Goal: Communication & Community: Answer question/provide support

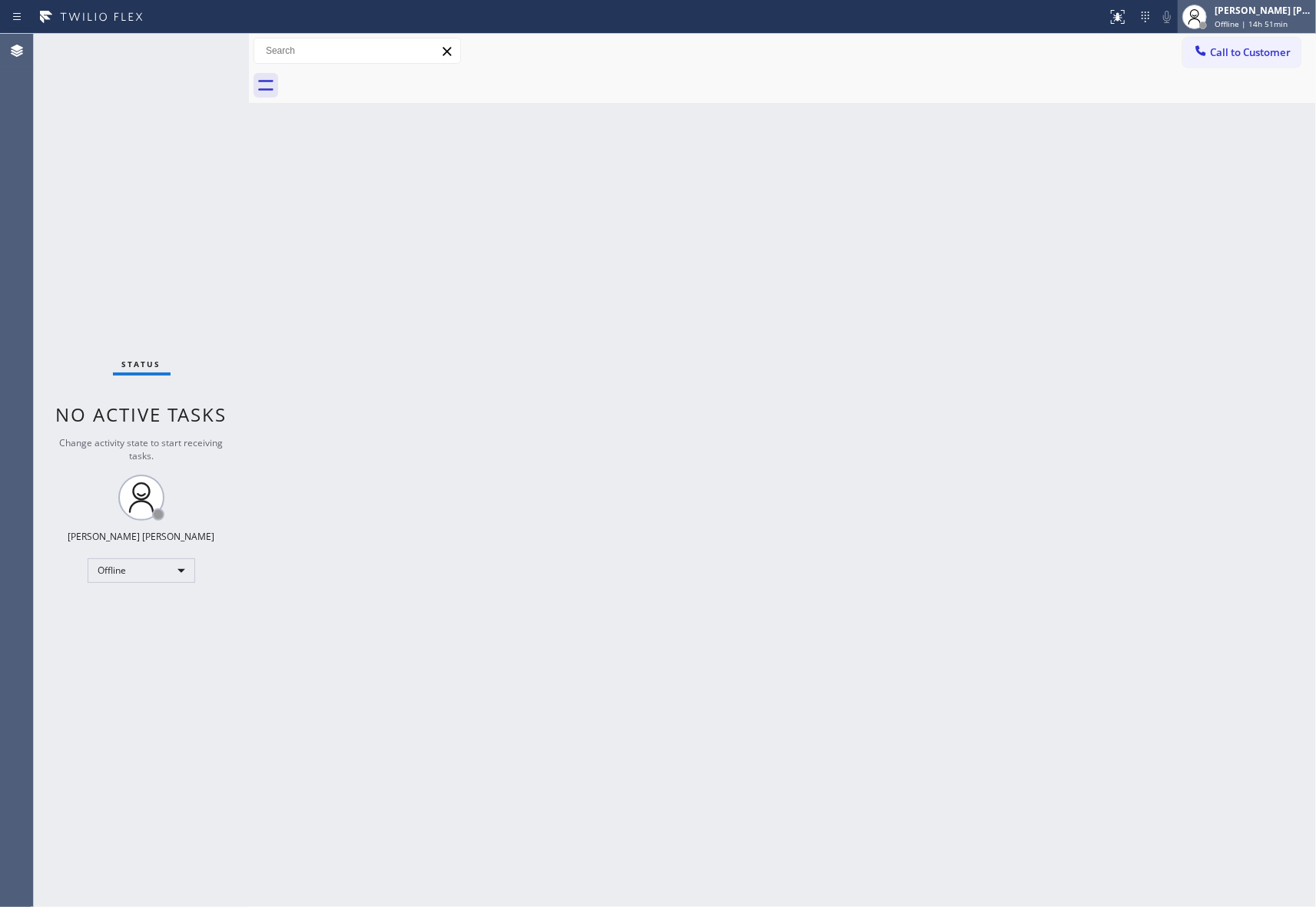
click at [1239, 7] on div "[PERSON_NAME] [PERSON_NAME]" at bounding box center [1263, 10] width 97 height 13
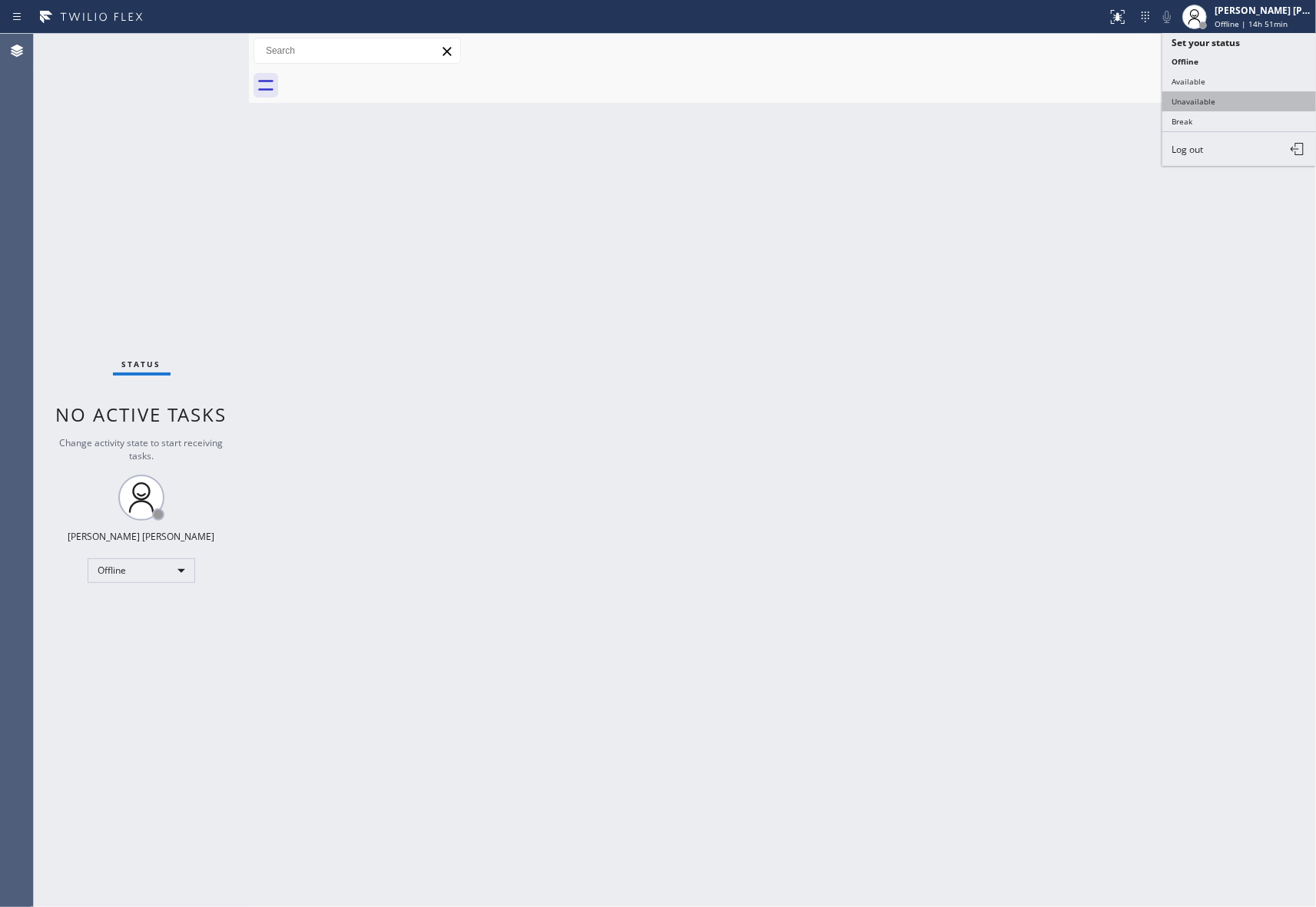
click at [1227, 92] on button "Unavailable" at bounding box center [1239, 101] width 154 height 20
click at [1229, 52] on span "Call to Customer" at bounding box center [1250, 52] width 80 height 14
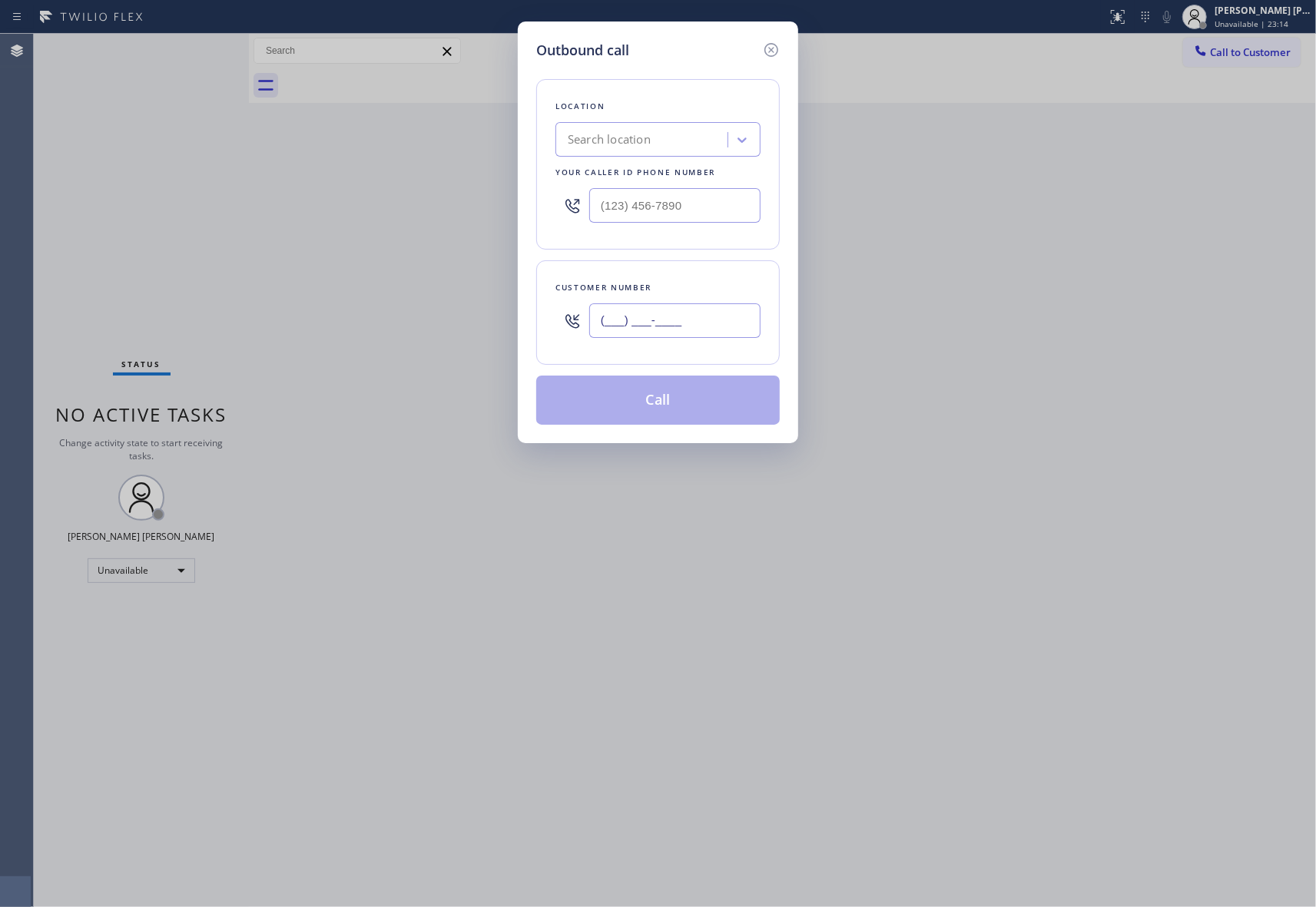
click at [711, 316] on input "(___) ___-____" at bounding box center [674, 321] width 171 height 35
paste input "305) 342-8742"
type input "[PHONE_NUMBER]"
click at [664, 127] on div "Search location" at bounding box center [643, 140] width 167 height 27
type input "5 star appliance repair"
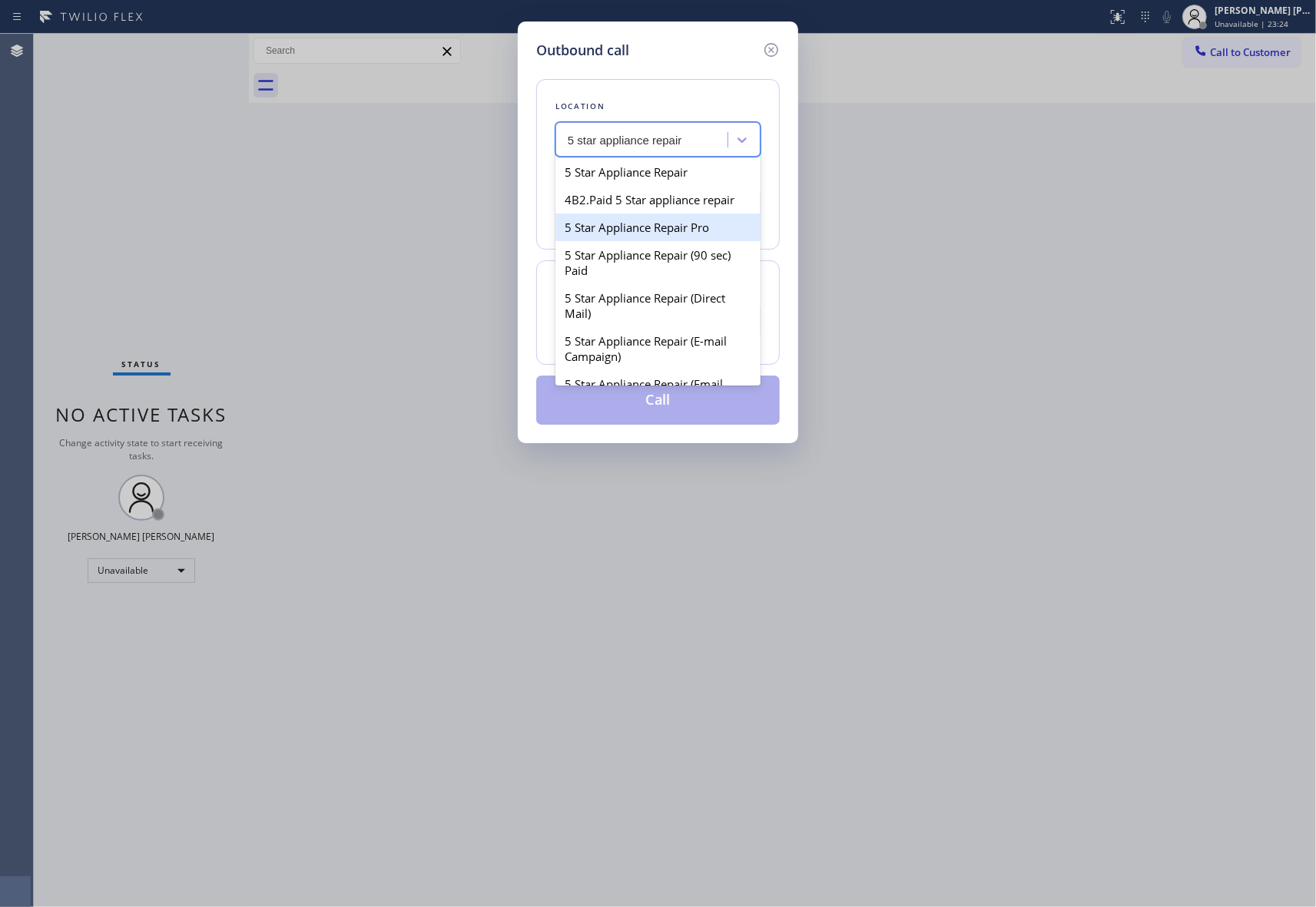
click at [683, 241] on div "5 Star Appliance Repair Pro" at bounding box center [658, 227] width 205 height 27
type input "[PHONE_NUMBER]"
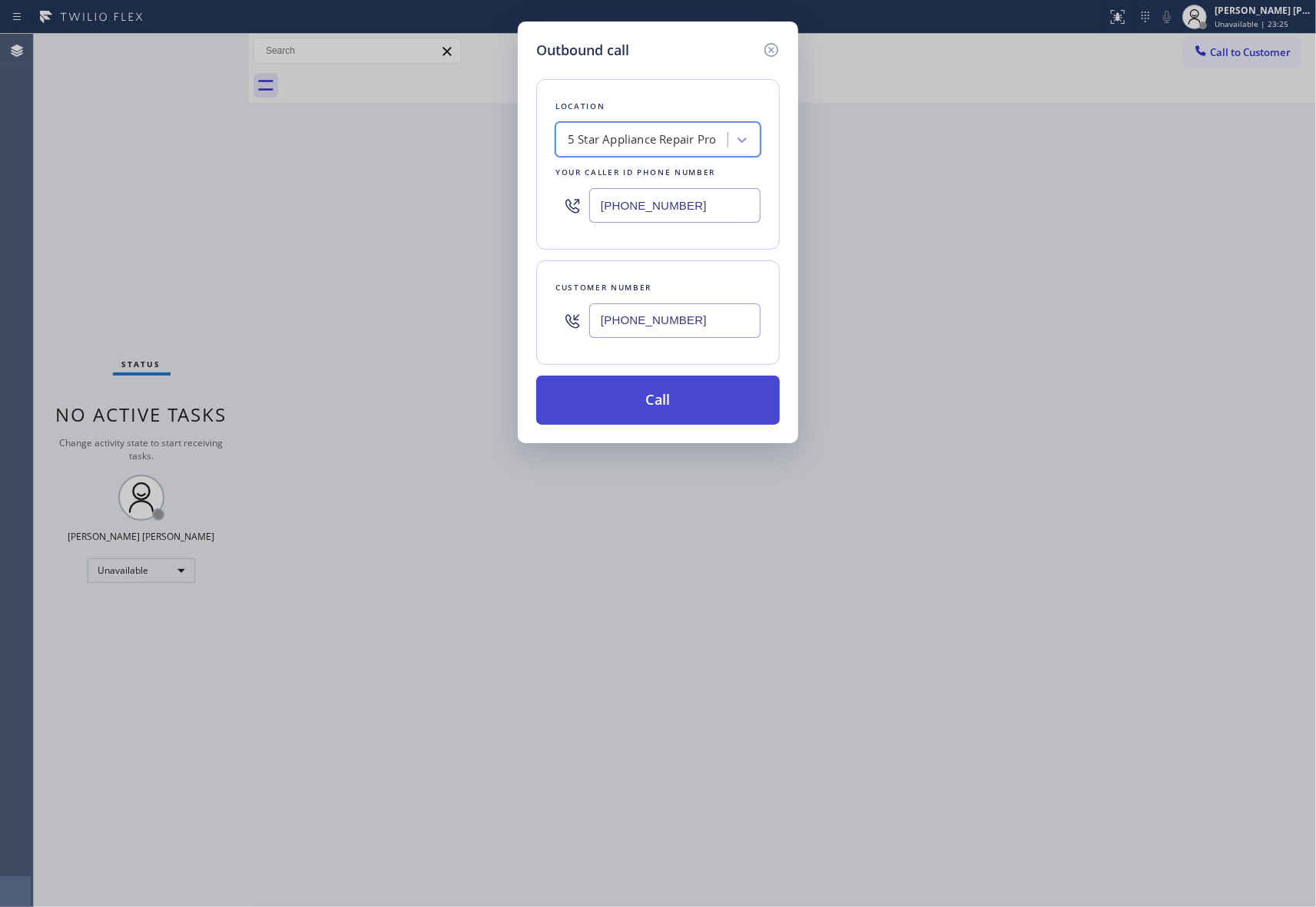
click at [692, 400] on button "Call" at bounding box center [658, 400] width 243 height 49
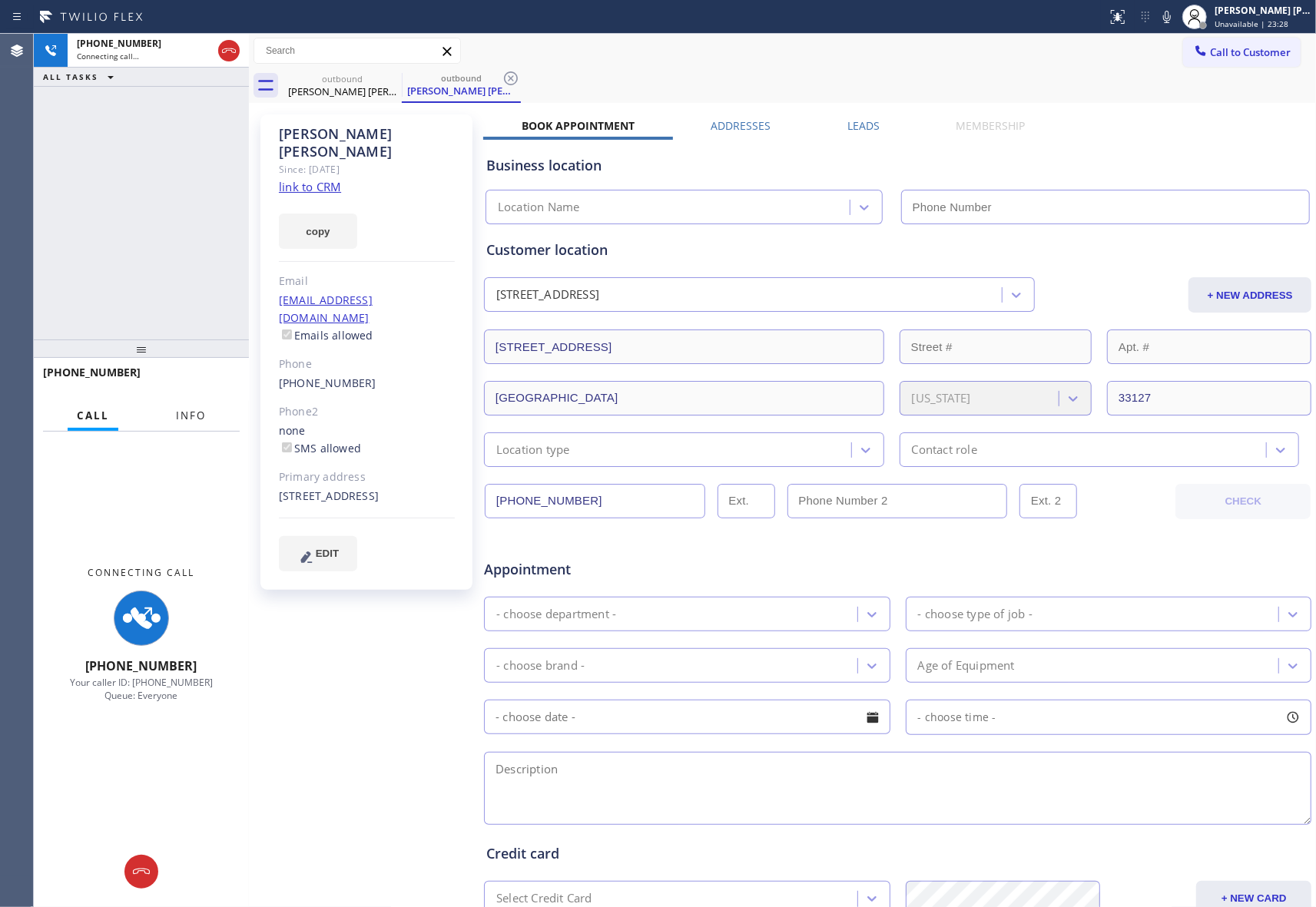
click at [198, 416] on span "Info" at bounding box center [190, 415] width 30 height 14
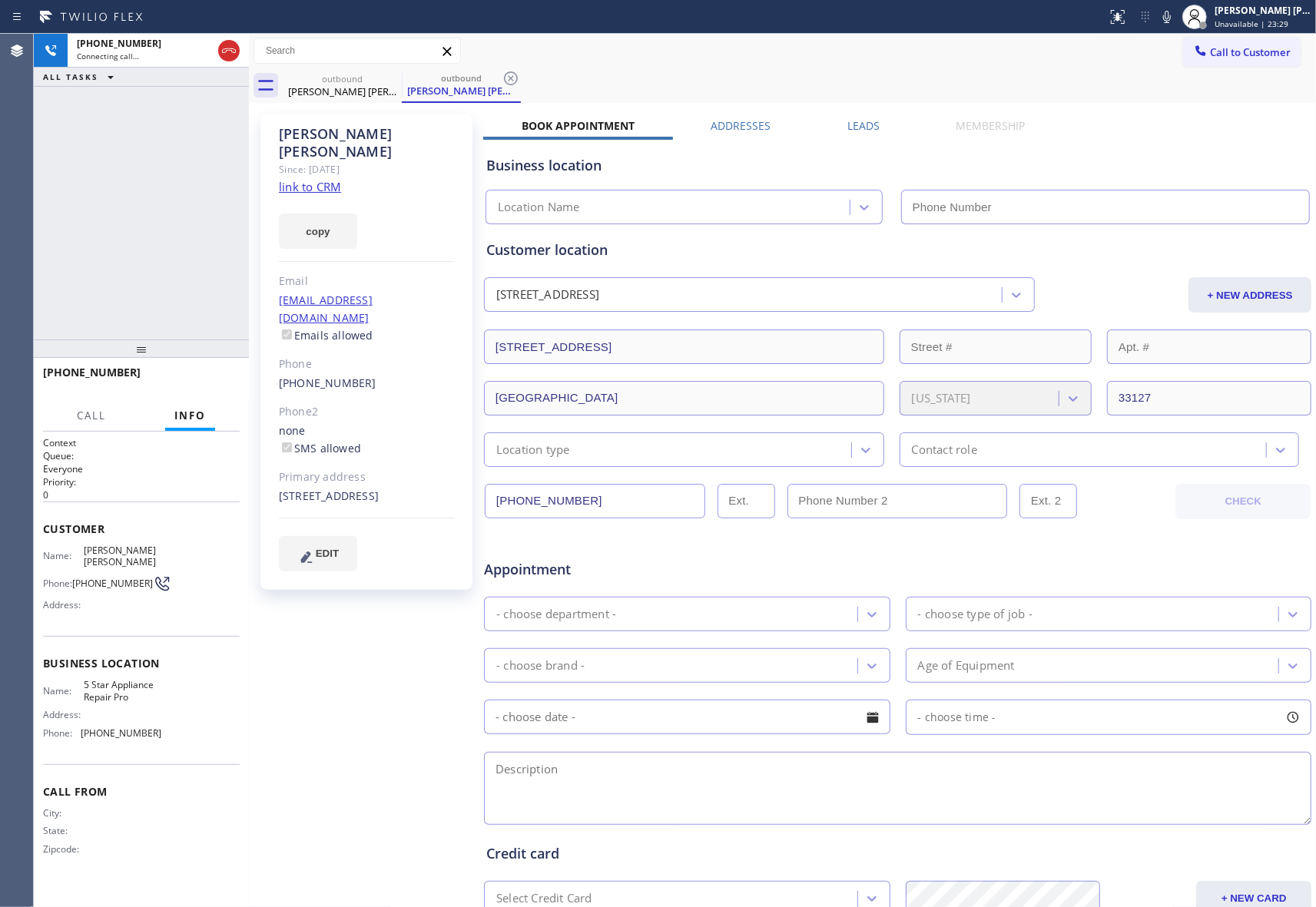
click at [868, 123] on label "Leads" at bounding box center [862, 125] width 32 height 15
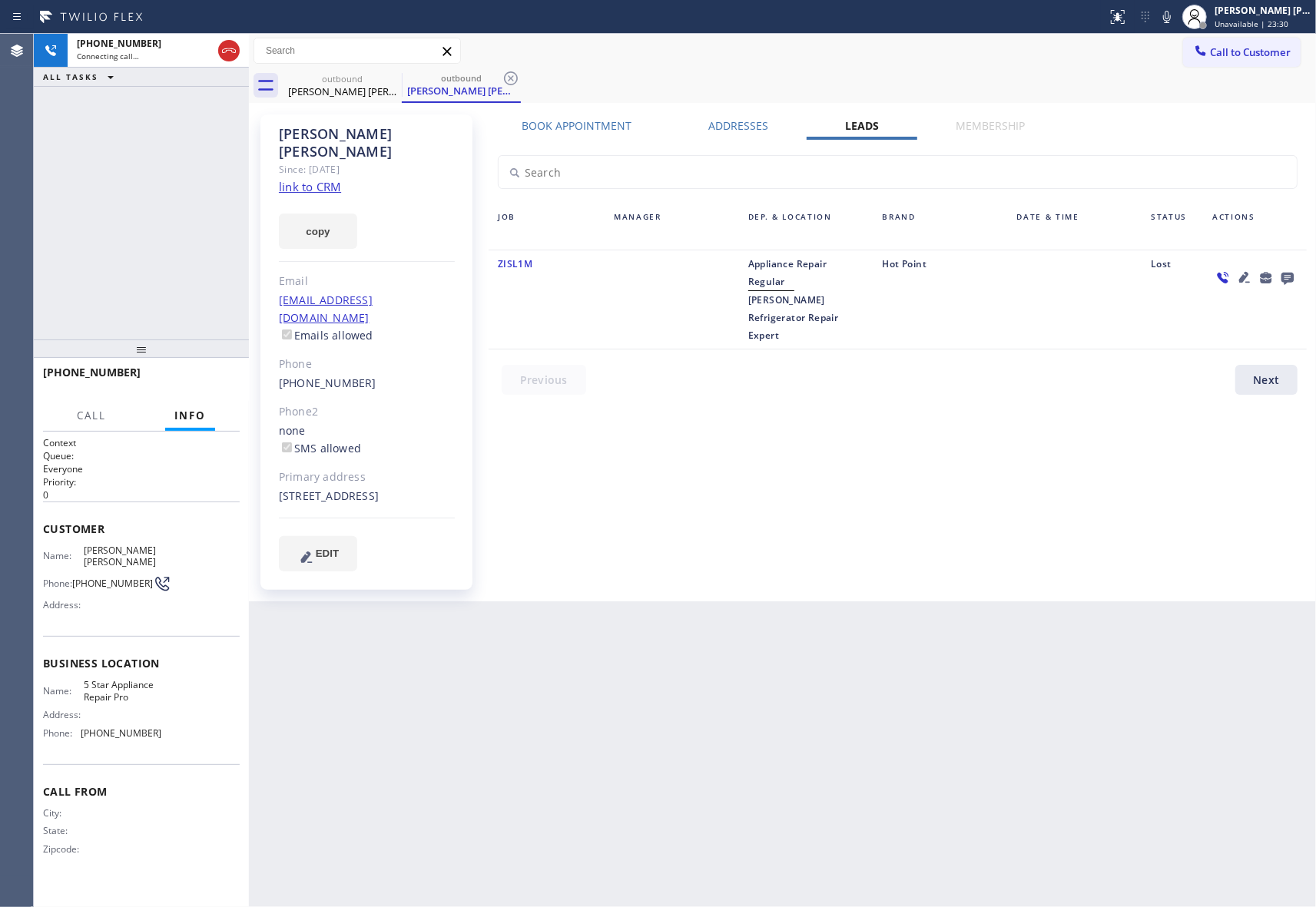
click at [1300, 271] on div at bounding box center [1254, 299] width 103 height 89
click at [1297, 272] on div at bounding box center [1288, 277] width 22 height 18
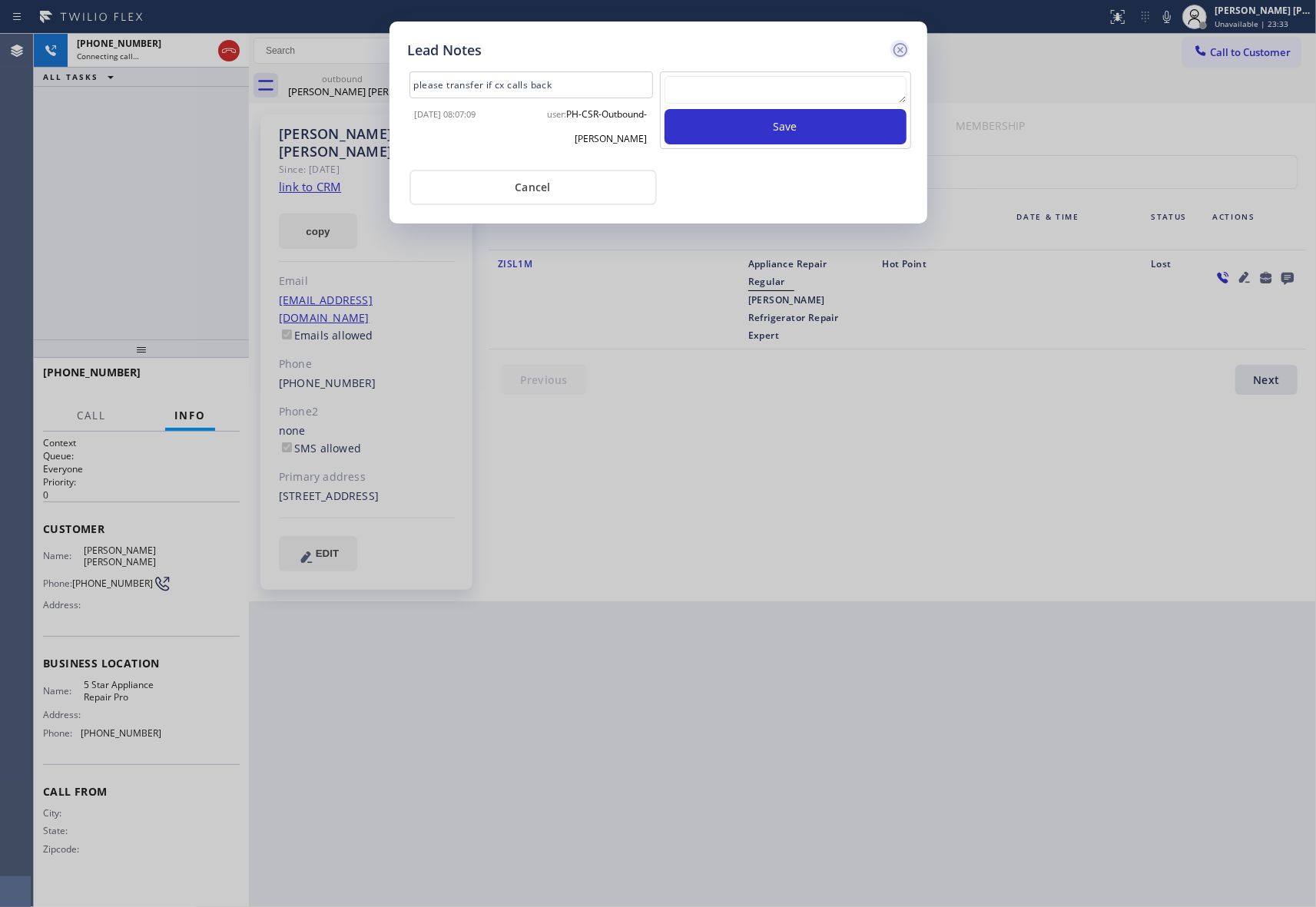
click at [906, 50] on icon at bounding box center [899, 49] width 14 height 14
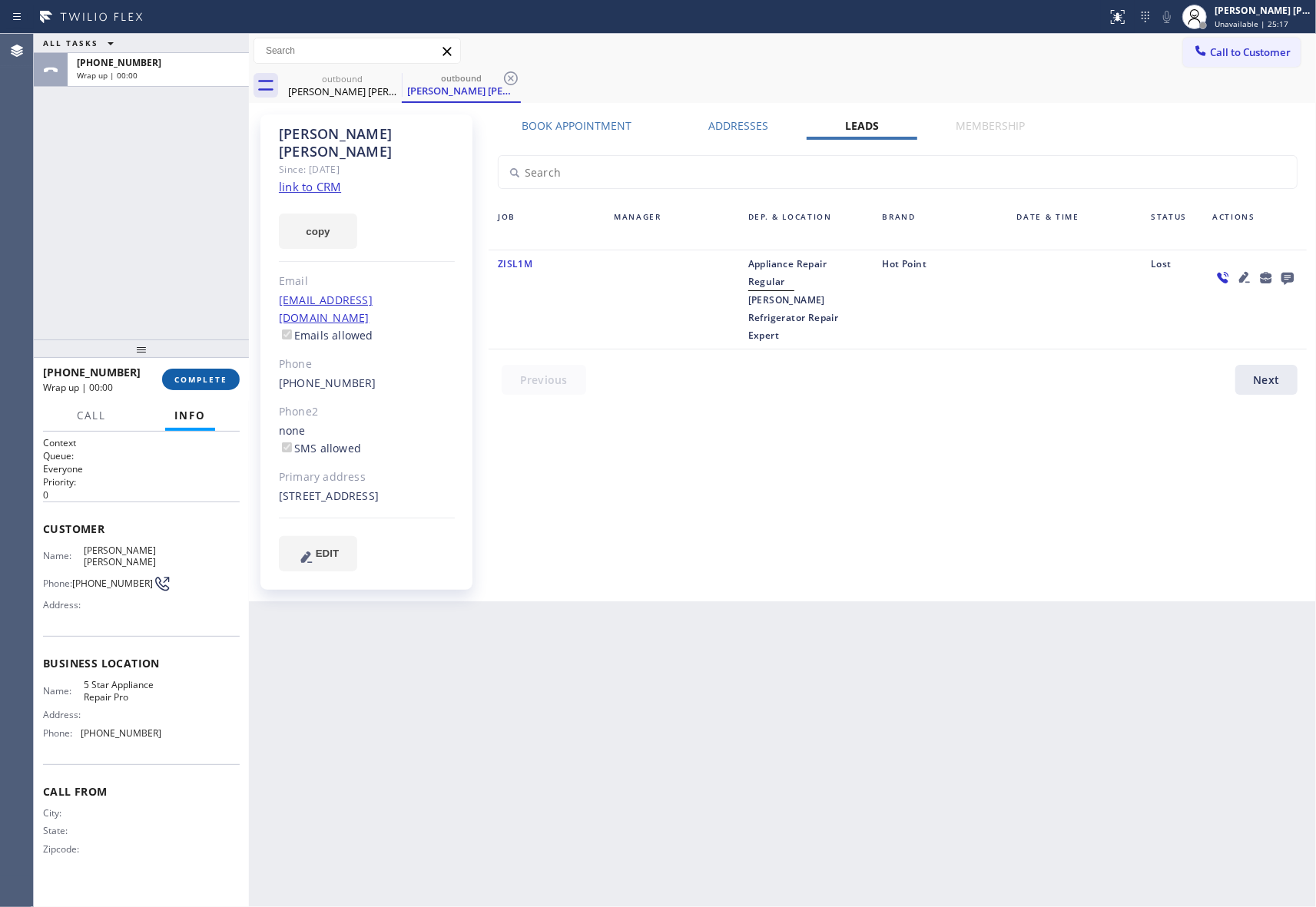
click at [215, 381] on span "COMPLETE" at bounding box center [201, 379] width 53 height 11
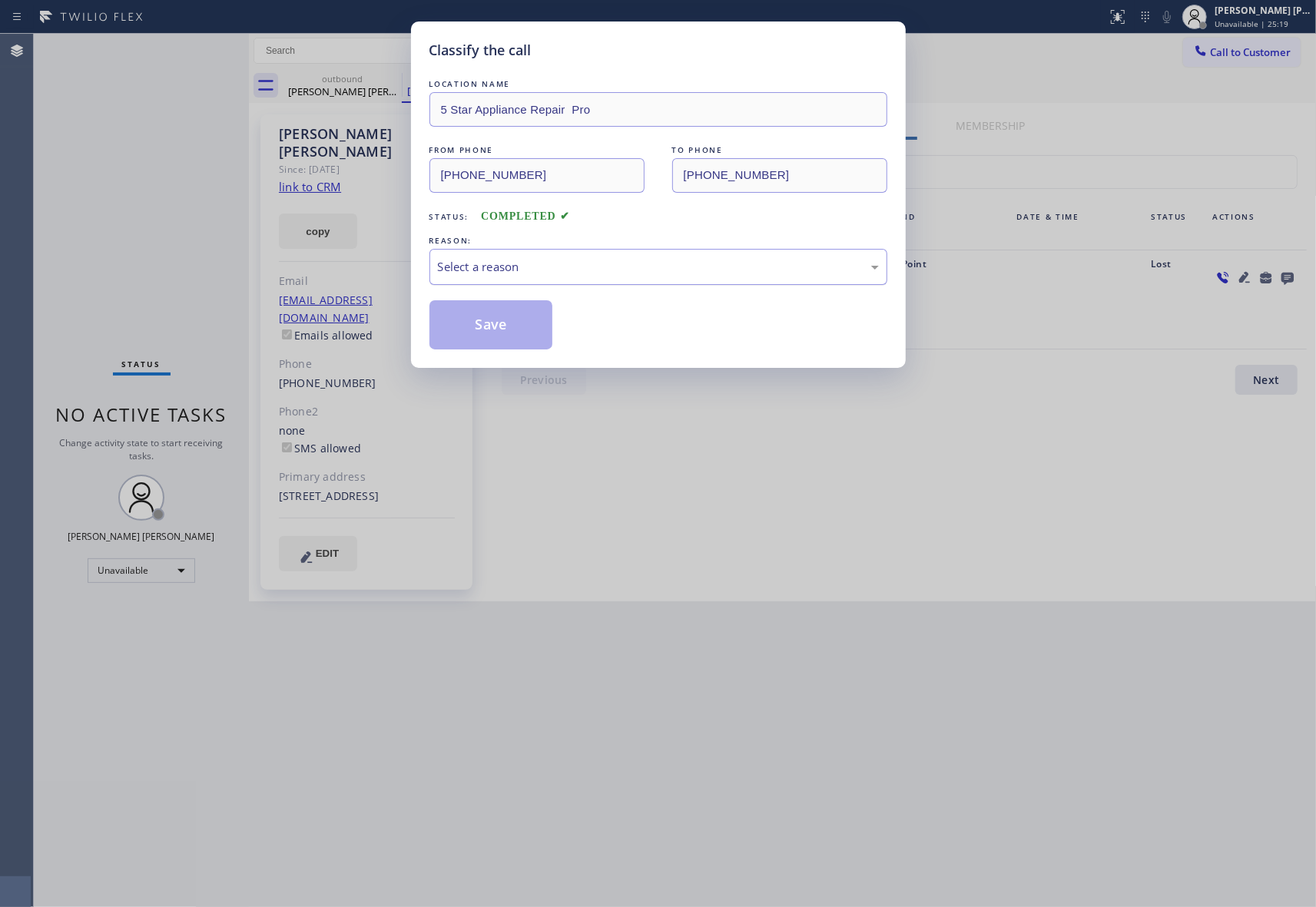
click at [621, 271] on div "Select a reason" at bounding box center [658, 266] width 441 height 17
click at [471, 327] on button "Save" at bounding box center [490, 325] width 123 height 49
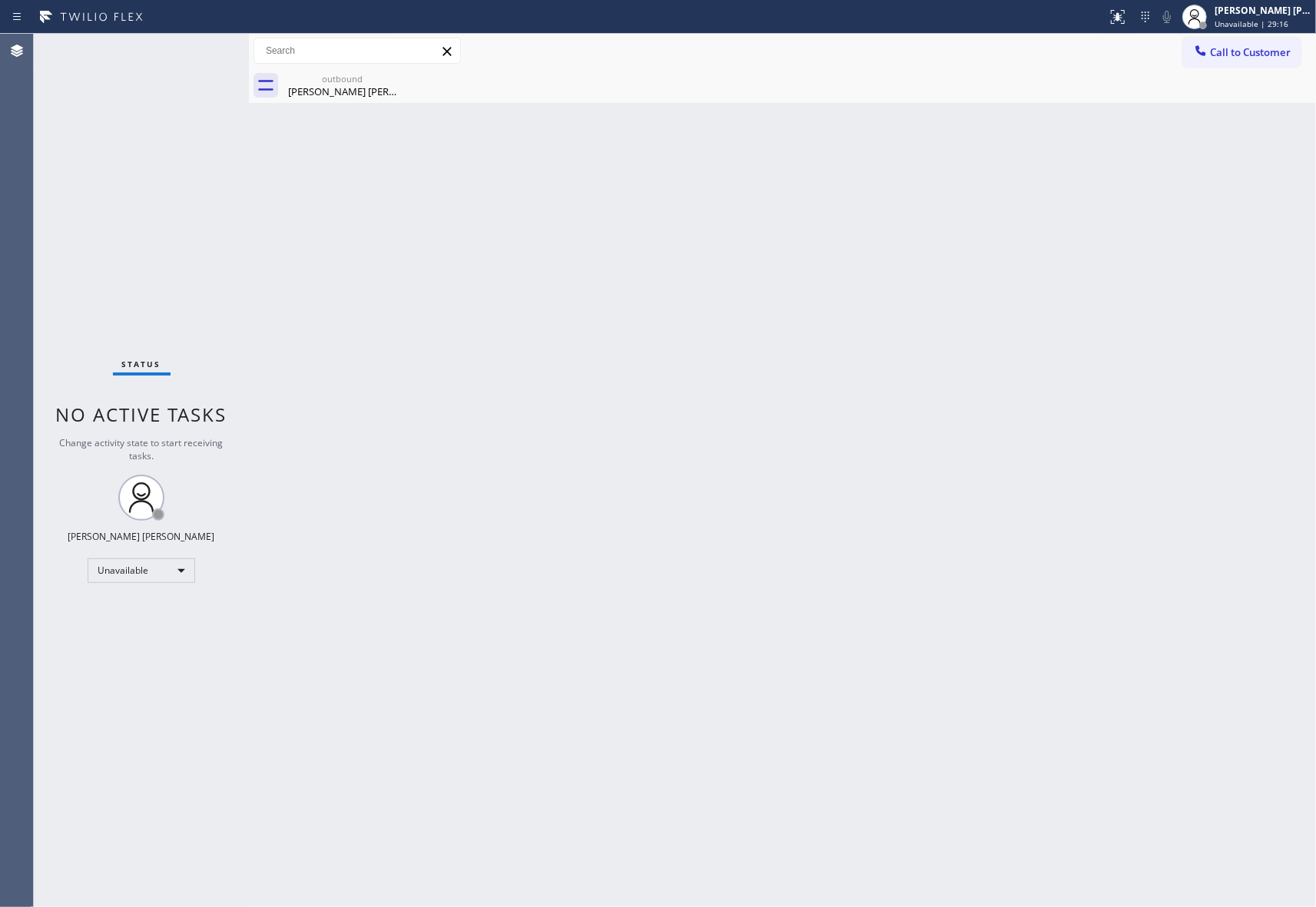
drag, startPoint x: 352, startPoint y: 87, endPoint x: 409, endPoint y: 75, distance: 58.2
click at [357, 87] on div "[PERSON_NAME] [PERSON_NAME]" at bounding box center [342, 91] width 116 height 14
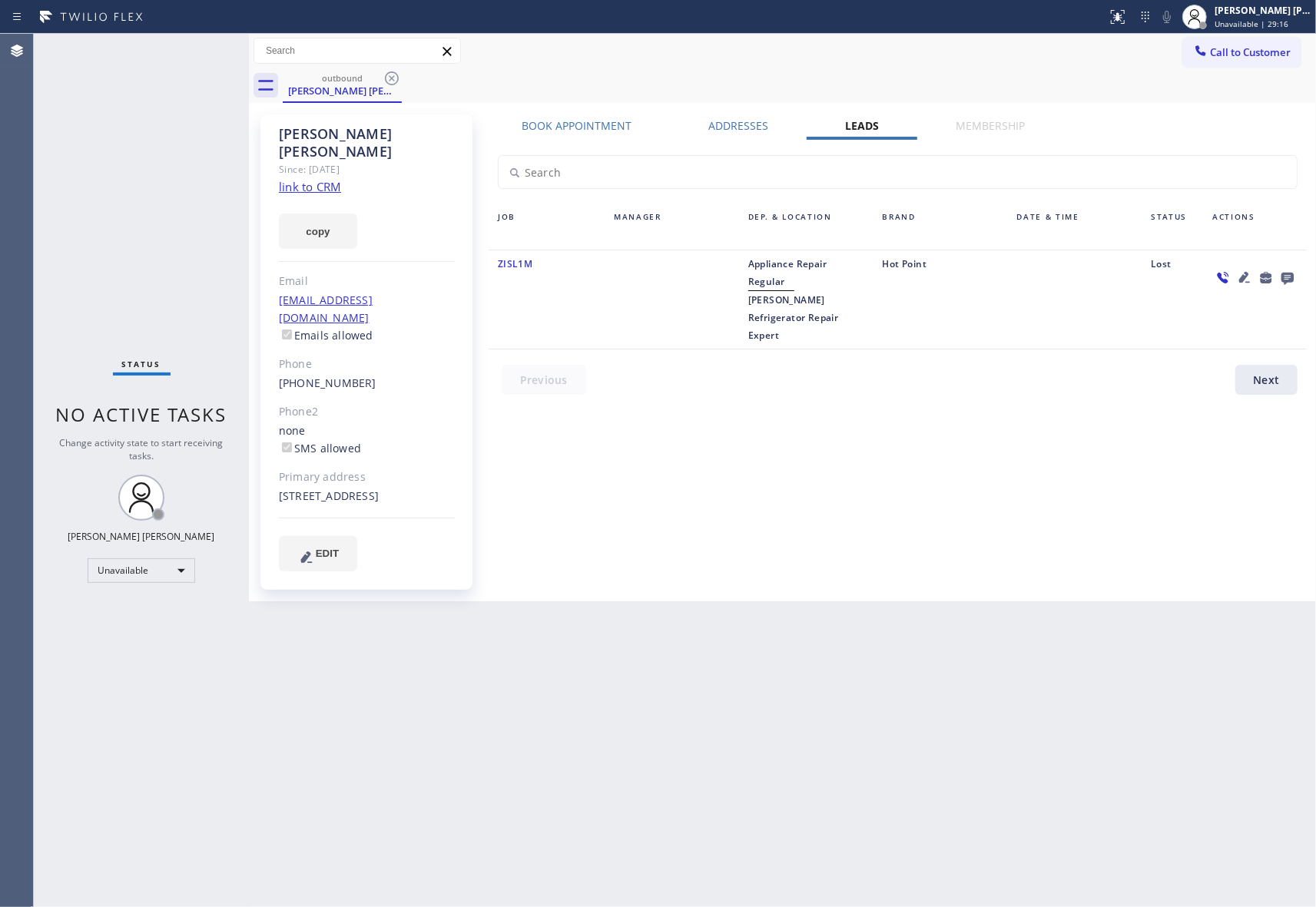
click at [398, 77] on icon at bounding box center [391, 79] width 18 height 18
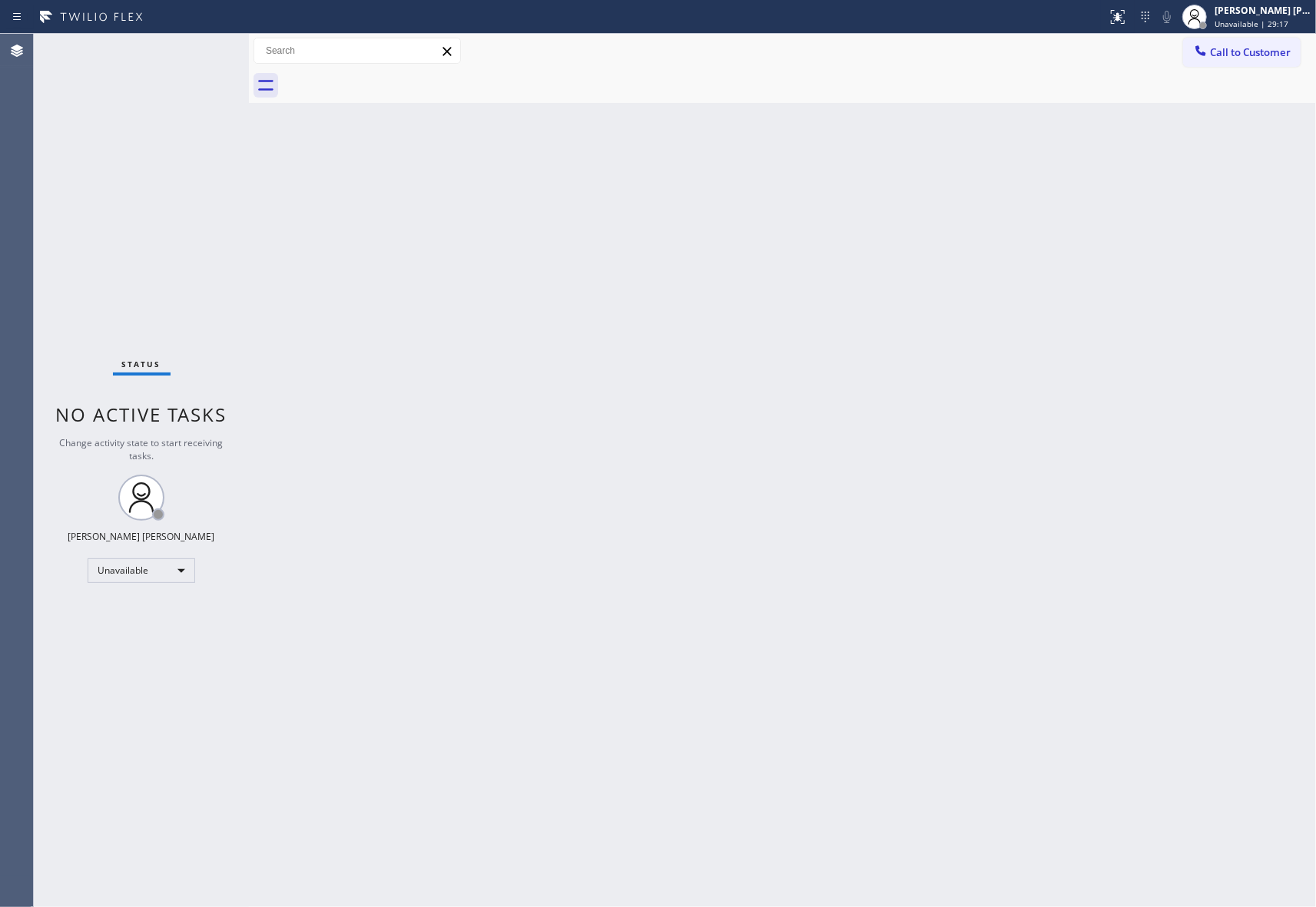
click at [398, 78] on div at bounding box center [799, 86] width 1033 height 35
click at [1284, 55] on span "Call to Customer" at bounding box center [1250, 52] width 80 height 14
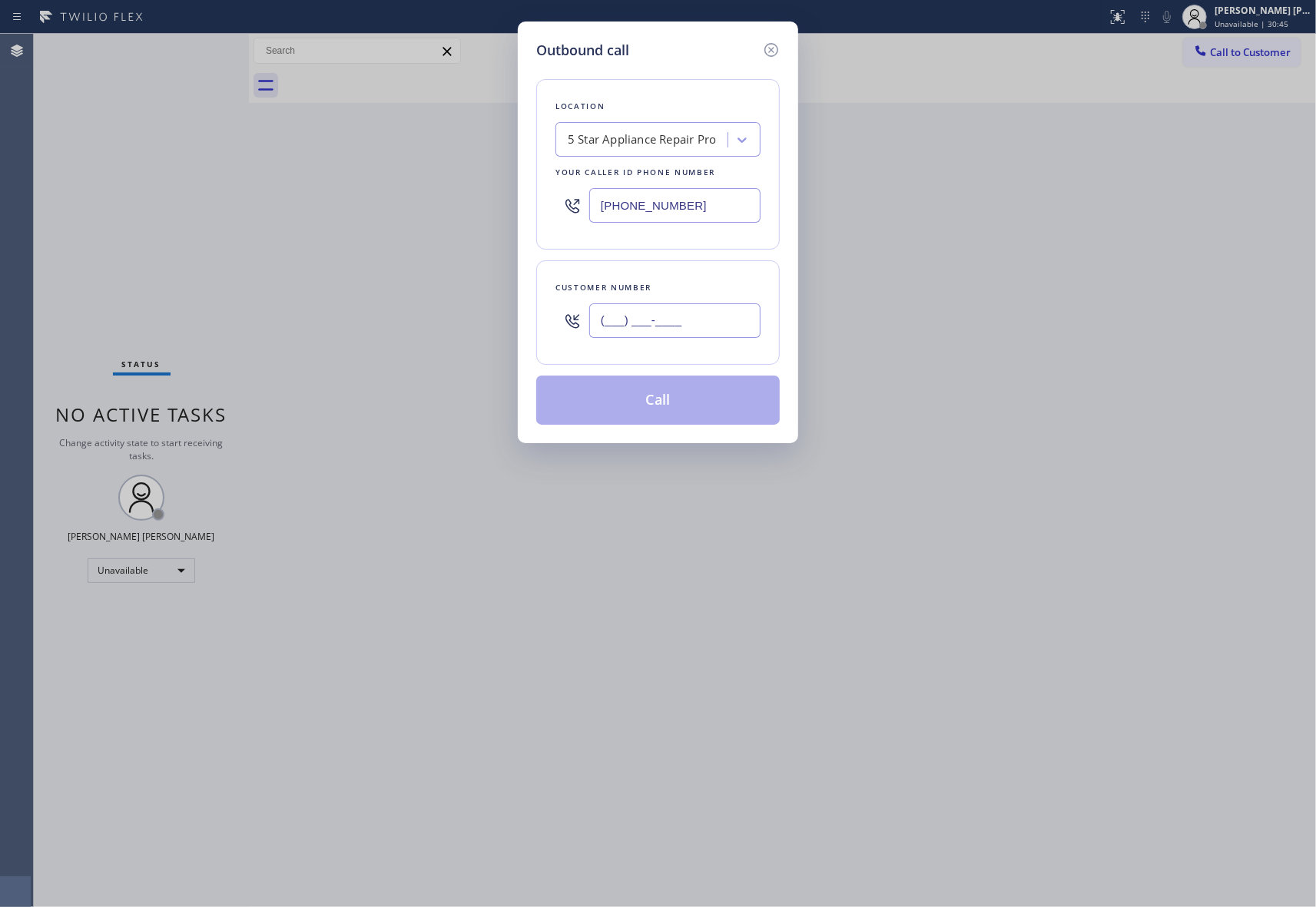
click at [685, 314] on input "(___) ___-____" at bounding box center [674, 321] width 171 height 35
paste input "626) 616-5784"
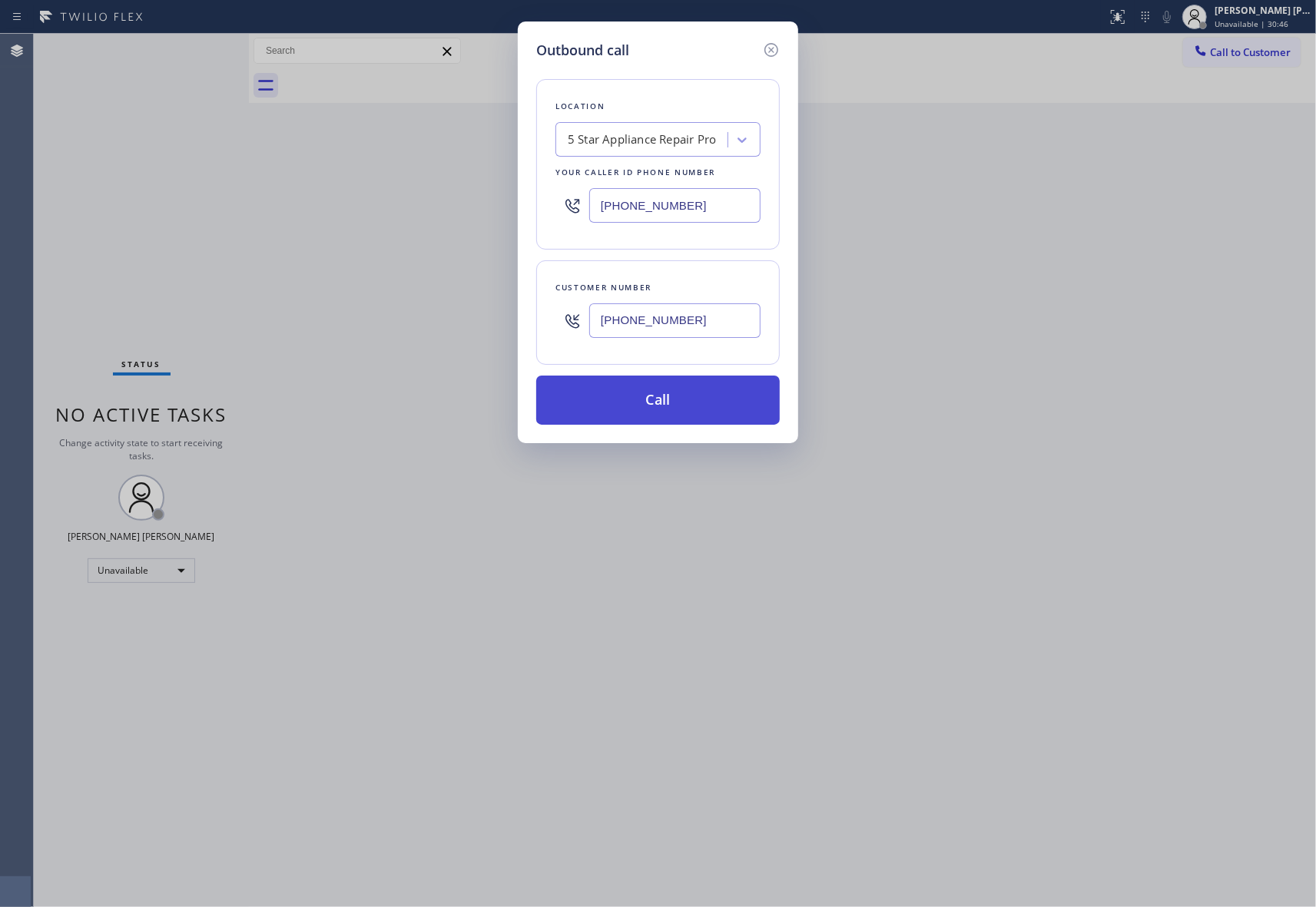
type input "[PHONE_NUMBER]"
click at [679, 407] on button "Call" at bounding box center [658, 400] width 243 height 49
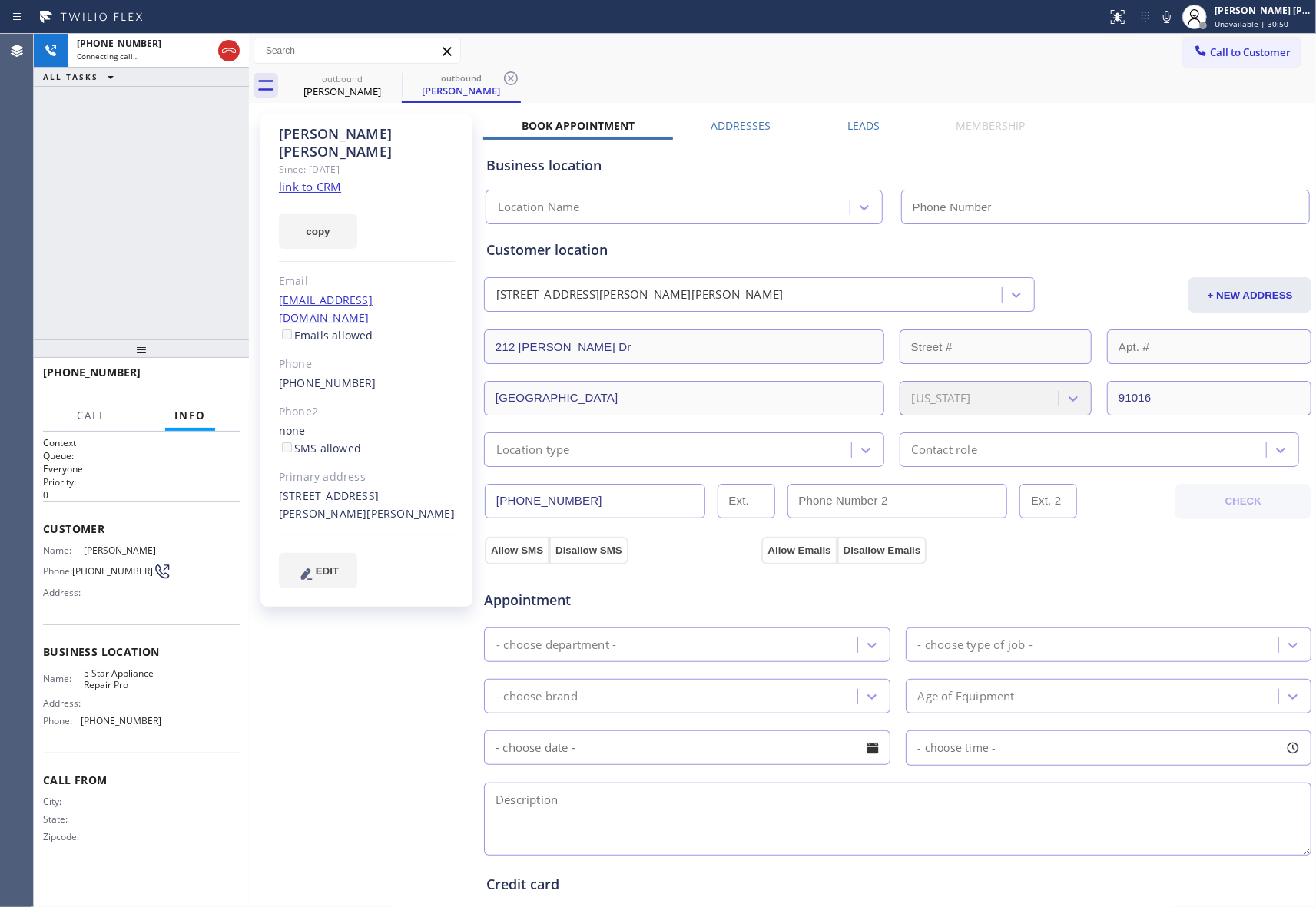
type input "[PHONE_NUMBER]"
click at [221, 52] on icon at bounding box center [229, 50] width 18 height 18
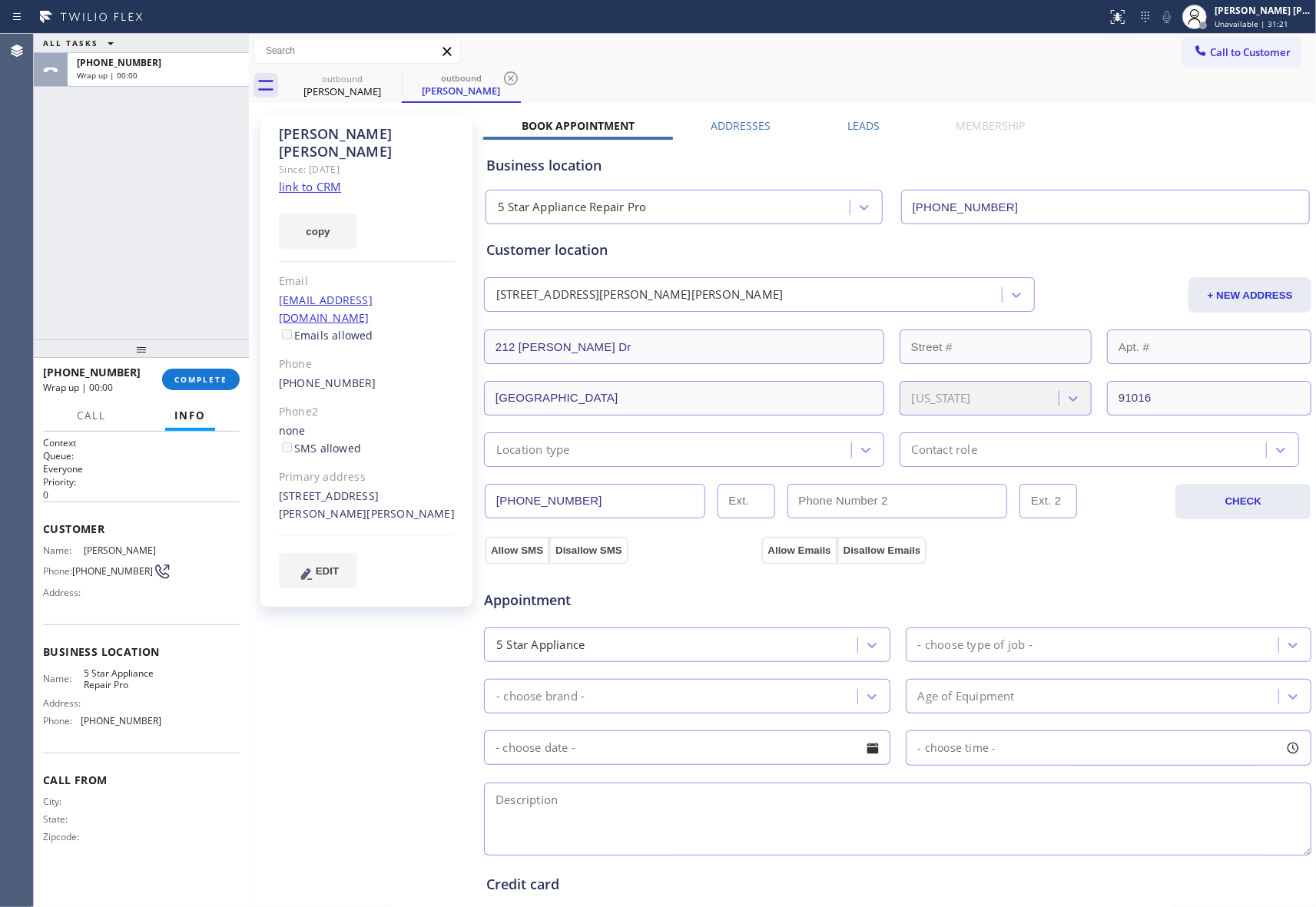
click at [839, 123] on div "Leads" at bounding box center [862, 129] width 109 height 22
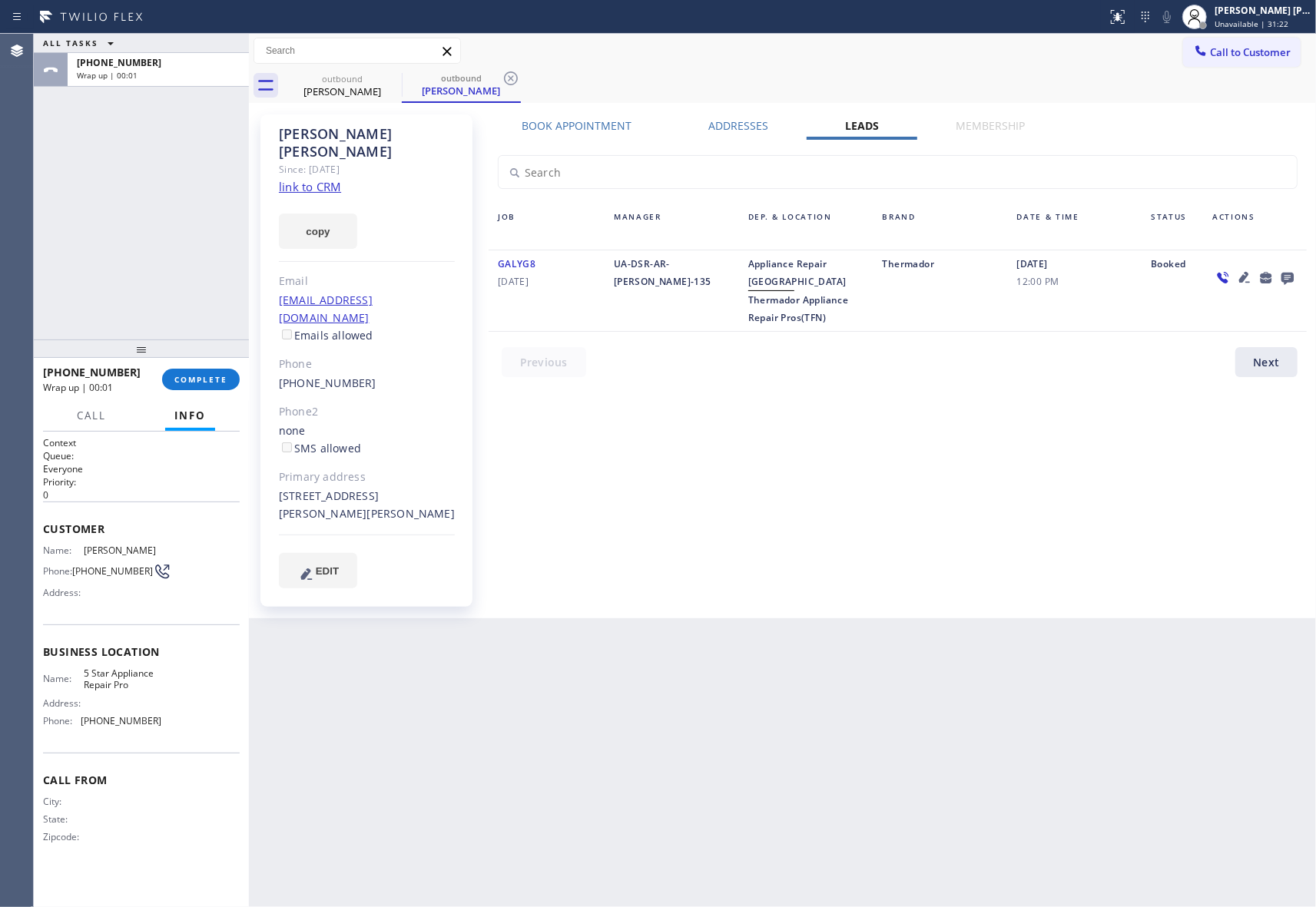
click at [1281, 281] on icon at bounding box center [1287, 277] width 18 height 19
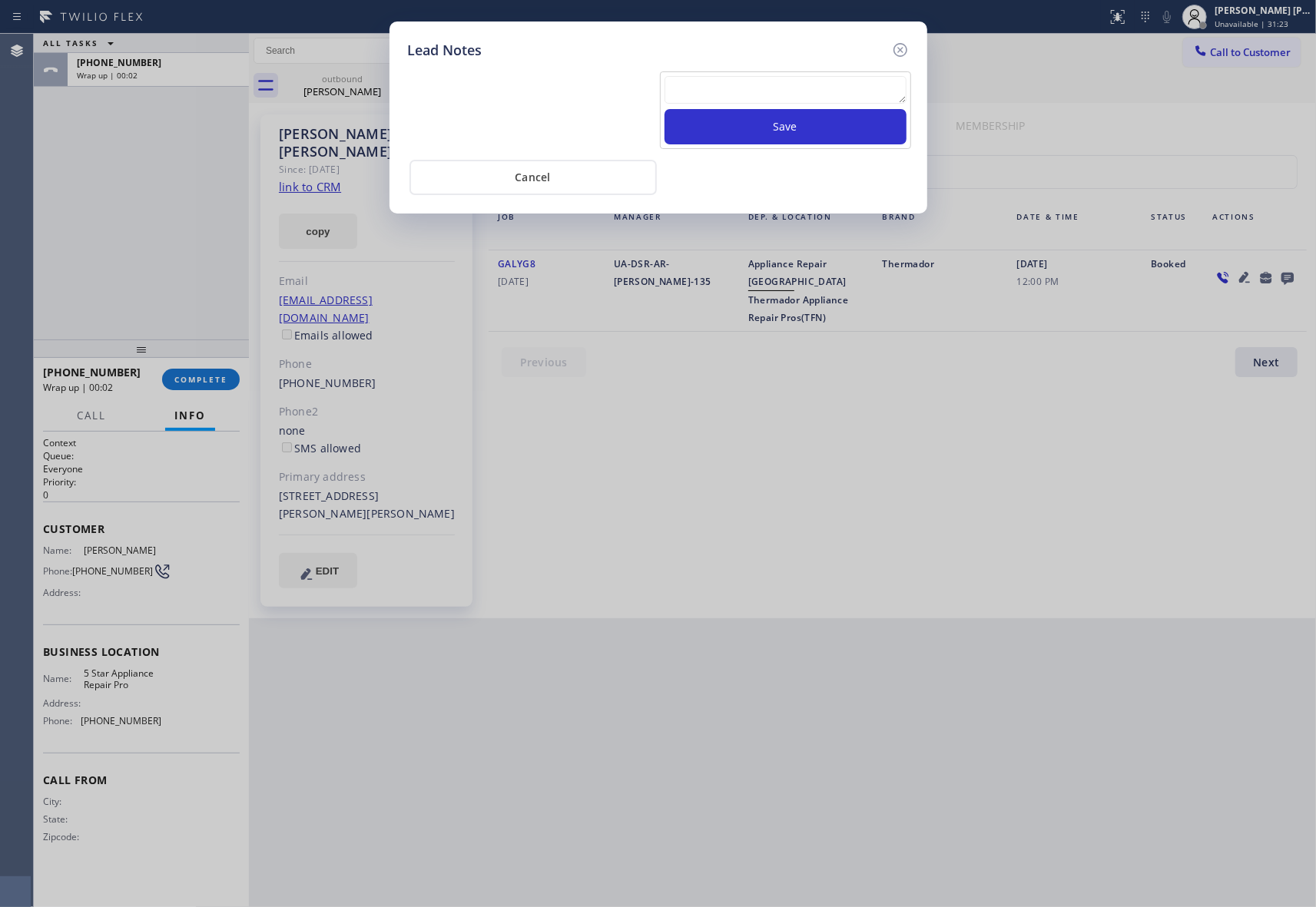
click at [797, 90] on textarea at bounding box center [785, 90] width 242 height 27
paste textarea "please transfer if cx calls back"
type textarea "please transfer if cx calls back"
click at [807, 127] on button "Save" at bounding box center [785, 126] width 242 height 36
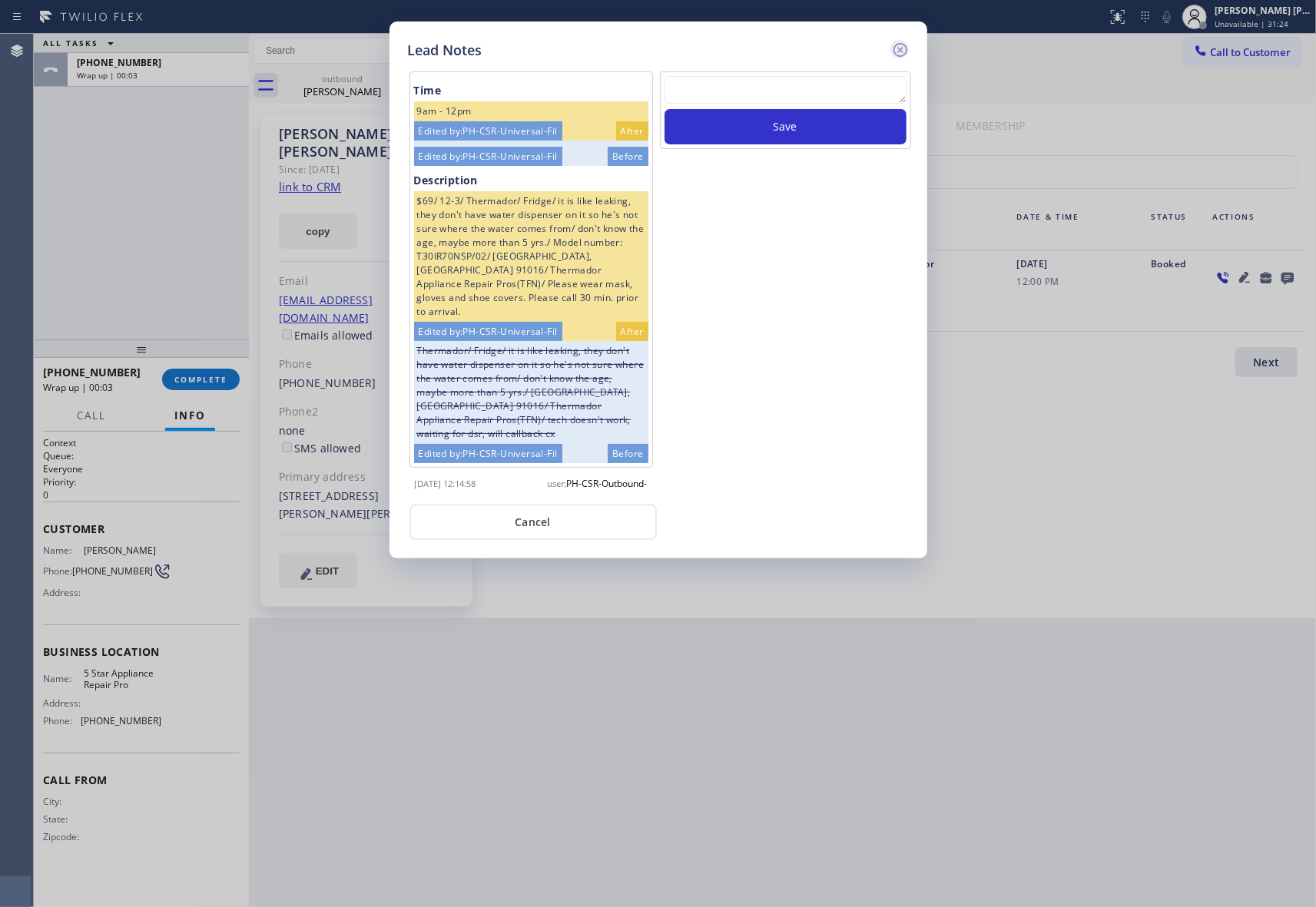
drag, startPoint x: 904, startPoint y: 48, endPoint x: 734, endPoint y: 7, distance: 174.9
click at [904, 49] on icon at bounding box center [900, 50] width 18 height 18
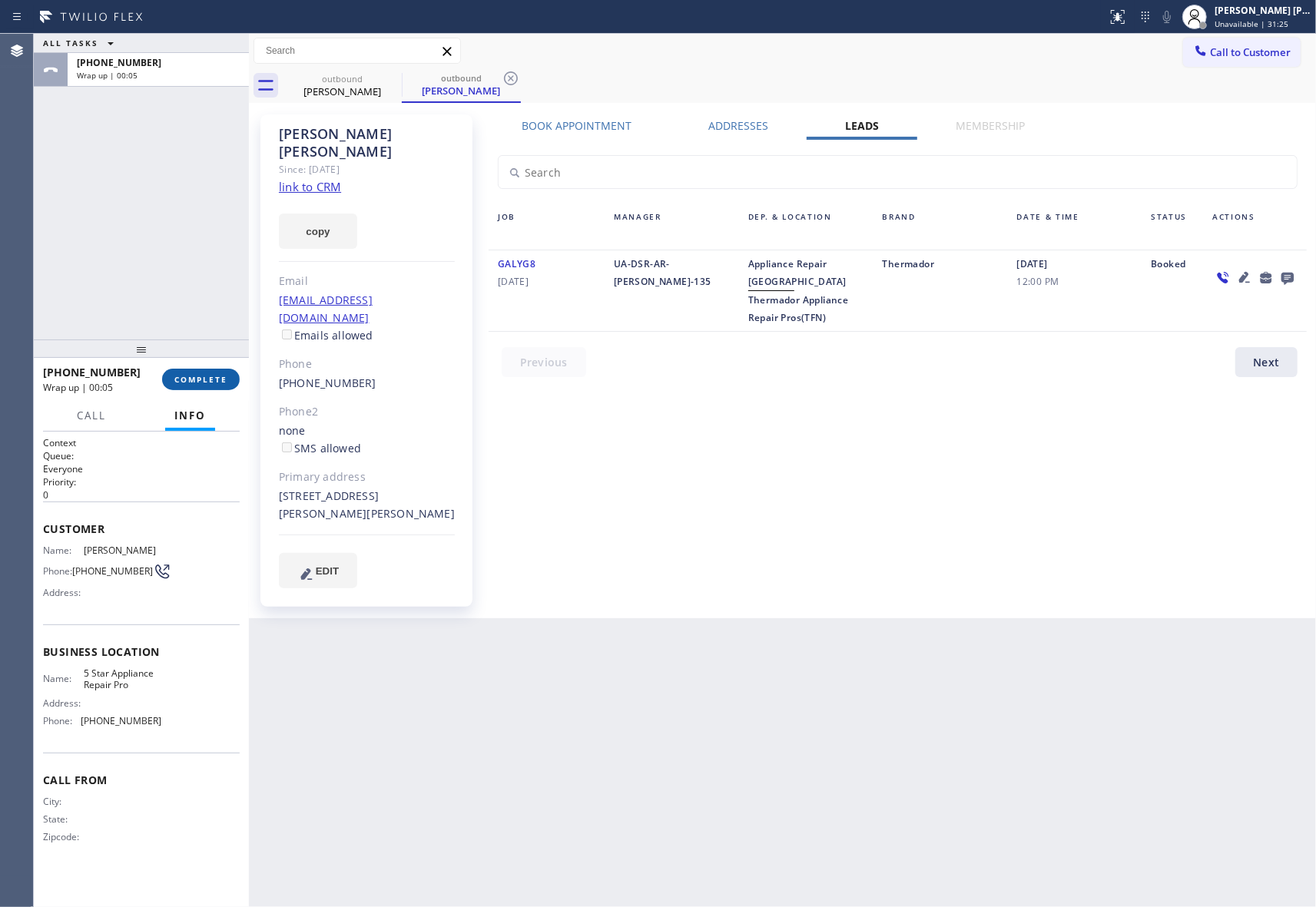
click at [224, 391] on div "[PHONE_NUMBER] Wrap up | 00:05 COMPLETE" at bounding box center [141, 379] width 197 height 40
click at [223, 381] on span "COMPLETE" at bounding box center [201, 379] width 53 height 11
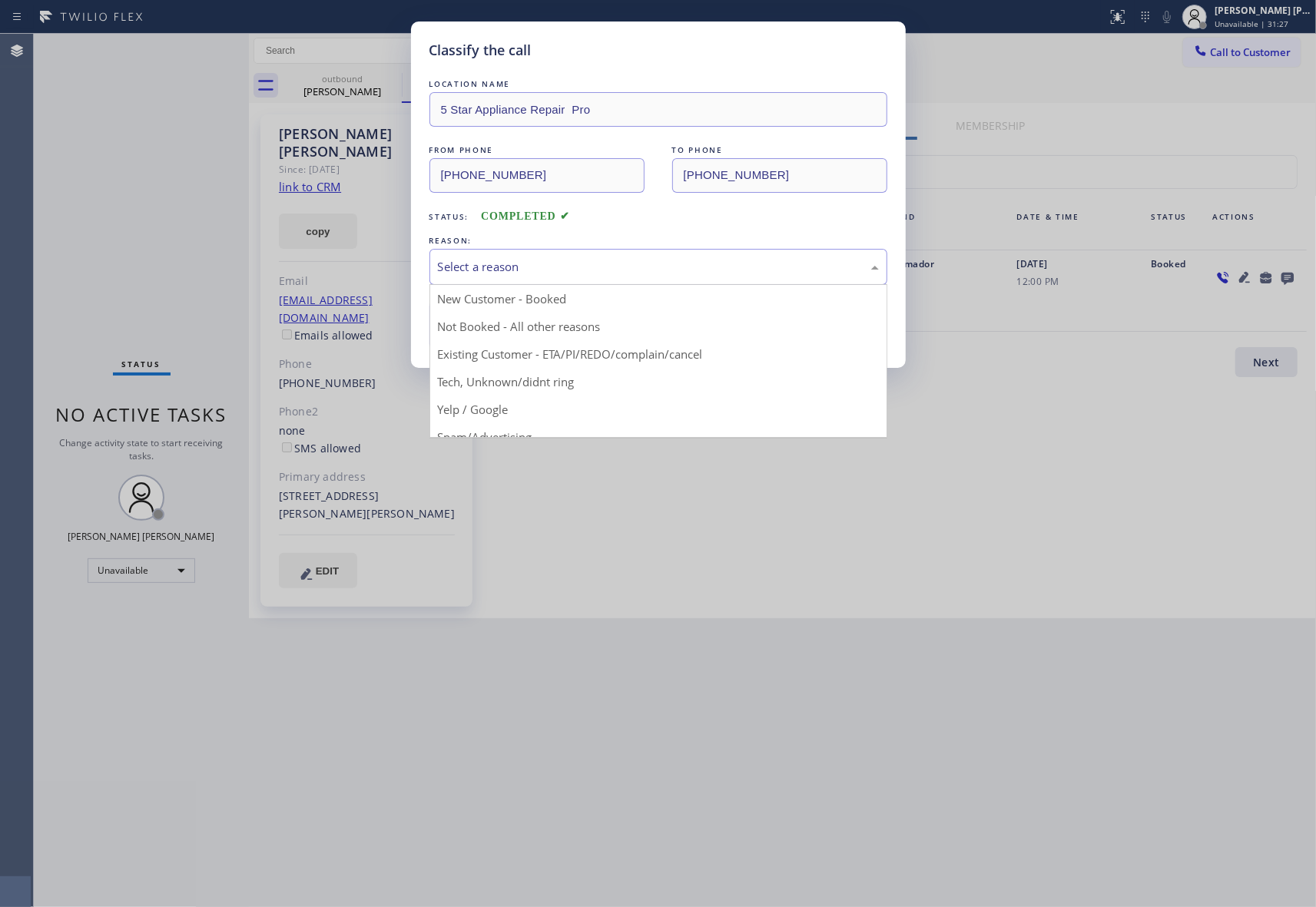
click at [536, 271] on div "Select a reason" at bounding box center [658, 266] width 441 height 17
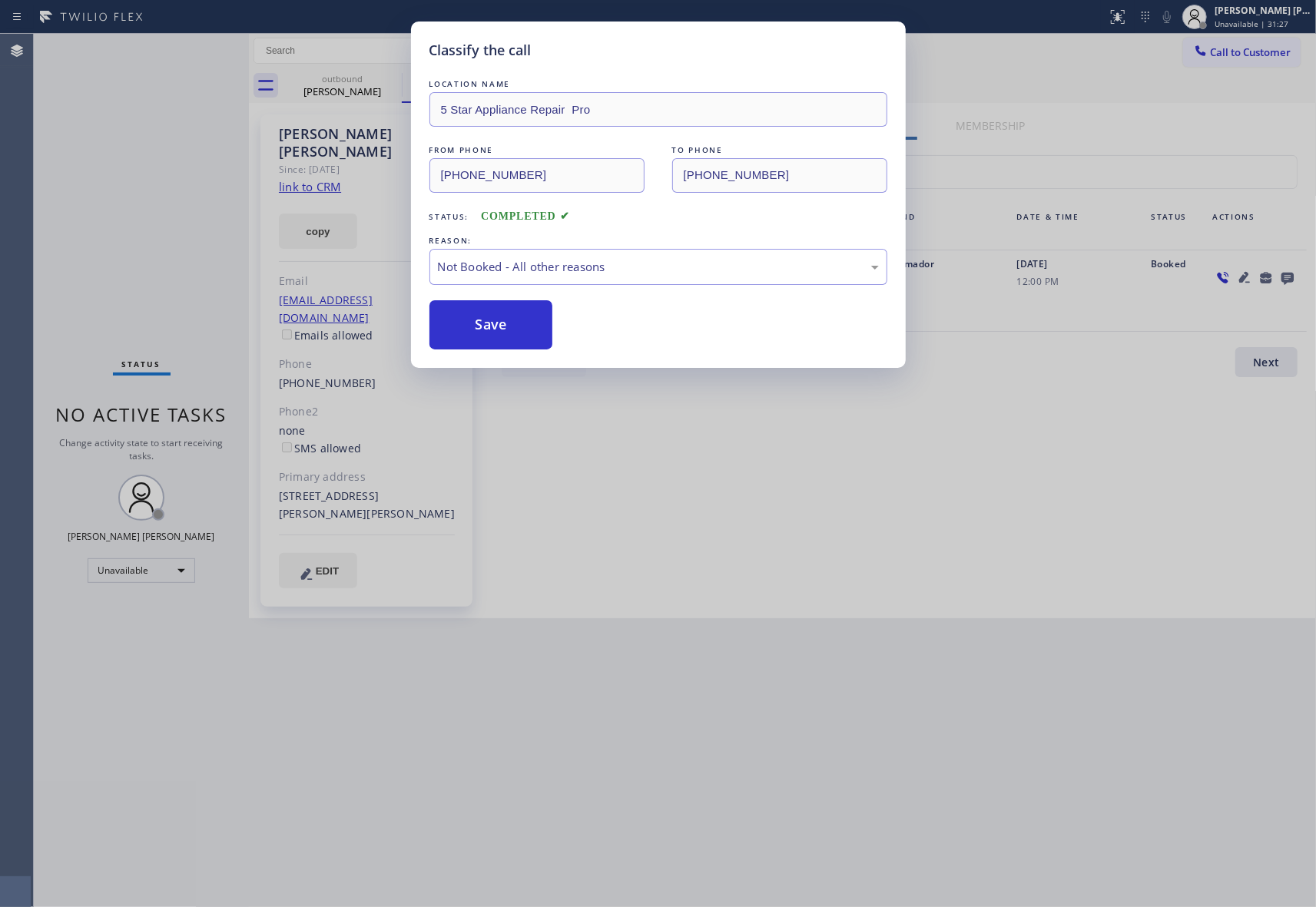
click at [517, 323] on button "Save" at bounding box center [490, 325] width 123 height 49
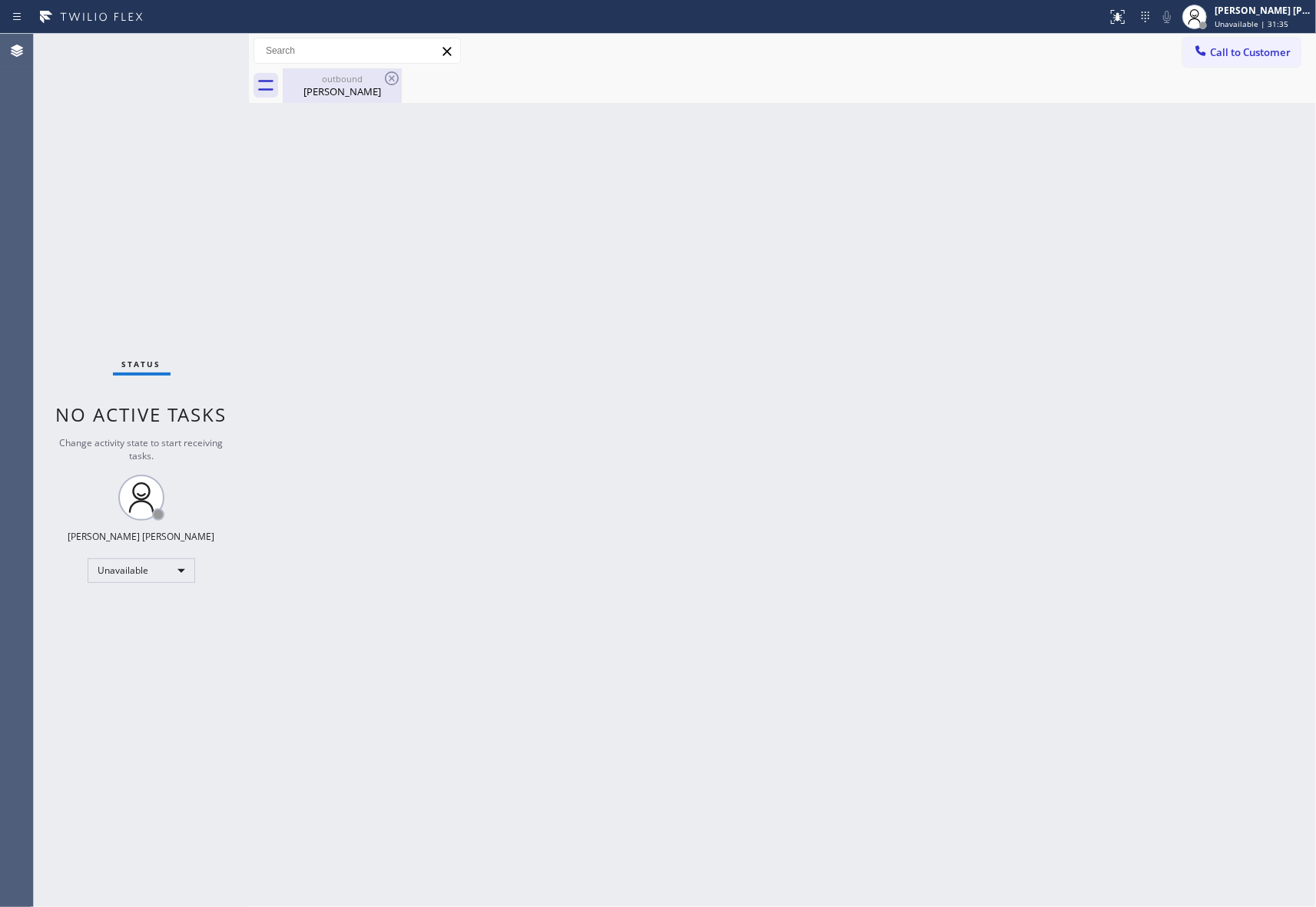
click at [348, 84] on div "[PERSON_NAME]" at bounding box center [342, 91] width 116 height 14
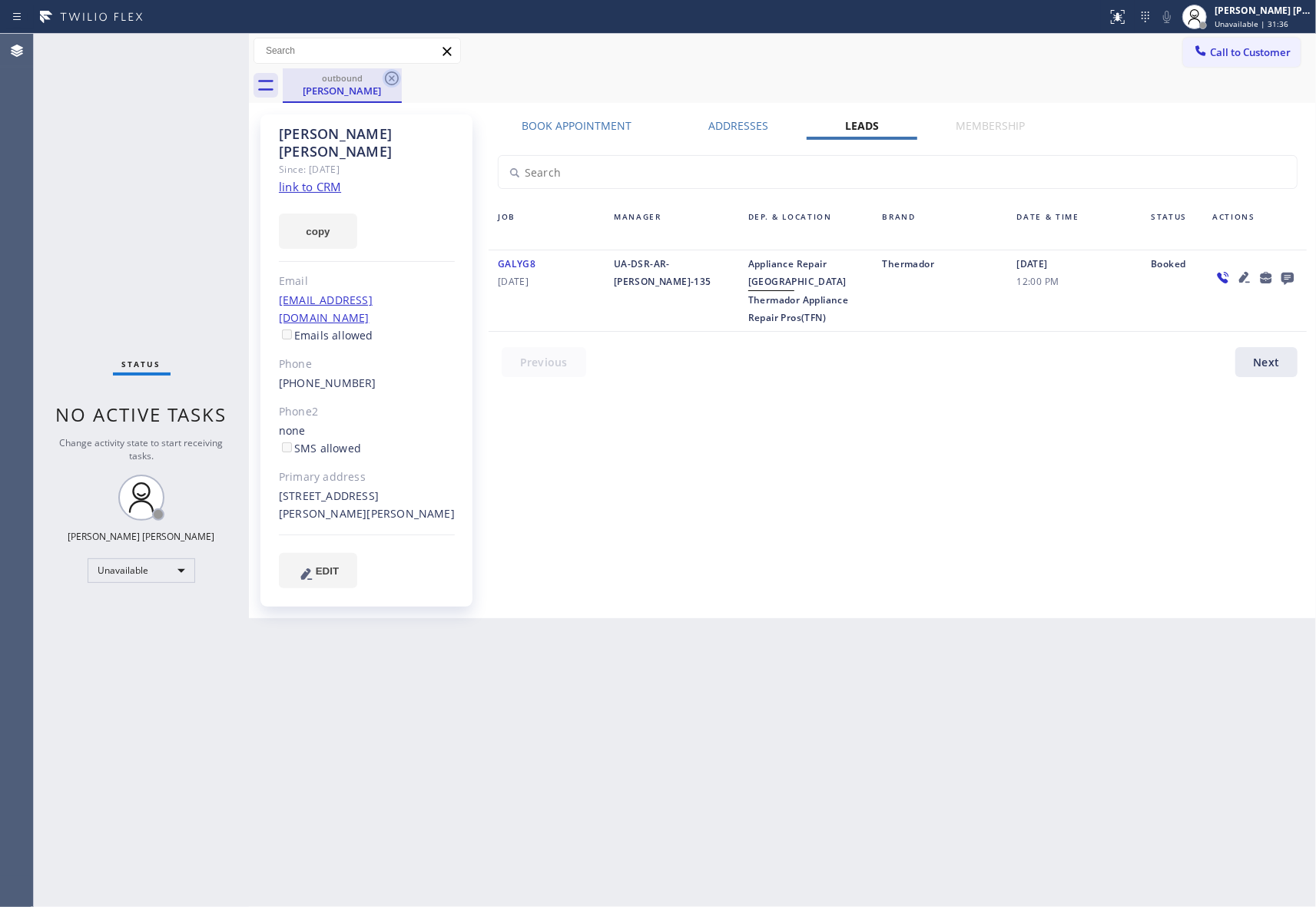
click at [396, 75] on icon at bounding box center [391, 79] width 18 height 18
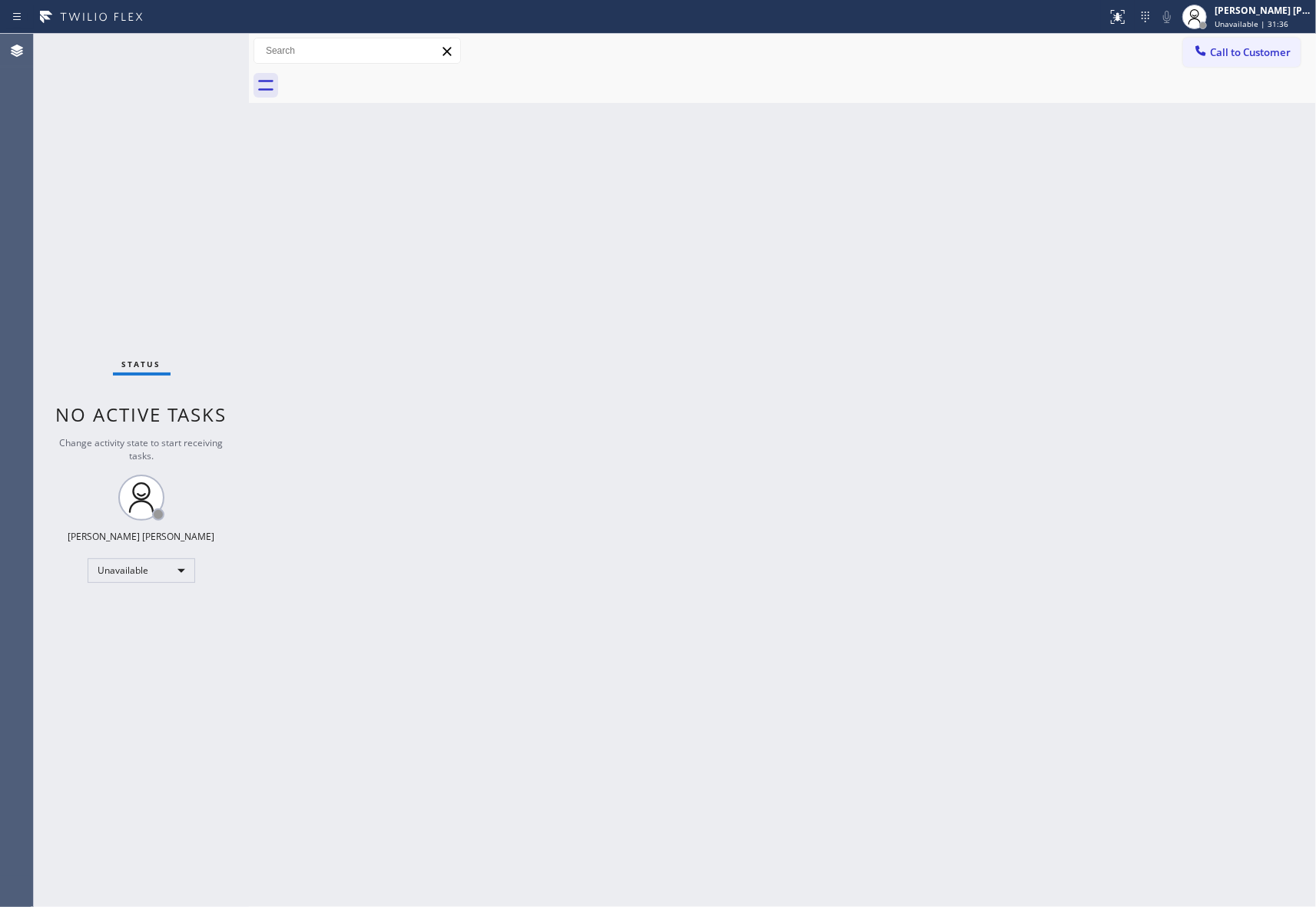
click at [394, 75] on div at bounding box center [799, 86] width 1033 height 35
click at [1279, 53] on span "Call to Customer" at bounding box center [1250, 52] width 80 height 14
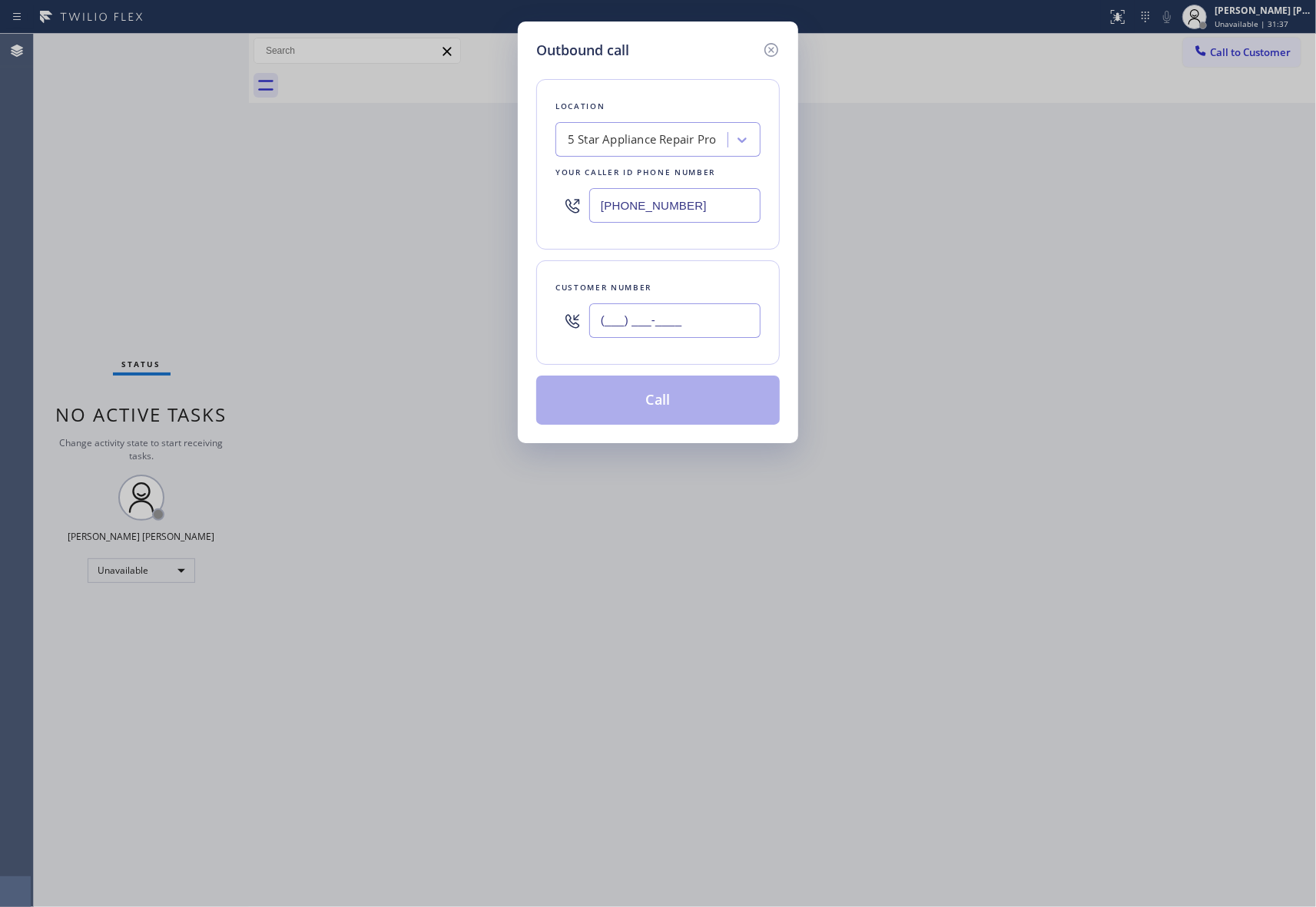
click at [739, 304] on input "(___) ___-____" at bounding box center [674, 321] width 171 height 35
drag, startPoint x: 708, startPoint y: 326, endPoint x: 501, endPoint y: 299, distance: 208.8
click at [501, 299] on div "Outbound call Location 5 Star Appliance Repair Pro Your caller id phone number …" at bounding box center [658, 454] width 1316 height 907
paste input "425) 308-4235"
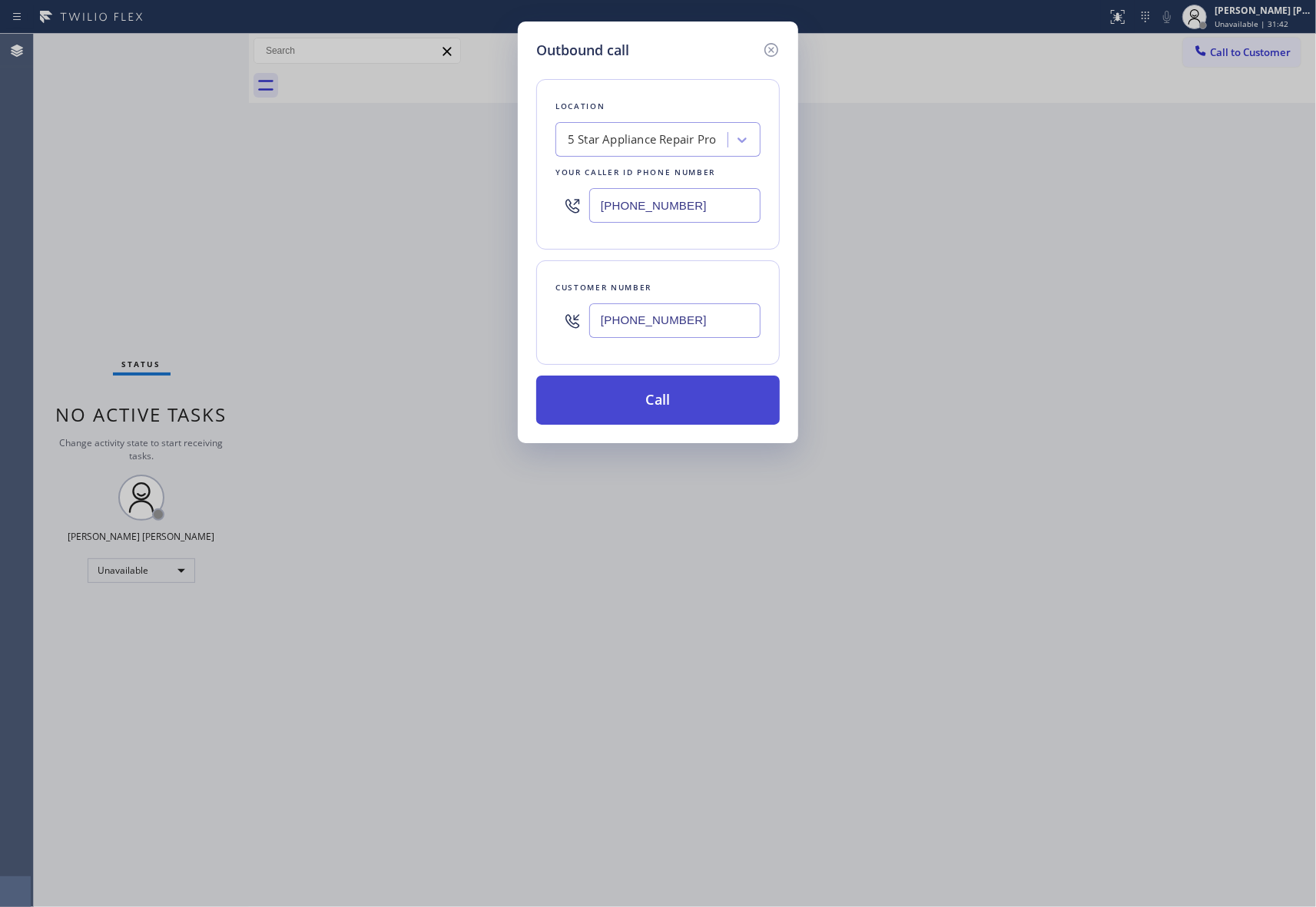
type input "[PHONE_NUMBER]"
click at [670, 397] on button "Call" at bounding box center [658, 400] width 243 height 49
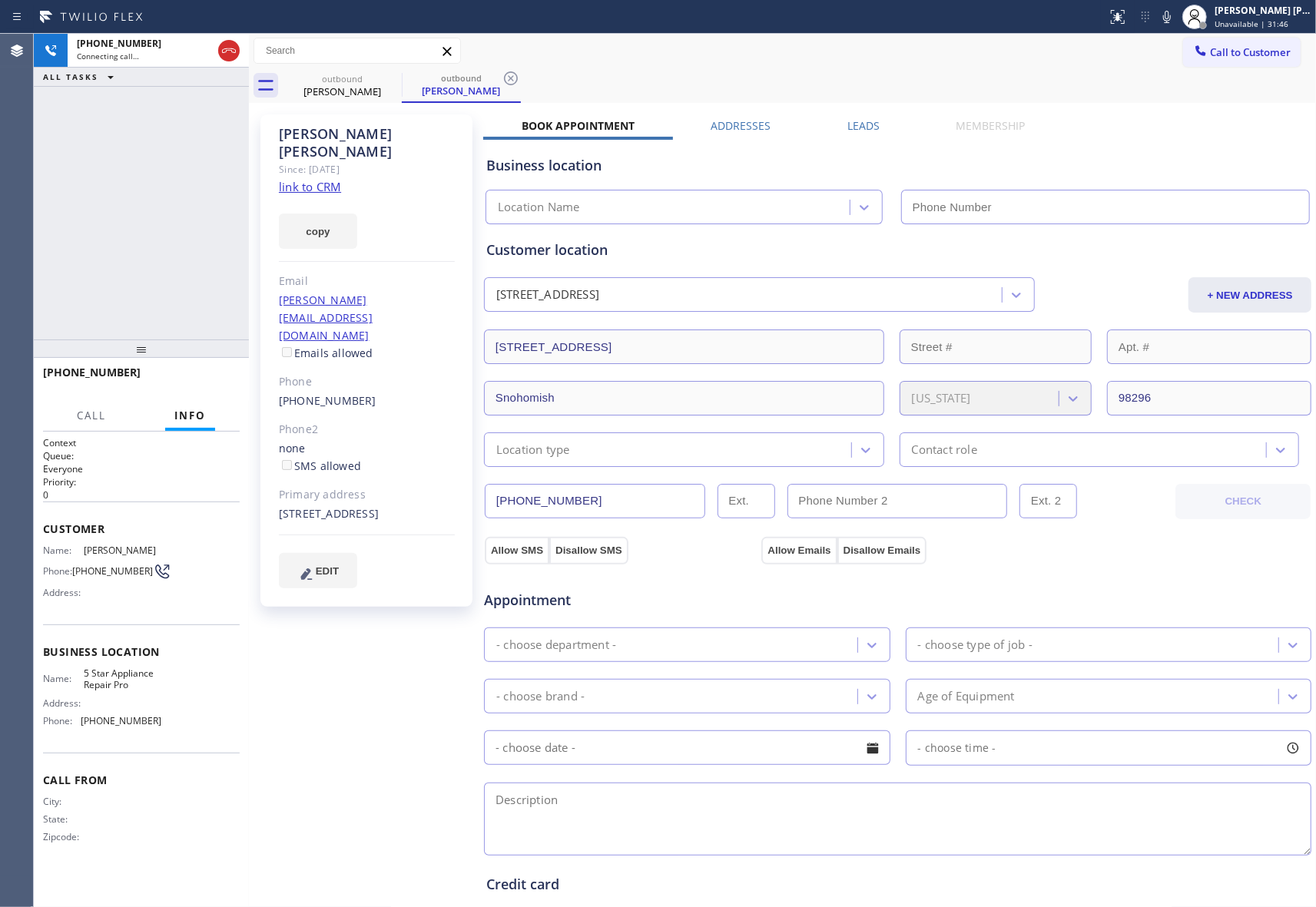
type input "[PHONE_NUMBER]"
click at [857, 118] on label "Leads" at bounding box center [862, 125] width 32 height 15
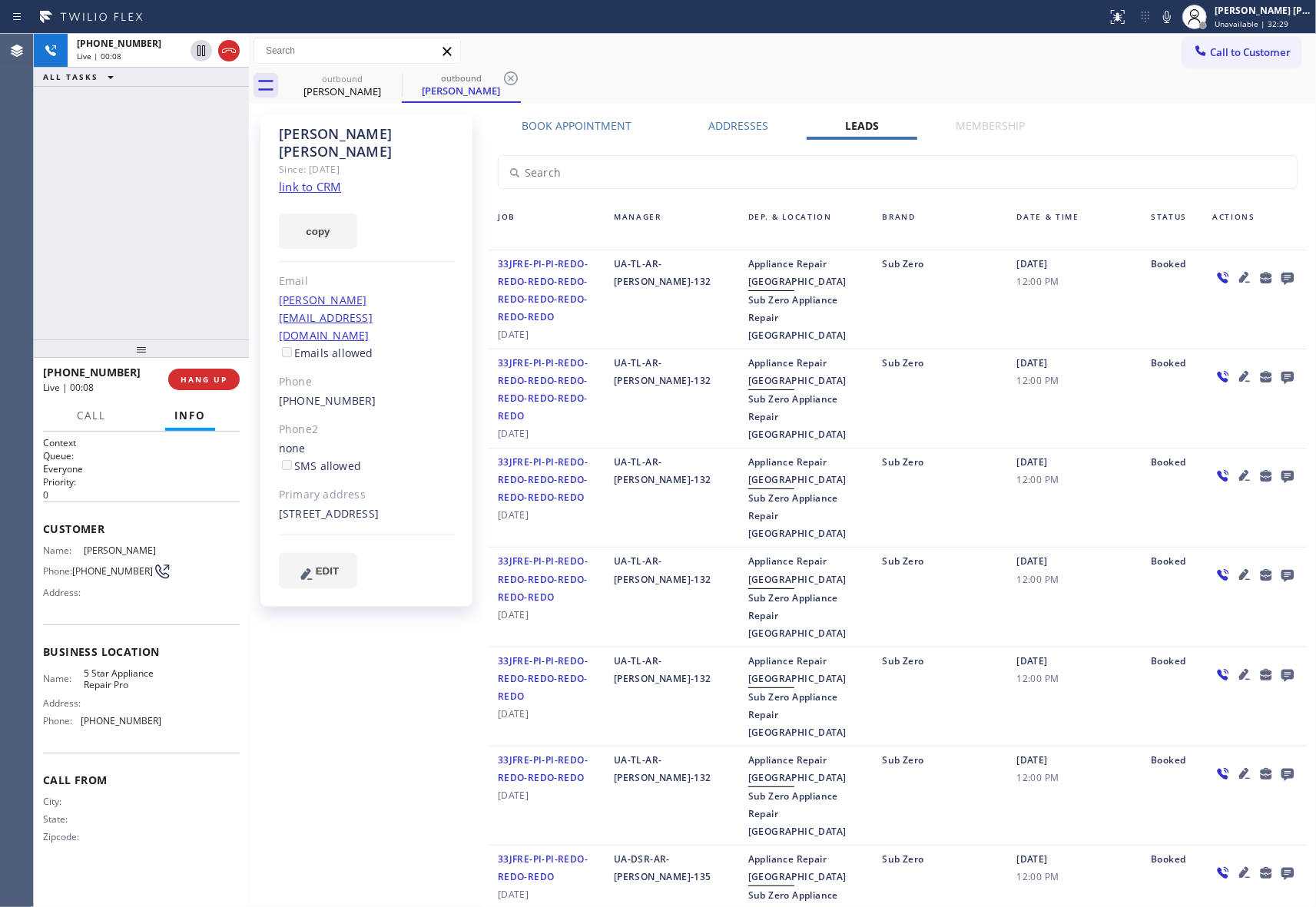
click at [1281, 280] on icon at bounding box center [1287, 278] width 12 height 12
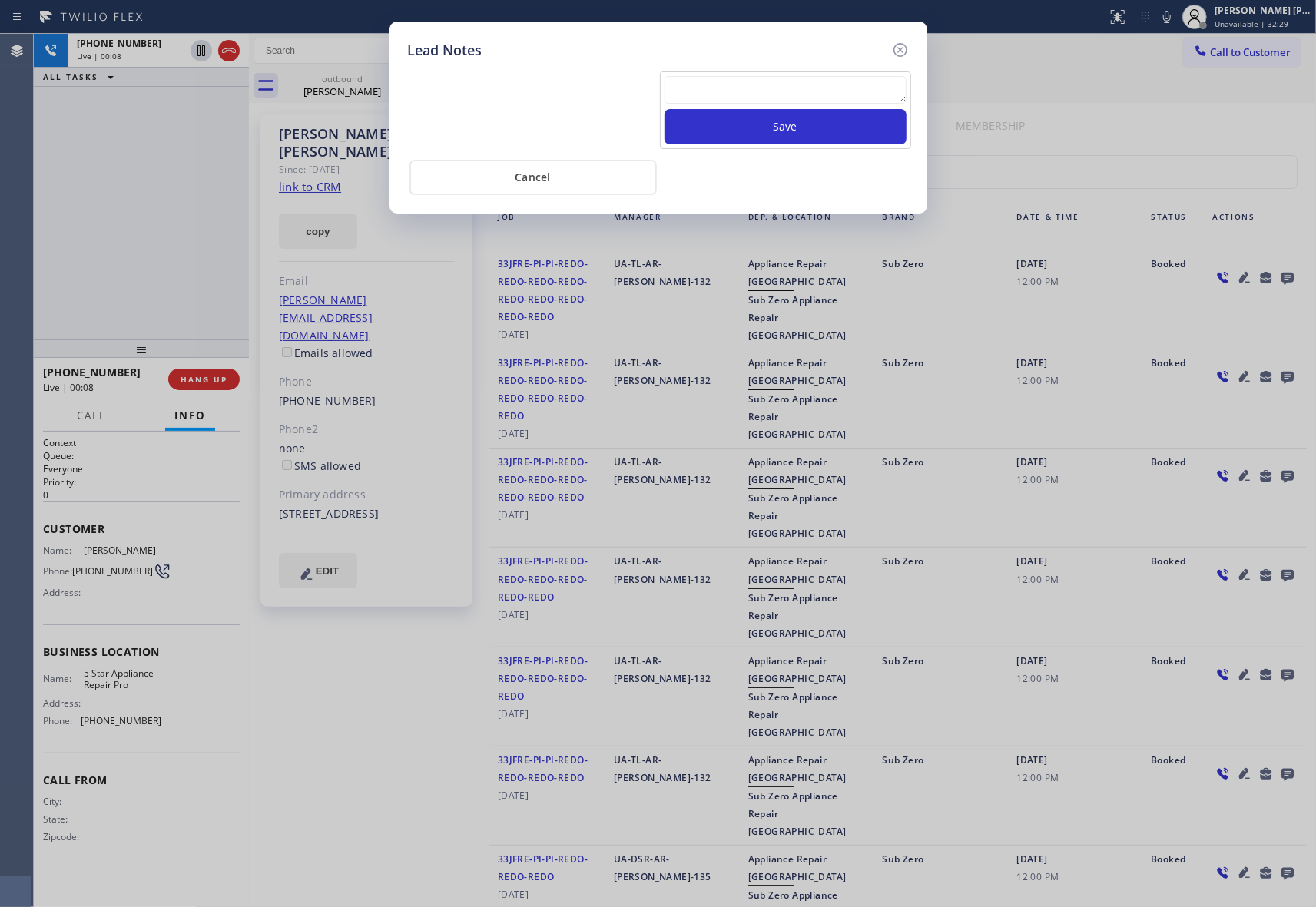
click at [753, 103] on textarea at bounding box center [785, 90] width 242 height 27
paste textarea "VM | please transfer if cx calls back"
type textarea "VM | please transfer if cx calls back"
click at [756, 133] on button "Save" at bounding box center [785, 126] width 242 height 36
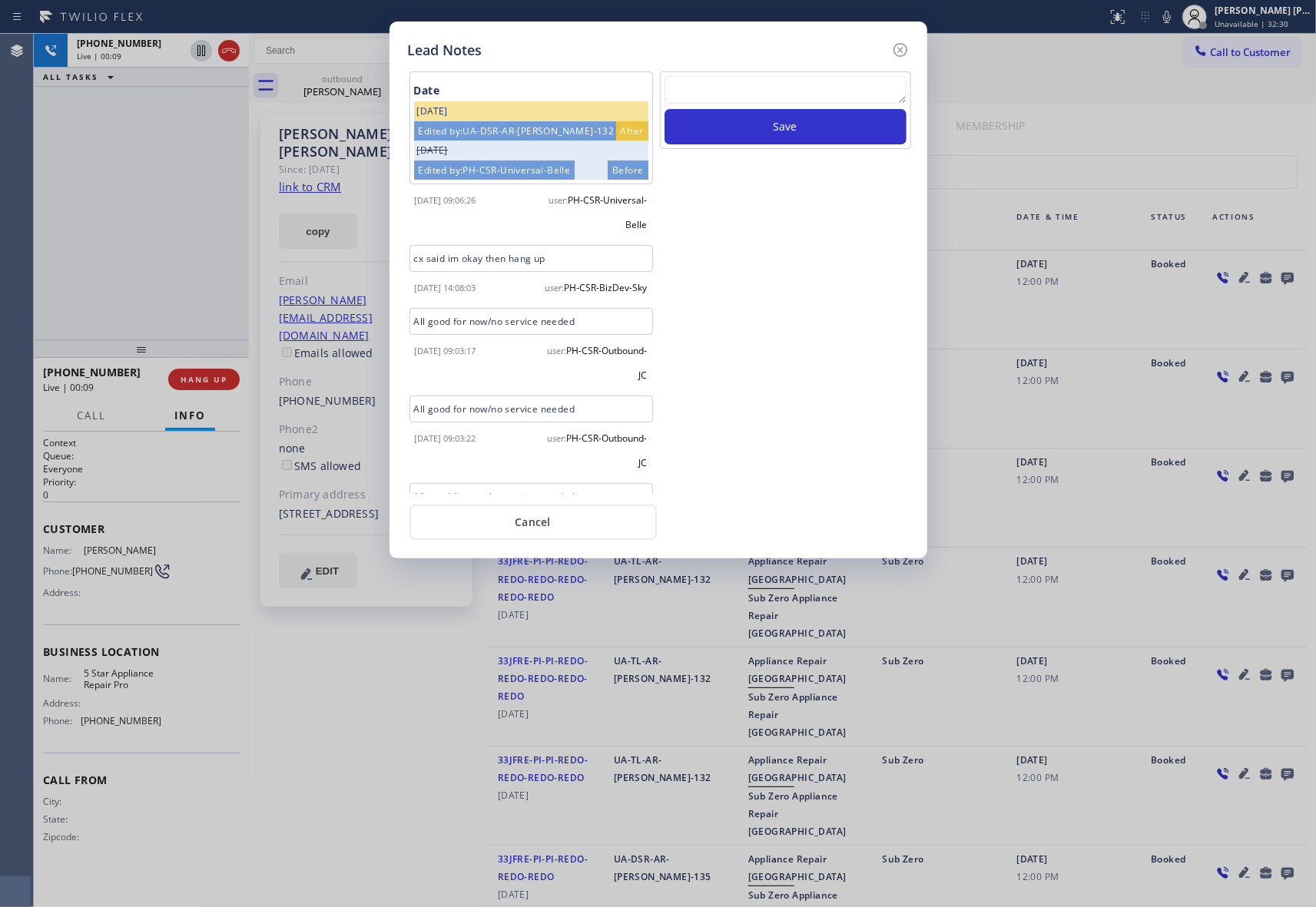
scroll to position [0, 0]
click at [894, 50] on icon at bounding box center [900, 50] width 18 height 18
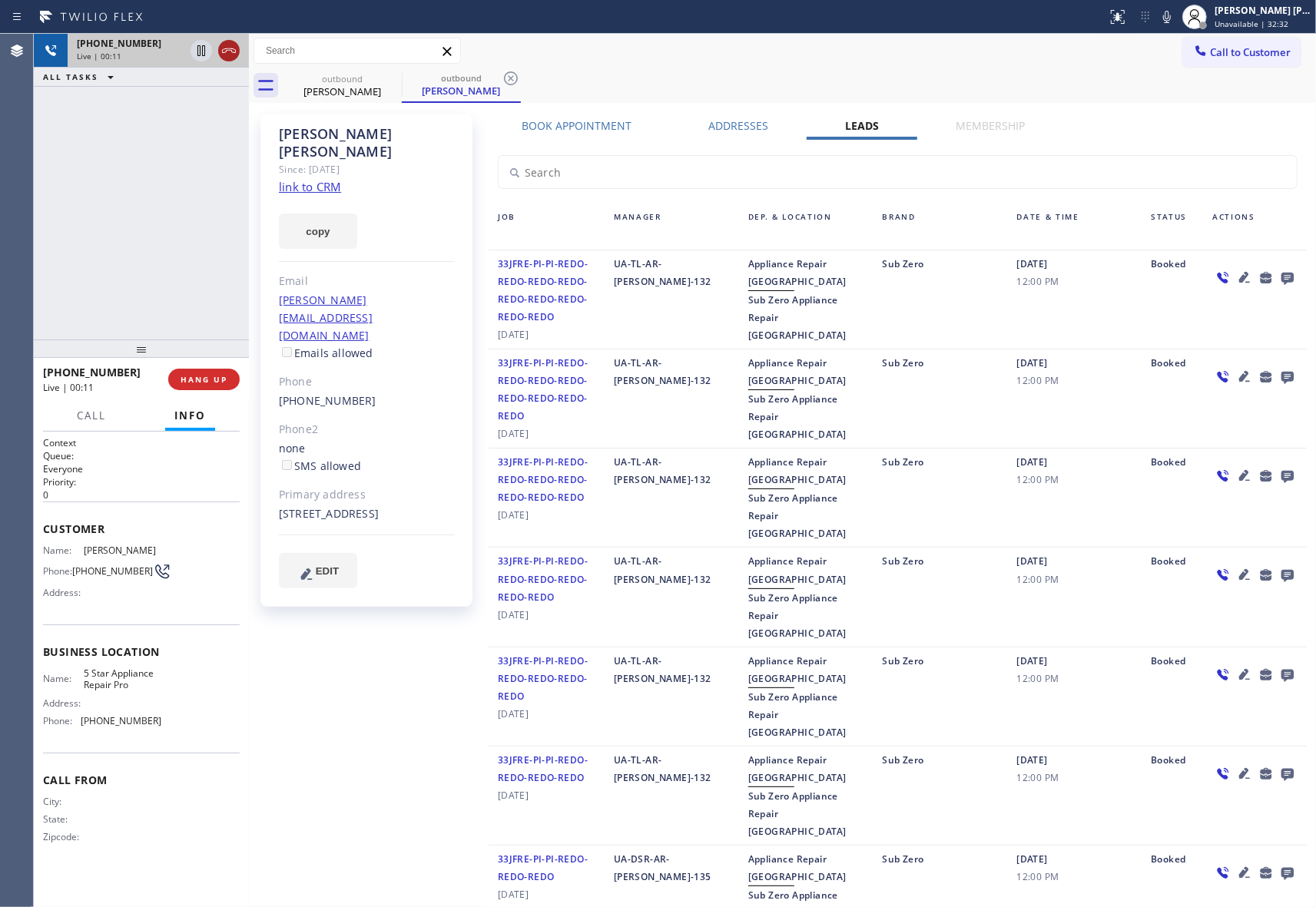
click at [225, 52] on icon at bounding box center [229, 50] width 14 height 5
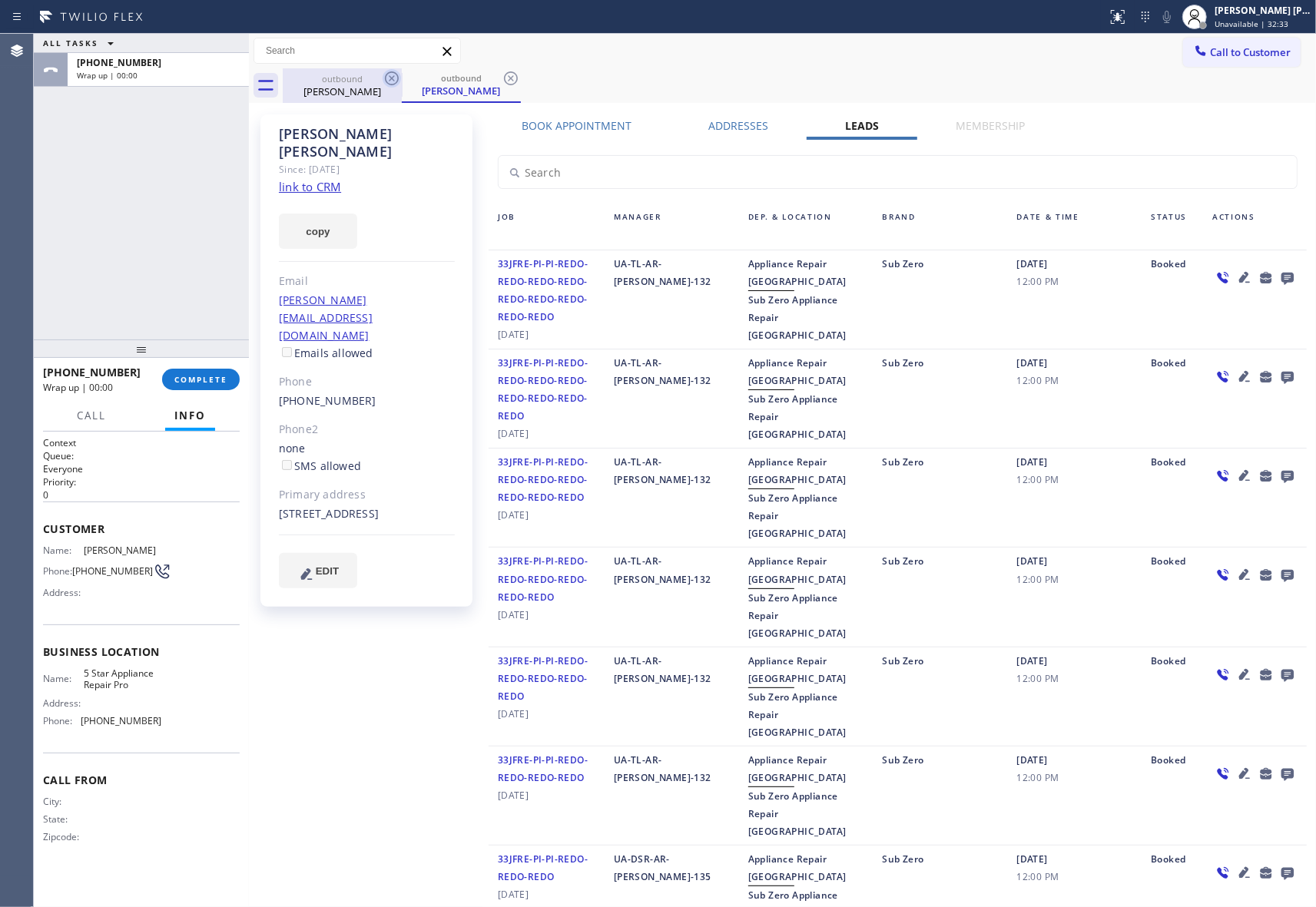
click at [391, 78] on icon at bounding box center [391, 79] width 18 height 18
drag, startPoint x: 391, startPoint y: 78, endPoint x: 232, endPoint y: 319, distance: 288.7
click at [0, 0] on icon at bounding box center [0, 0] width 0 height 0
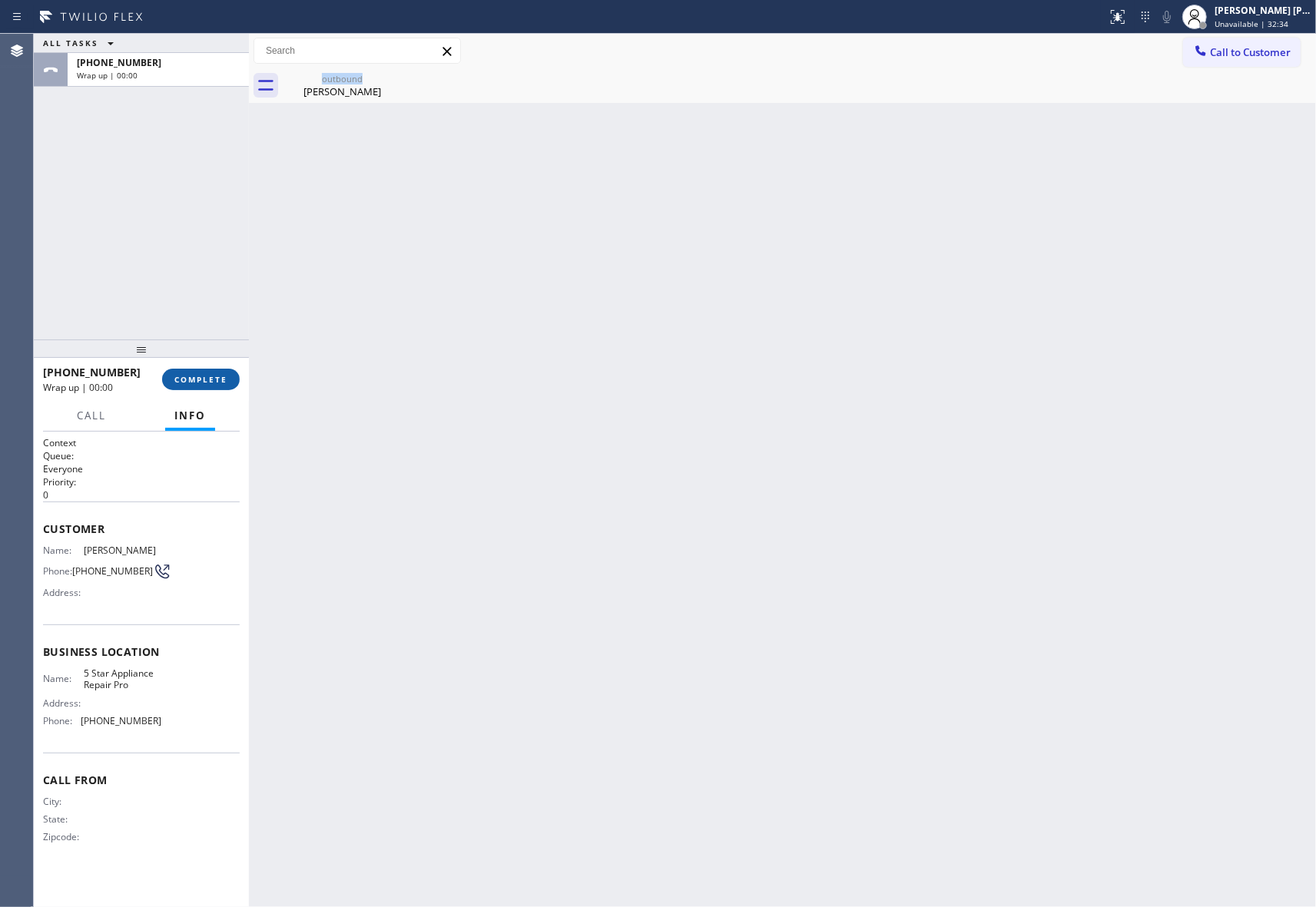
click at [201, 378] on span "COMPLETE" at bounding box center [201, 379] width 53 height 11
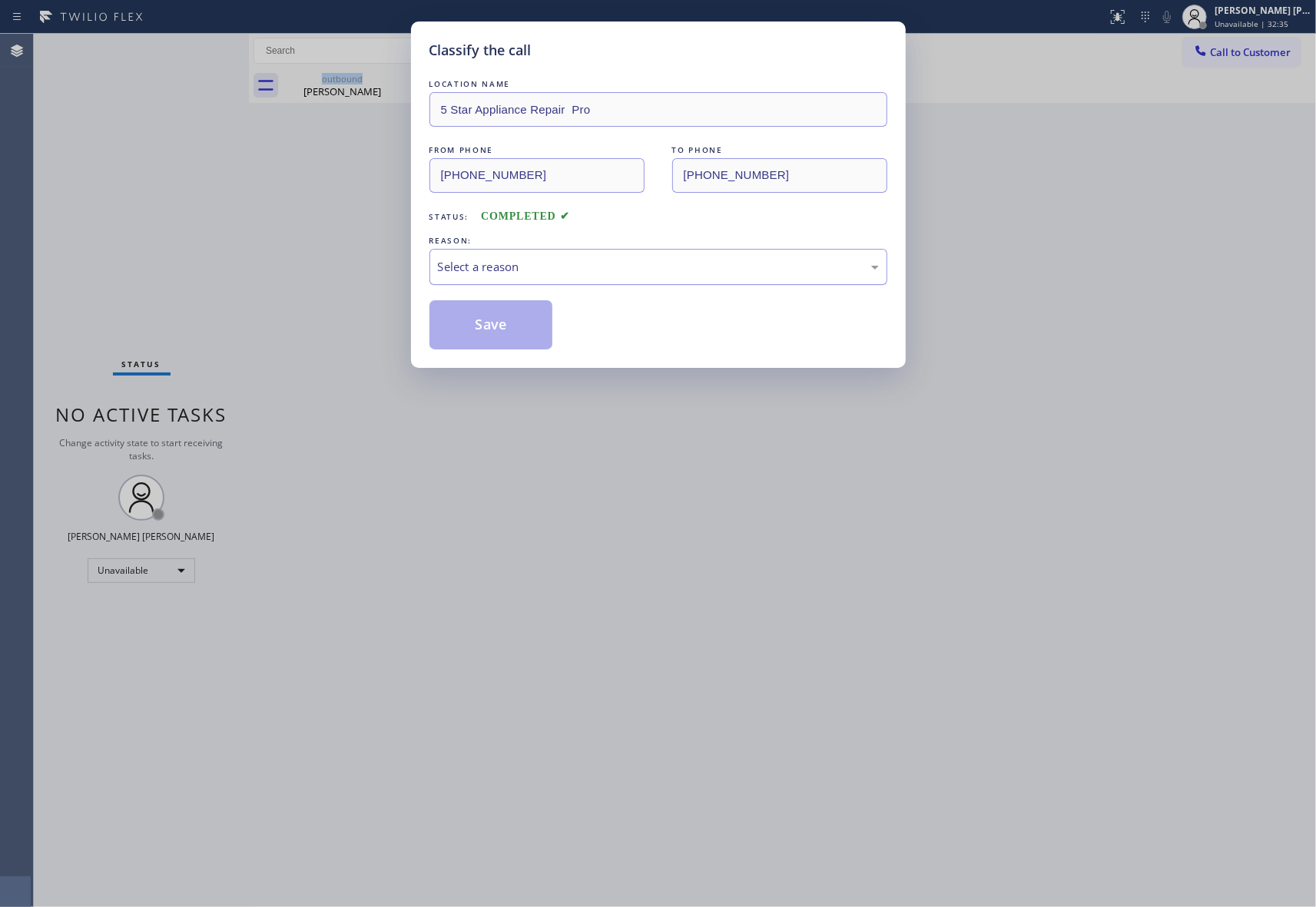
click at [479, 256] on div "Select a reason" at bounding box center [658, 266] width 458 height 36
click at [486, 325] on button "Save" at bounding box center [490, 325] width 123 height 49
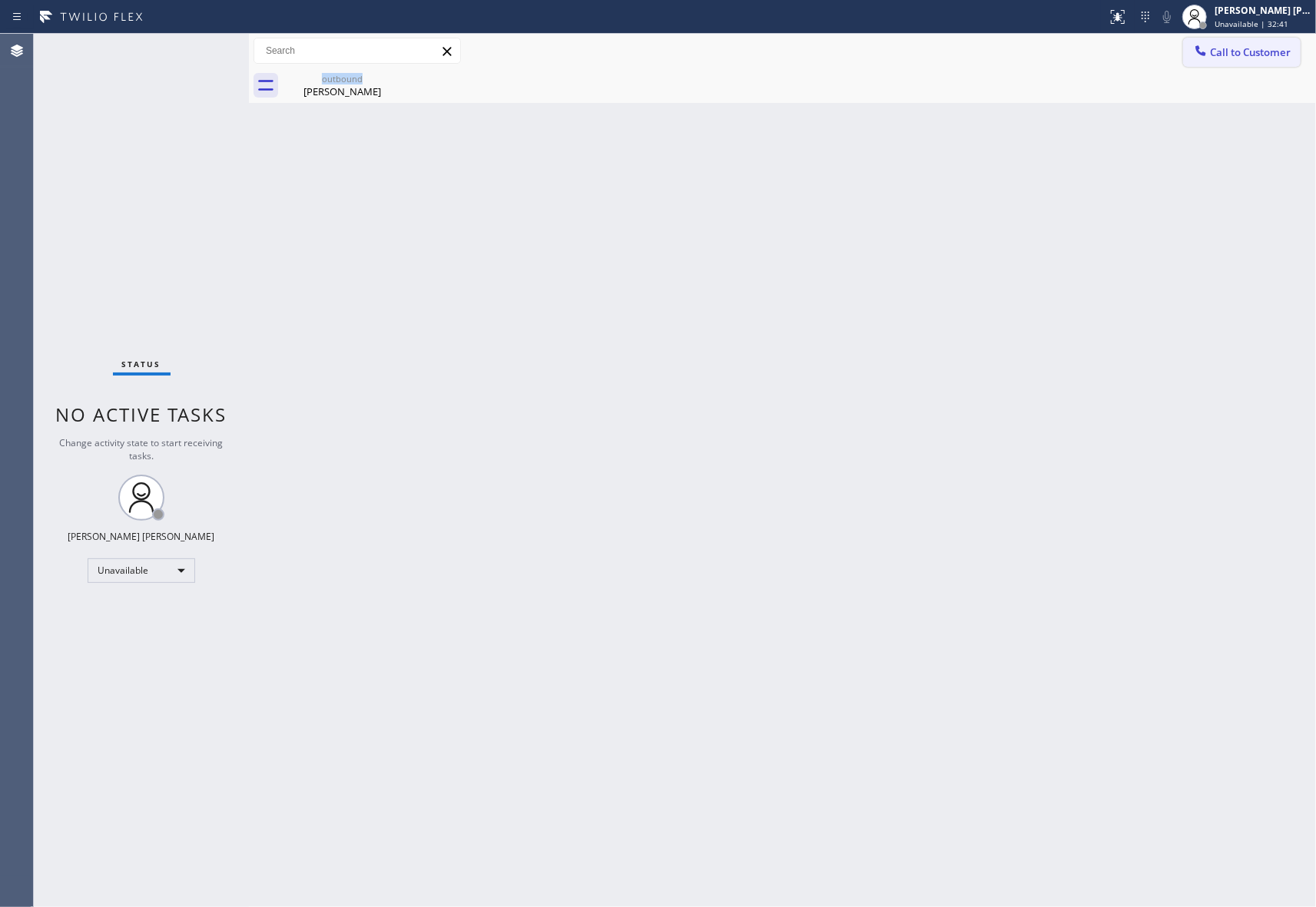
click at [1239, 48] on span "Call to Customer" at bounding box center [1250, 52] width 80 height 14
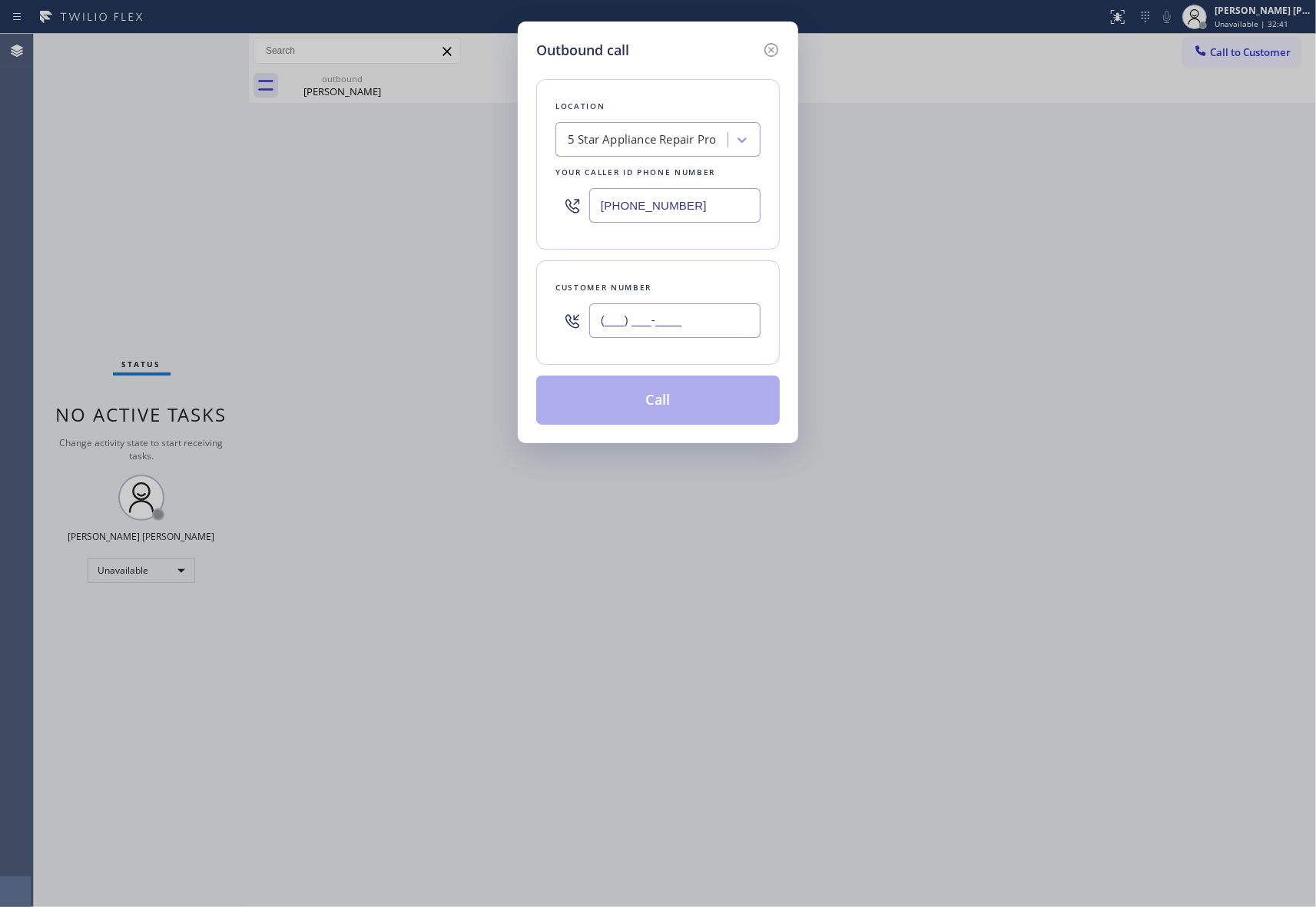
click at [676, 335] on input "(___) ___-____" at bounding box center [674, 321] width 171 height 35
paste input "760) 993-8840"
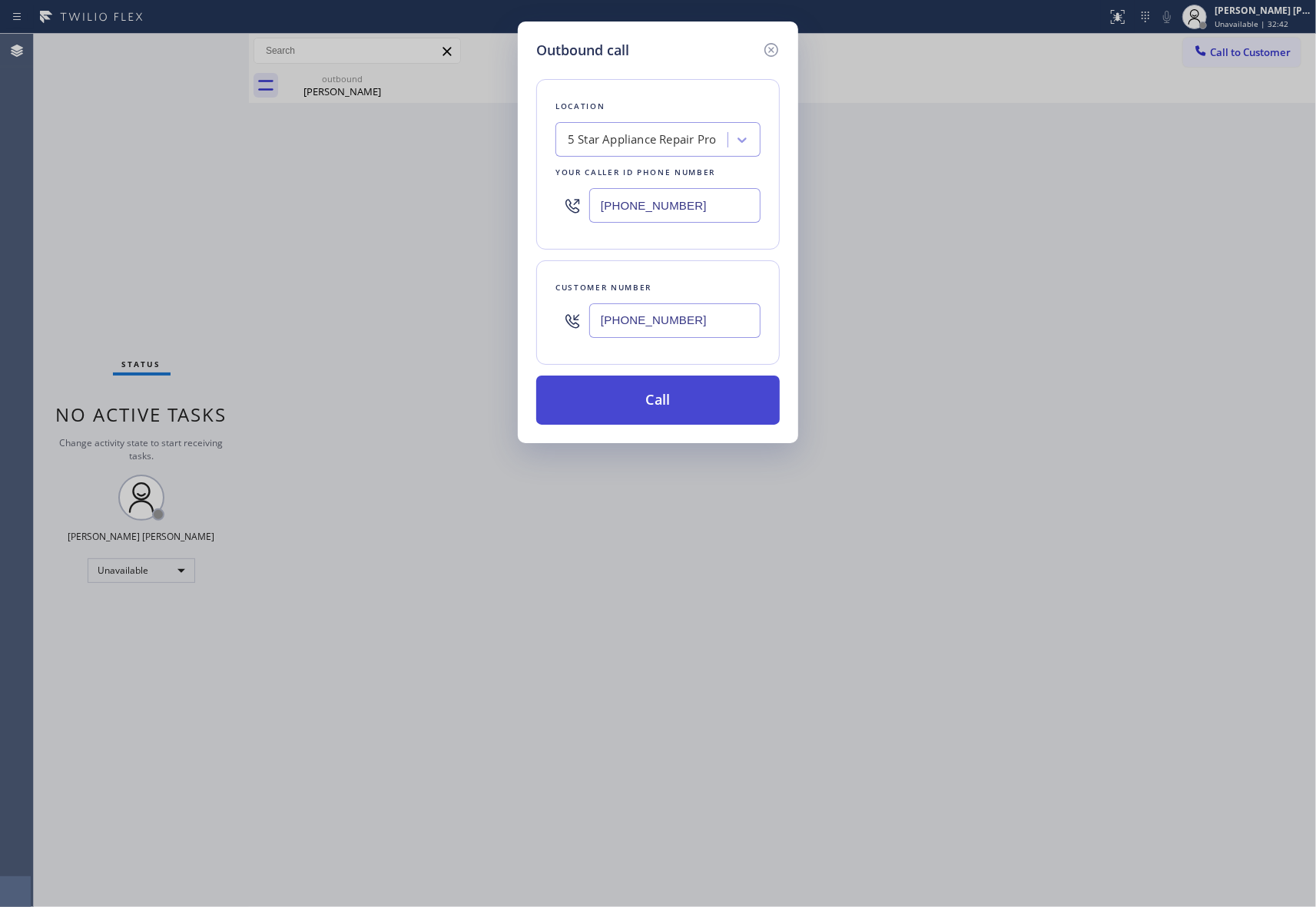
type input "[PHONE_NUMBER]"
click at [678, 409] on button "Call" at bounding box center [658, 400] width 243 height 49
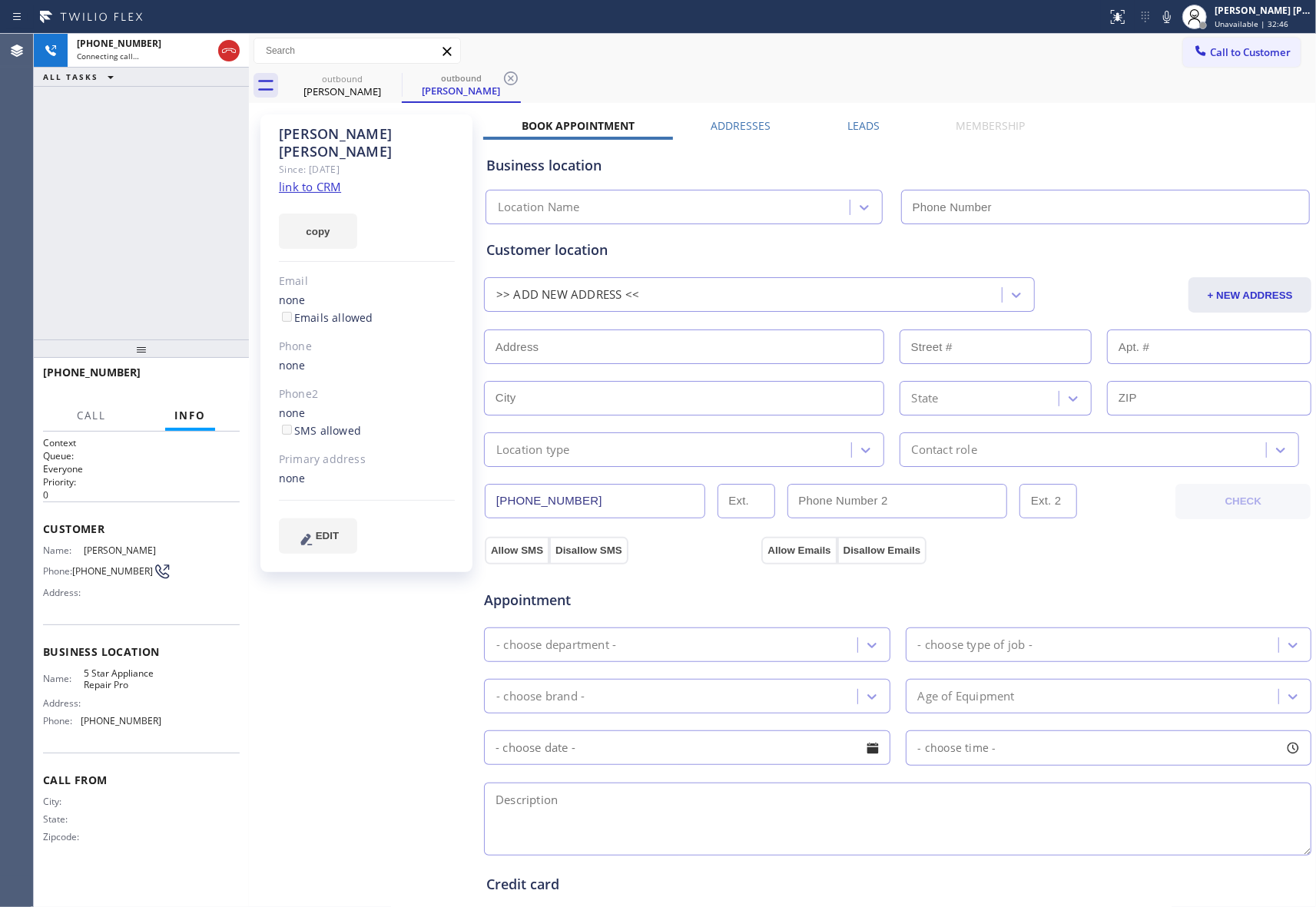
type input "[PHONE_NUMBER]"
click at [847, 129] on label "Leads" at bounding box center [862, 125] width 32 height 15
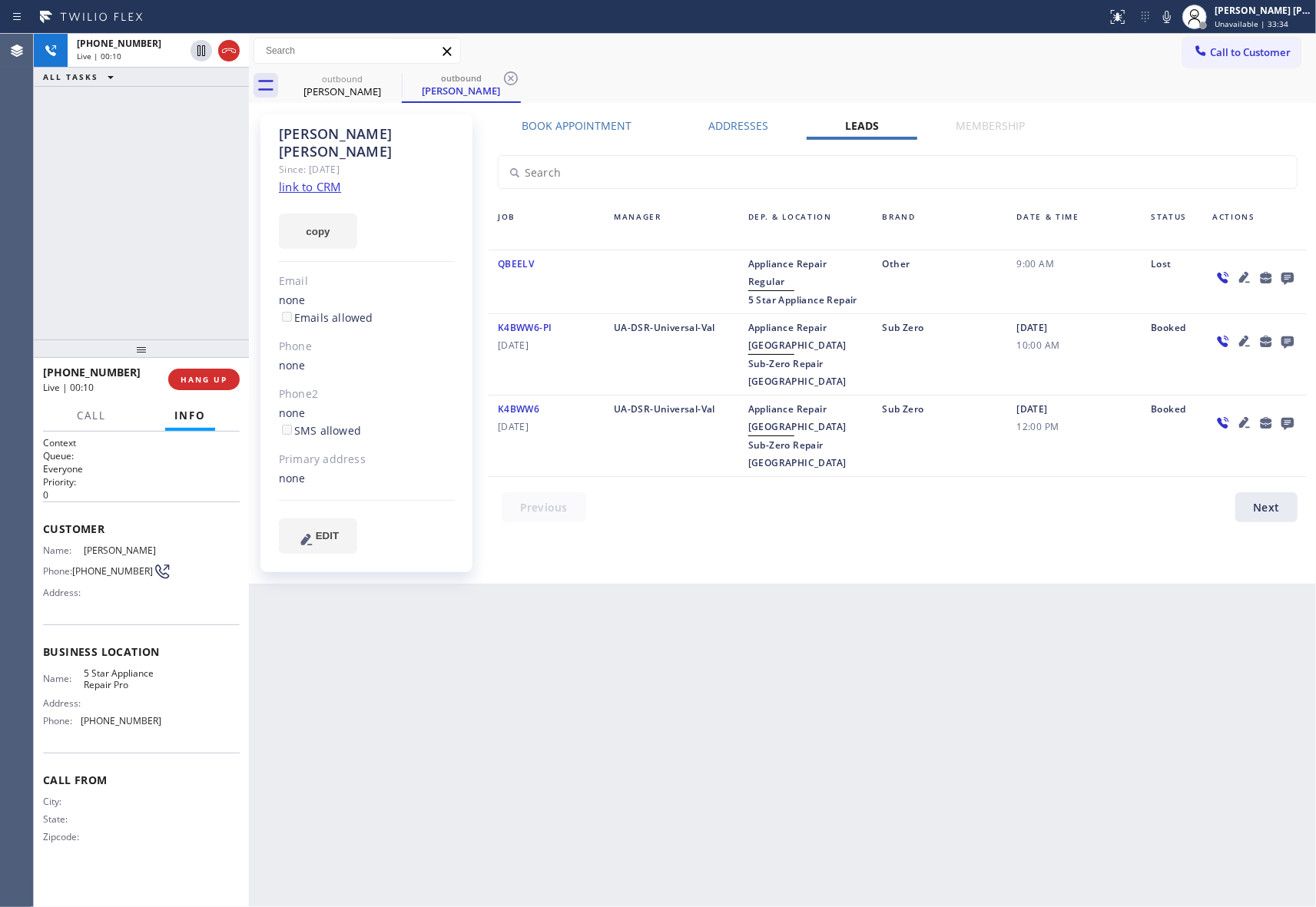
click at [1290, 278] on icon at bounding box center [1287, 278] width 12 height 12
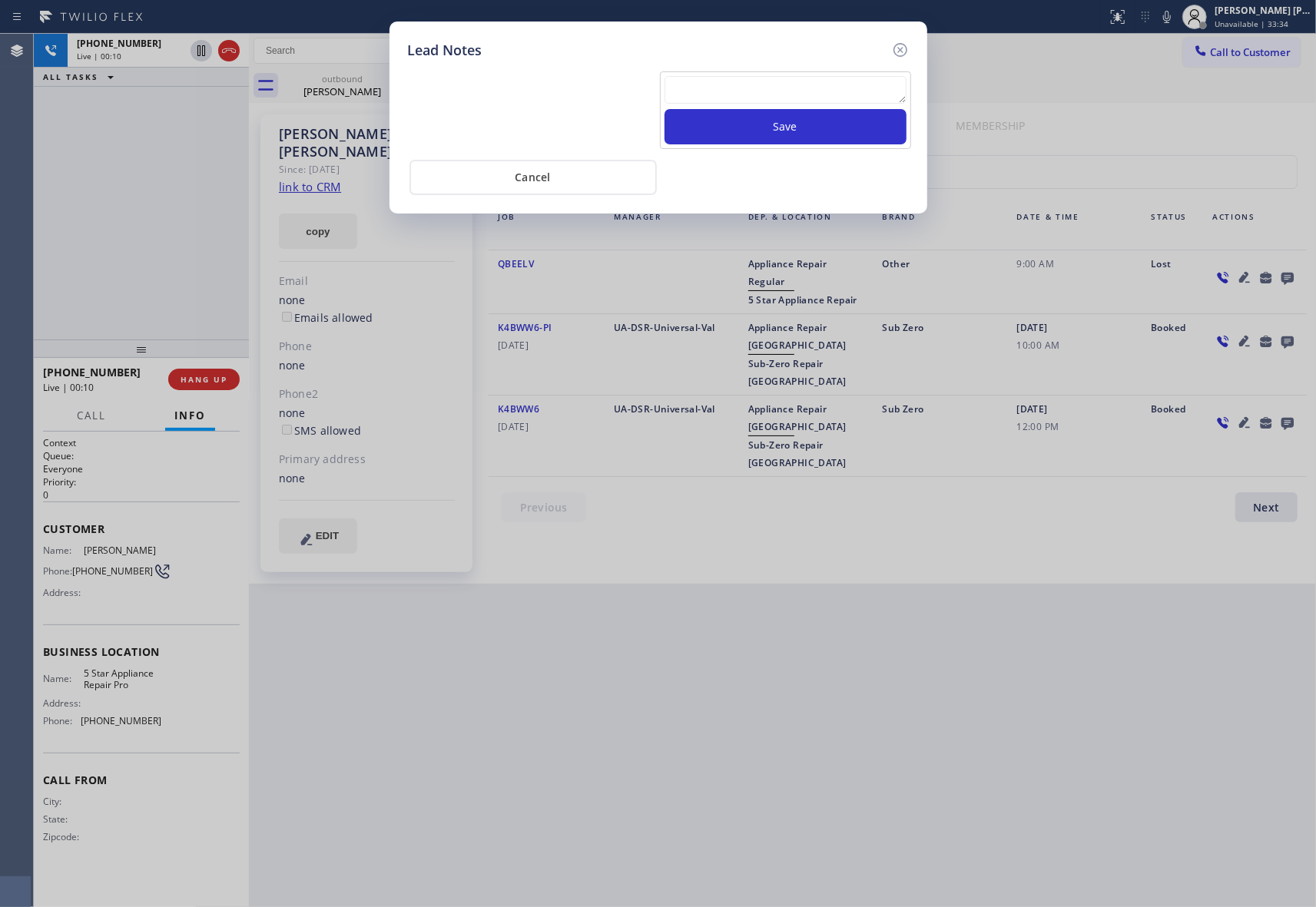
click at [701, 97] on textarea at bounding box center [785, 90] width 242 height 27
paste textarea "VM | please transfer if cx calls back"
type textarea "VM | please transfer if cx calls back"
click at [771, 133] on button "Save" at bounding box center [785, 126] width 242 height 36
click at [895, 49] on icon at bounding box center [900, 50] width 18 height 18
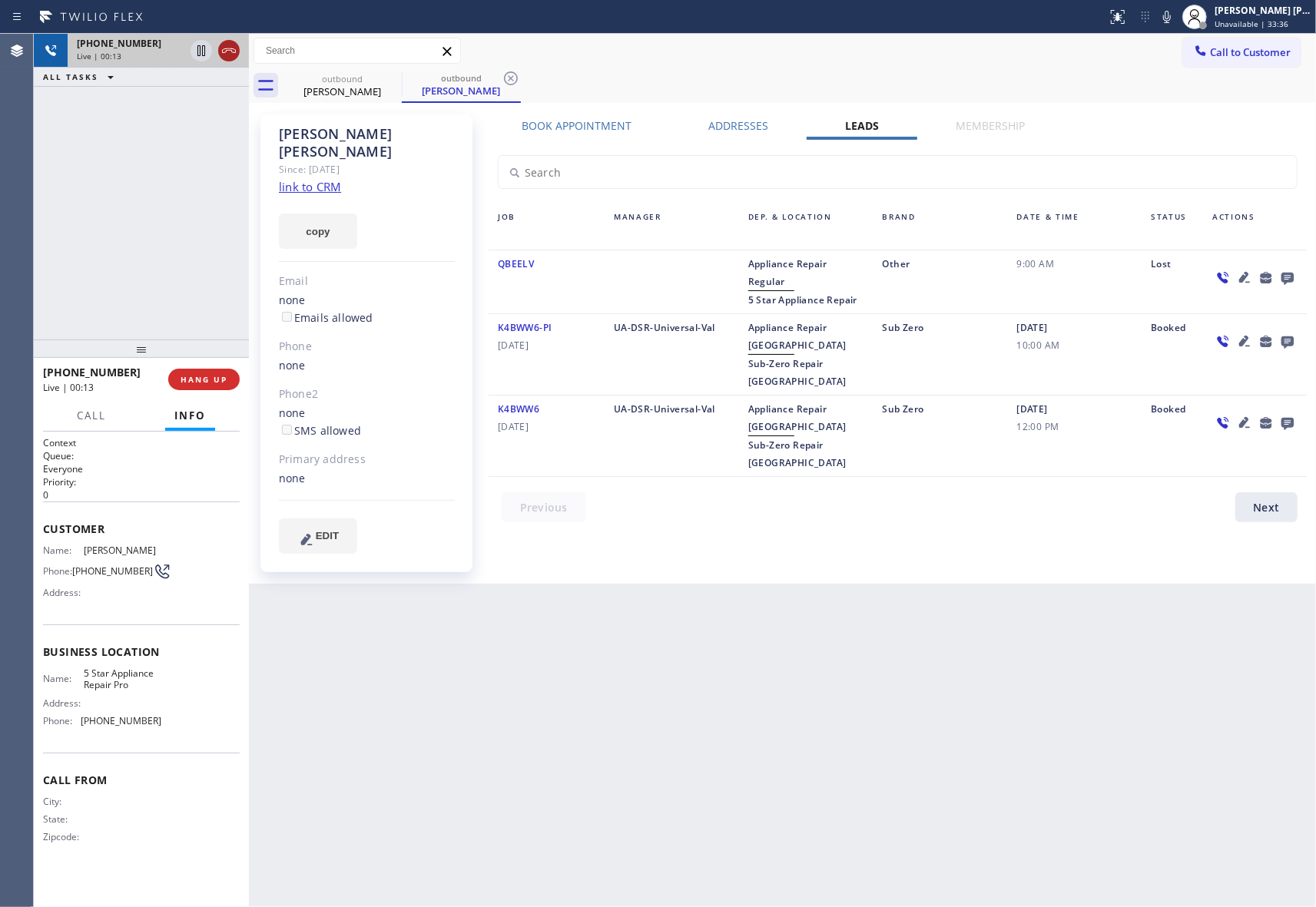
click at [234, 53] on icon at bounding box center [229, 50] width 18 height 18
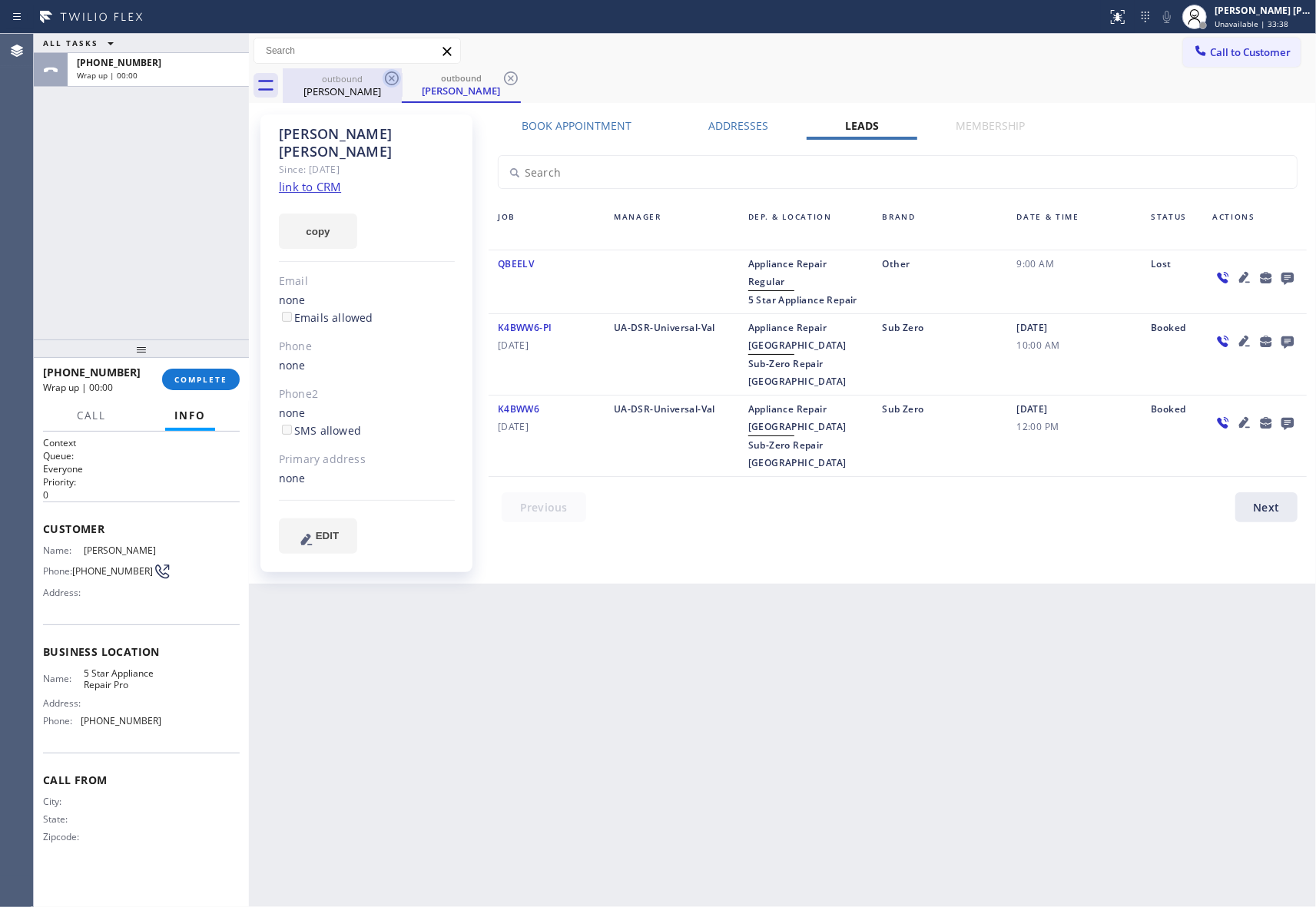
click at [393, 78] on icon at bounding box center [391, 79] width 18 height 18
click at [501, 78] on icon at bounding box center [510, 79] width 18 height 18
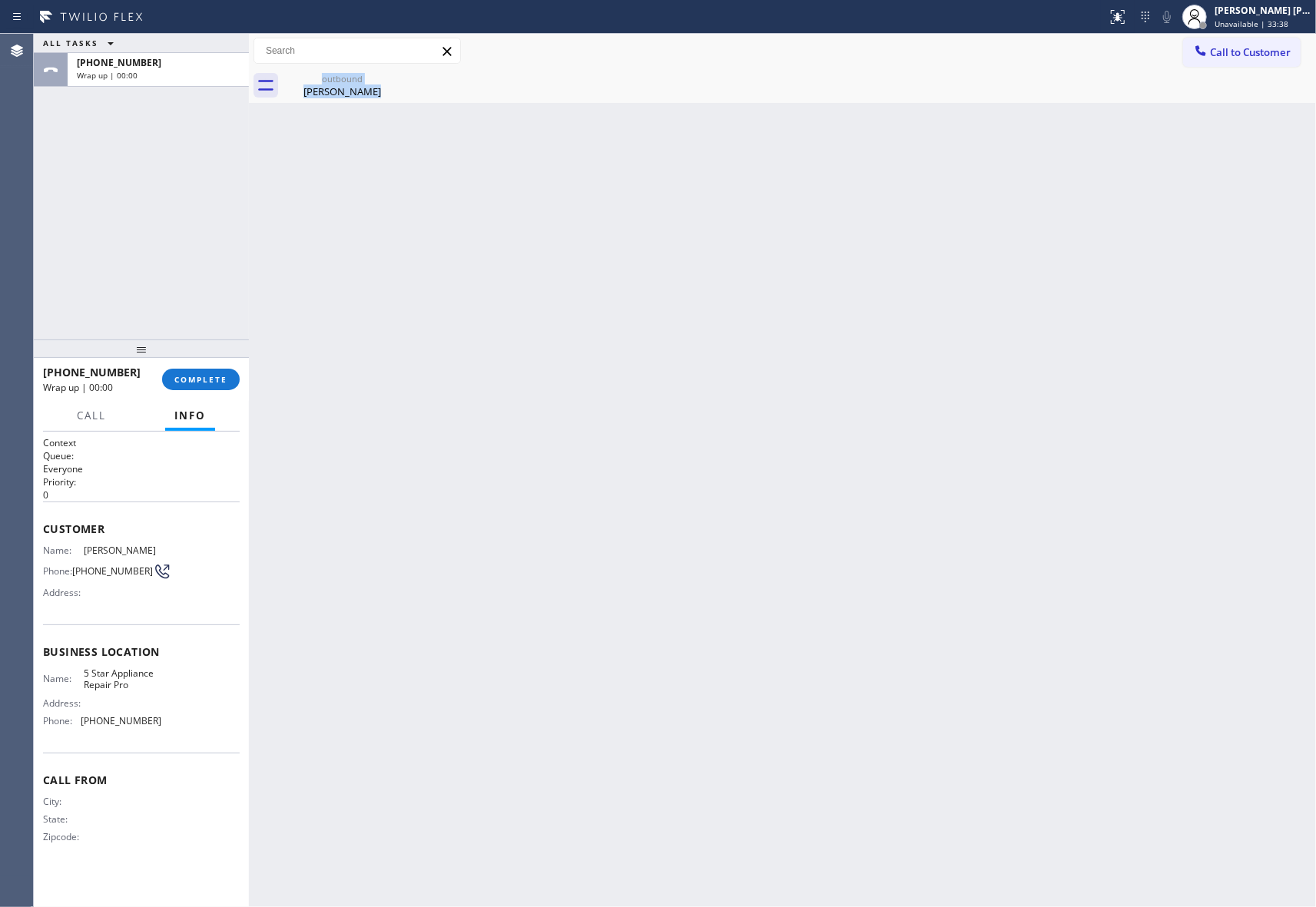
drag, startPoint x: 393, startPoint y: 78, endPoint x: 326, endPoint y: 131, distance: 85.4
click at [192, 381] on span "COMPLETE" at bounding box center [201, 379] width 53 height 11
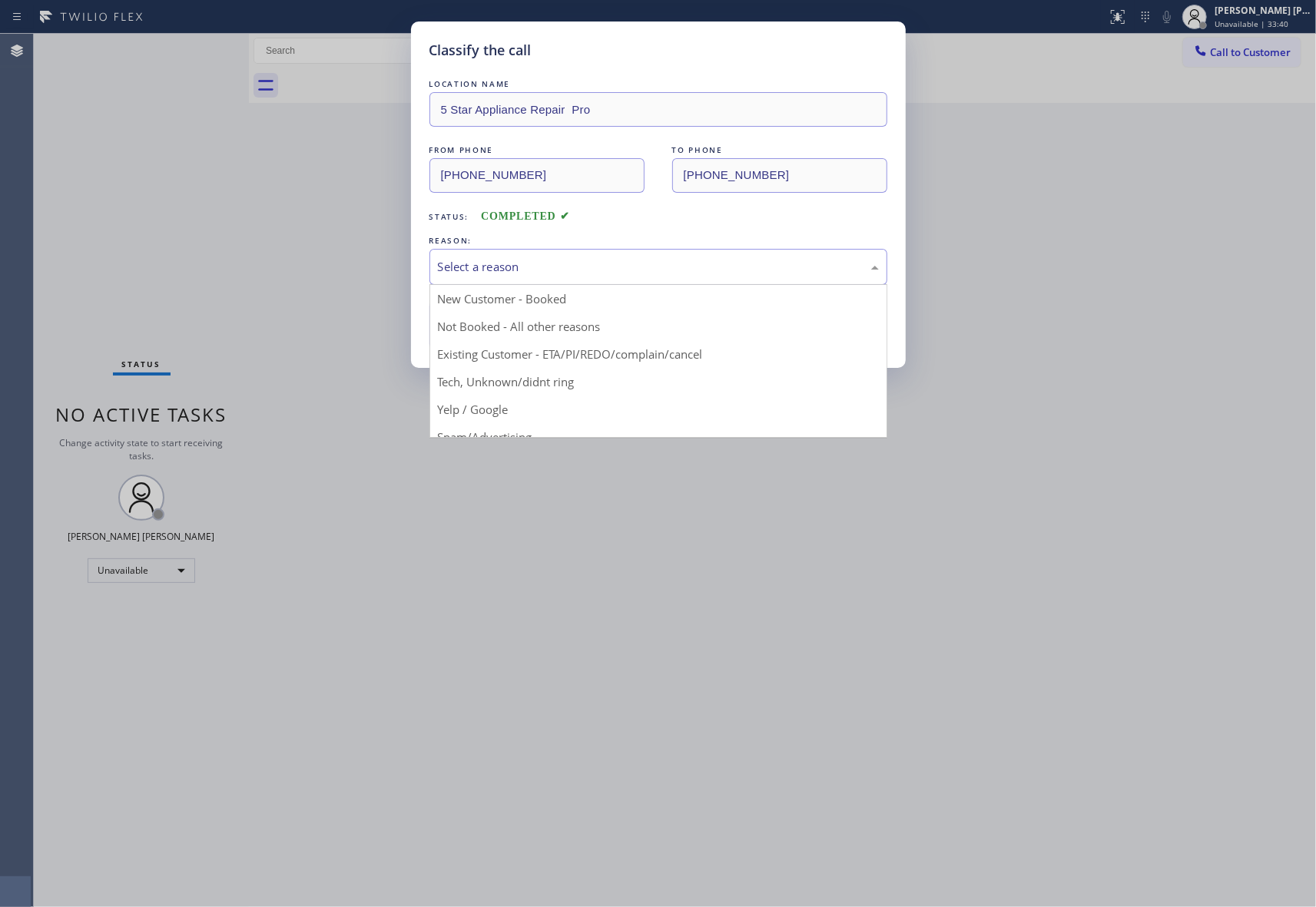
click at [530, 272] on div "Select a reason" at bounding box center [658, 266] width 441 height 17
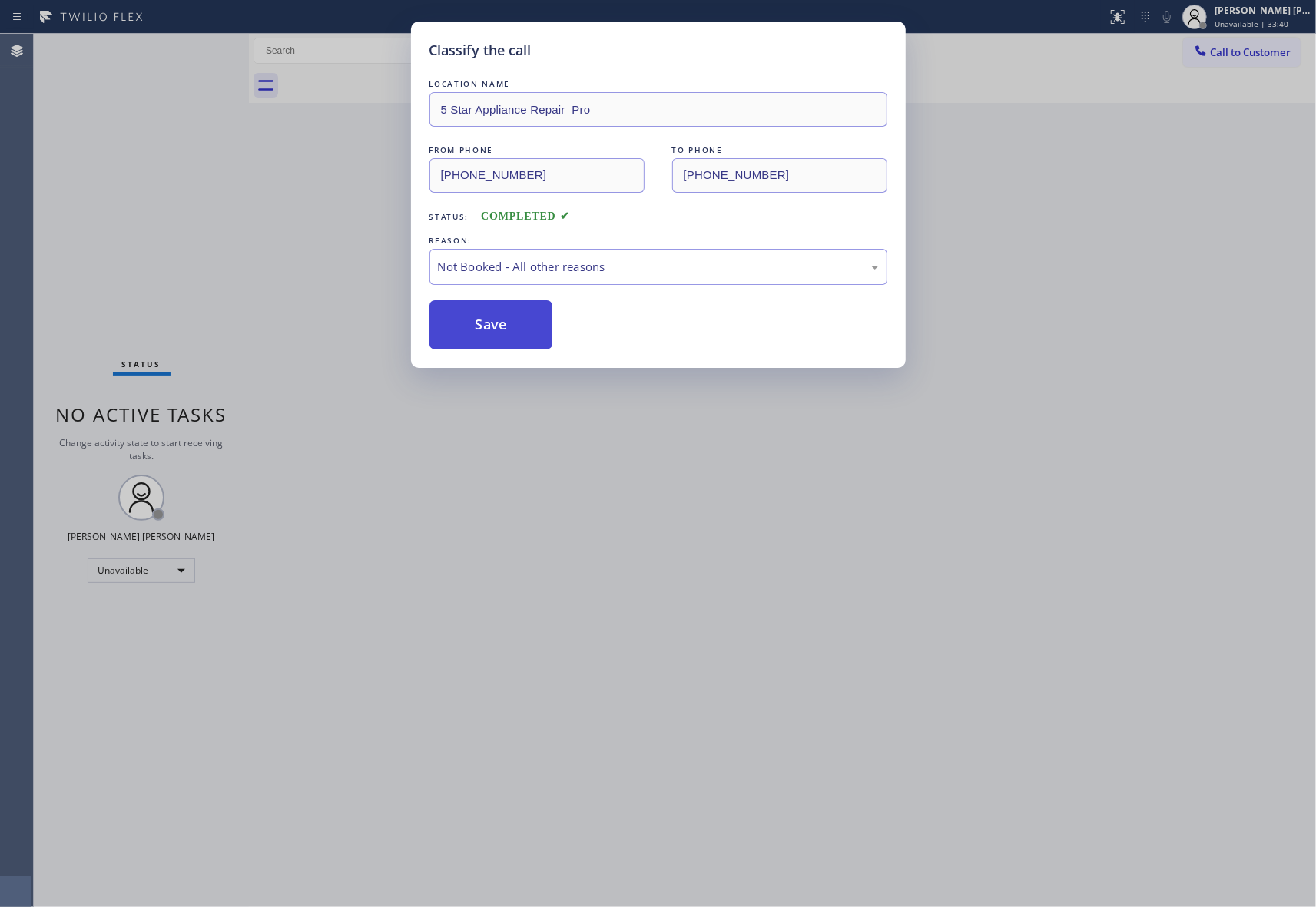
click at [510, 323] on button "Save" at bounding box center [490, 325] width 123 height 49
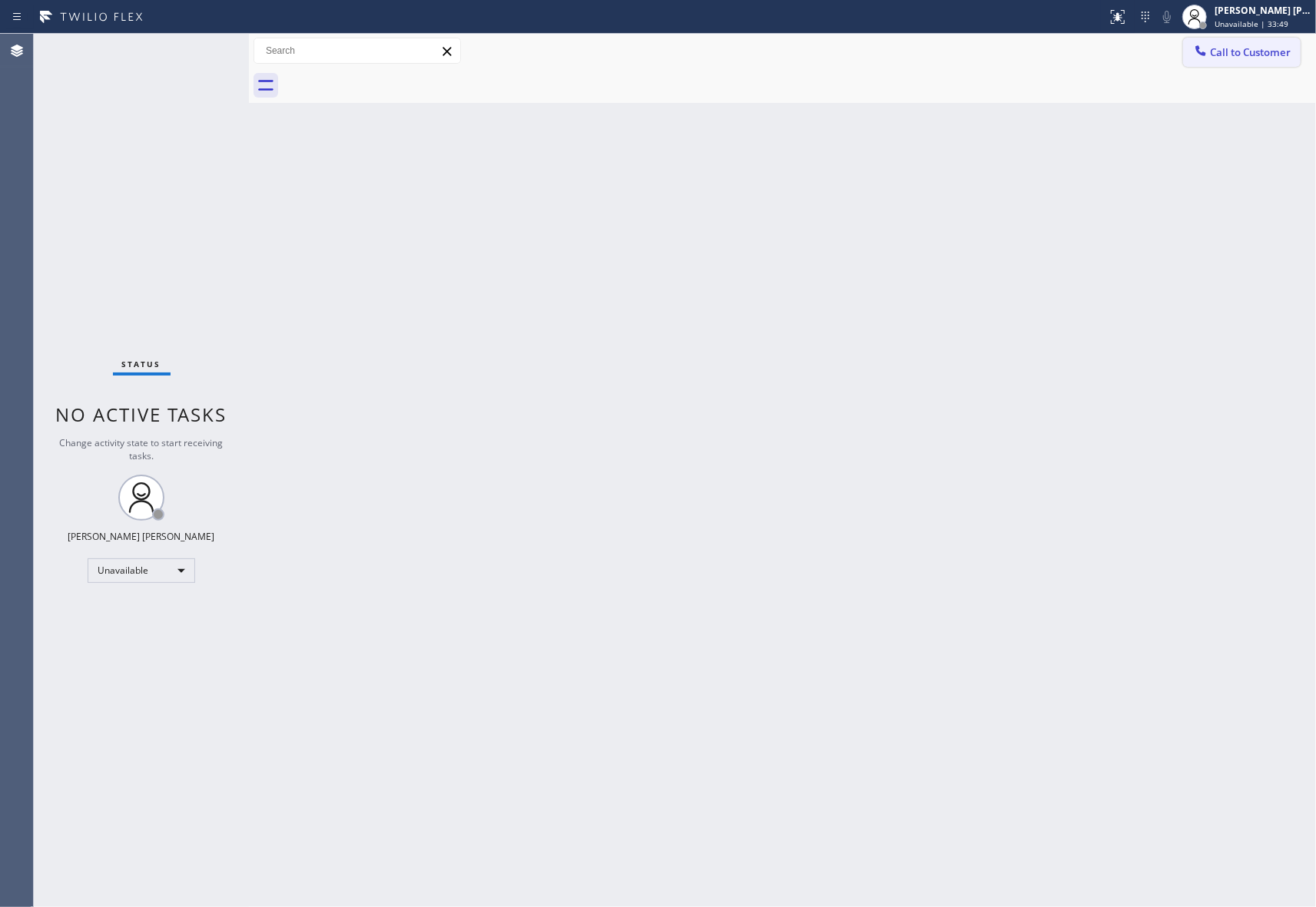
click at [1225, 48] on span "Call to Customer" at bounding box center [1250, 52] width 80 height 14
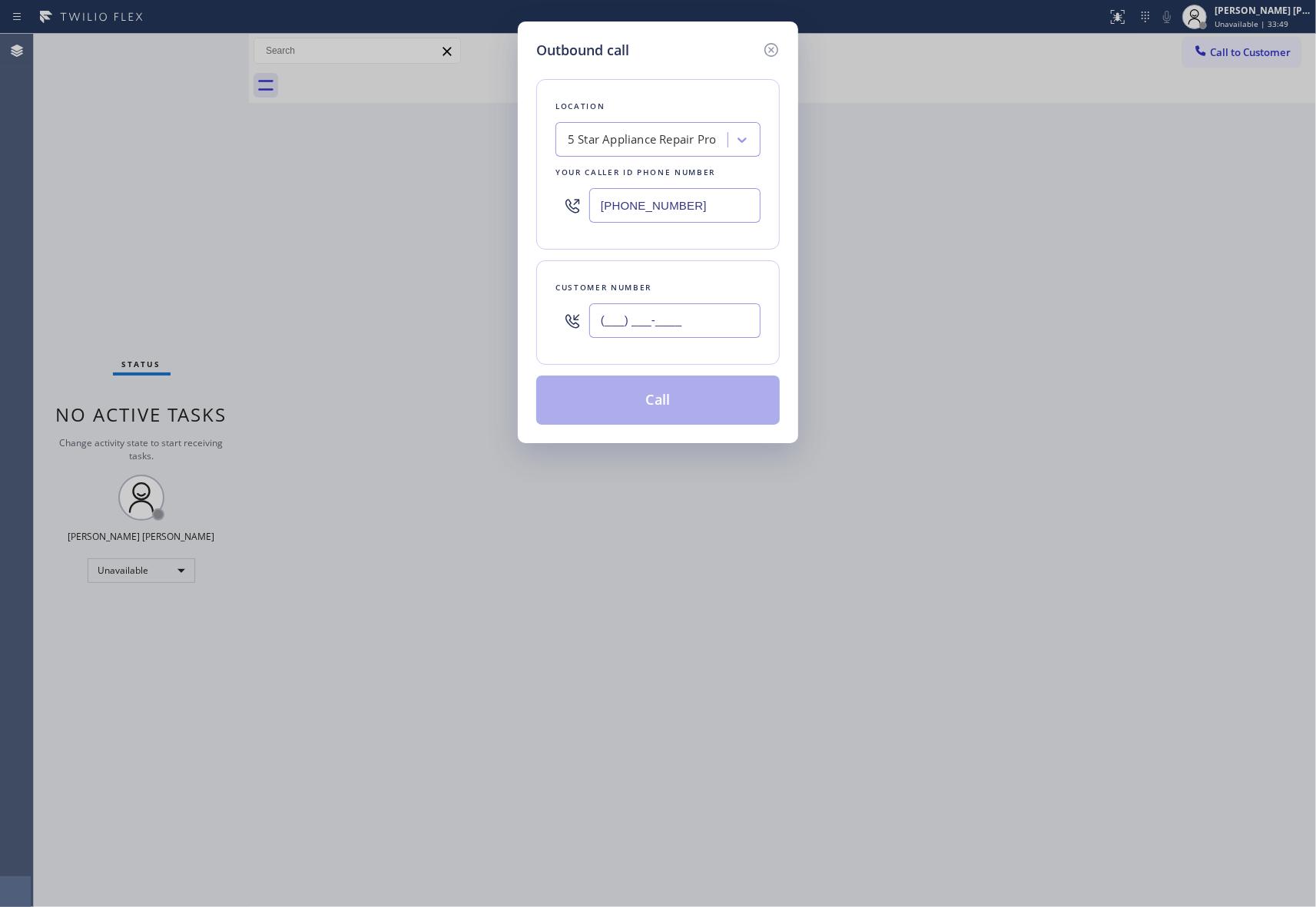
click at [677, 324] on input "(___) ___-____" at bounding box center [674, 321] width 171 height 35
paste input "917) 376-7585"
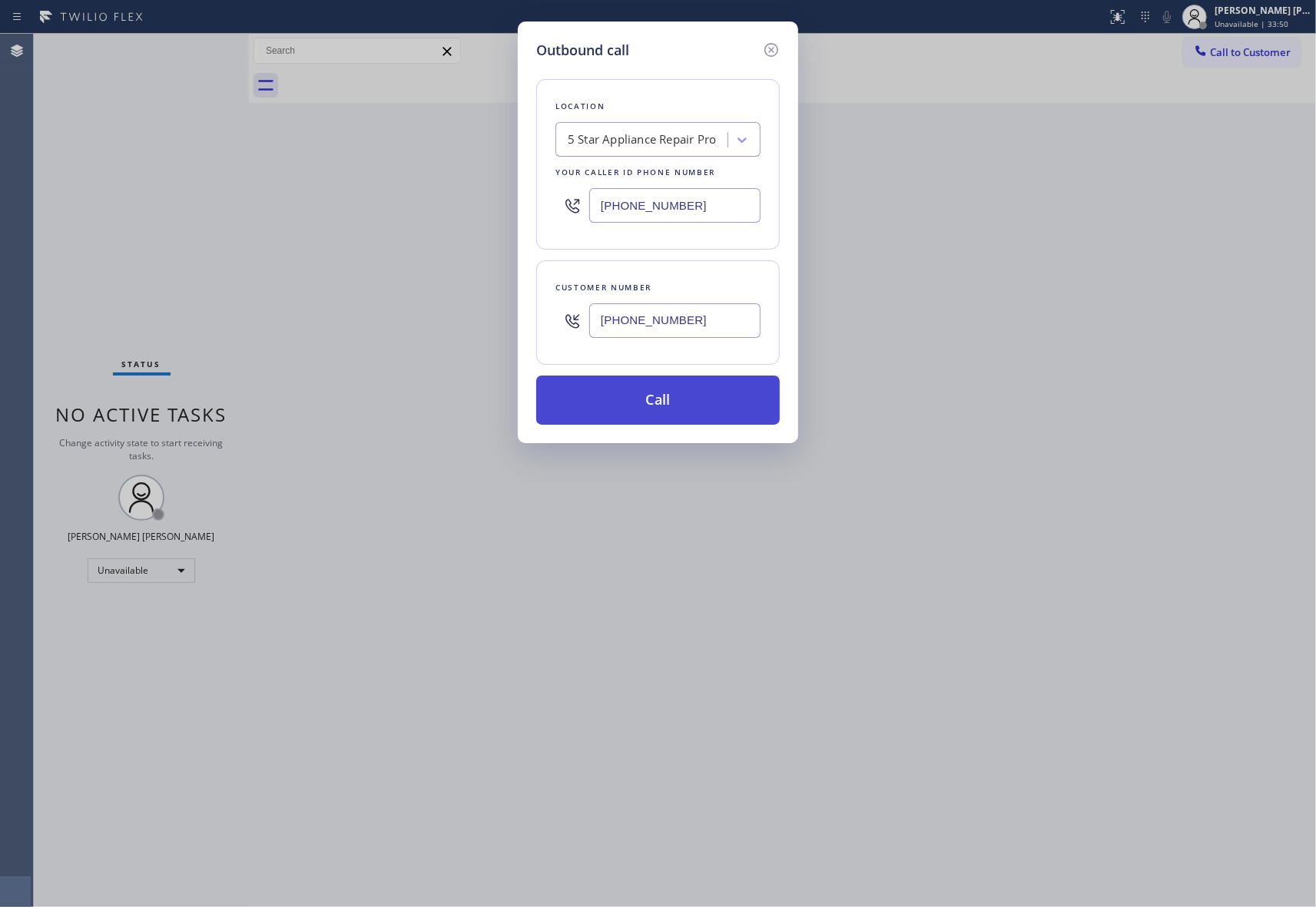
type input "[PHONE_NUMBER]"
click at [671, 398] on button "Call" at bounding box center [658, 400] width 243 height 49
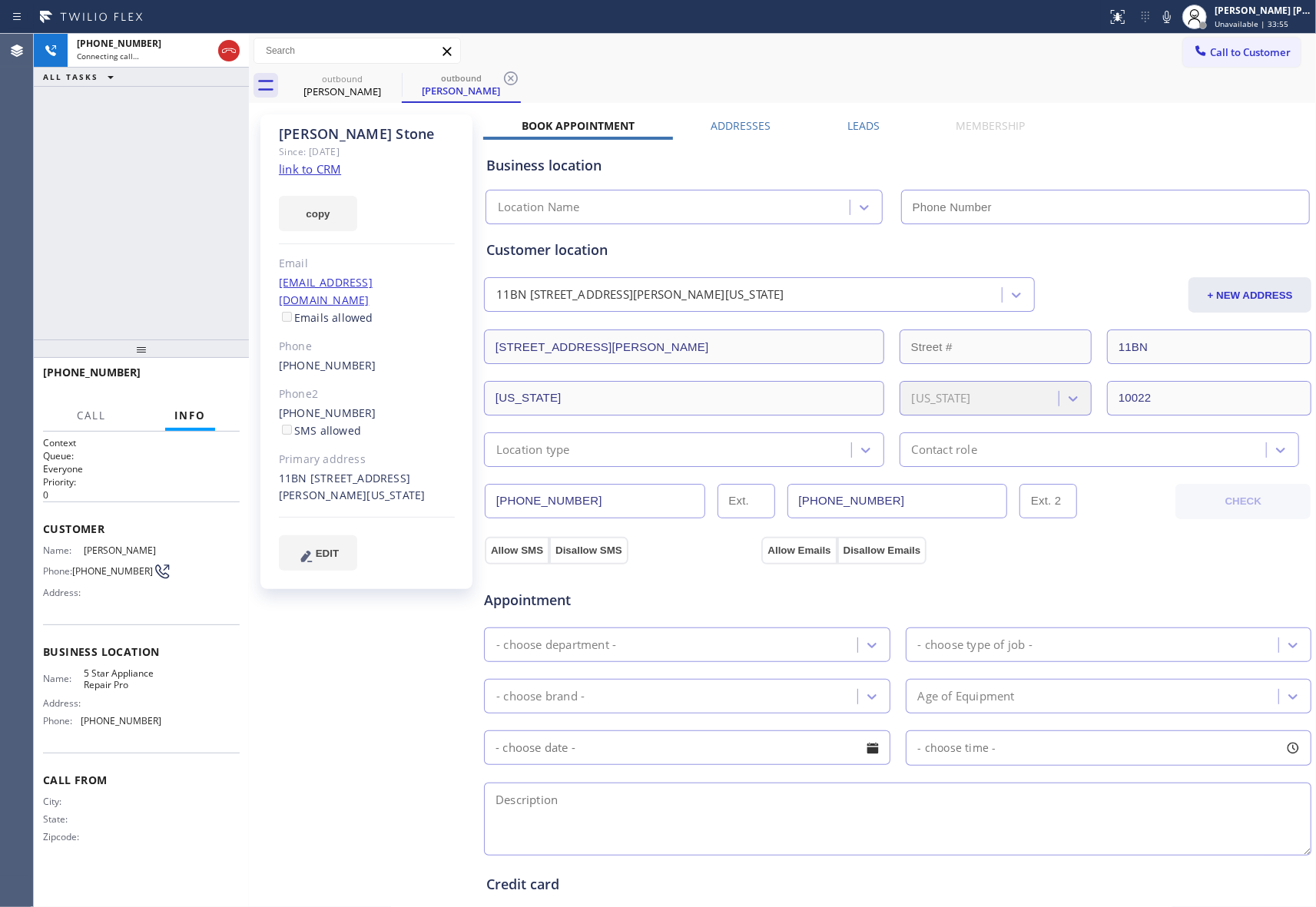
type input "[PHONE_NUMBER]"
click at [851, 132] on label "Leads" at bounding box center [862, 125] width 32 height 15
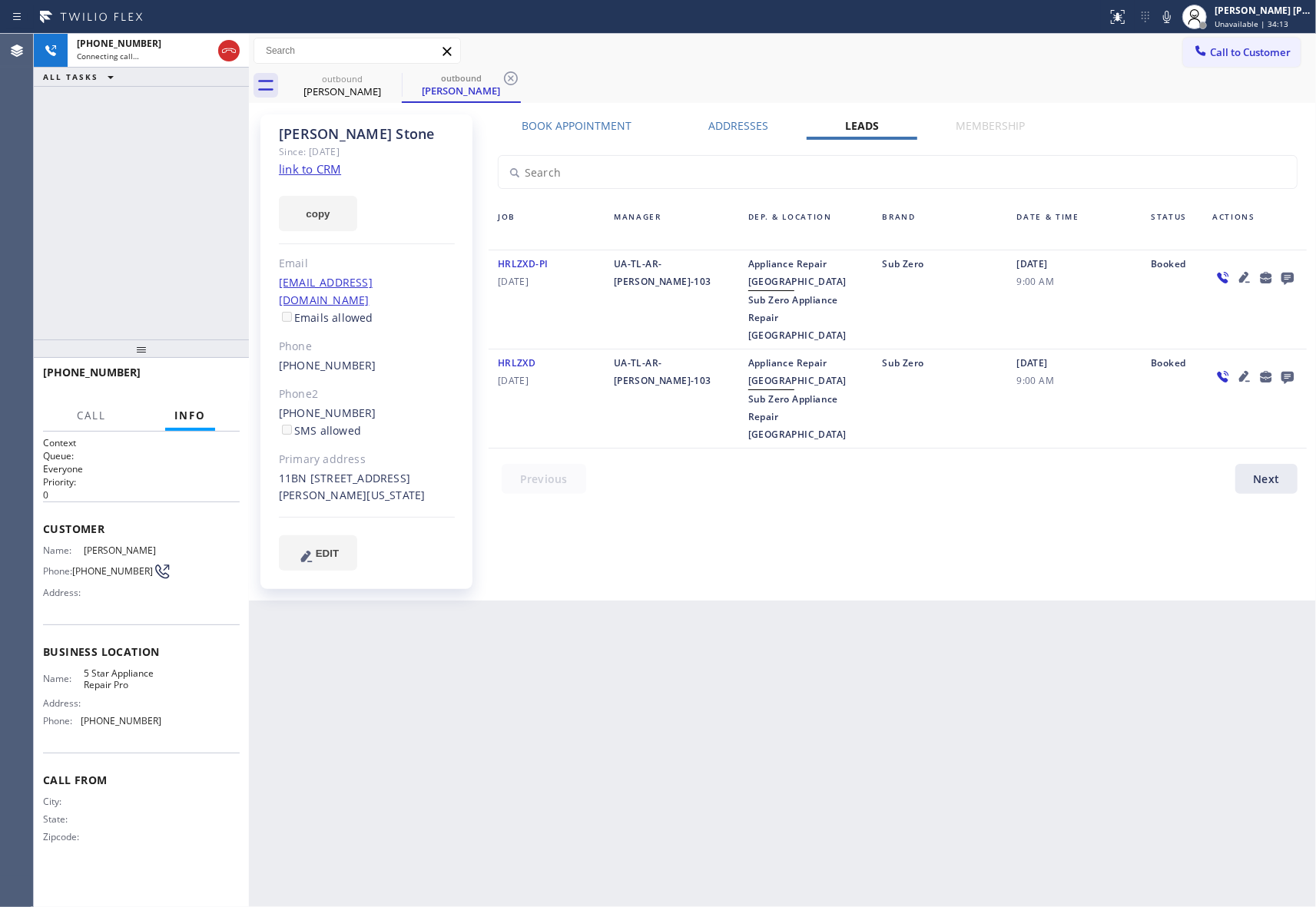
click at [1287, 281] on icon at bounding box center [1287, 278] width 12 height 12
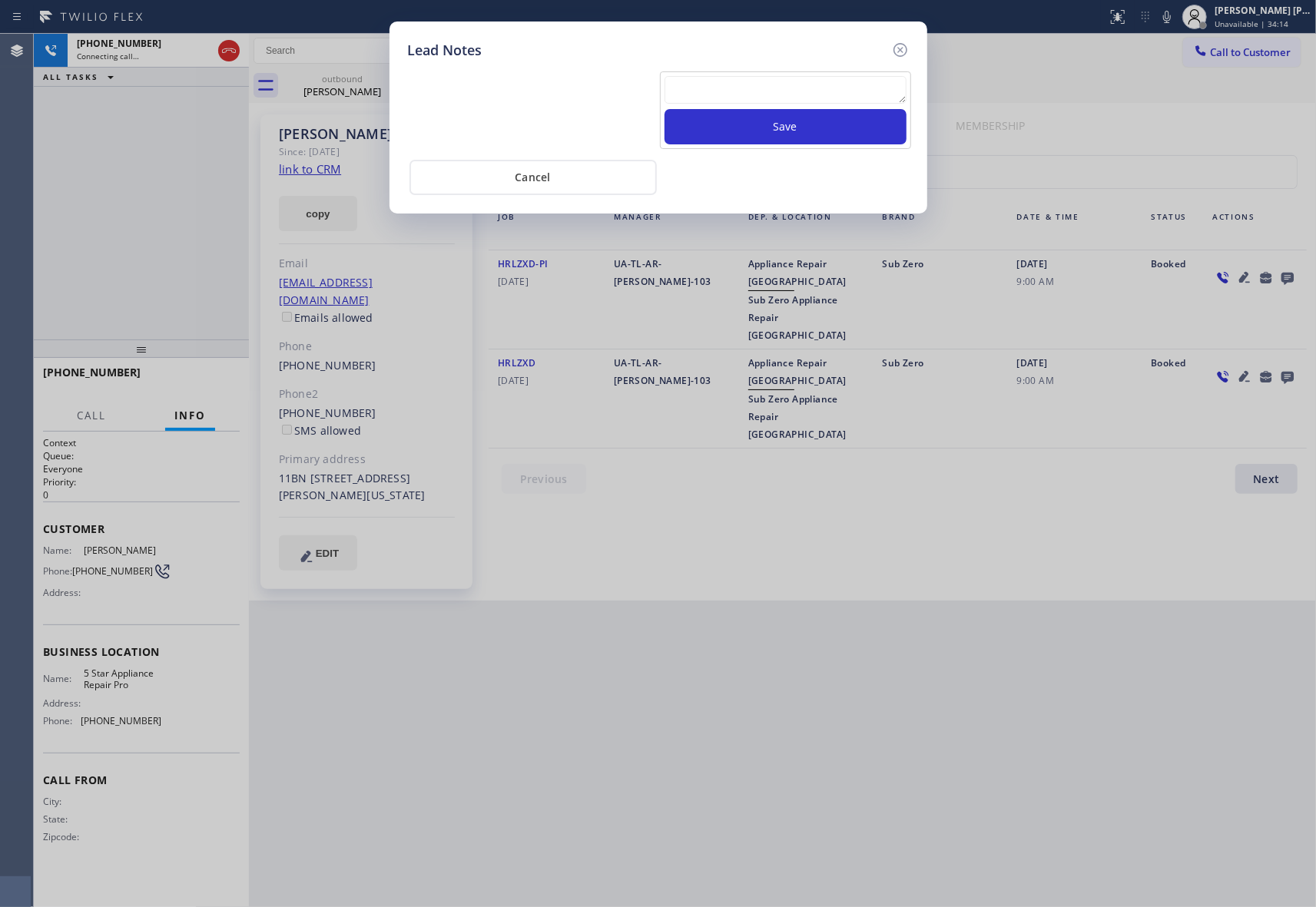
click at [745, 98] on textarea at bounding box center [785, 90] width 242 height 27
paste textarea "VM | please transfer if cx calls back"
type textarea "VM | please transfer if cx calls back"
click at [769, 126] on button "Save" at bounding box center [785, 126] width 242 height 36
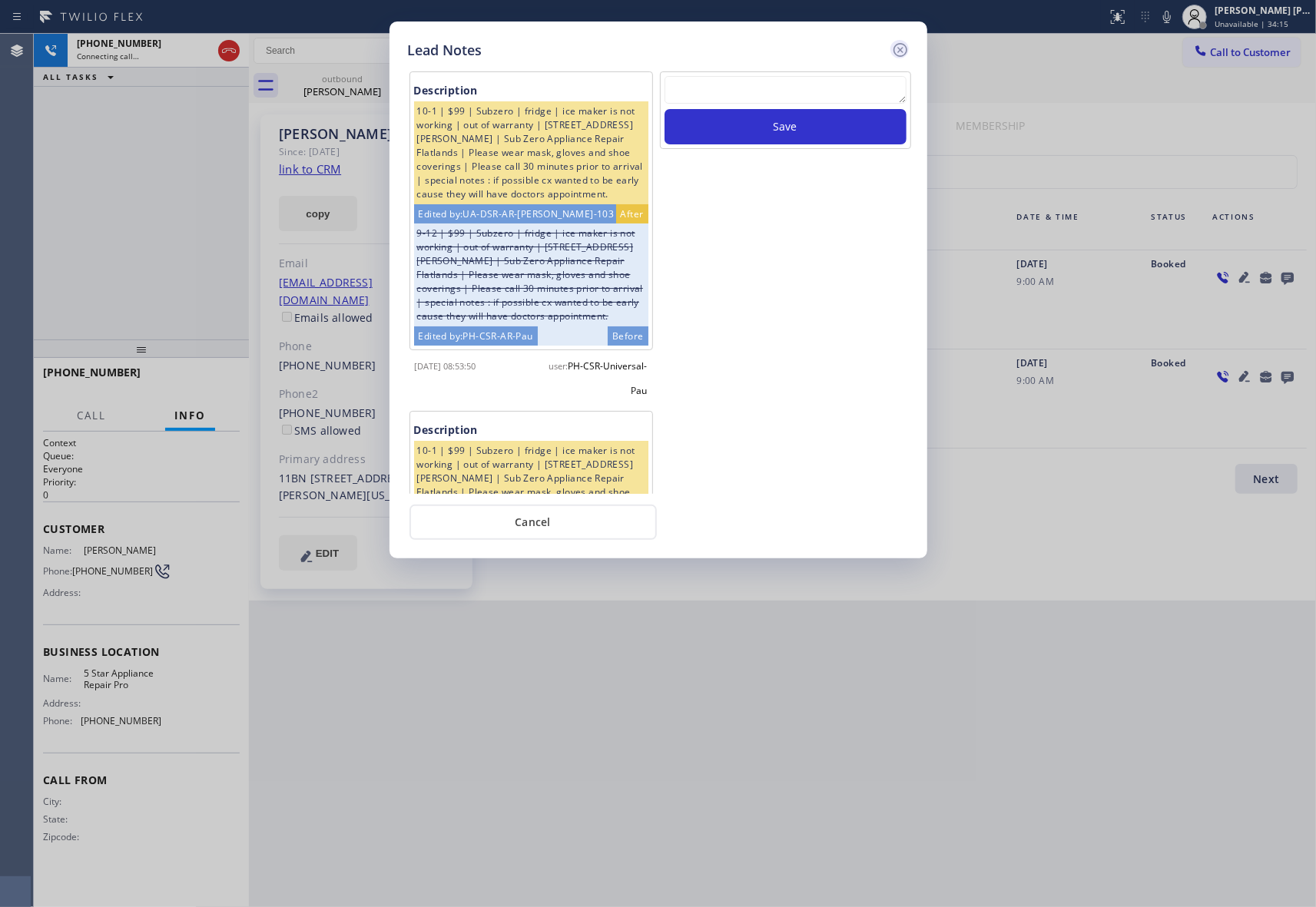
click at [904, 44] on icon at bounding box center [899, 49] width 14 height 14
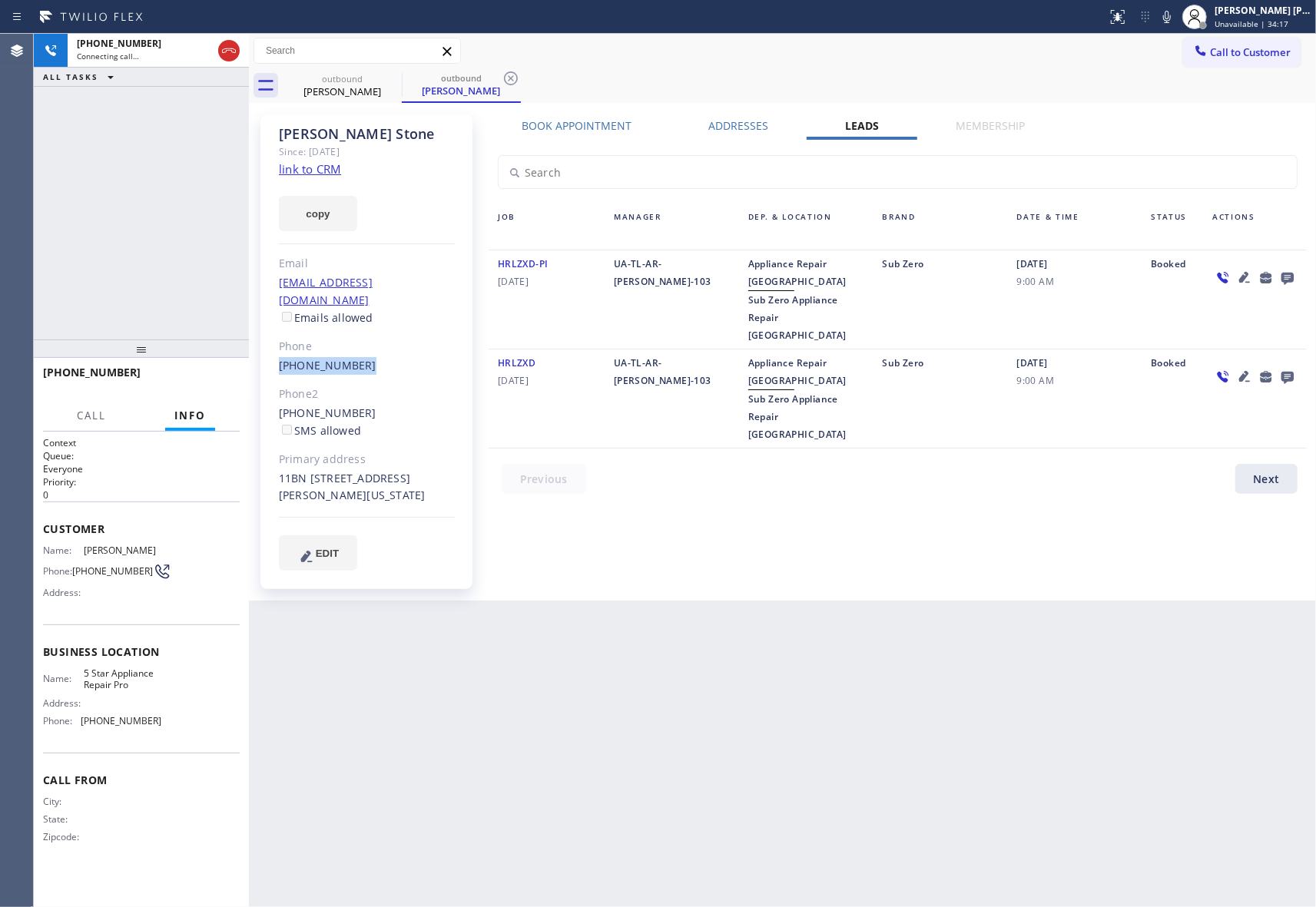
drag, startPoint x: 366, startPoint y: 343, endPoint x: 247, endPoint y: 402, distance: 132.8
click at [271, 345] on div "[PERSON_NAME] Since: [DATE] link to CRM copy Email [EMAIL_ADDRESS][DOMAIN_NAME]…" at bounding box center [367, 351] width 212 height 475
copy link "[PHONE_NUMBER]"
click at [222, 57] on icon at bounding box center [229, 50] width 18 height 18
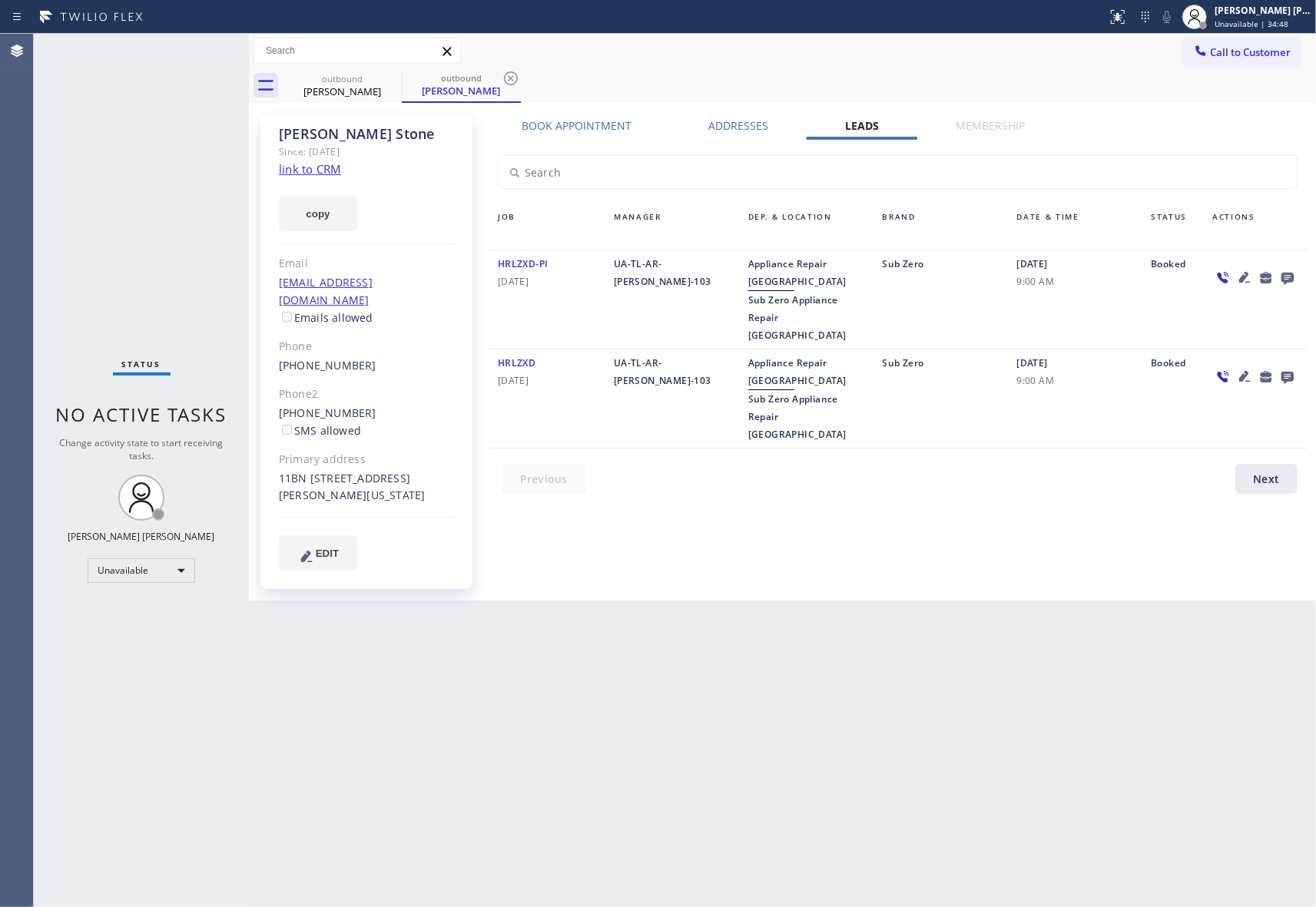
click at [1286, 280] on icon at bounding box center [1287, 278] width 12 height 12
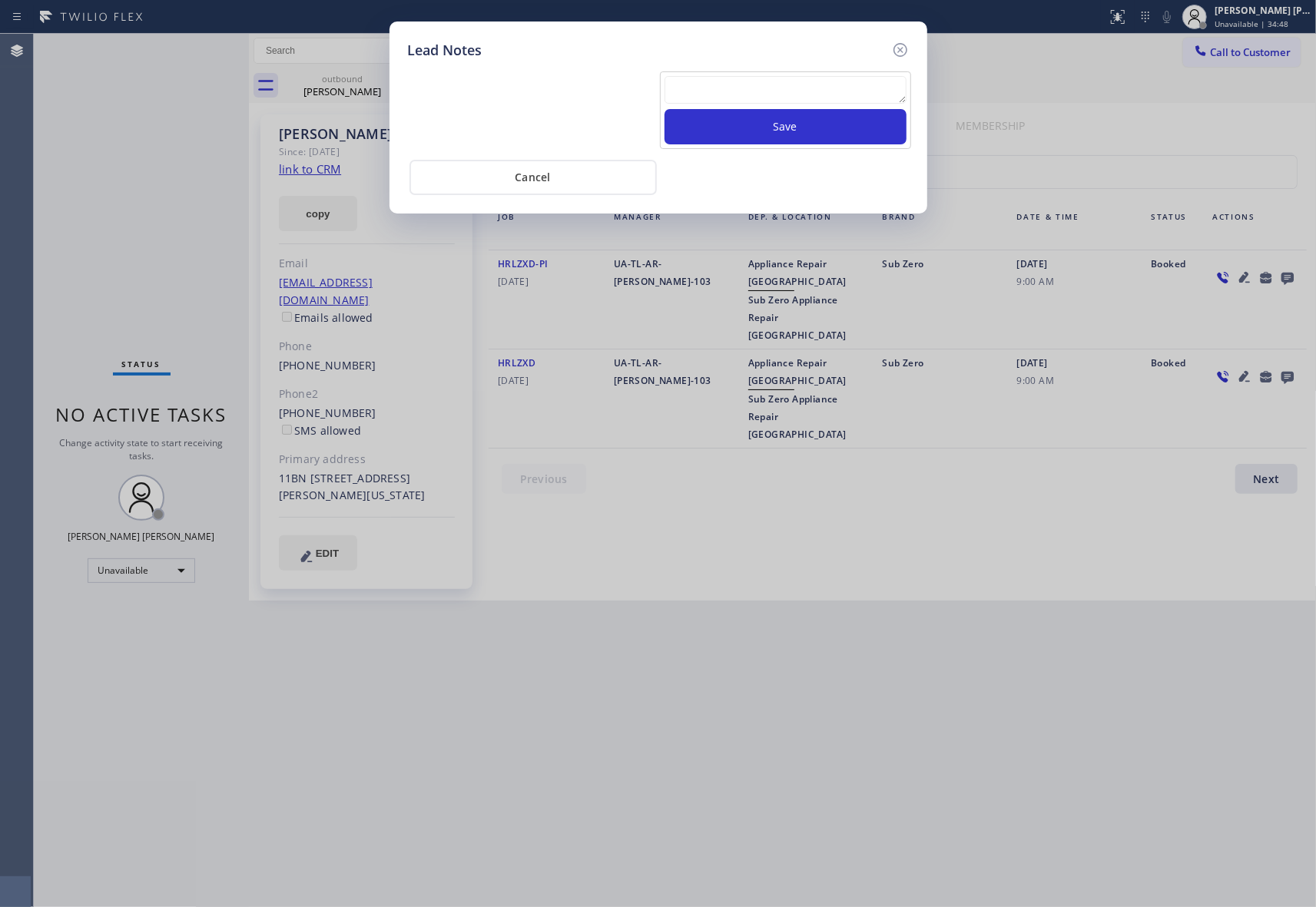
click at [794, 87] on textarea at bounding box center [785, 90] width 242 height 27
paste textarea "VM | please transfer if cx calls back"
type textarea "VM | please transfer if cx calls back"
click at [788, 136] on button "Save" at bounding box center [785, 126] width 242 height 36
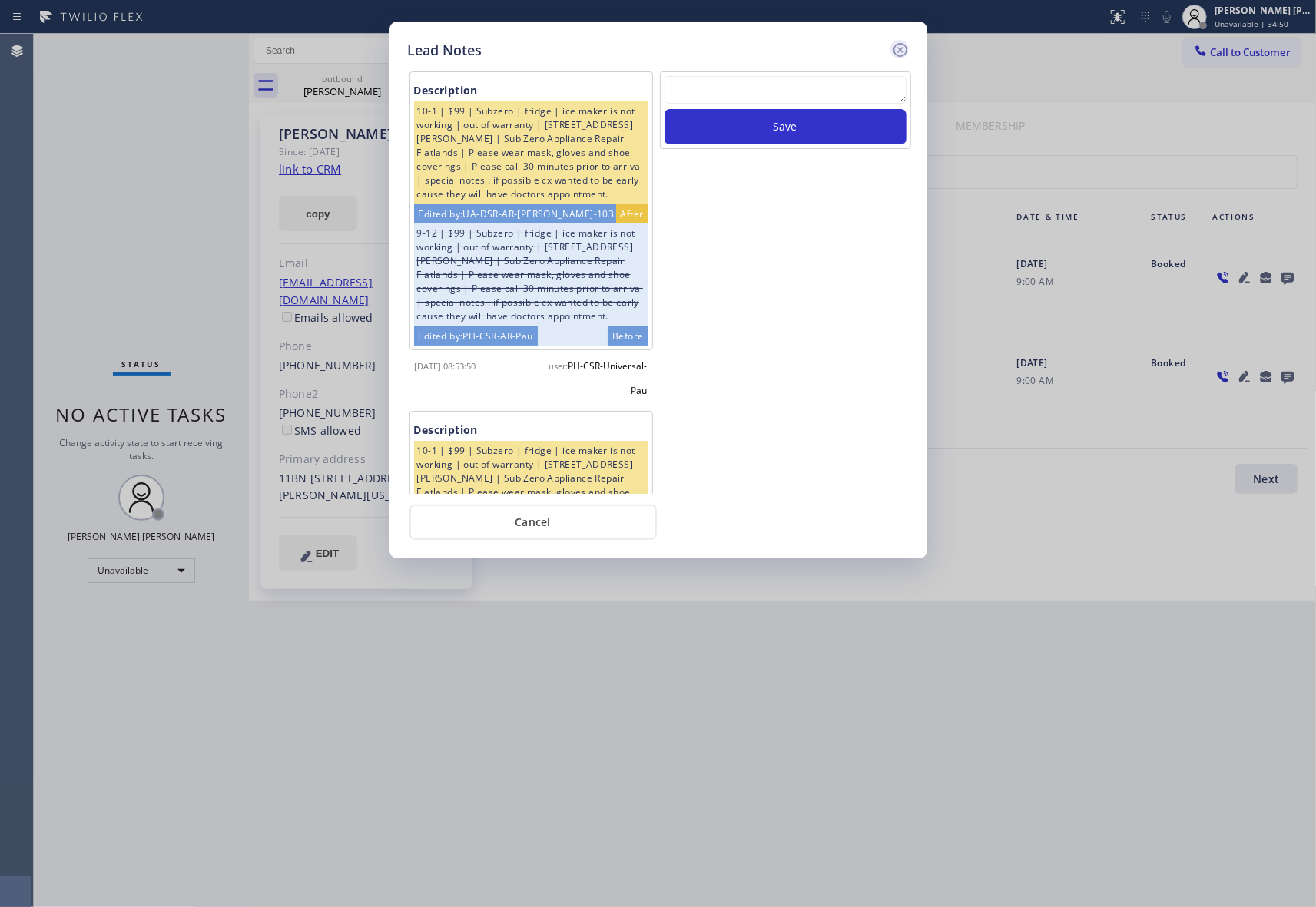
click at [904, 53] on icon at bounding box center [899, 49] width 14 height 14
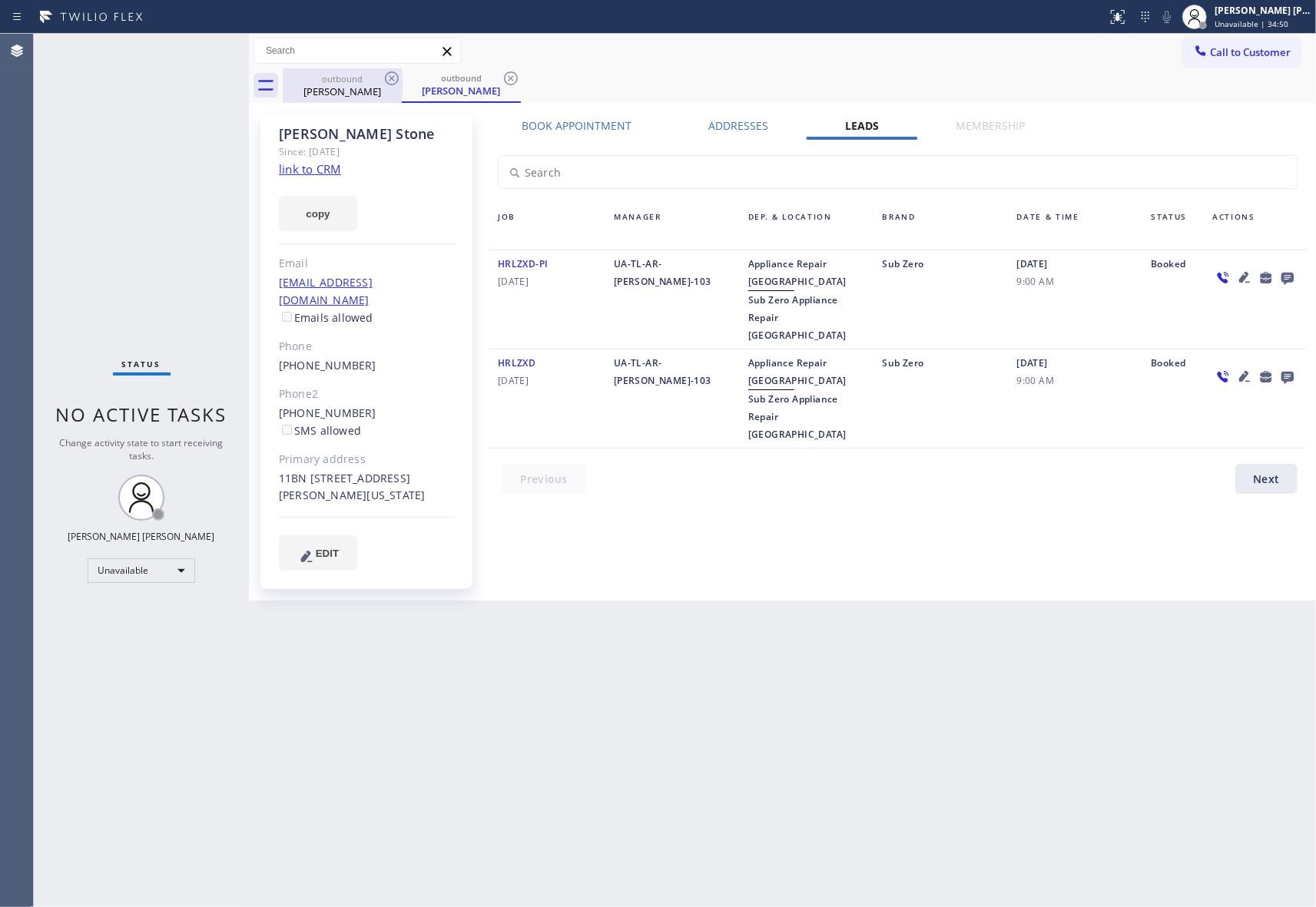
drag, startPoint x: 332, startPoint y: 88, endPoint x: 376, endPoint y: 89, distance: 44.0
click at [350, 89] on div "[PERSON_NAME]" at bounding box center [342, 91] width 116 height 14
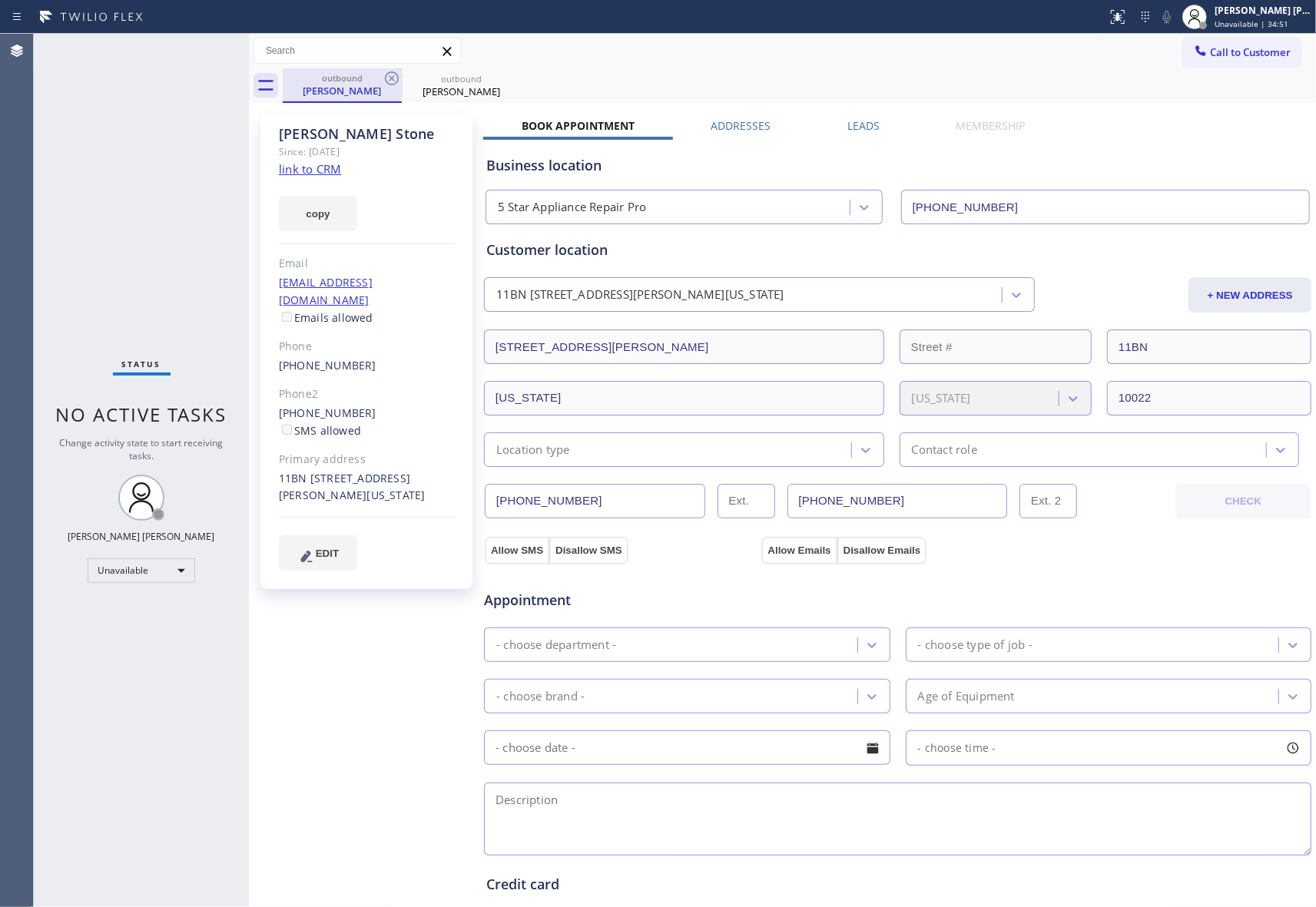
click at [378, 88] on div "[PERSON_NAME]" at bounding box center [342, 91] width 116 height 14
click at [389, 83] on icon at bounding box center [391, 79] width 18 height 18
click at [501, 79] on icon at bounding box center [510, 79] width 18 height 18
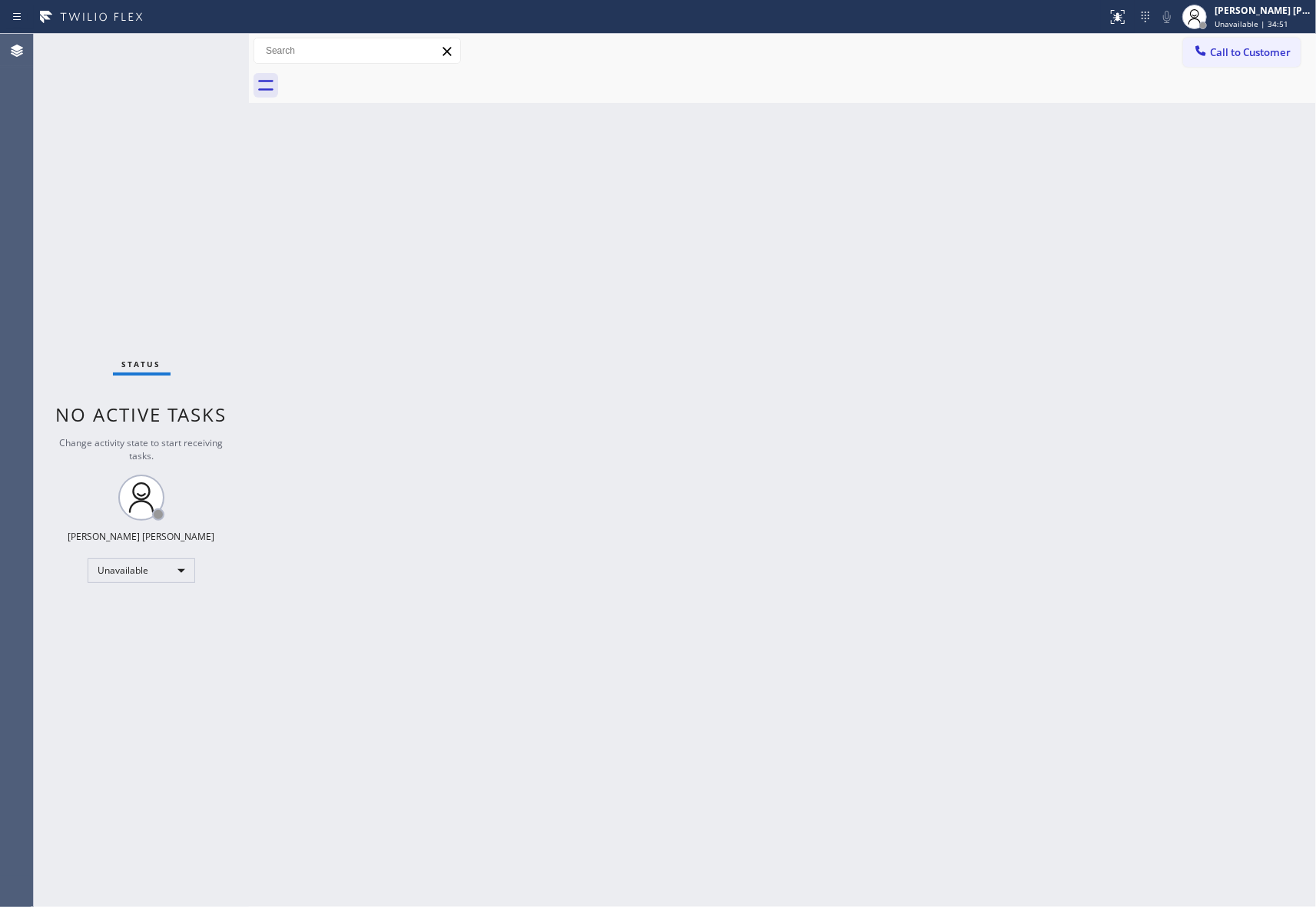
click at [391, 79] on div at bounding box center [799, 86] width 1033 height 35
click at [1246, 46] on span "Call to Customer" at bounding box center [1250, 52] width 80 height 14
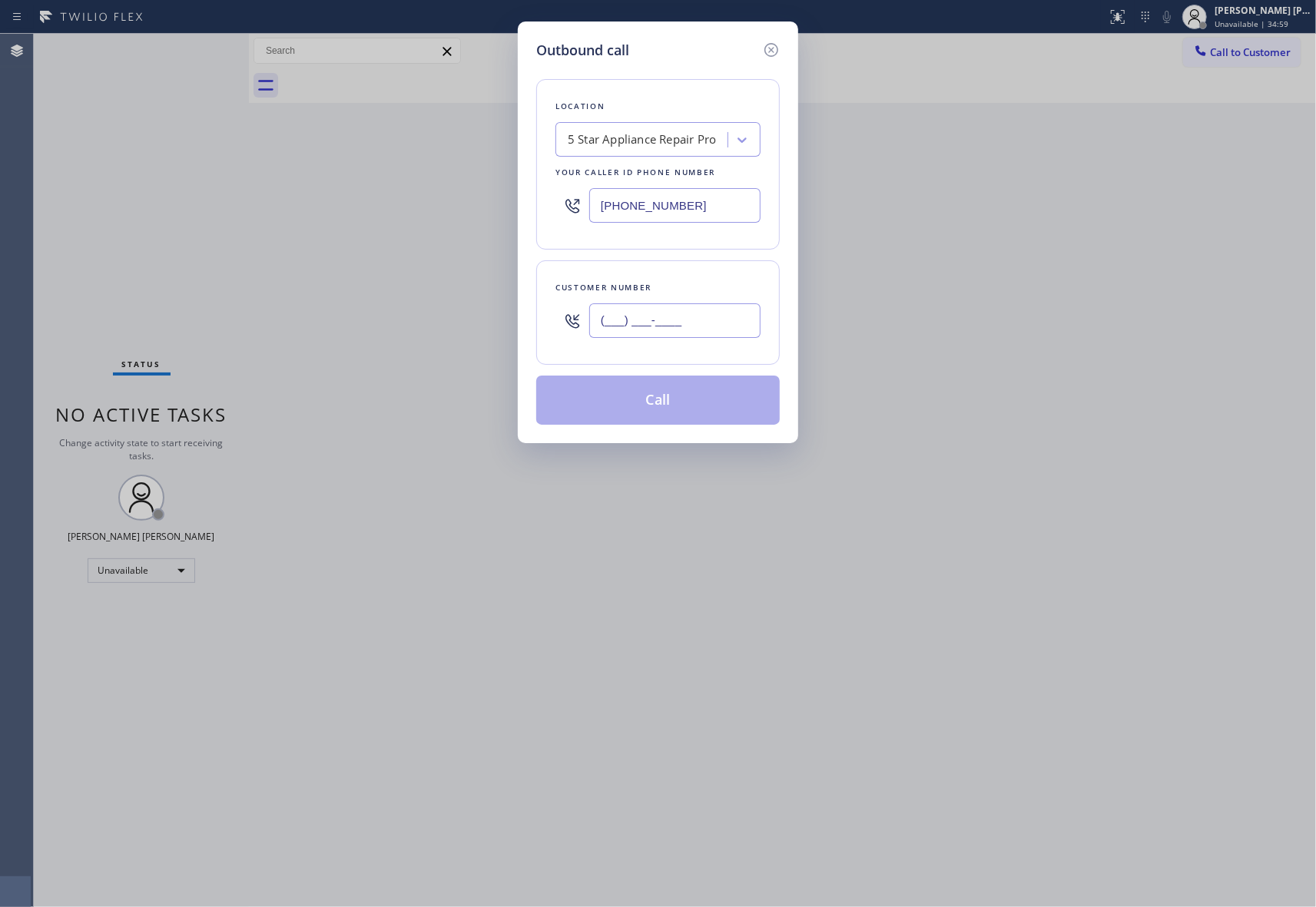
click at [665, 330] on input "(___) ___-____" at bounding box center [674, 321] width 171 height 35
paste input "949) 680-5672"
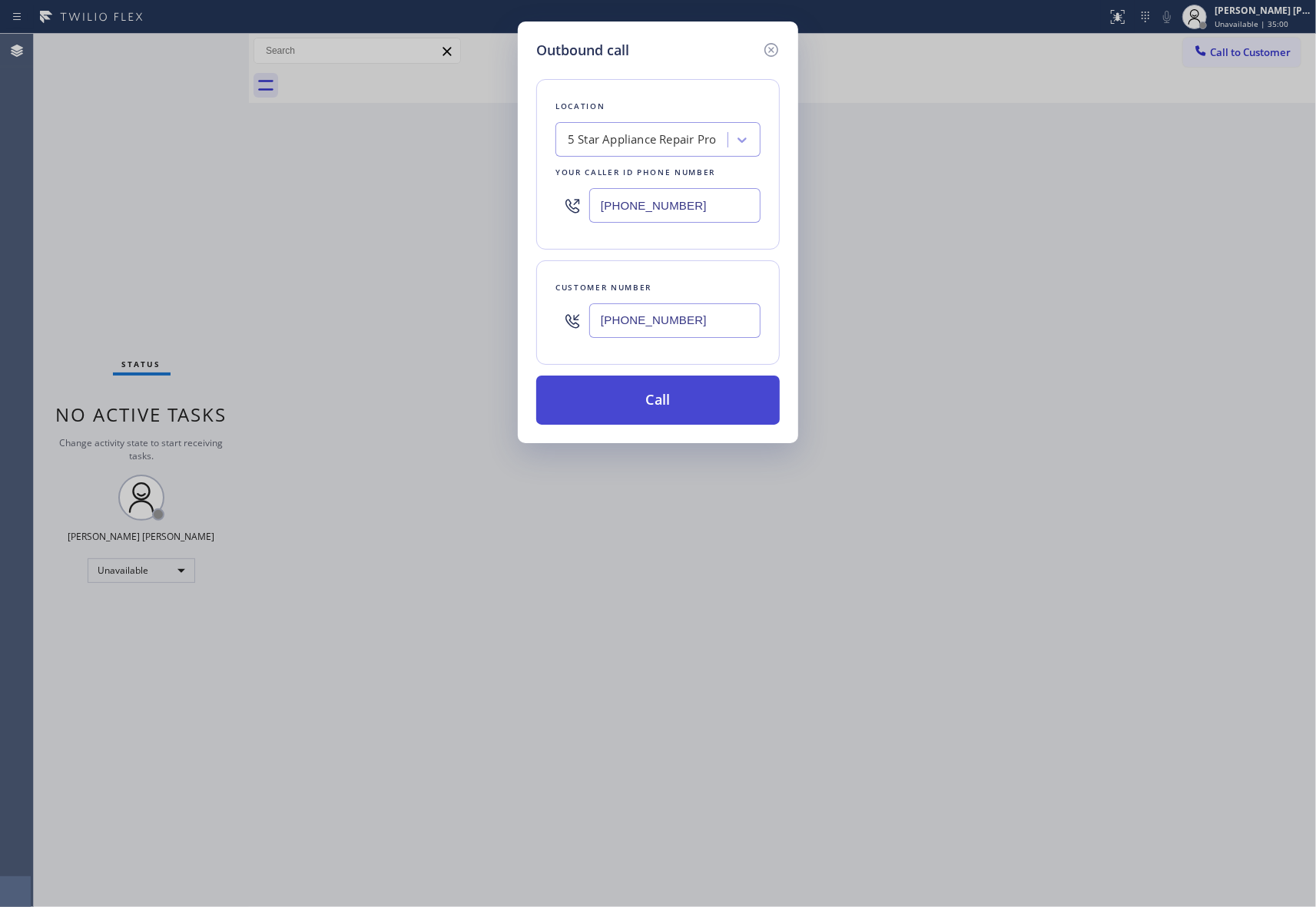
type input "[PHONE_NUMBER]"
click at [667, 402] on button "Call" at bounding box center [658, 400] width 243 height 49
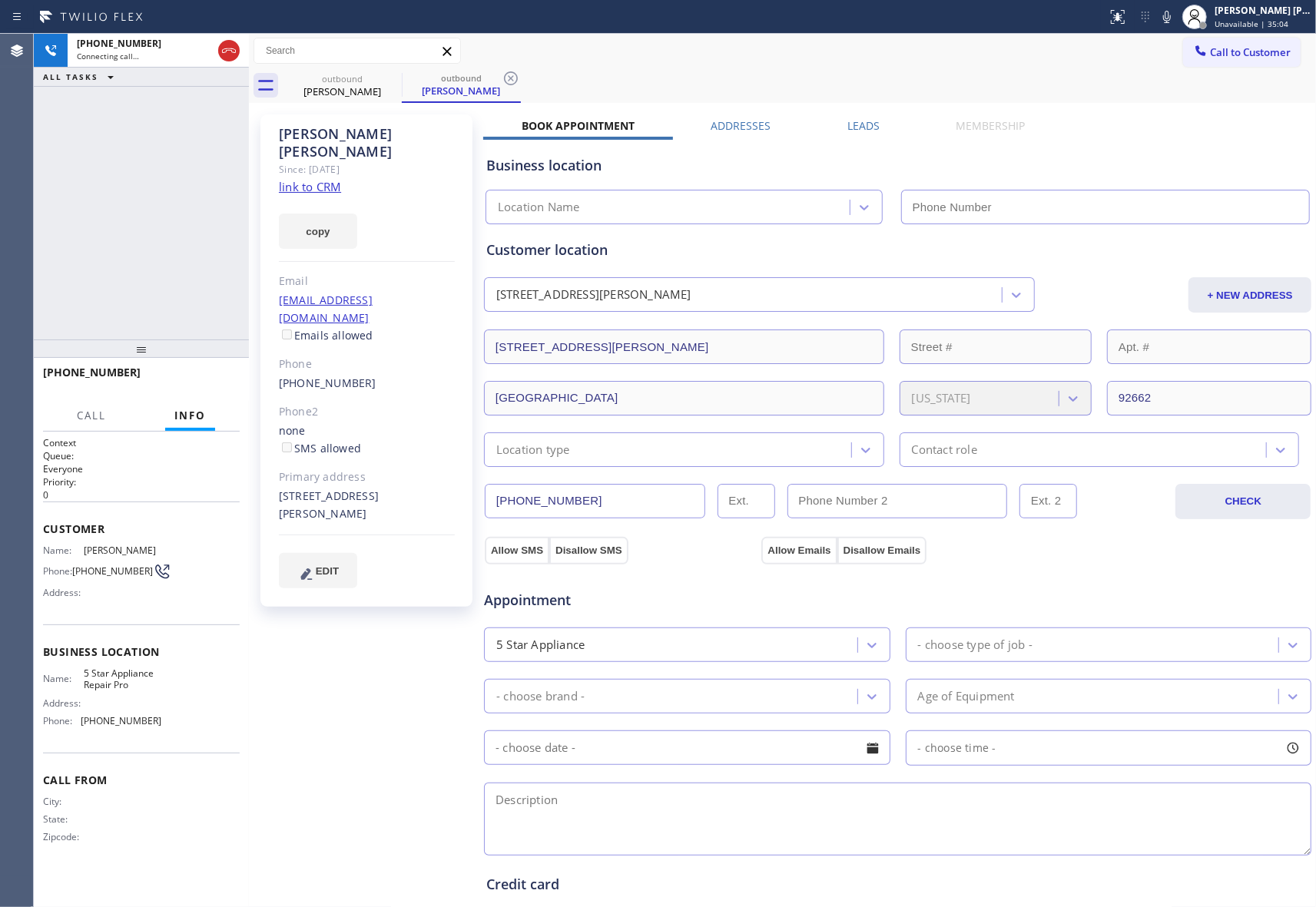
type input "[PHONE_NUMBER]"
click at [237, 43] on icon at bounding box center [229, 50] width 18 height 18
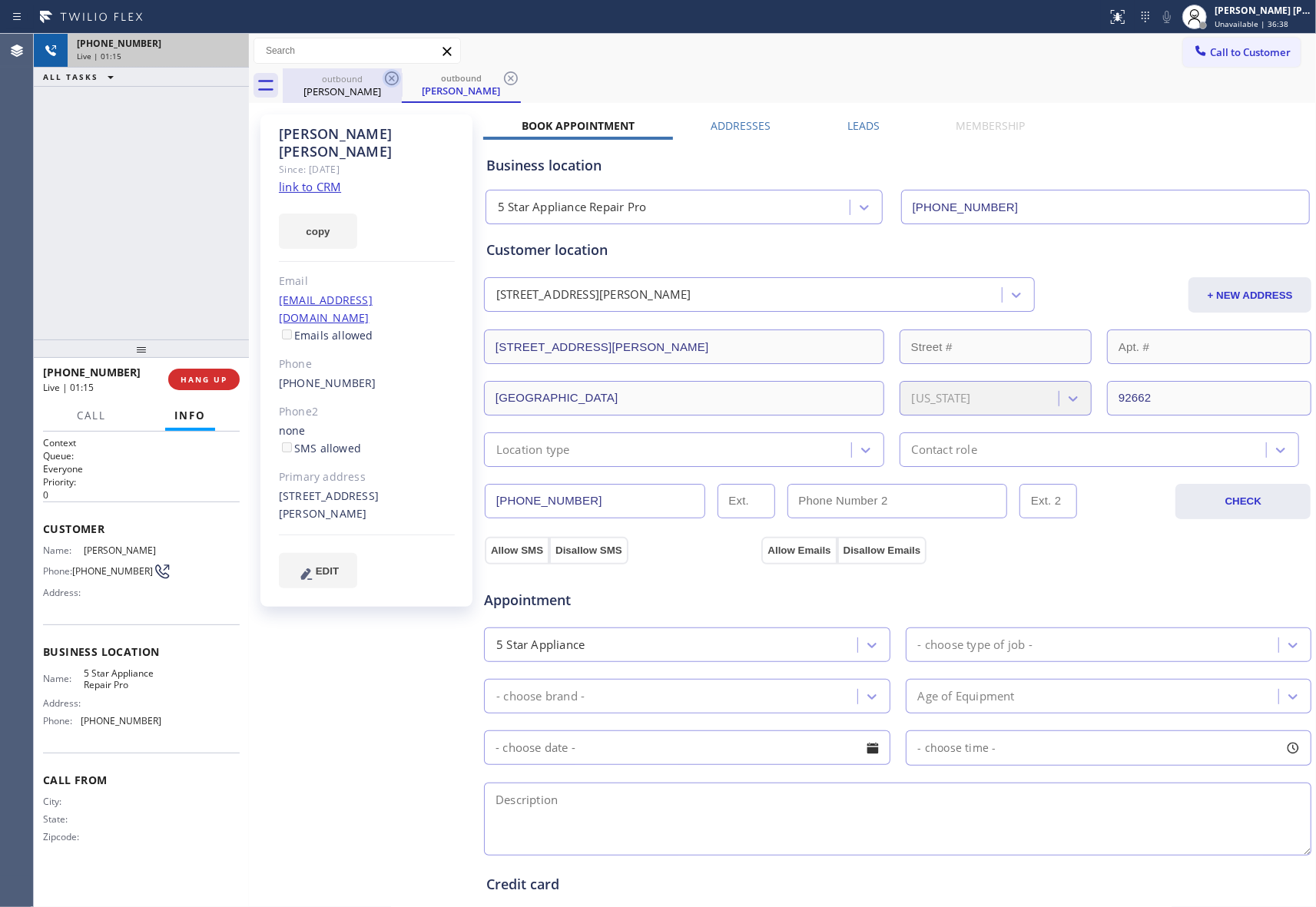
click at [388, 80] on icon at bounding box center [391, 79] width 18 height 18
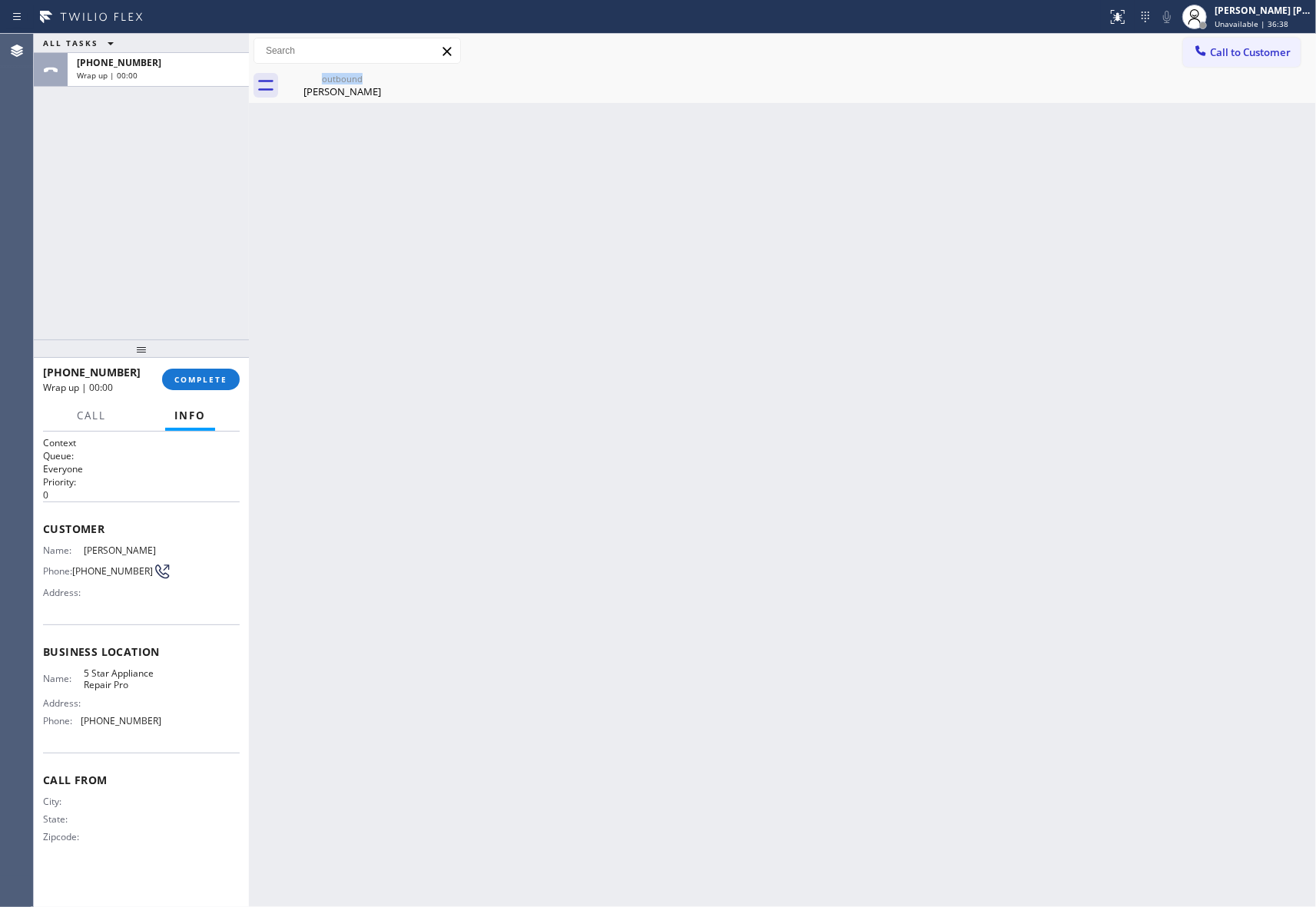
click at [388, 80] on div "outbound [PERSON_NAME]" at bounding box center [342, 86] width 119 height 35
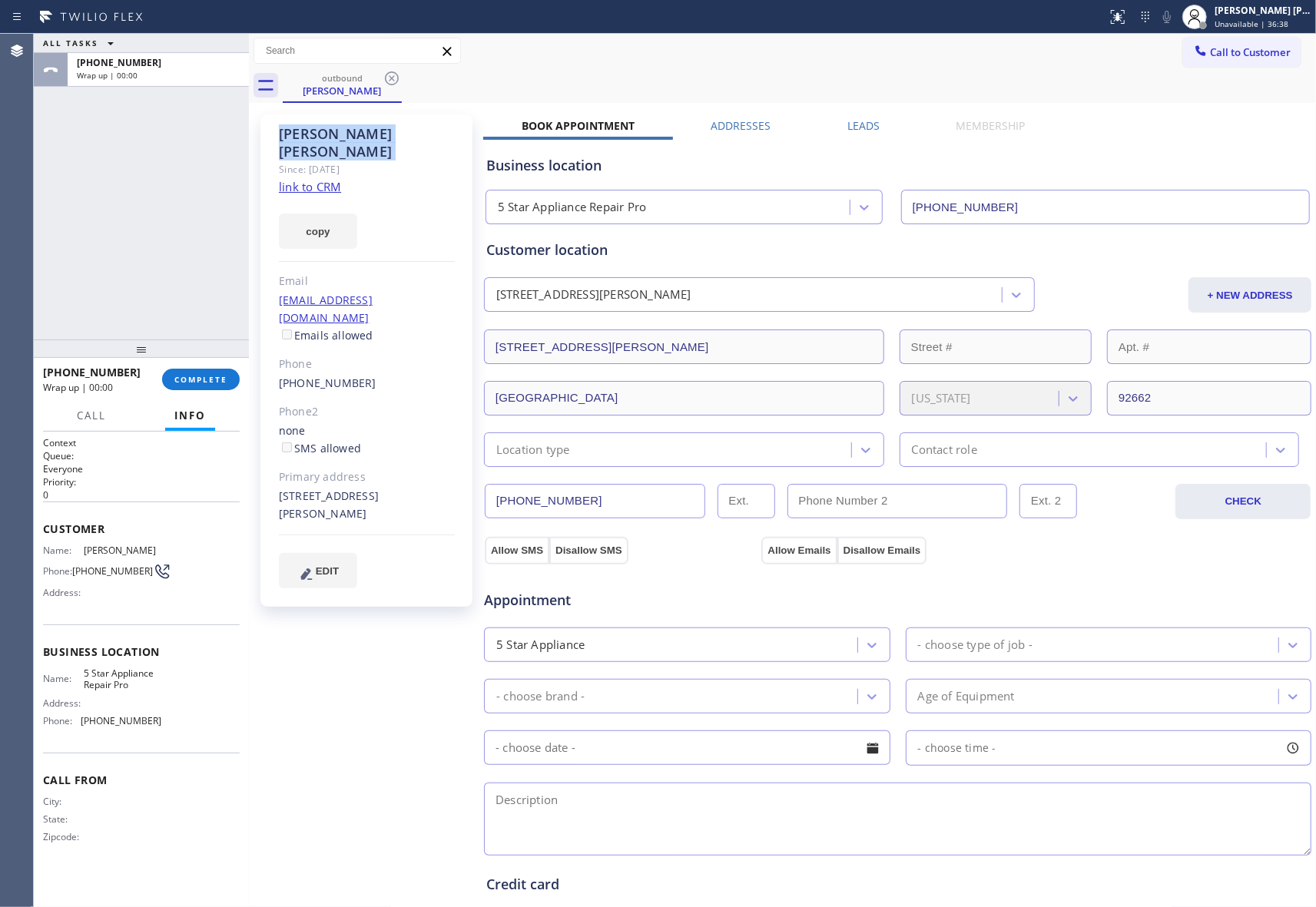
click at [388, 80] on icon at bounding box center [391, 79] width 18 height 18
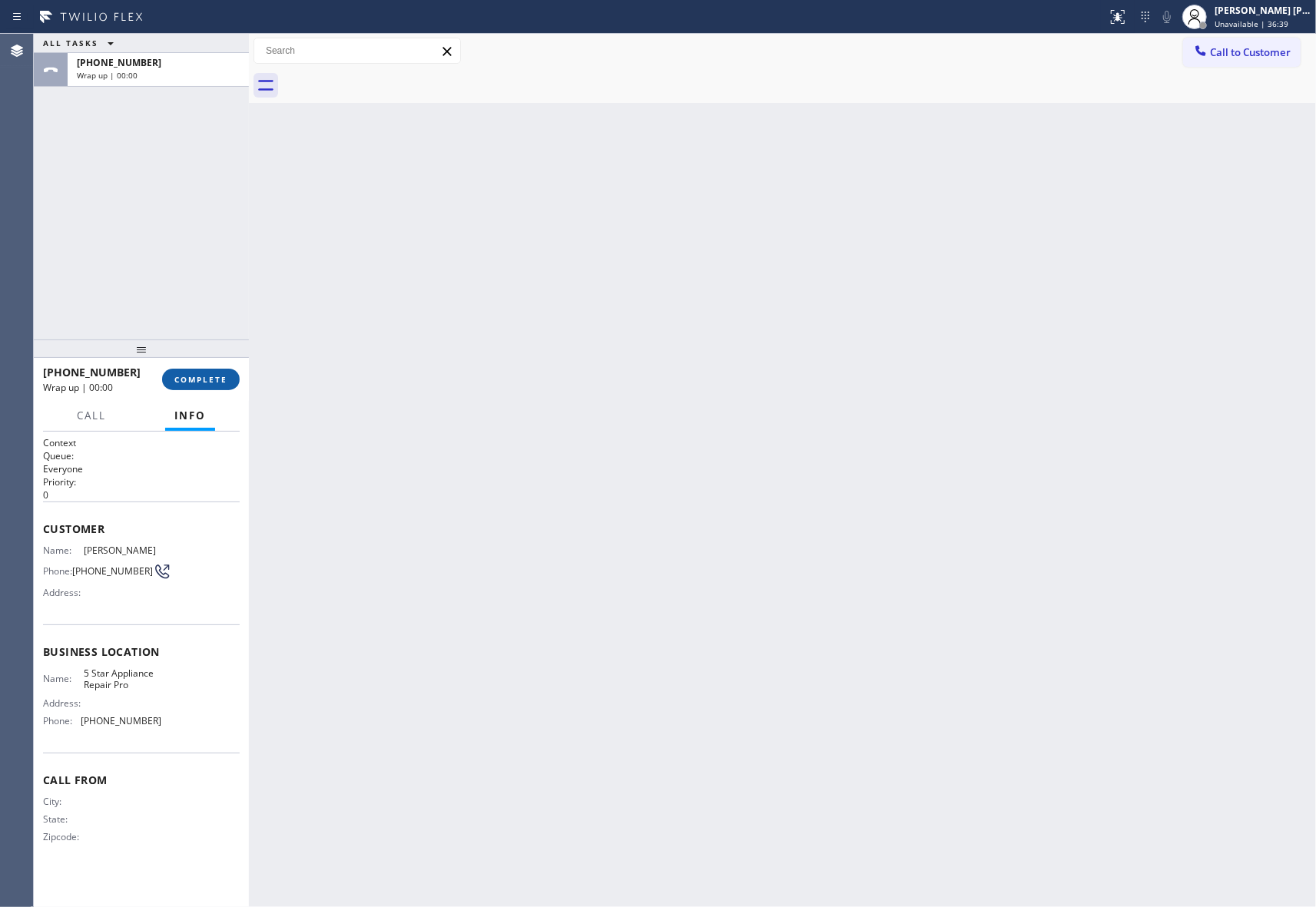
click at [204, 384] on span "COMPLETE" at bounding box center [201, 379] width 53 height 11
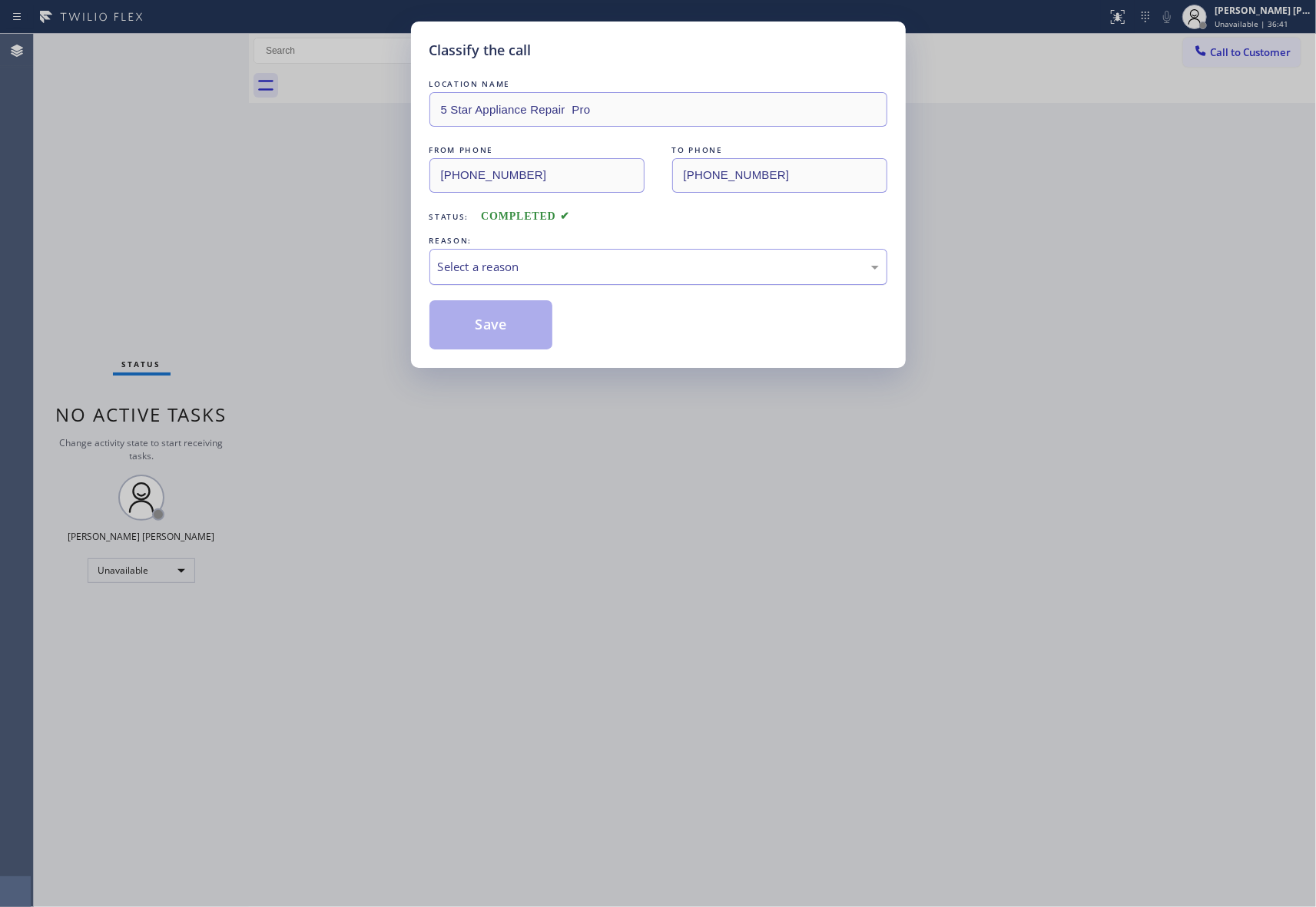
click at [563, 271] on div "Select a reason" at bounding box center [658, 266] width 441 height 17
click at [504, 333] on button "Save" at bounding box center [490, 325] width 123 height 49
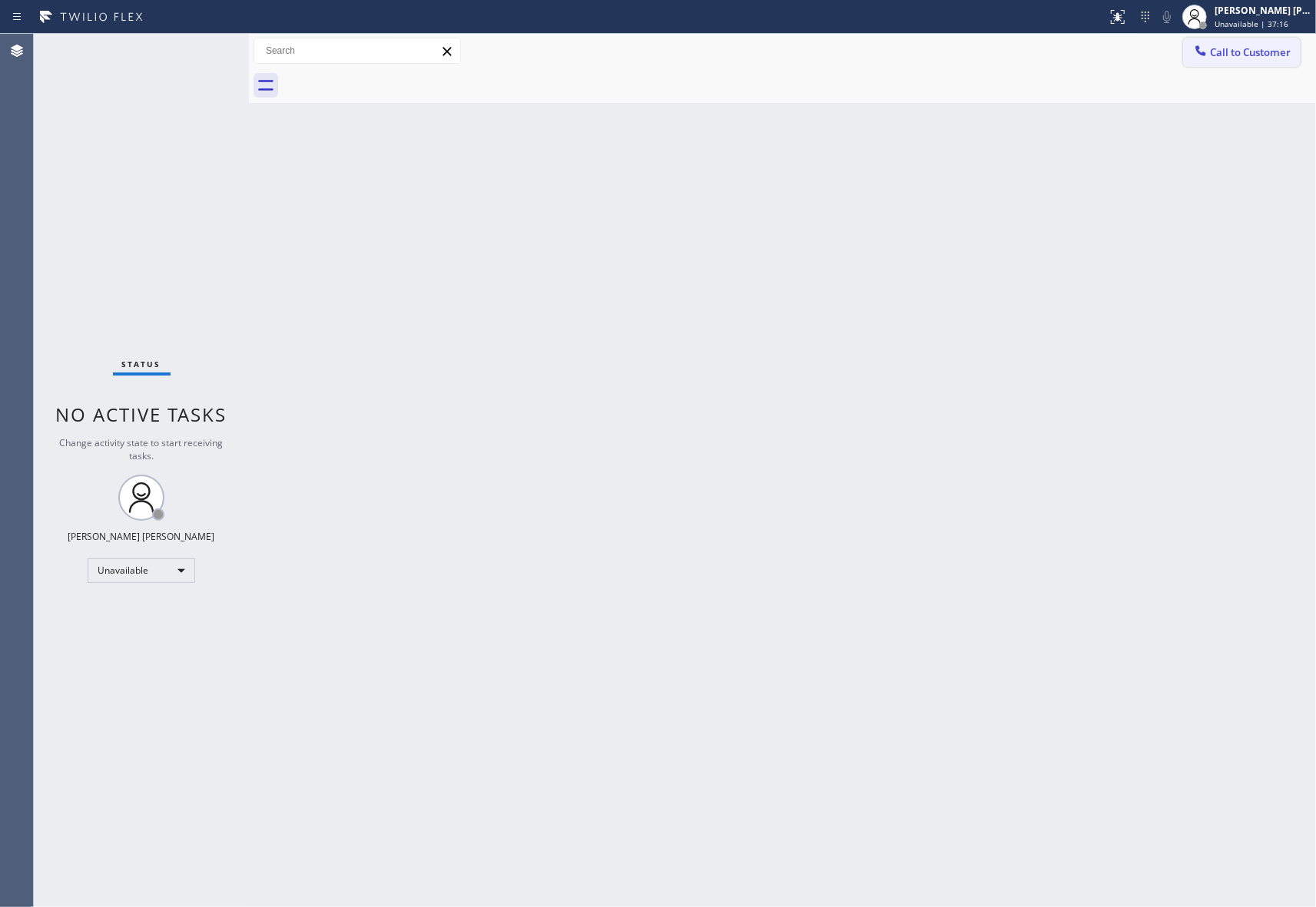
click at [1259, 46] on span "Call to Customer" at bounding box center [1250, 52] width 80 height 14
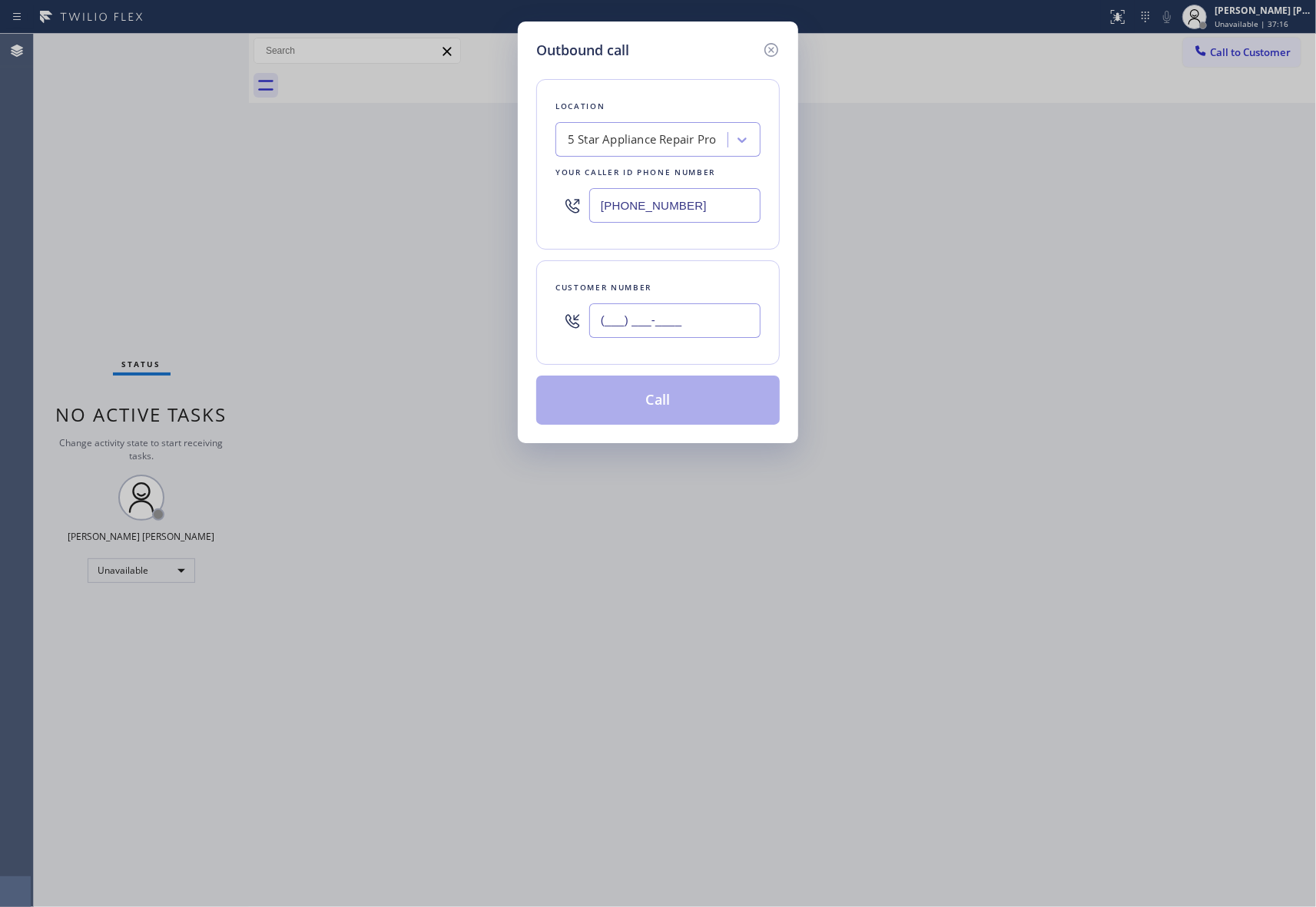
click at [717, 321] on input "(___) ___-____" at bounding box center [674, 321] width 171 height 35
paste input "267) 663-2441"
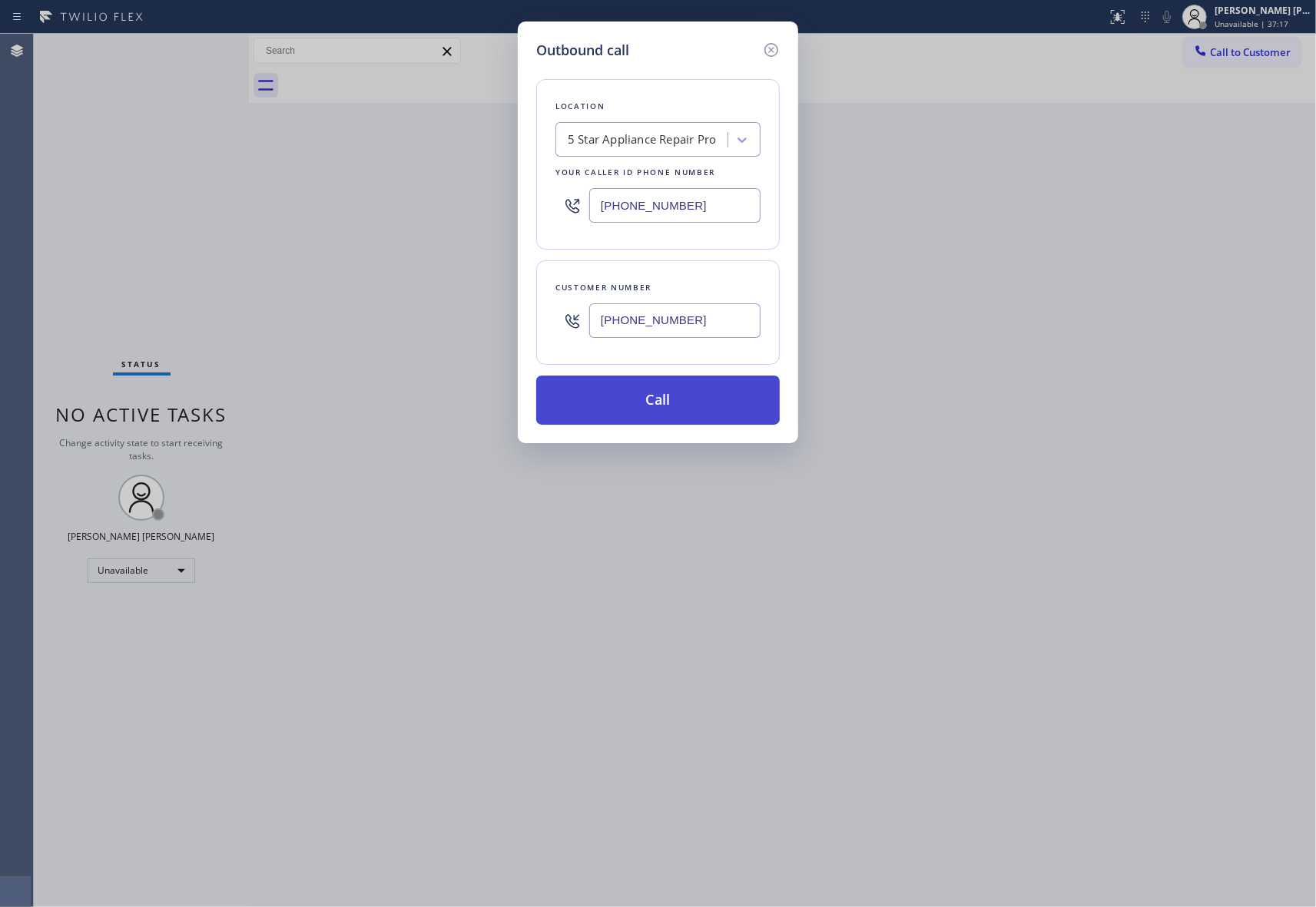
type input "[PHONE_NUMBER]"
click at [674, 400] on button "Call" at bounding box center [658, 400] width 243 height 49
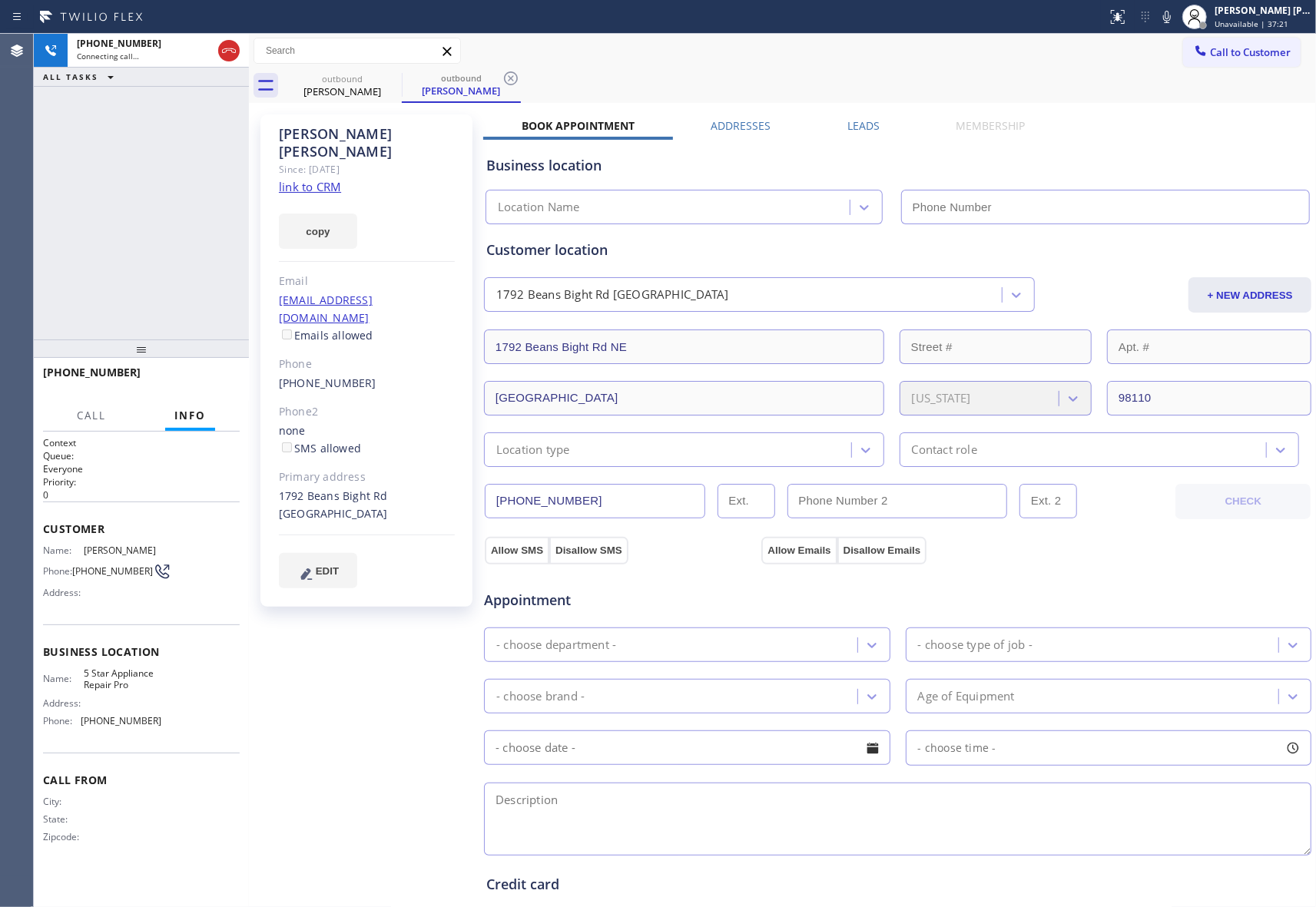
type input "[PHONE_NUMBER]"
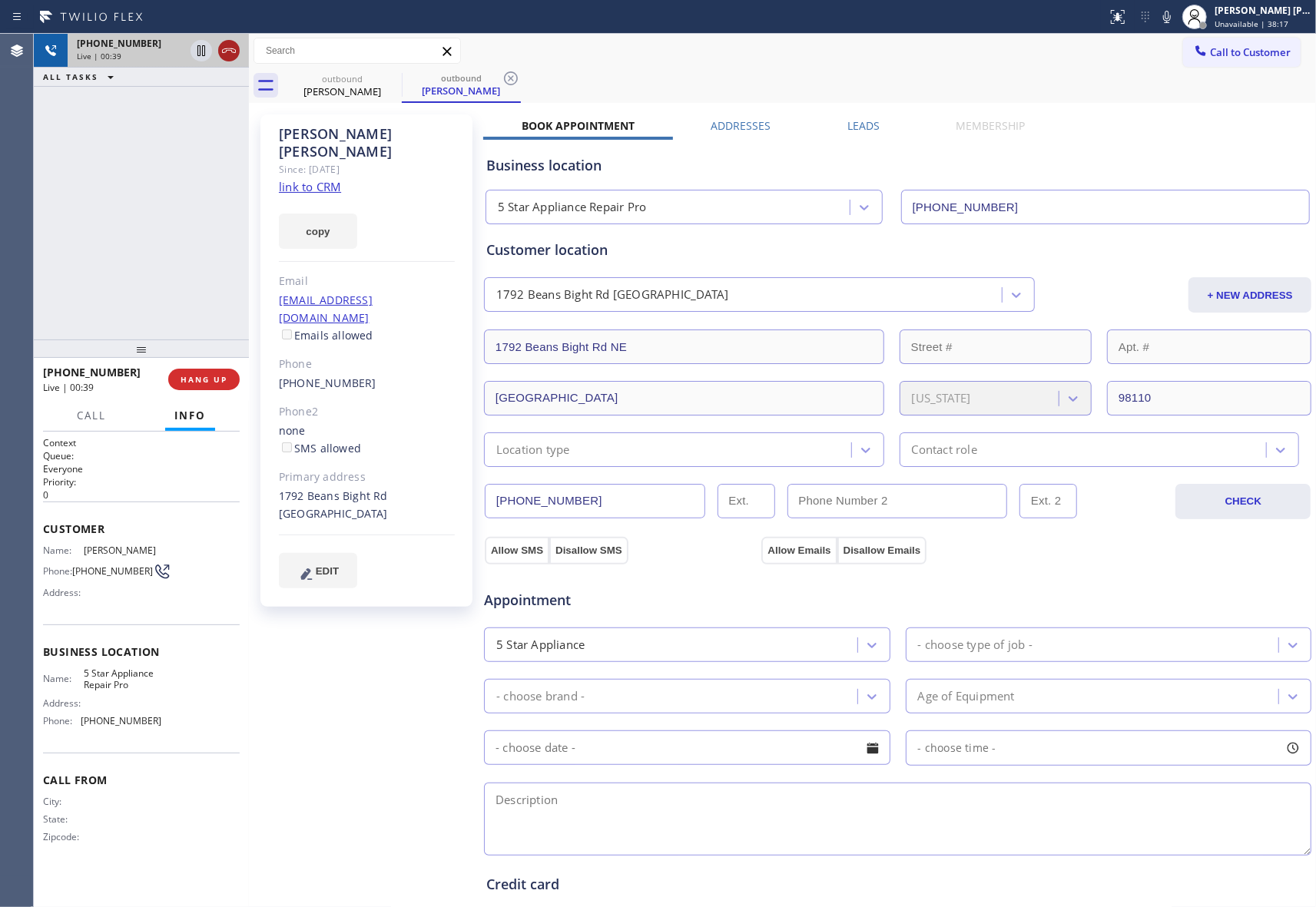
click at [234, 50] on icon at bounding box center [229, 50] width 18 height 18
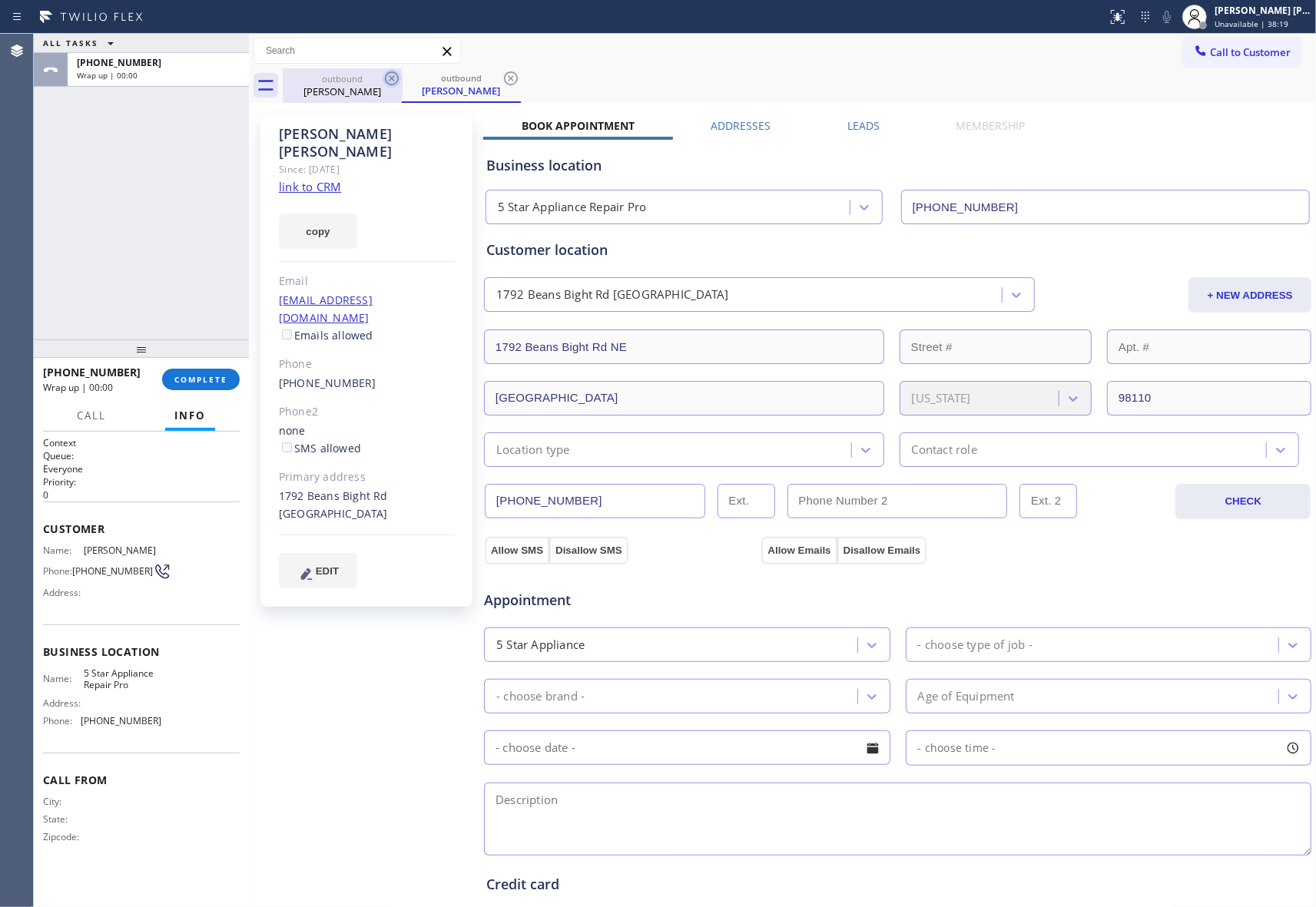
click at [395, 78] on icon at bounding box center [391, 79] width 18 height 18
click at [401, 78] on div "outbound [PERSON_NAME]" at bounding box center [461, 86] width 119 height 35
click at [395, 78] on icon at bounding box center [391, 79] width 18 height 18
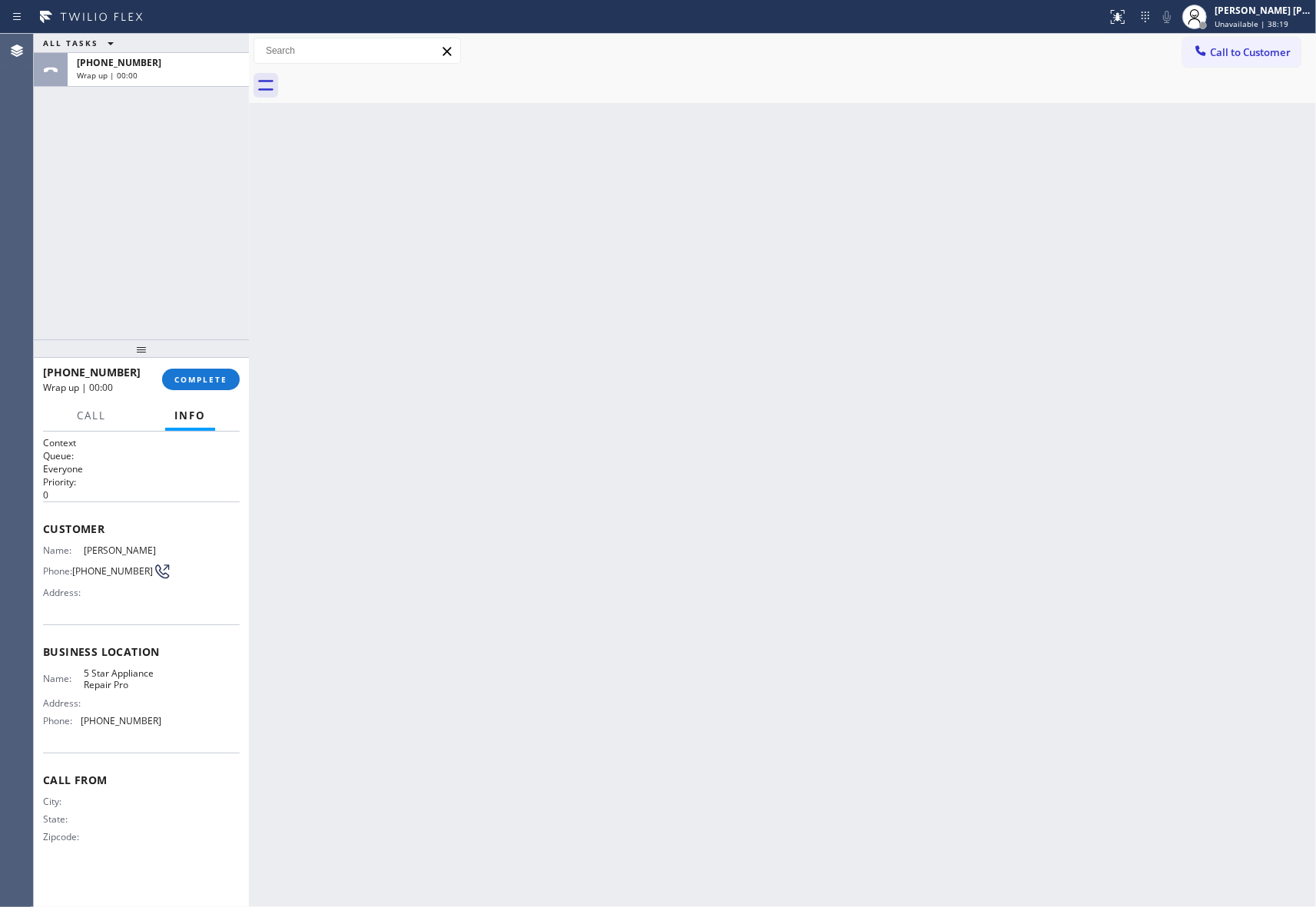
click at [395, 78] on div at bounding box center [799, 86] width 1033 height 35
click at [219, 386] on button "COMPLETE" at bounding box center [200, 379] width 78 height 22
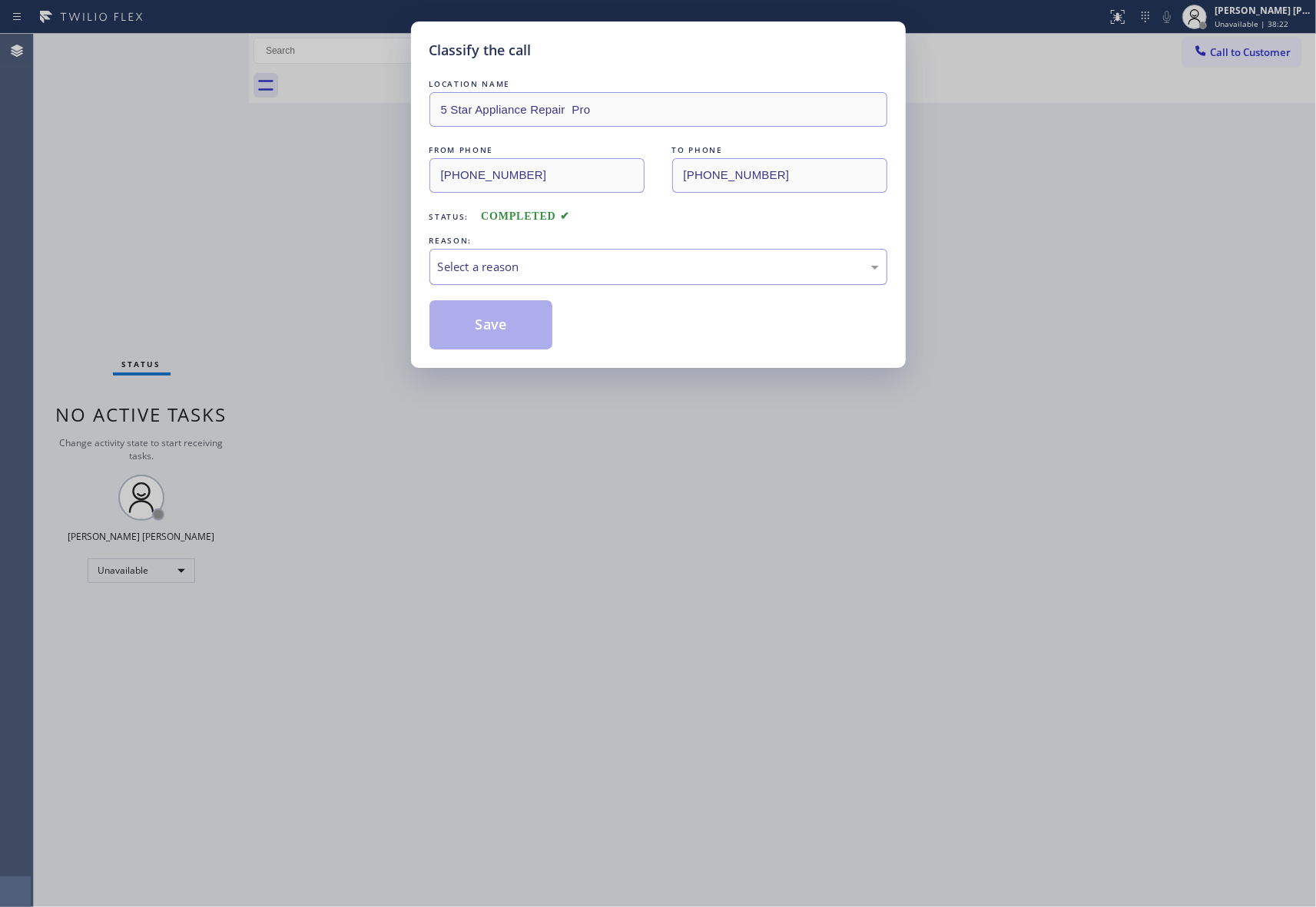
click at [662, 274] on div "Select a reason" at bounding box center [658, 266] width 441 height 17
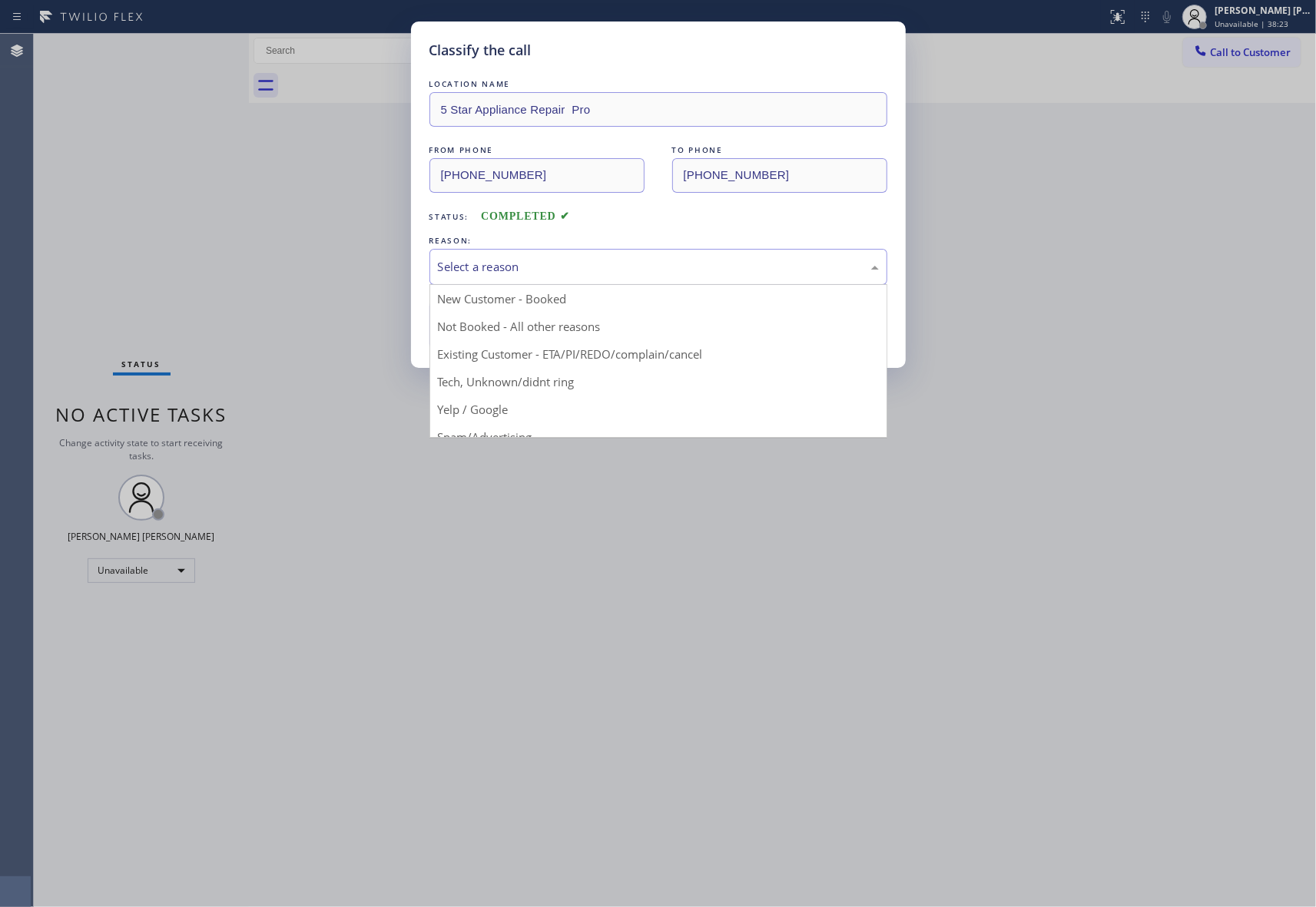
drag, startPoint x: 510, startPoint y: 336, endPoint x: 510, endPoint y: 324, distance: 12.0
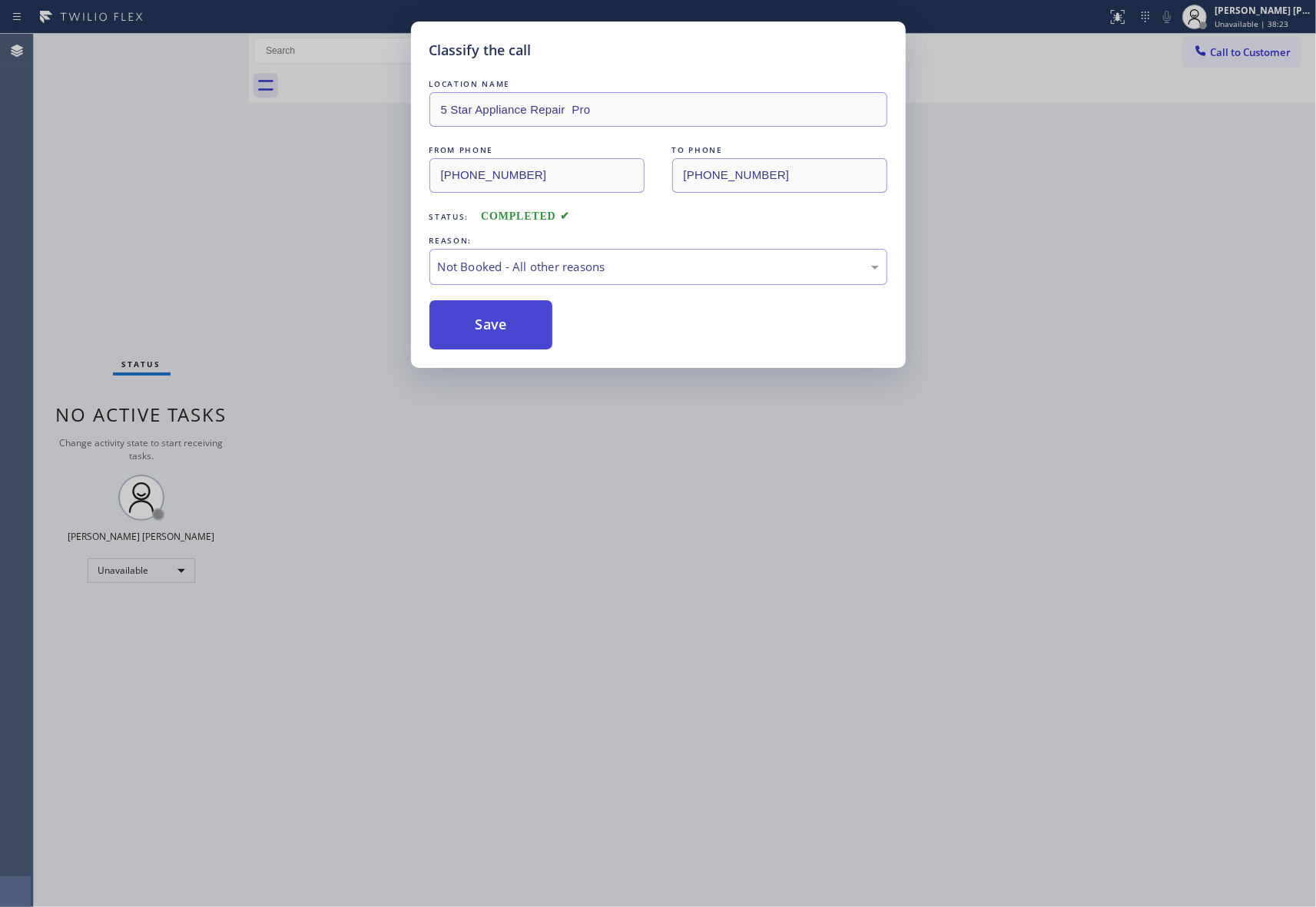
click at [510, 321] on button "Save" at bounding box center [490, 325] width 123 height 49
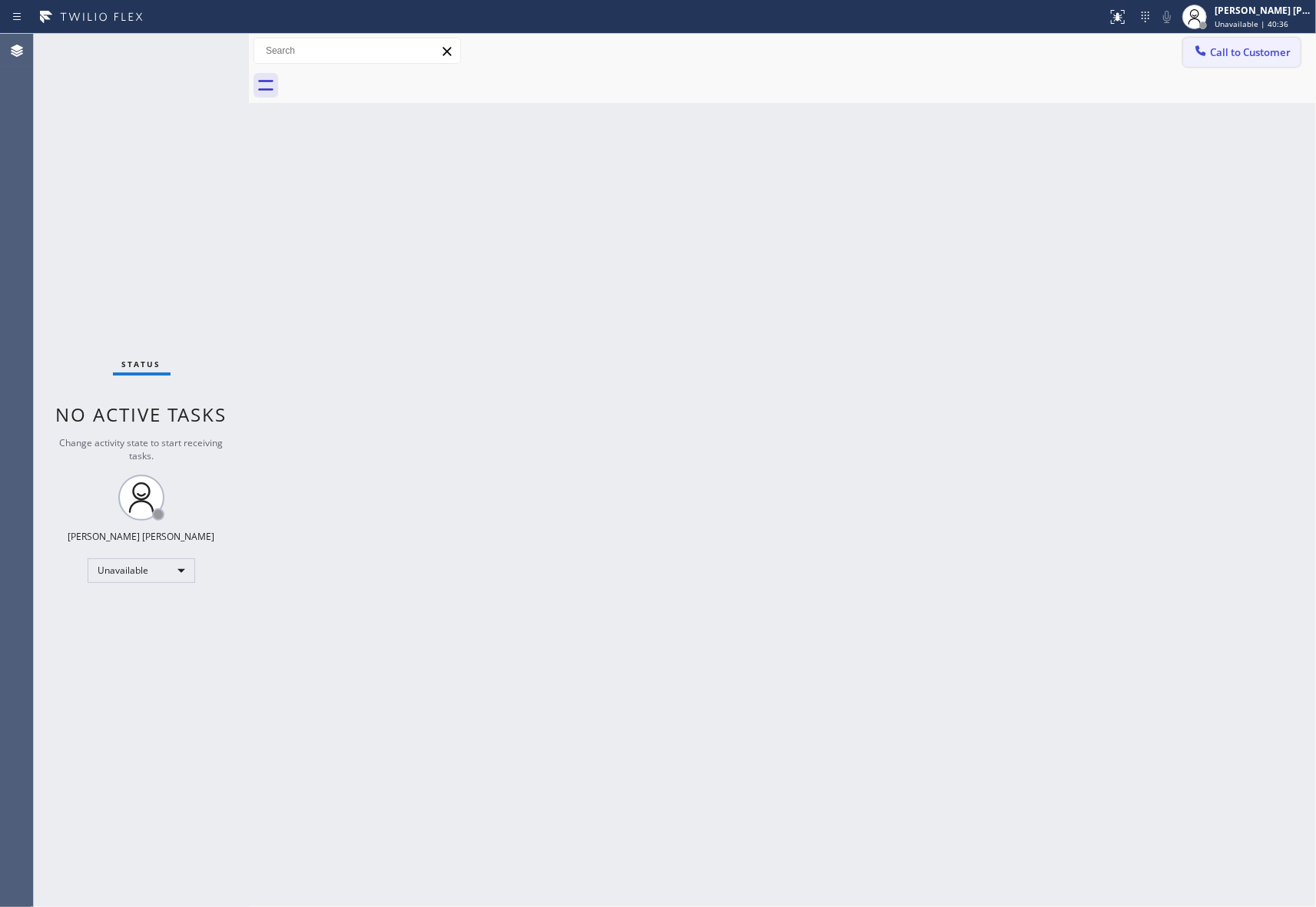
click at [1268, 55] on span "Call to Customer" at bounding box center [1250, 52] width 80 height 14
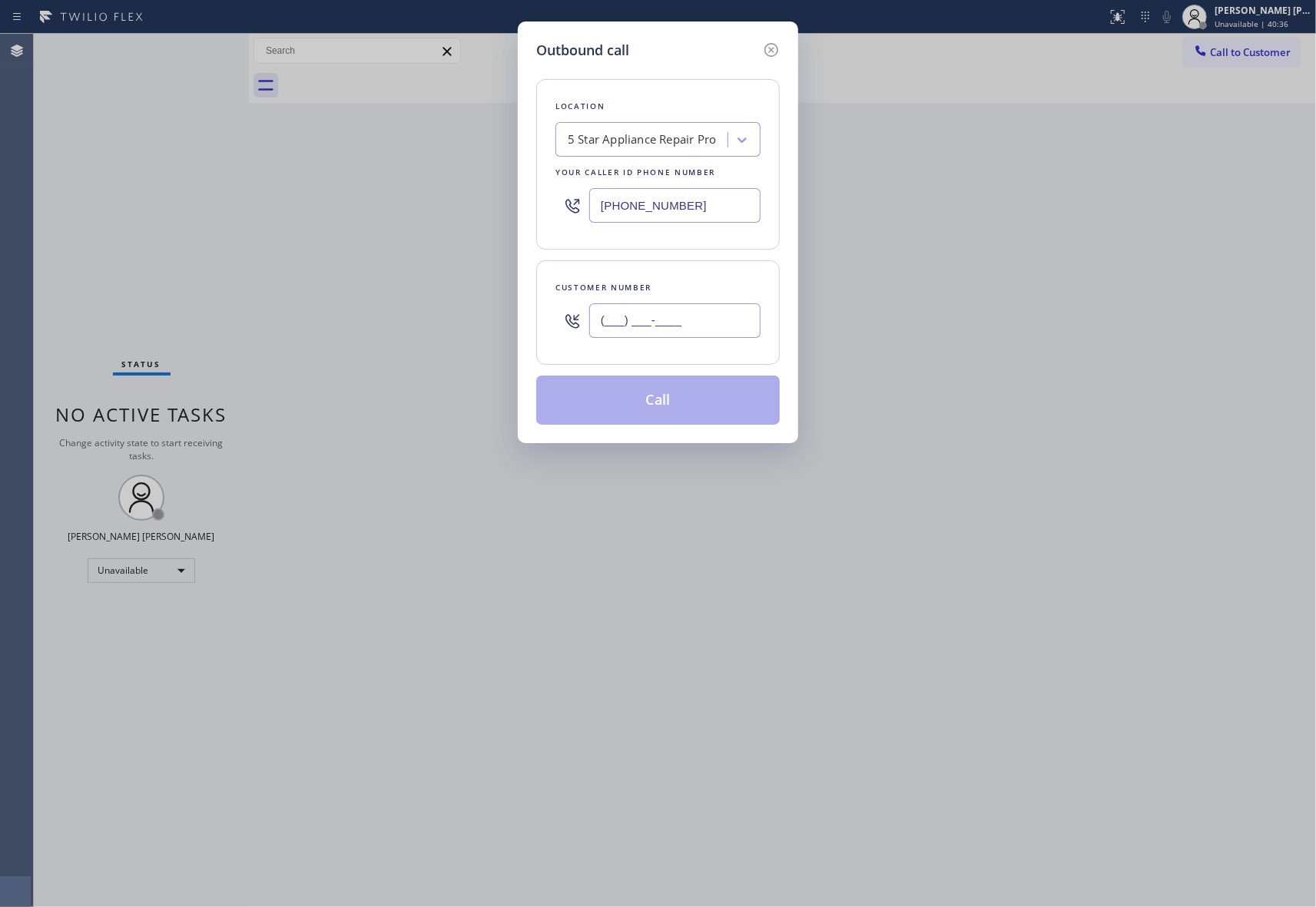
click at [726, 315] on input "(___) ___-____" at bounding box center [674, 321] width 171 height 35
paste input "305) 773-6338"
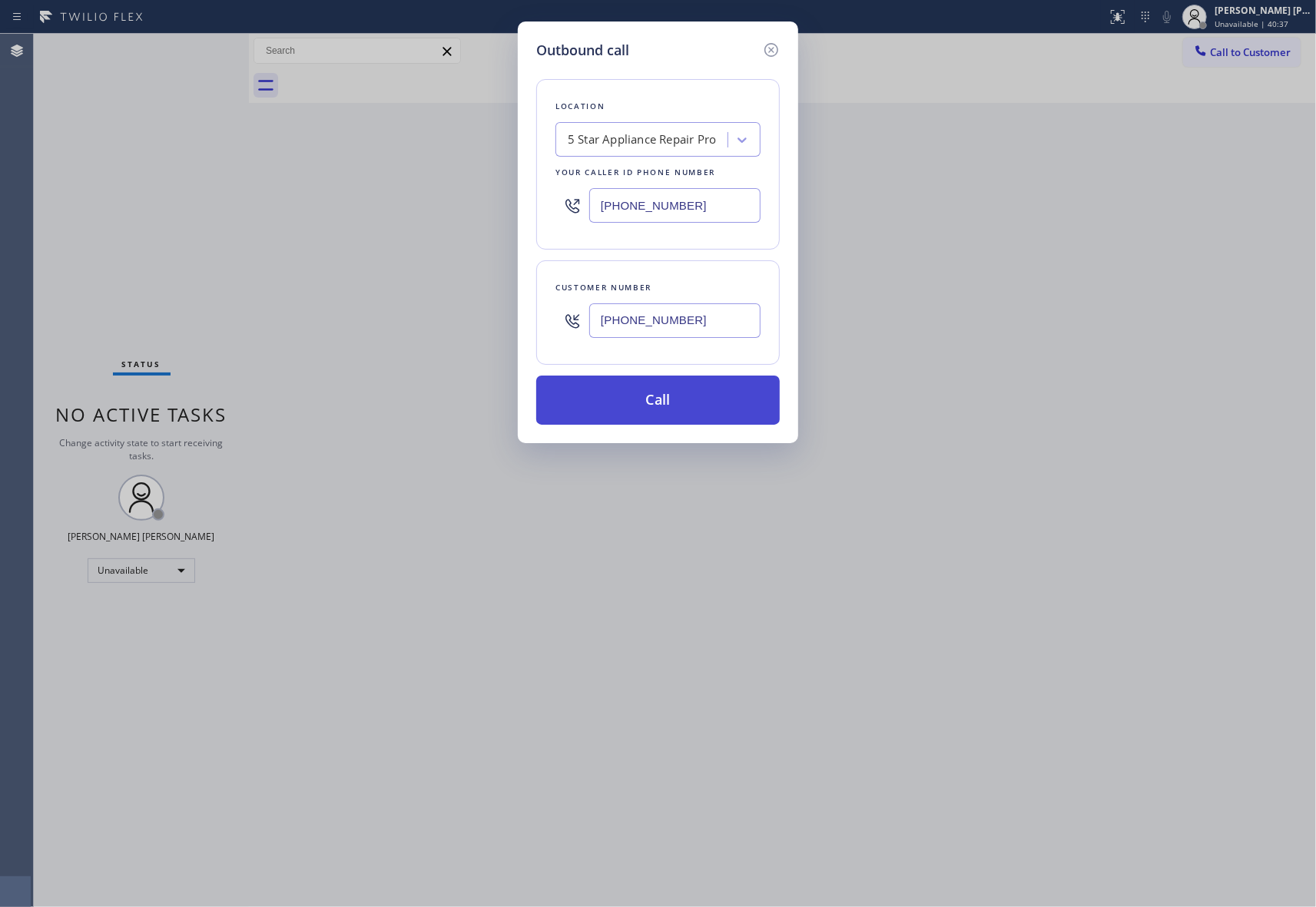
type input "[PHONE_NUMBER]"
click at [690, 411] on button "Call" at bounding box center [658, 400] width 243 height 49
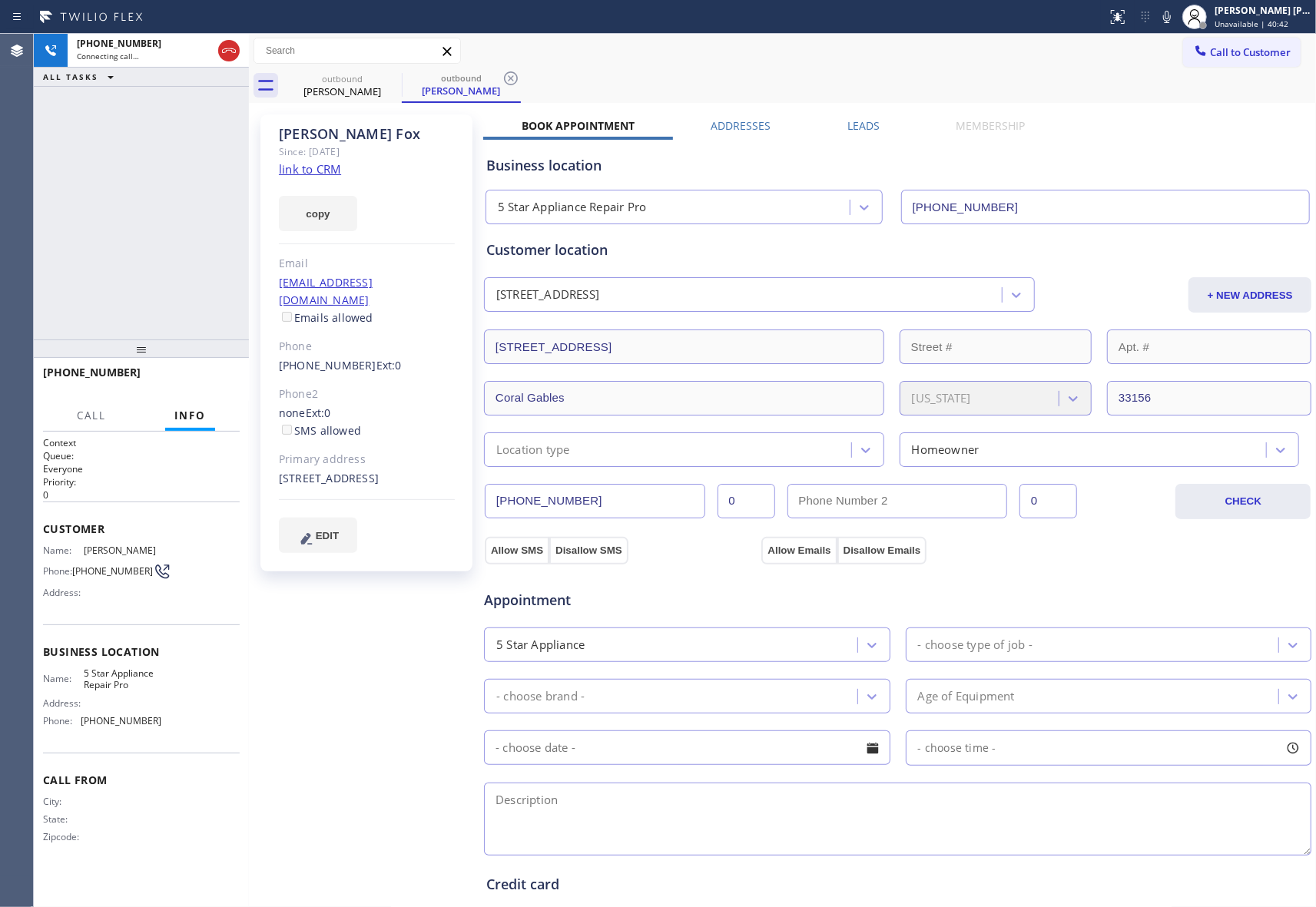
type input "[PHONE_NUMBER]"
click at [221, 370] on button "HANG UP" at bounding box center [204, 379] width 71 height 22
click at [870, 111] on div "[PERSON_NAME] Since: [DATE] link to CRM copy Email [EMAIL_ADDRESS][DOMAIN_NAME]…" at bounding box center [782, 620] width 1059 height 1026
click at [859, 129] on label "Leads" at bounding box center [862, 125] width 32 height 15
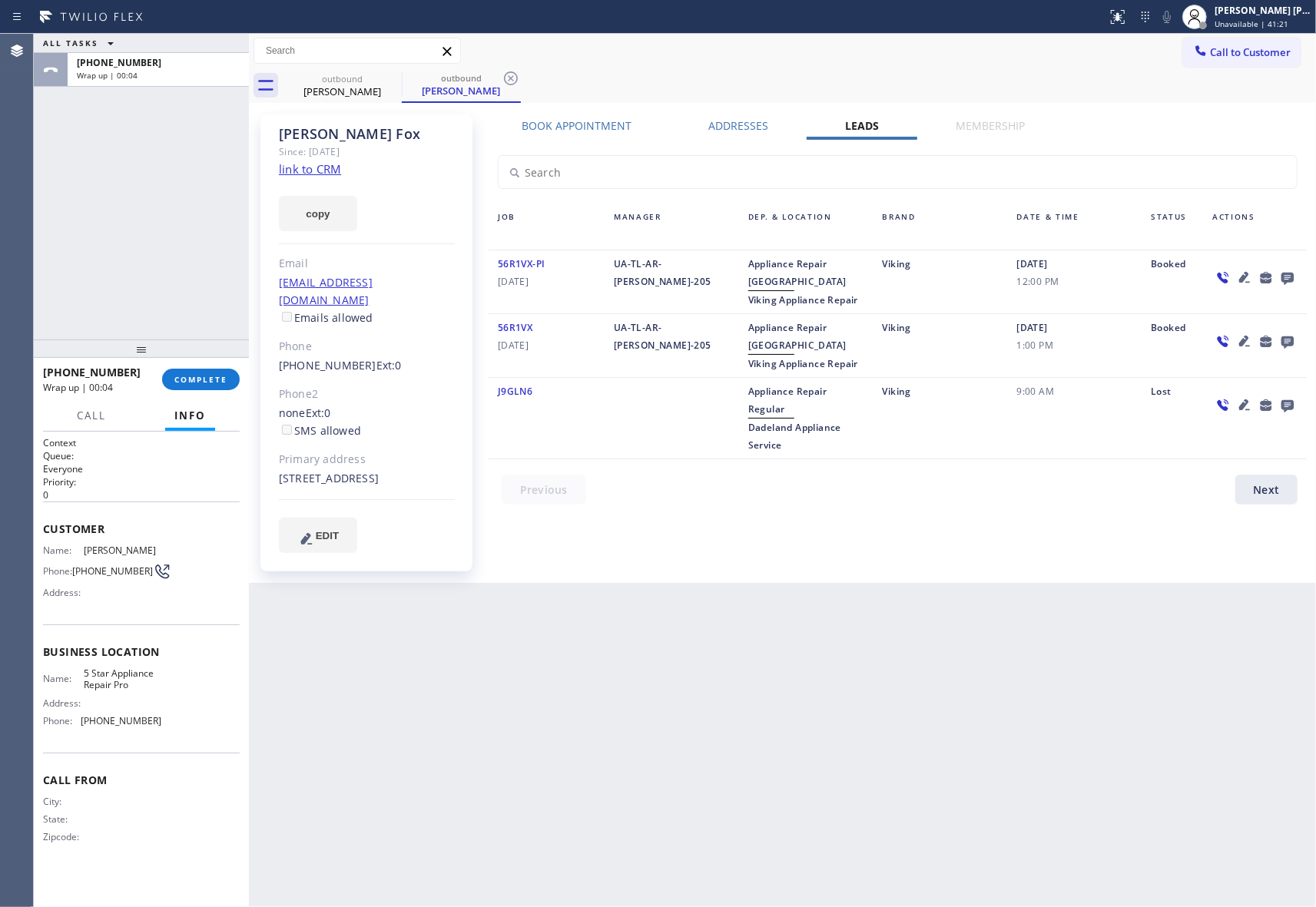
click at [1288, 278] on icon at bounding box center [1287, 278] width 12 height 12
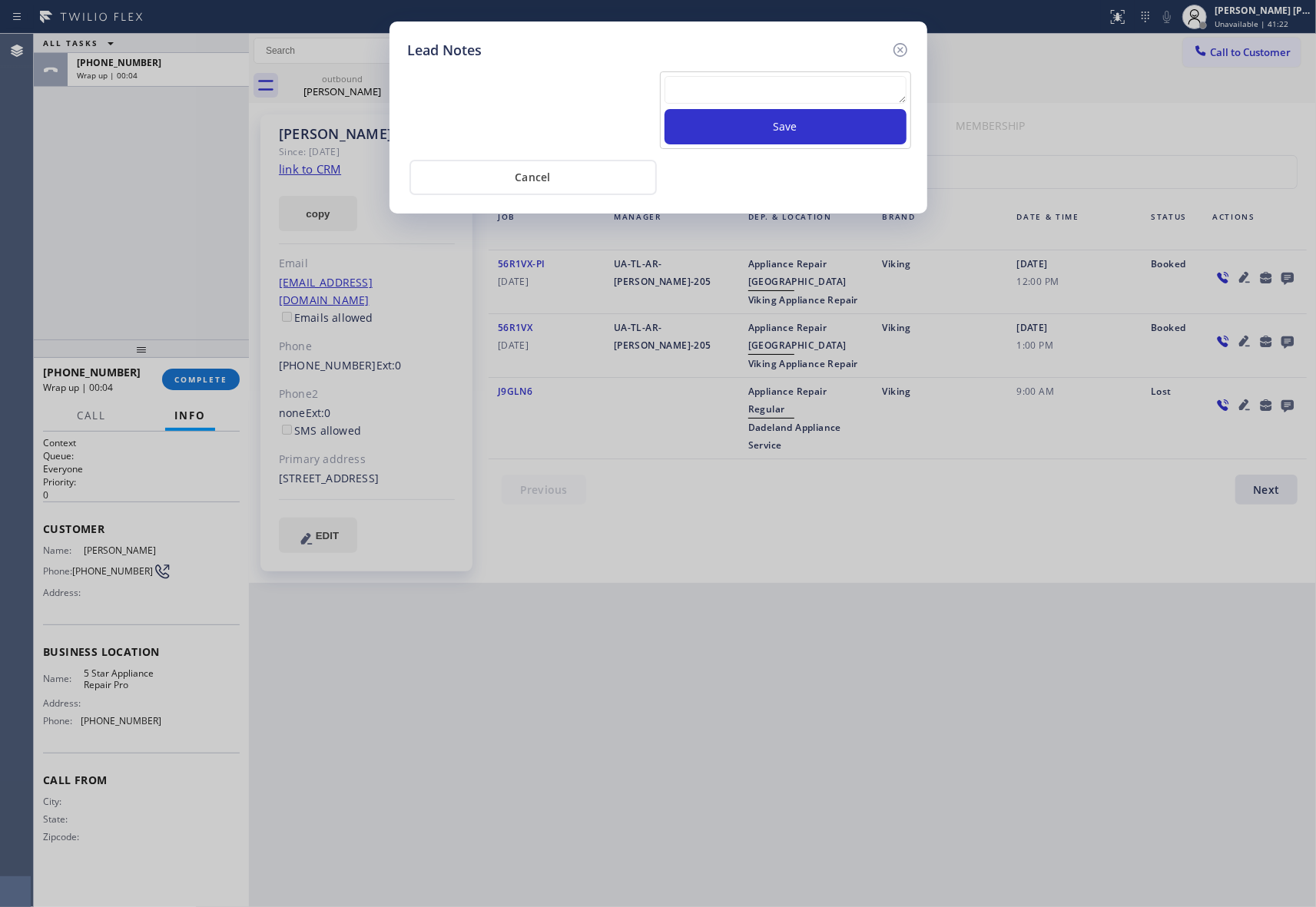
click at [744, 81] on textarea at bounding box center [785, 90] width 242 height 27
paste textarea "VM | please transfer if cx calls back"
type textarea "VM | please transfer if cx calls back"
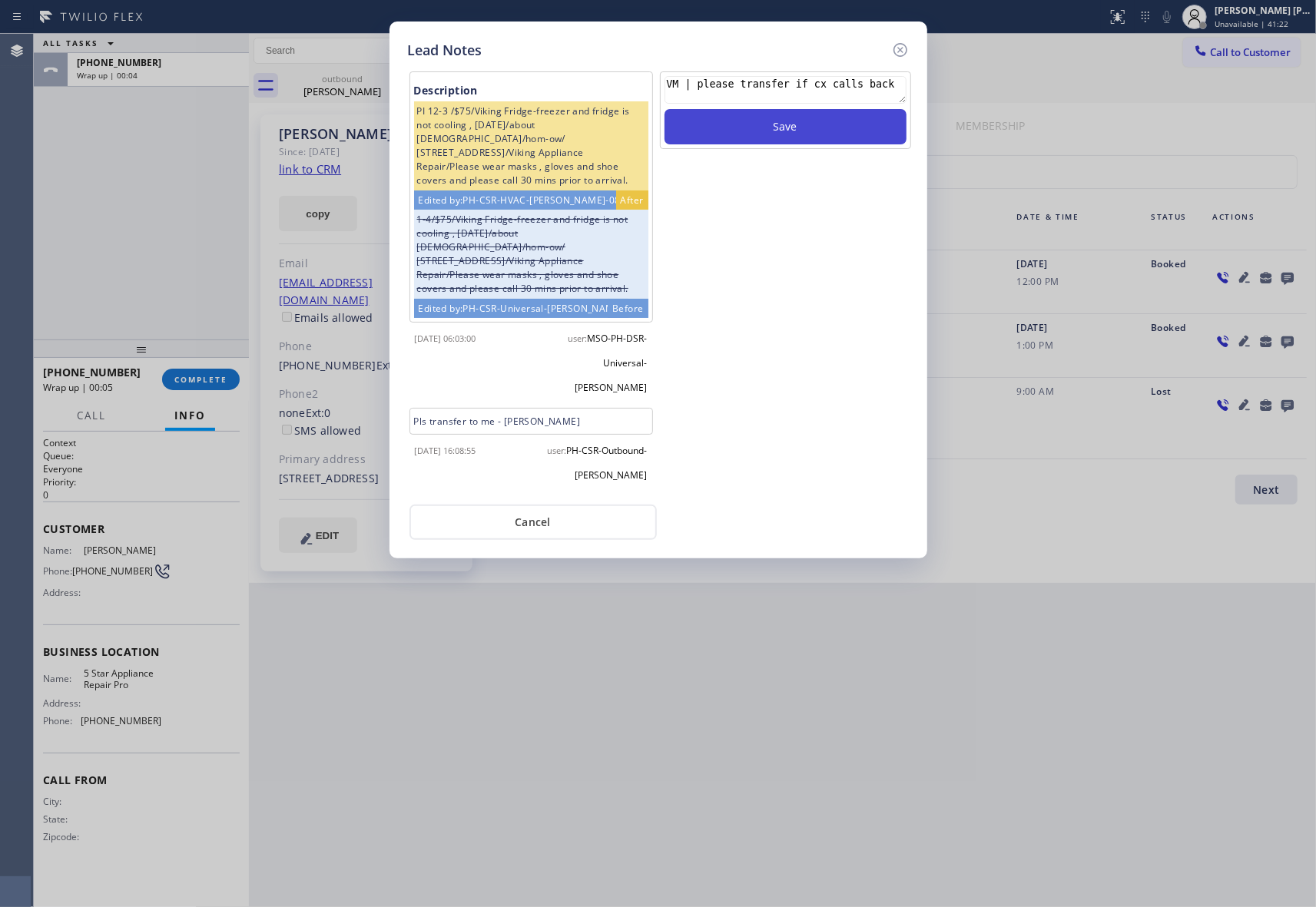
click at [785, 124] on button "Save" at bounding box center [785, 126] width 242 height 36
click at [906, 50] on icon at bounding box center [899, 49] width 14 height 14
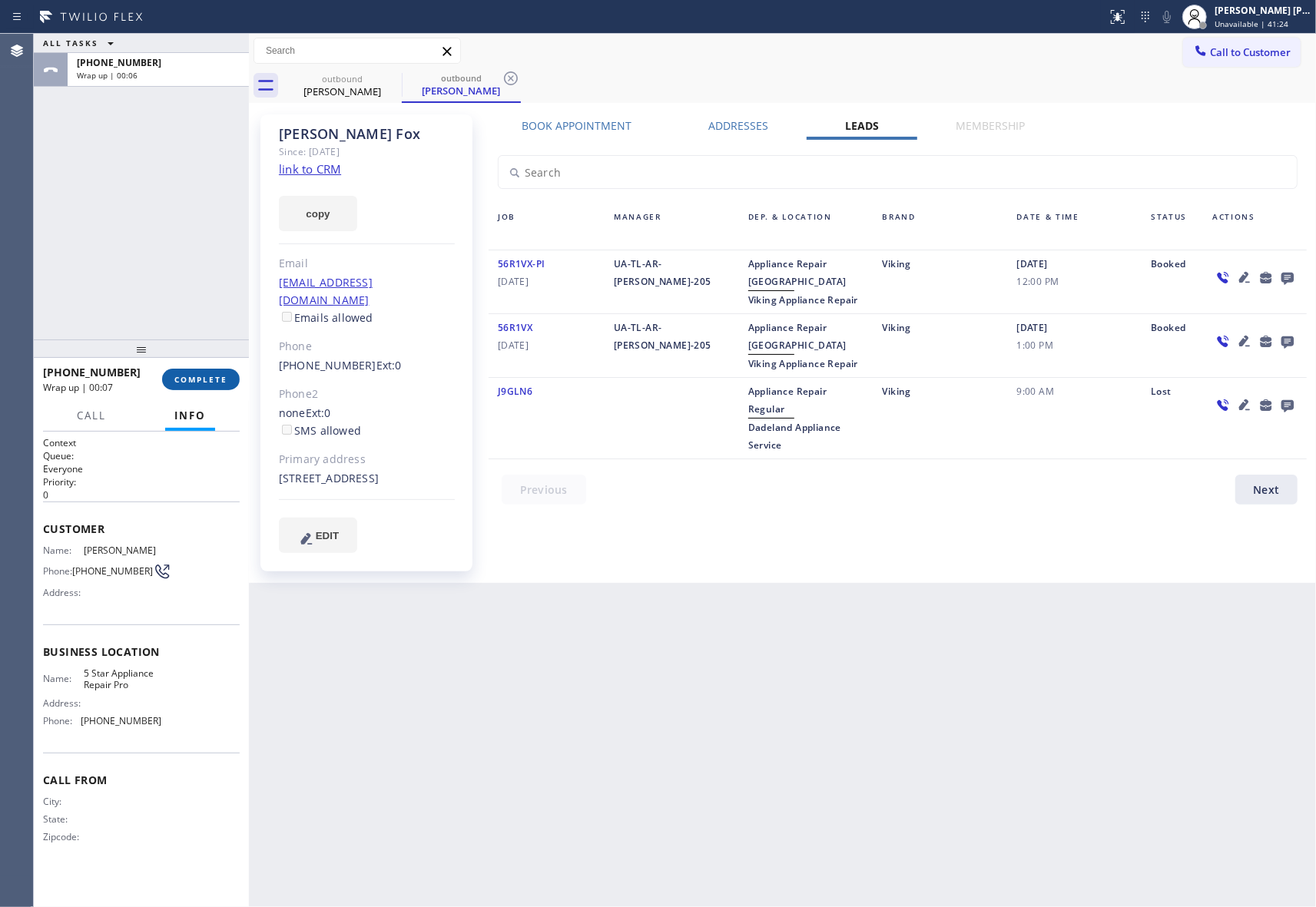
click at [228, 379] on button "COMPLETE" at bounding box center [200, 379] width 78 height 22
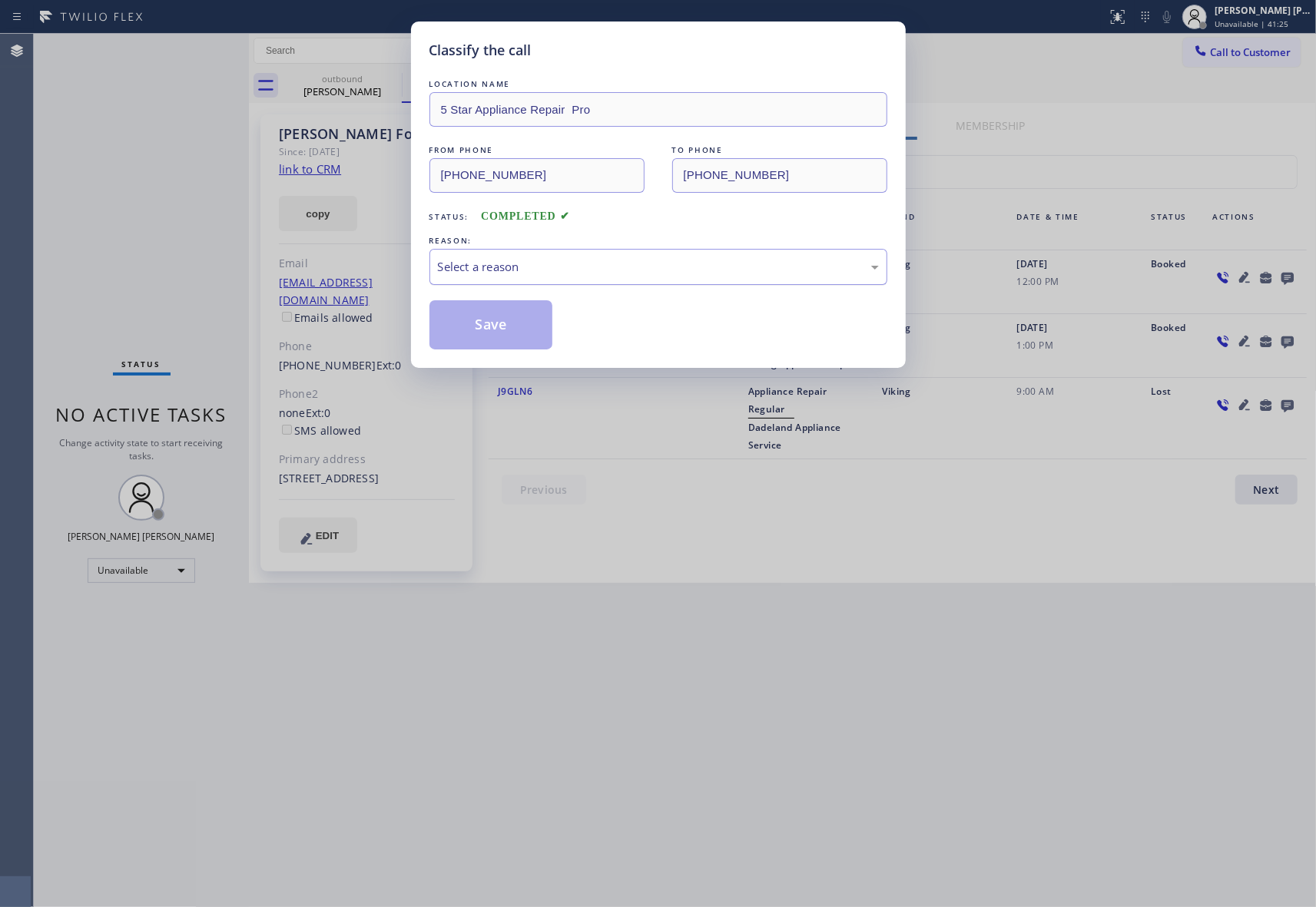
click at [579, 261] on div "Select a reason" at bounding box center [658, 266] width 441 height 17
click at [482, 325] on button "Save" at bounding box center [490, 325] width 123 height 49
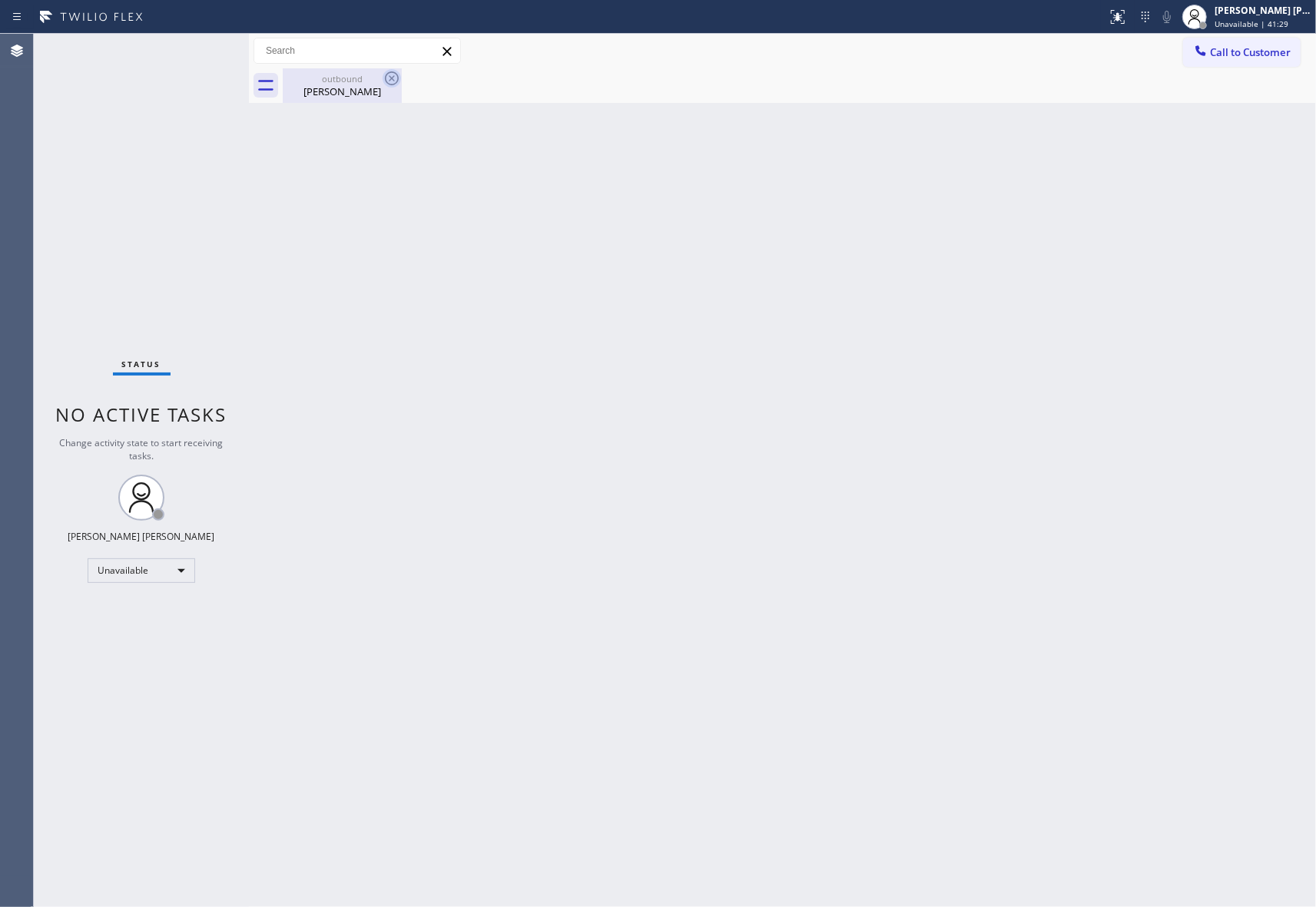
drag, startPoint x: 351, startPoint y: 84, endPoint x: 387, endPoint y: 81, distance: 36.1
click at [359, 84] on div "[PERSON_NAME]" at bounding box center [342, 91] width 116 height 14
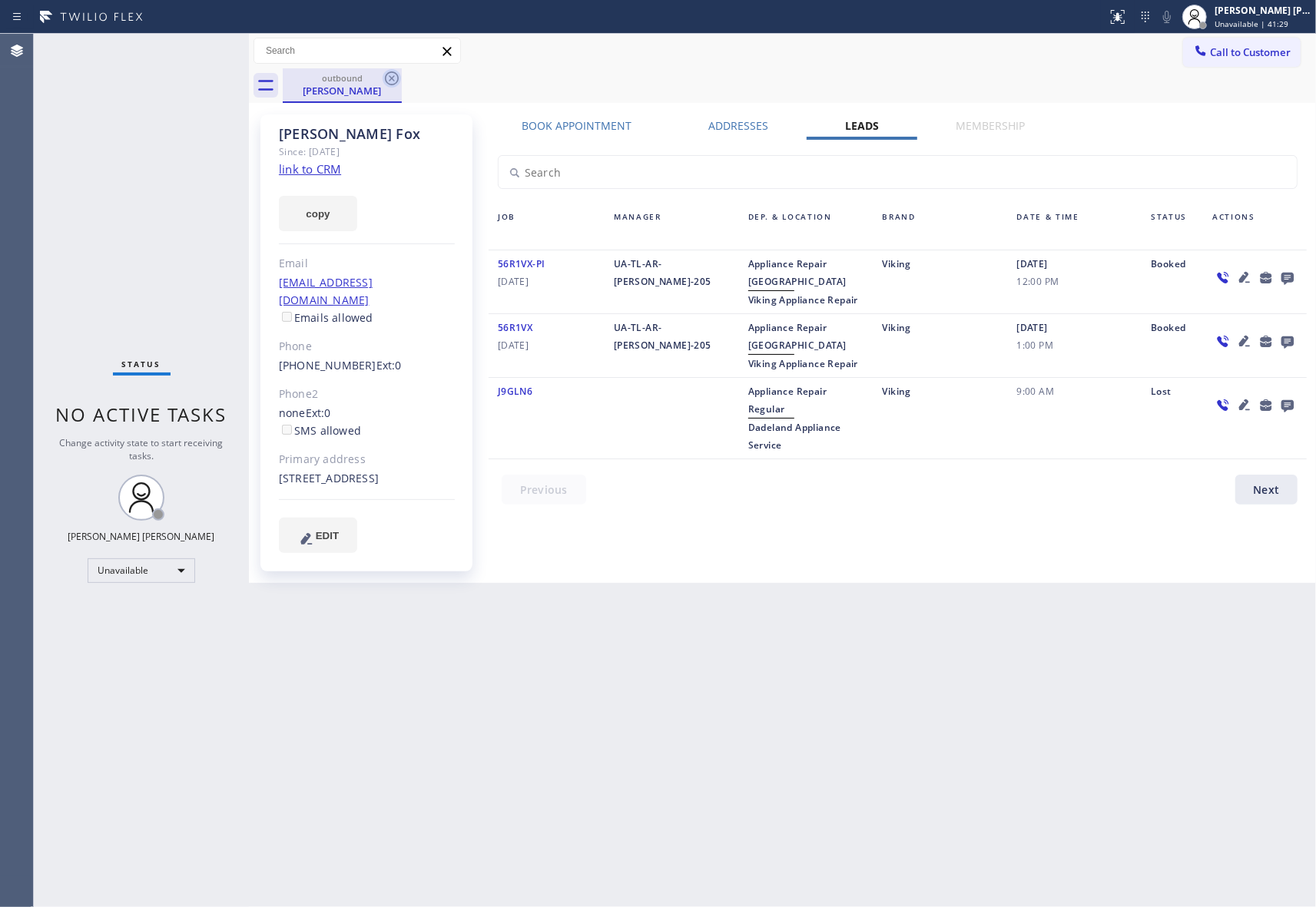
click at [389, 81] on icon at bounding box center [391, 79] width 18 height 18
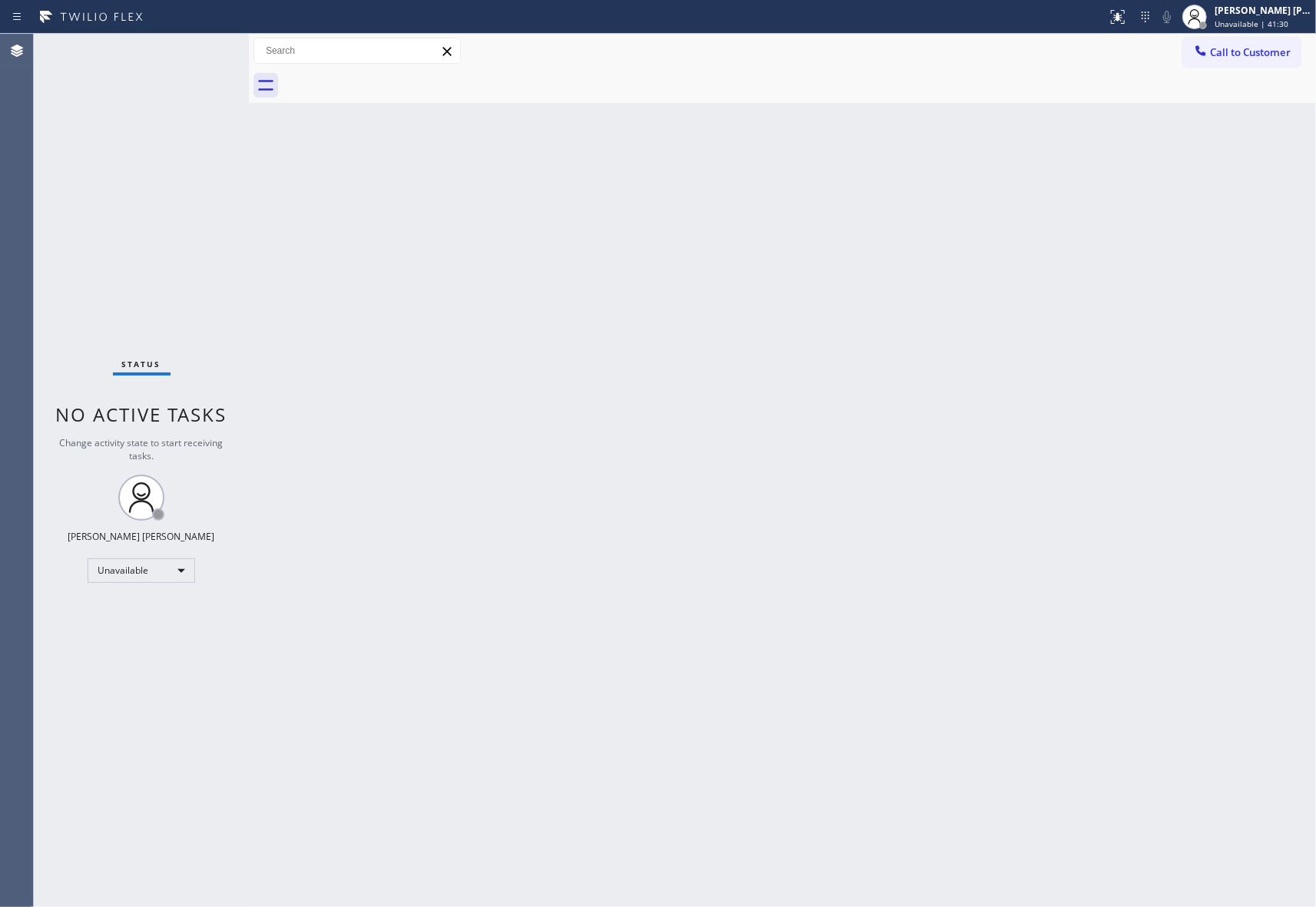
click at [389, 81] on div at bounding box center [799, 86] width 1033 height 35
click at [1279, 54] on span "Call to Customer" at bounding box center [1250, 52] width 80 height 14
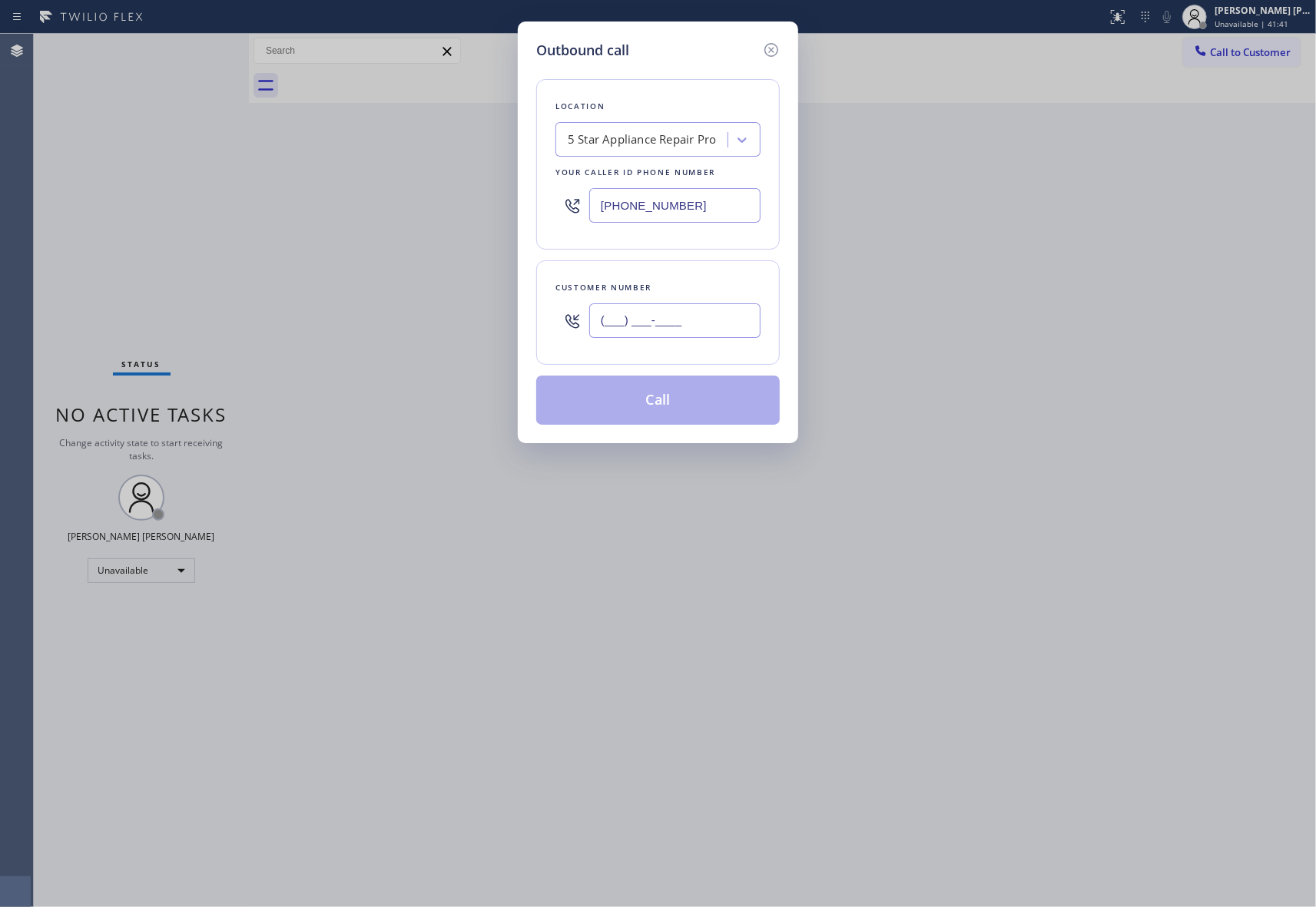
click at [695, 312] on input "(___) ___-____" at bounding box center [674, 321] width 171 height 35
paste input "310) 471-6481"
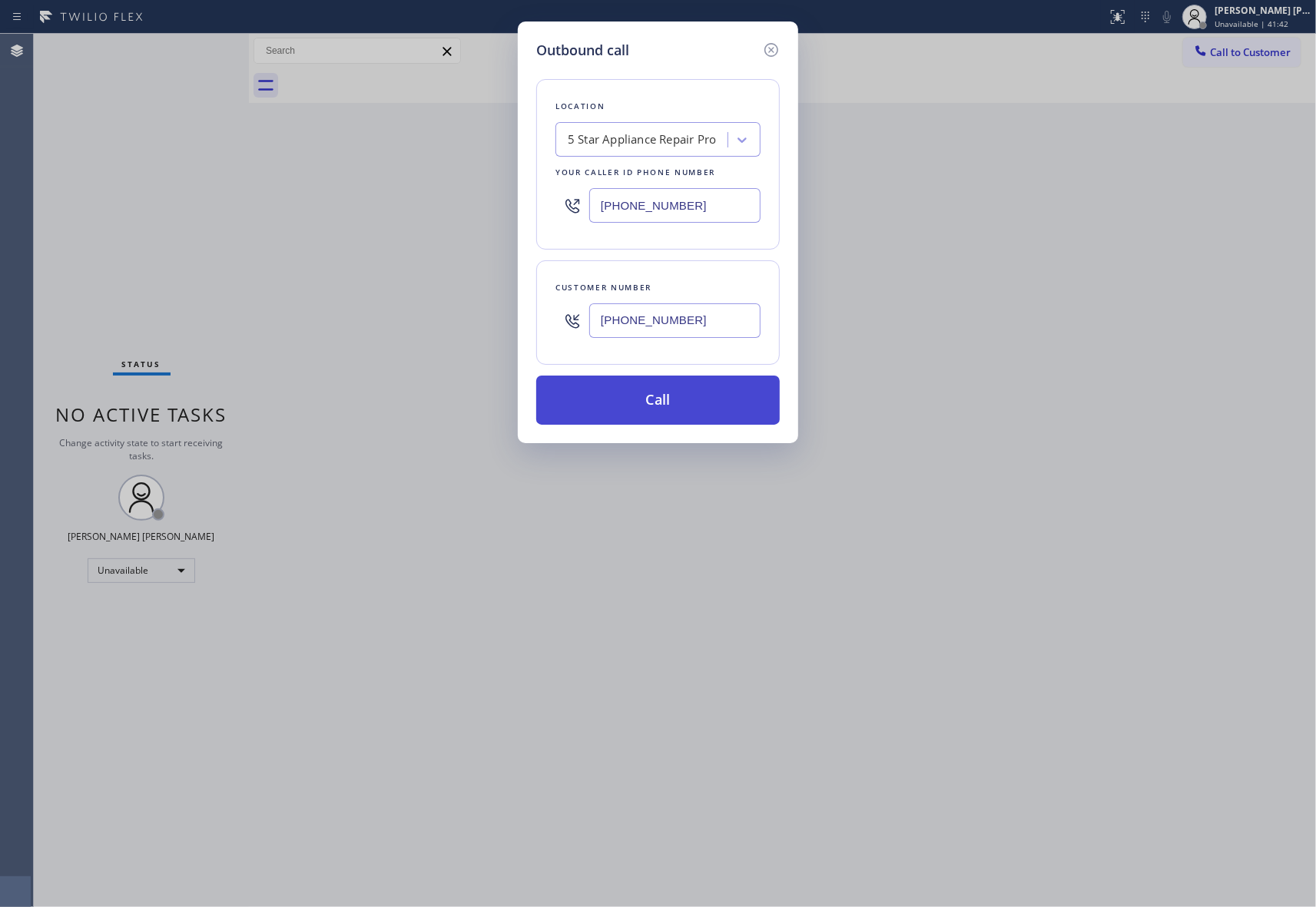
type input "[PHONE_NUMBER]"
click at [689, 409] on button "Call" at bounding box center [658, 400] width 243 height 49
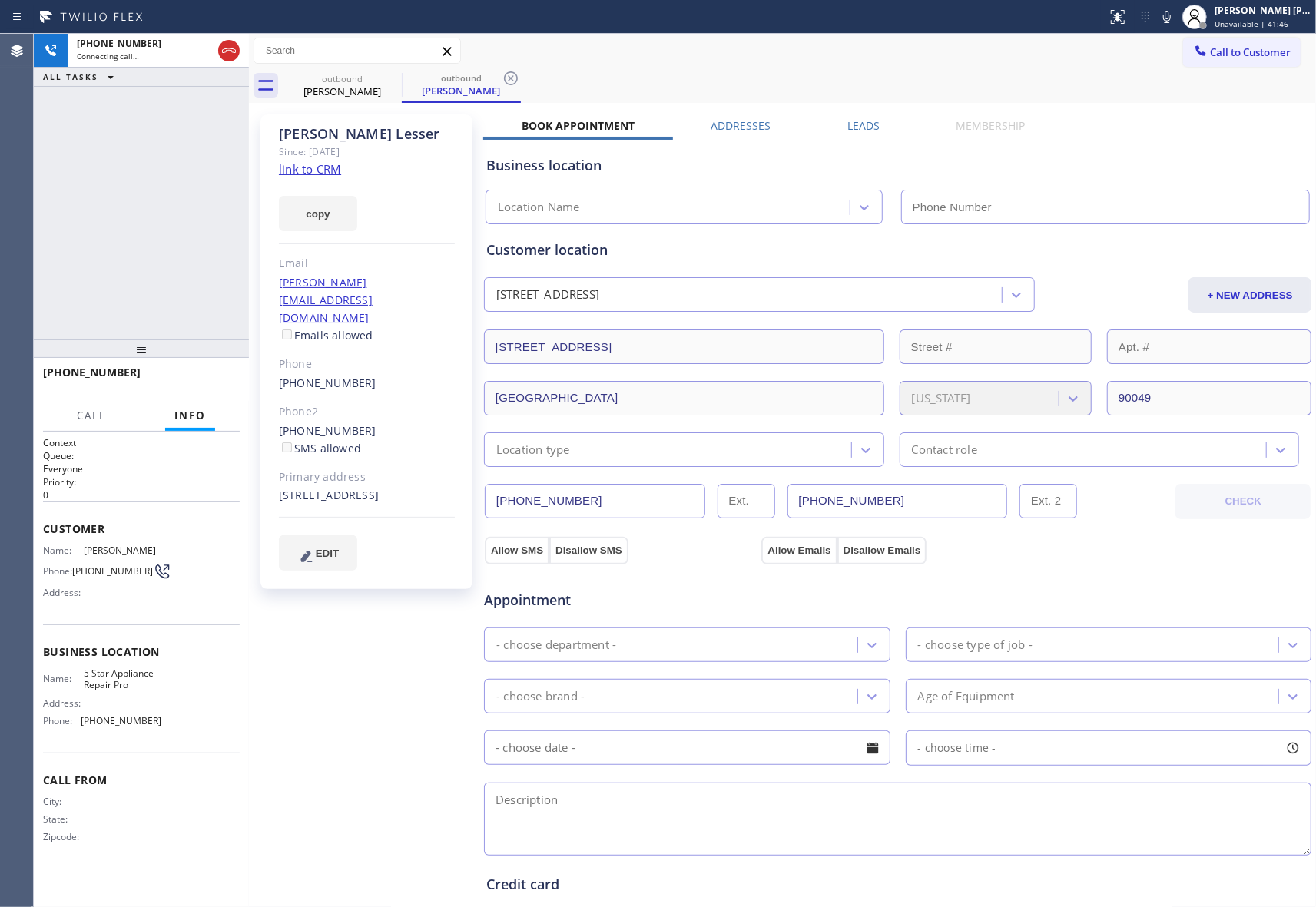
type input "[PHONE_NUMBER]"
click at [861, 117] on div "[PERSON_NAME] Since: [DATE] link to CRM copy Email [PERSON_NAME][EMAIL_ADDRESS]…" at bounding box center [782, 620] width 1059 height 1026
click at [858, 122] on label "Leads" at bounding box center [862, 125] width 32 height 15
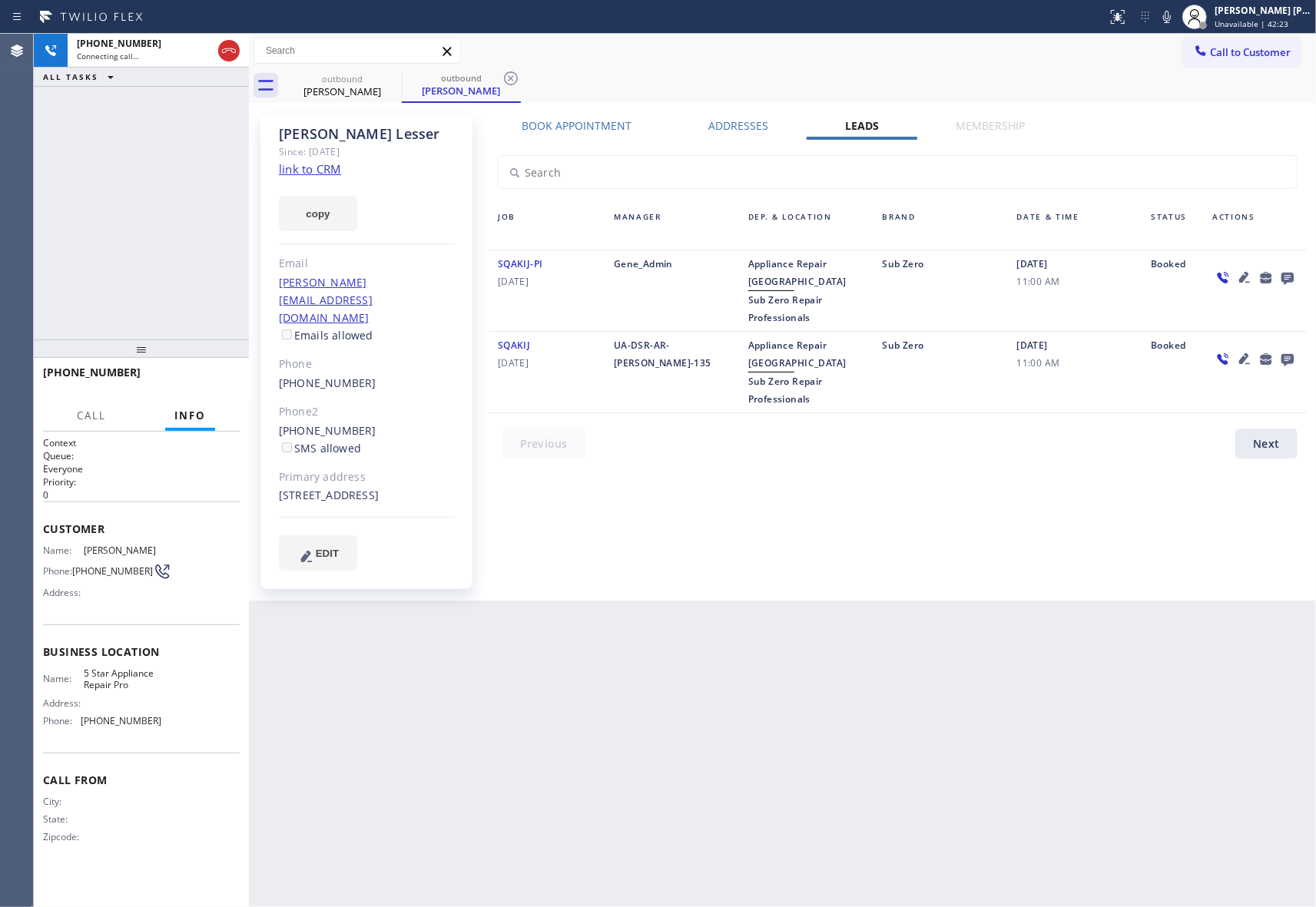
click at [1279, 271] on icon at bounding box center [1287, 277] width 18 height 19
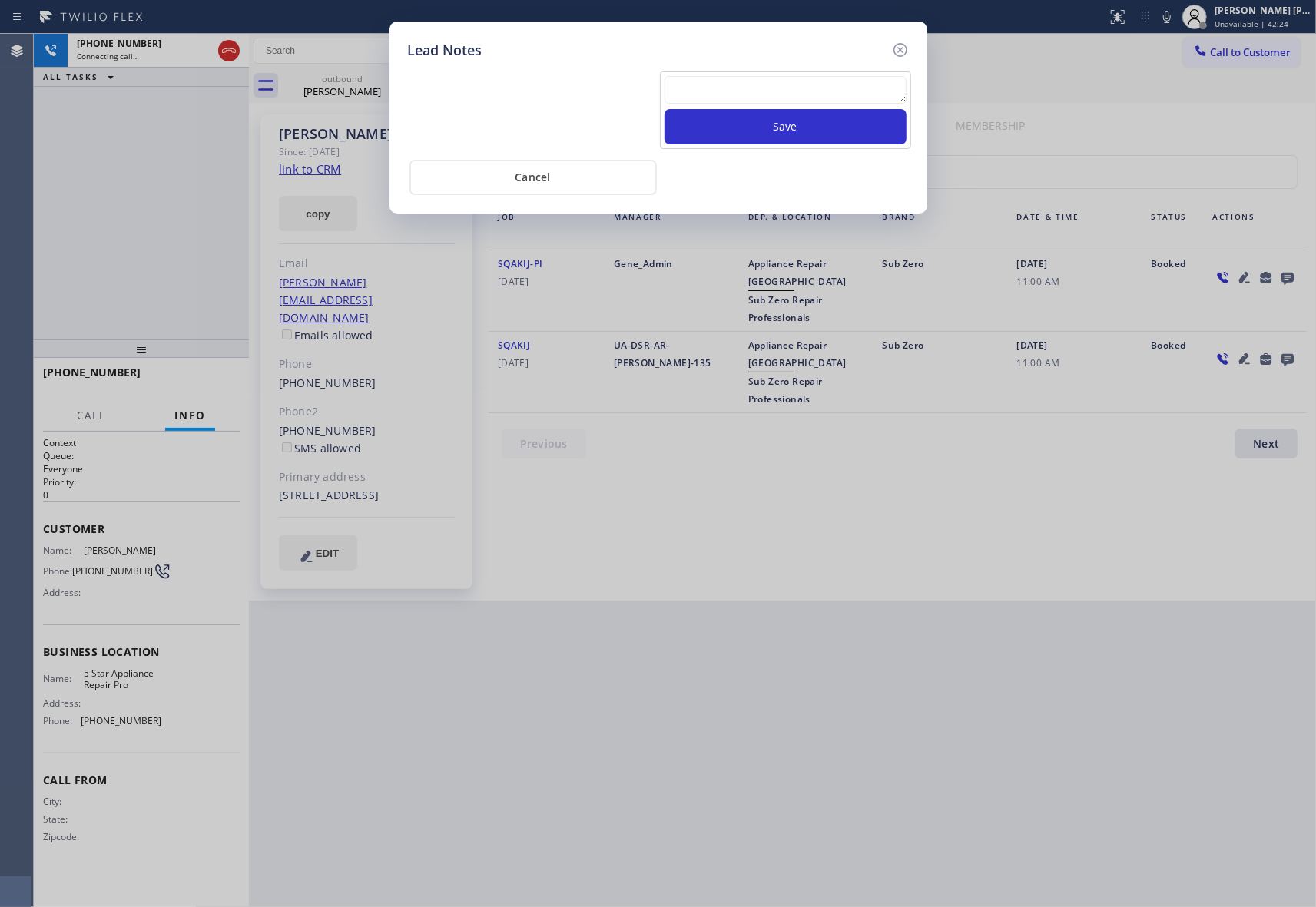
click at [704, 96] on textarea at bounding box center [785, 90] width 242 height 27
paste textarea "VM | please transfer if cx calls back"
type textarea "VM | please transfer if cx calls back"
click at [766, 127] on button "Save" at bounding box center [785, 126] width 242 height 36
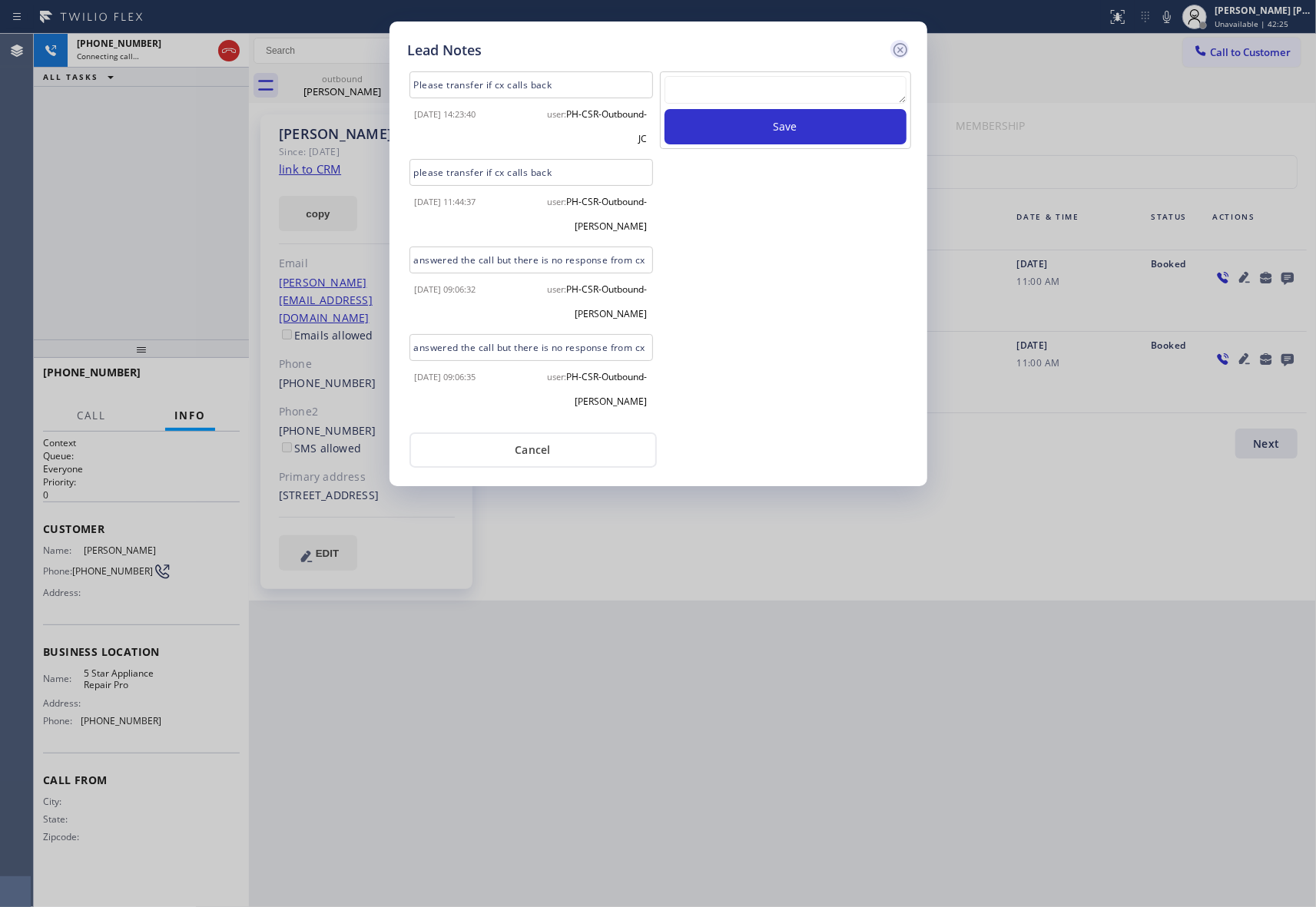
click at [899, 46] on icon at bounding box center [900, 50] width 18 height 18
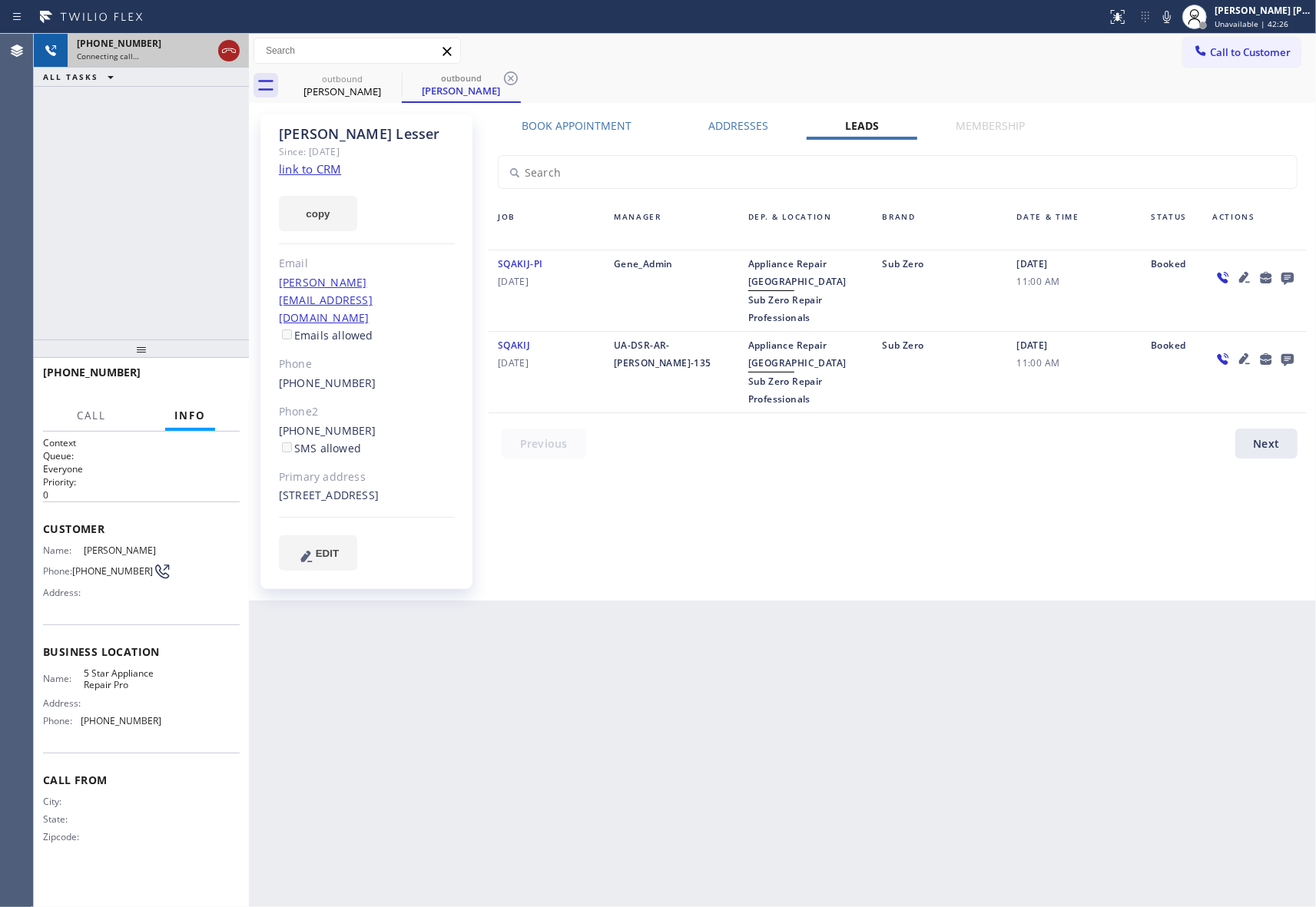
click at [228, 53] on icon at bounding box center [229, 50] width 18 height 18
click at [400, 78] on icon at bounding box center [391, 79] width 18 height 18
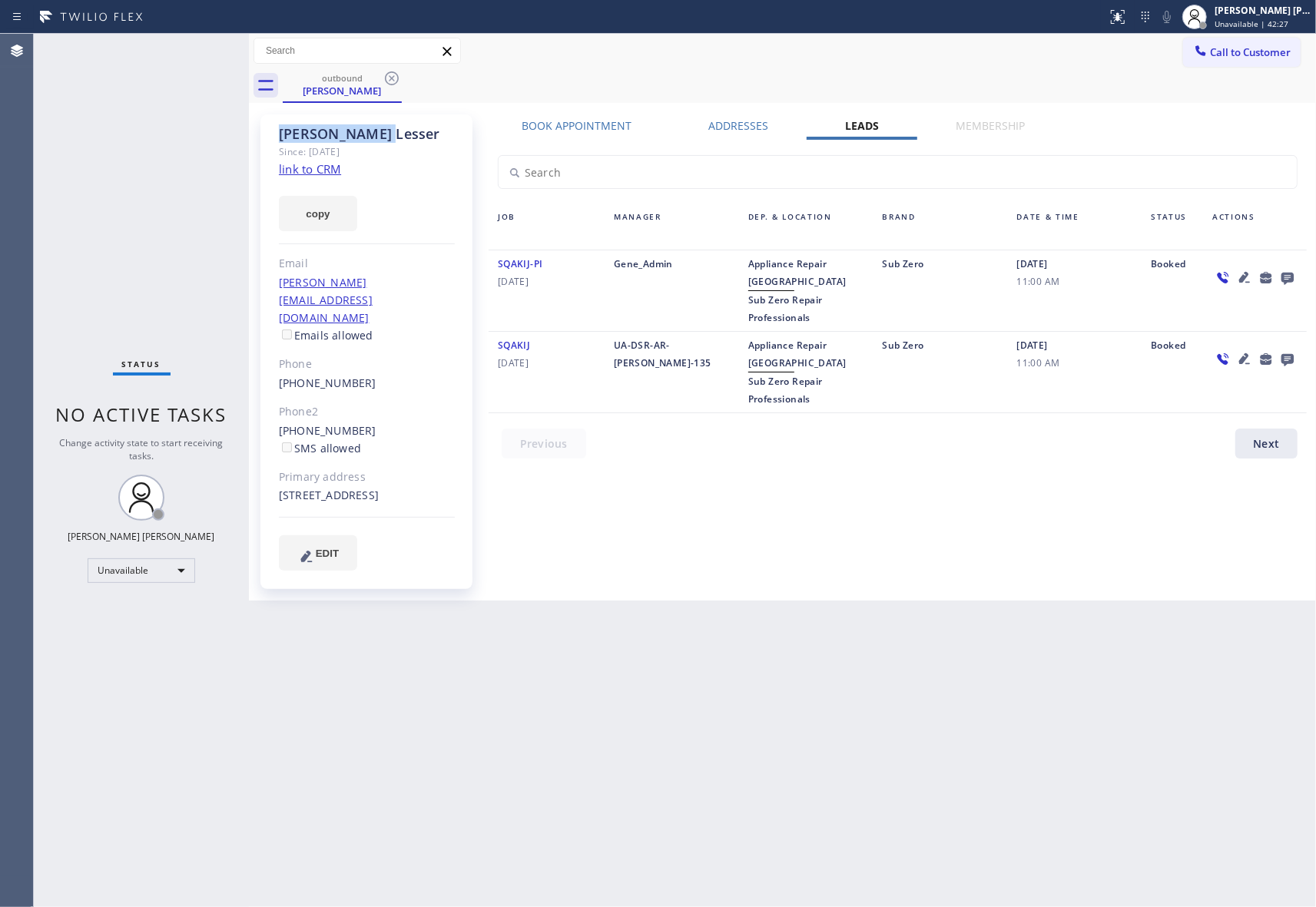
click at [400, 78] on icon at bounding box center [391, 79] width 18 height 18
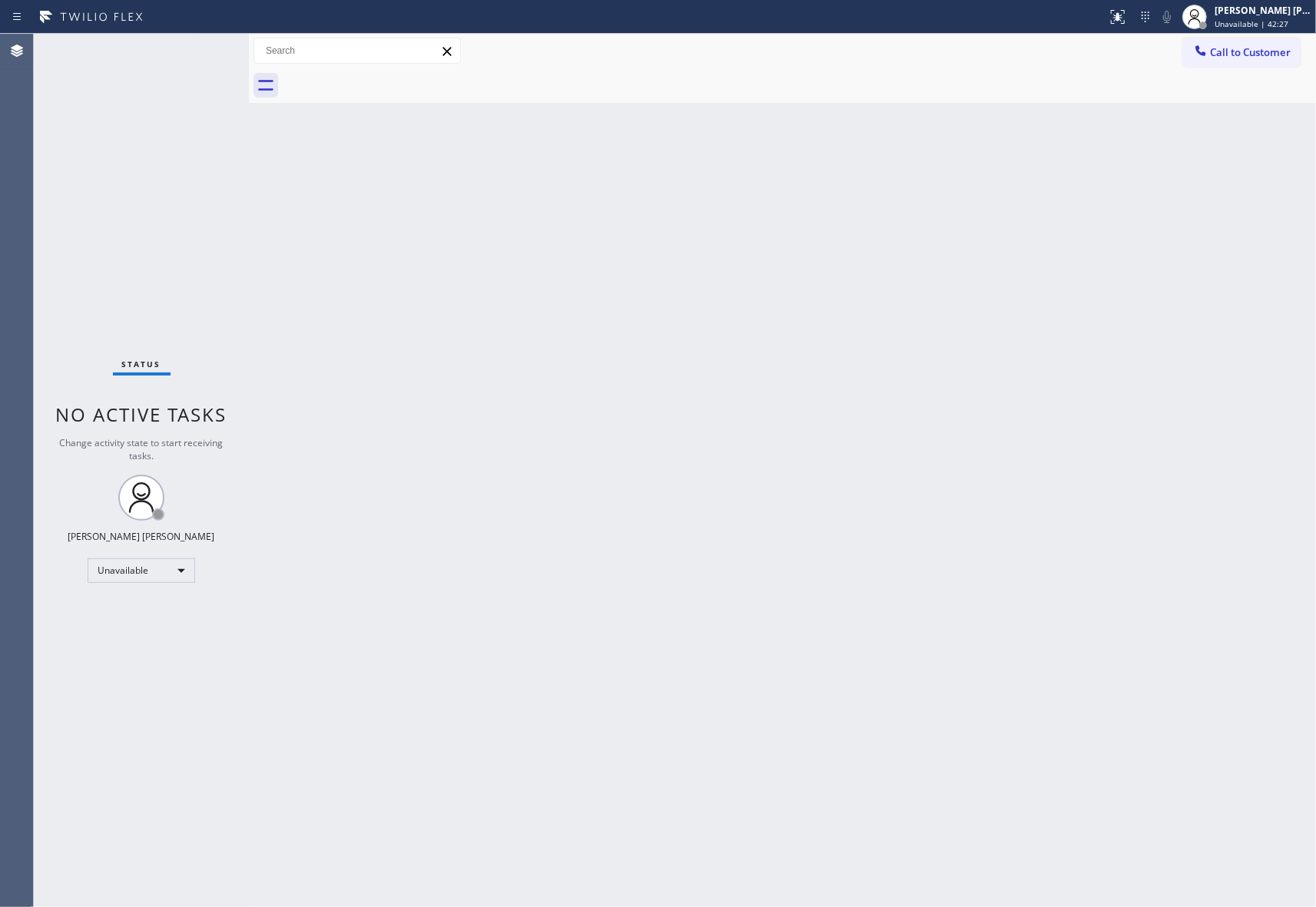
click at [400, 78] on div at bounding box center [799, 86] width 1033 height 35
drag, startPoint x: 400, startPoint y: 78, endPoint x: 320, endPoint y: 79, distance: 80.0
click at [400, 78] on div at bounding box center [799, 86] width 1033 height 35
click at [1257, 59] on span "Call to Customer" at bounding box center [1250, 52] width 80 height 14
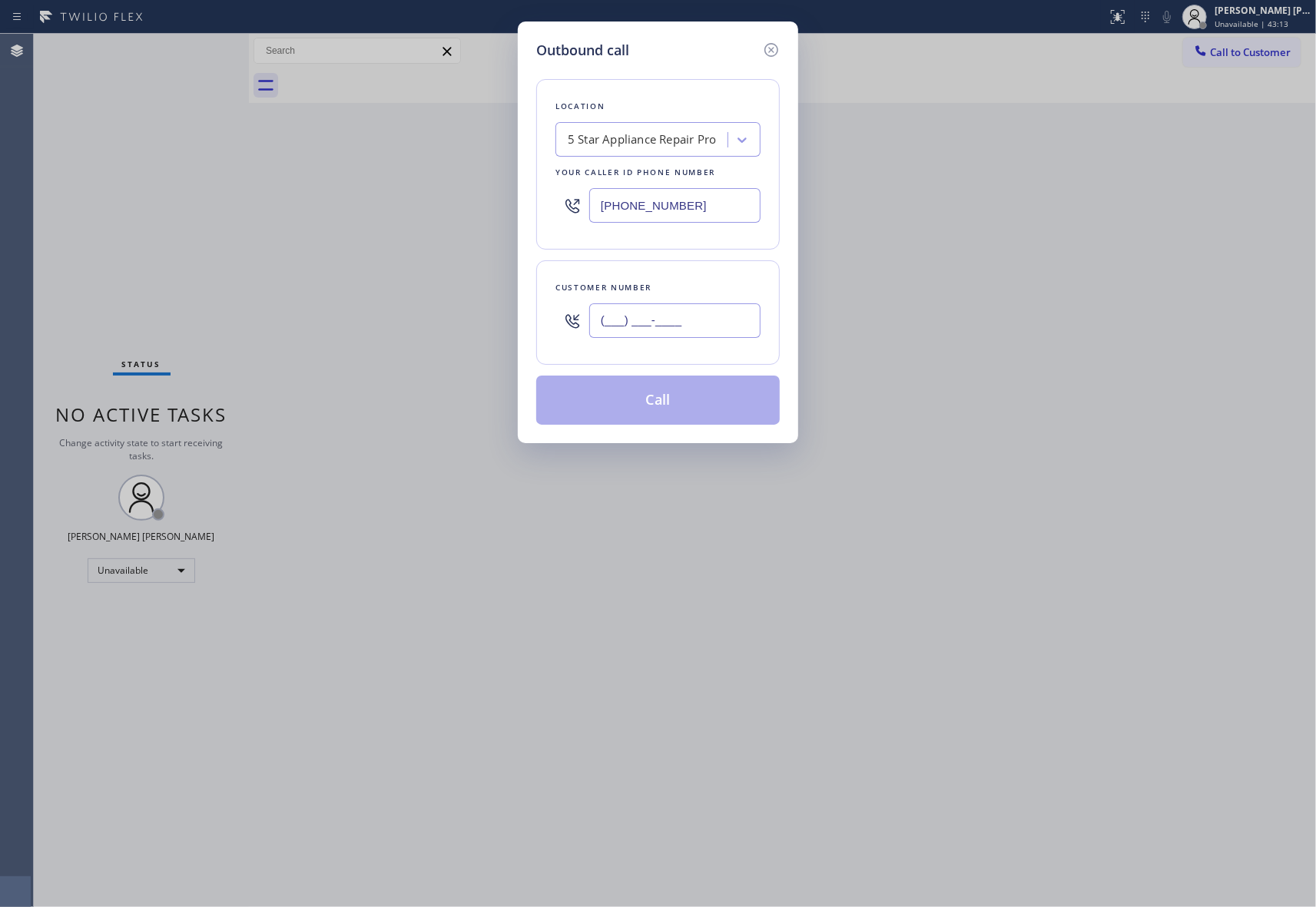
click at [710, 316] on input "(___) ___-____" at bounding box center [674, 321] width 171 height 35
paste input "818) 720-5349"
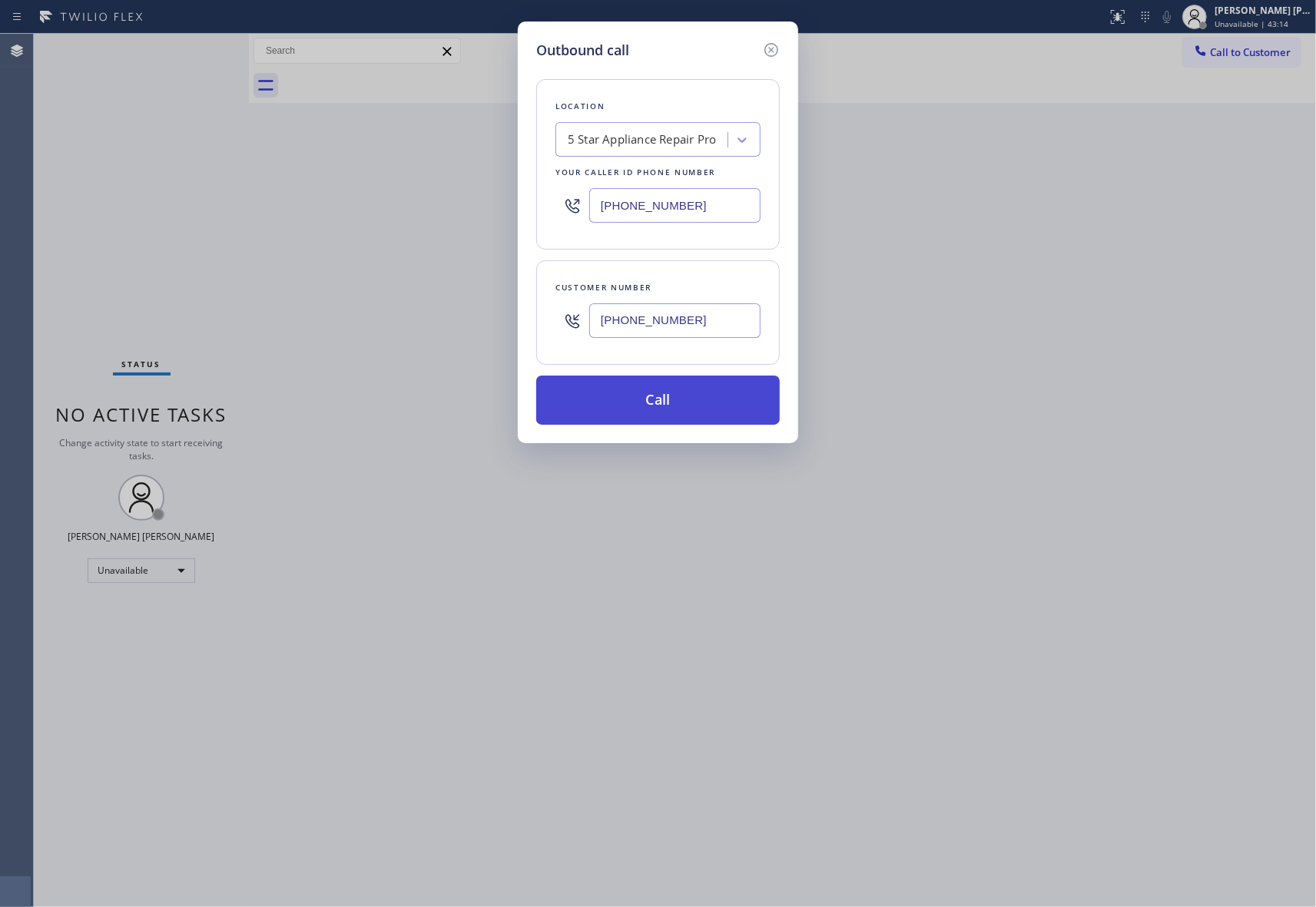
type input "[PHONE_NUMBER]"
click at [669, 396] on button "Call" at bounding box center [658, 400] width 243 height 49
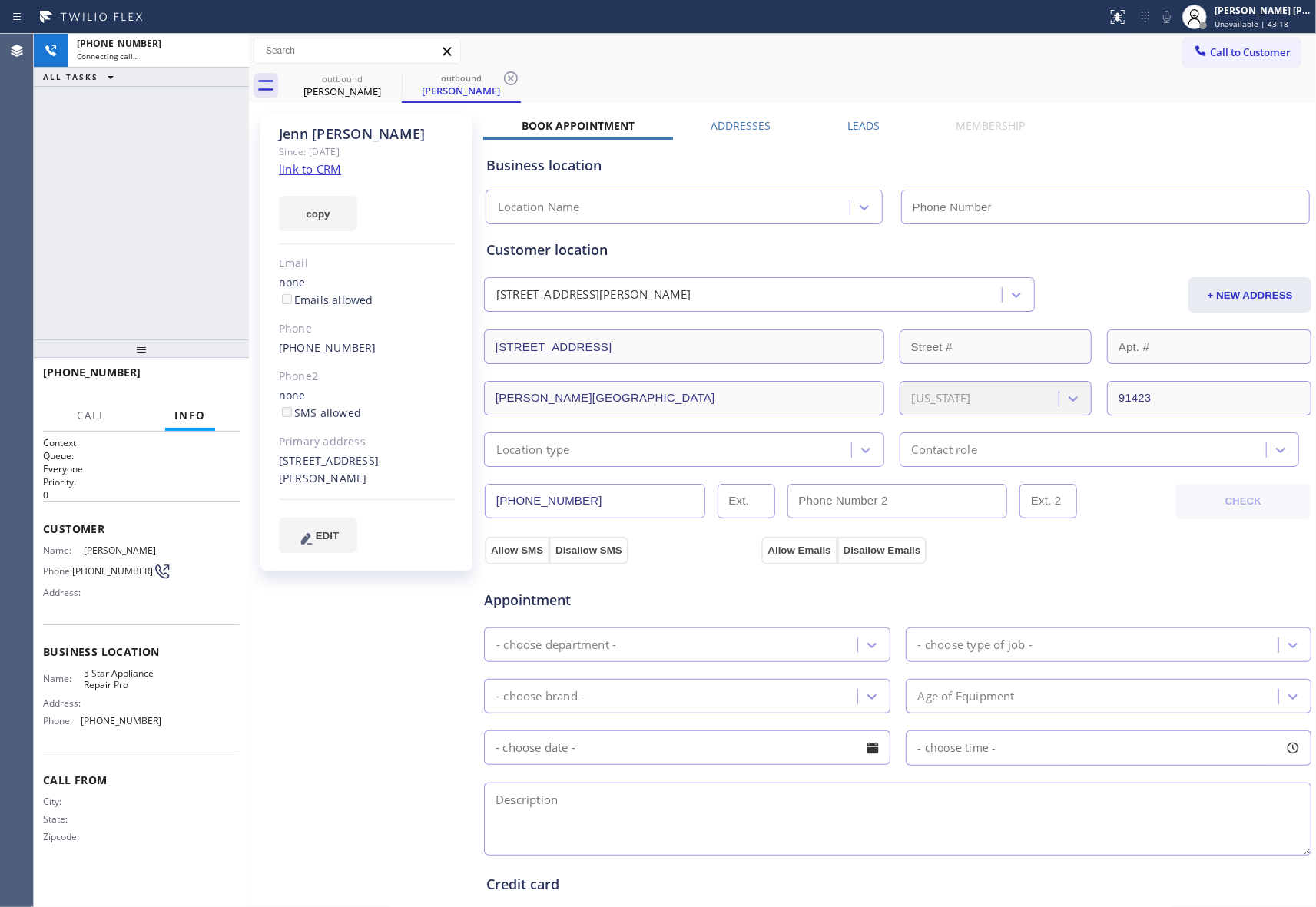
type input "[PHONE_NUMBER]"
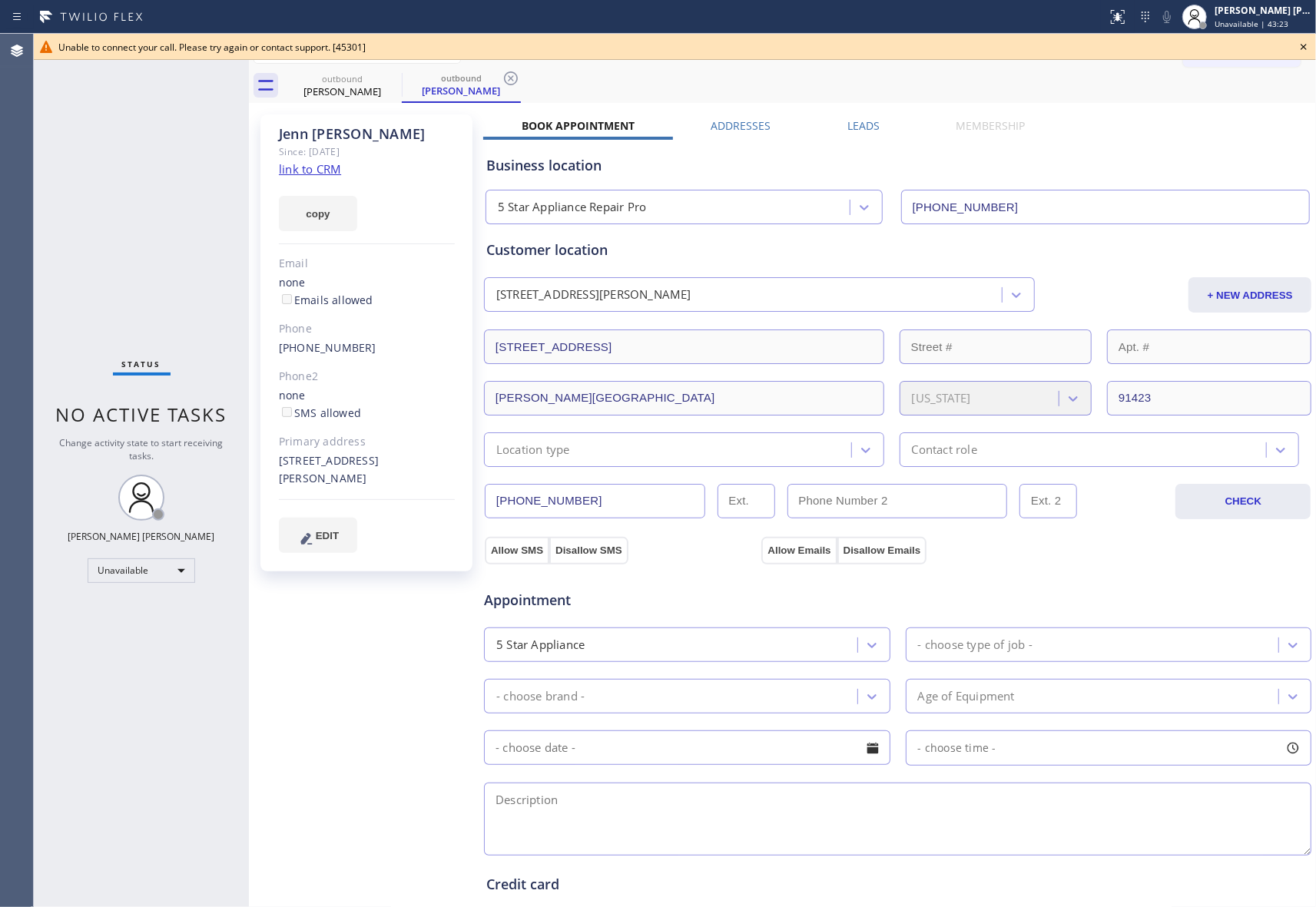
drag, startPoint x: 1307, startPoint y: 45, endPoint x: 538, endPoint y: 52, distance: 769.0
click at [1303, 44] on icon at bounding box center [1303, 47] width 18 height 18
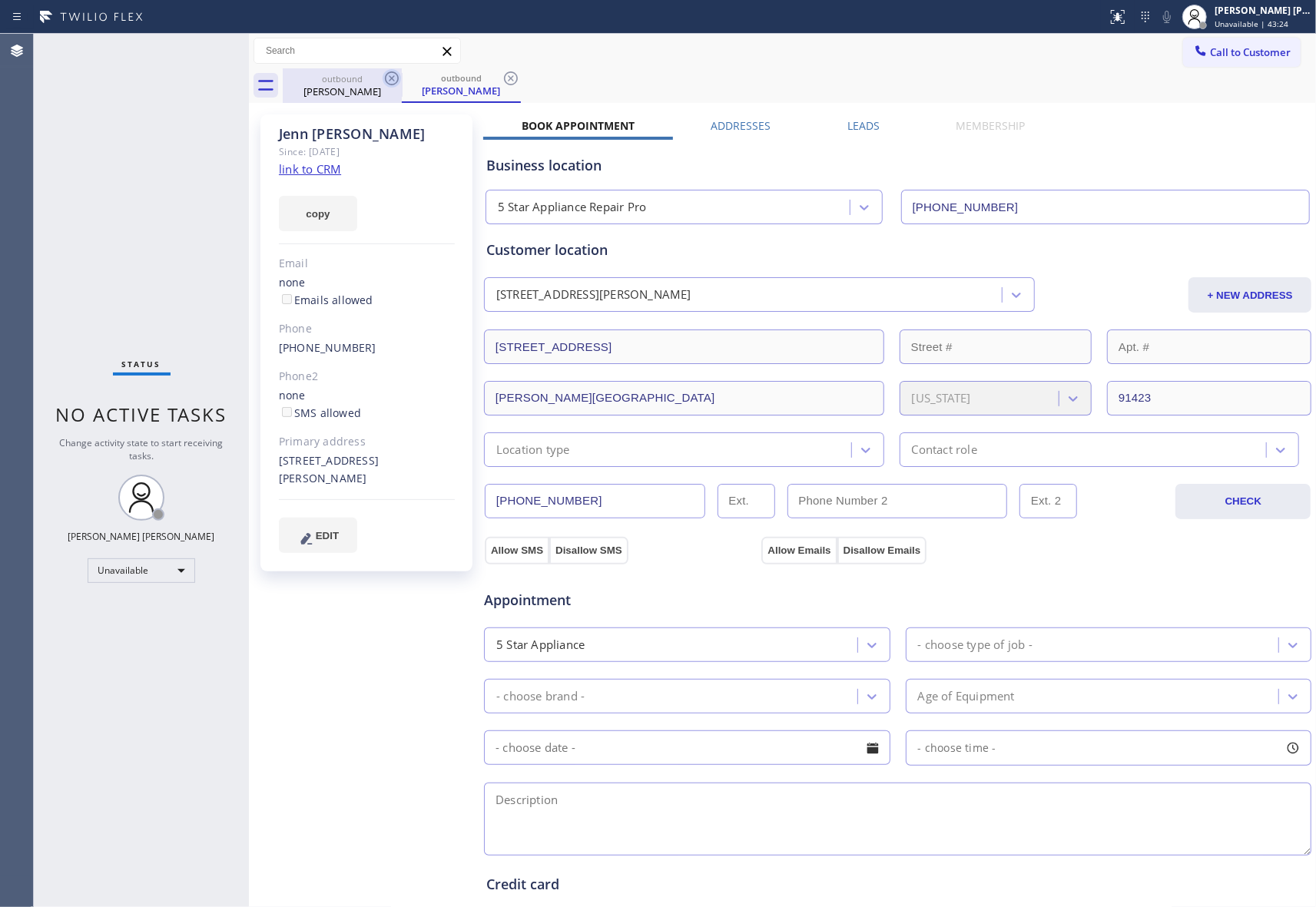
click at [391, 81] on icon at bounding box center [391, 79] width 18 height 18
click at [398, 80] on icon at bounding box center [391, 78] width 14 height 14
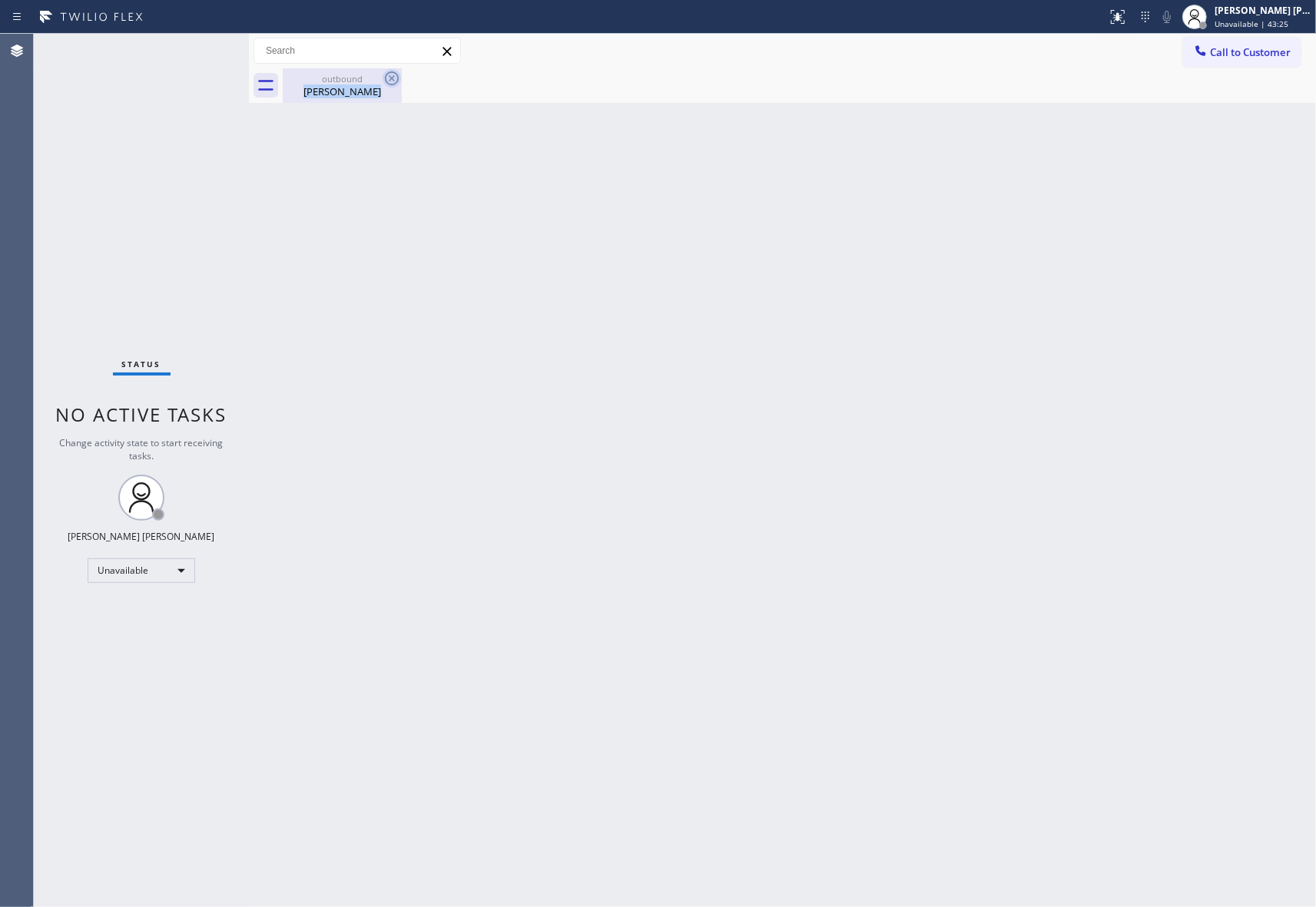
click at [400, 80] on div "outbound [PERSON_NAME]" at bounding box center [342, 86] width 119 height 35
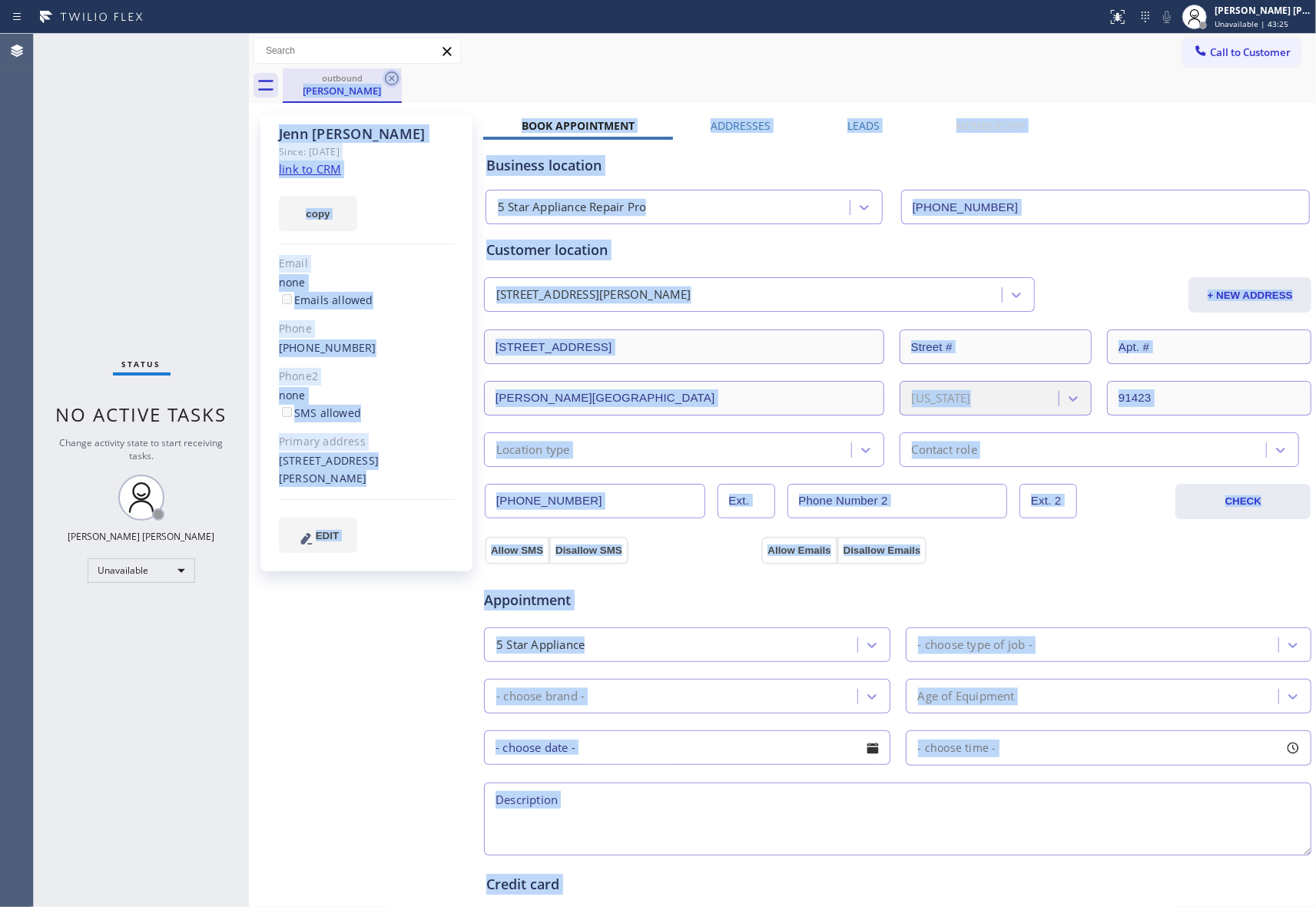
click at [400, 80] on icon at bounding box center [391, 79] width 18 height 18
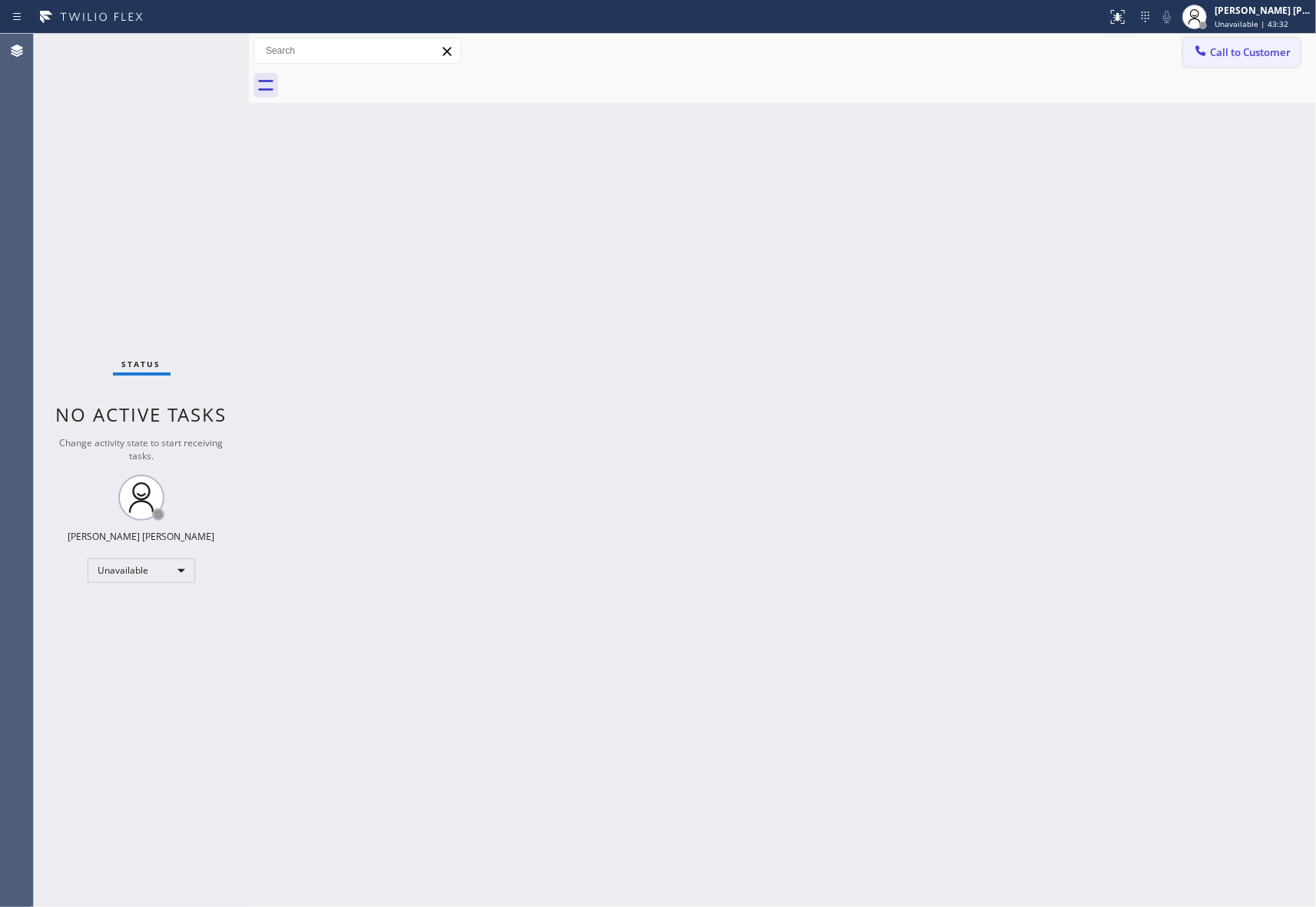
click at [1277, 47] on span "Call to Customer" at bounding box center [1250, 52] width 80 height 14
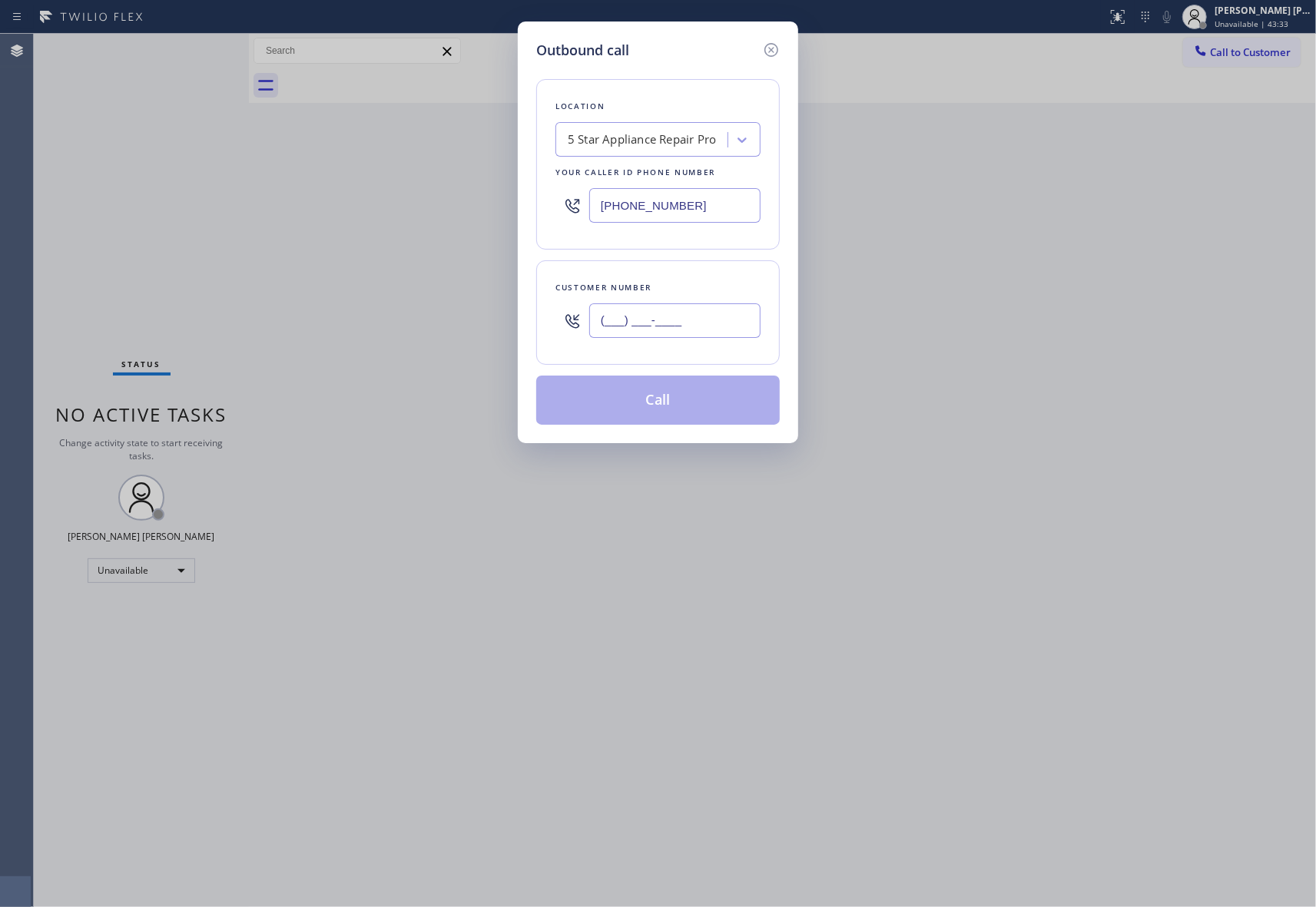
click at [669, 316] on input "(___) ___-____" at bounding box center [674, 321] width 171 height 35
paste input "253) 347-3528"
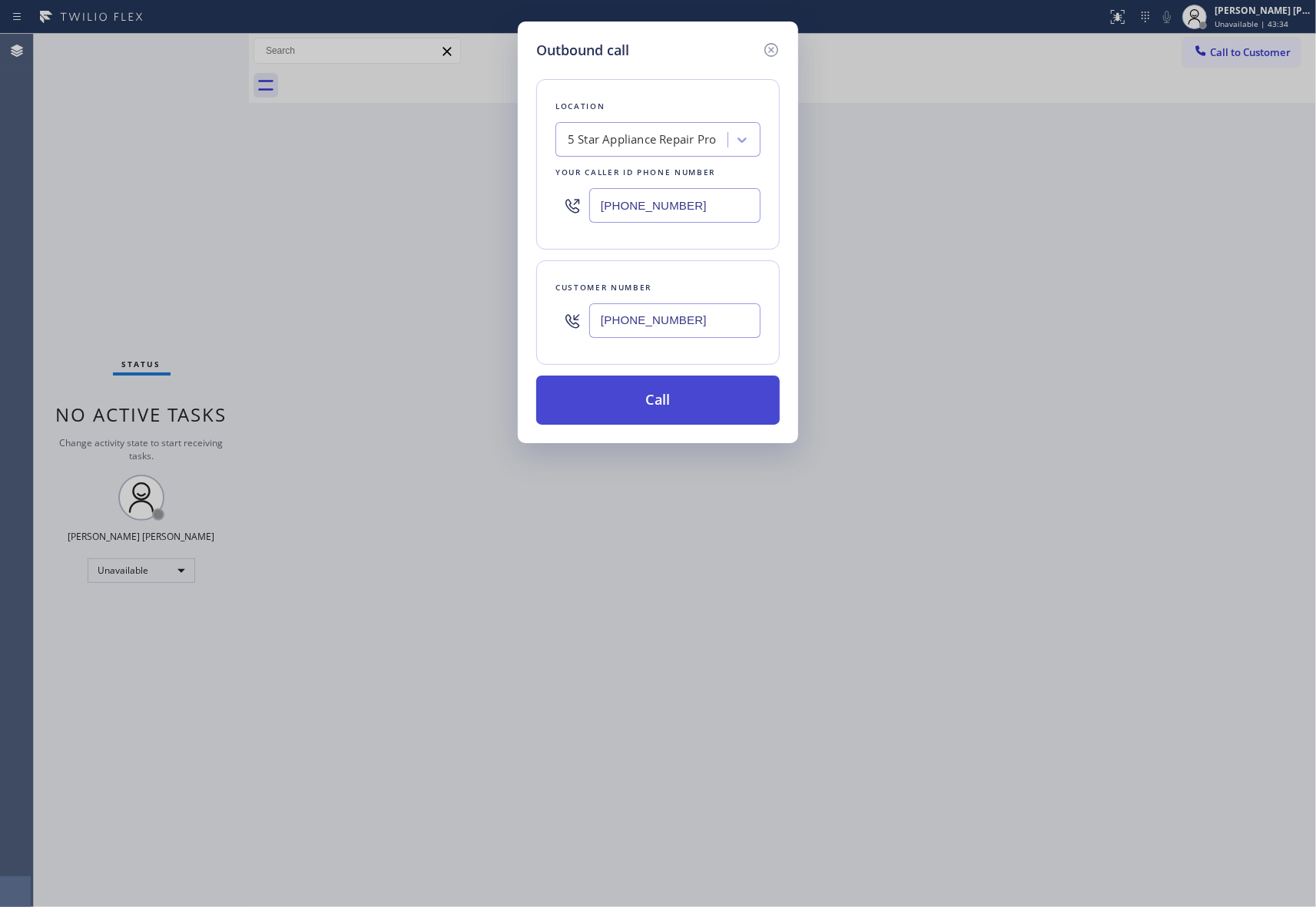
type input "[PHONE_NUMBER]"
drag, startPoint x: 680, startPoint y: 403, endPoint x: 272, endPoint y: 808, distance: 574.9
click at [679, 402] on button "Call" at bounding box center [658, 400] width 243 height 49
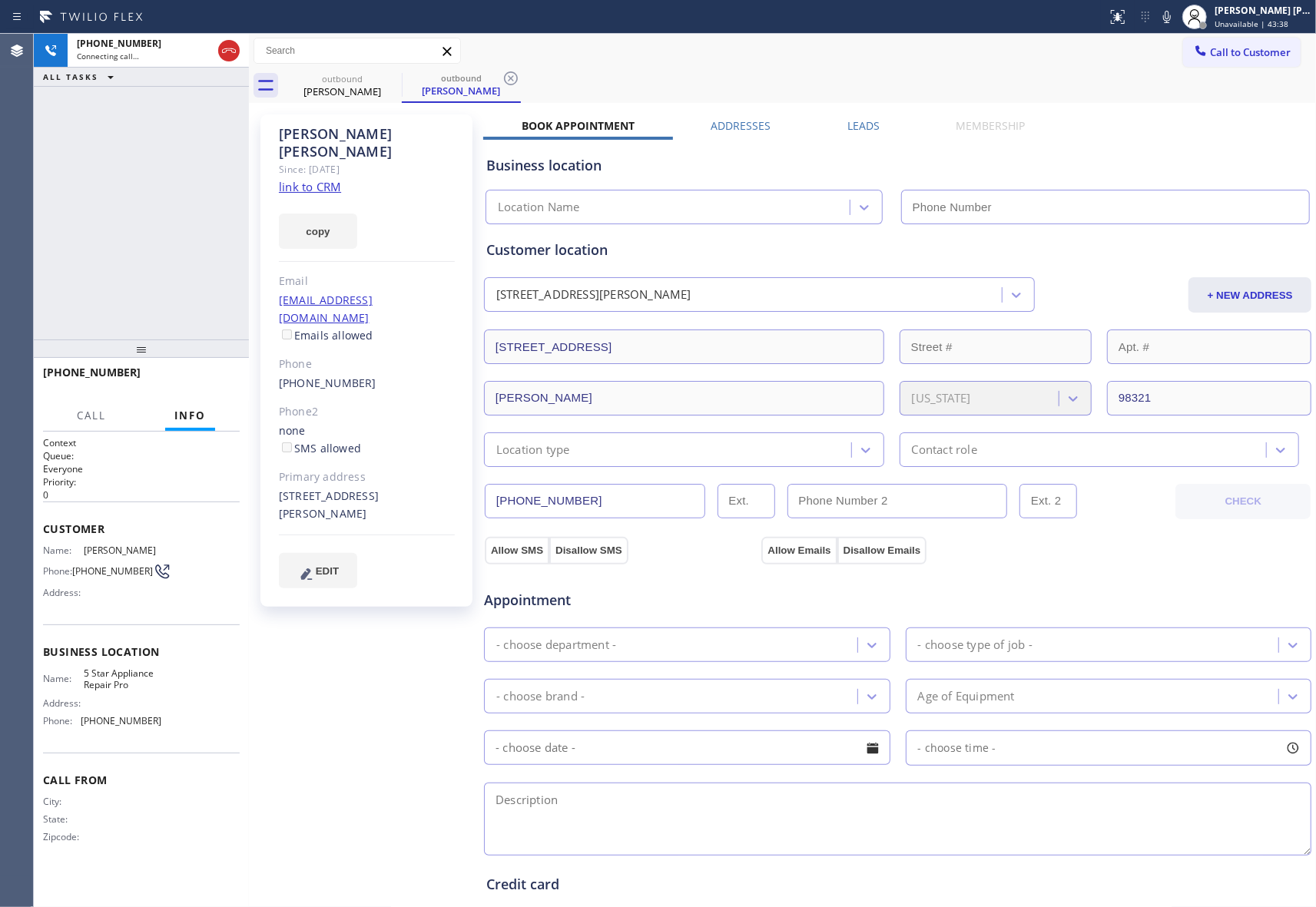
type input "[PHONE_NUMBER]"
click at [861, 127] on label "Leads" at bounding box center [862, 125] width 32 height 15
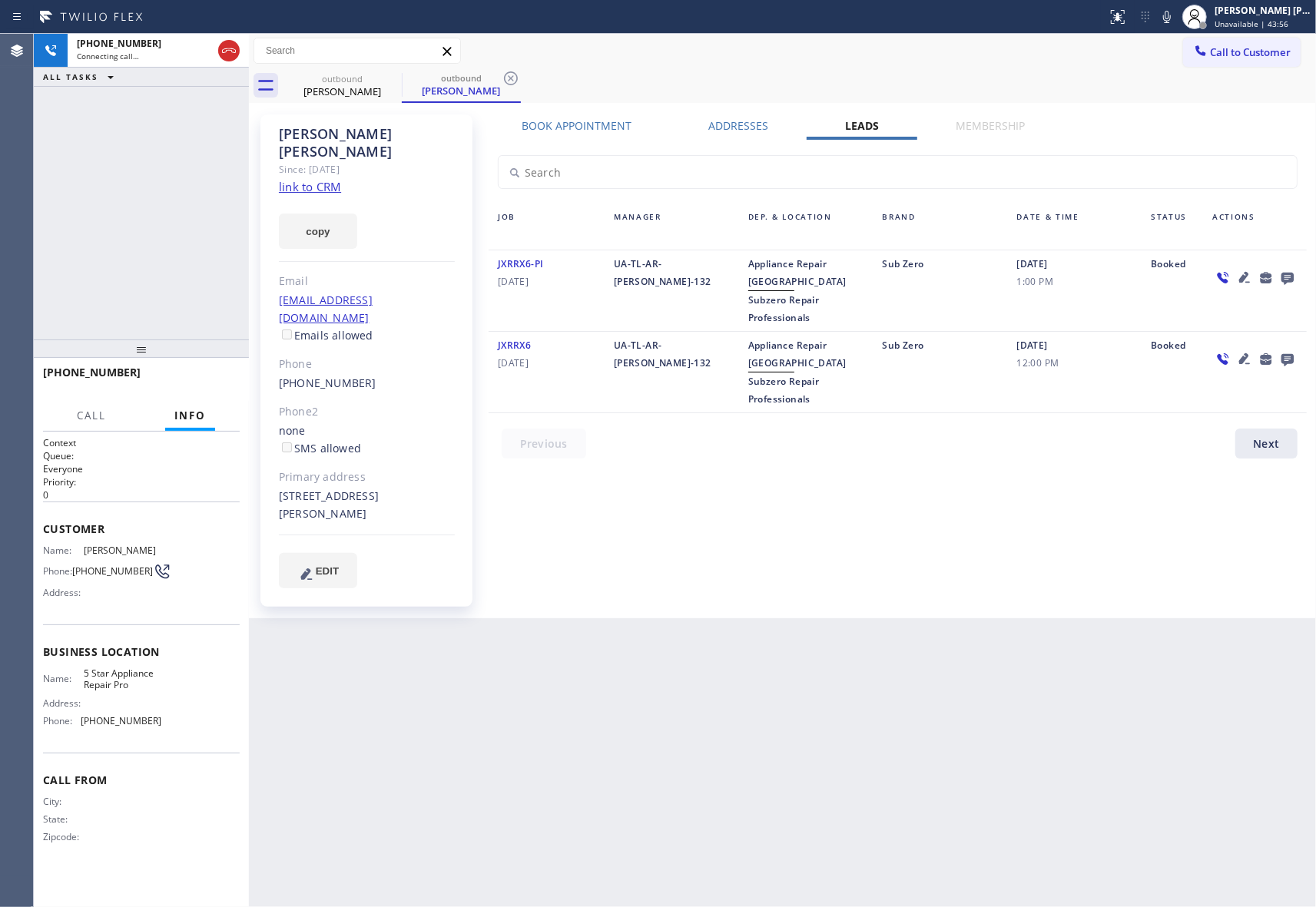
click at [1288, 275] on icon at bounding box center [1287, 277] width 18 height 19
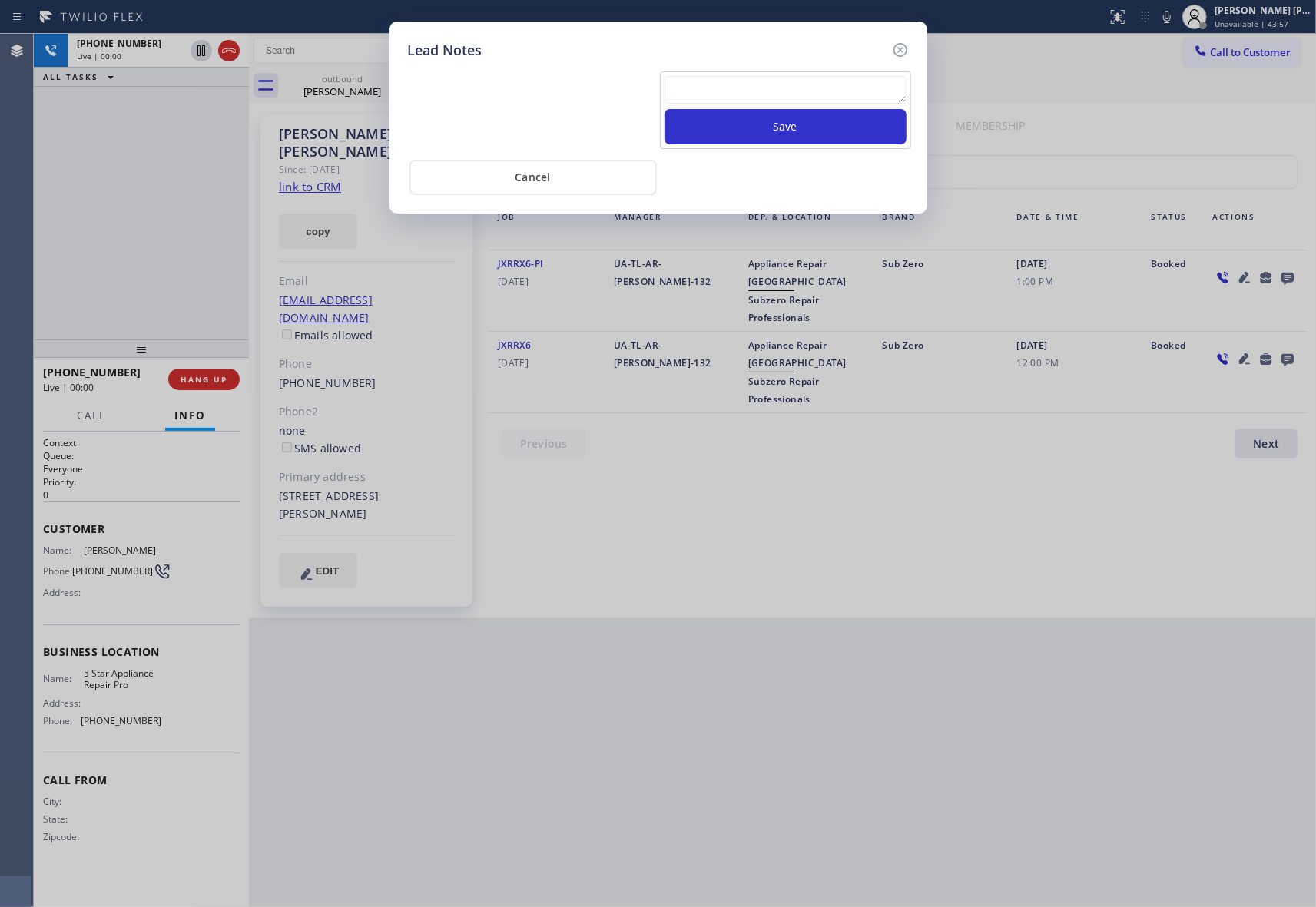
click at [720, 101] on textarea at bounding box center [785, 90] width 242 height 27
paste textarea "please transfer if cx calls back"
type textarea "please transfer if cx calls back"
click at [765, 132] on button "Save" at bounding box center [785, 126] width 242 height 36
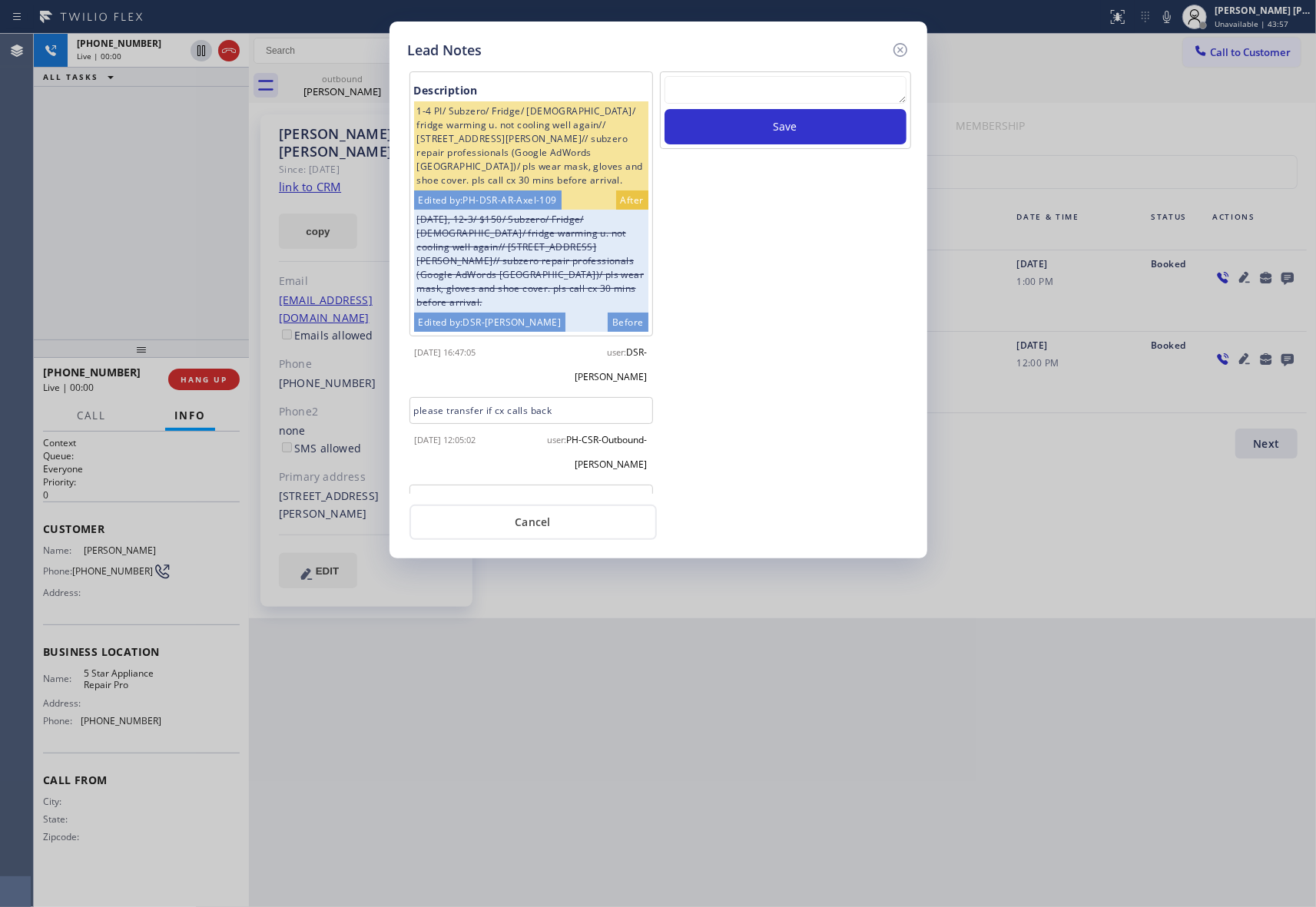
scroll to position [0, 0]
click at [902, 53] on icon at bounding box center [900, 50] width 18 height 18
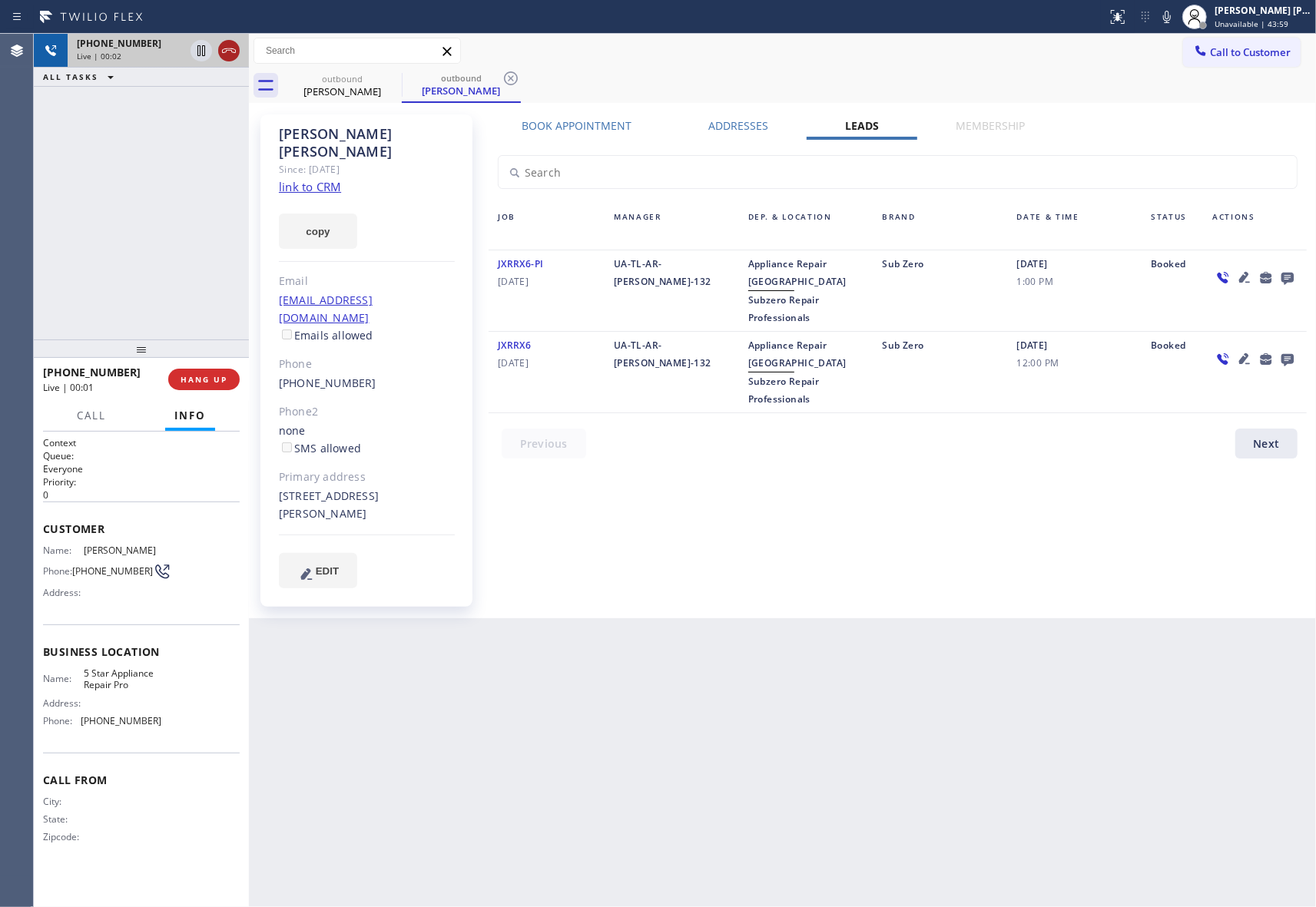
click at [231, 52] on icon at bounding box center [229, 50] width 18 height 18
click at [391, 79] on icon at bounding box center [391, 79] width 18 height 18
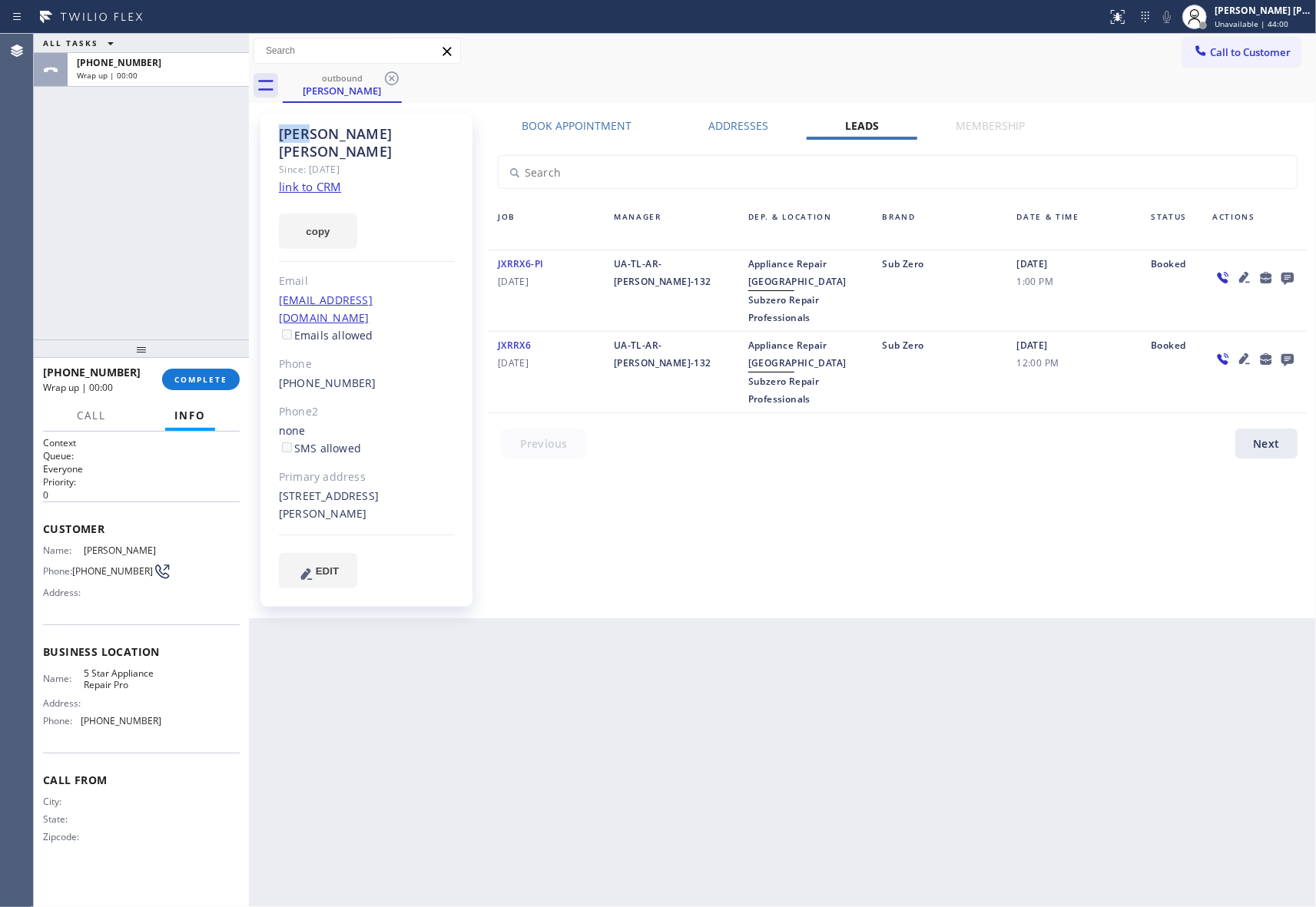
click at [391, 78] on icon at bounding box center [391, 78] width 14 height 14
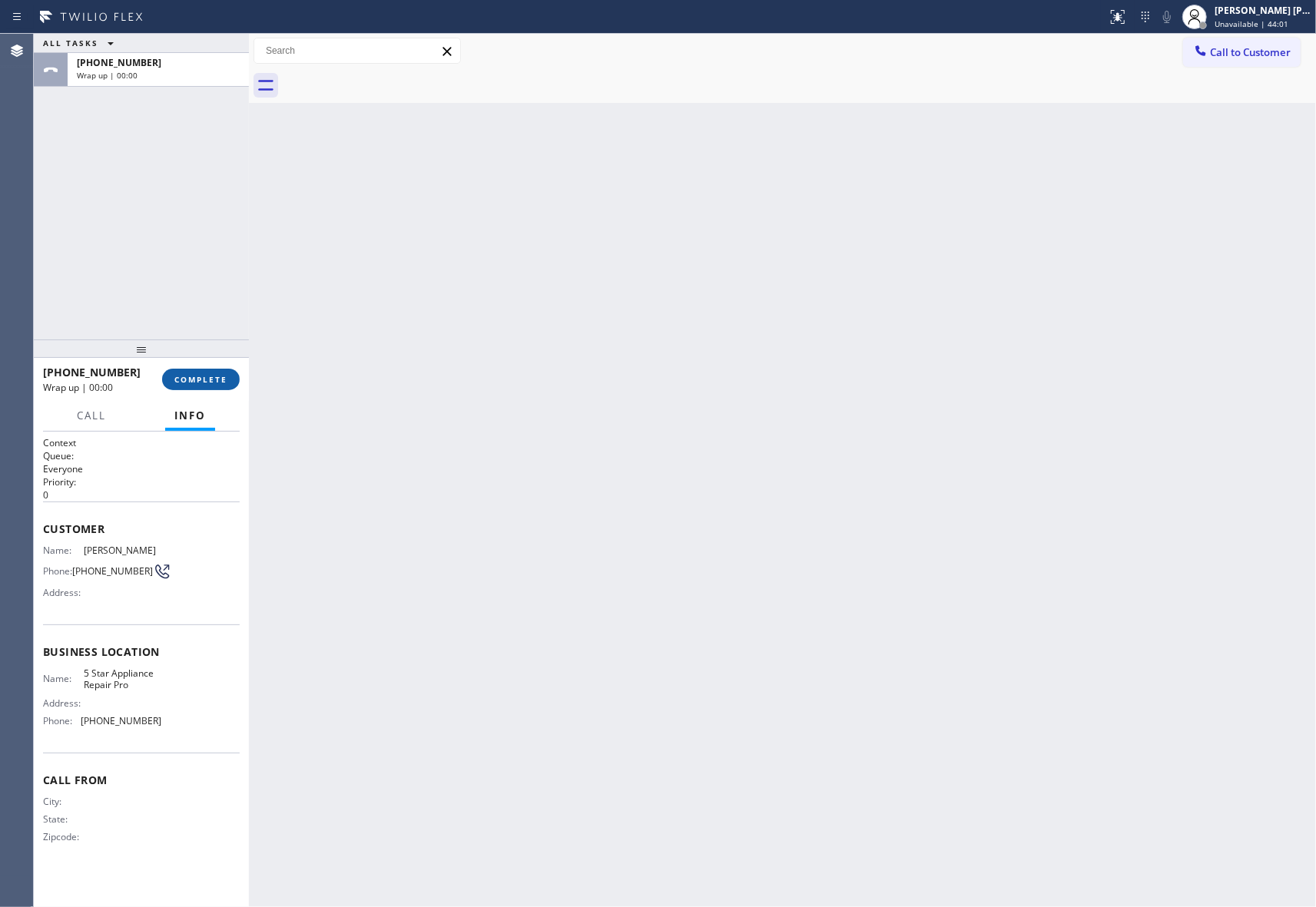
drag, startPoint x: 207, startPoint y: 379, endPoint x: 207, endPoint y: 370, distance: 9.0
click at [207, 378] on span "COMPLETE" at bounding box center [201, 379] width 53 height 11
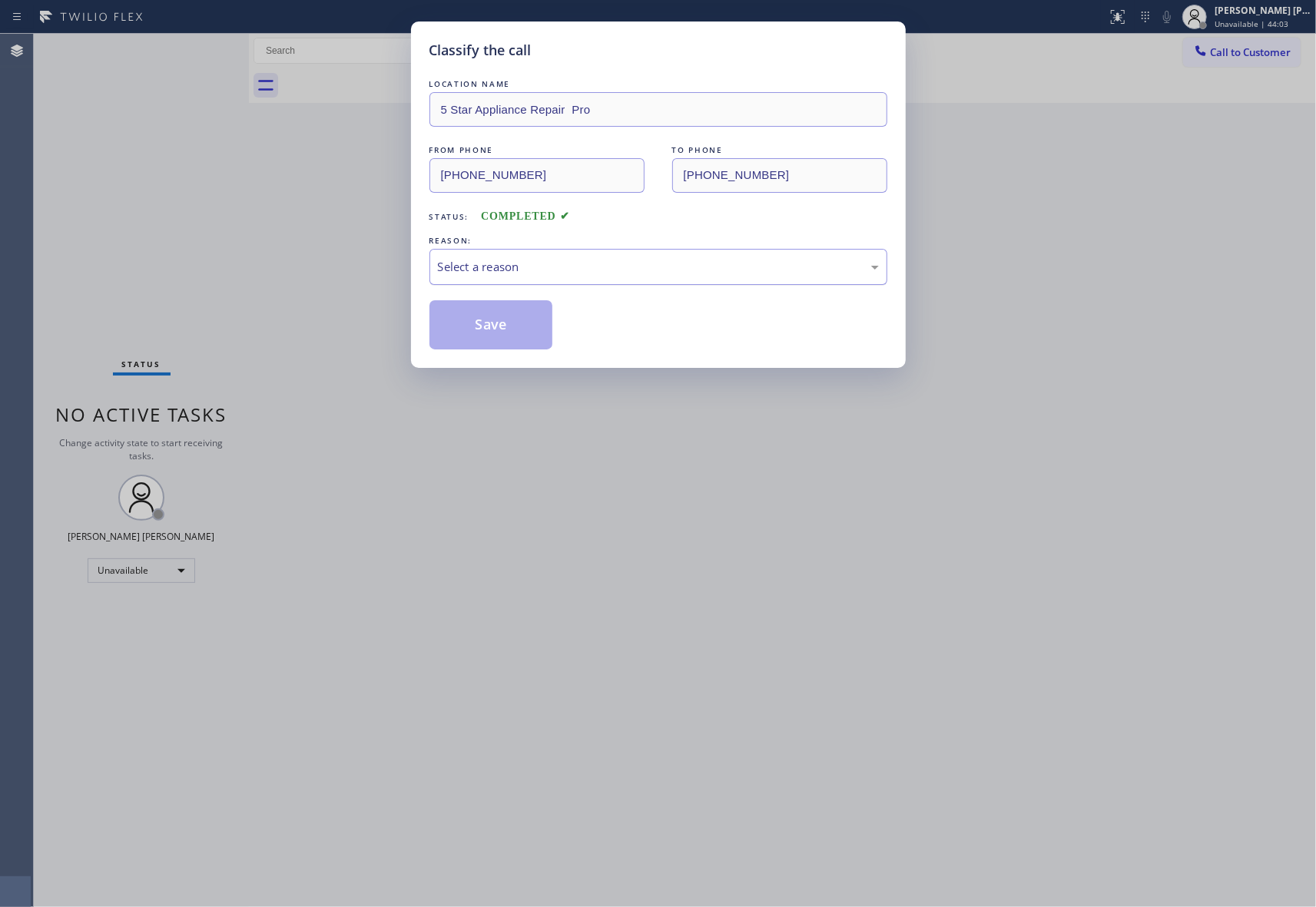
click at [501, 265] on div "Select a reason" at bounding box center [658, 266] width 441 height 17
click at [475, 327] on button "Save" at bounding box center [490, 325] width 123 height 49
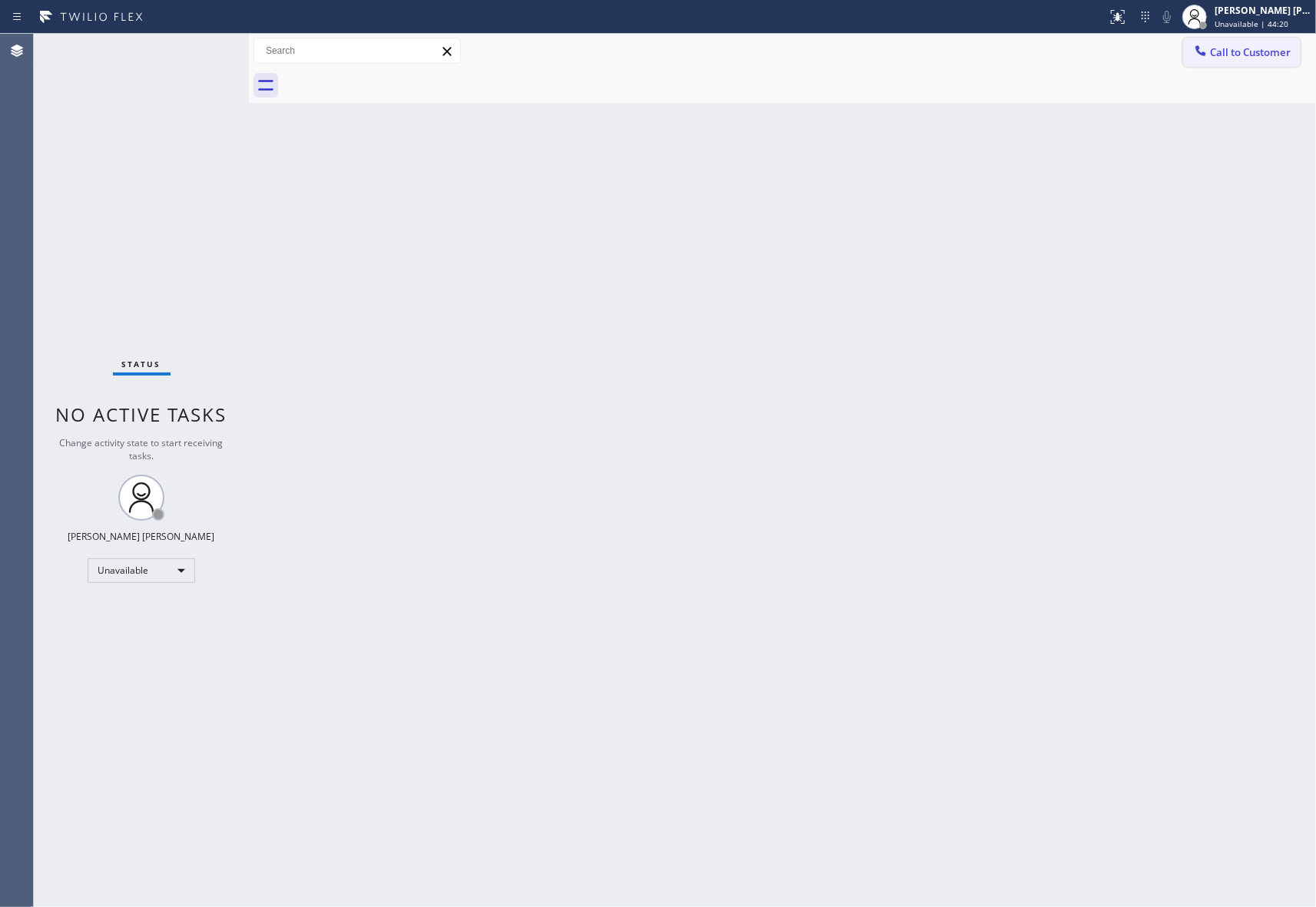
click at [1239, 53] on span "Call to Customer" at bounding box center [1250, 52] width 80 height 14
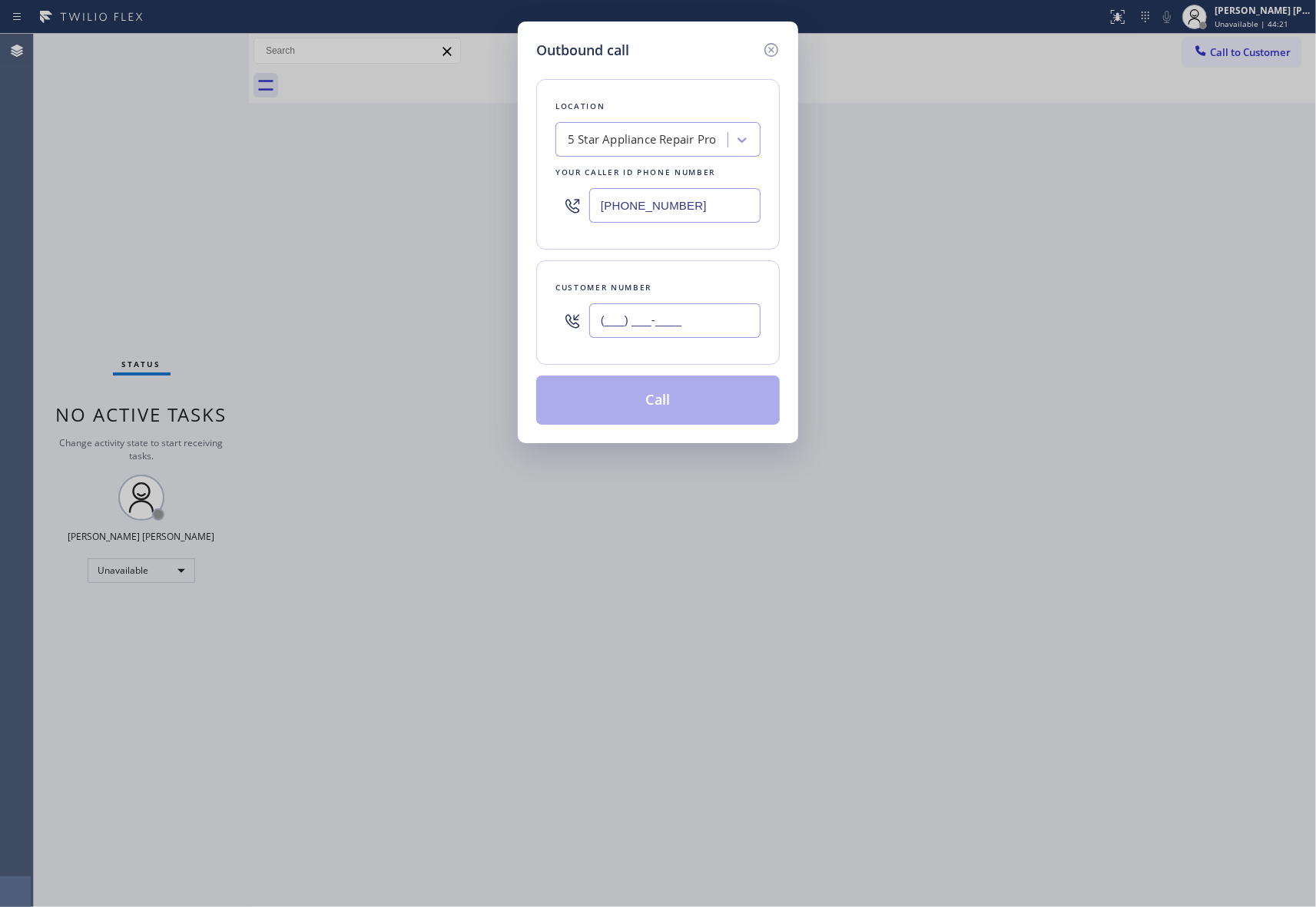
click at [708, 325] on input "(___) ___-____" at bounding box center [674, 321] width 171 height 35
paste input "415) 336-7177"
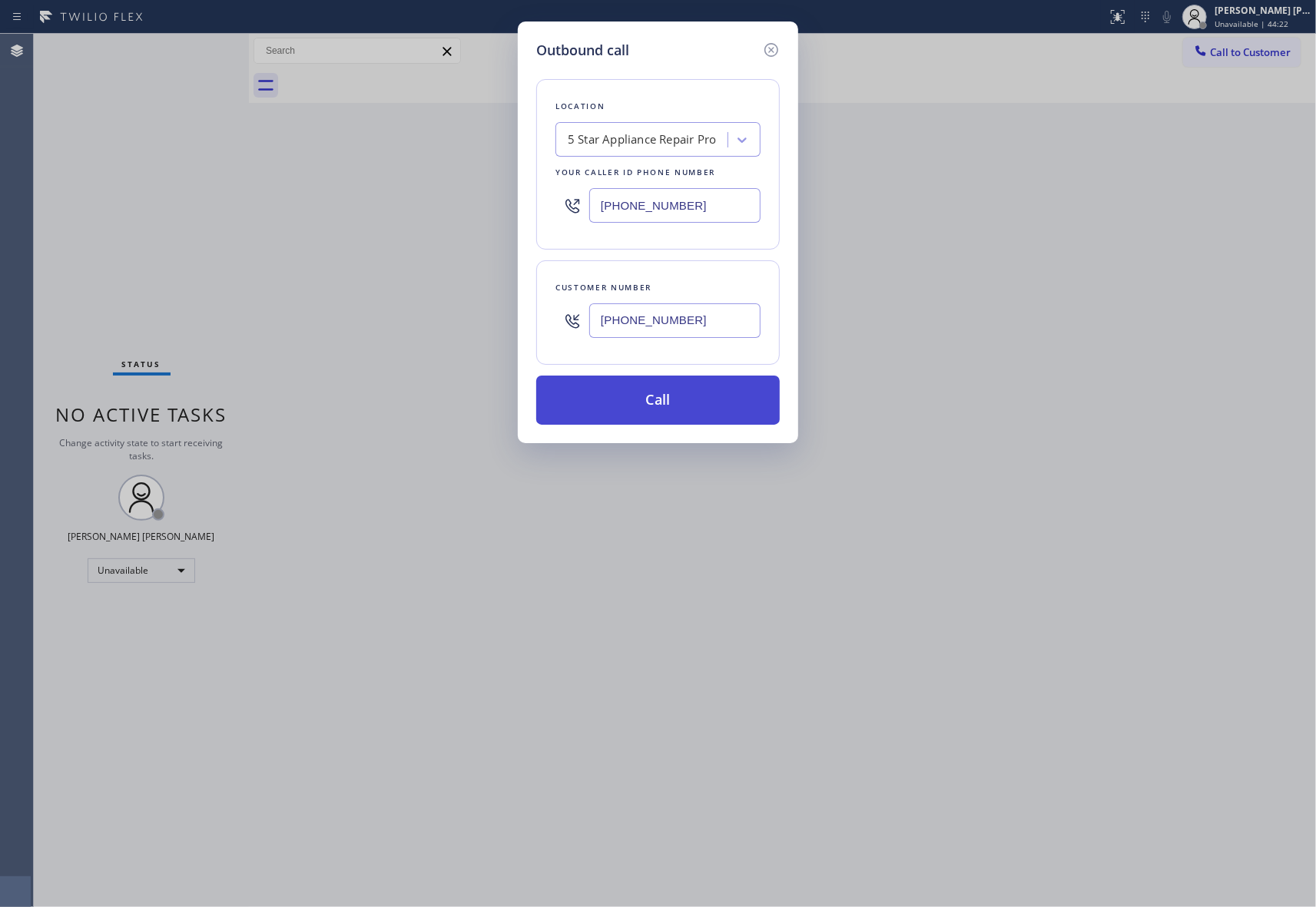
type input "[PHONE_NUMBER]"
click at [670, 400] on button "Call" at bounding box center [658, 400] width 243 height 49
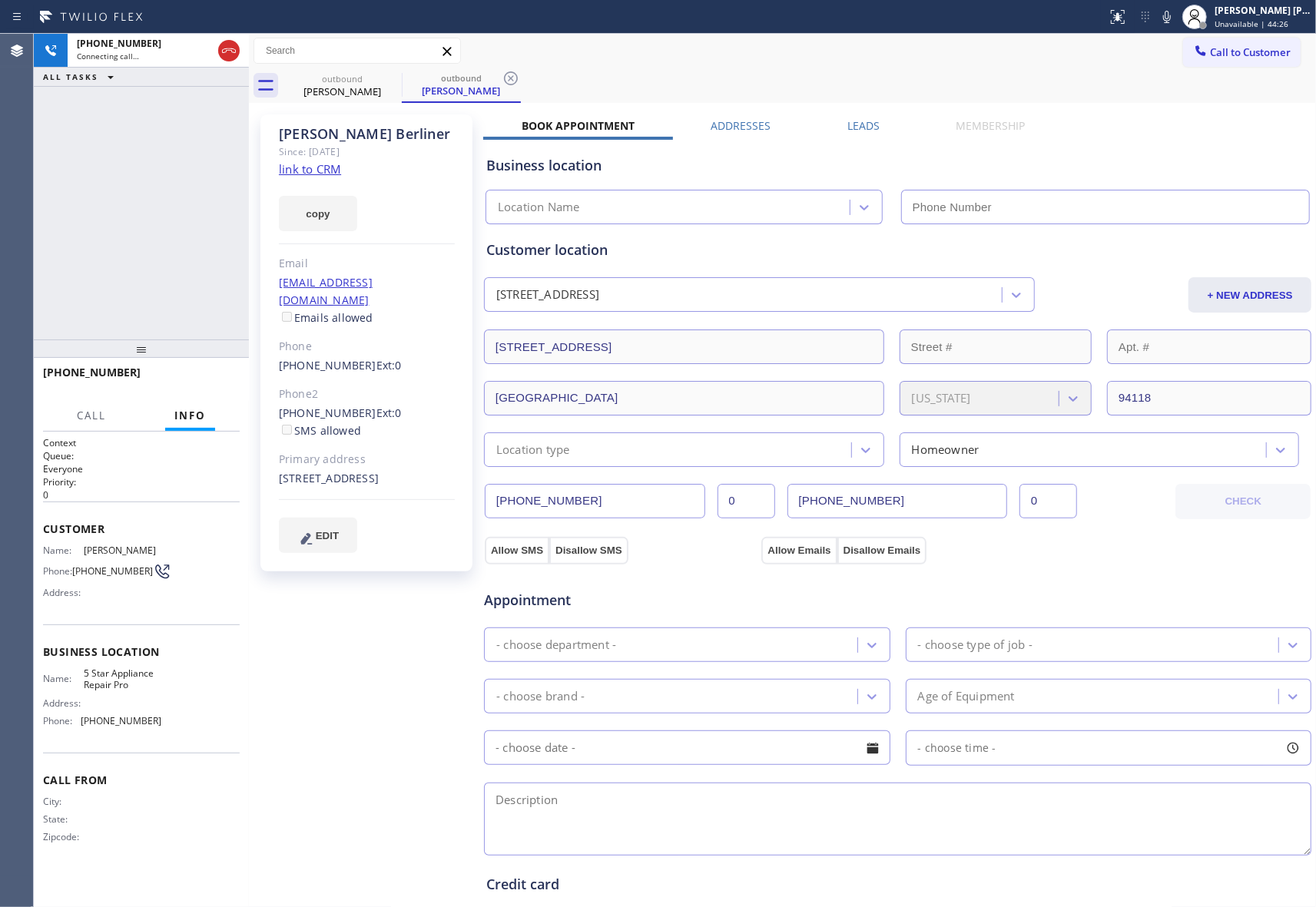
type input "[PHONE_NUMBER]"
click at [868, 124] on label "Leads" at bounding box center [862, 125] width 32 height 15
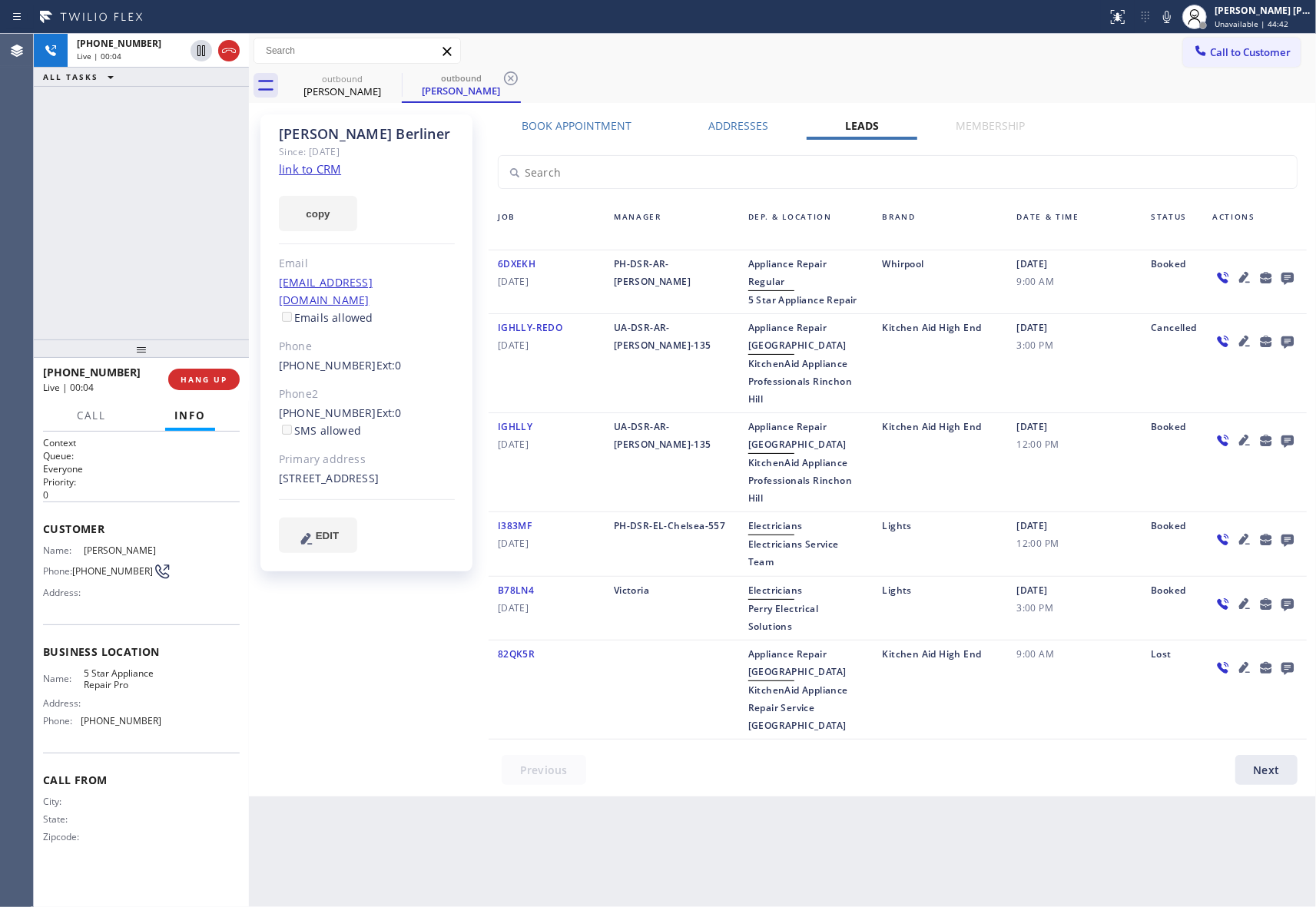
click at [1295, 275] on icon at bounding box center [1287, 277] width 18 height 19
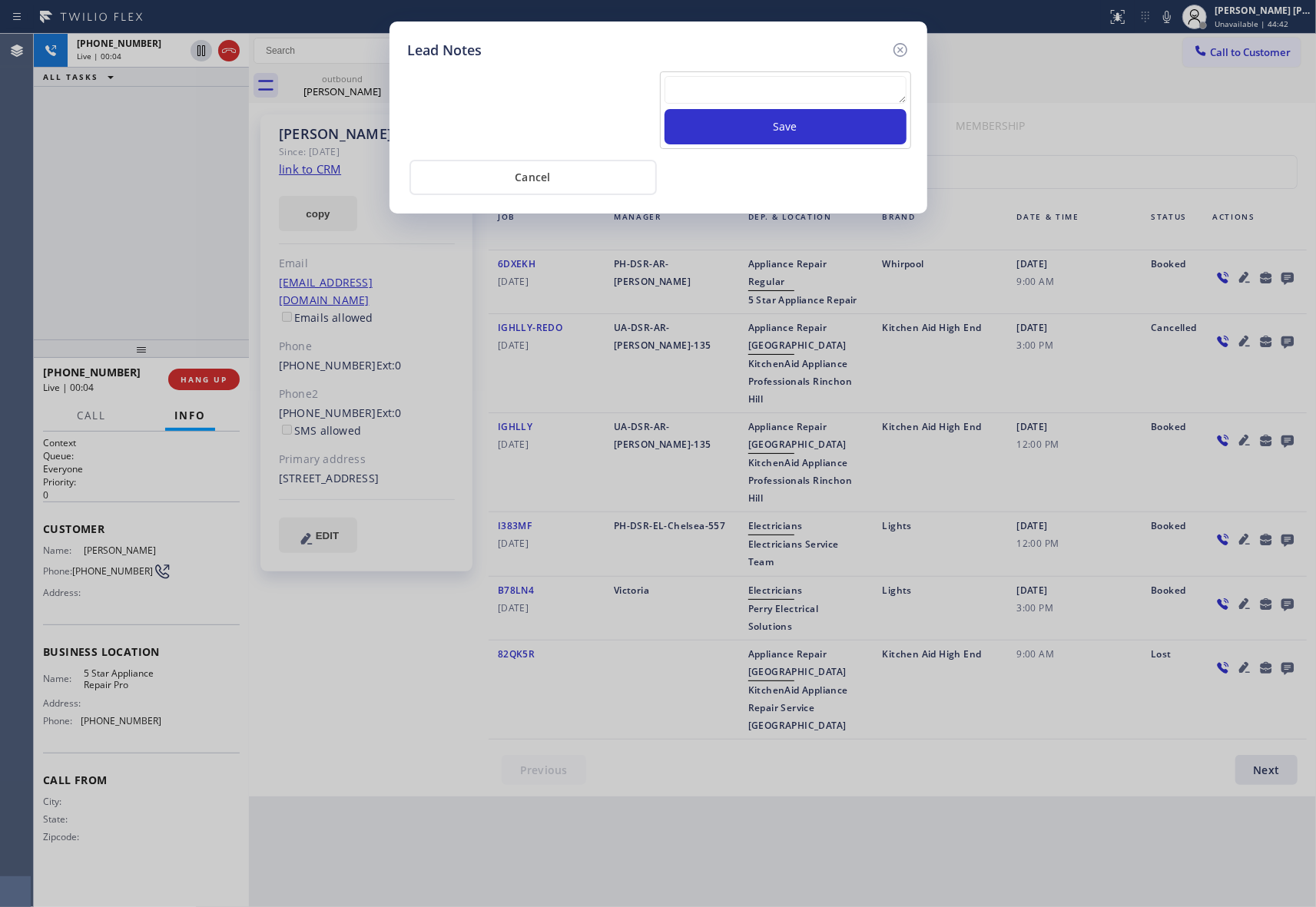
click at [840, 99] on textarea at bounding box center [785, 90] width 242 height 27
paste textarea "VM | please transfer if cx calls back"
type textarea "VM | please transfer if cx calls back"
click at [839, 127] on button "Save" at bounding box center [785, 126] width 242 height 36
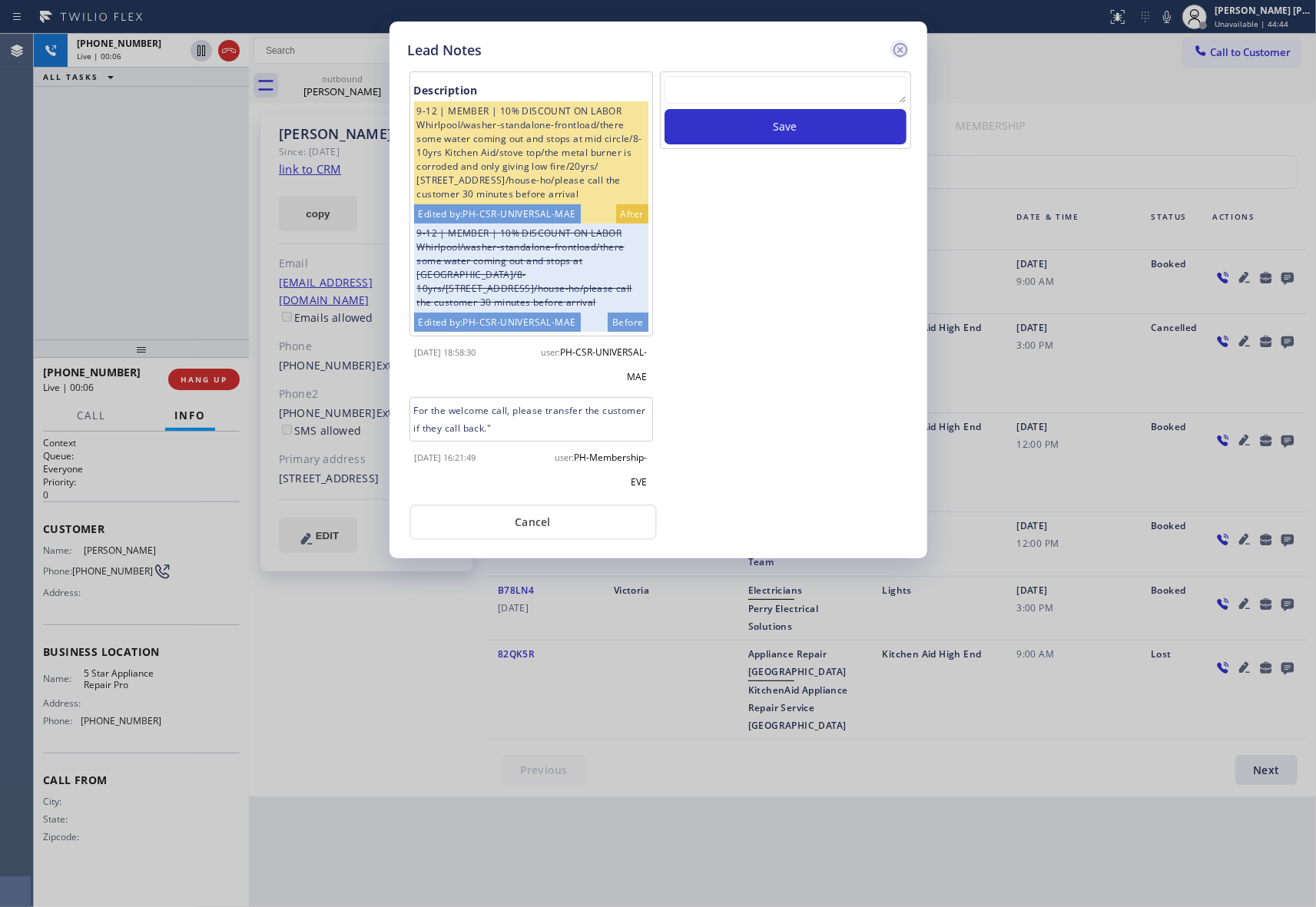
click at [901, 48] on icon at bounding box center [899, 49] width 14 height 14
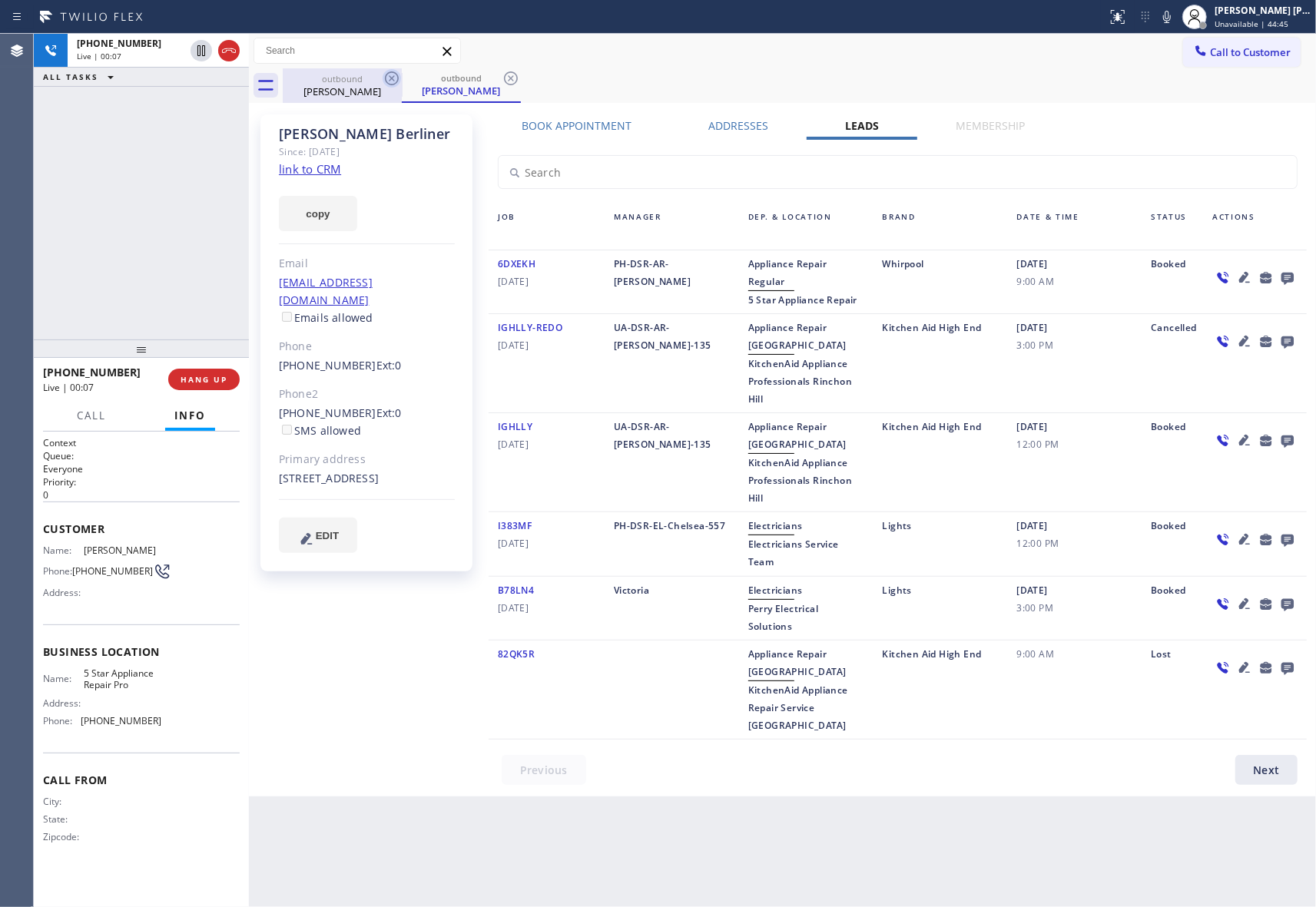
click at [396, 78] on icon at bounding box center [391, 79] width 18 height 18
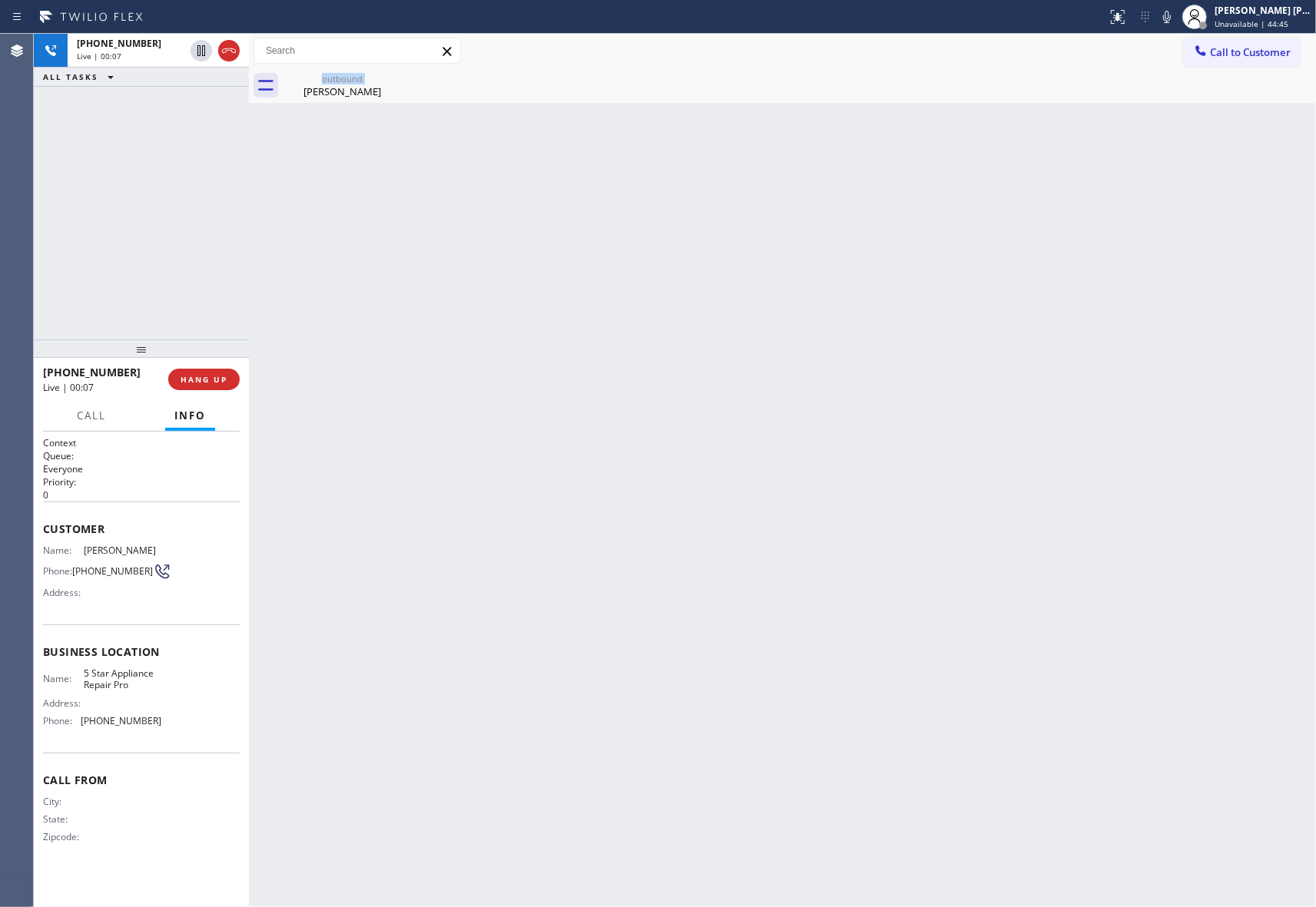
click at [396, 78] on div "outbound [PERSON_NAME]" at bounding box center [342, 86] width 119 height 35
click at [0, 0] on icon at bounding box center [0, 0] width 0 height 0
click at [228, 54] on icon at bounding box center [229, 50] width 18 height 18
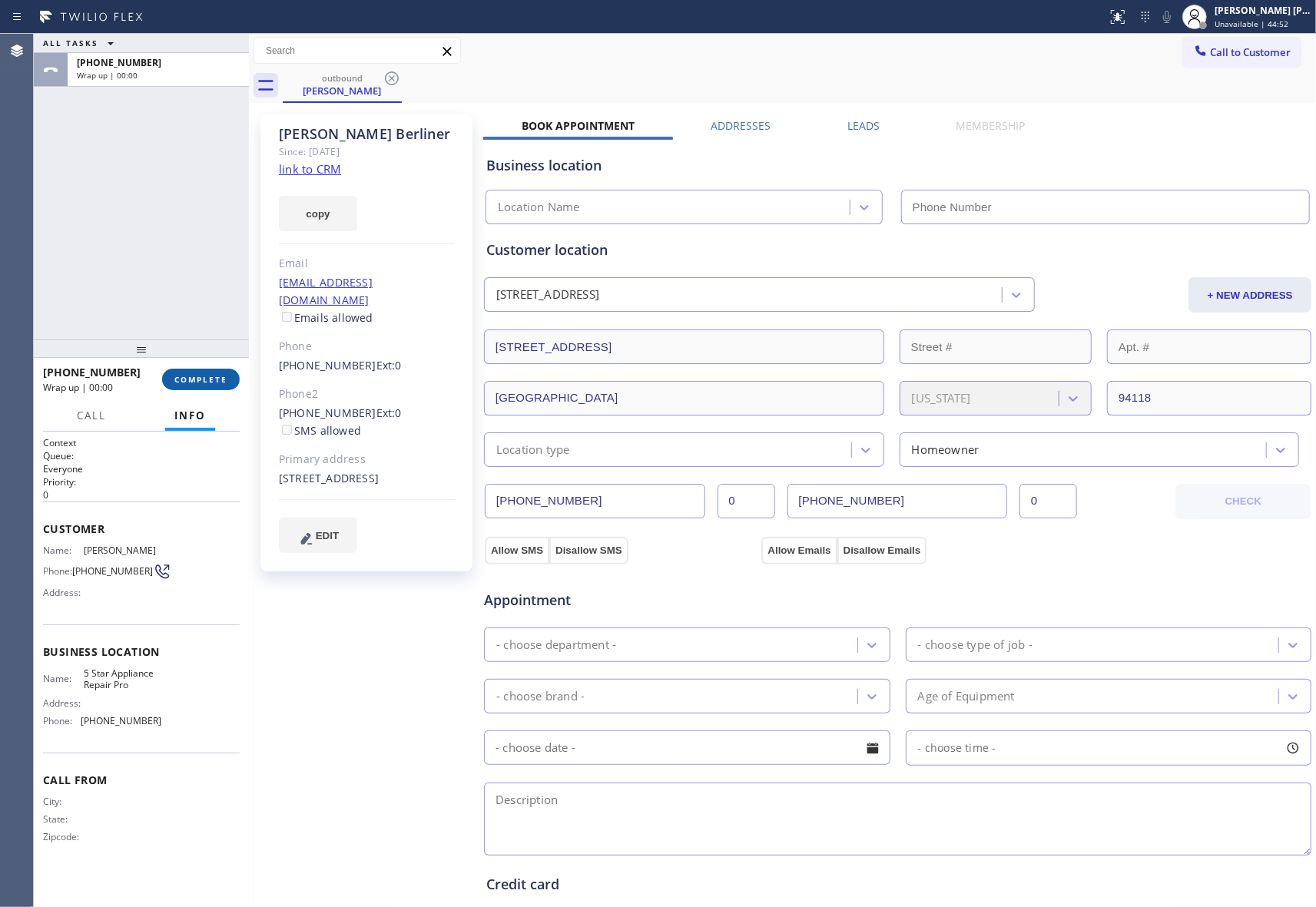
click at [201, 376] on span "COMPLETE" at bounding box center [201, 379] width 53 height 11
type input "[PHONE_NUMBER]"
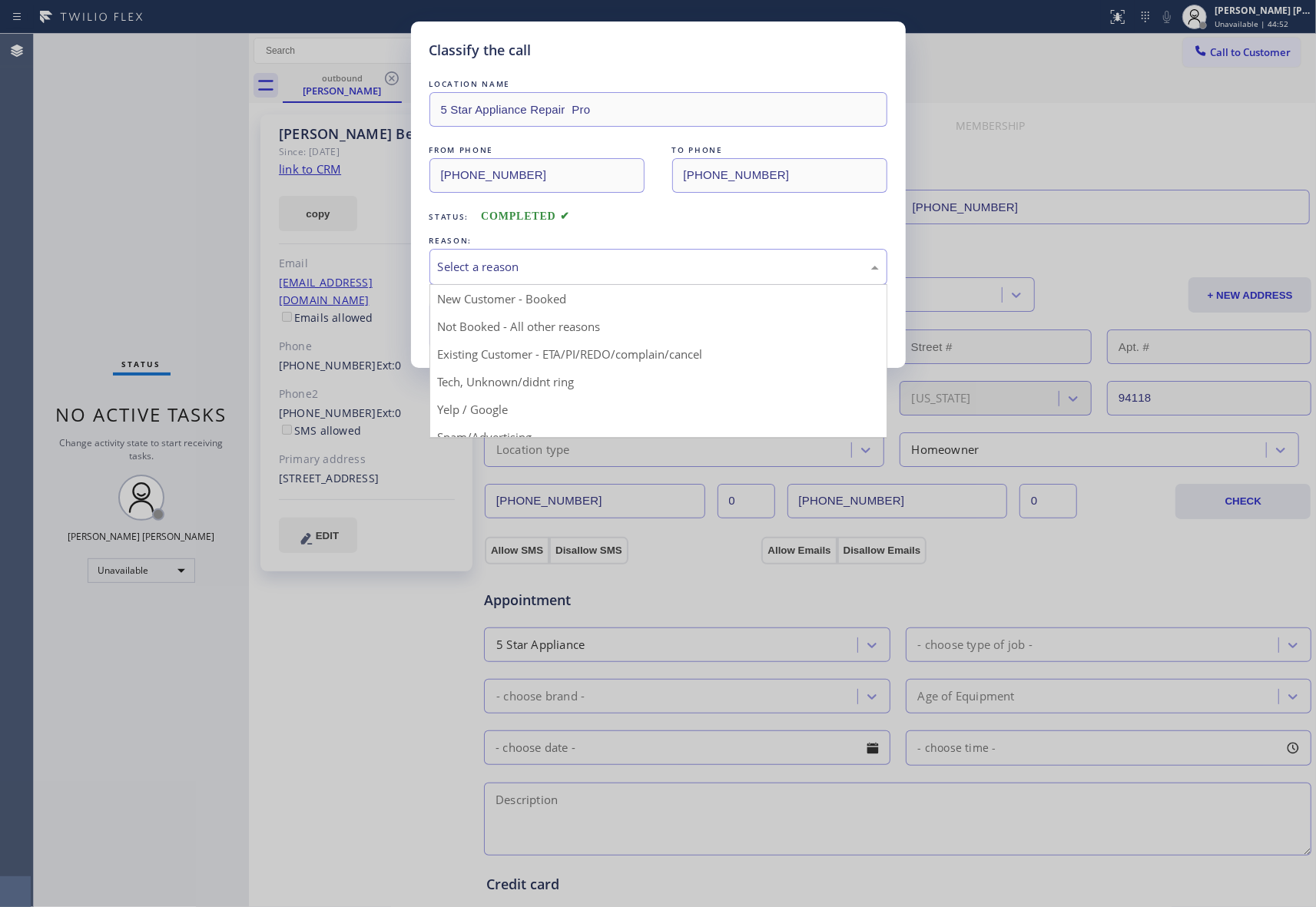
click at [578, 258] on div "Select a reason" at bounding box center [658, 266] width 441 height 17
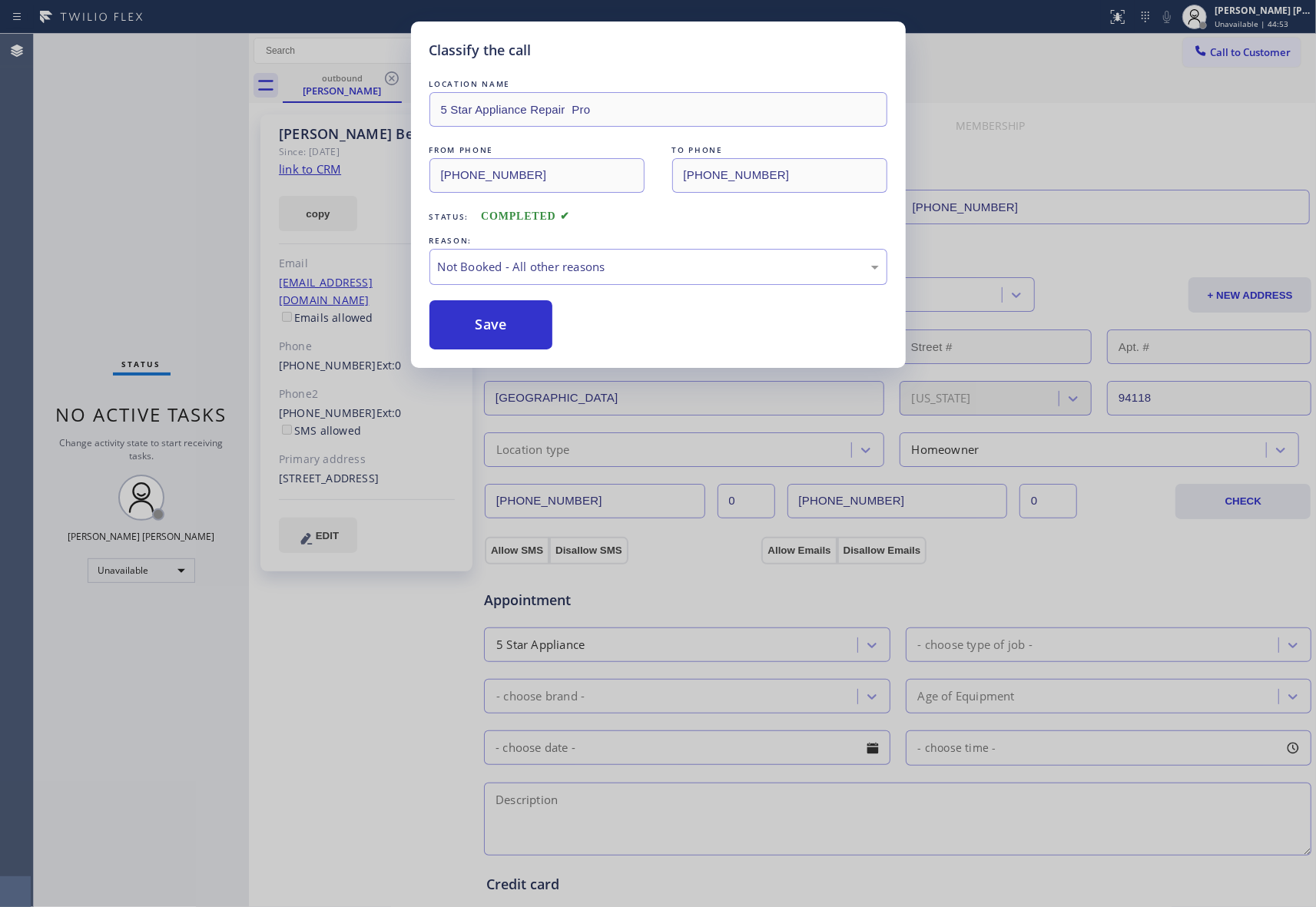
click at [495, 325] on button "Save" at bounding box center [490, 325] width 123 height 49
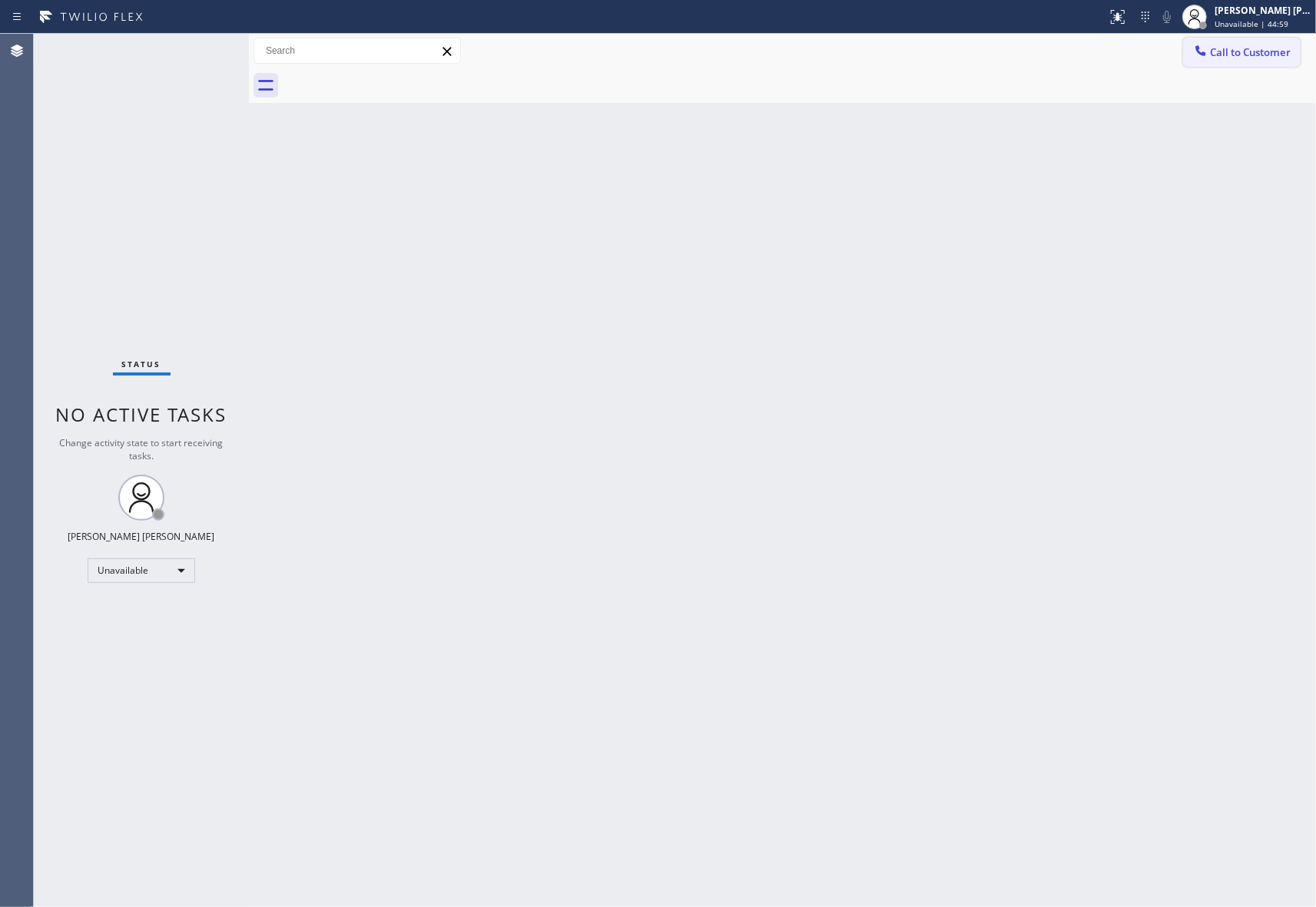
click at [1260, 56] on span "Call to Customer" at bounding box center [1250, 52] width 80 height 14
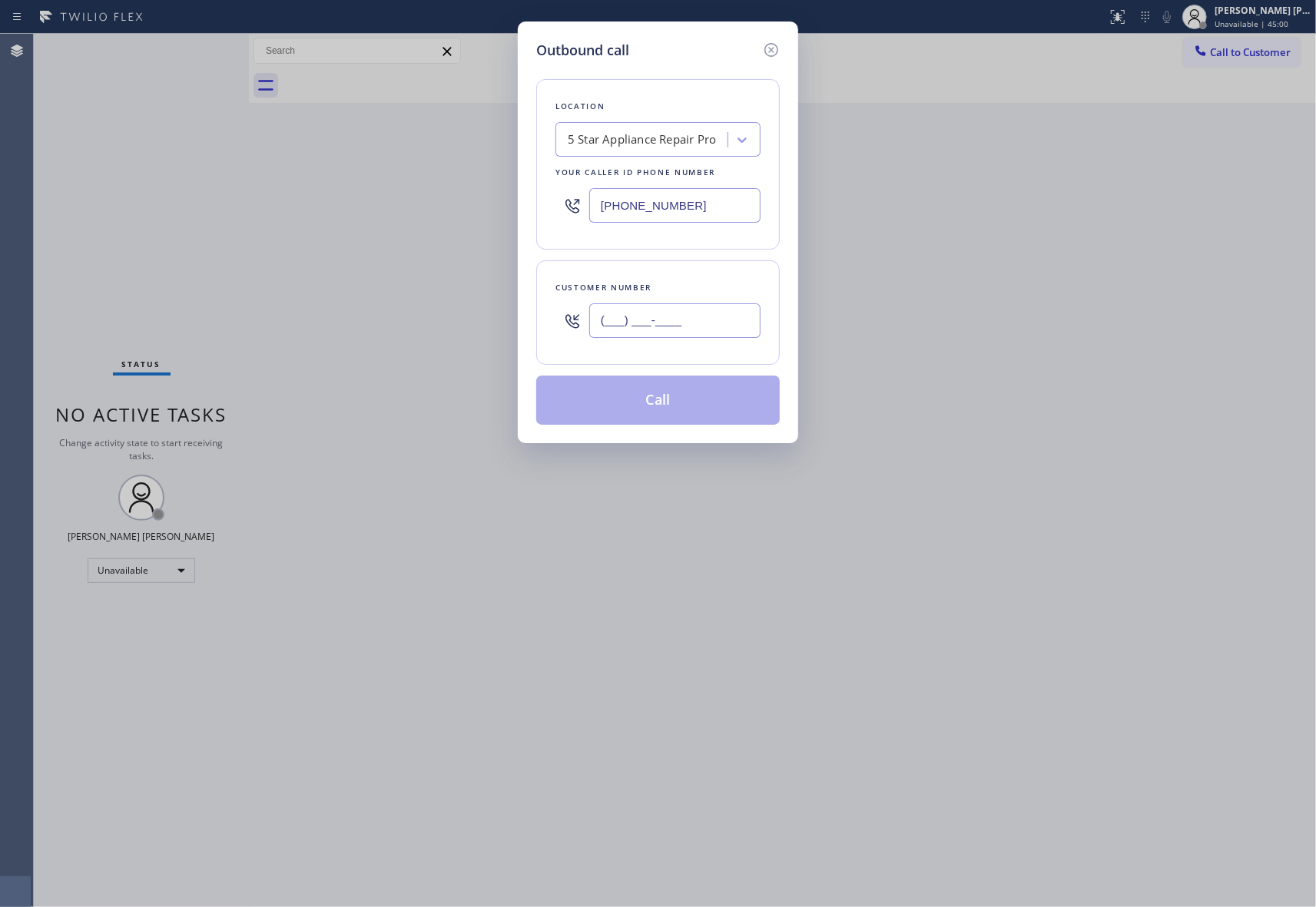
click at [683, 324] on input "(___) ___-____" at bounding box center [674, 321] width 171 height 35
paste input "310) 488-2829"
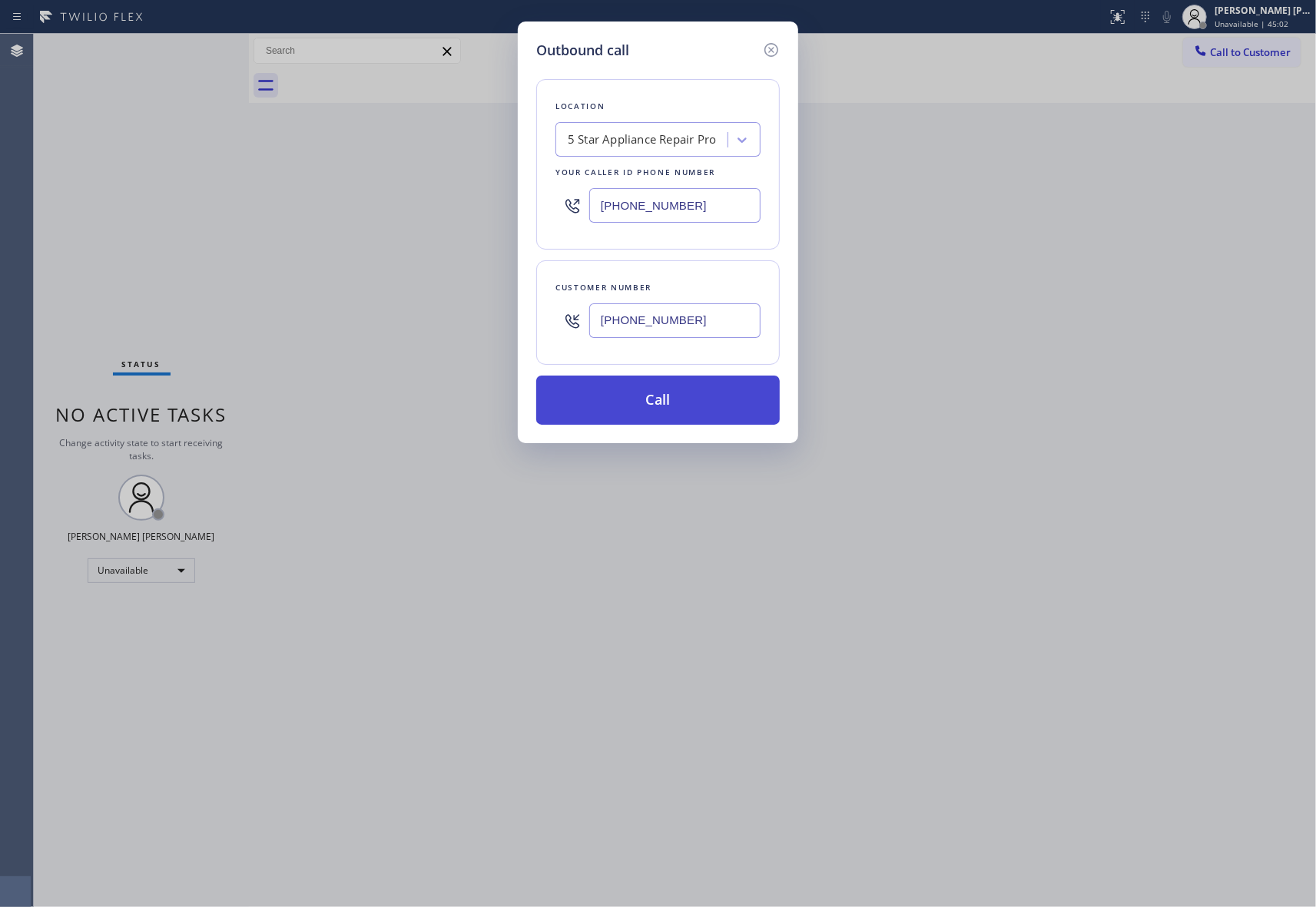
type input "[PHONE_NUMBER]"
click at [696, 400] on button "Call" at bounding box center [658, 400] width 243 height 49
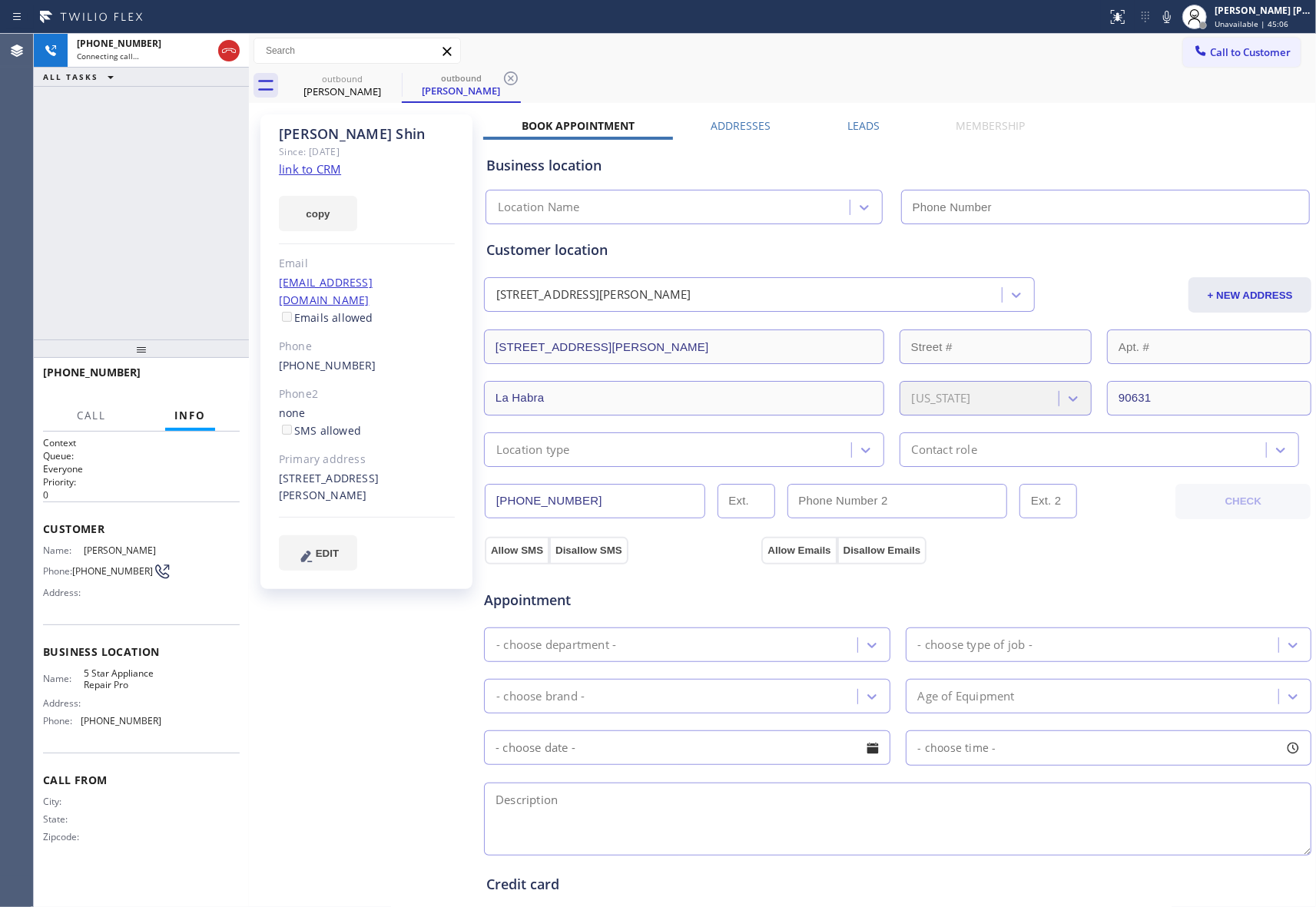
type input "[PHONE_NUMBER]"
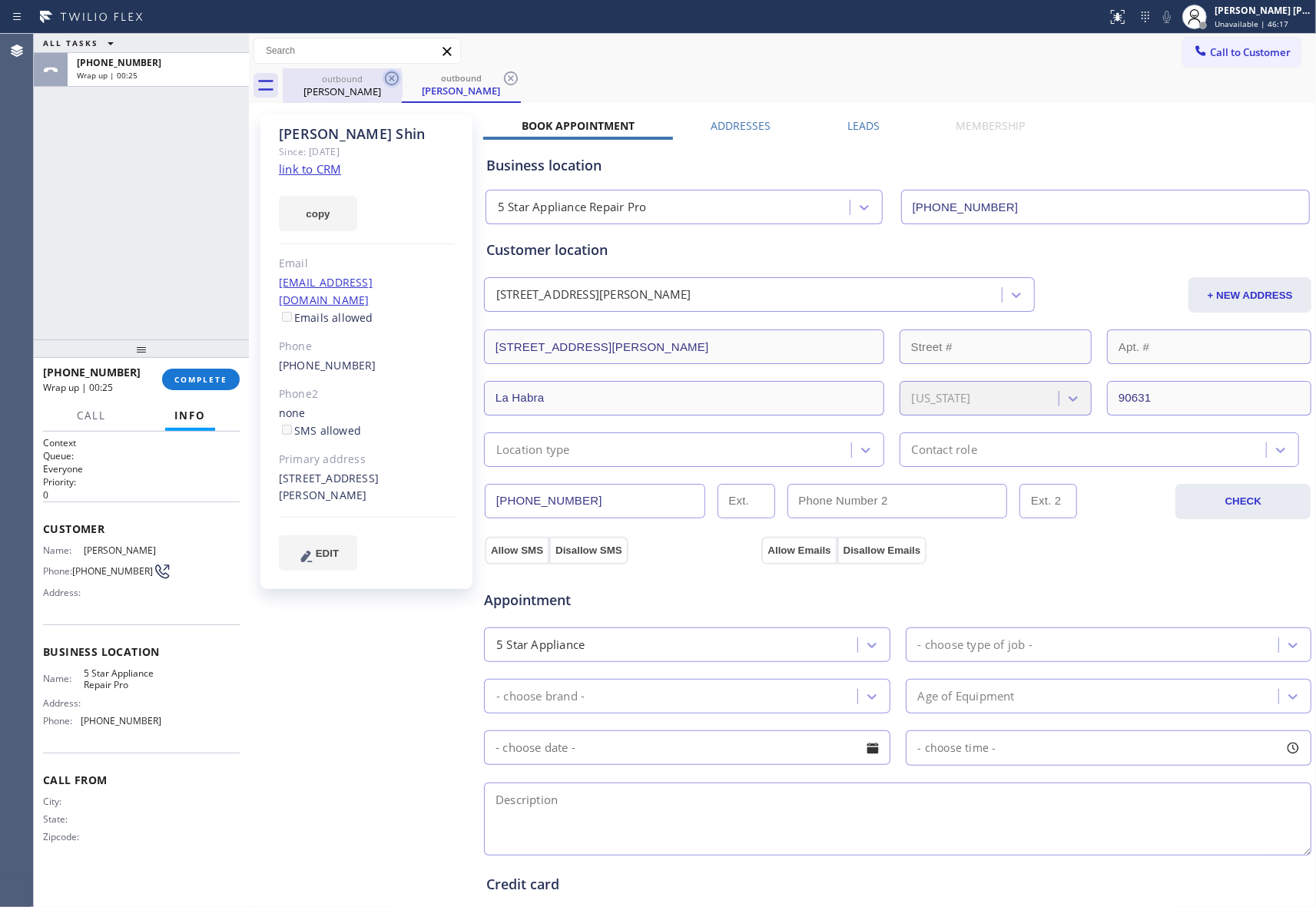
click at [397, 74] on icon at bounding box center [391, 78] width 14 height 14
click at [401, 74] on div "outbound [PERSON_NAME]" at bounding box center [461, 86] width 119 height 35
click at [397, 74] on icon at bounding box center [391, 78] width 14 height 14
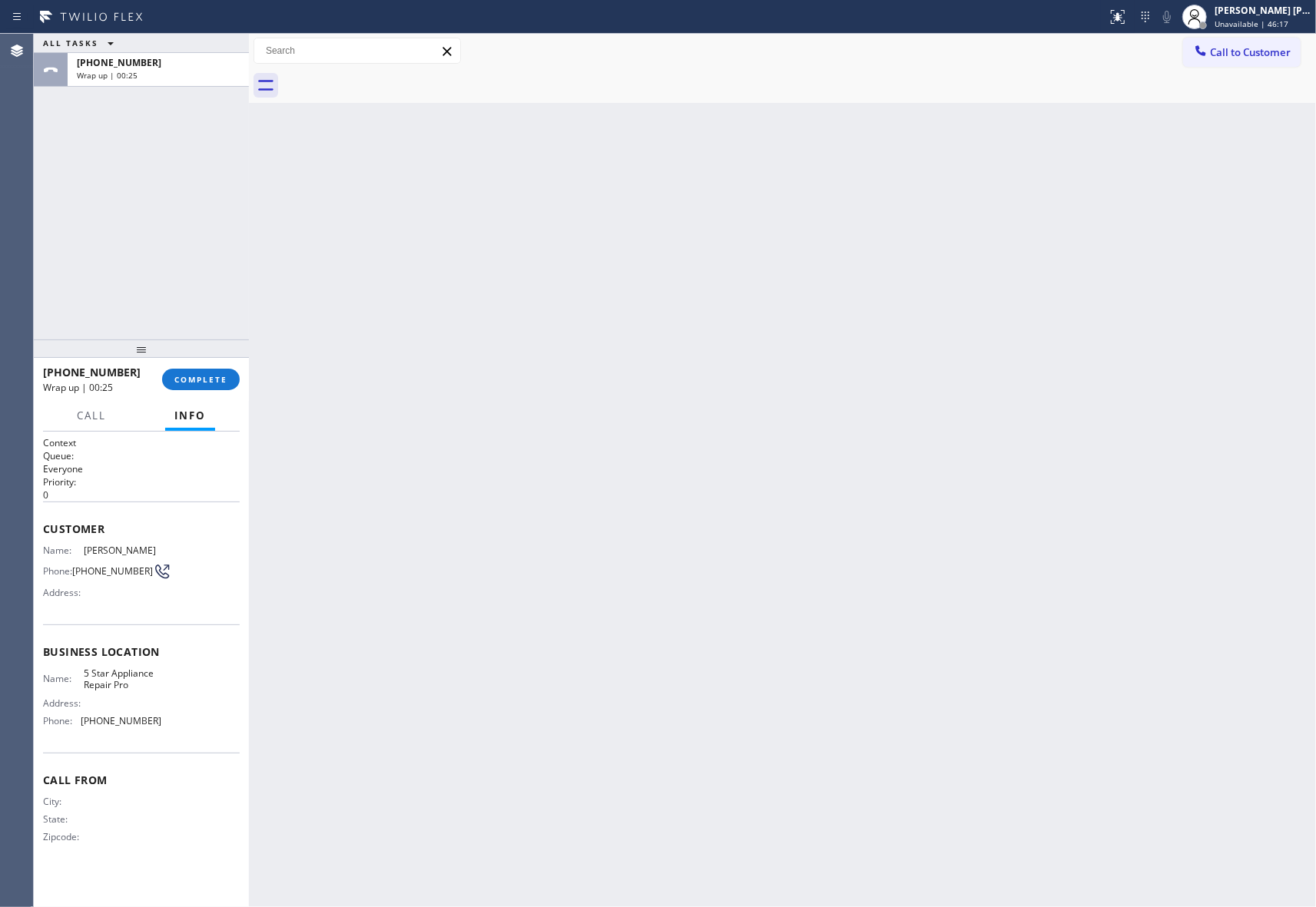
click at [397, 74] on div at bounding box center [799, 86] width 1033 height 35
click at [199, 368] on button "COMPLETE" at bounding box center [200, 379] width 78 height 22
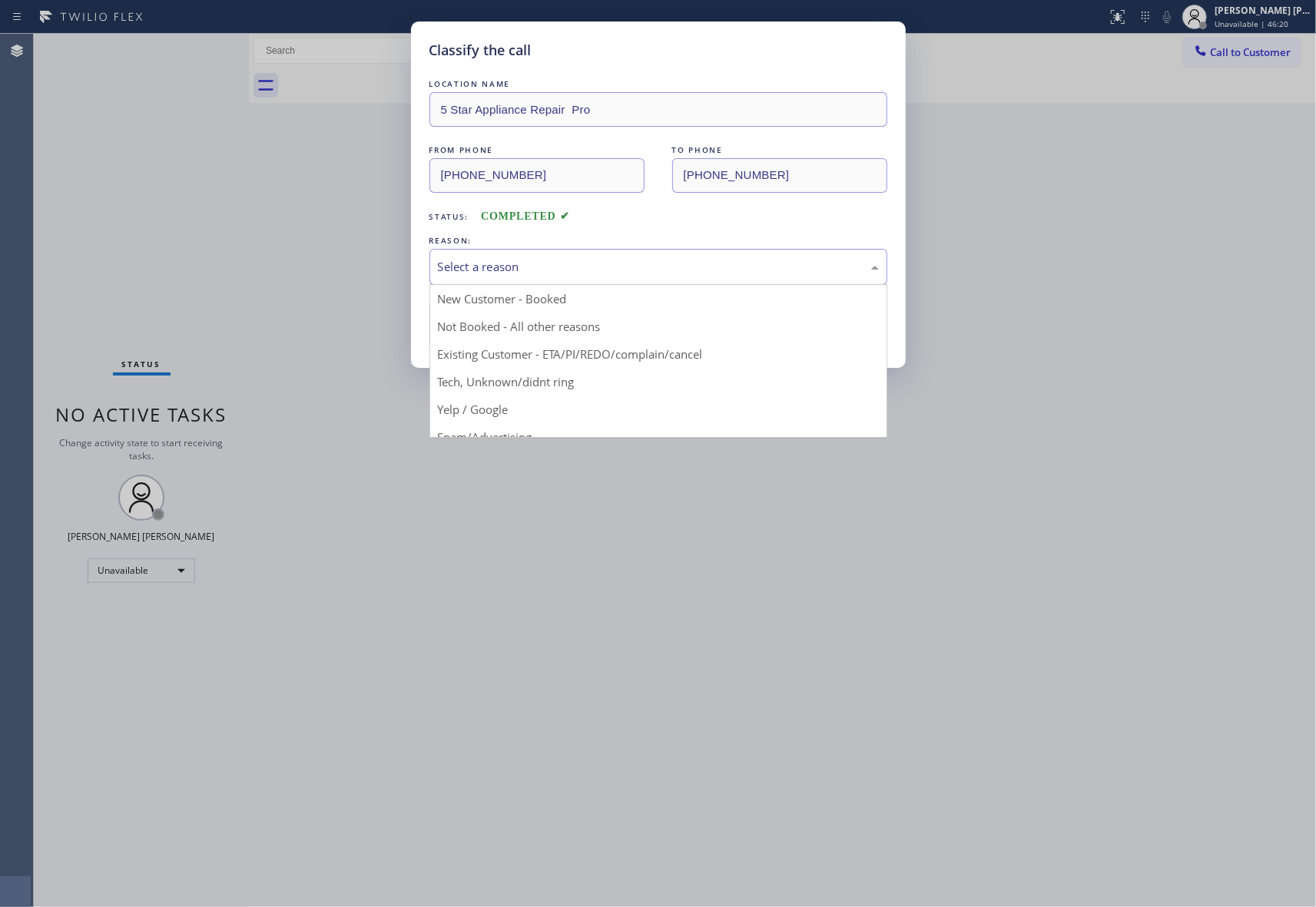
click at [516, 271] on div "Select a reason" at bounding box center [658, 266] width 441 height 17
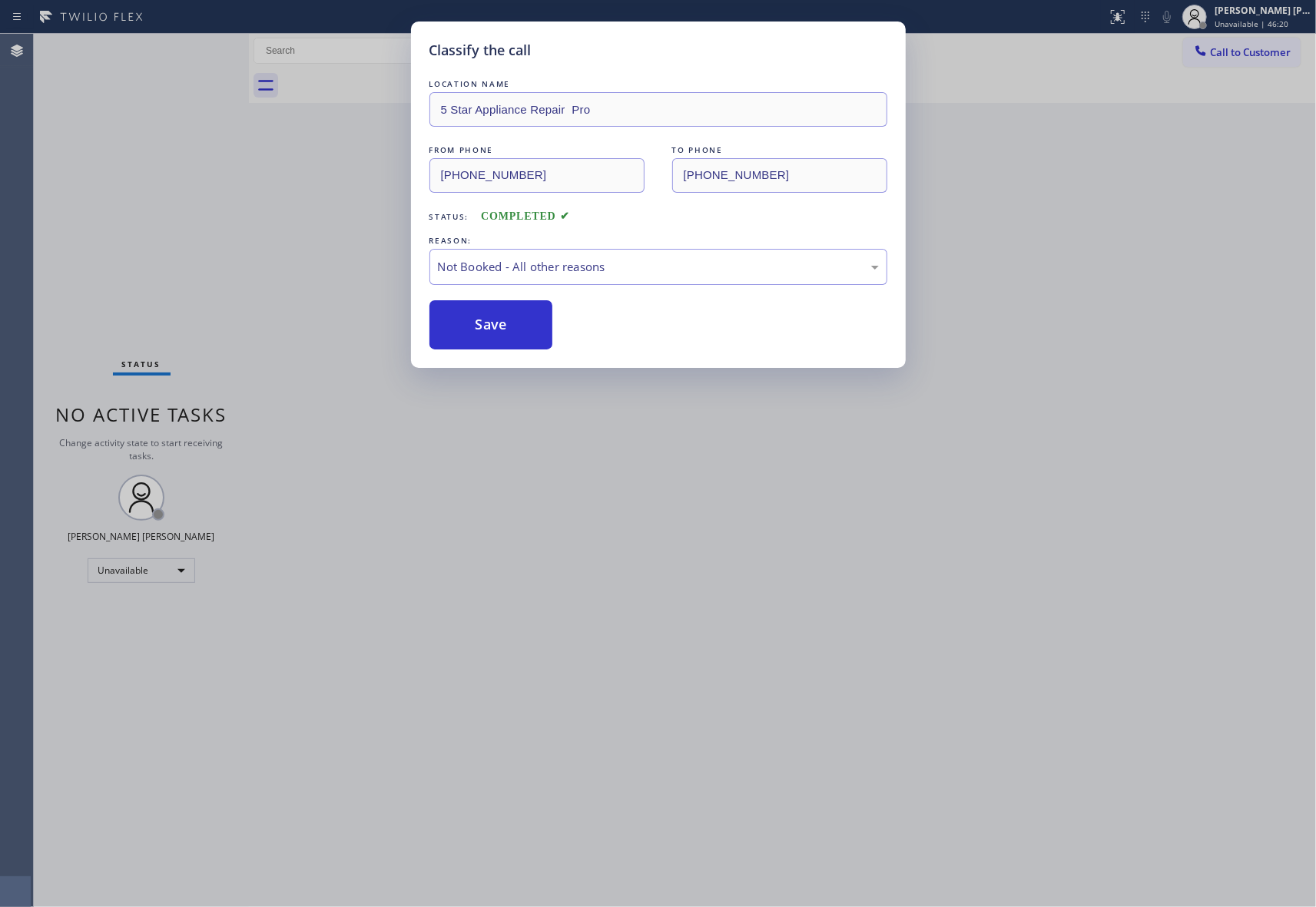
click at [479, 326] on button "Save" at bounding box center [490, 325] width 123 height 49
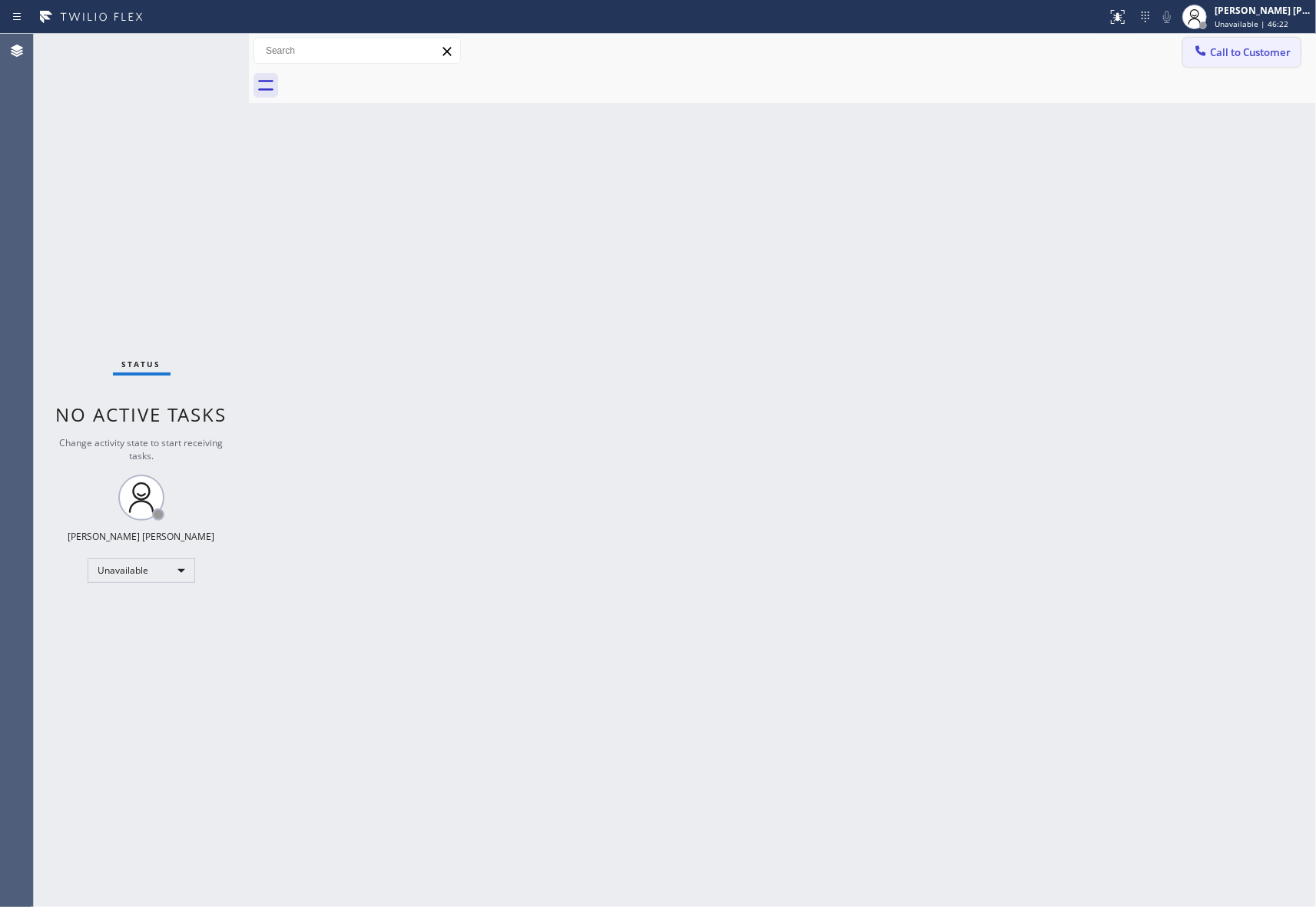
click at [1258, 44] on button "Call to Customer" at bounding box center [1241, 52] width 117 height 29
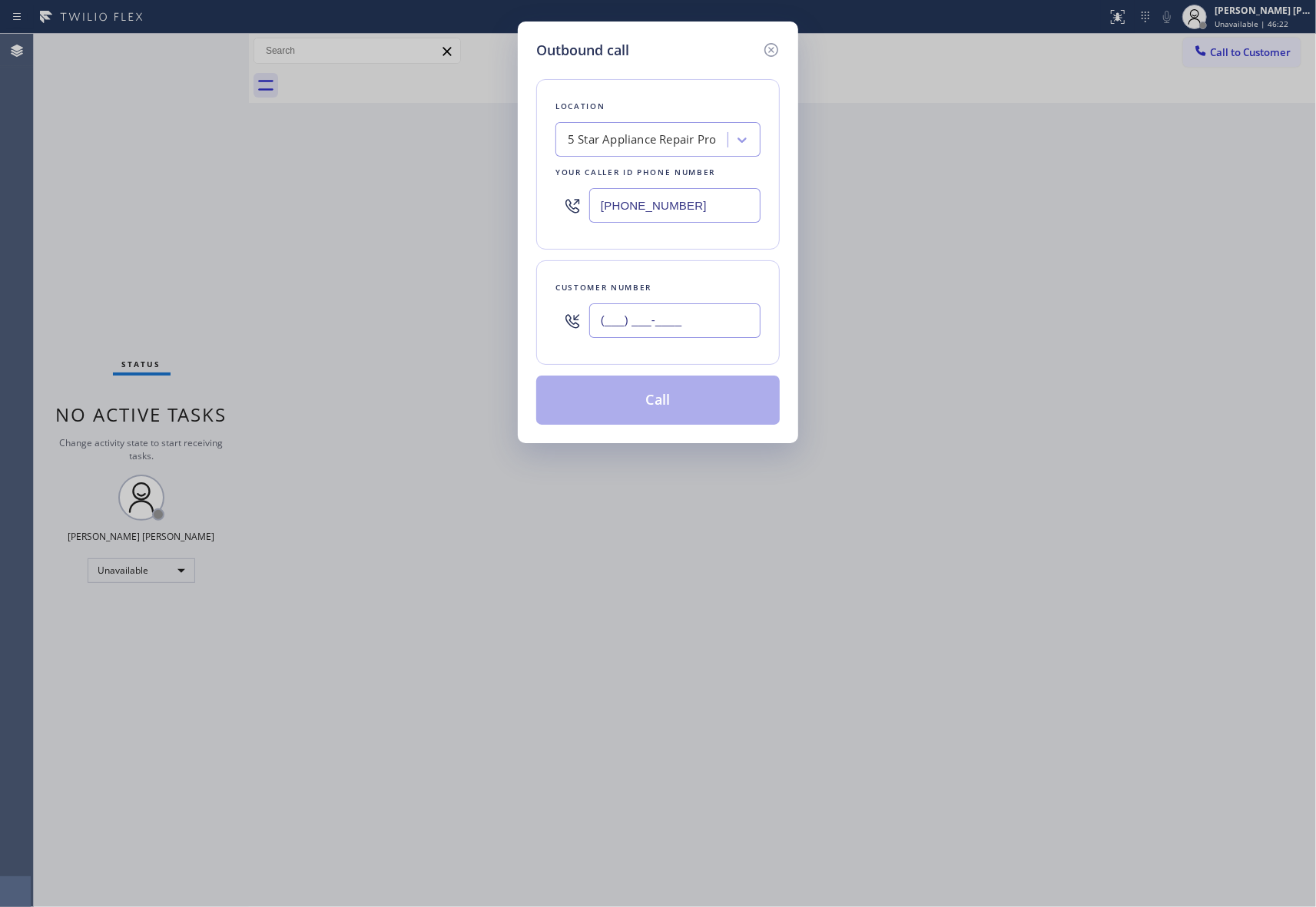
click at [713, 315] on input "(___) ___-____" at bounding box center [674, 321] width 171 height 35
paste input "949) 903-8811"
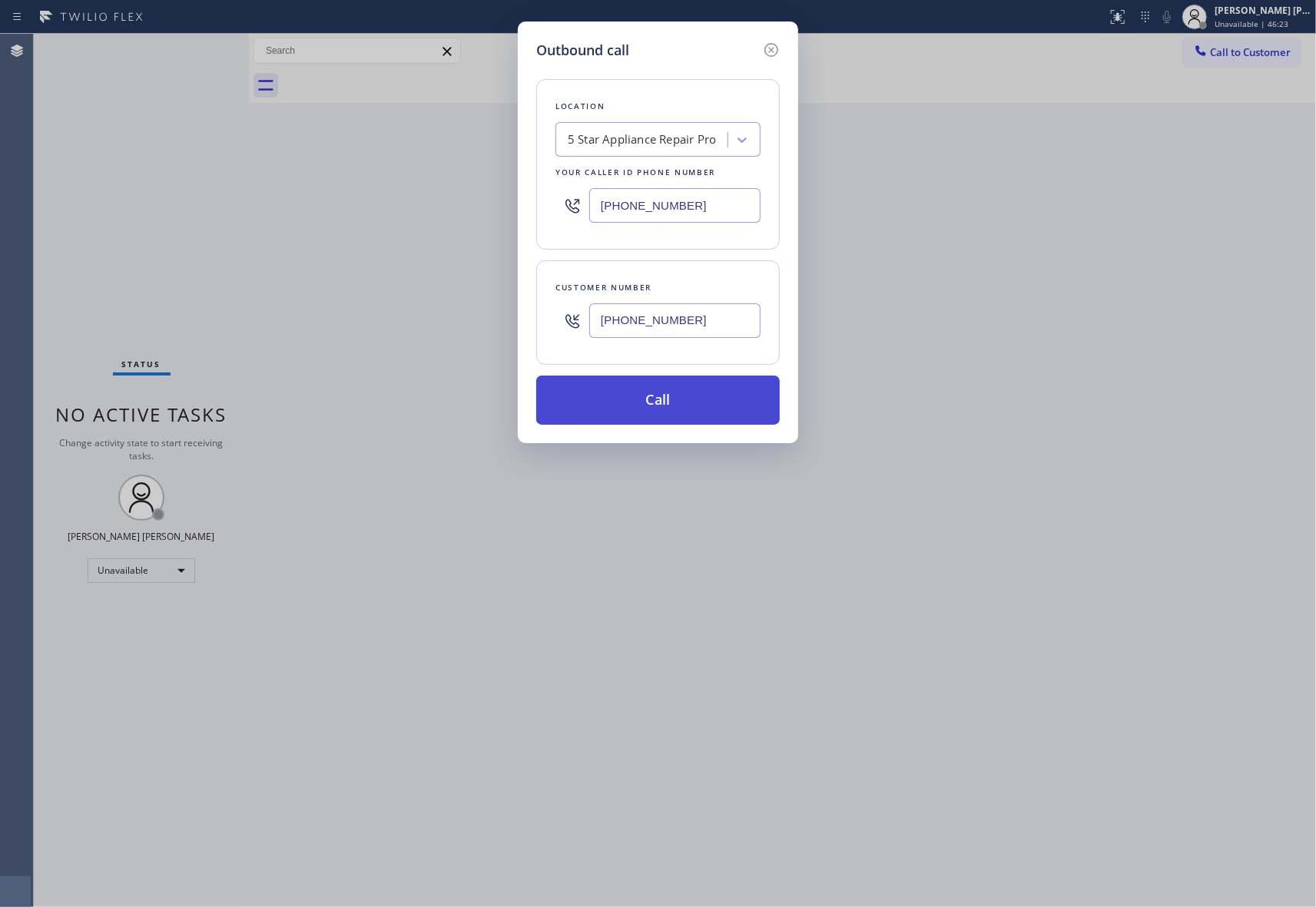
type input "[PHONE_NUMBER]"
click at [713, 400] on button "Call" at bounding box center [658, 400] width 243 height 49
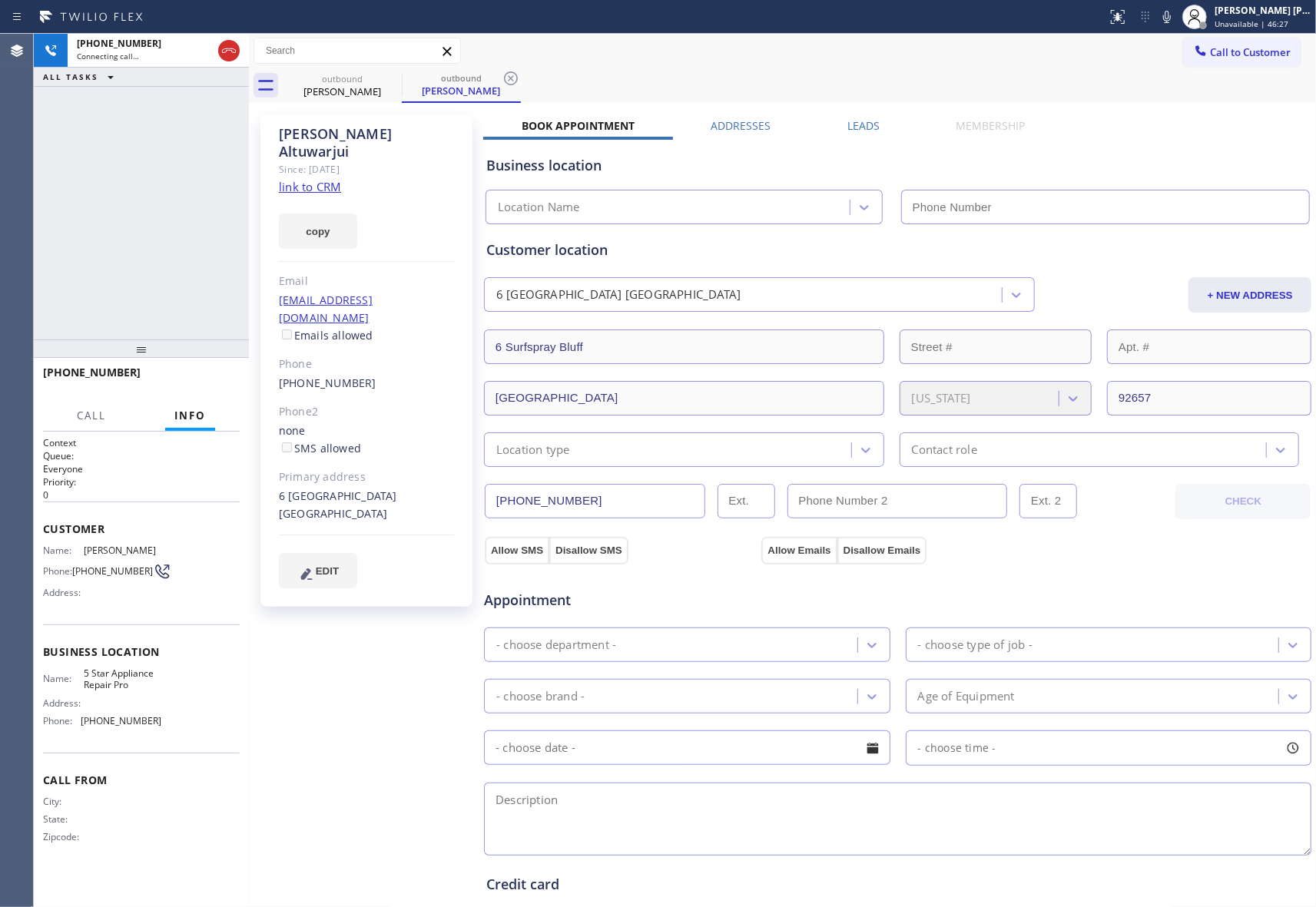
type input "[PHONE_NUMBER]"
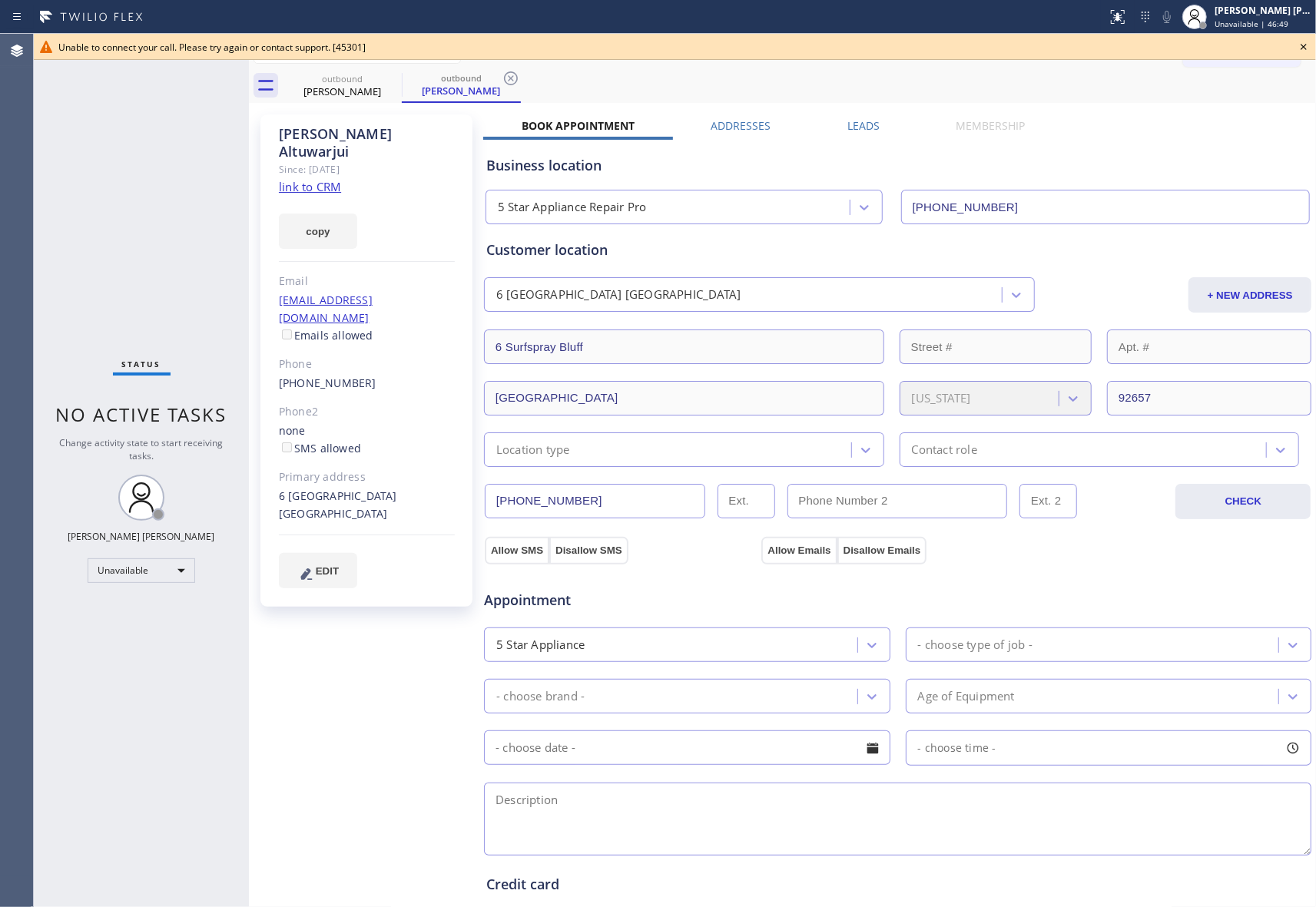
click at [1300, 48] on icon at bounding box center [1303, 47] width 18 height 18
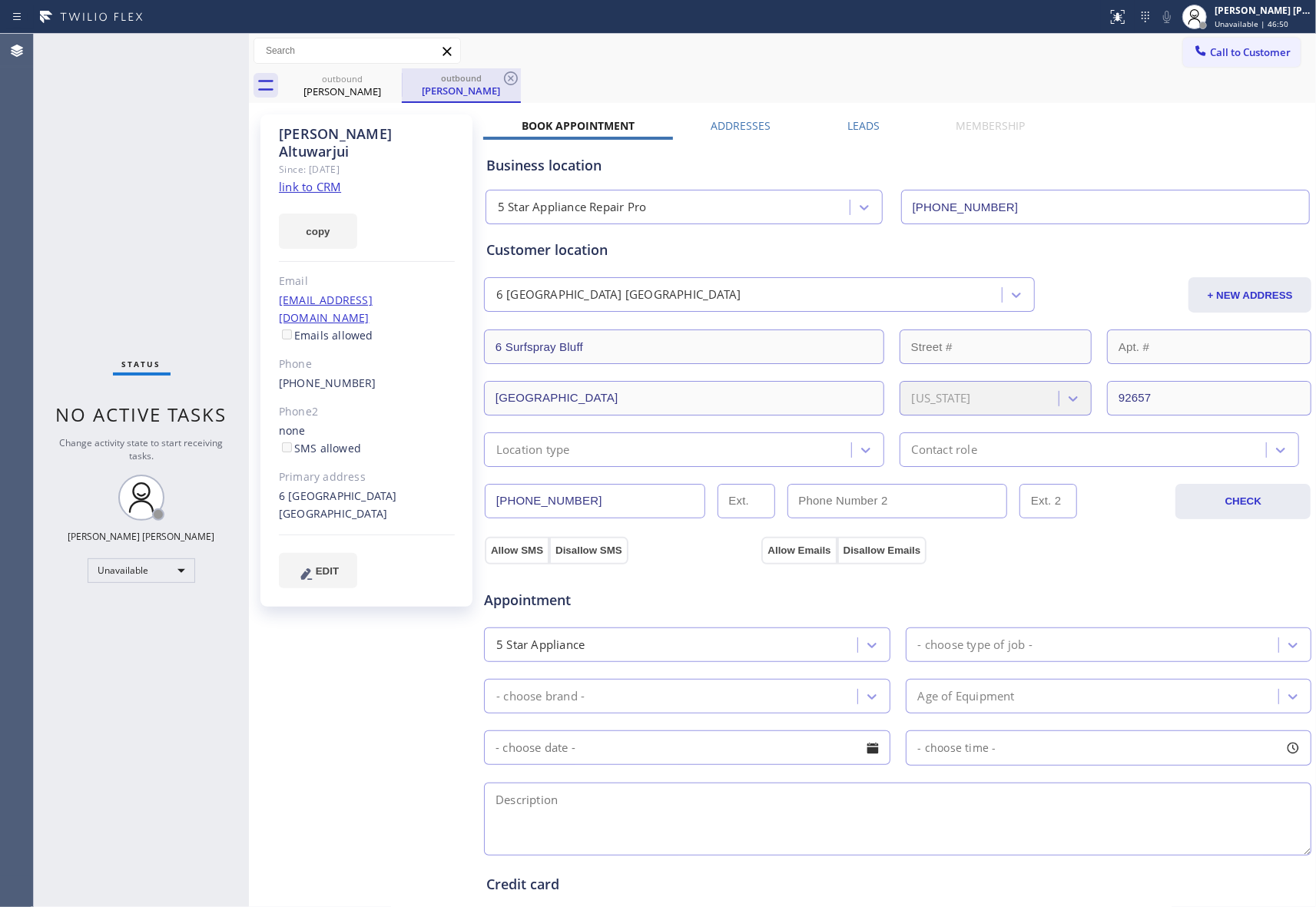
click at [382, 93] on div "outbound [PERSON_NAME]" at bounding box center [342, 86] width 116 height 35
click at [401, 74] on div at bounding box center [401, 86] width 1 height 25
click at [376, 79] on div "outbound" at bounding box center [342, 79] width 116 height 12
click at [376, 79] on div "outbound" at bounding box center [342, 78] width 116 height 12
click at [380, 79] on div "outbound" at bounding box center [342, 78] width 116 height 12
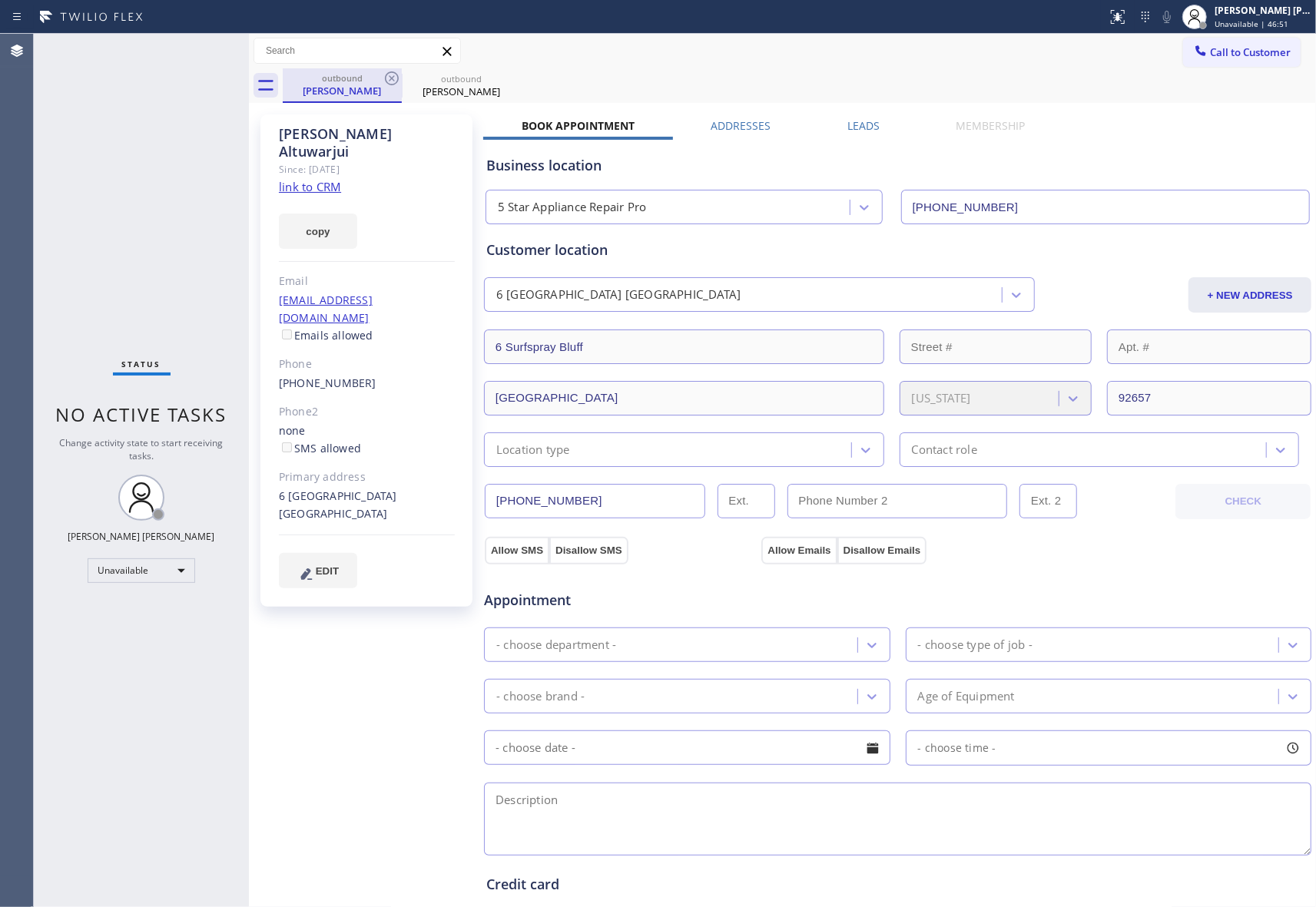
click at [380, 79] on div "outbound" at bounding box center [342, 78] width 116 height 12
click at [403, 78] on div "outbound" at bounding box center [461, 79] width 116 height 12
click at [391, 80] on icon at bounding box center [391, 79] width 18 height 18
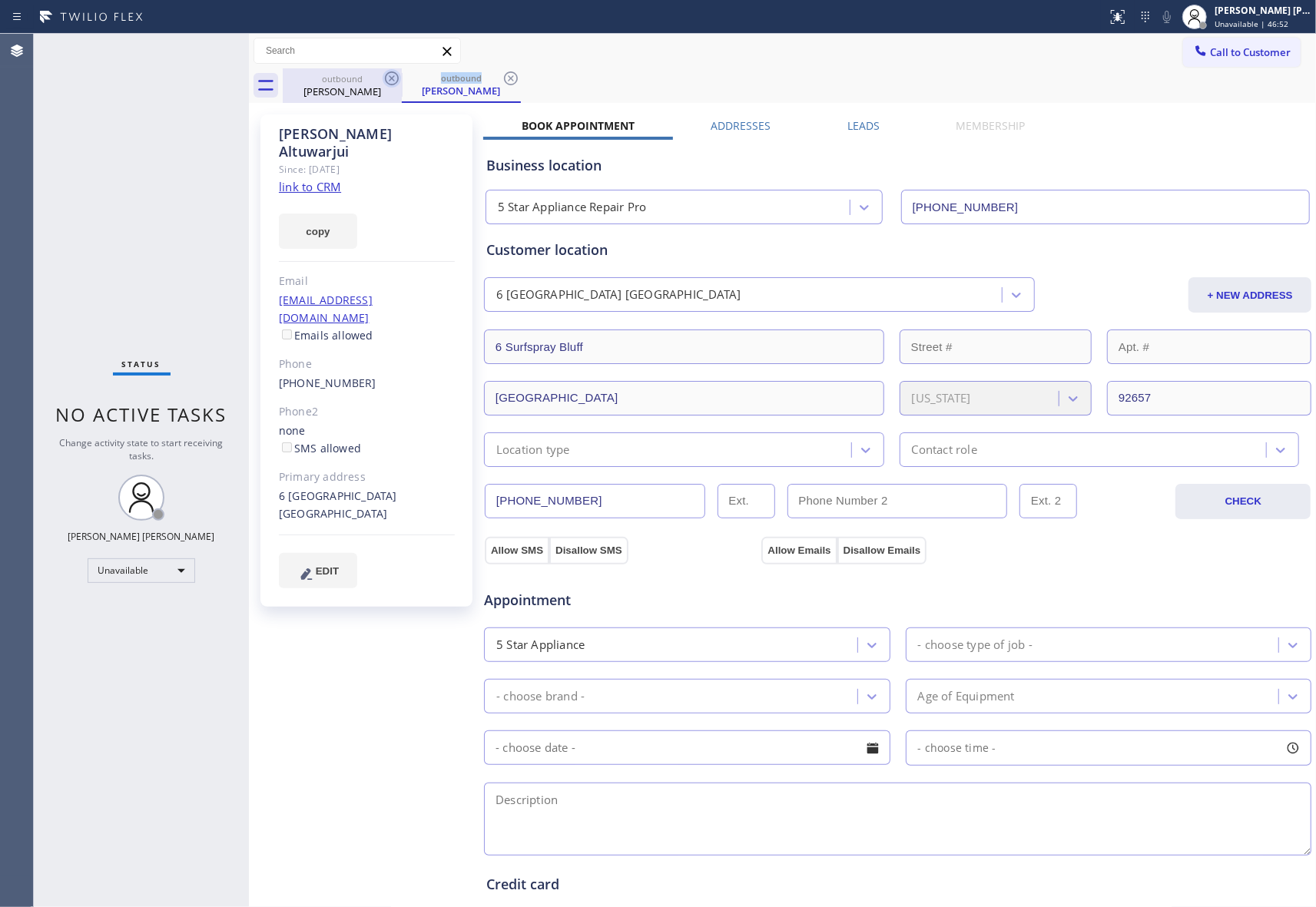
click at [391, 80] on icon at bounding box center [391, 79] width 18 height 18
click at [401, 80] on div "outbound [PERSON_NAME]" at bounding box center [461, 86] width 119 height 35
click at [391, 80] on icon at bounding box center [391, 79] width 18 height 18
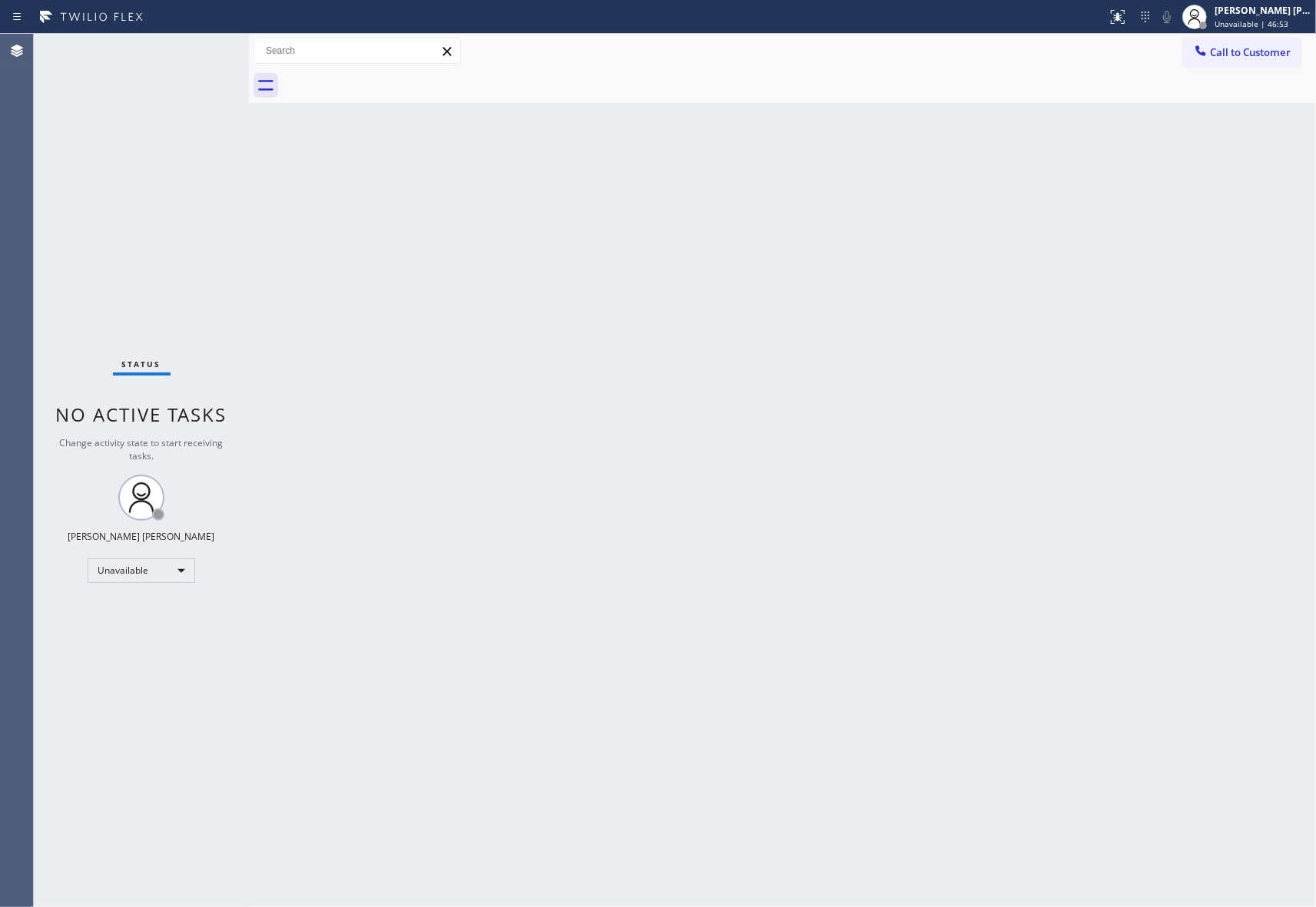
click at [391, 80] on div at bounding box center [799, 86] width 1033 height 35
click at [1248, 52] on span "Call to Customer" at bounding box center [1250, 52] width 80 height 14
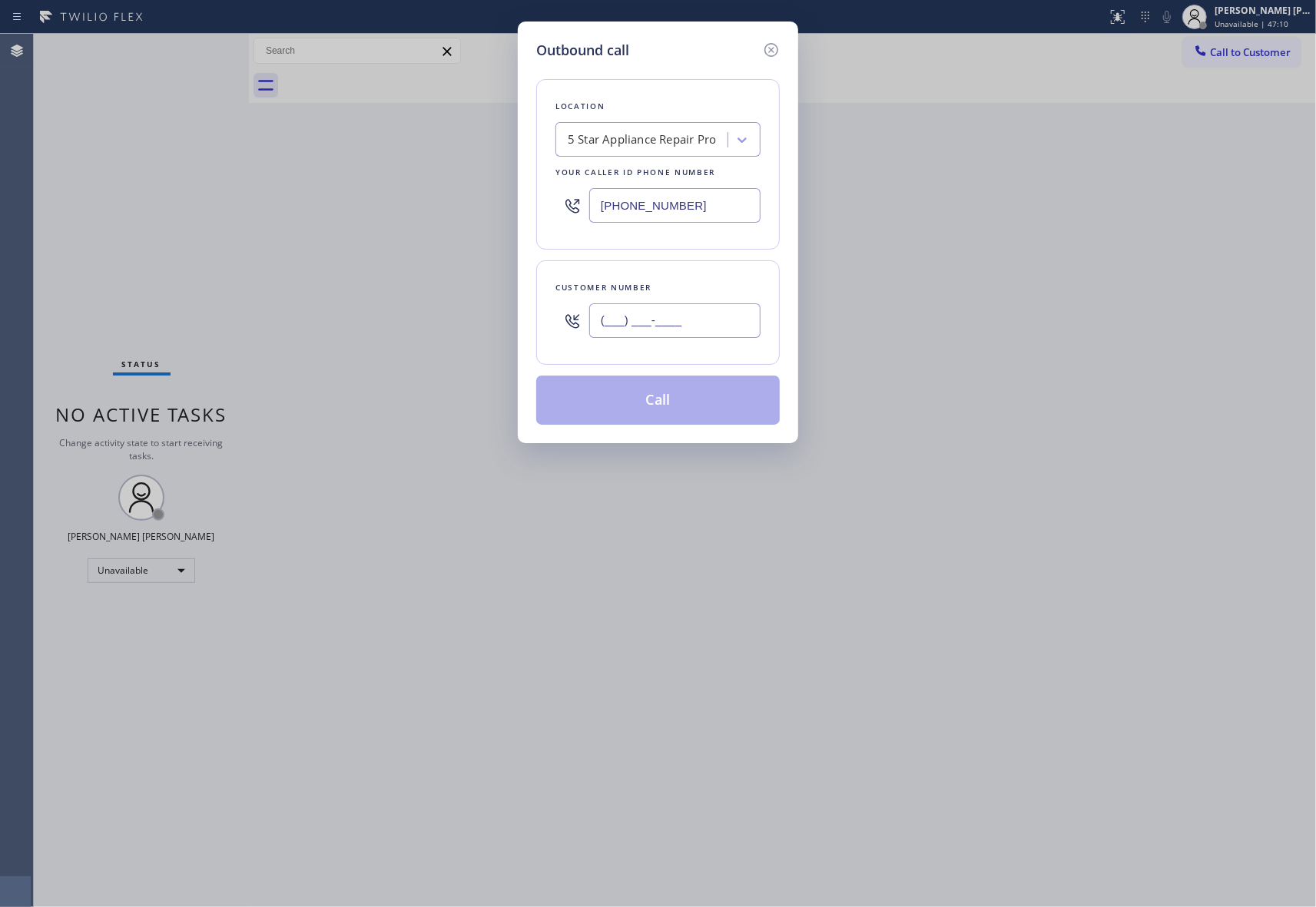
click at [698, 332] on input "(___) ___-____" at bounding box center [674, 321] width 171 height 35
paste input "951) 232-5187"
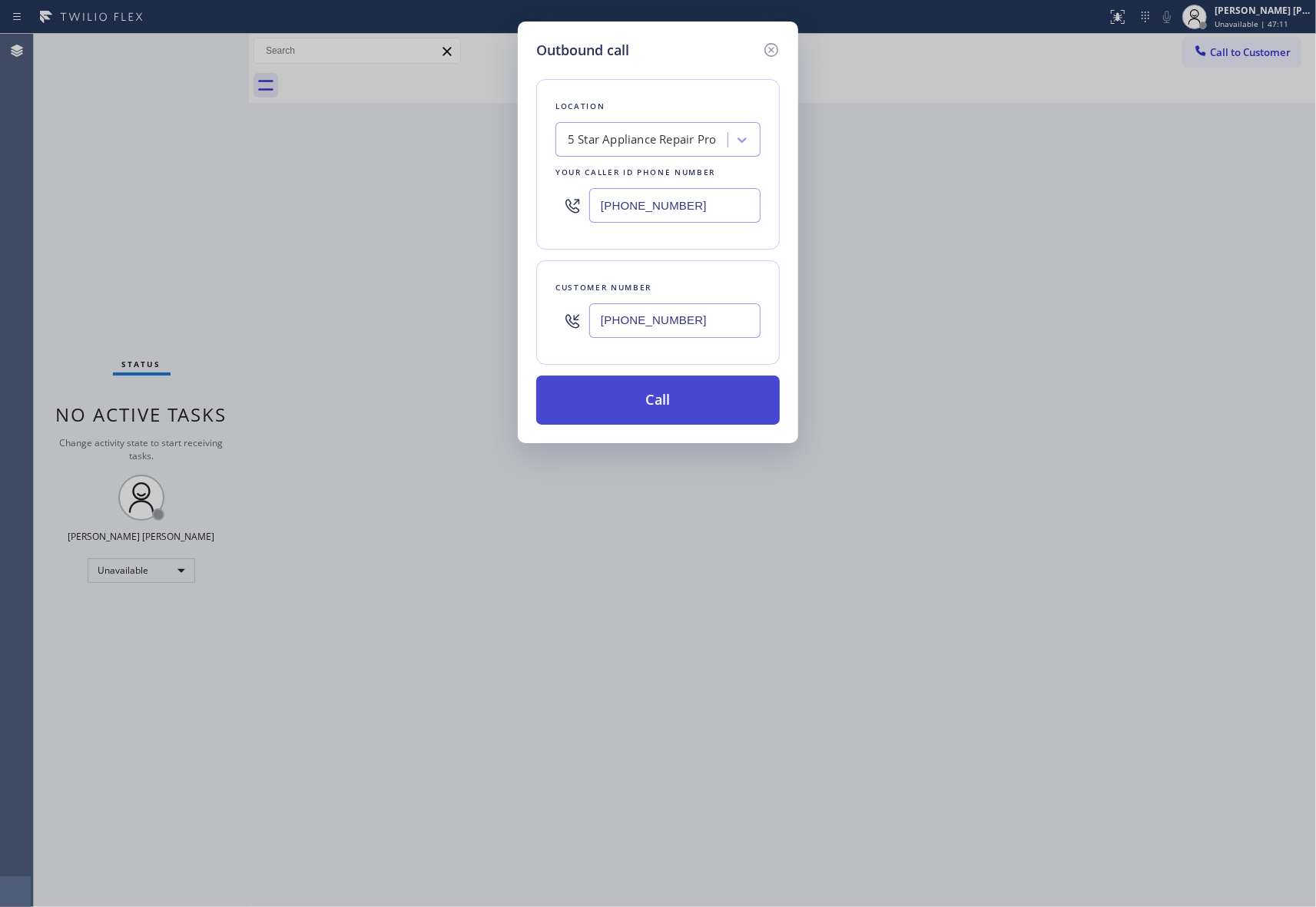
type input "[PHONE_NUMBER]"
click at [722, 412] on button "Call" at bounding box center [658, 400] width 243 height 49
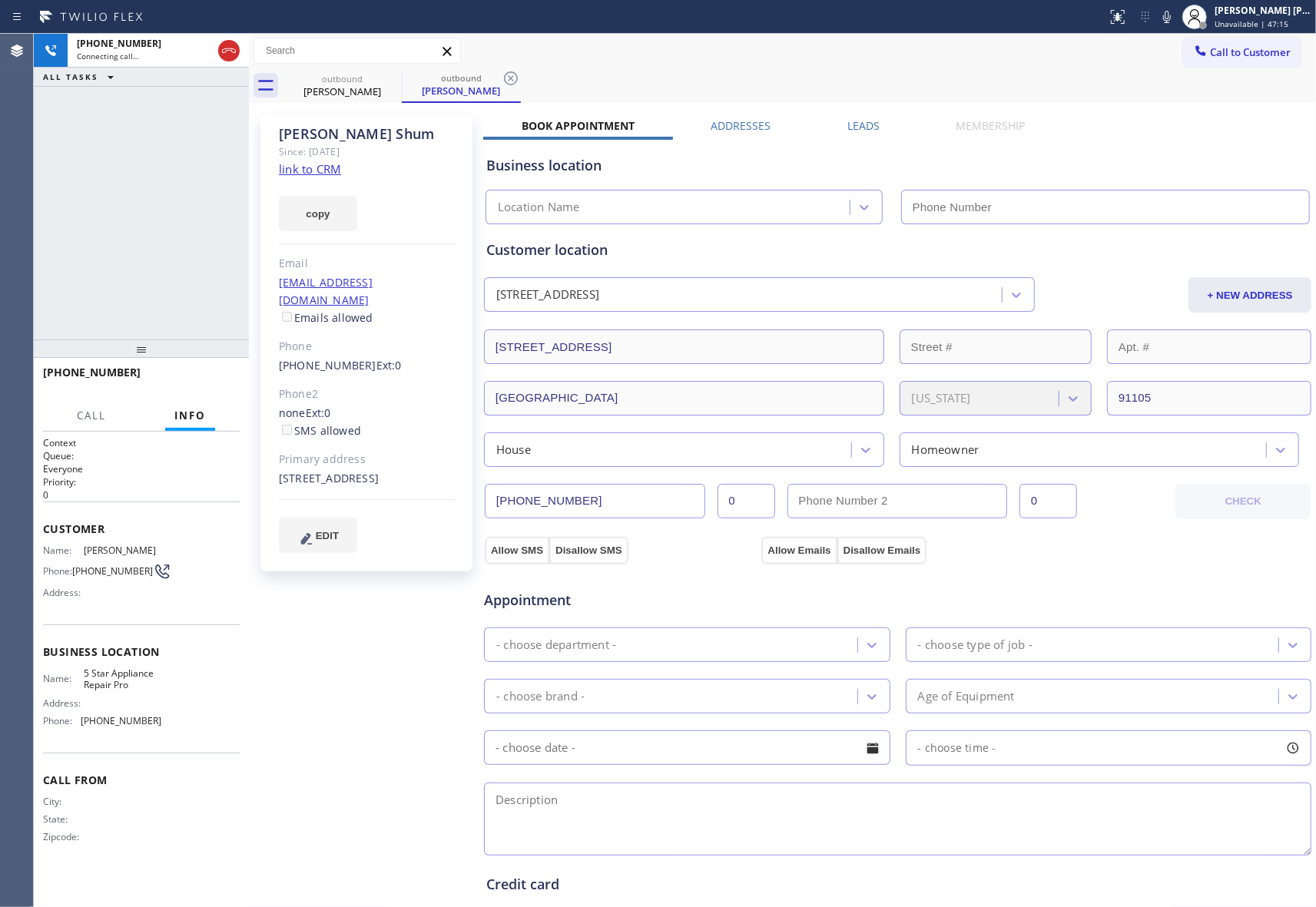
type input "[PHONE_NUMBER]"
click at [210, 389] on button "HANG UP" at bounding box center [204, 379] width 71 height 22
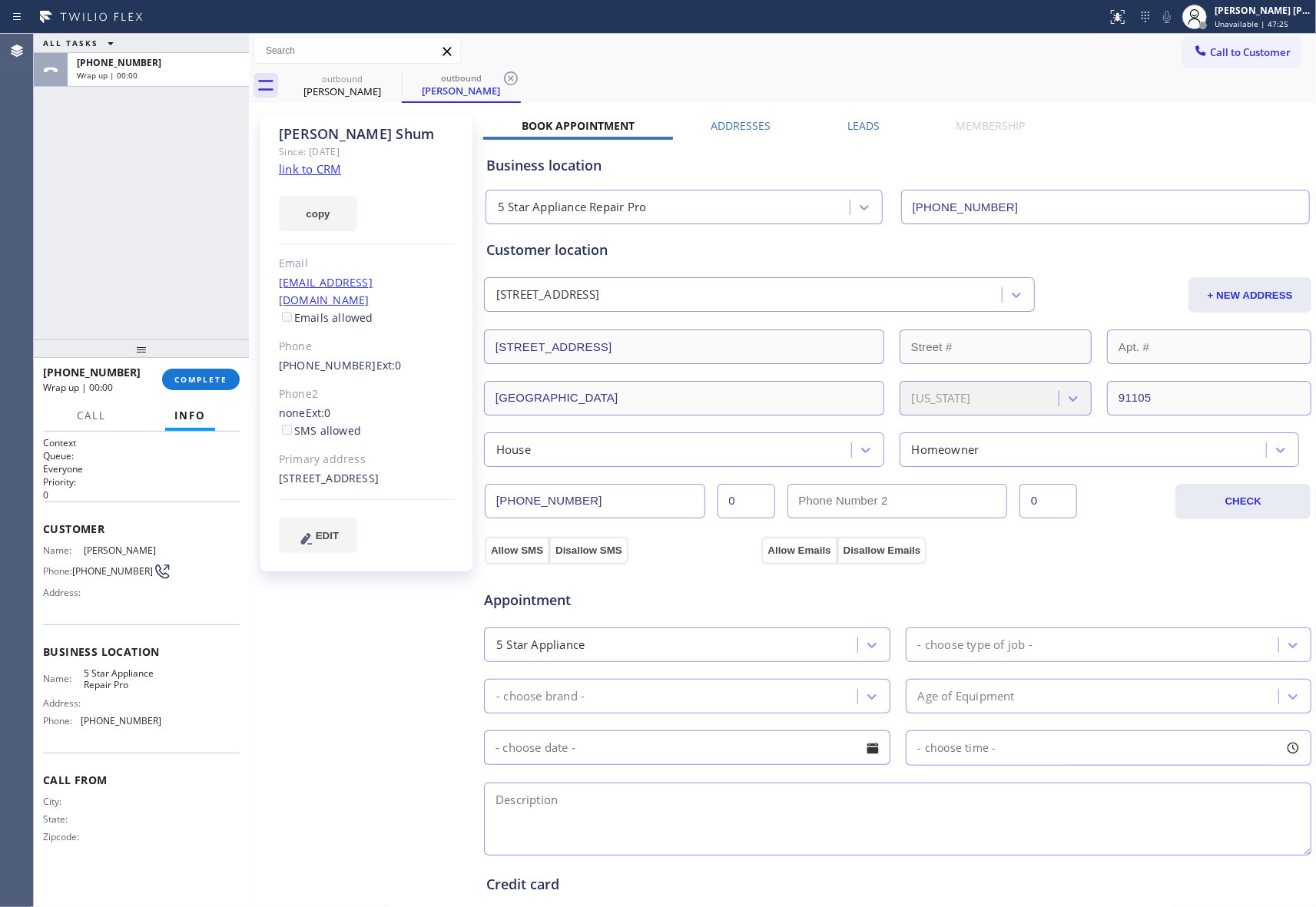
drag, startPoint x: 848, startPoint y: 127, endPoint x: 920, endPoint y: 140, distance: 73.2
click at [848, 127] on label "Leads" at bounding box center [862, 125] width 32 height 15
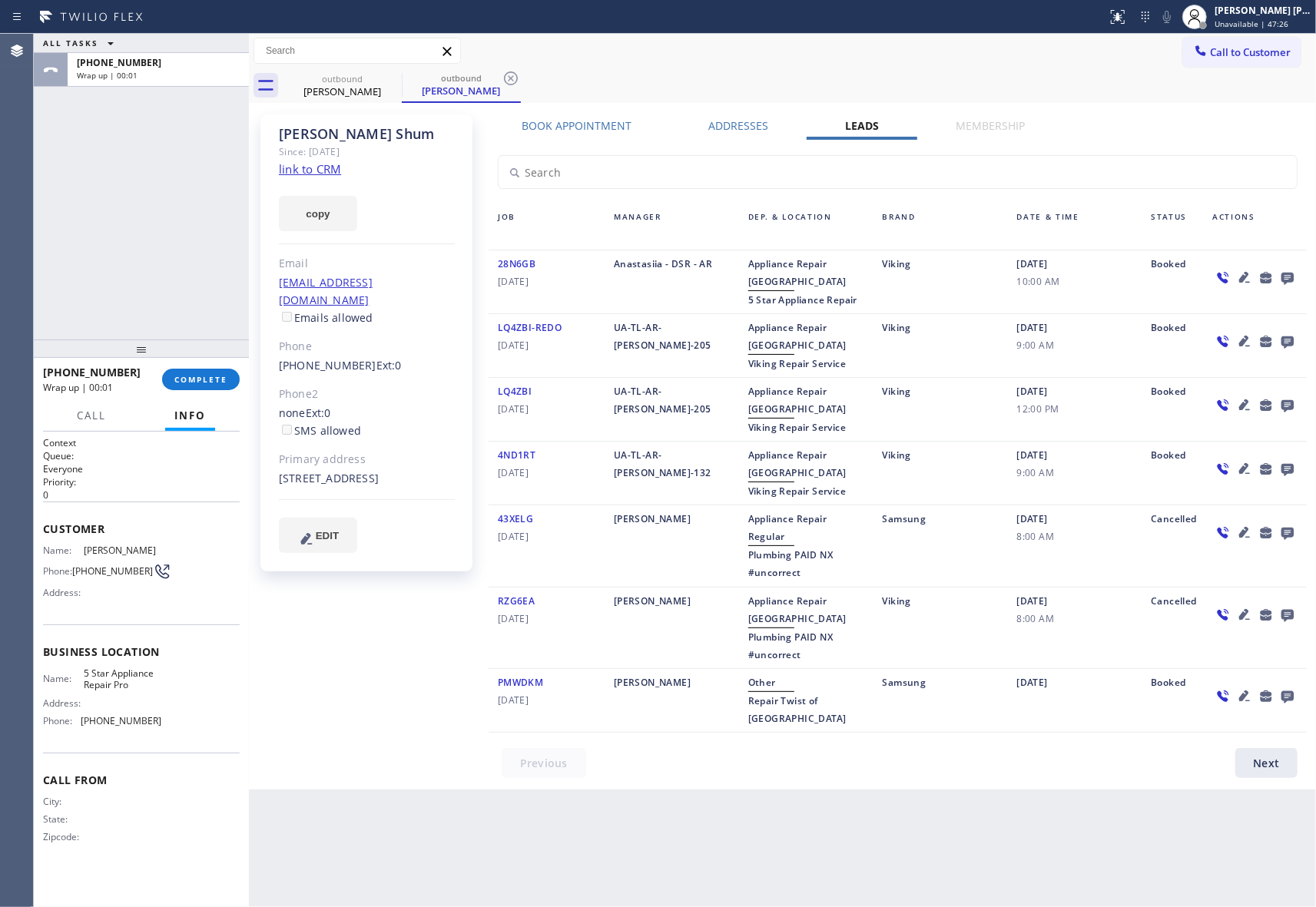
click at [1291, 283] on icon at bounding box center [1287, 277] width 18 height 19
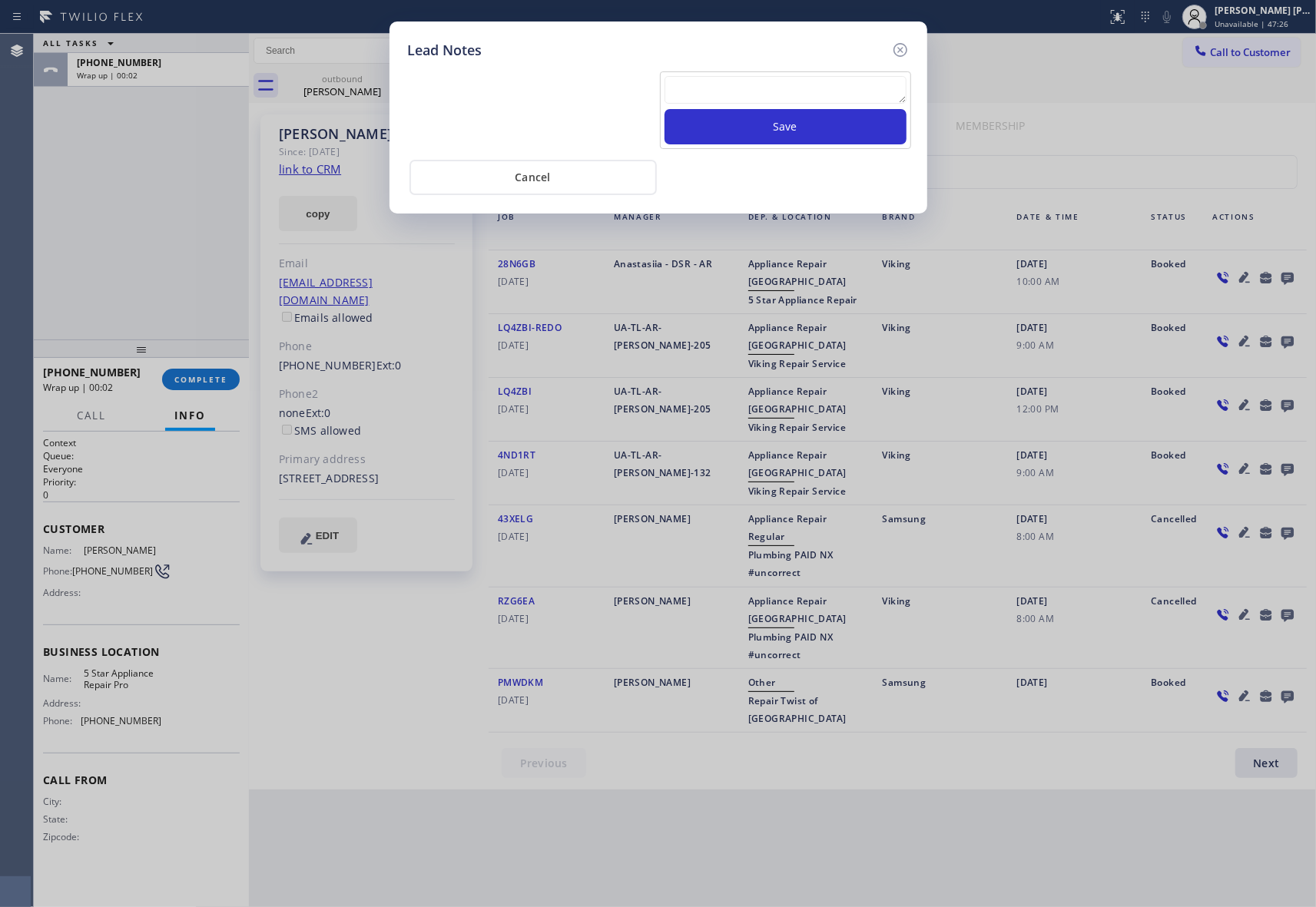
click at [834, 100] on textarea at bounding box center [785, 90] width 242 height 27
paste textarea "VM | please transfer if cx calls back"
type textarea "VM | please transfer if cx calls back"
click at [834, 127] on button "Save" at bounding box center [785, 126] width 242 height 36
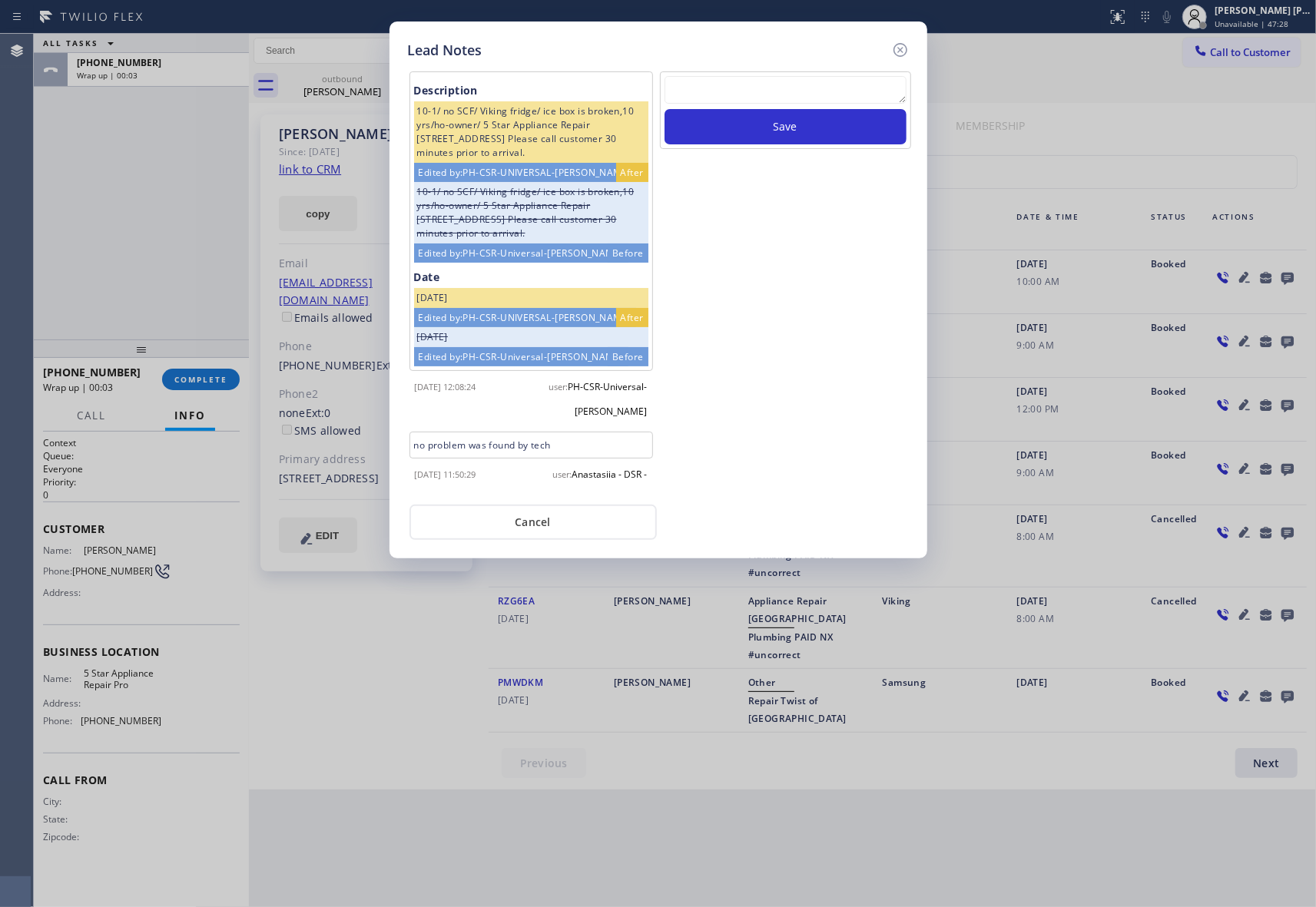
drag, startPoint x: 901, startPoint y: 49, endPoint x: 342, endPoint y: 102, distance: 561.5
click at [901, 50] on icon at bounding box center [900, 50] width 18 height 18
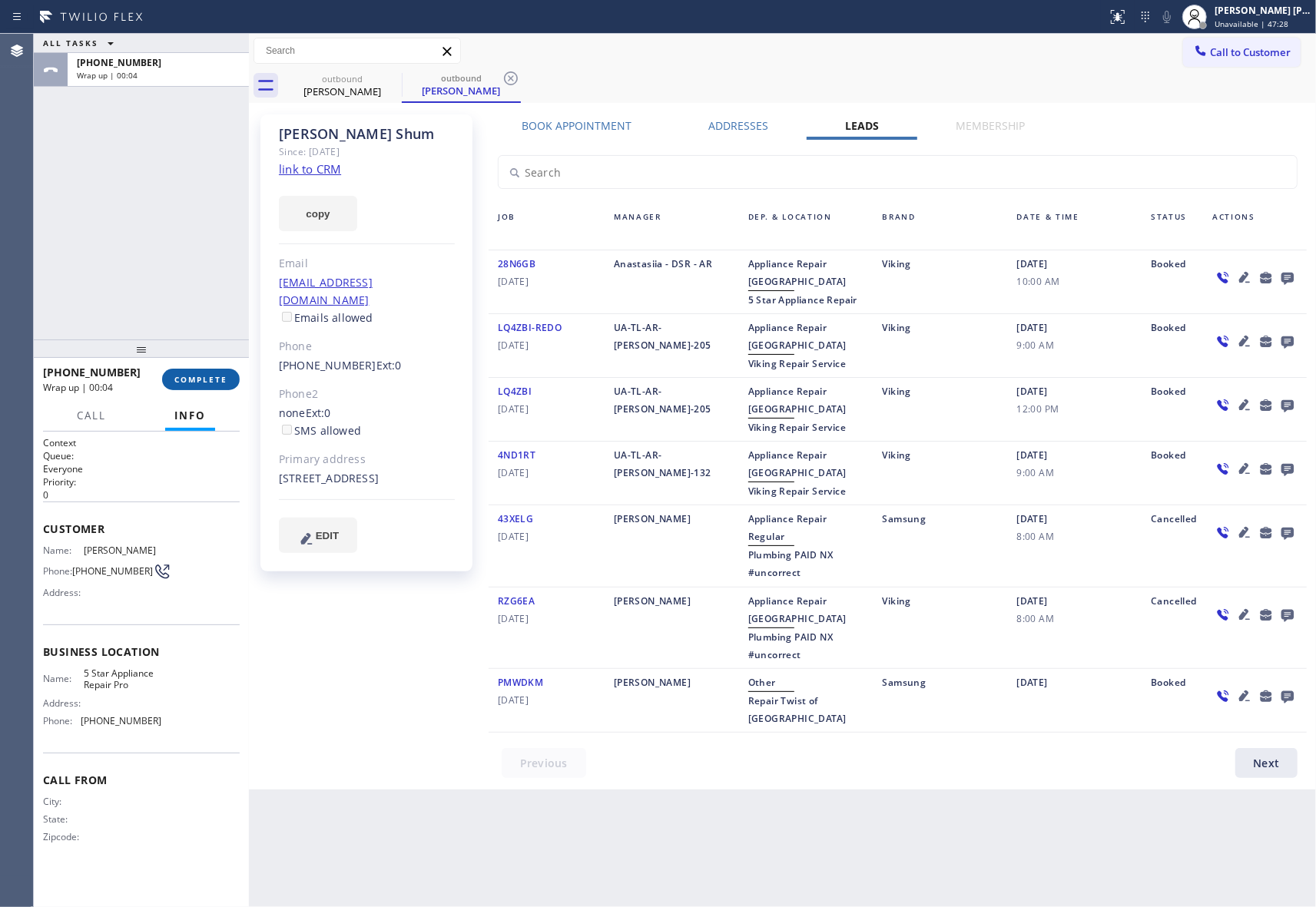
click at [210, 378] on span "COMPLETE" at bounding box center [201, 379] width 53 height 11
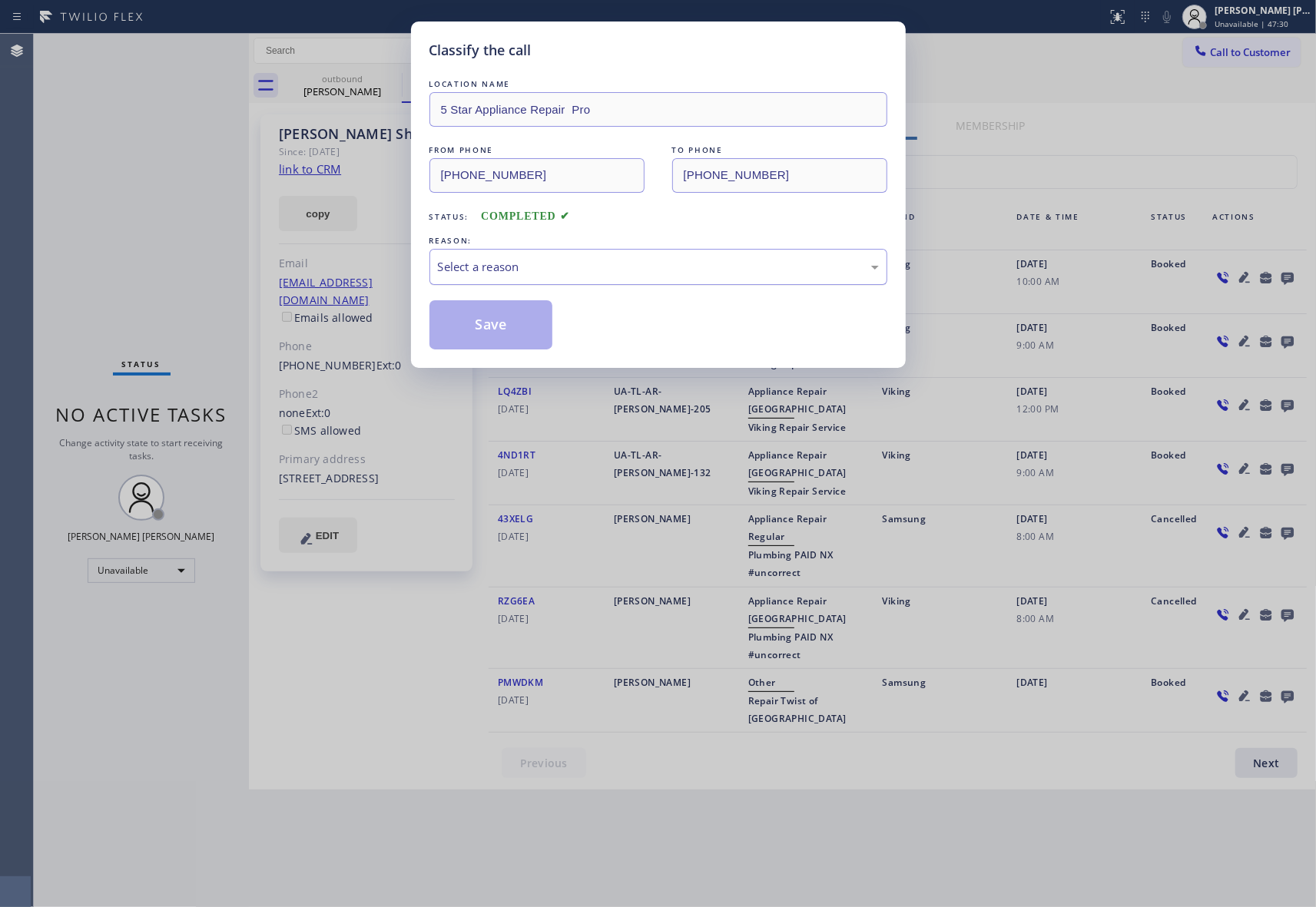
click at [635, 259] on div "Select a reason" at bounding box center [658, 266] width 441 height 17
click at [476, 326] on button "Save" at bounding box center [490, 325] width 123 height 49
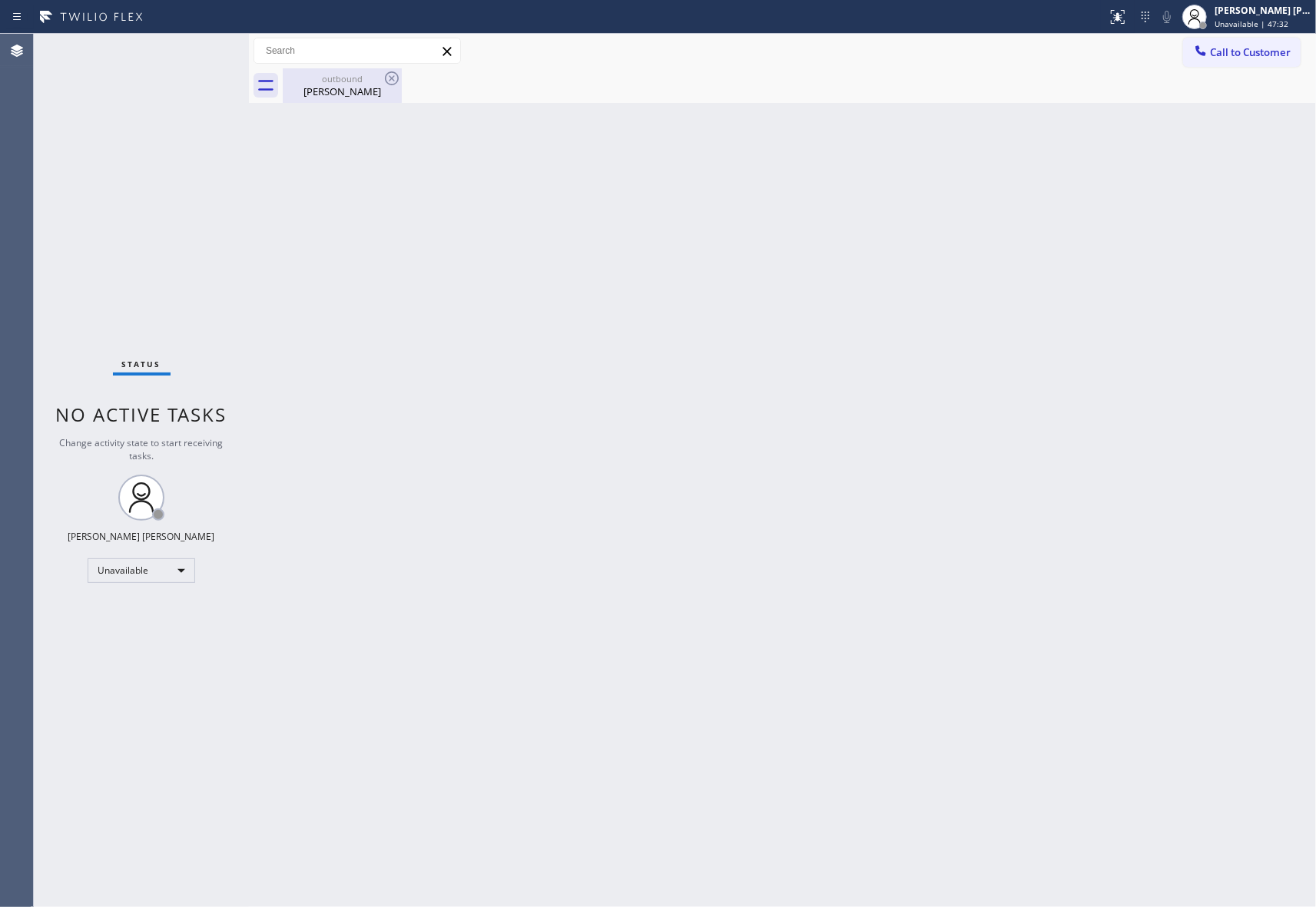
click at [362, 84] on div "[PERSON_NAME]" at bounding box center [342, 91] width 116 height 14
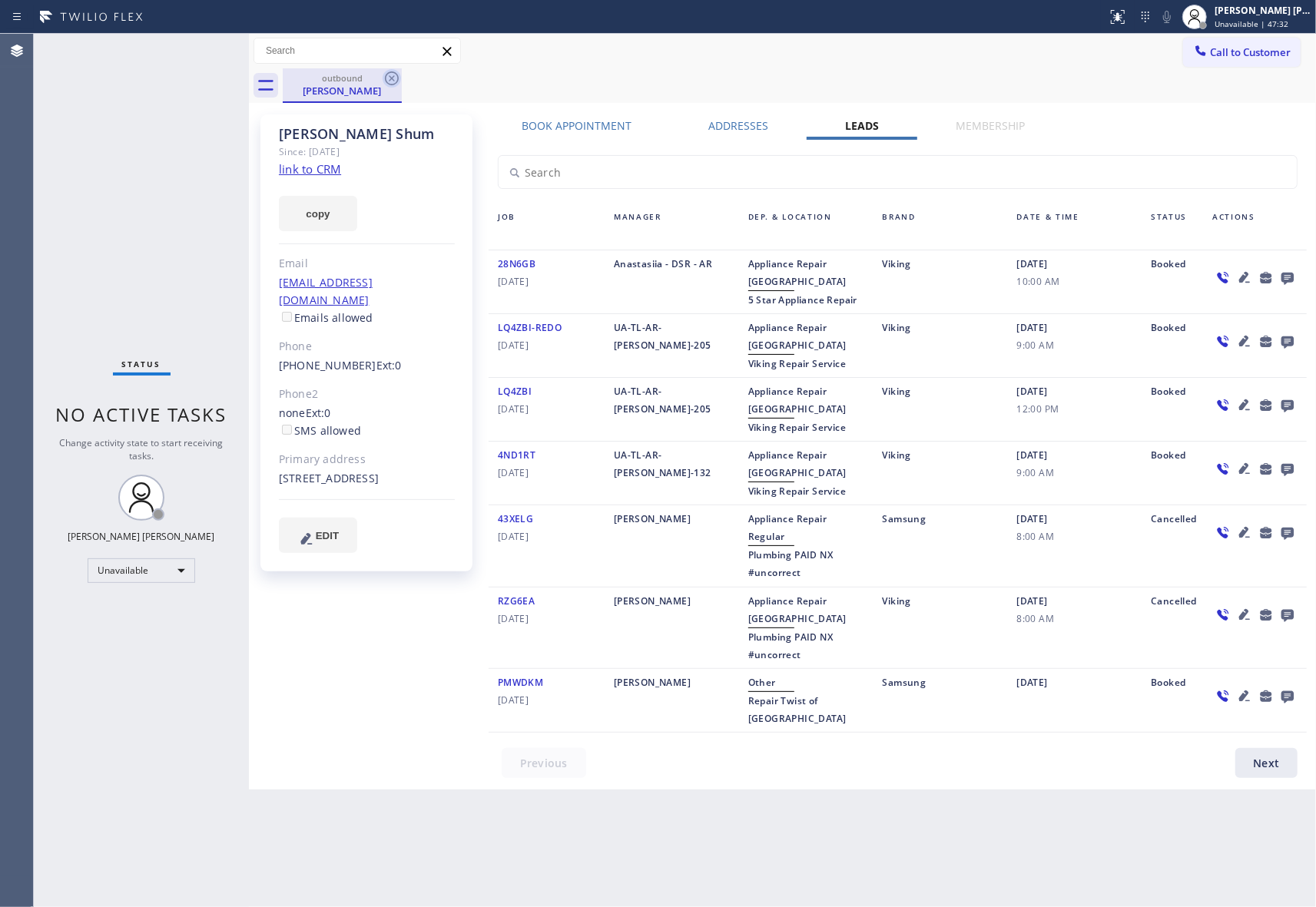
click at [391, 78] on icon at bounding box center [391, 78] width 14 height 14
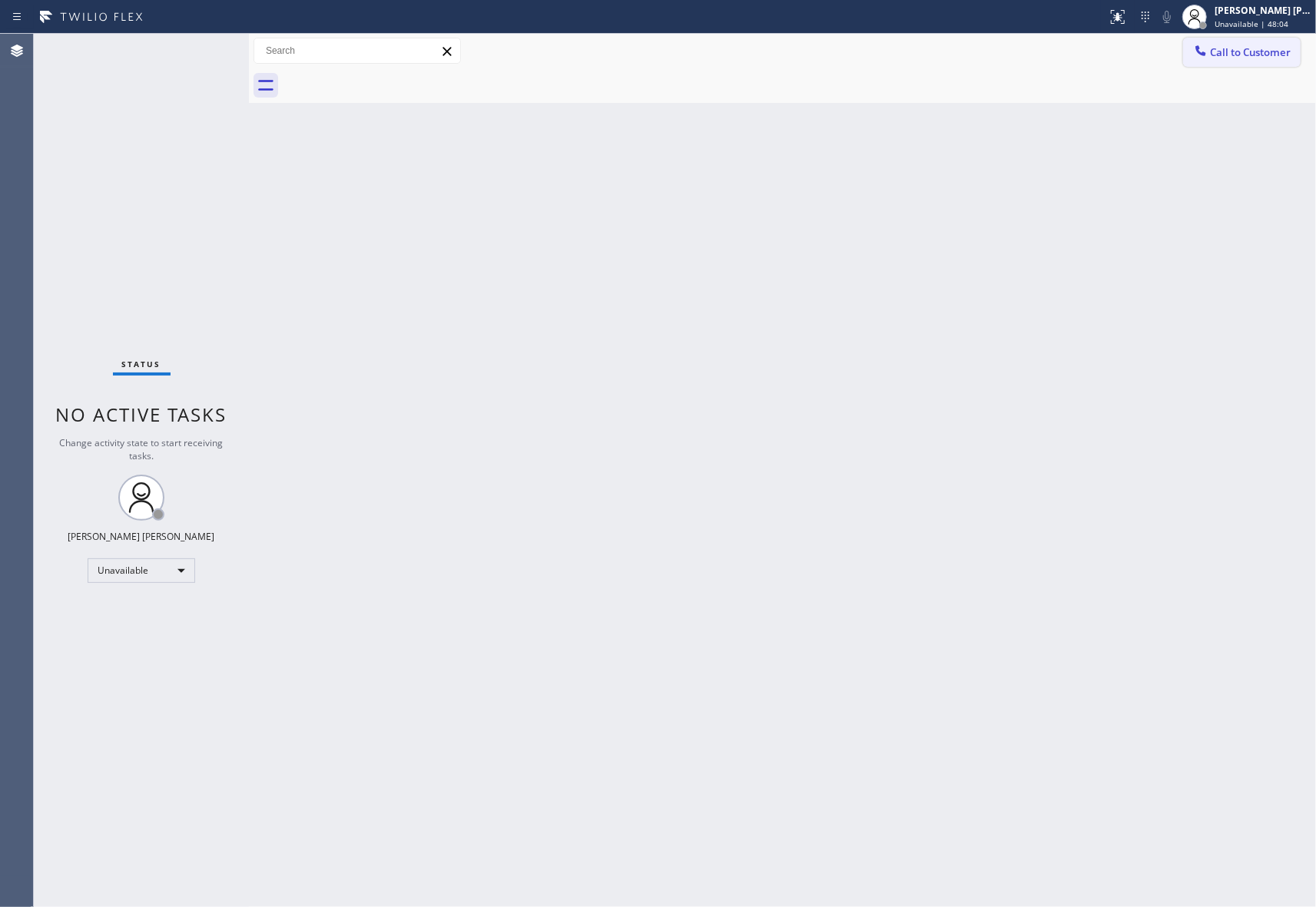
click at [1239, 54] on span "Call to Customer" at bounding box center [1250, 52] width 80 height 14
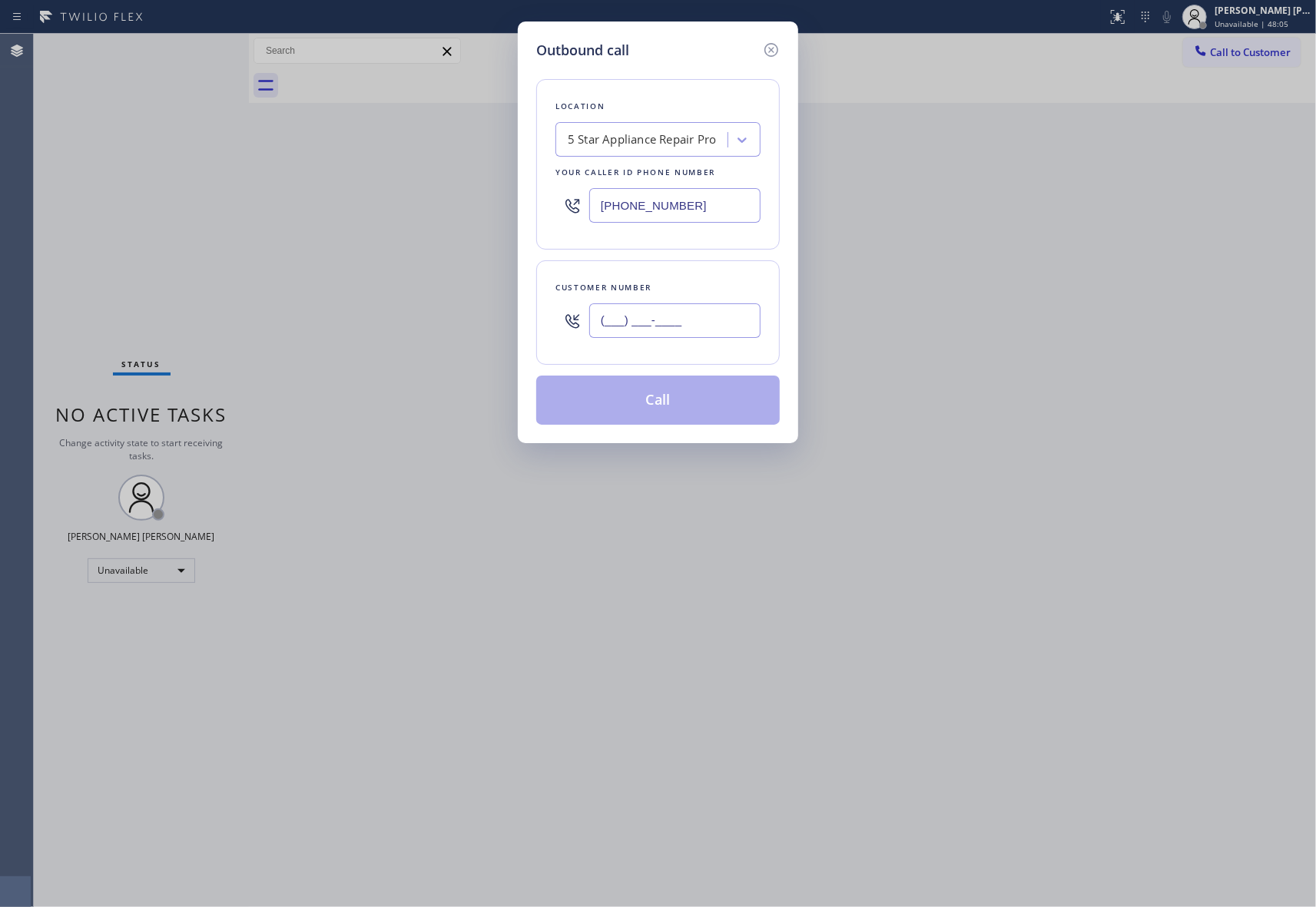
click at [722, 333] on input "(___) ___-____" at bounding box center [674, 321] width 171 height 35
paste input "917) 575-5120"
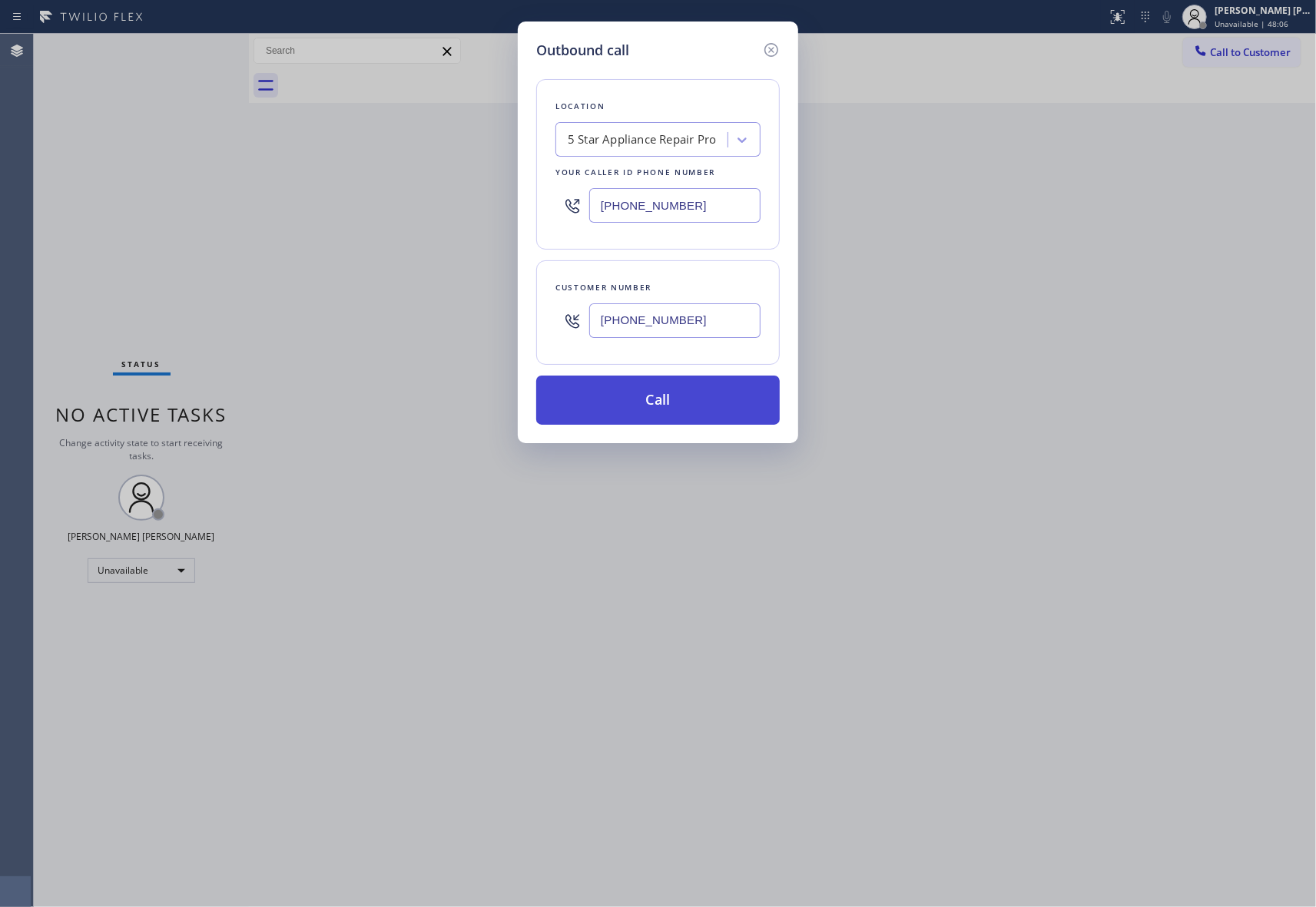
type input "[PHONE_NUMBER]"
click at [671, 403] on button "Call" at bounding box center [658, 400] width 243 height 49
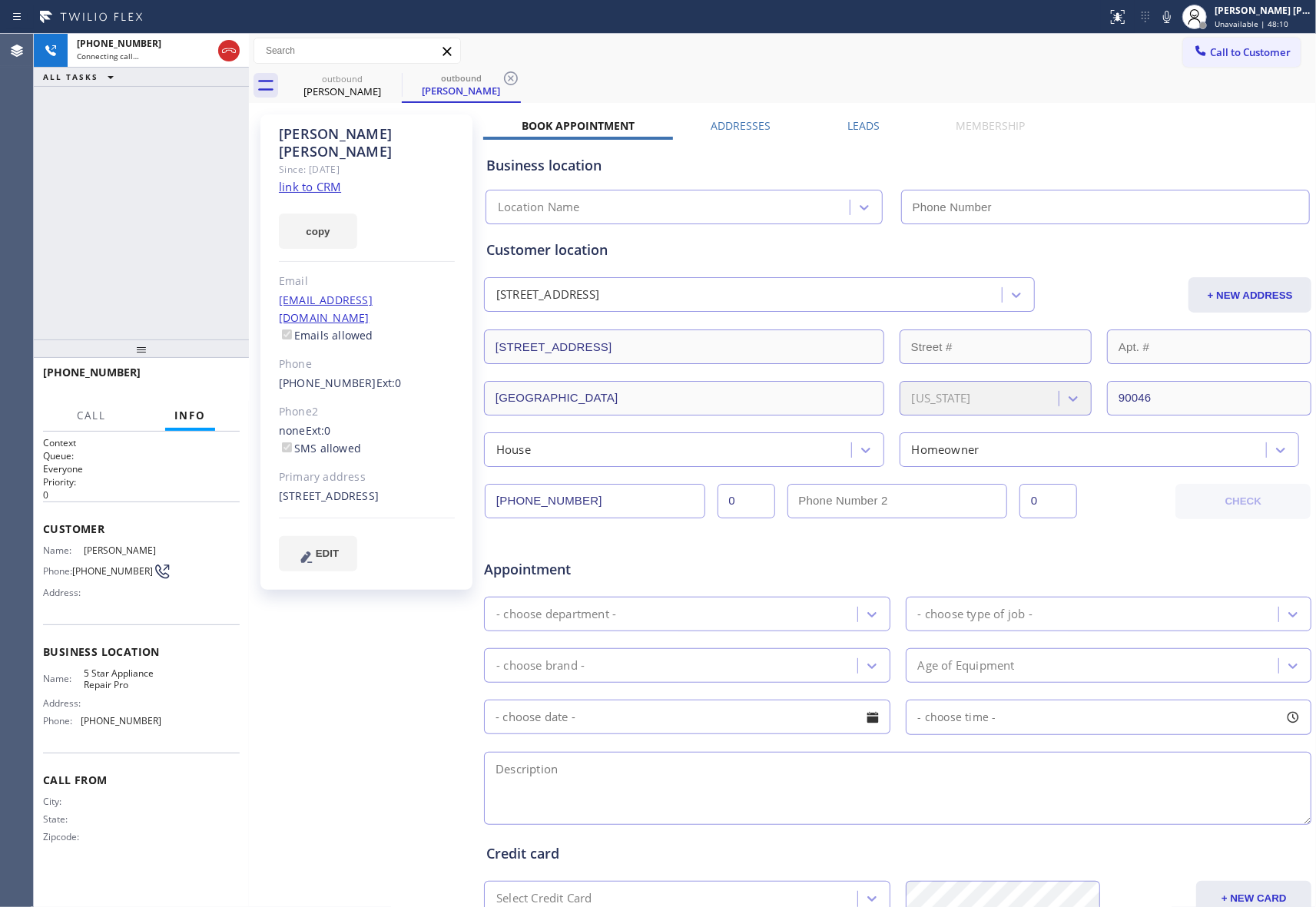
type input "[PHONE_NUMBER]"
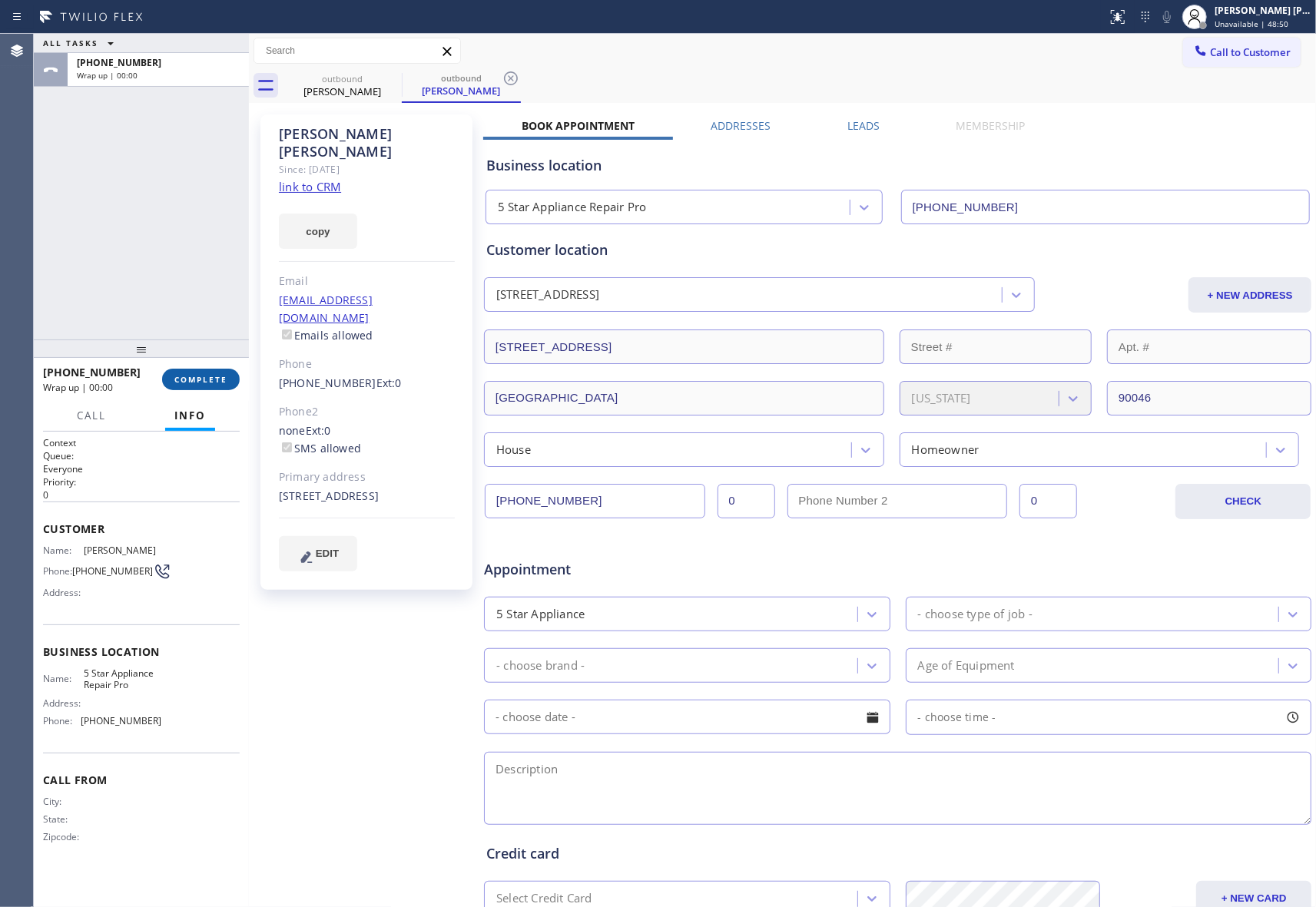
drag, startPoint x: 189, startPoint y: 373, endPoint x: 174, endPoint y: 372, distance: 15.0
click at [187, 374] on span "COMPLETE" at bounding box center [201, 379] width 53 height 11
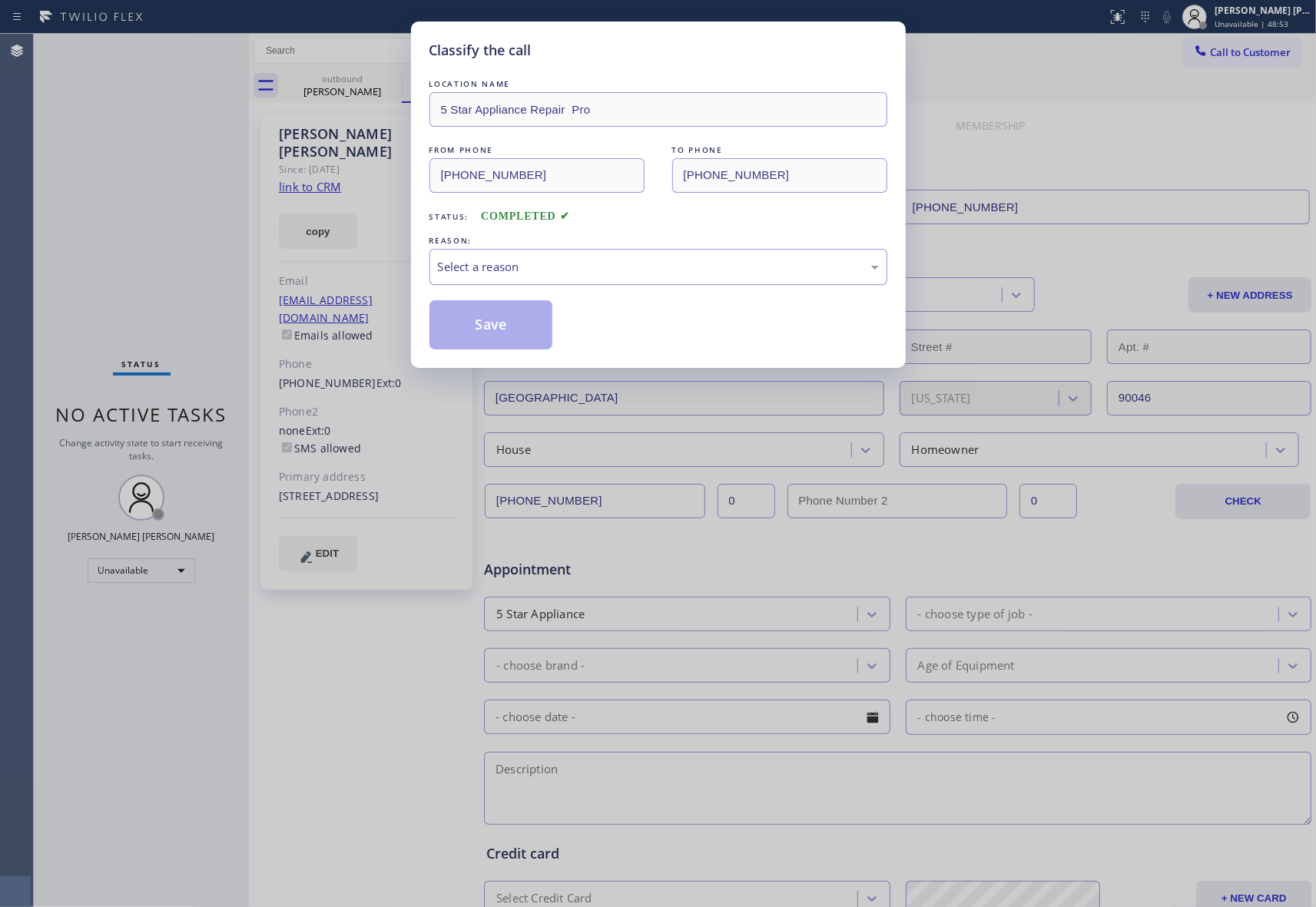
click at [563, 267] on div "Select a reason" at bounding box center [658, 266] width 441 height 17
click at [508, 333] on button "Save" at bounding box center [490, 325] width 123 height 49
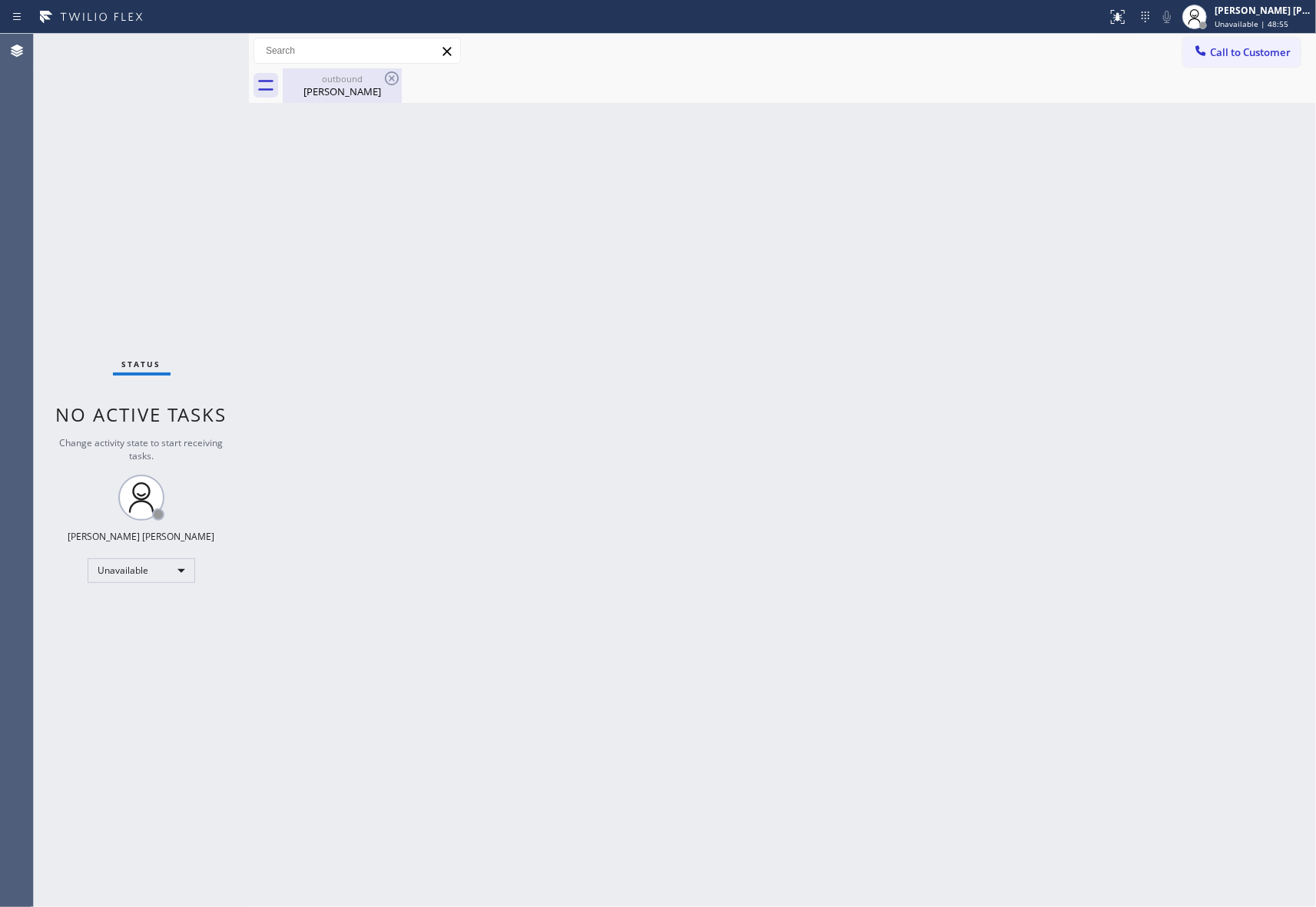
click at [341, 92] on div "[PERSON_NAME]" at bounding box center [342, 91] width 116 height 14
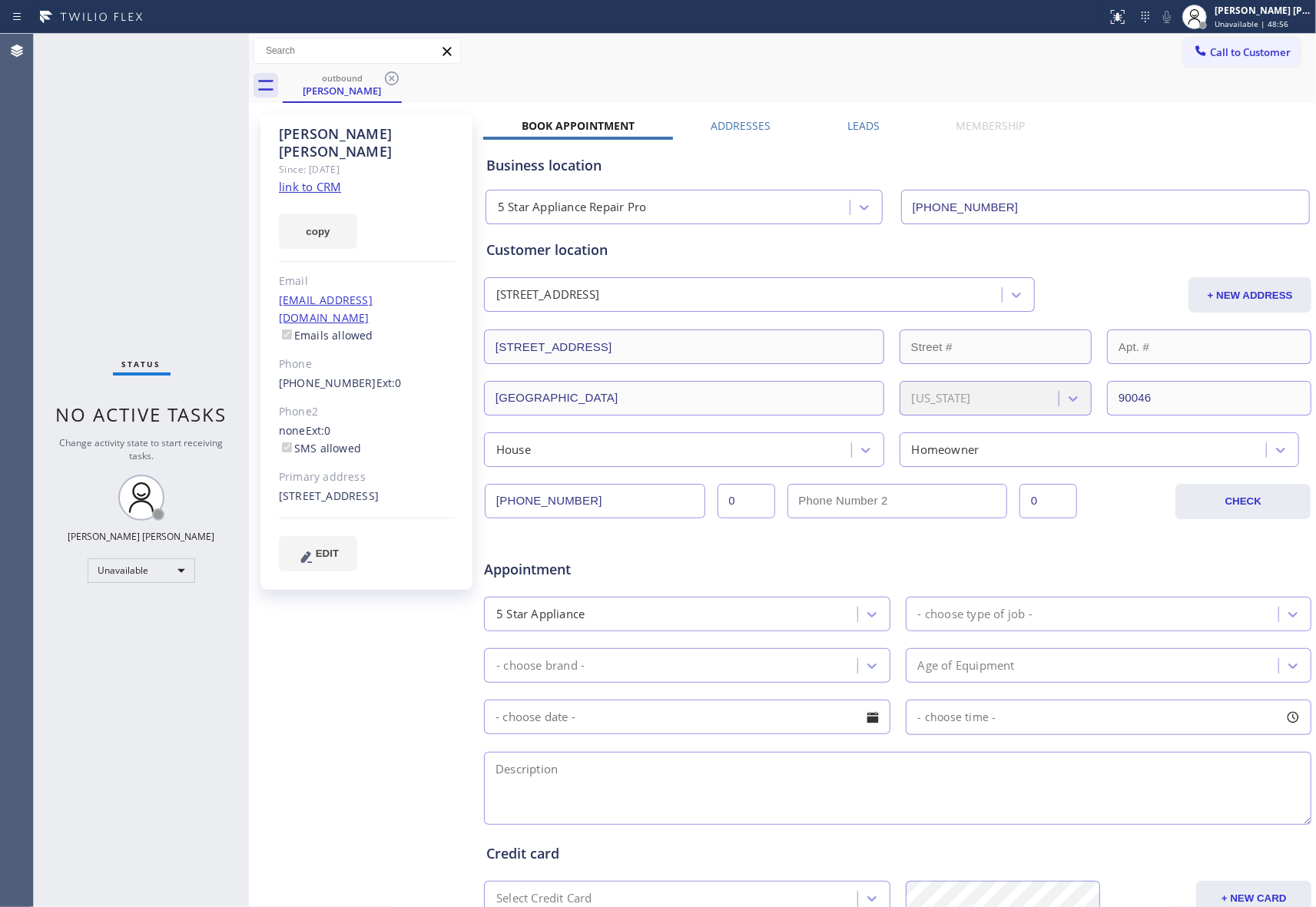
click at [863, 127] on label "Leads" at bounding box center [862, 125] width 32 height 15
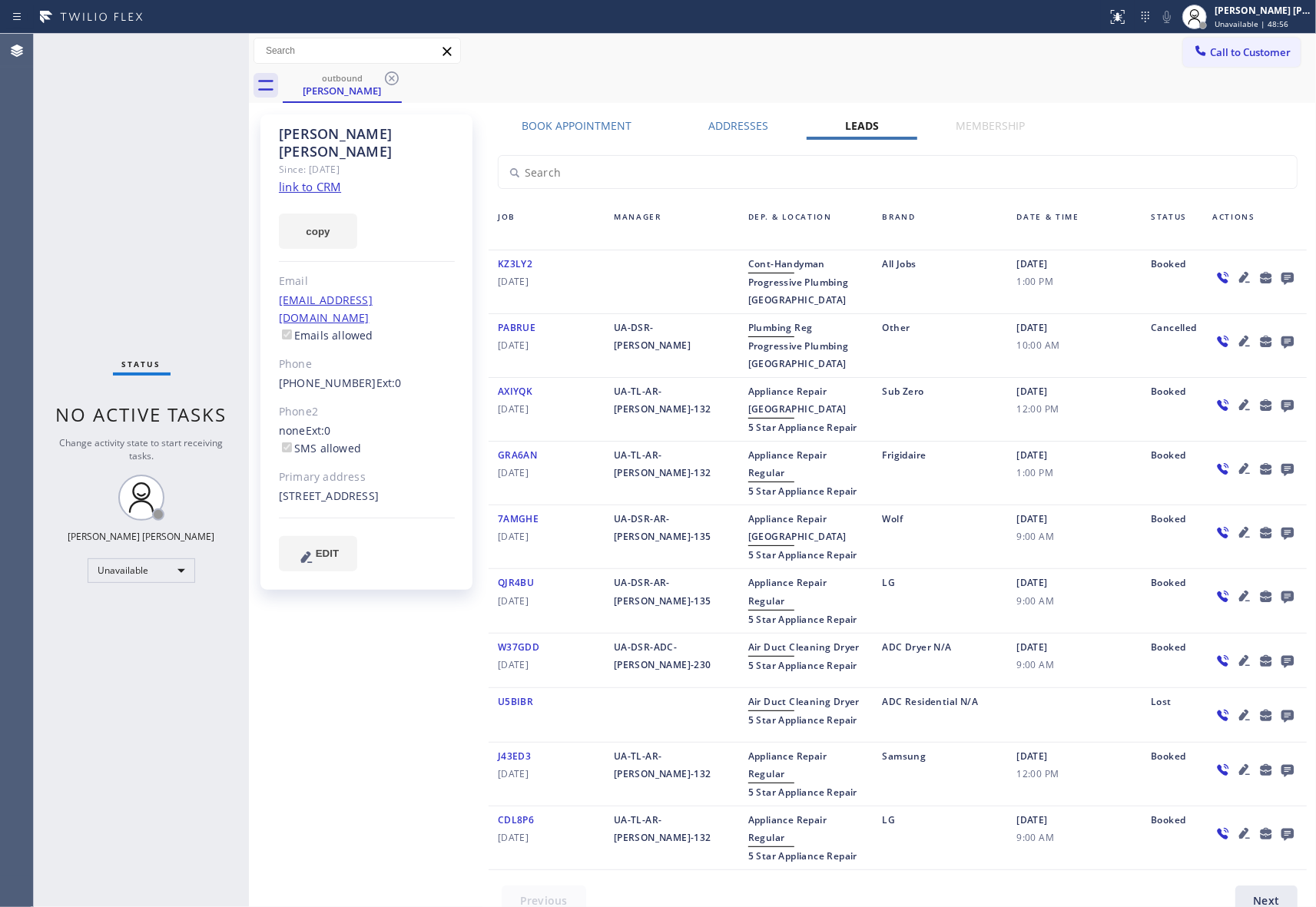
click at [1281, 277] on icon at bounding box center [1287, 278] width 12 height 12
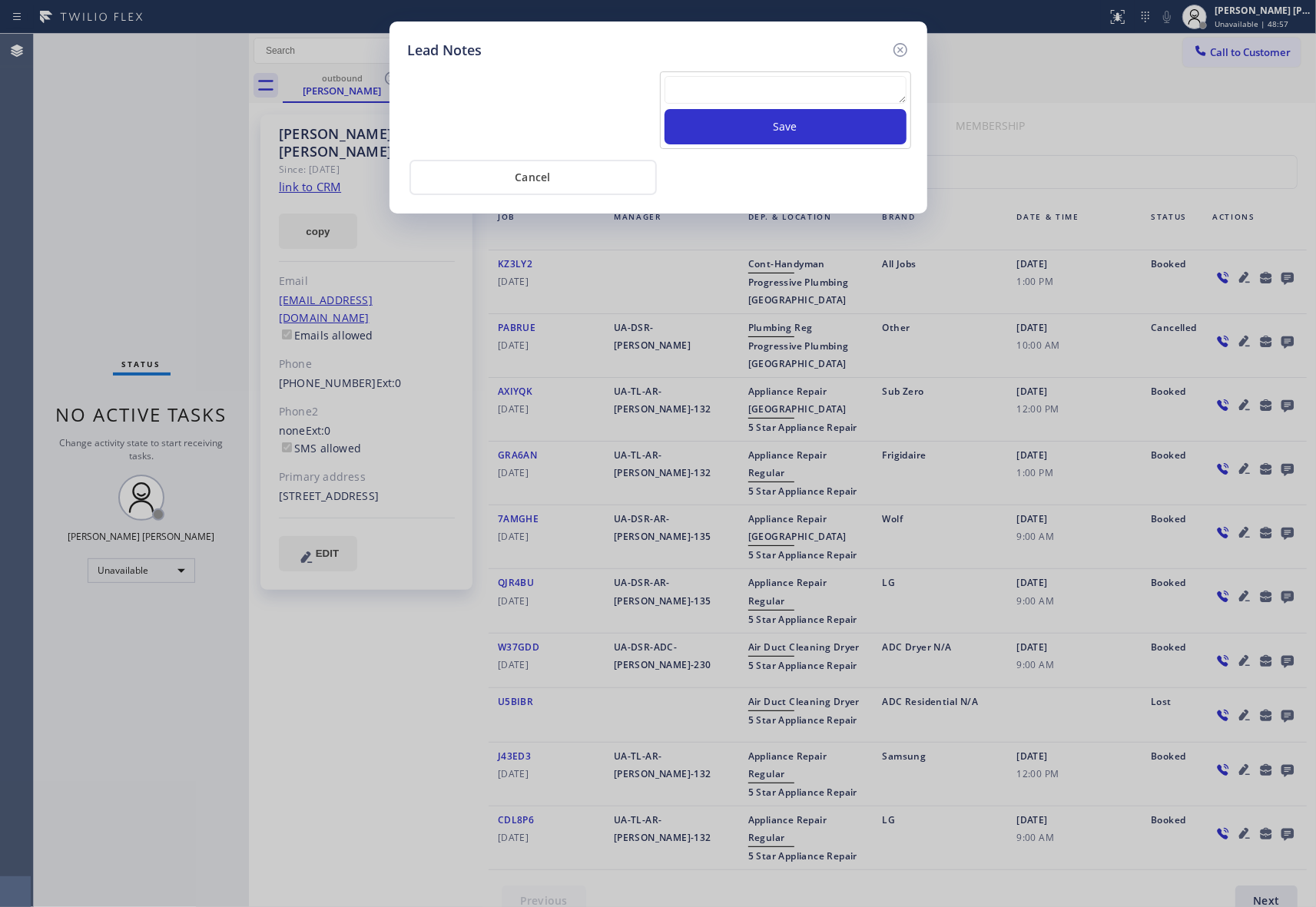
click at [708, 79] on textarea at bounding box center [785, 90] width 242 height 27
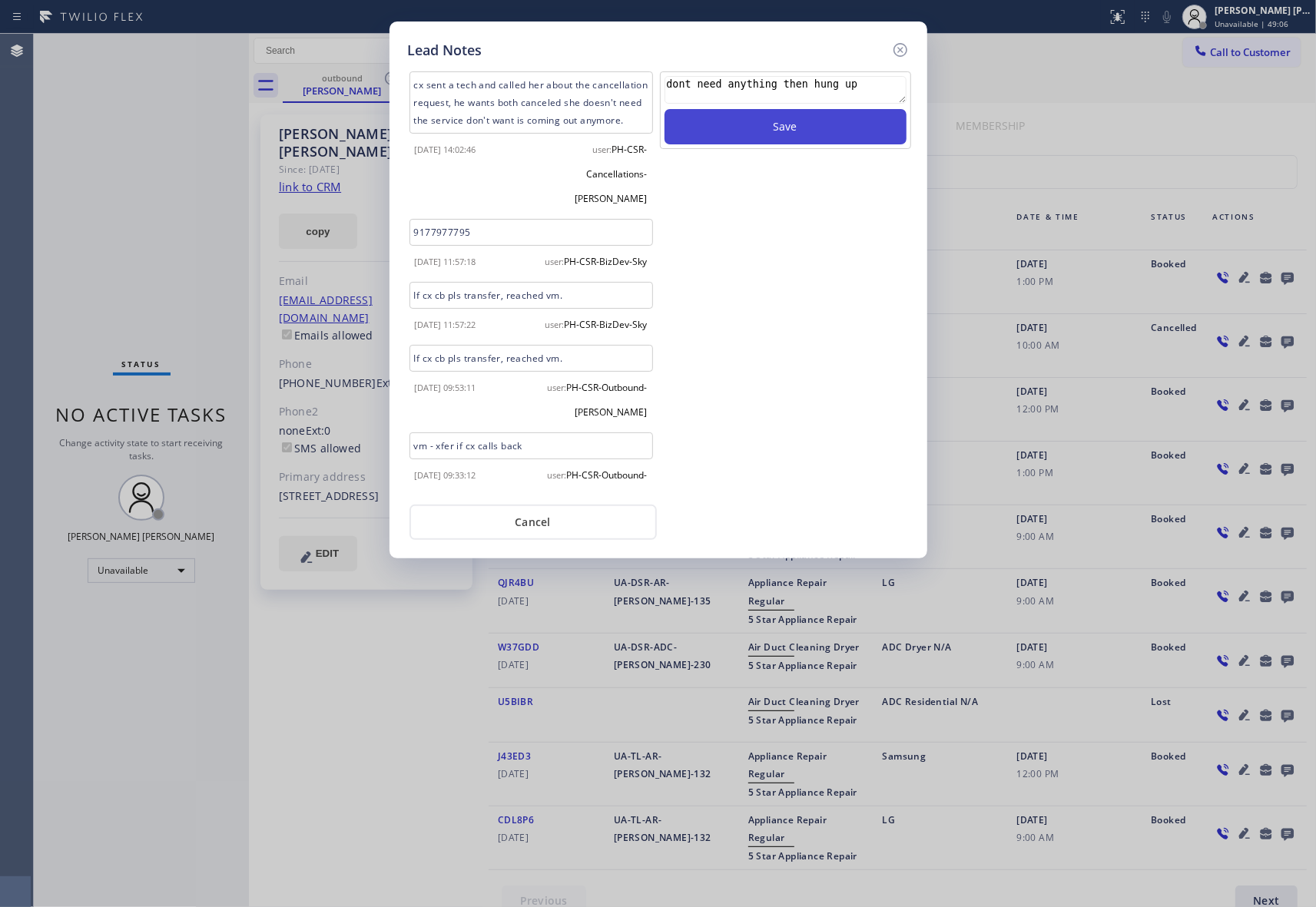
type textarea "dont need anything then hung up"
click at [744, 124] on button "Save" at bounding box center [785, 126] width 242 height 36
click at [897, 47] on icon at bounding box center [900, 50] width 18 height 18
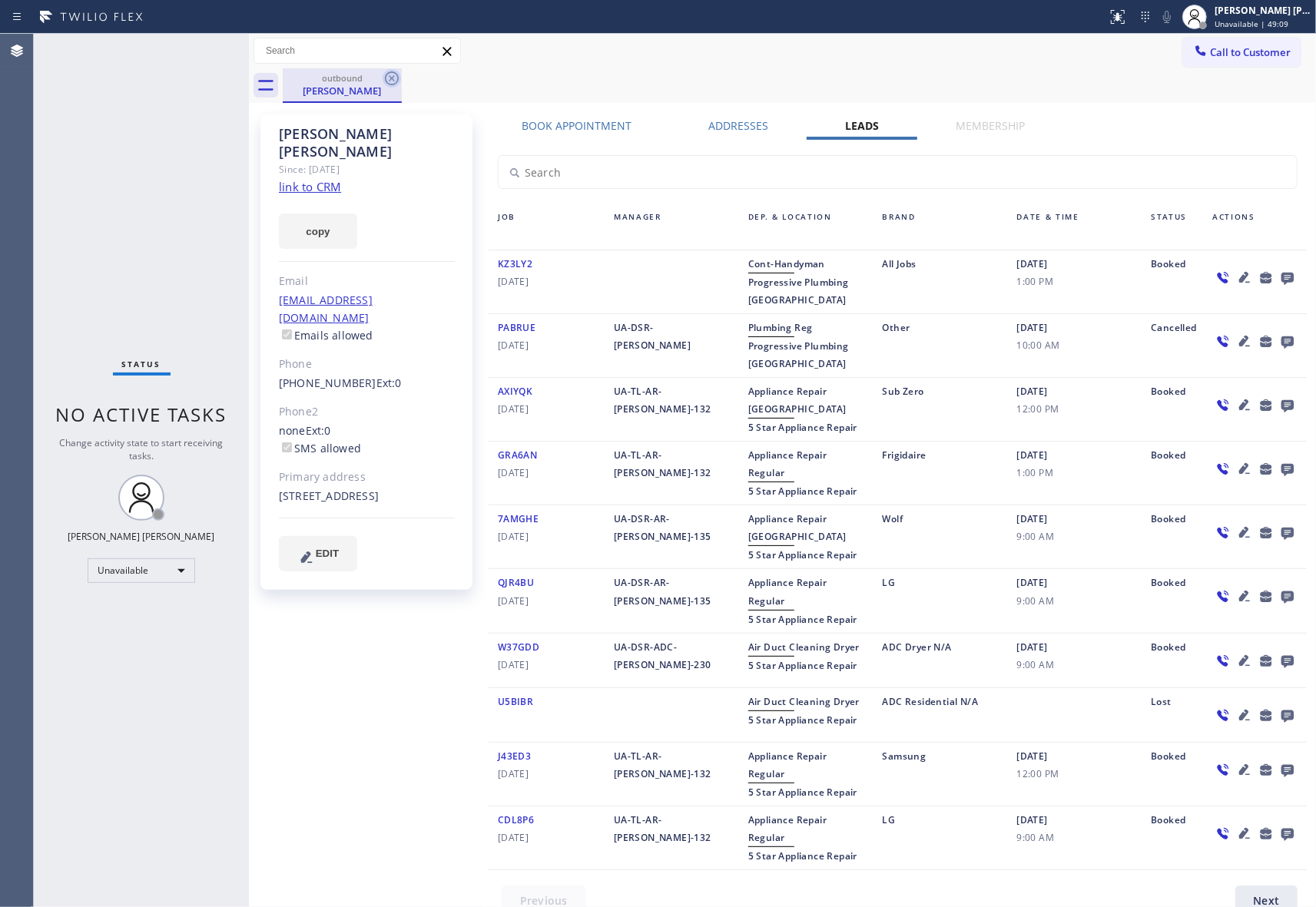
drag, startPoint x: 376, startPoint y: 87, endPoint x: 382, endPoint y: 78, distance: 10.8
click at [375, 83] on div "outbound [PERSON_NAME]" at bounding box center [342, 85] width 116 height 33
click at [382, 78] on icon at bounding box center [391, 79] width 18 height 18
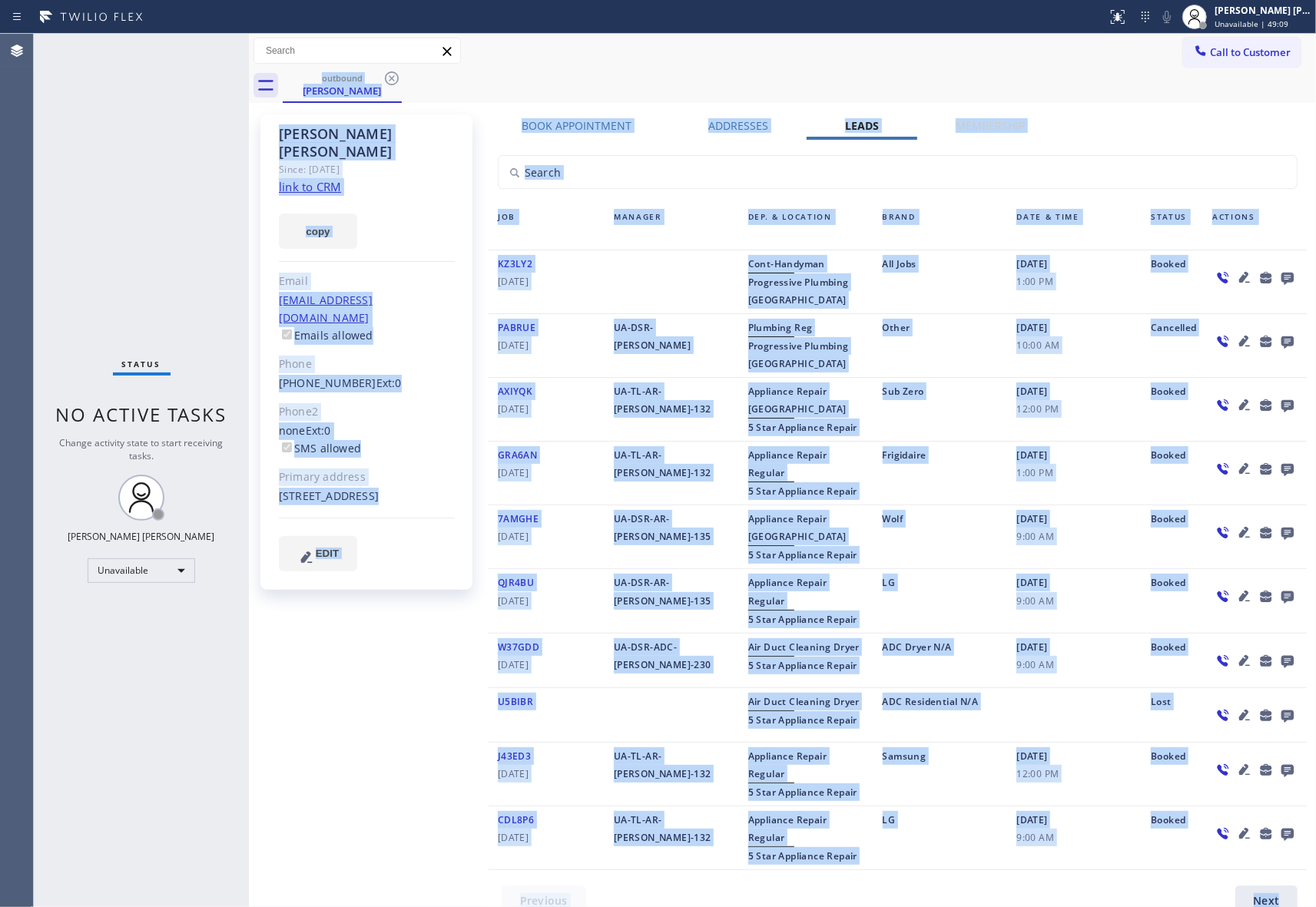
click at [384, 78] on div "outbound [PERSON_NAME]" at bounding box center [799, 86] width 1033 height 35
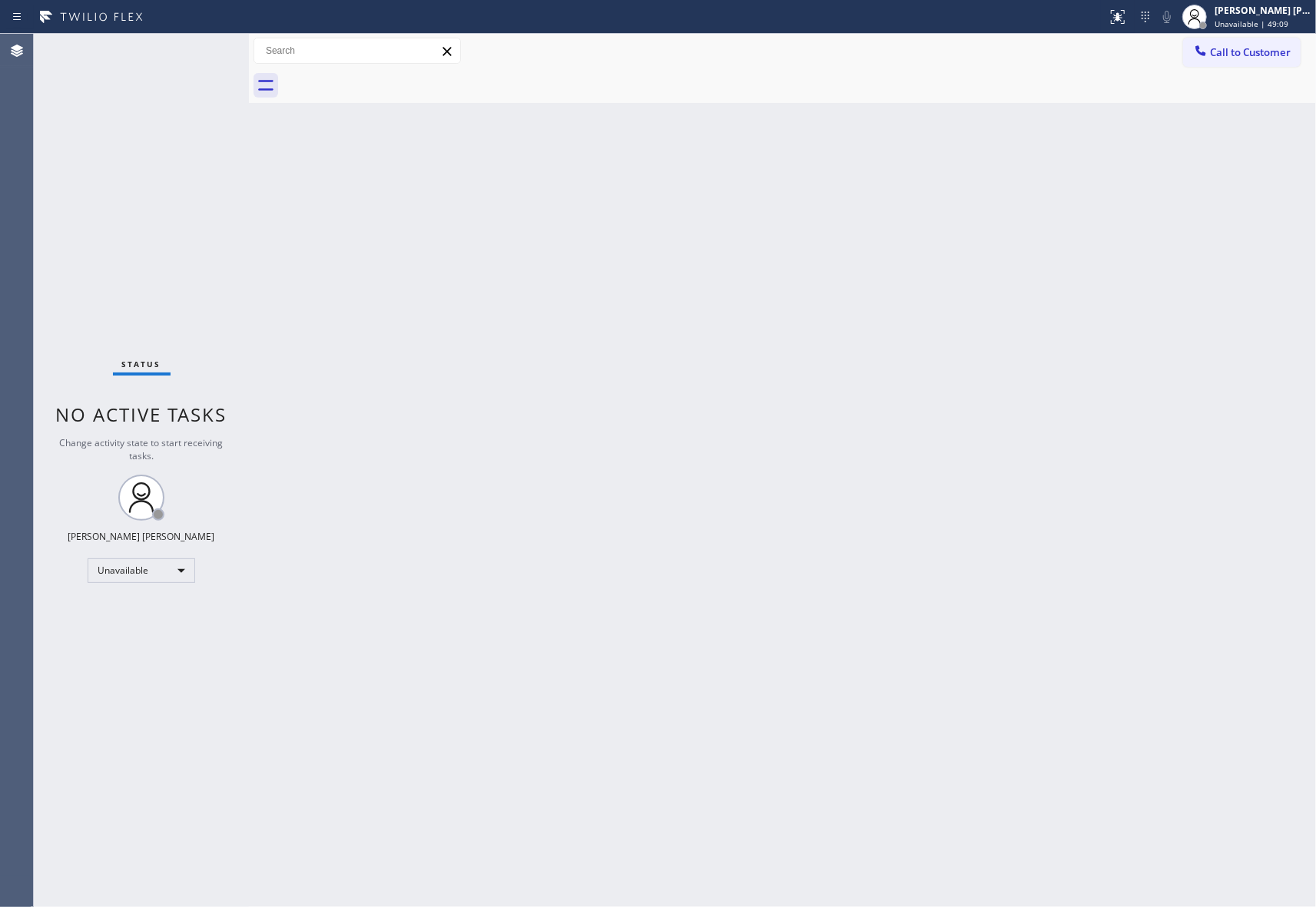
click at [384, 78] on div at bounding box center [799, 86] width 1033 height 35
click at [1217, 62] on button "Call to Customer" at bounding box center [1241, 52] width 117 height 29
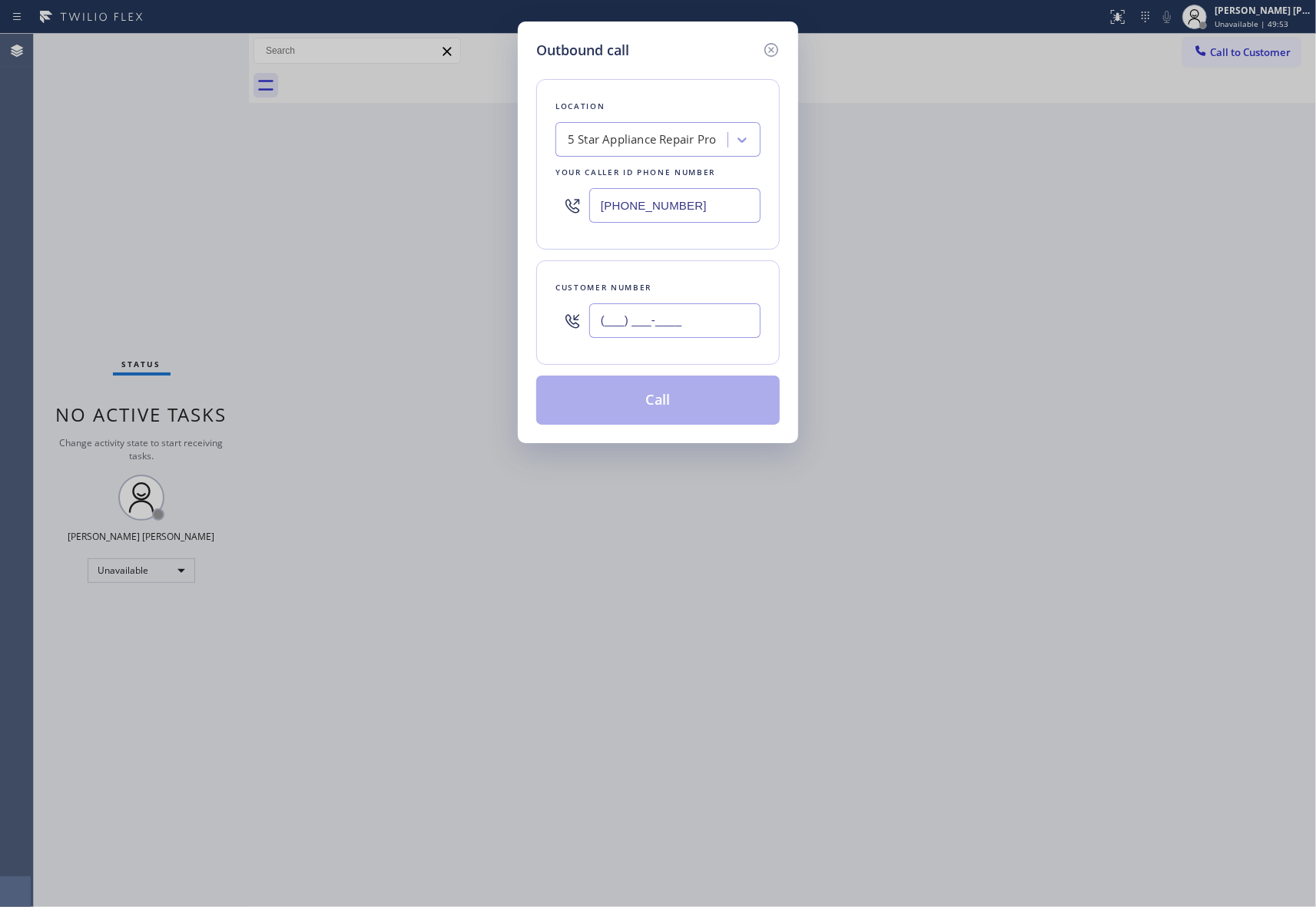
click at [691, 324] on input "(___) ___-____" at bounding box center [674, 321] width 171 height 35
paste input "209) 534-6425"
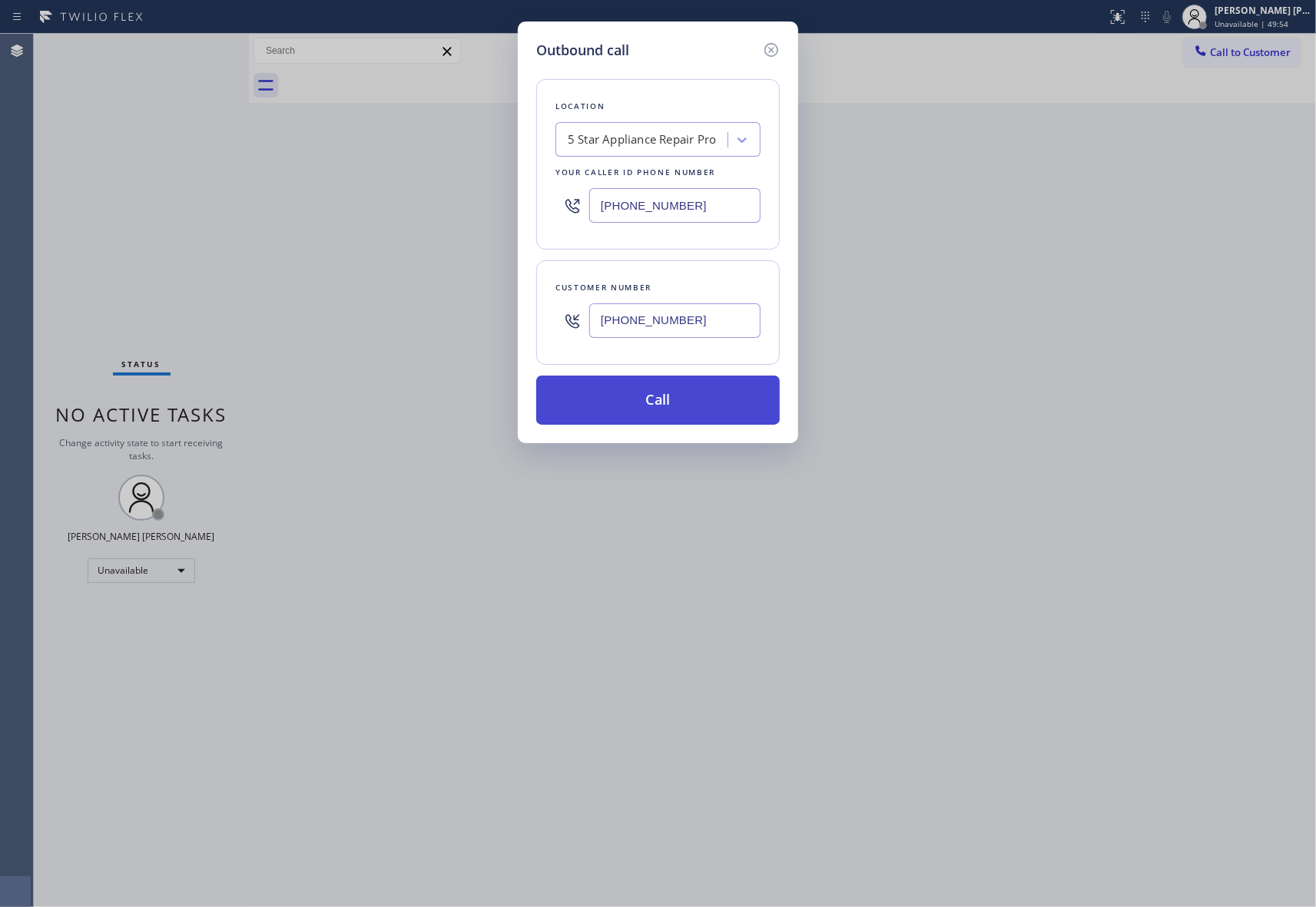
type input "[PHONE_NUMBER]"
drag, startPoint x: 670, startPoint y: 405, endPoint x: 631, endPoint y: 405, distance: 39.0
click at [669, 406] on button "Call" at bounding box center [658, 400] width 243 height 49
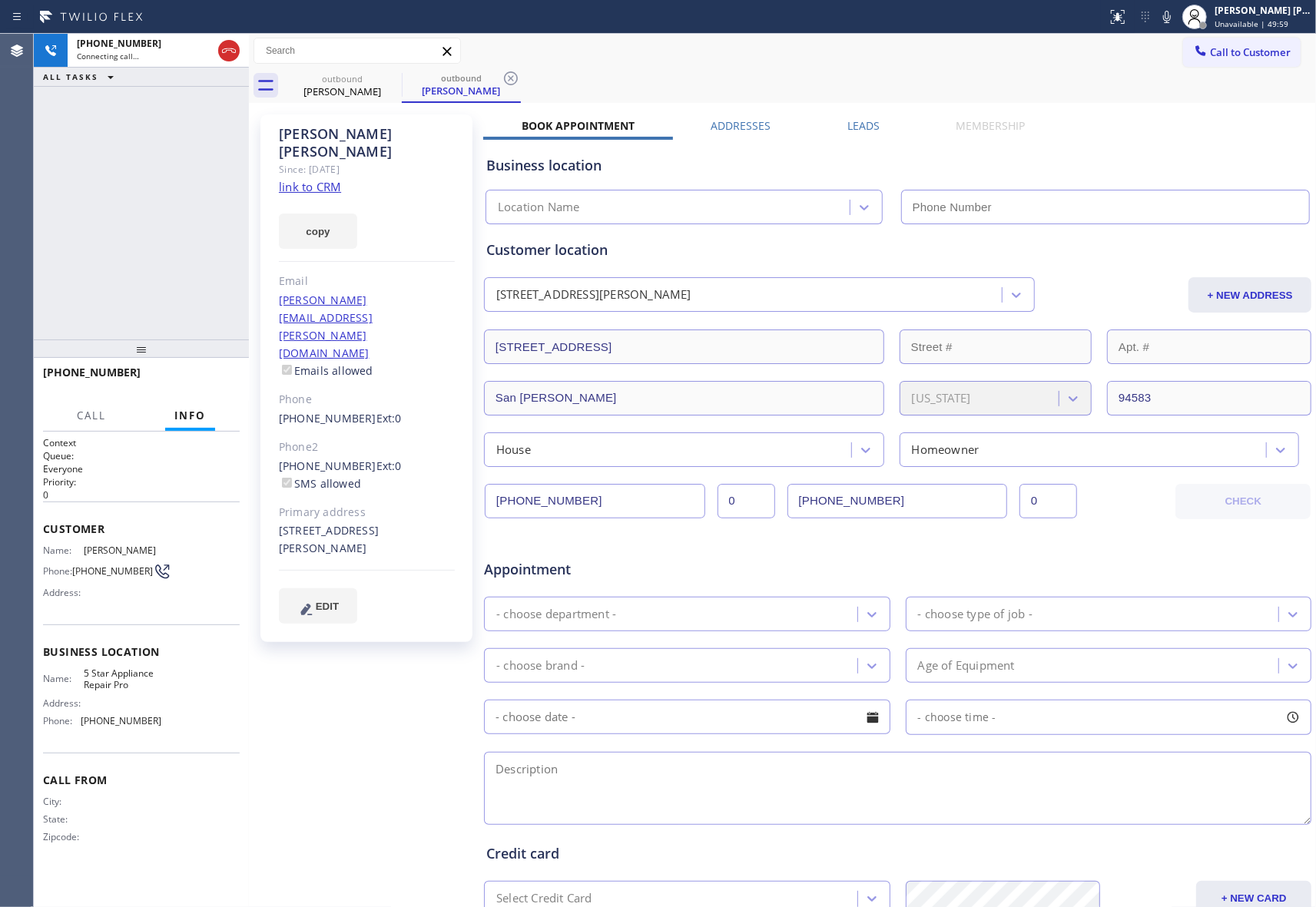
type input "[PHONE_NUMBER]"
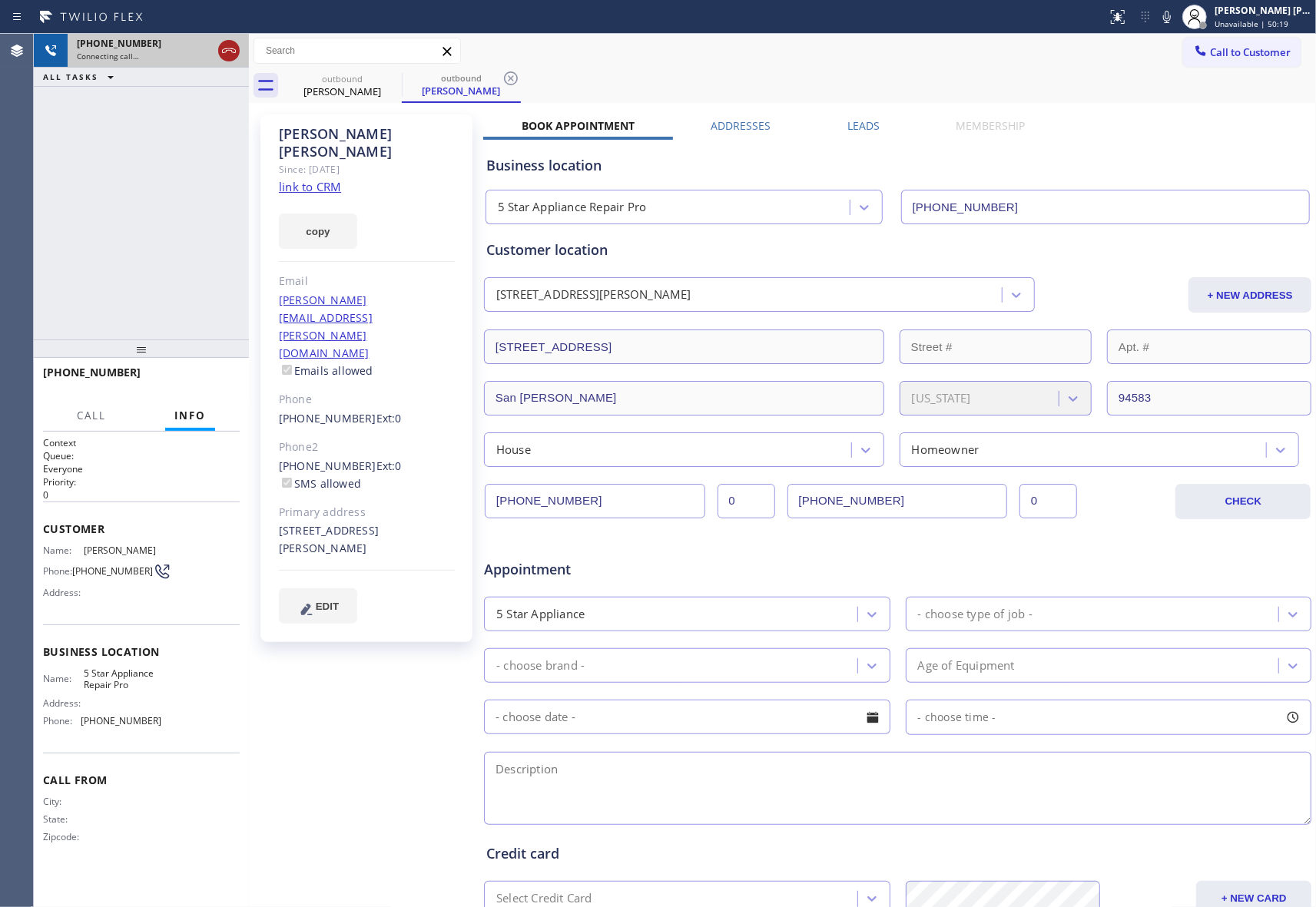
click at [228, 46] on icon at bounding box center [229, 50] width 18 height 18
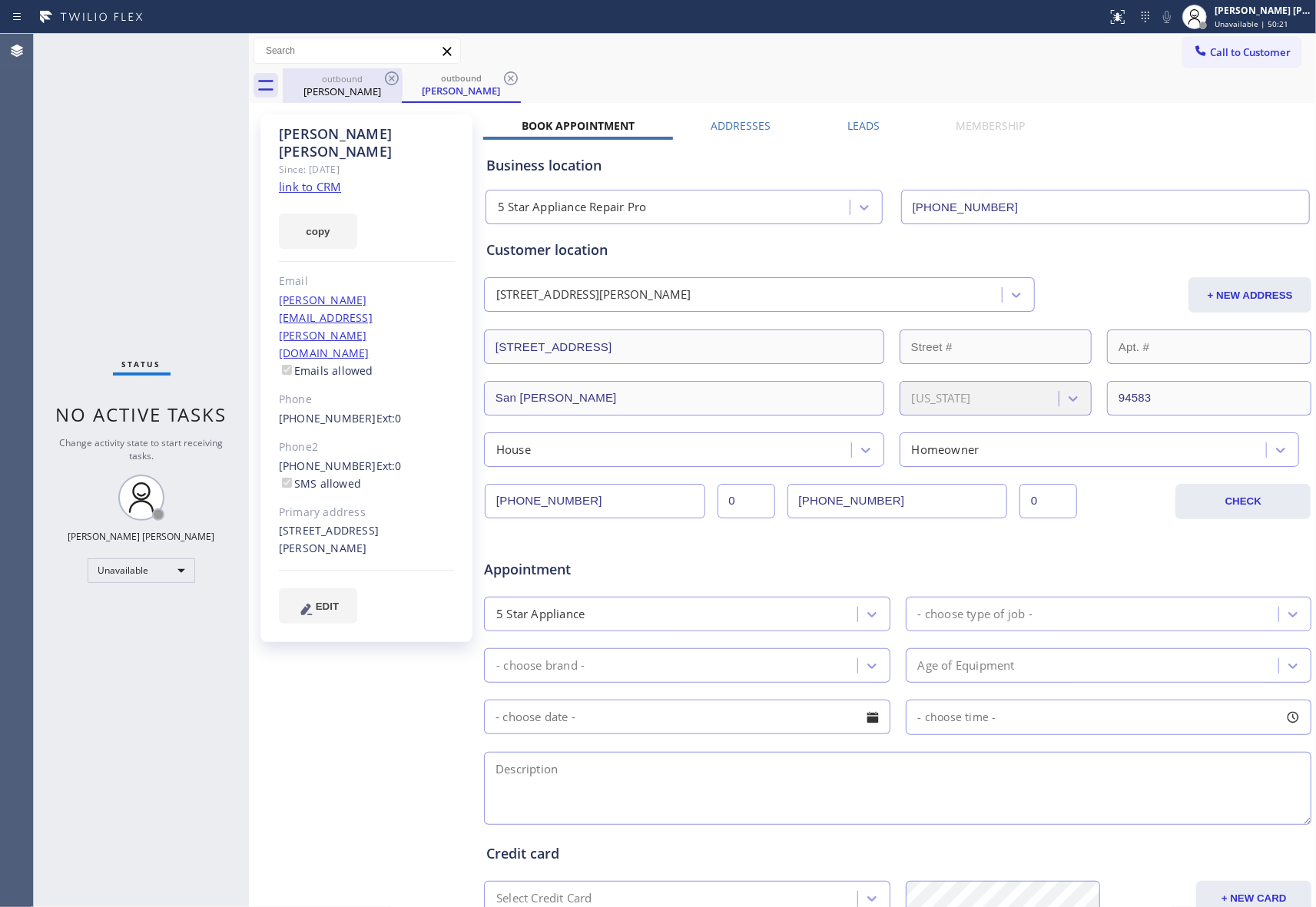
click at [369, 86] on div "[PERSON_NAME]" at bounding box center [342, 91] width 116 height 14
click at [404, 80] on div "outbound" at bounding box center [461, 79] width 116 height 12
click at [385, 83] on icon at bounding box center [391, 79] width 18 height 18
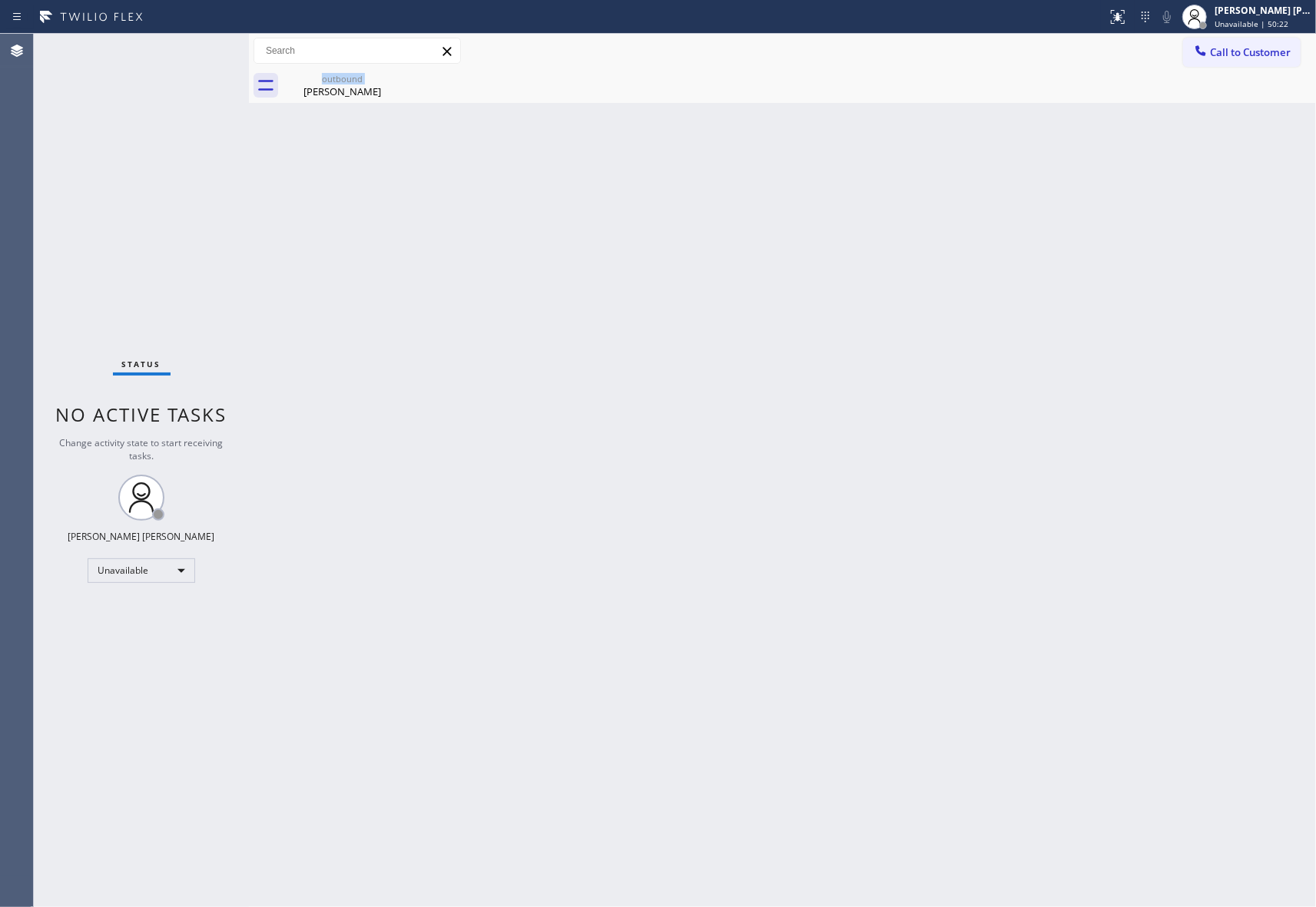
click at [385, 83] on div "outbound [PERSON_NAME]" at bounding box center [342, 86] width 119 height 35
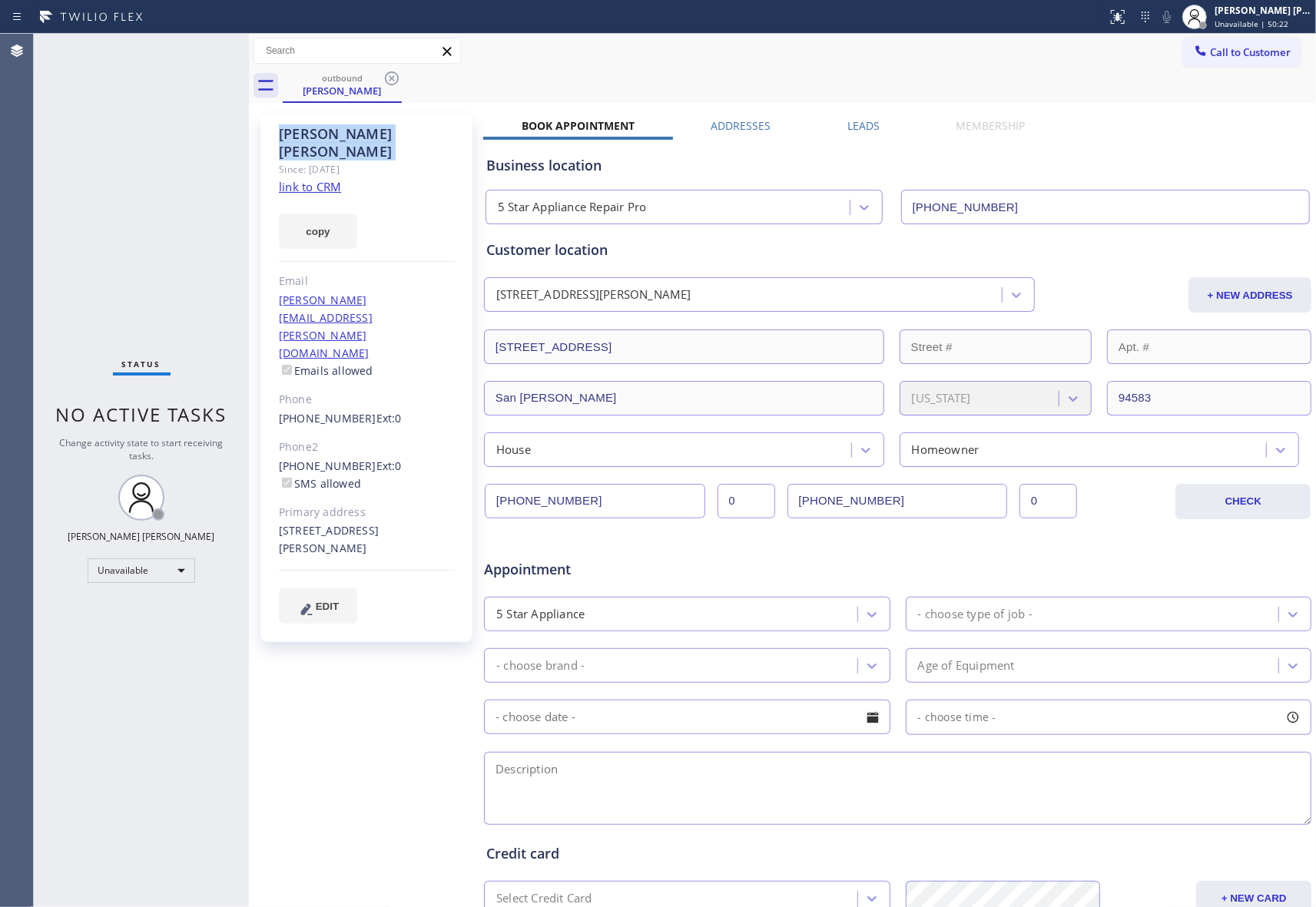
click at [385, 83] on icon at bounding box center [391, 79] width 18 height 18
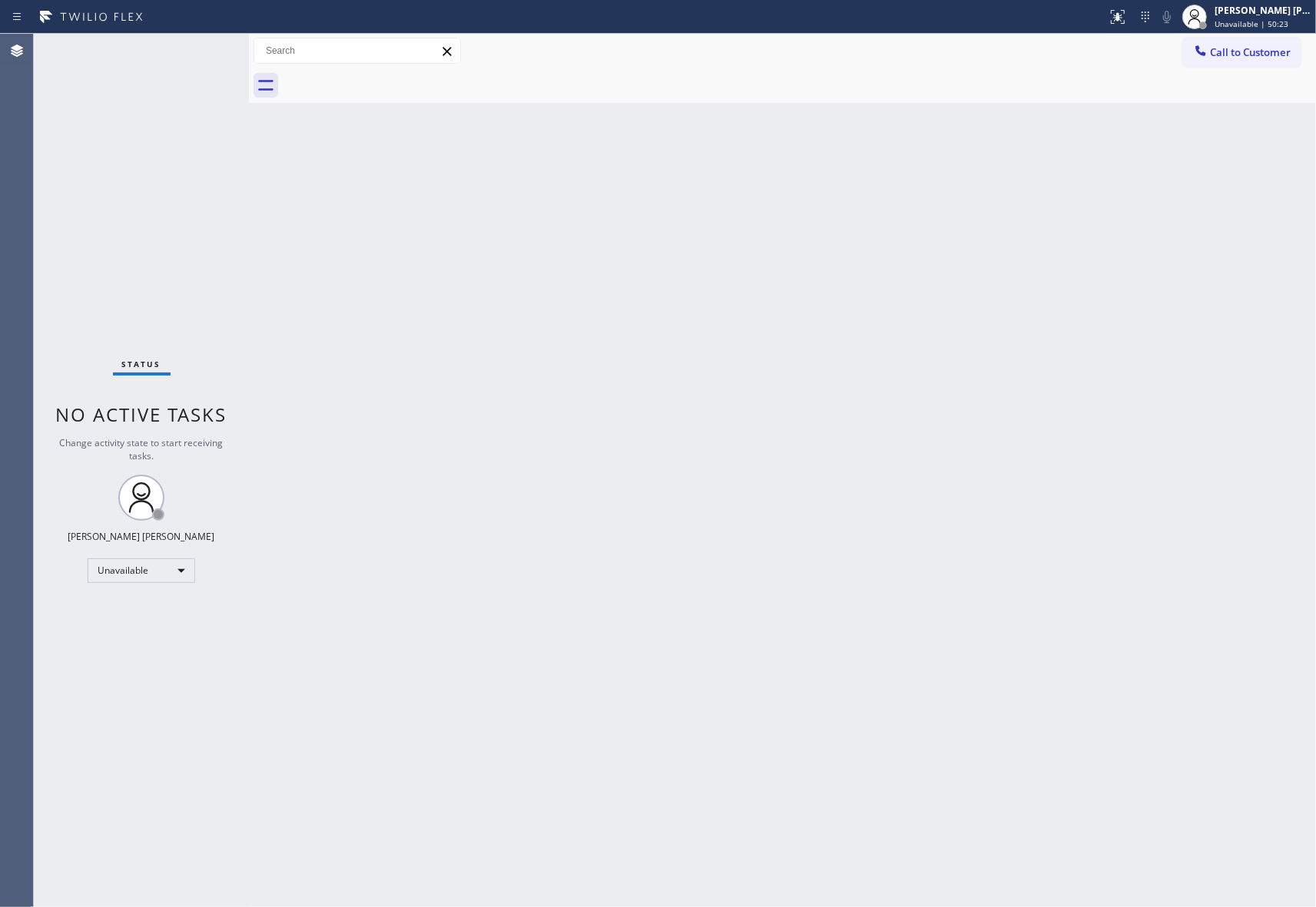
click at [1301, 66] on div "Call to Customer Outbound call Location 5 Star Appliance Repair Pro Your caller…" at bounding box center [782, 51] width 1066 height 35
click at [1281, 53] on span "Call to Customer" at bounding box center [1250, 52] width 80 height 14
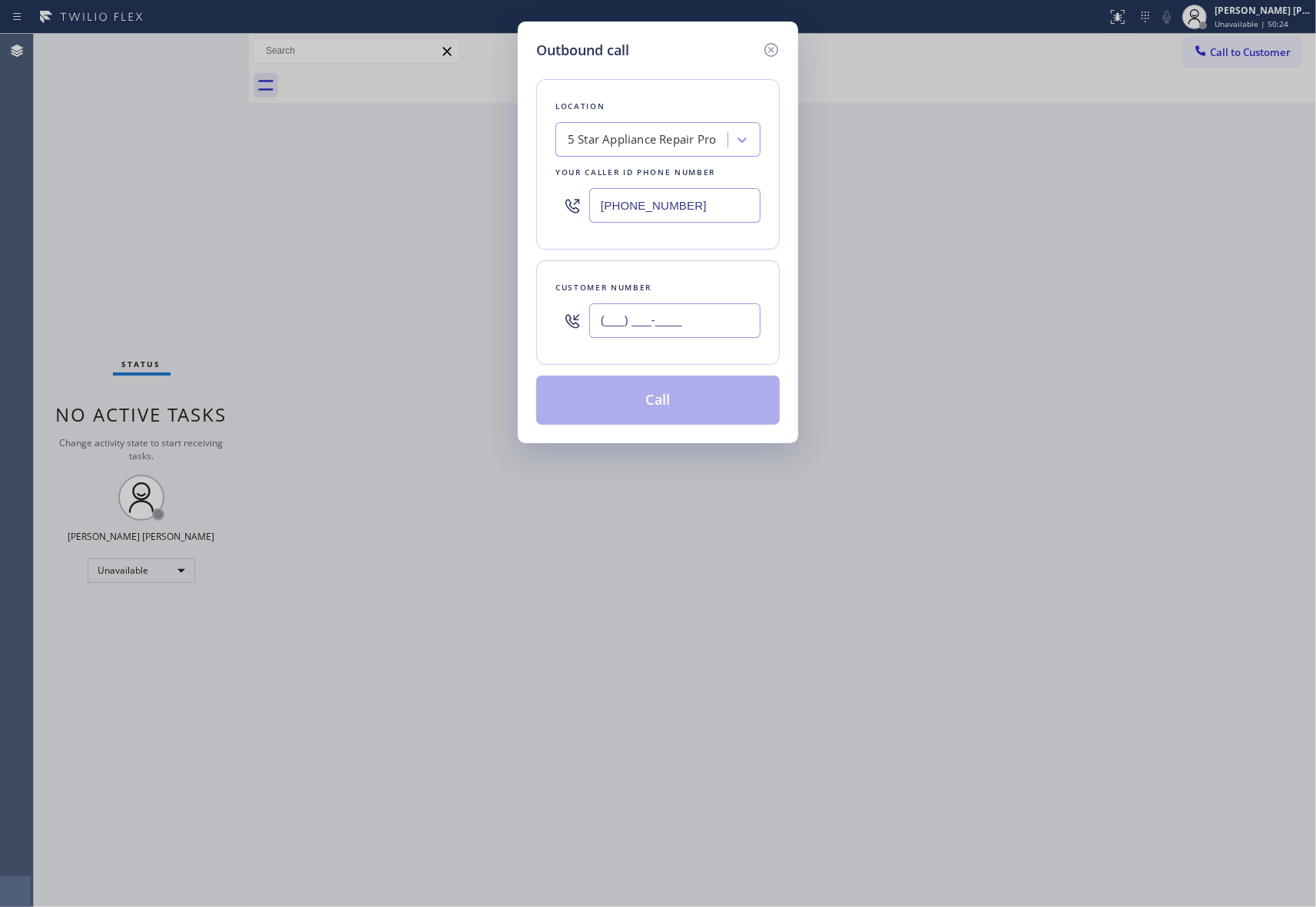
click at [676, 311] on input "(___) ___-____" at bounding box center [674, 321] width 171 height 35
paste input "925) 283-2734"
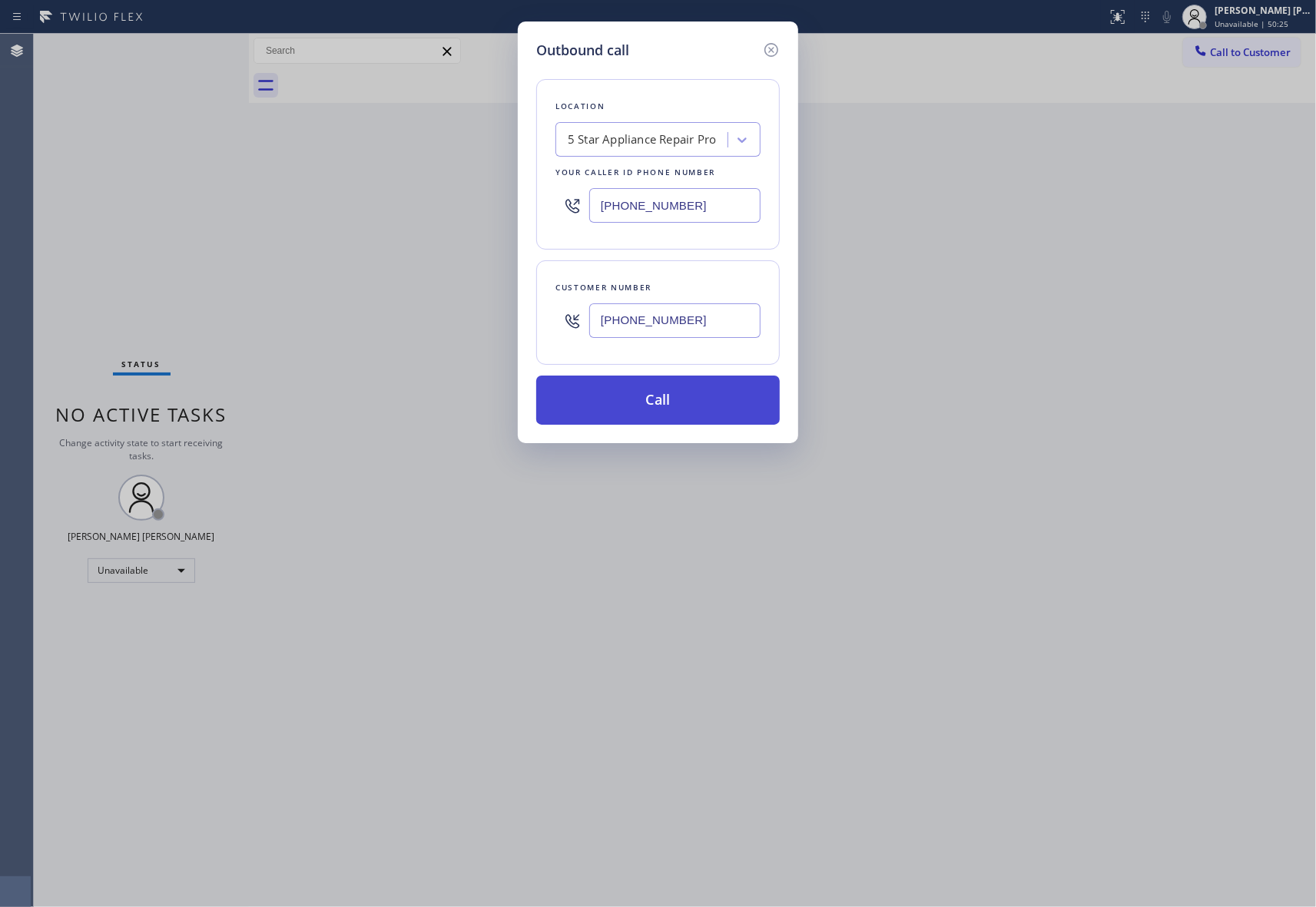
type input "[PHONE_NUMBER]"
click at [699, 405] on button "Call" at bounding box center [658, 400] width 243 height 49
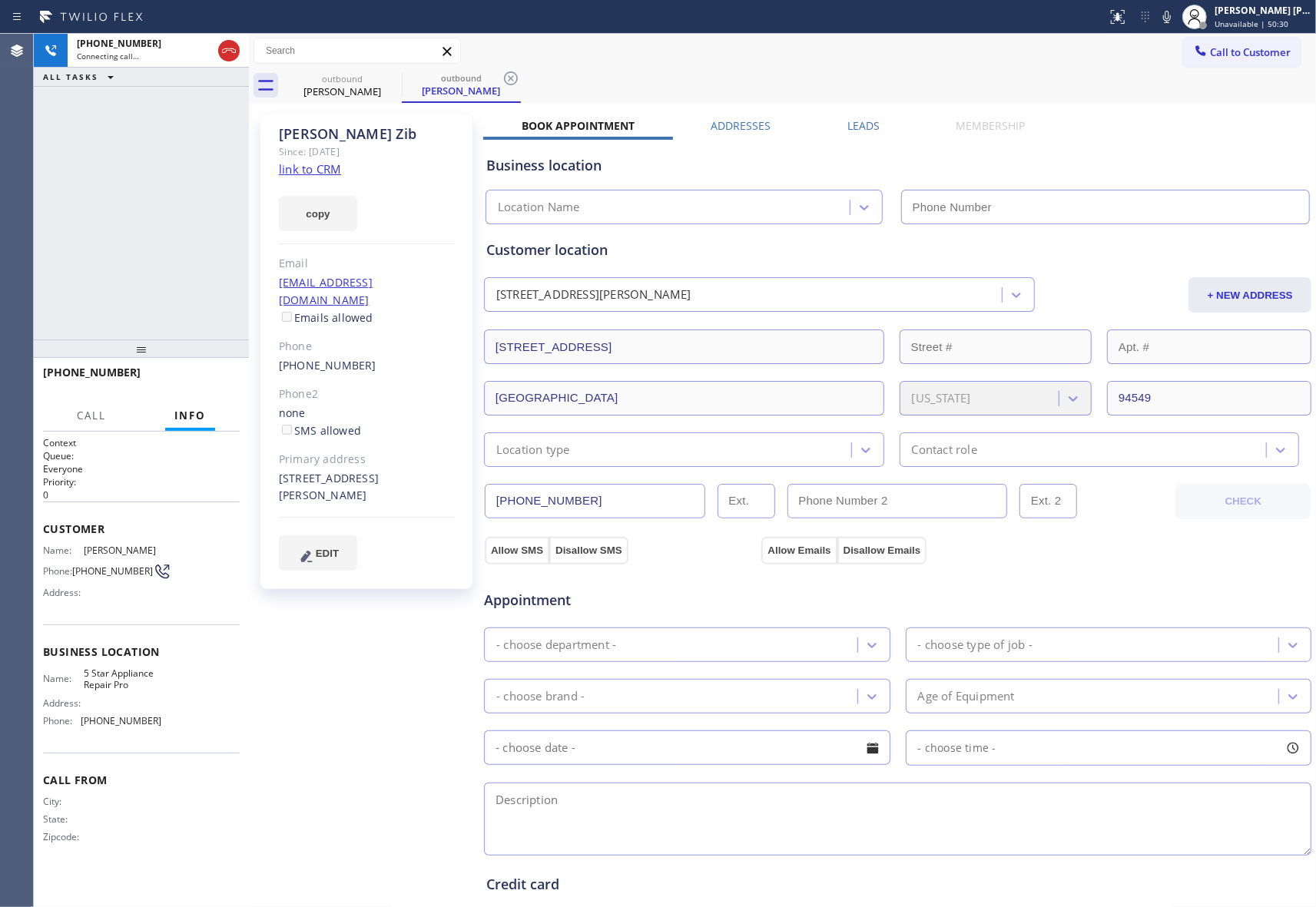
type input "[PHONE_NUMBER]"
drag, startPoint x: 230, startPoint y: 48, endPoint x: 296, endPoint y: 59, distance: 66.9
click at [230, 48] on icon at bounding box center [229, 50] width 18 height 18
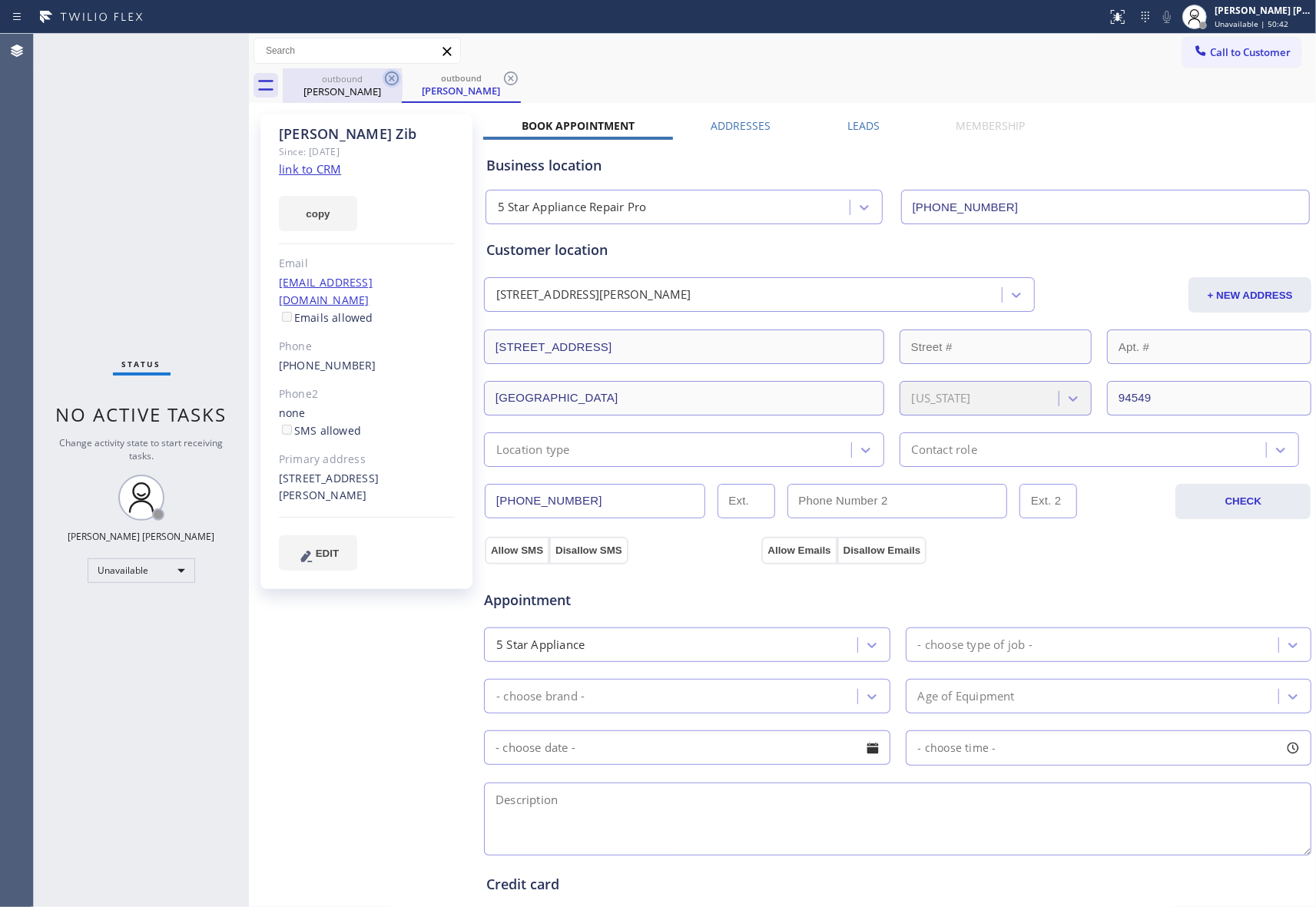
click at [391, 84] on icon at bounding box center [391, 78] width 14 height 14
click at [401, 84] on div "outbound [PERSON_NAME]" at bounding box center [461, 86] width 119 height 35
click at [391, 84] on icon at bounding box center [391, 78] width 14 height 14
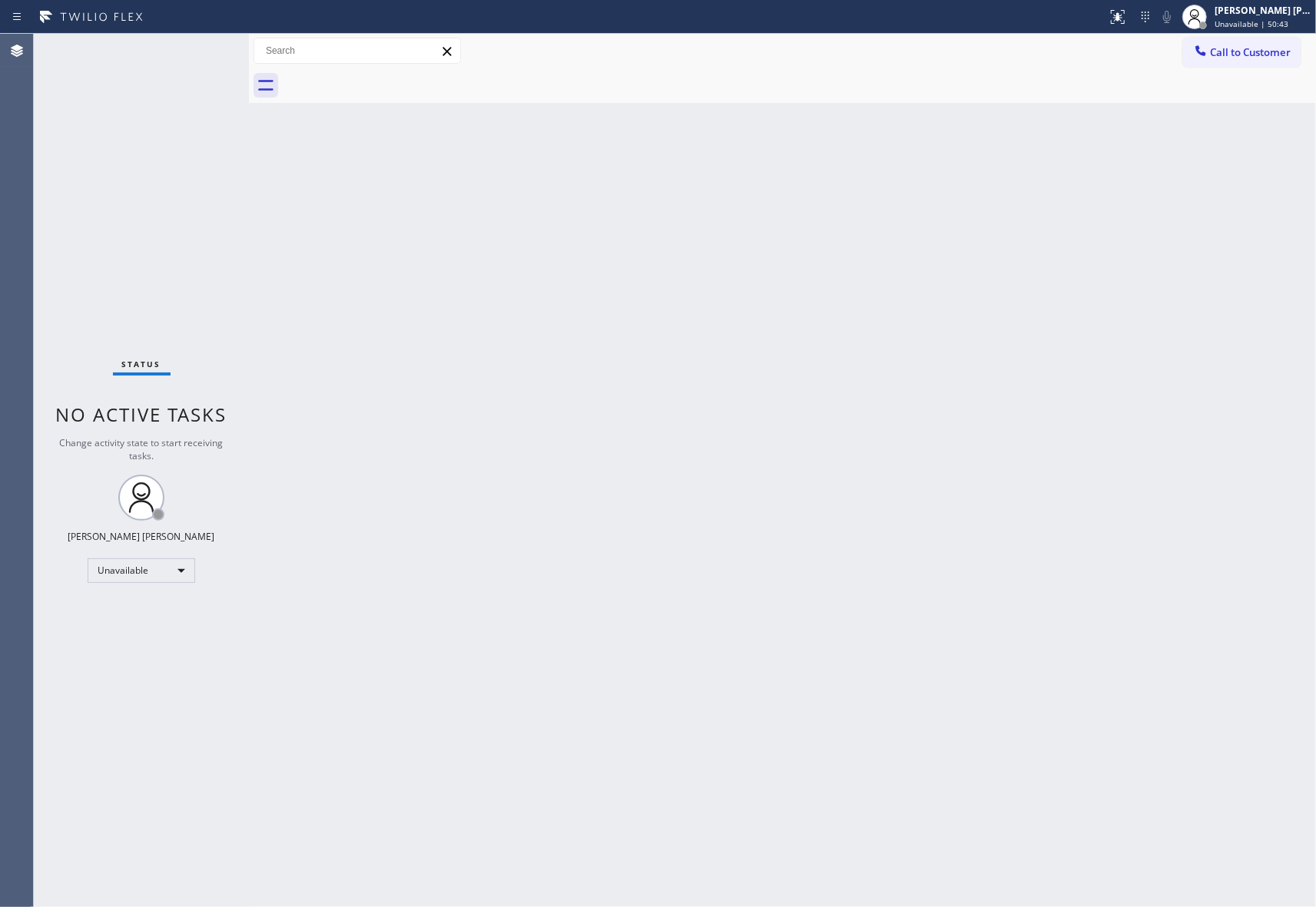
click at [391, 84] on div at bounding box center [799, 86] width 1033 height 35
drag, startPoint x: 1266, startPoint y: 49, endPoint x: 1244, endPoint y: 49, distance: 22.0
click at [1263, 49] on span "Call to Customer" at bounding box center [1250, 52] width 80 height 14
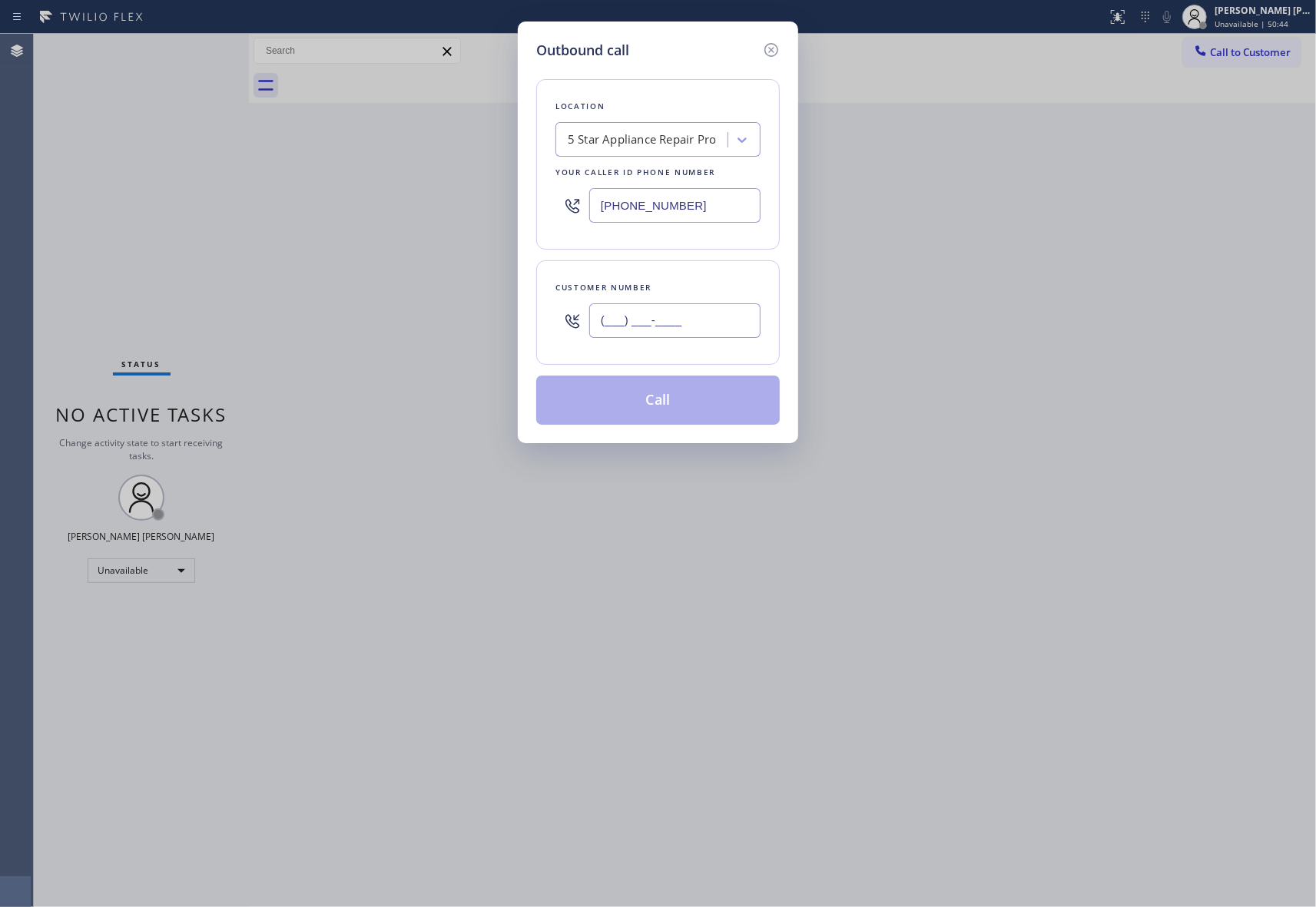
click at [651, 321] on input "(___) ___-____" at bounding box center [674, 321] width 171 height 35
paste input "206) 282-7367"
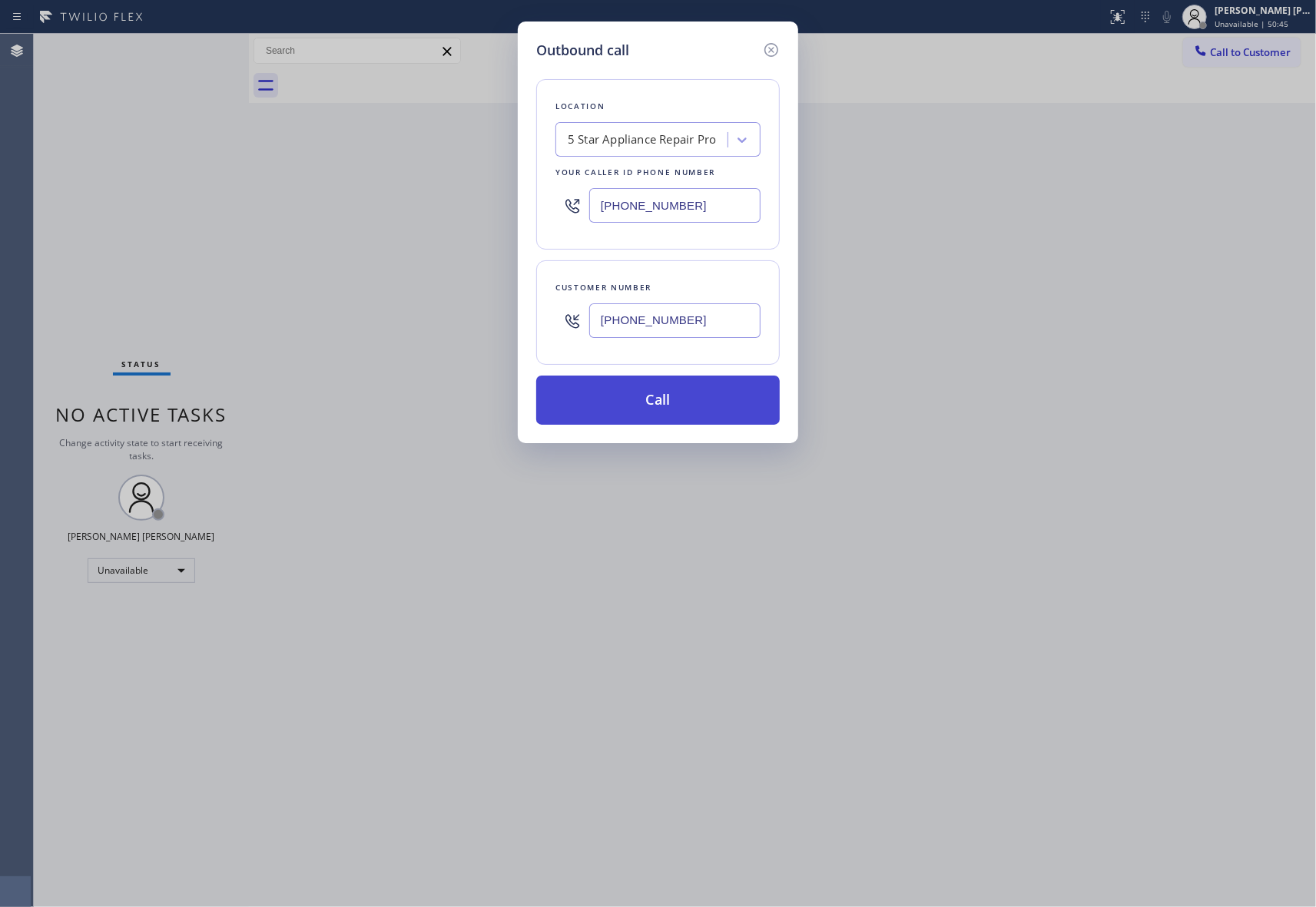
type input "[PHONE_NUMBER]"
click at [696, 400] on button "Call" at bounding box center [658, 400] width 243 height 49
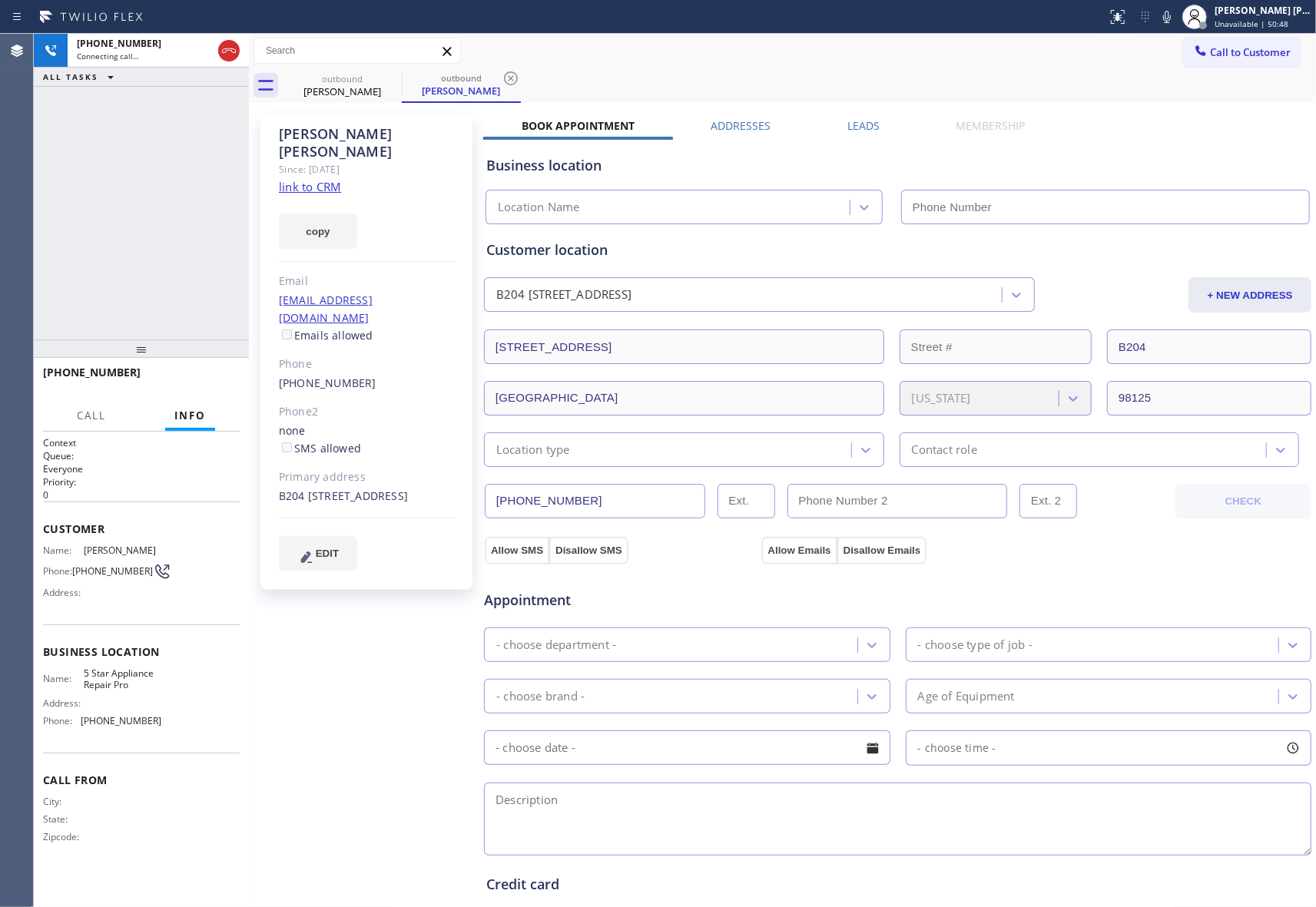
type input "[PHONE_NUMBER]"
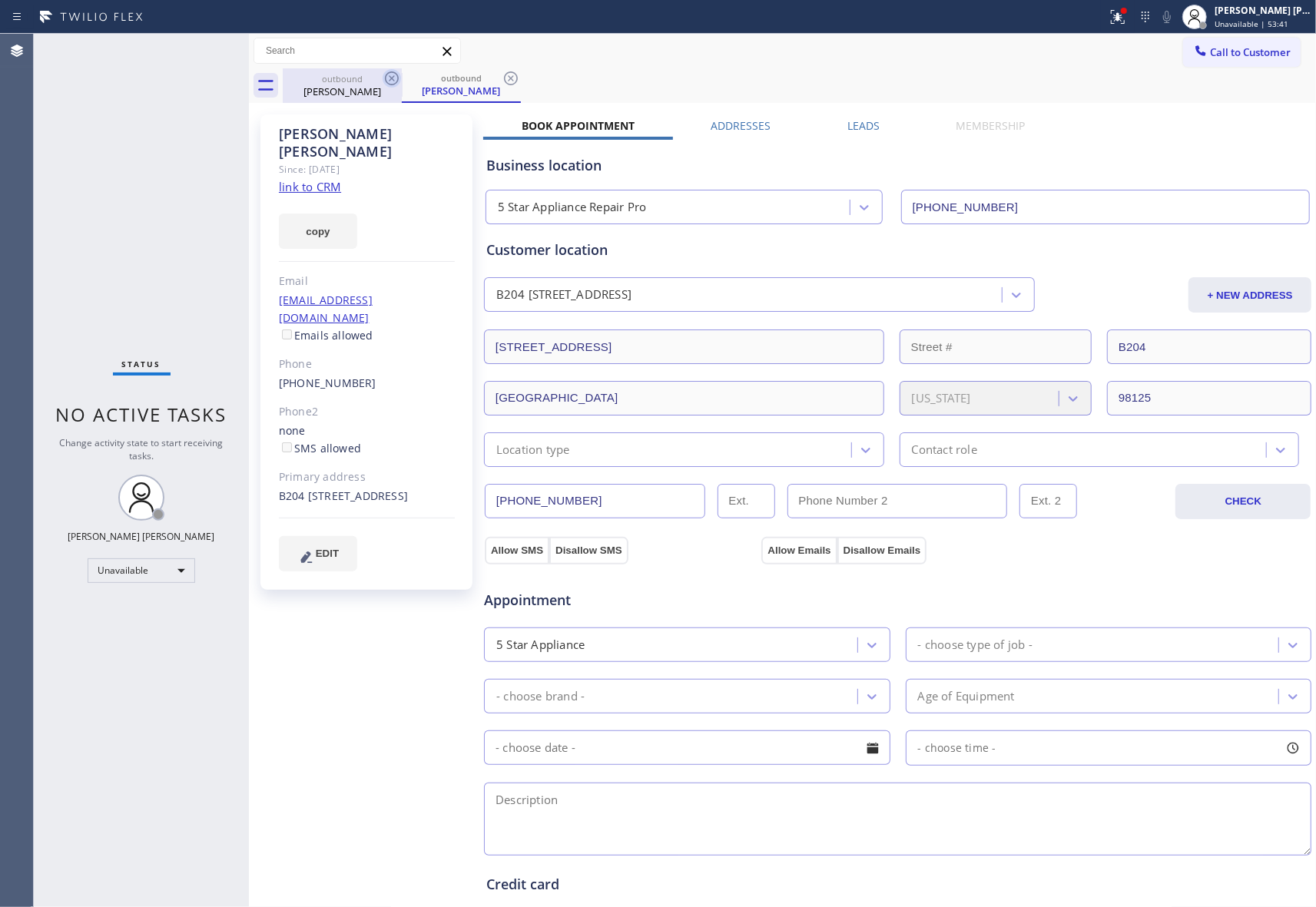
click at [385, 87] on icon at bounding box center [391, 79] width 18 height 18
click at [386, 86] on icon at bounding box center [391, 79] width 18 height 18
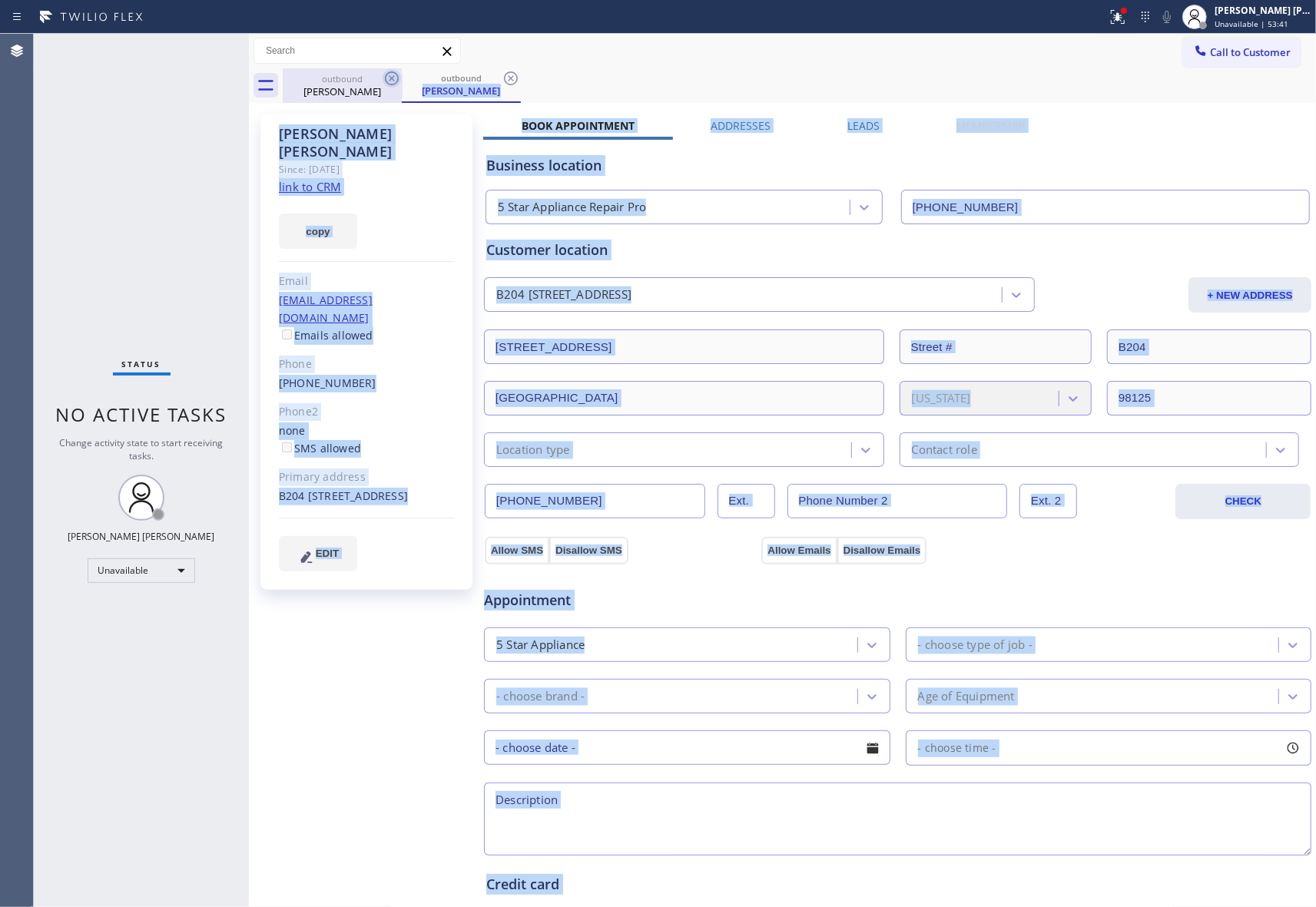
click at [401, 86] on div "outbound [PERSON_NAME]" at bounding box center [461, 86] width 119 height 35
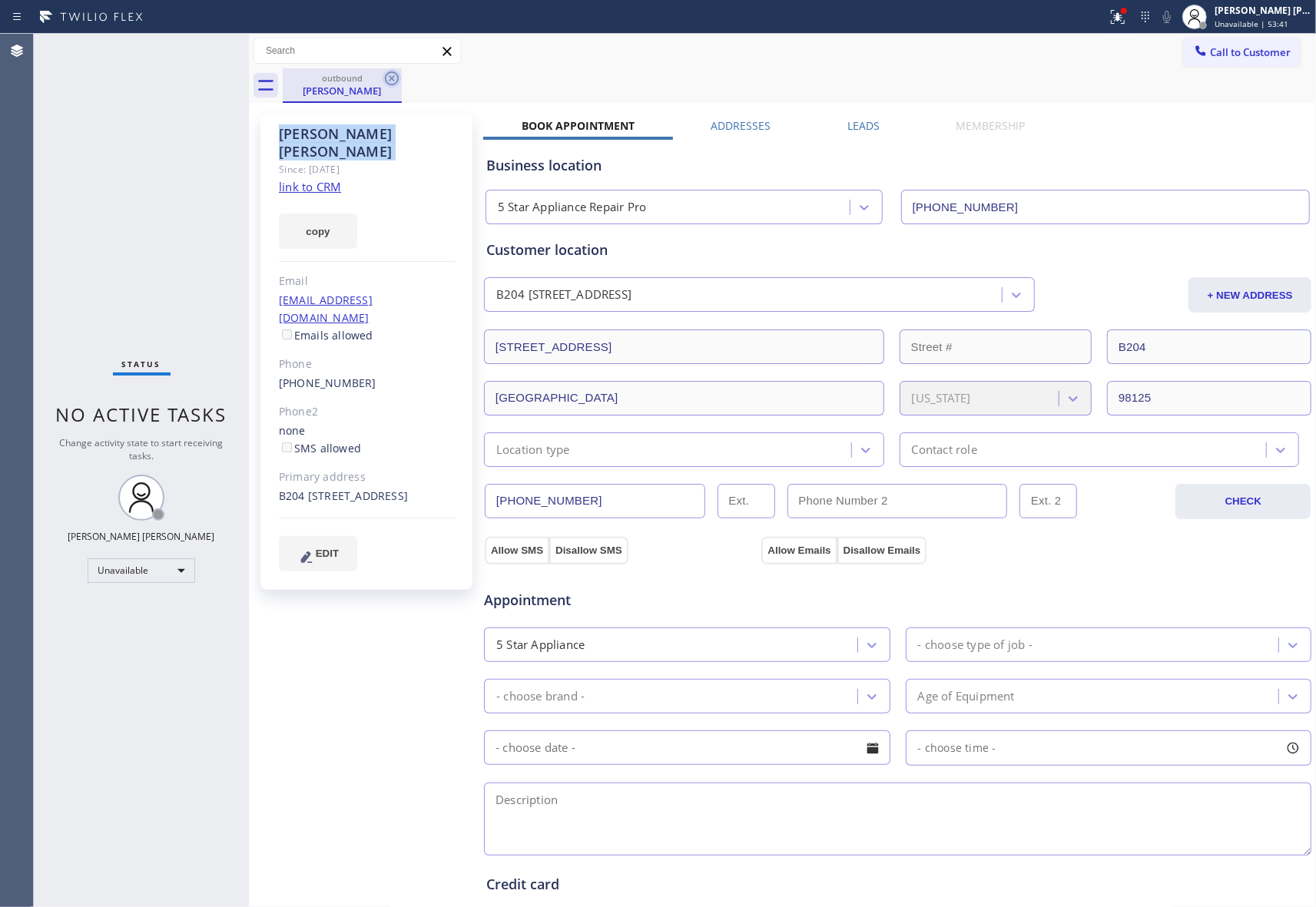
click at [387, 86] on icon at bounding box center [391, 79] width 18 height 18
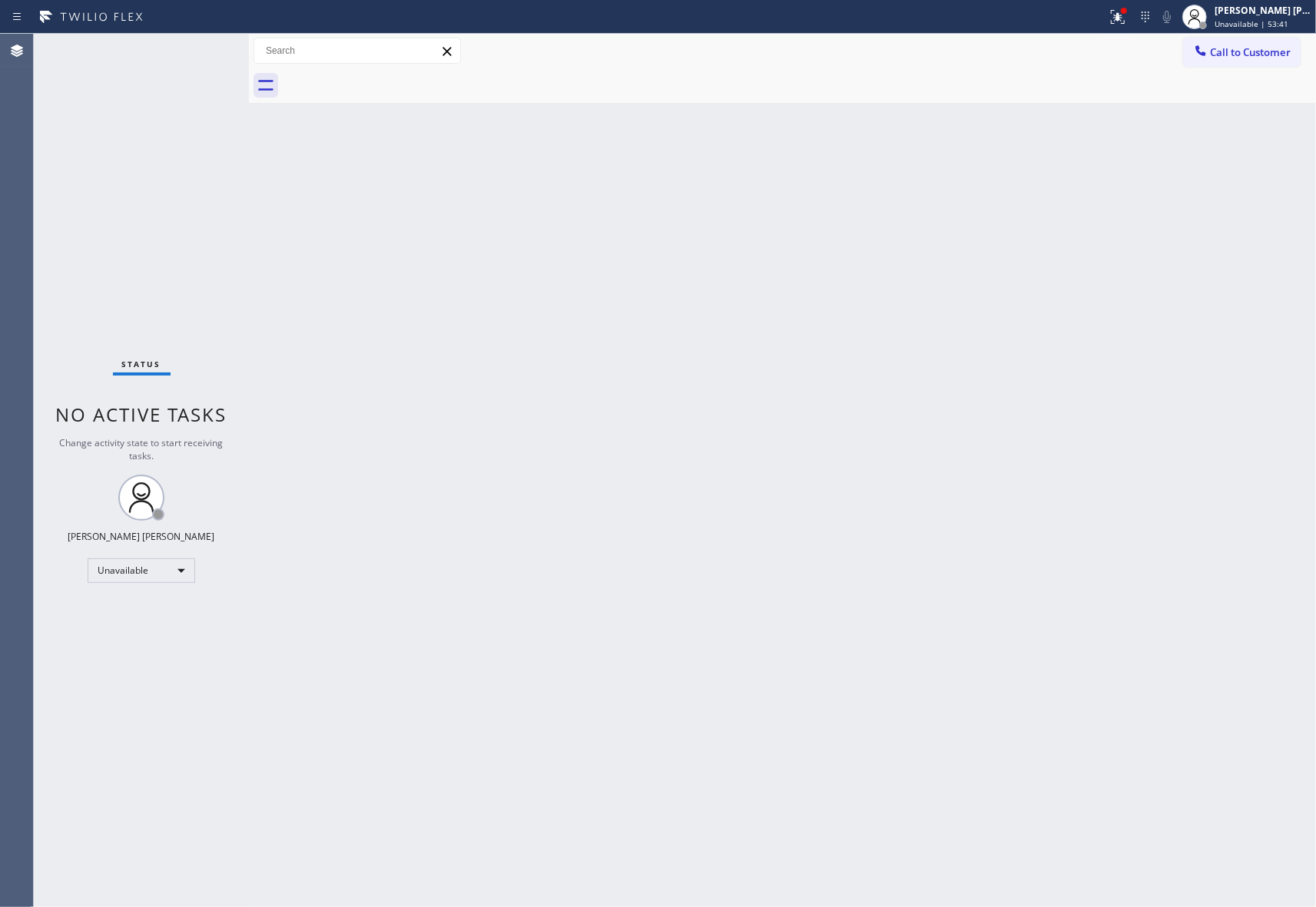
click at [387, 86] on div at bounding box center [799, 86] width 1033 height 35
click at [1263, 54] on span "Call to Customer" at bounding box center [1250, 52] width 80 height 14
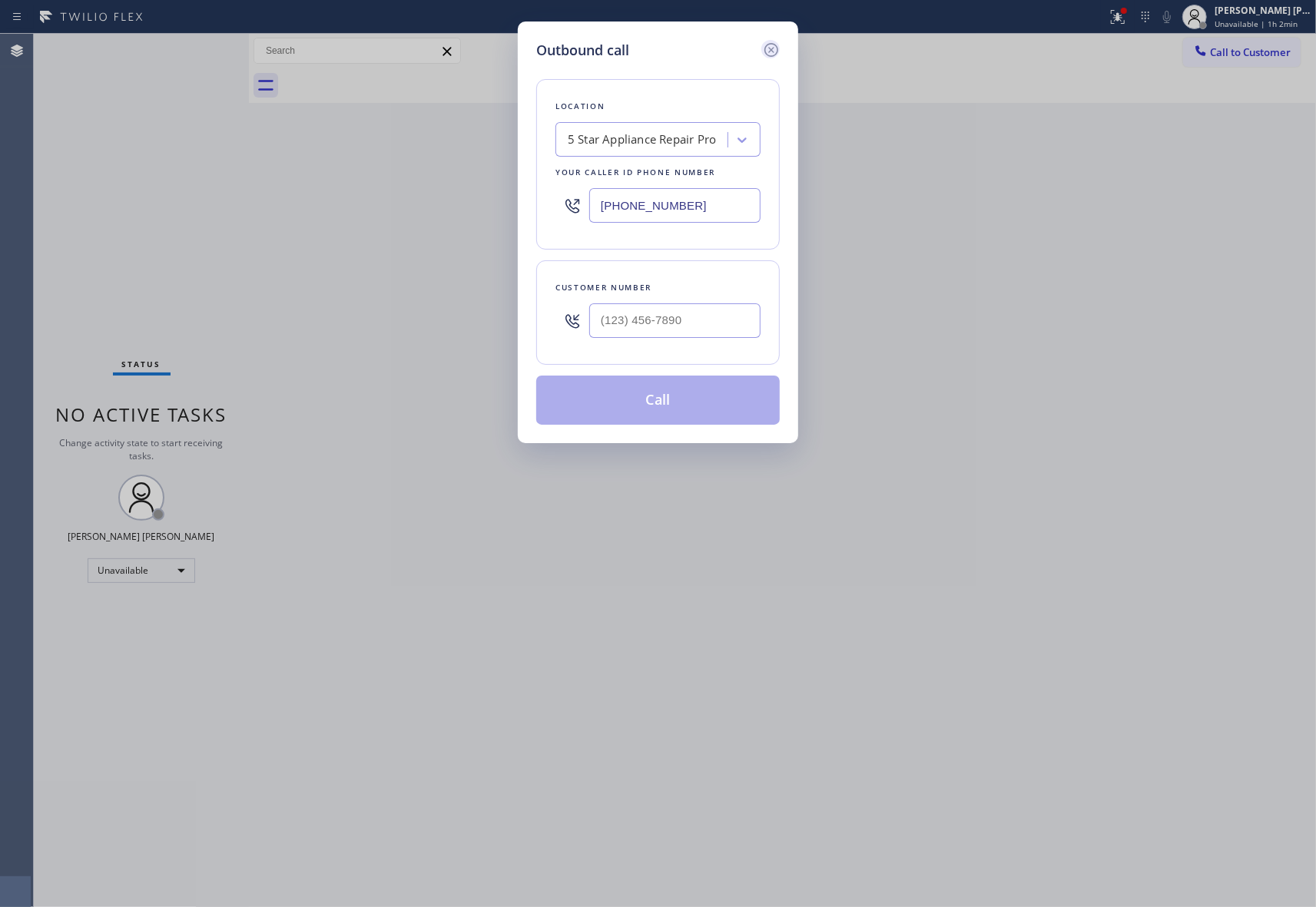
drag, startPoint x: 784, startPoint y: 47, endPoint x: 769, endPoint y: 47, distance: 15.0
click at [777, 47] on div "Outbound call Location 5 Star Appliance Repair Pro Your caller id phone number …" at bounding box center [658, 232] width 281 height 421
click at [765, 47] on icon at bounding box center [771, 50] width 18 height 18
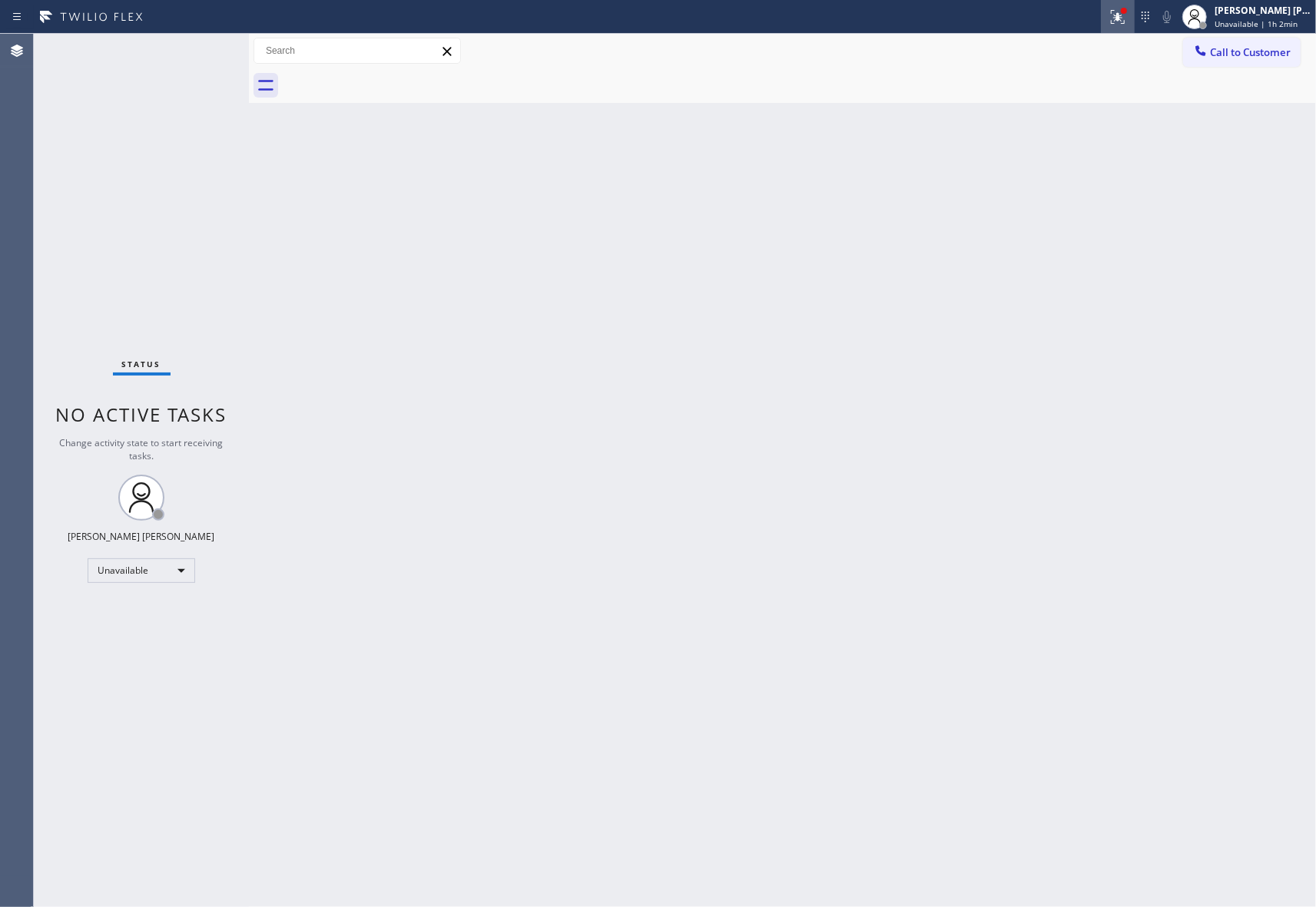
click at [1131, 16] on div at bounding box center [1117, 16] width 34 height 18
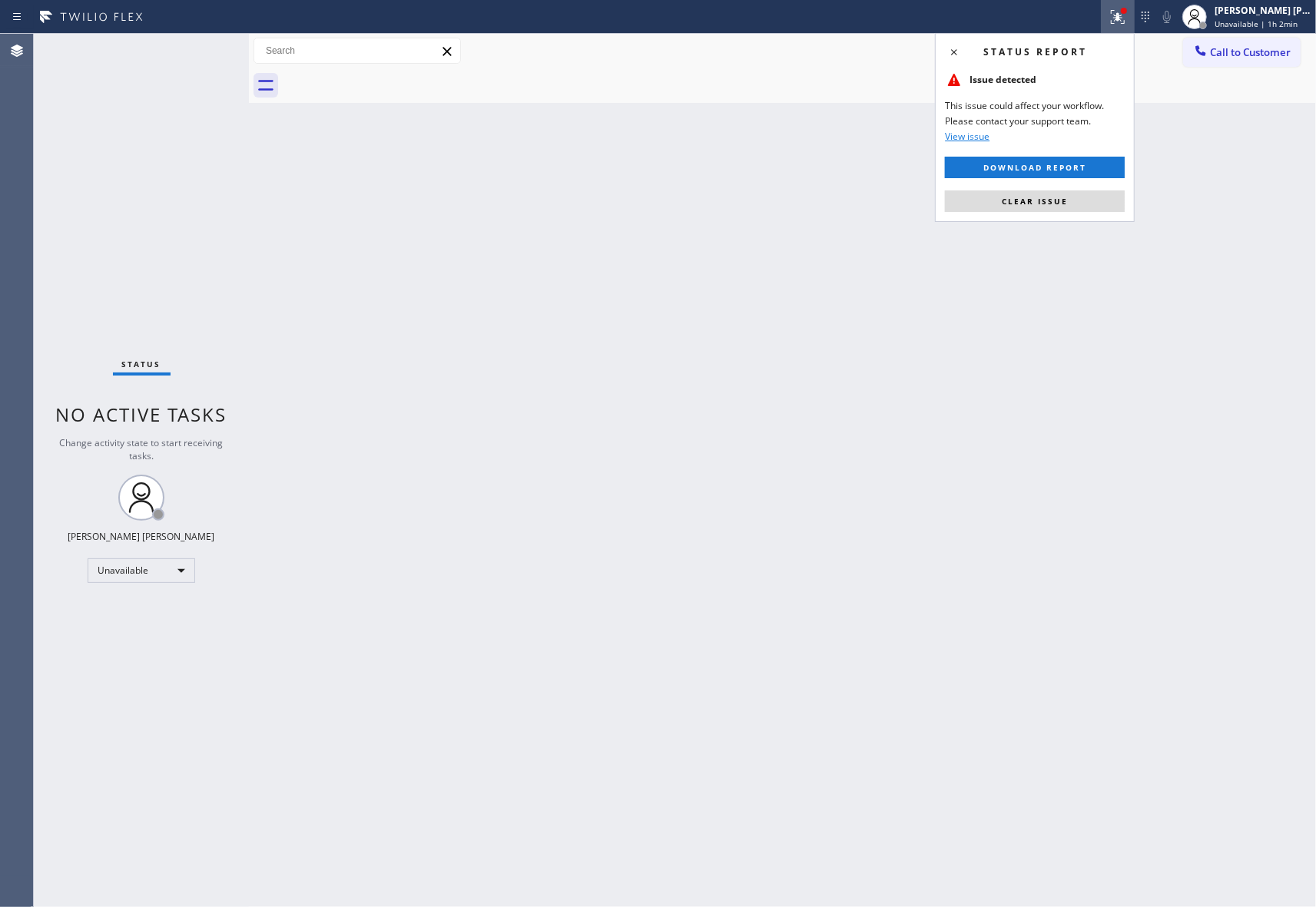
type input "[PHONE_NUMBER]"
click at [1062, 190] on button "Clear issue" at bounding box center [1034, 201] width 180 height 22
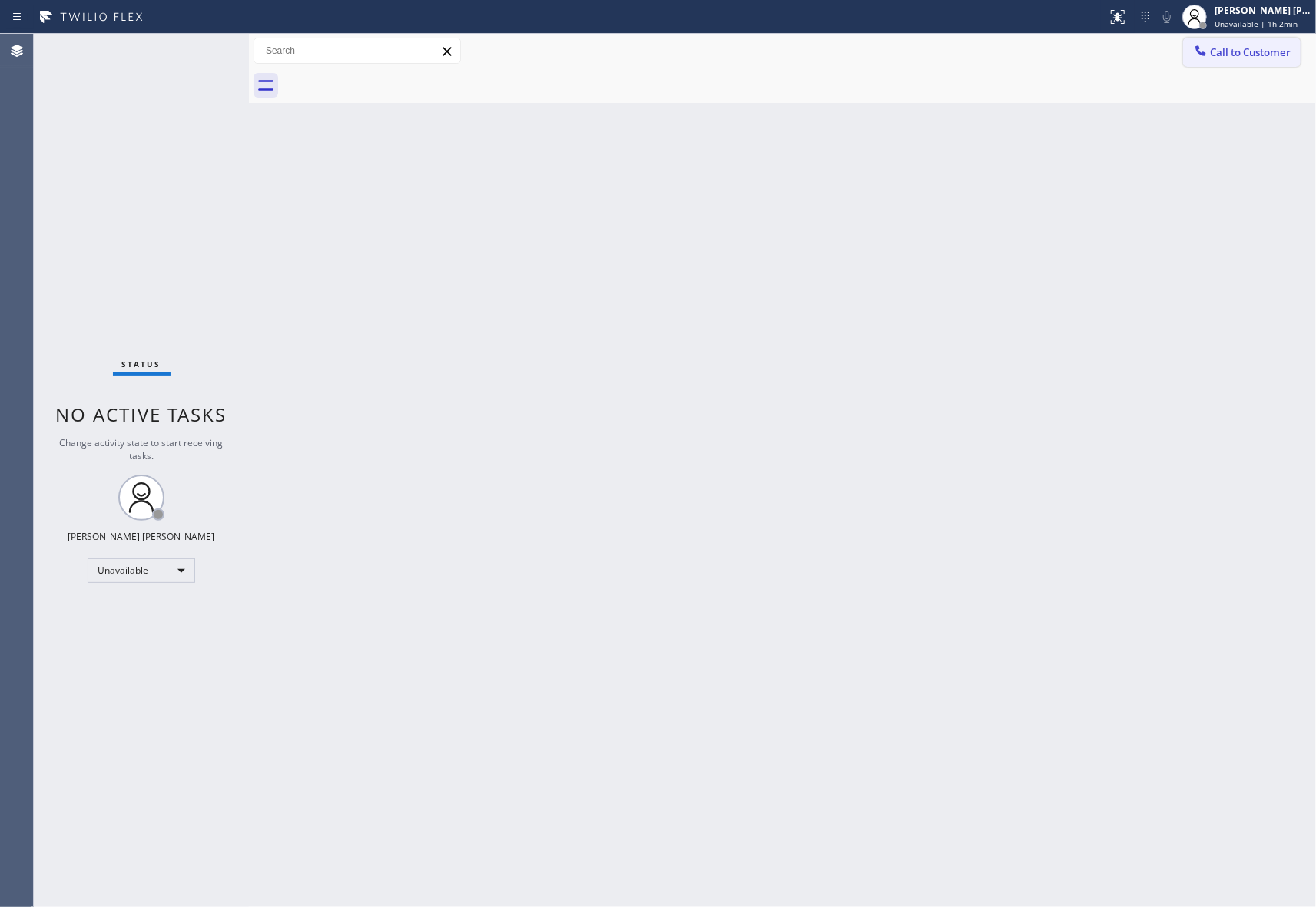
click at [1276, 49] on span "Call to Customer" at bounding box center [1250, 52] width 80 height 14
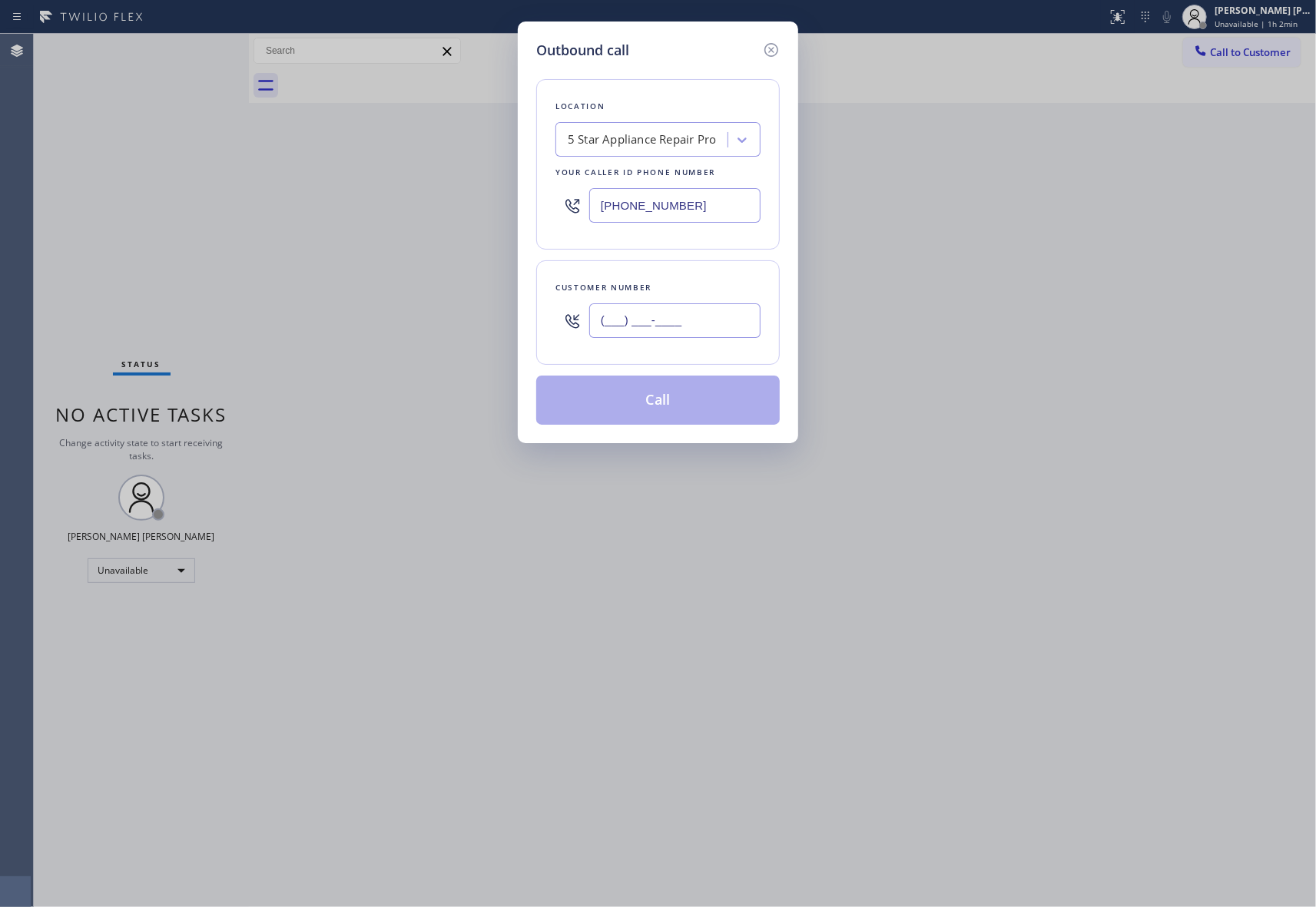
click at [735, 304] on input "(___) ___-____" at bounding box center [674, 321] width 171 height 35
paste input "206) 419-9413"
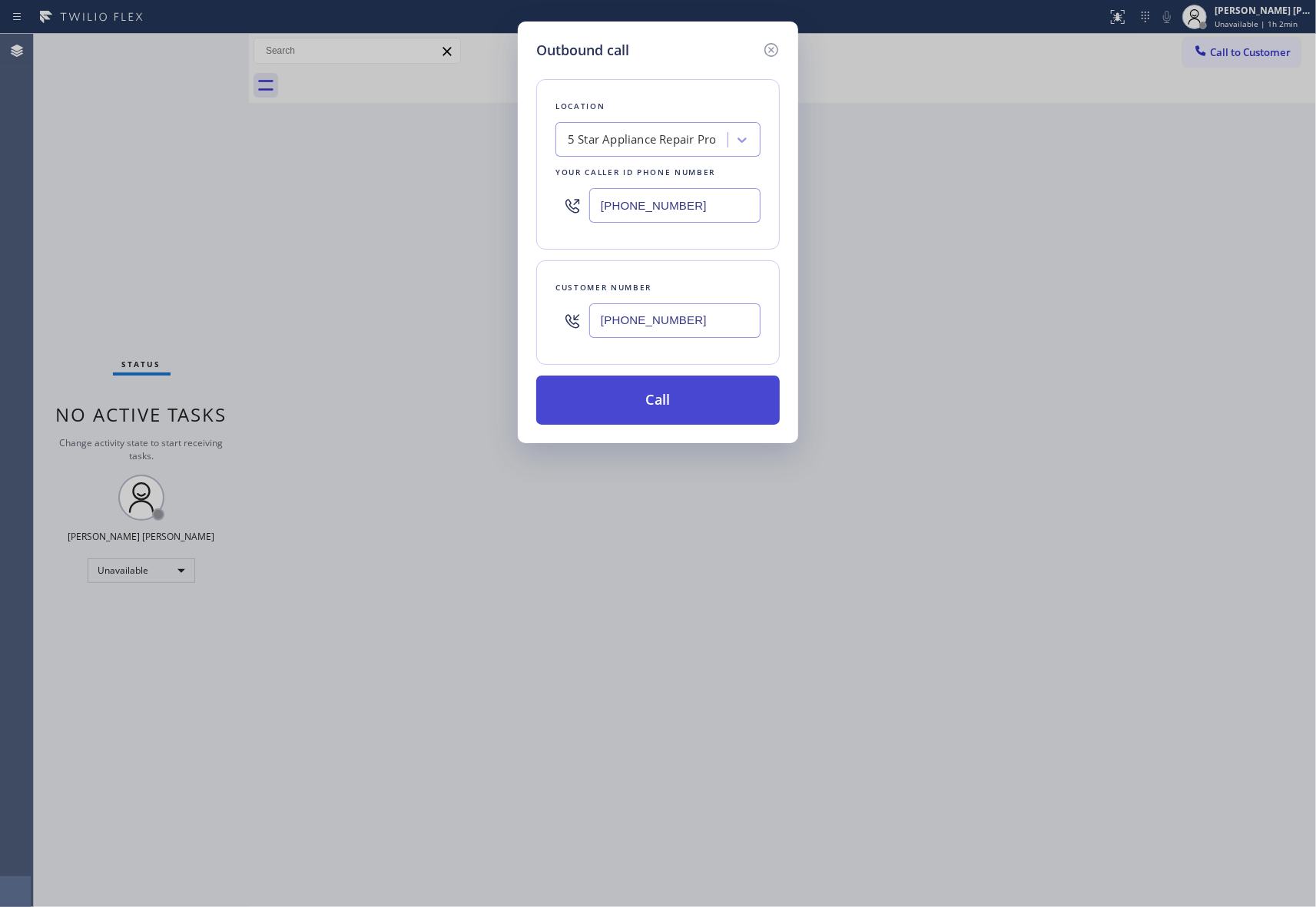
type input "[PHONE_NUMBER]"
click at [673, 398] on button "Call" at bounding box center [658, 400] width 243 height 49
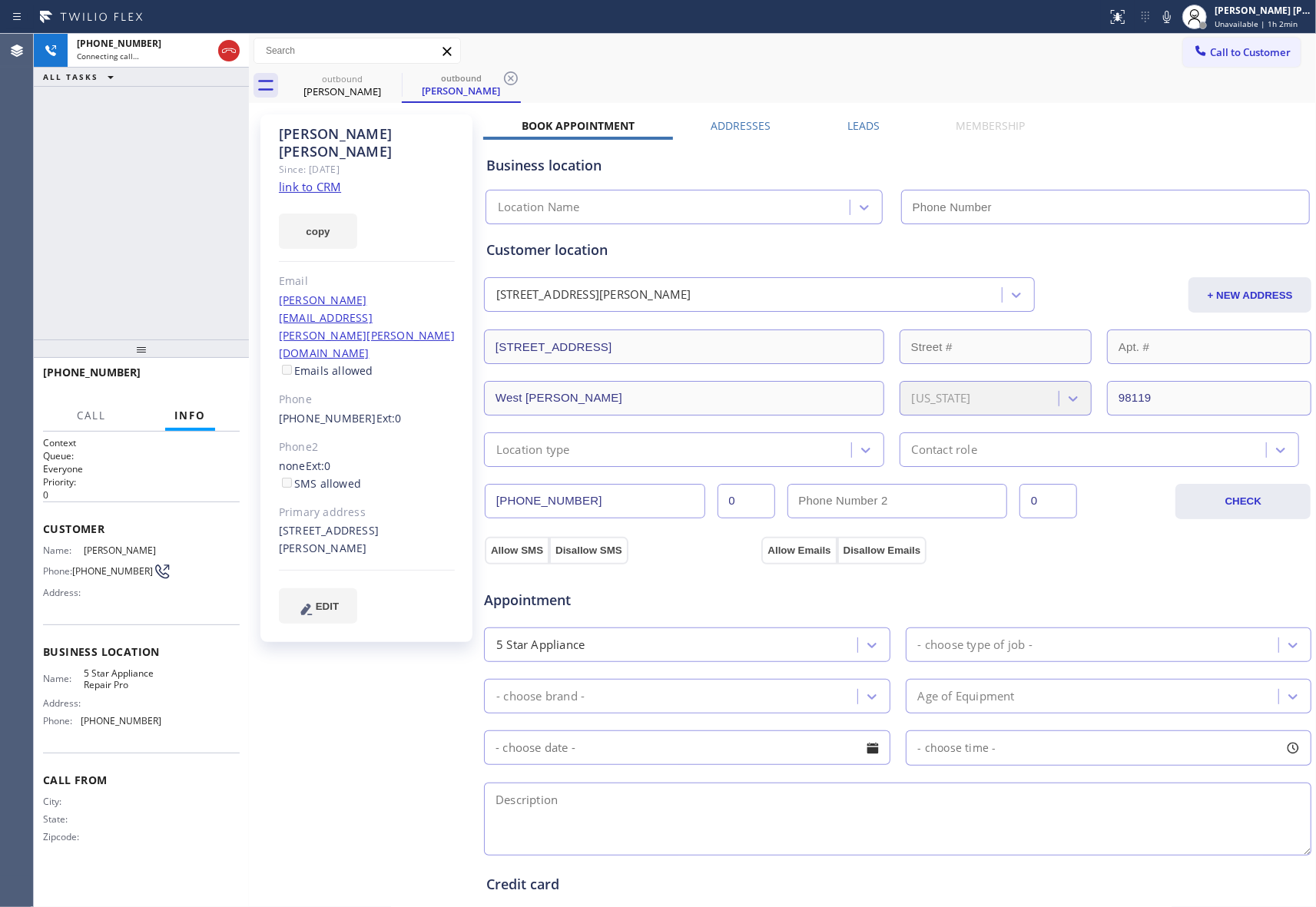
type input "[PHONE_NUMBER]"
click at [229, 55] on icon at bounding box center [229, 50] width 18 height 18
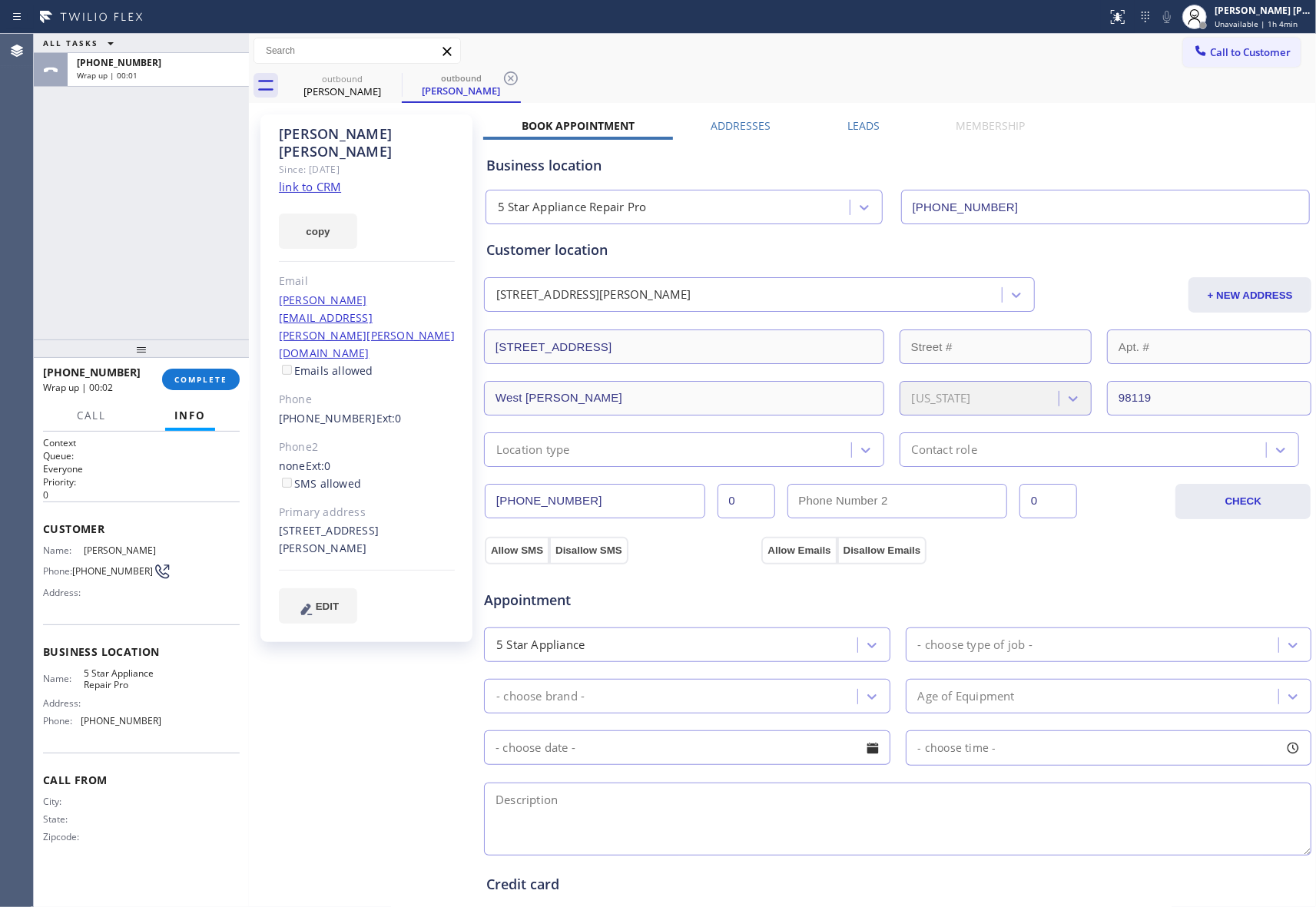
click at [857, 118] on label "Leads" at bounding box center [862, 125] width 32 height 15
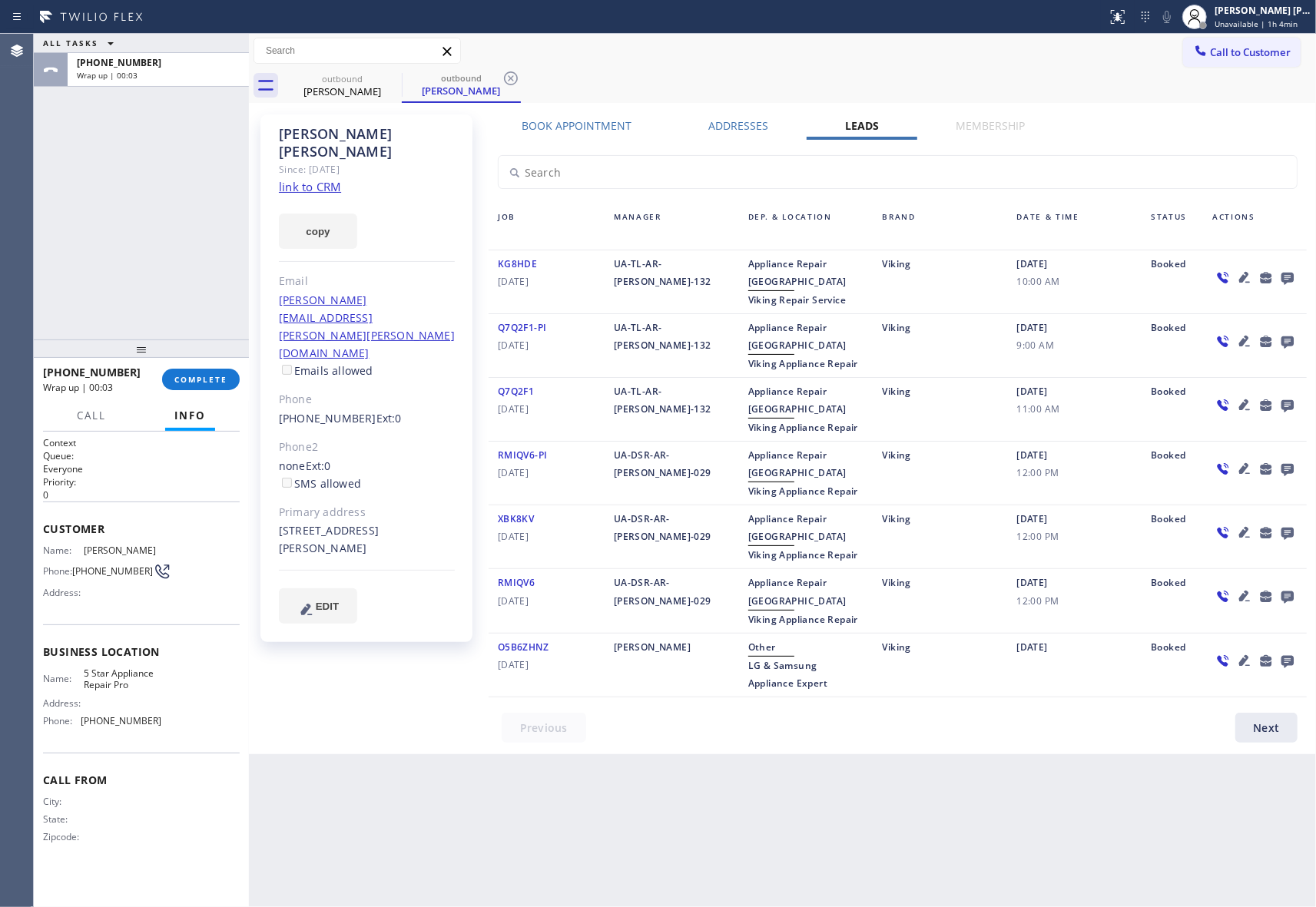
click at [1285, 278] on icon at bounding box center [1287, 278] width 12 height 12
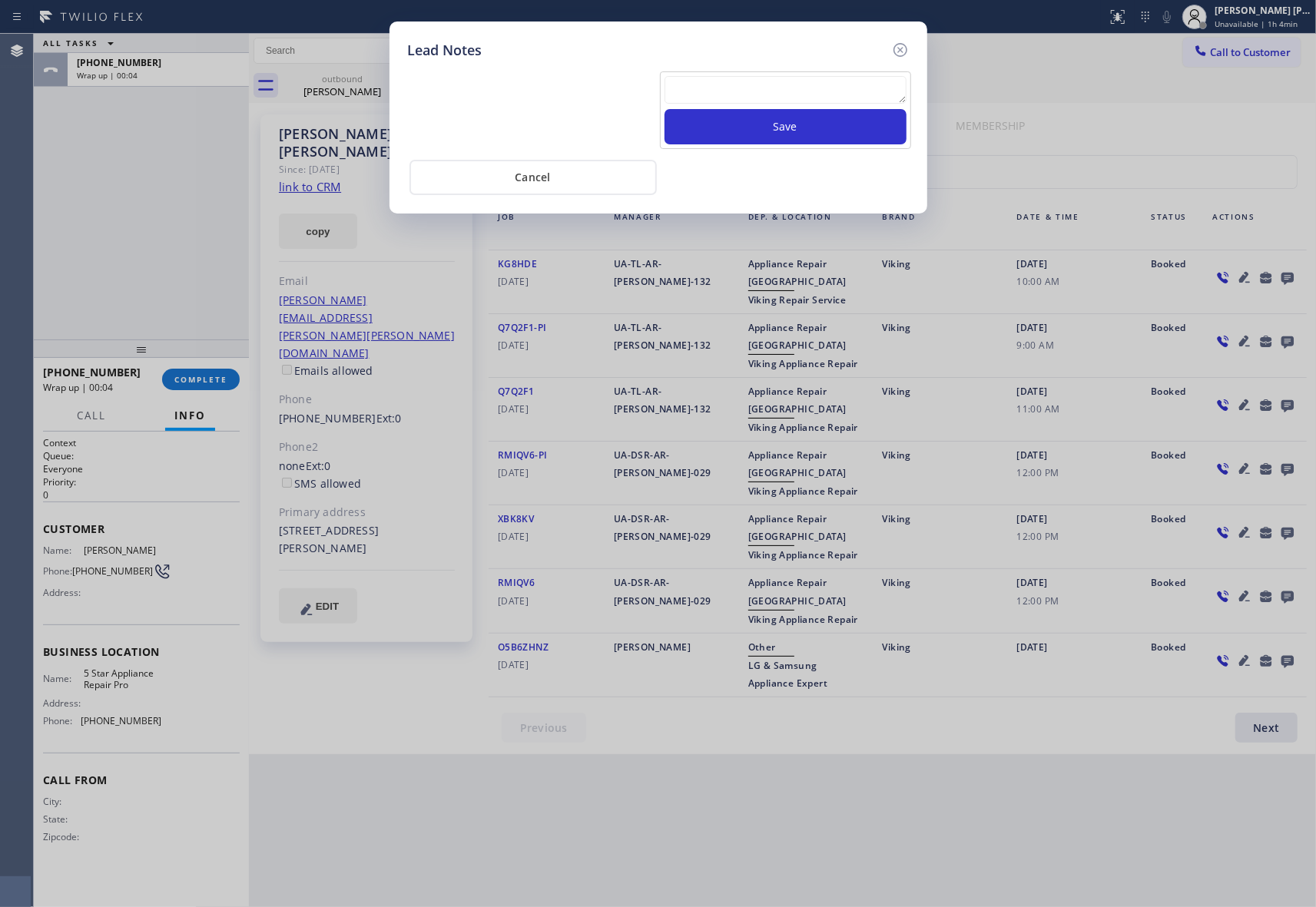
click at [735, 81] on textarea at bounding box center [785, 90] width 242 height 27
paste textarea "VM | please transfer if cx calls back"
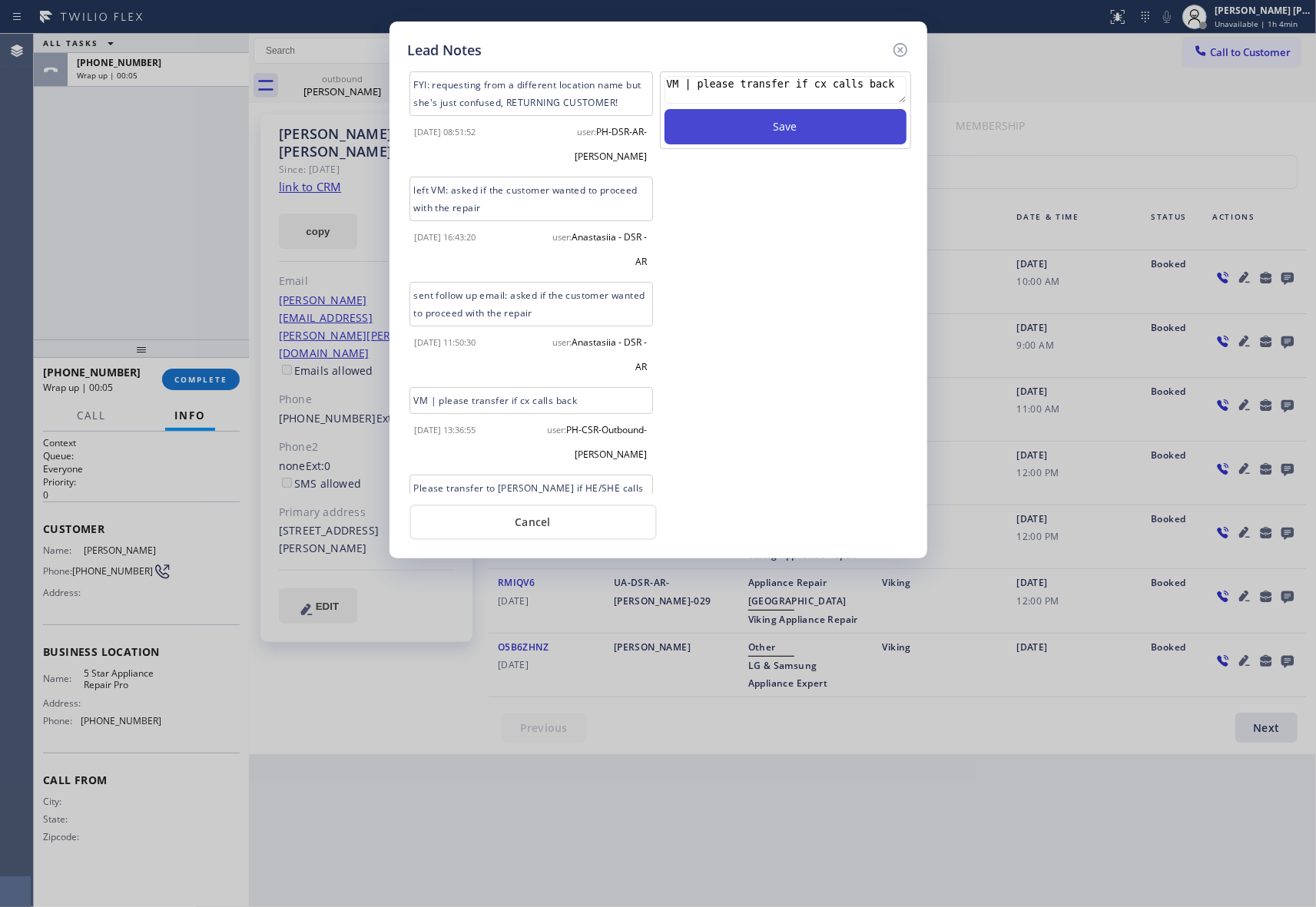
type textarea "VM | please transfer if cx calls back"
click at [799, 129] on button "Save" at bounding box center [785, 126] width 242 height 36
drag, startPoint x: 904, startPoint y: 47, endPoint x: 438, endPoint y: 132, distance: 473.7
click at [894, 46] on icon at bounding box center [900, 50] width 18 height 18
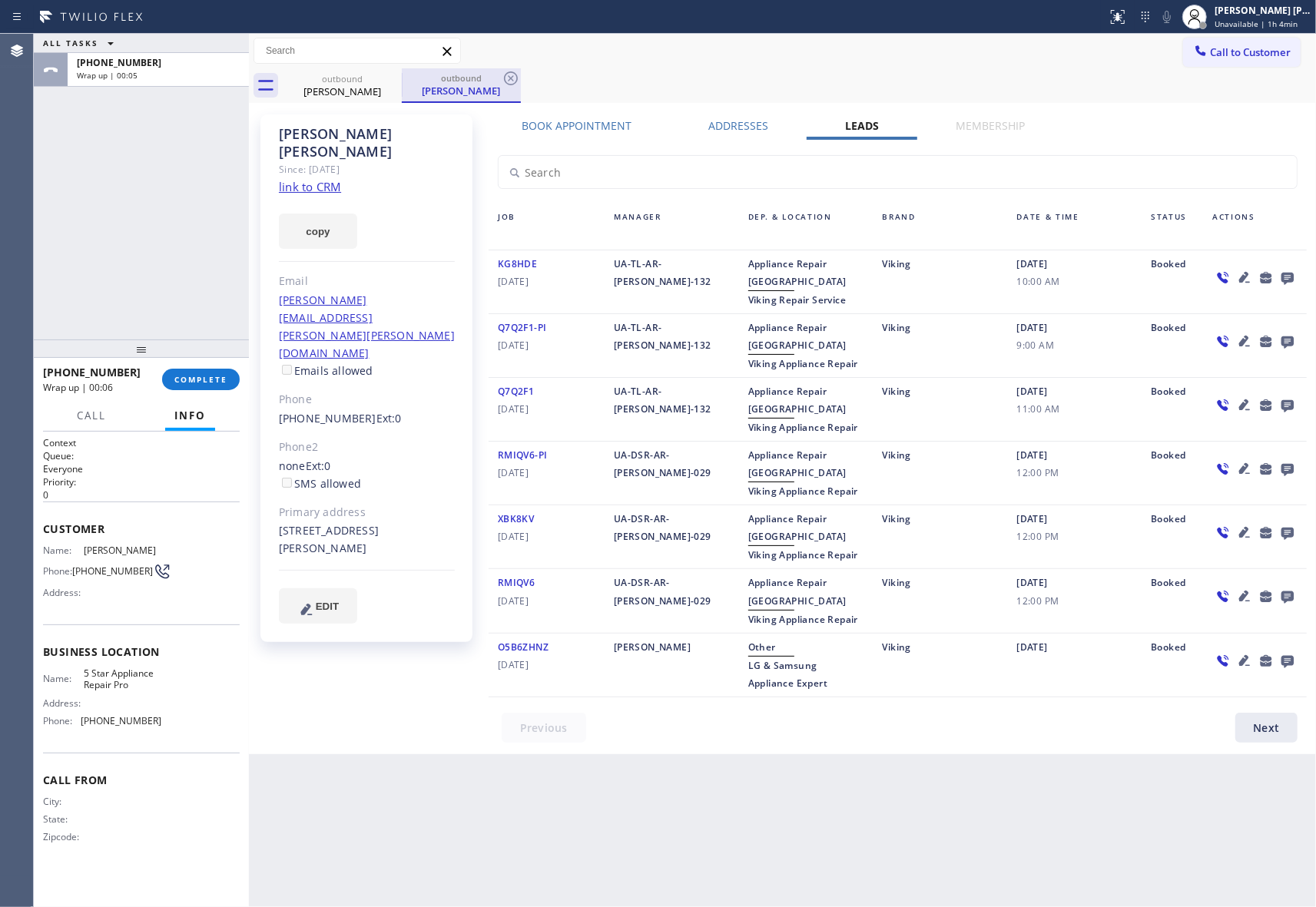
drag, startPoint x: 387, startPoint y: 81, endPoint x: 402, endPoint y: 81, distance: 15.0
click at [0, 0] on icon at bounding box center [0, 0] width 0 height 0
click at [403, 81] on div "outbound" at bounding box center [461, 78] width 116 height 12
click at [394, 81] on icon at bounding box center [391, 79] width 18 height 18
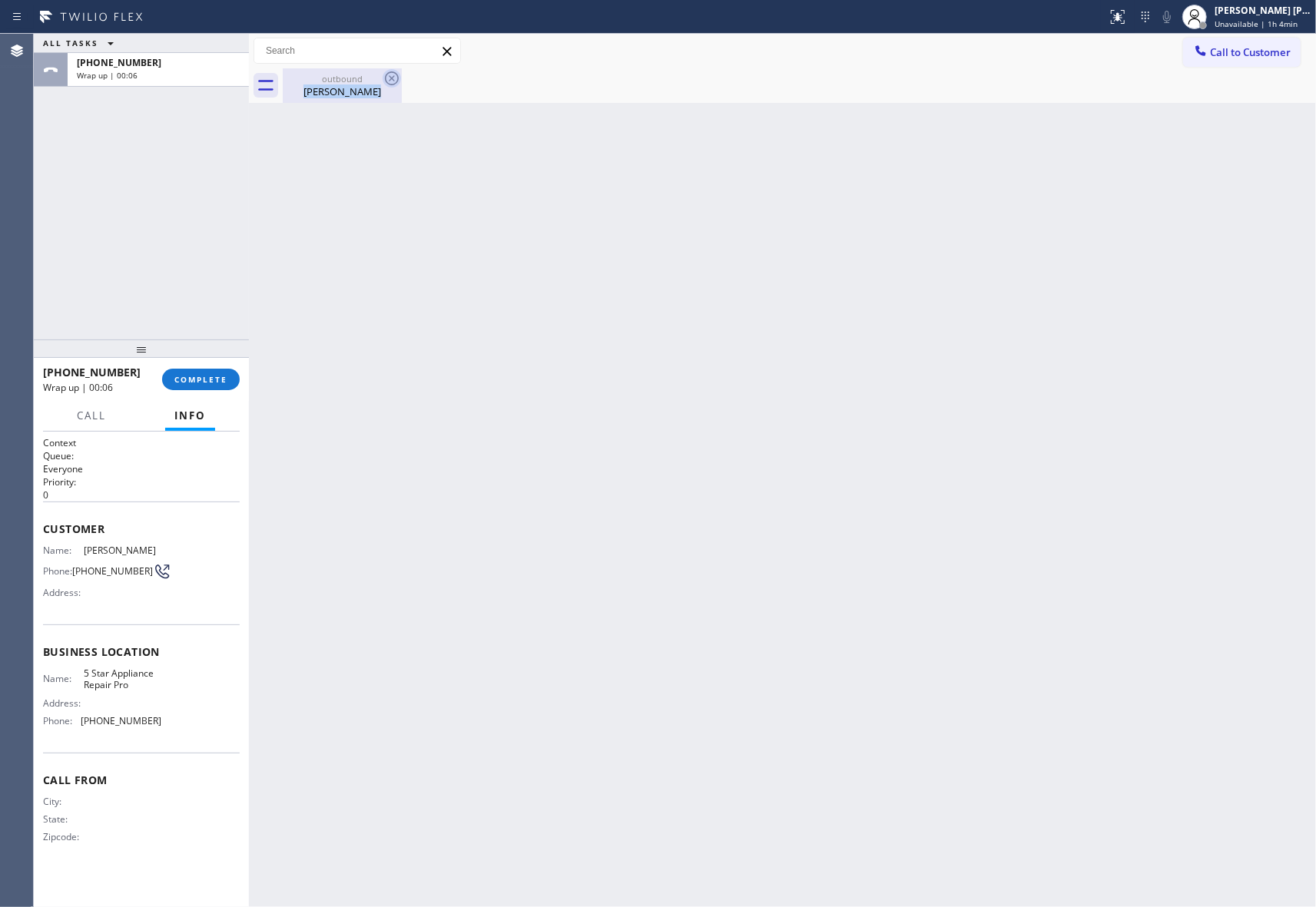
click at [393, 81] on div "outbound [PERSON_NAME]" at bounding box center [342, 86] width 119 height 35
click at [393, 81] on icon at bounding box center [391, 79] width 18 height 18
click at [393, 81] on div at bounding box center [799, 86] width 1033 height 35
click at [204, 366] on div "[PHONE_NUMBER] Wrap up | 00:07 COMPLETE" at bounding box center [141, 379] width 197 height 40
click at [209, 375] on span "COMPLETE" at bounding box center [201, 379] width 53 height 11
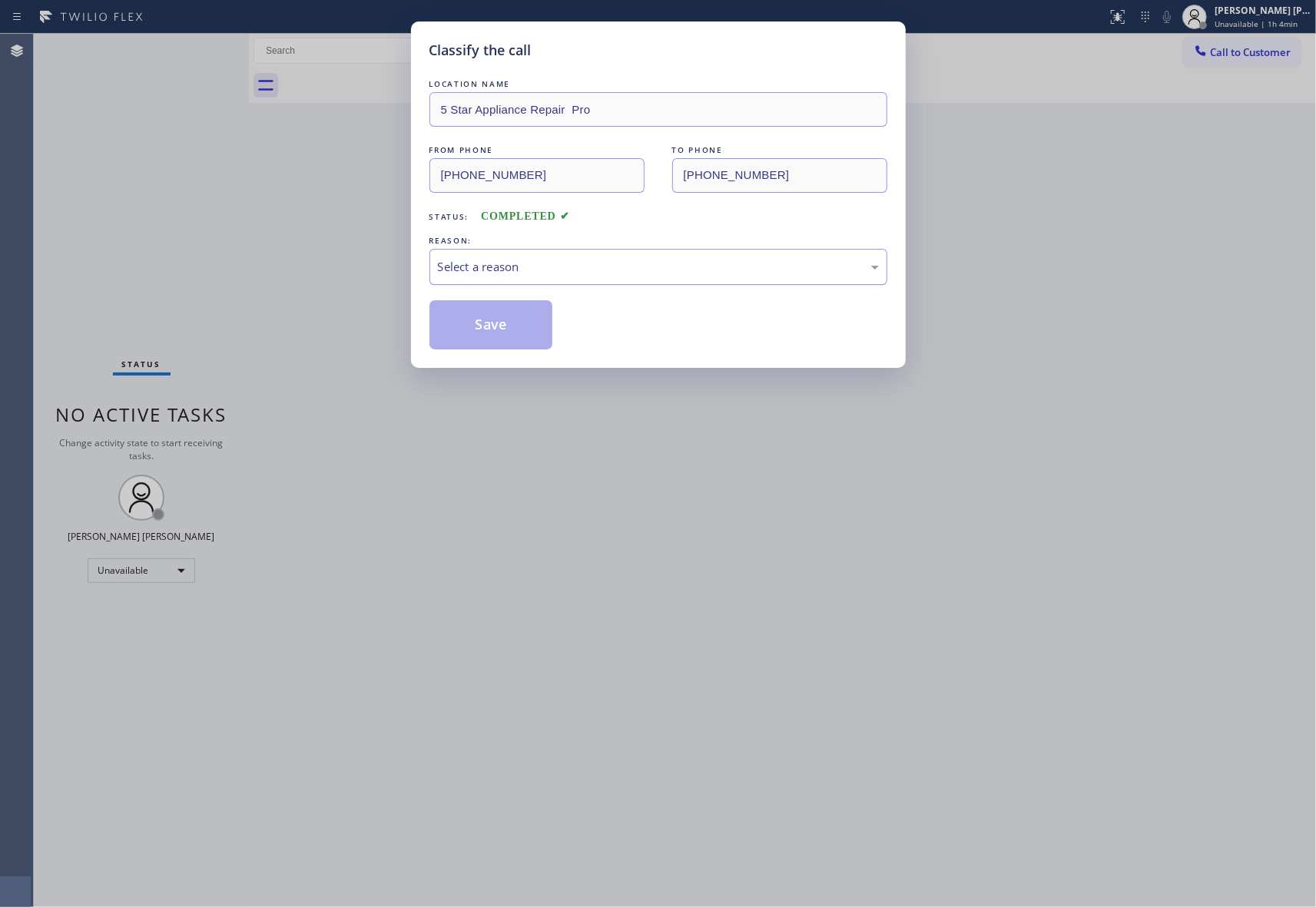
click at [540, 264] on div "Select a reason" at bounding box center [658, 266] width 441 height 17
click at [482, 328] on button "Save" at bounding box center [490, 325] width 123 height 49
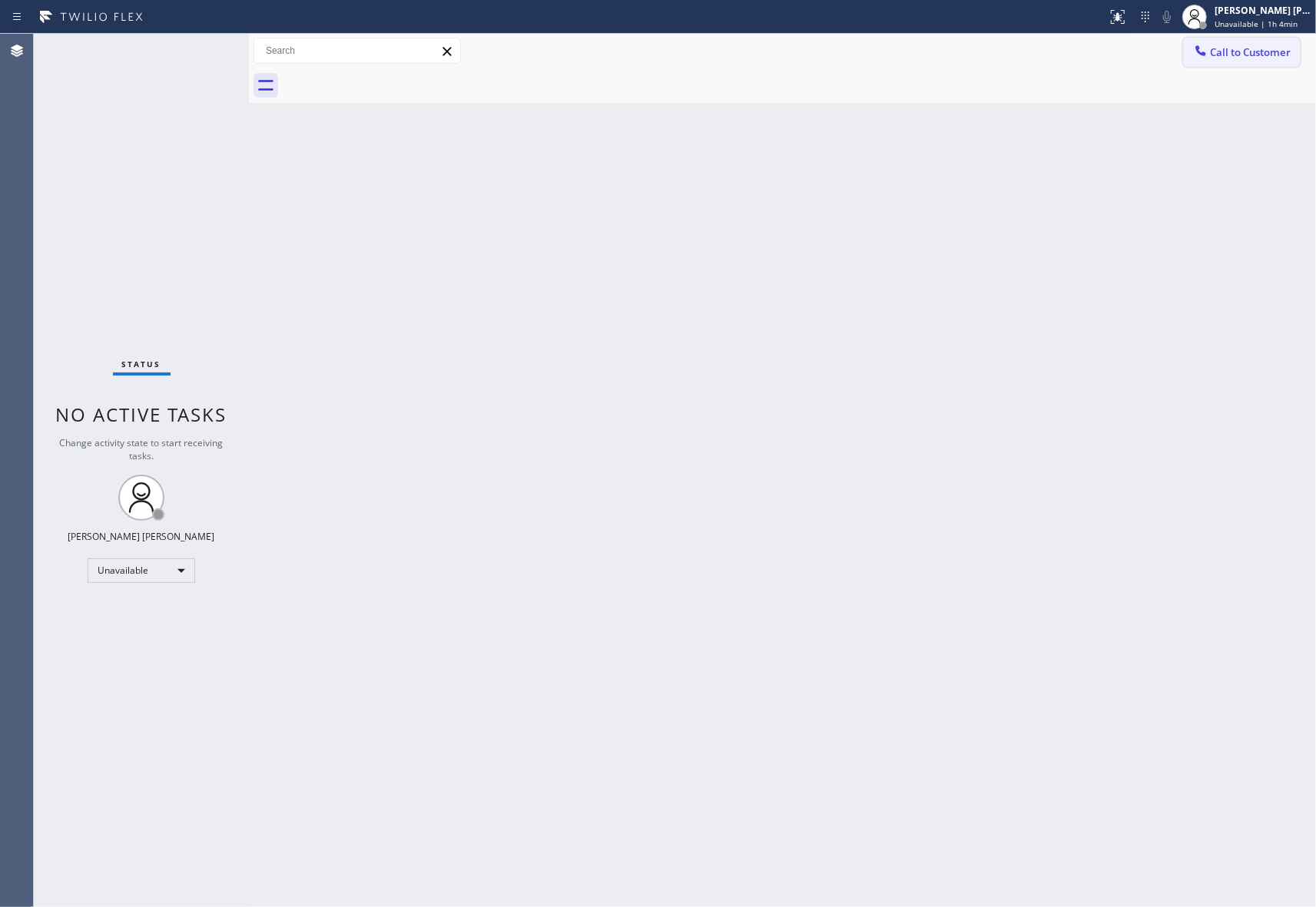
click at [1263, 49] on span "Call to Customer" at bounding box center [1250, 52] width 80 height 14
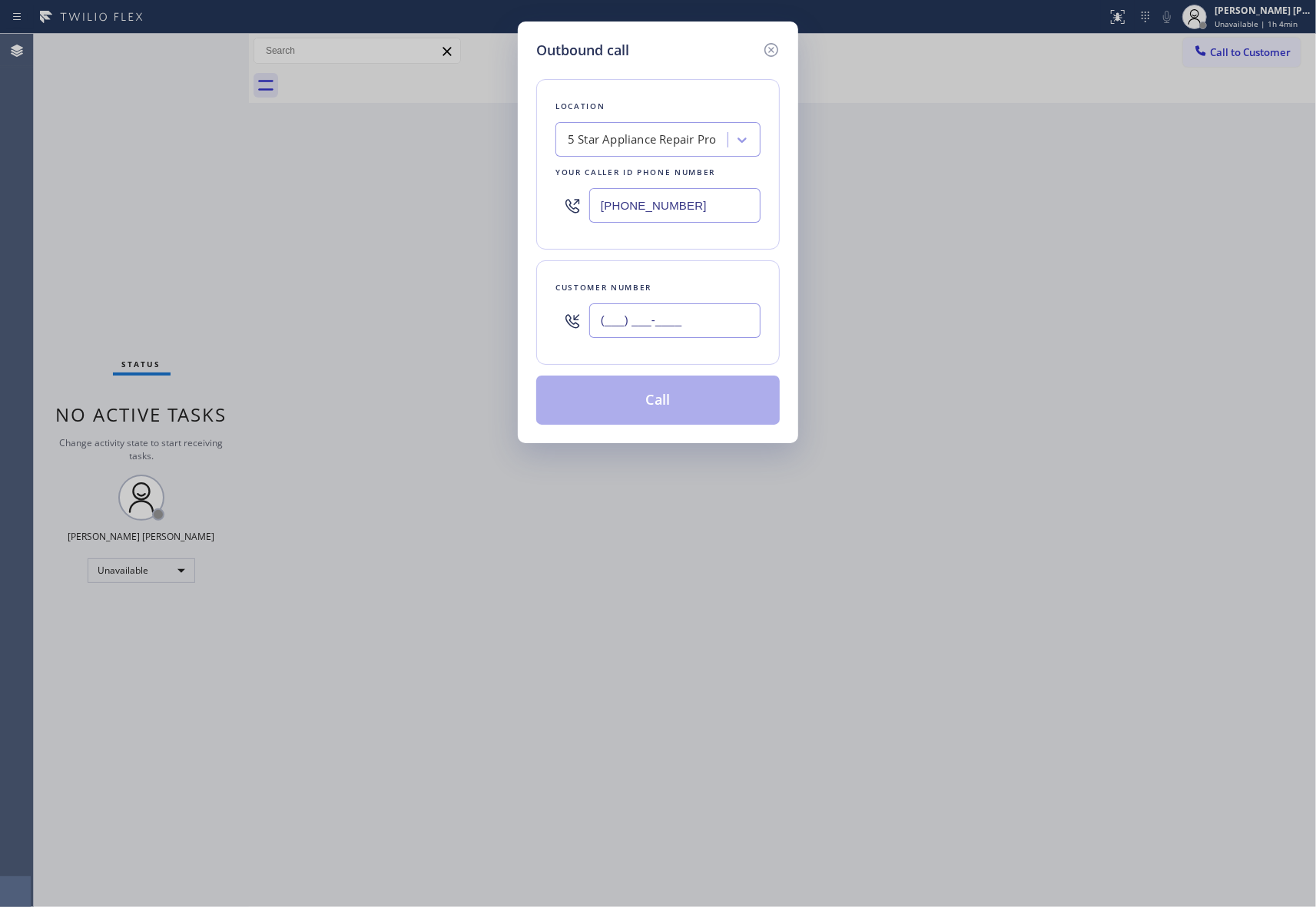
click at [676, 315] on input "(___) ___-____" at bounding box center [674, 321] width 171 height 35
paste input "206) 612-9434"
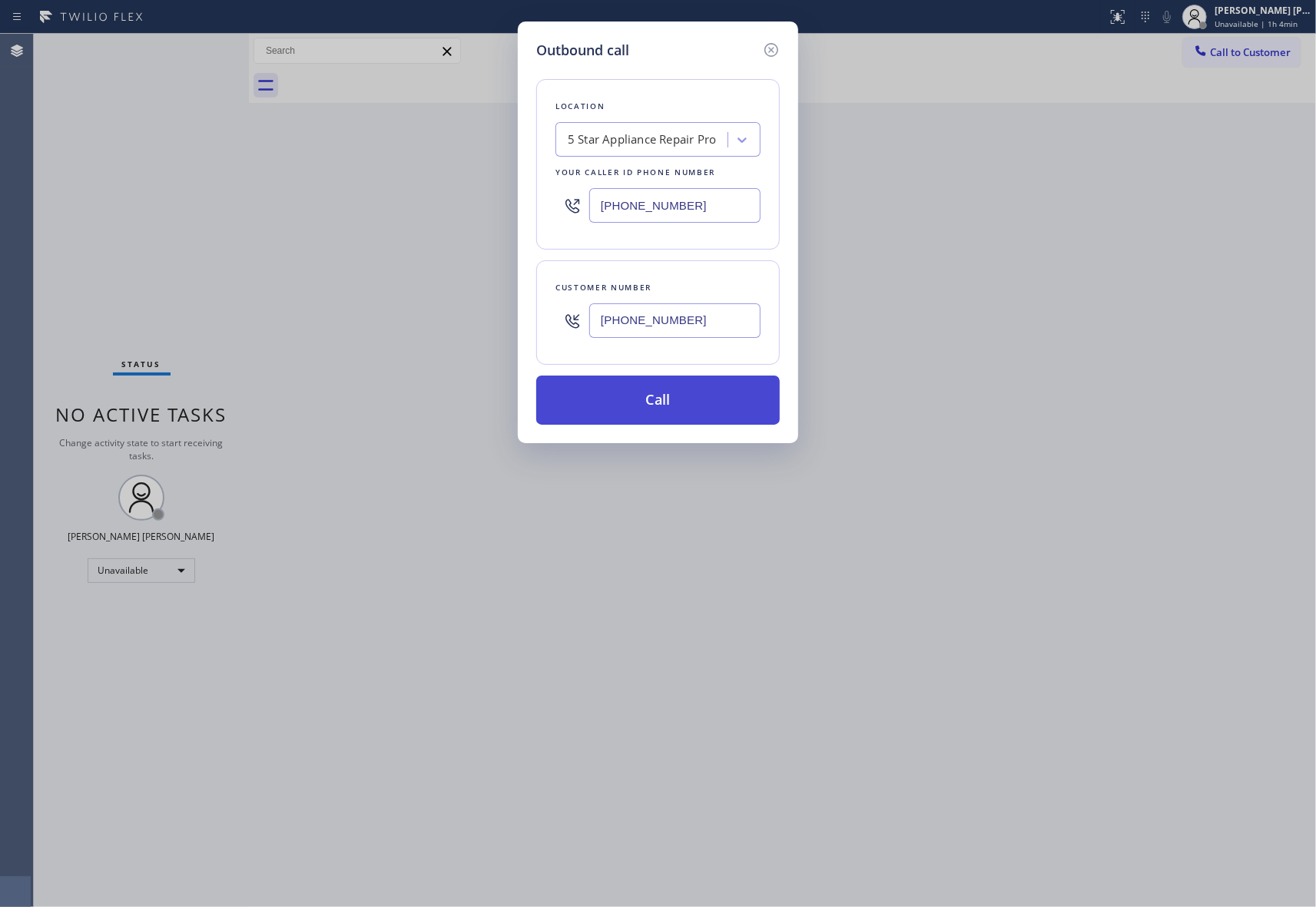
type input "[PHONE_NUMBER]"
click at [674, 402] on button "Call" at bounding box center [658, 400] width 243 height 49
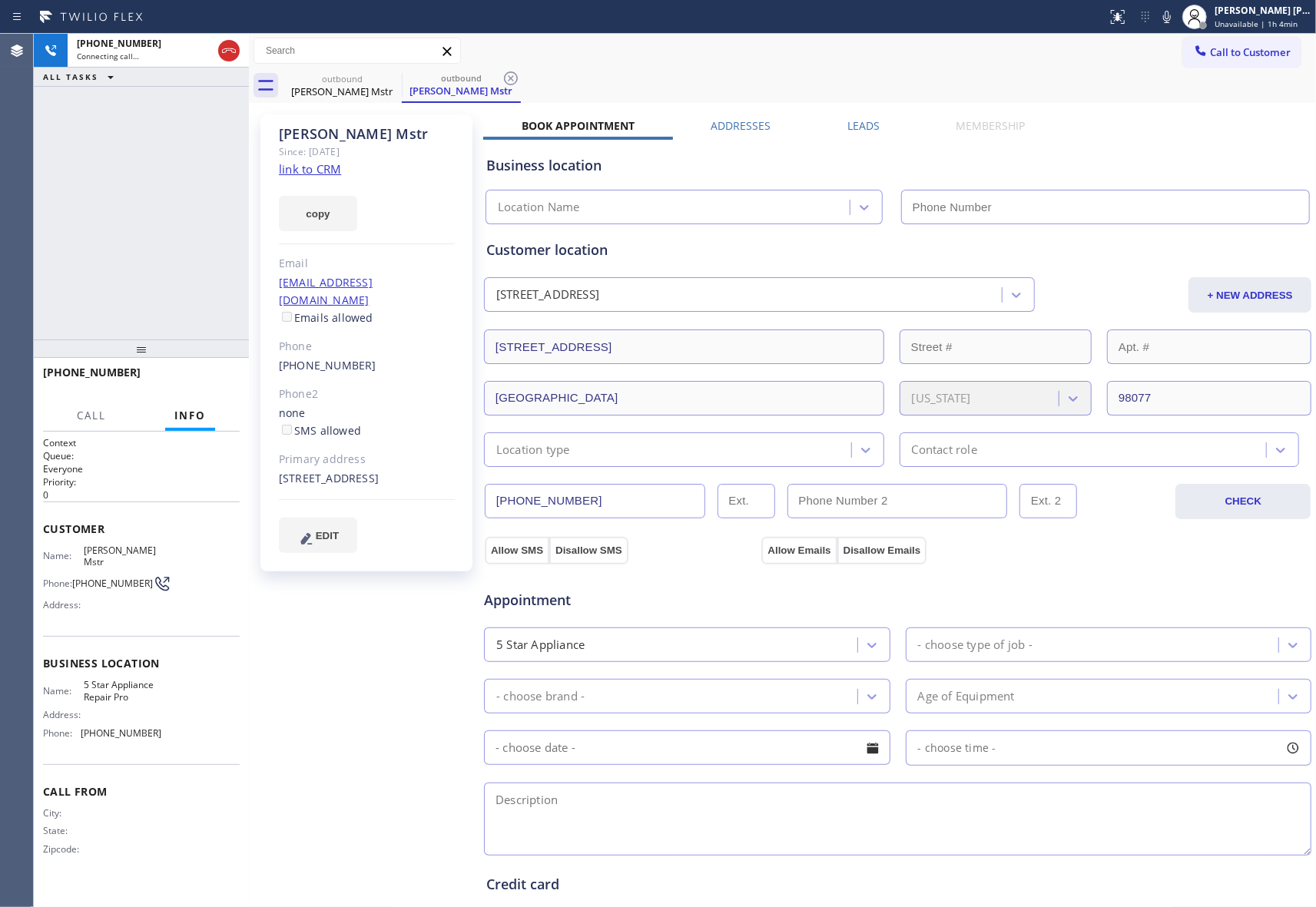
type input "[PHONE_NUMBER]"
click at [861, 131] on label "Leads" at bounding box center [862, 125] width 32 height 15
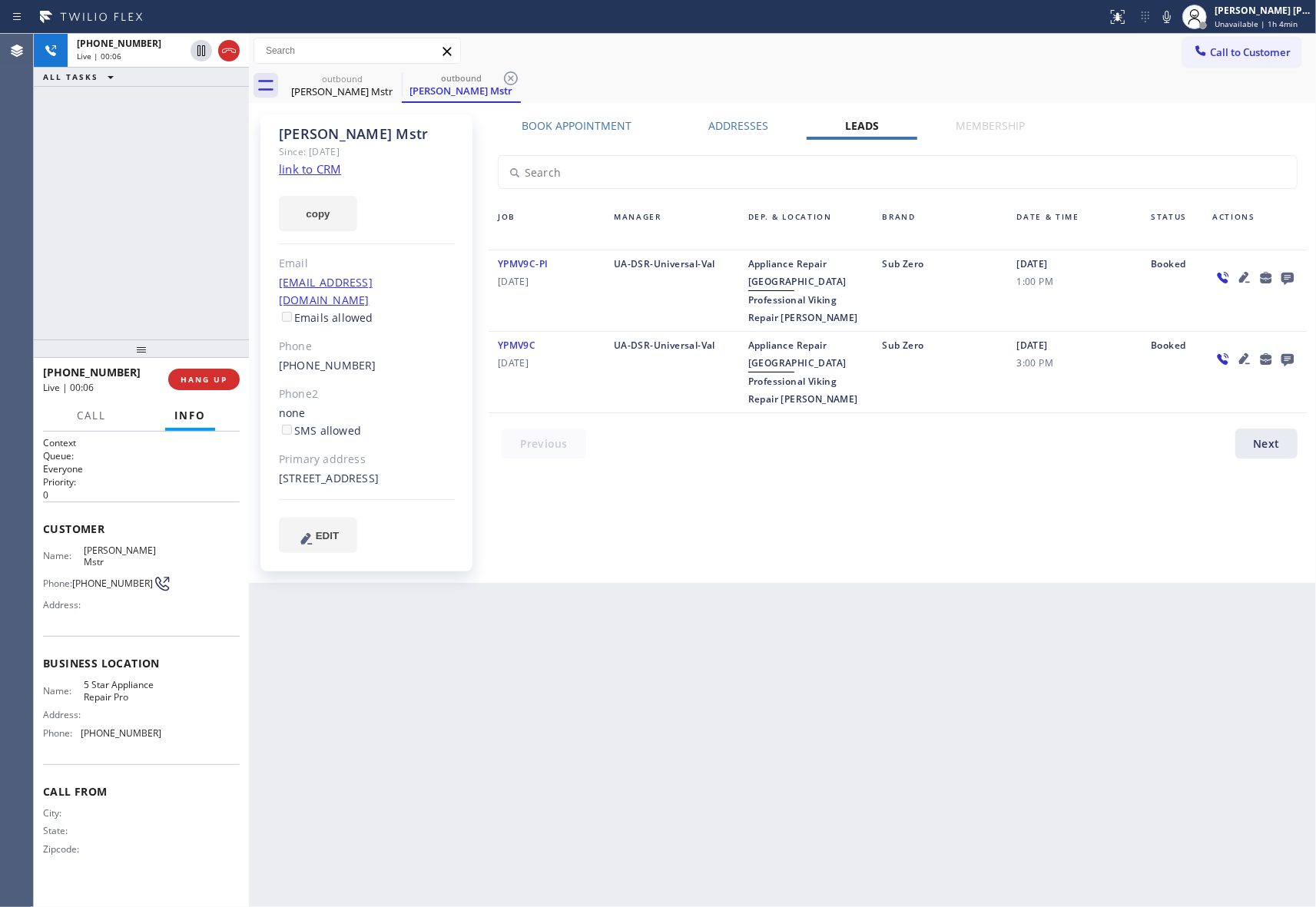
click at [1286, 276] on icon at bounding box center [1287, 277] width 18 height 19
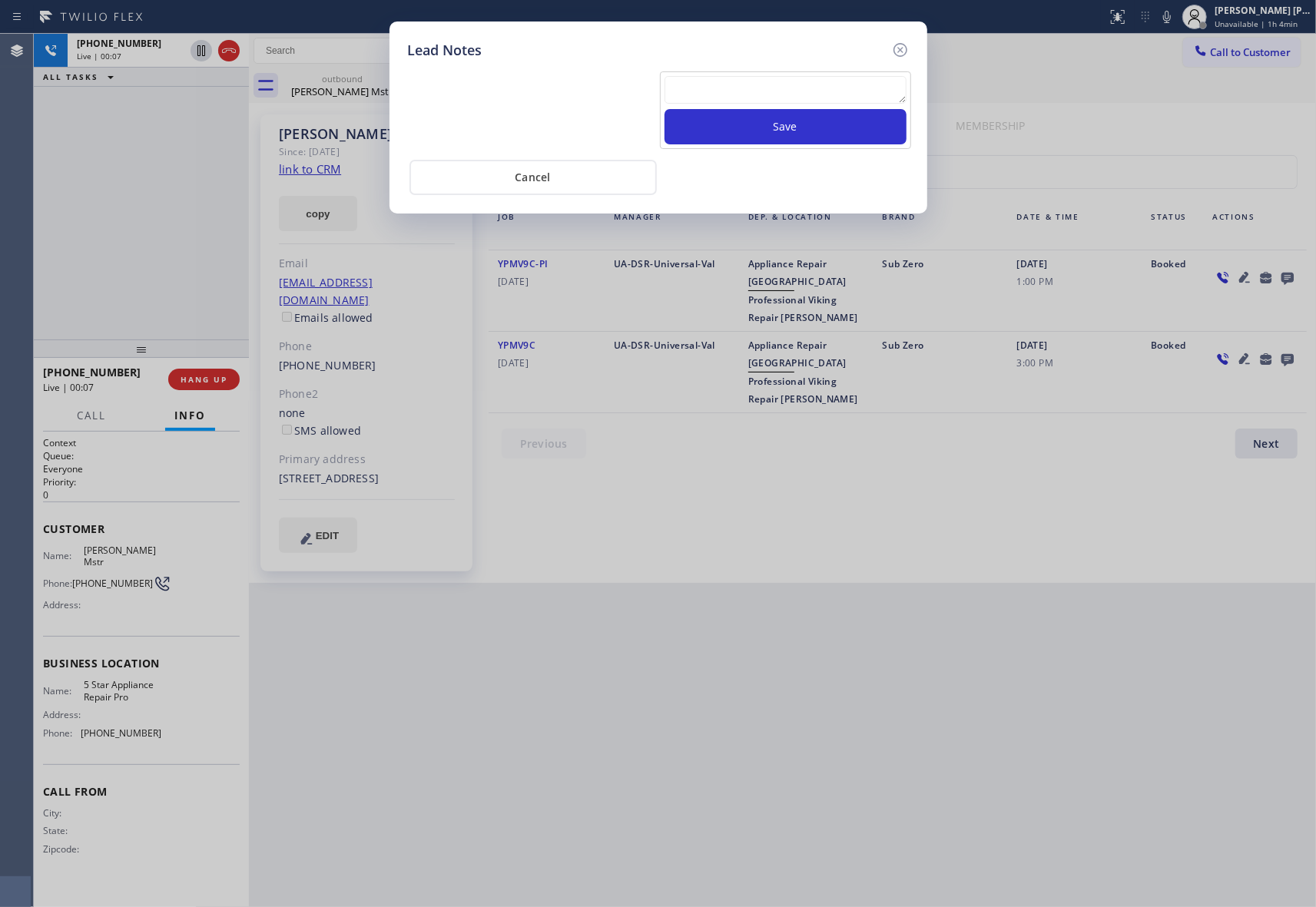
click at [823, 100] on textarea at bounding box center [785, 90] width 242 height 27
paste textarea "VM | please transfer if cx calls back"
type textarea "VM | please transfer if cx calls back"
click at [825, 131] on button "Save" at bounding box center [785, 126] width 242 height 36
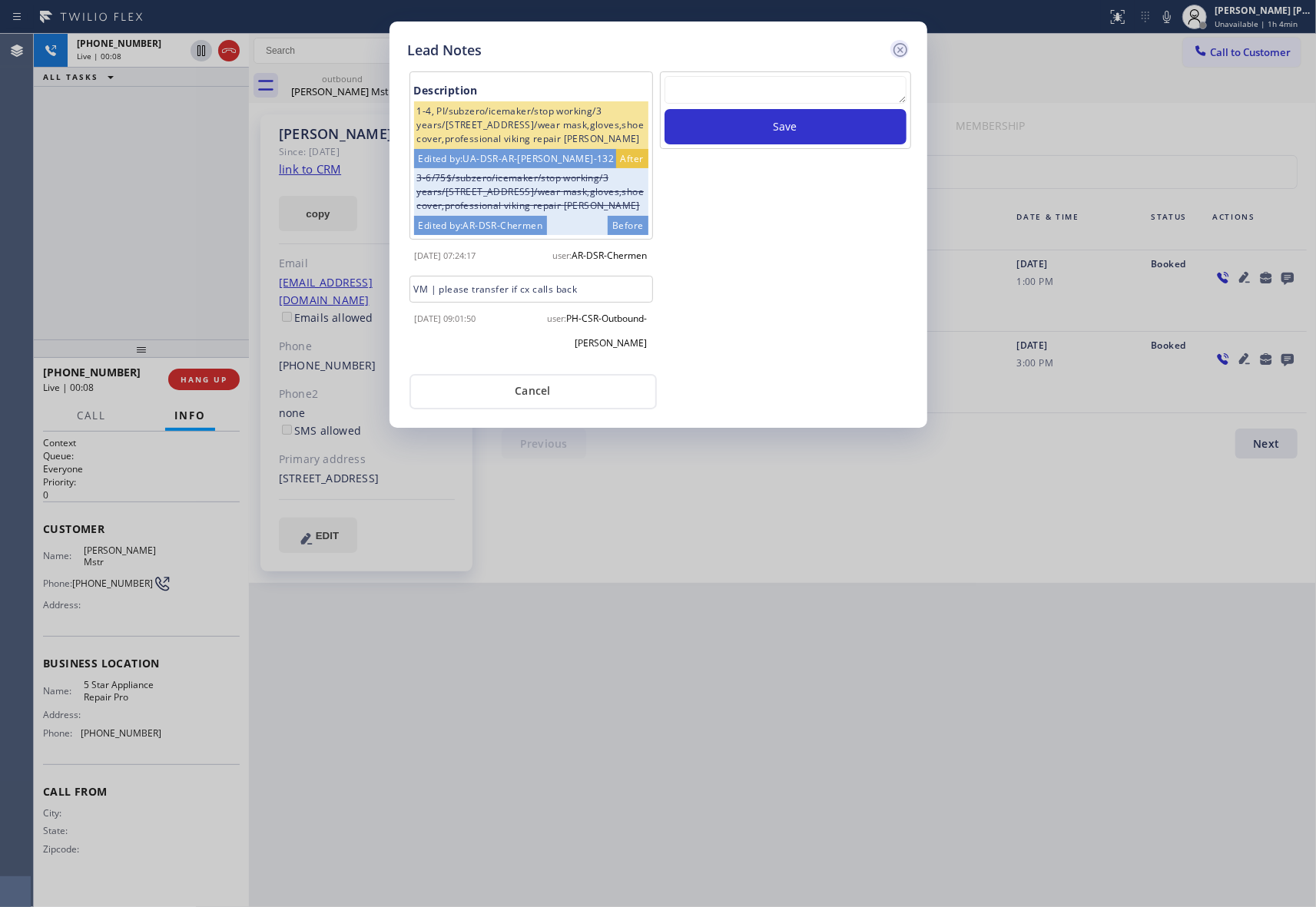
click at [902, 49] on icon at bounding box center [900, 50] width 18 height 18
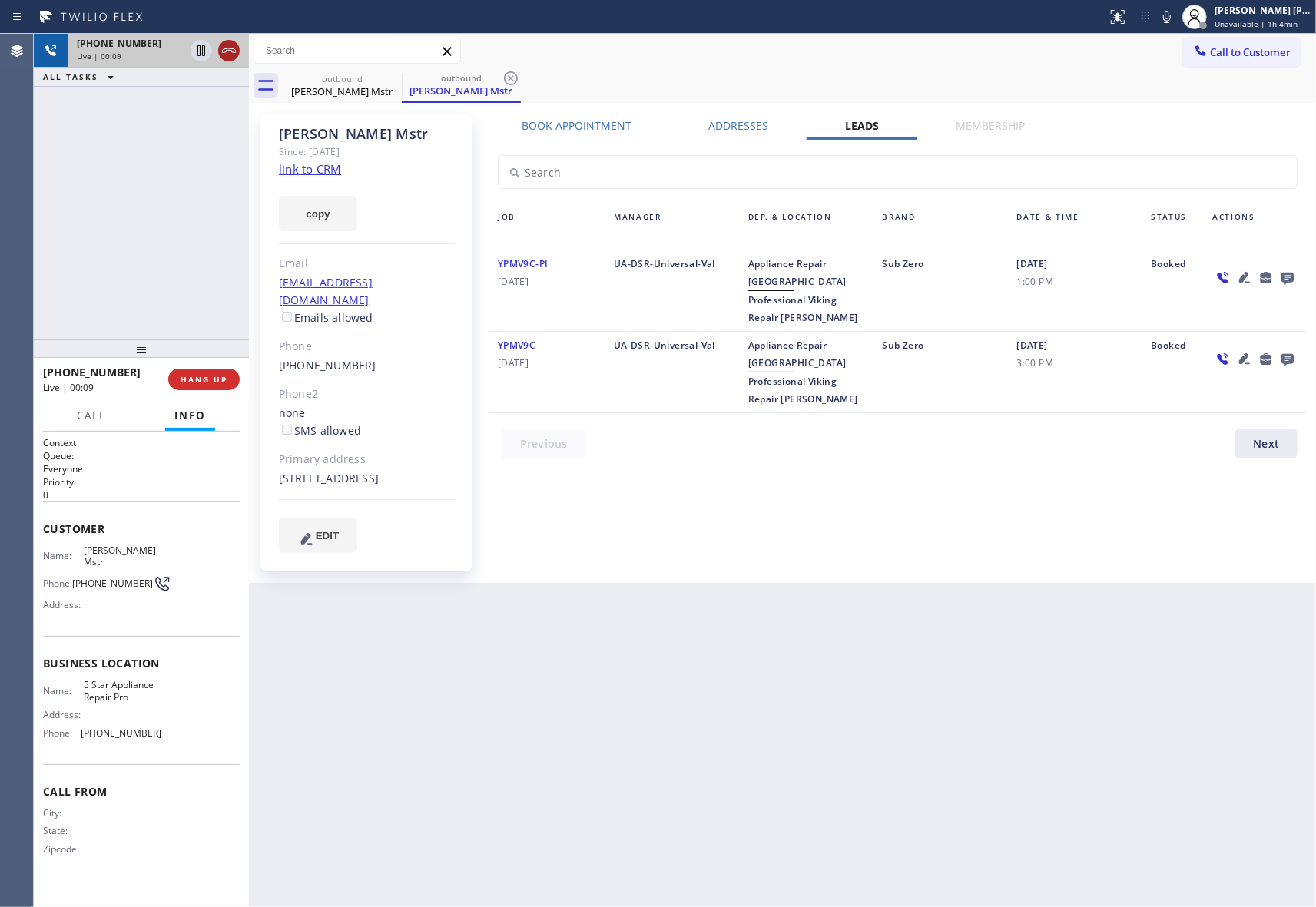
click at [229, 53] on icon at bounding box center [229, 50] width 18 height 18
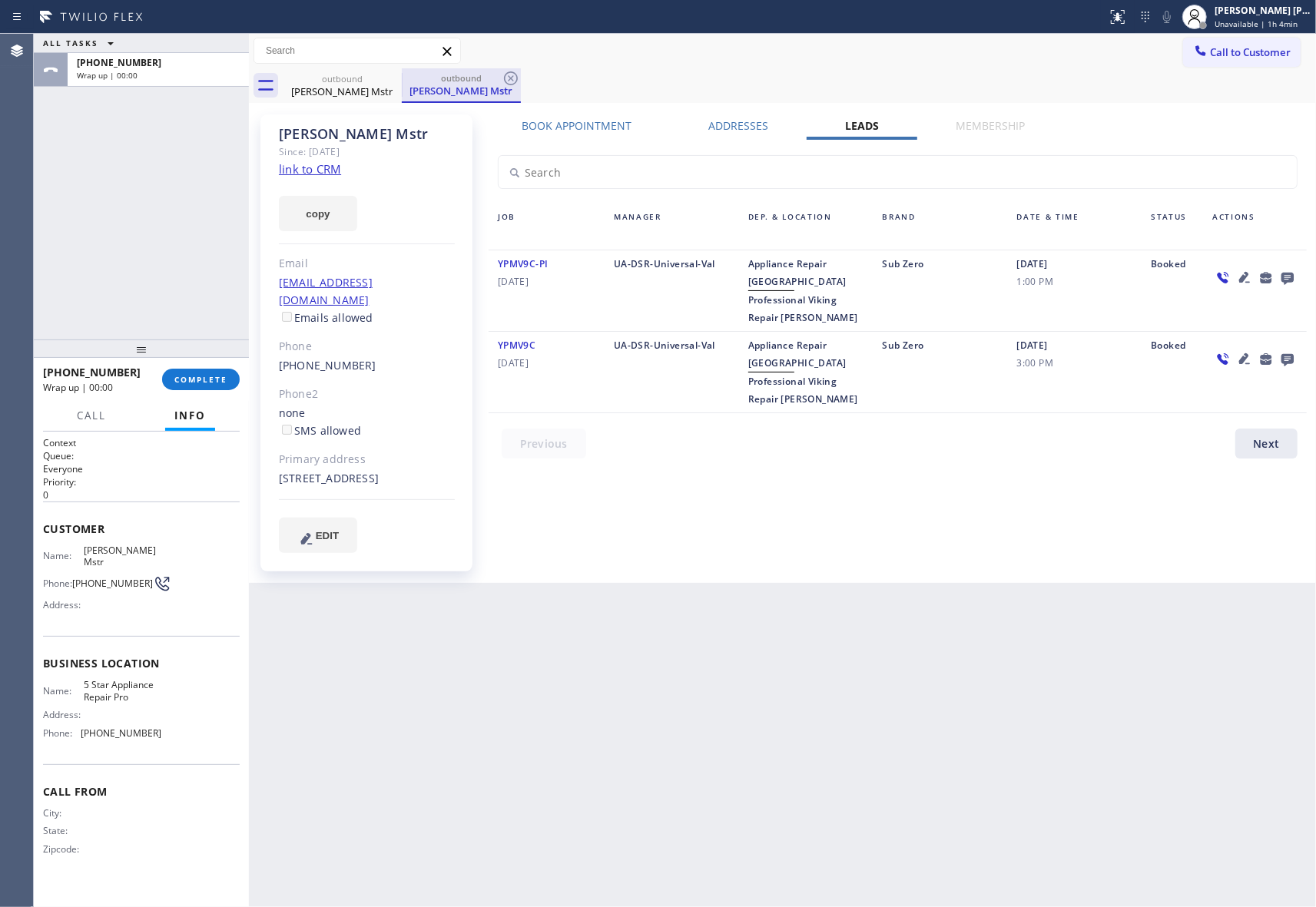
click at [401, 77] on div at bounding box center [401, 84] width 1 height 23
click at [397, 78] on icon at bounding box center [391, 78] width 14 height 14
click at [0, 0] on icon at bounding box center [0, 0] width 0 height 0
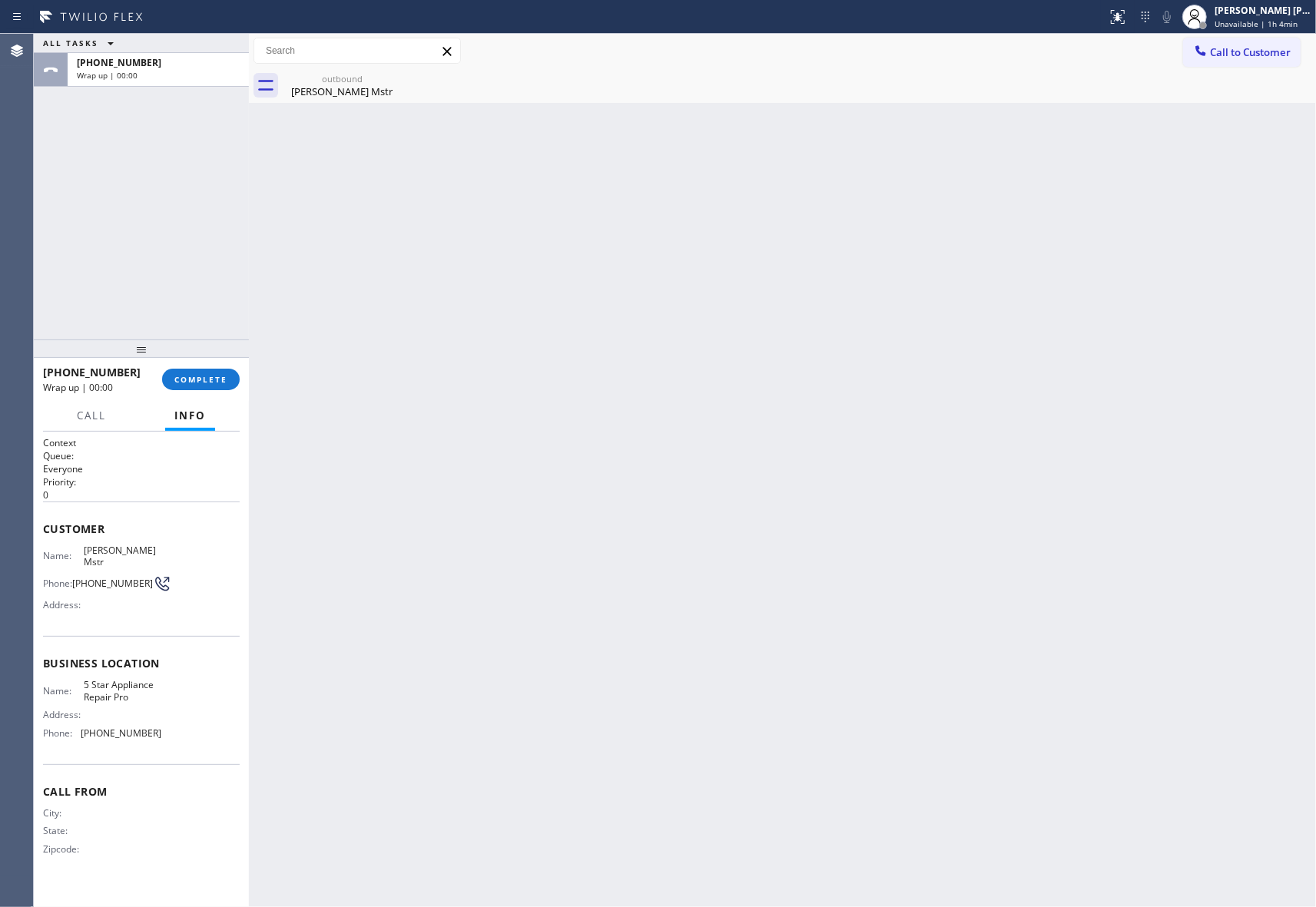
drag, startPoint x: 394, startPoint y: 79, endPoint x: 212, endPoint y: 364, distance: 338.2
click at [0, 0] on icon at bounding box center [0, 0] width 0 height 0
click at [204, 379] on span "COMPLETE" at bounding box center [201, 379] width 53 height 11
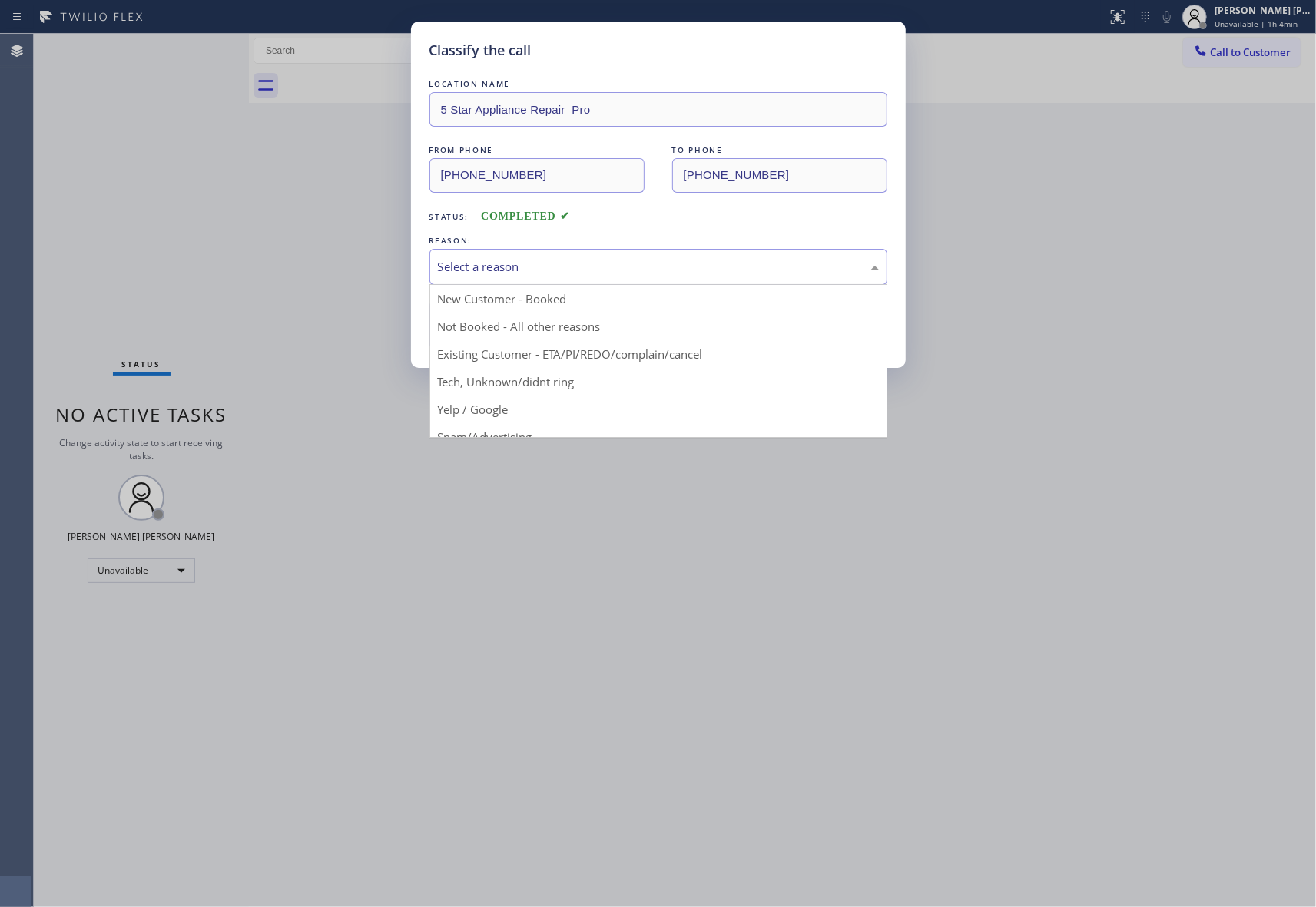
click at [590, 260] on div "Select a reason" at bounding box center [658, 266] width 441 height 17
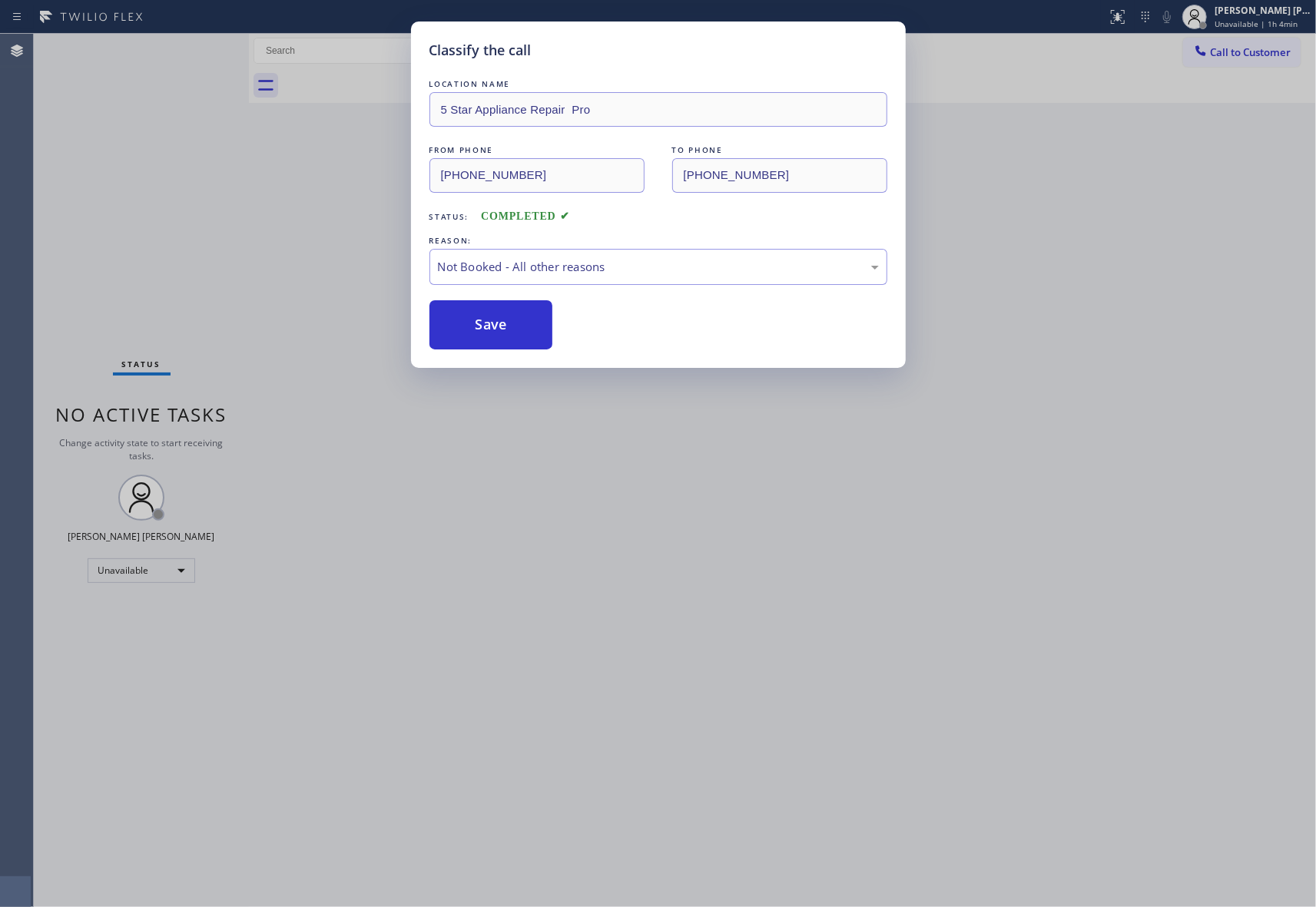
click at [492, 330] on button "Save" at bounding box center [490, 325] width 123 height 49
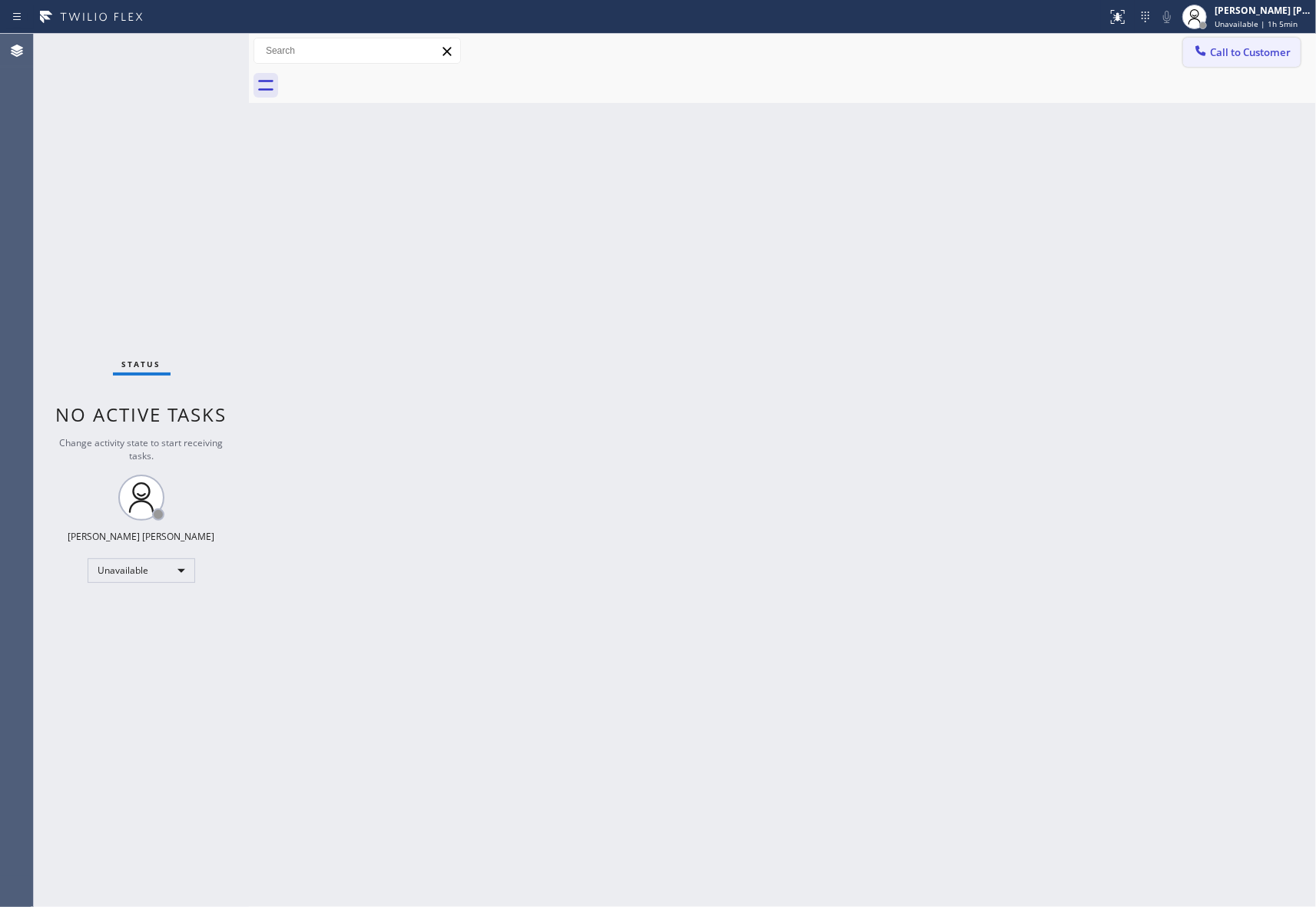
click at [1279, 55] on span "Call to Customer" at bounding box center [1250, 52] width 80 height 14
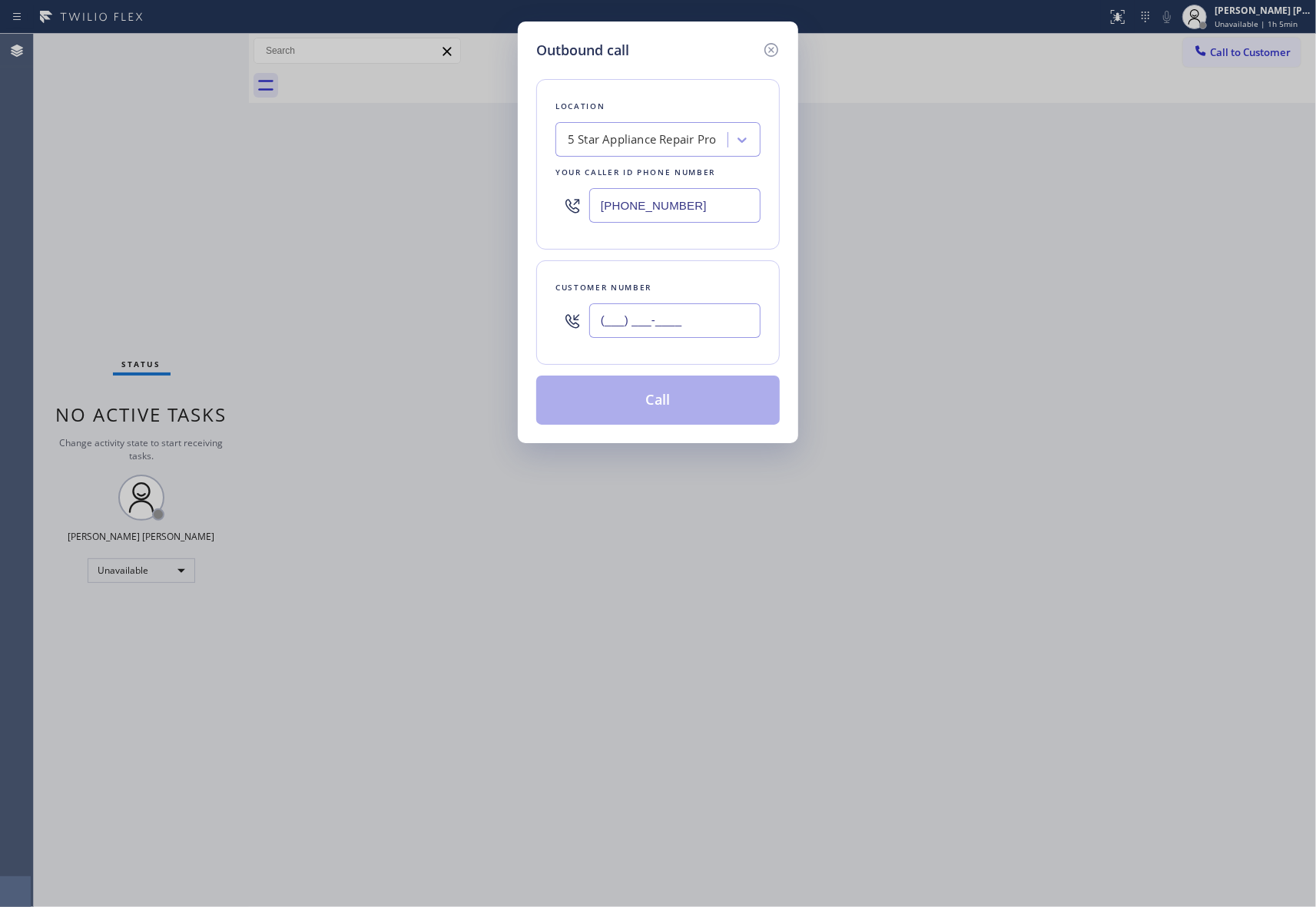
click at [652, 314] on input "(___) ___-____" at bounding box center [674, 321] width 171 height 35
paste input "310) 425-6239"
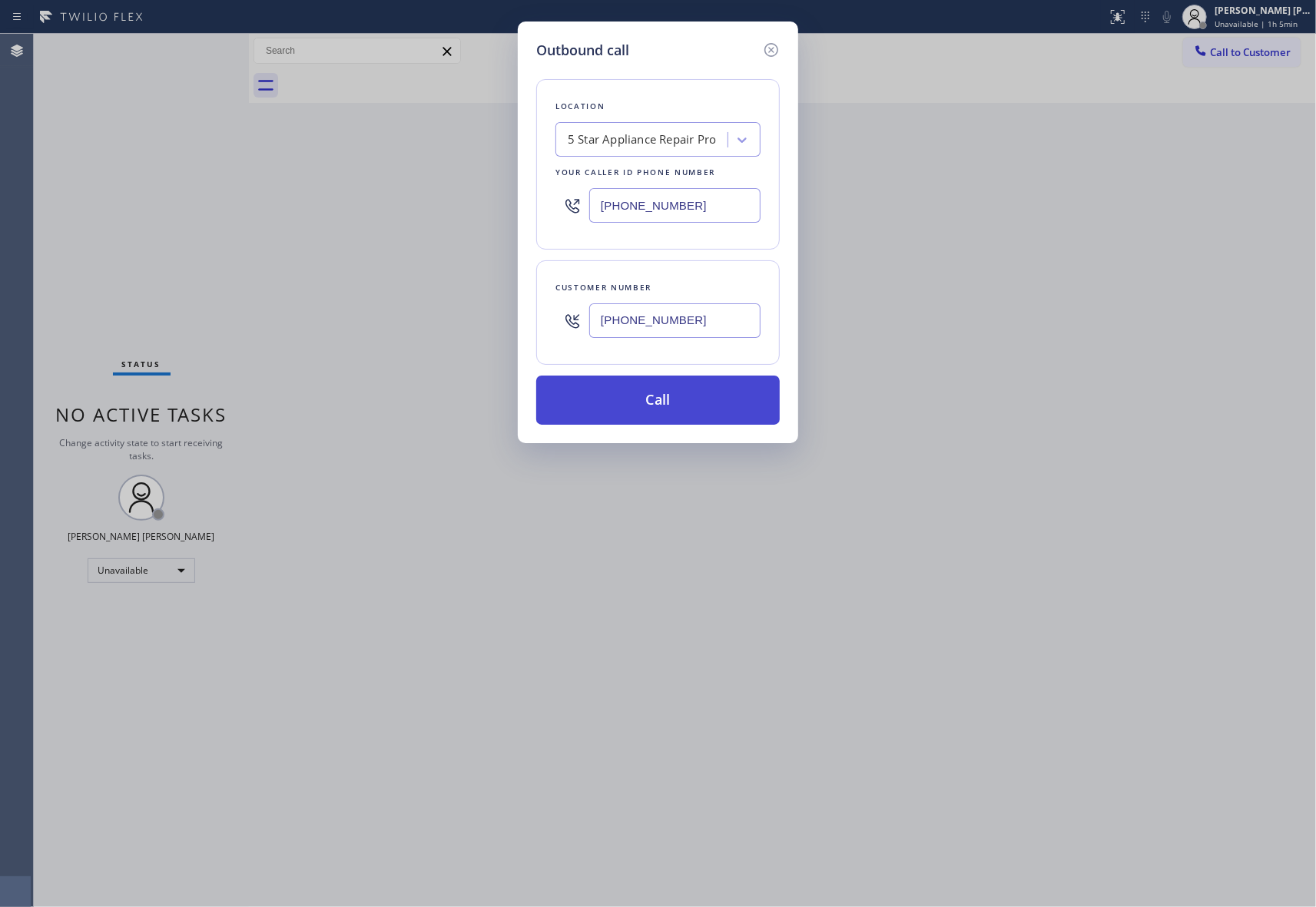
type input "[PHONE_NUMBER]"
click at [692, 402] on button "Call" at bounding box center [658, 400] width 243 height 49
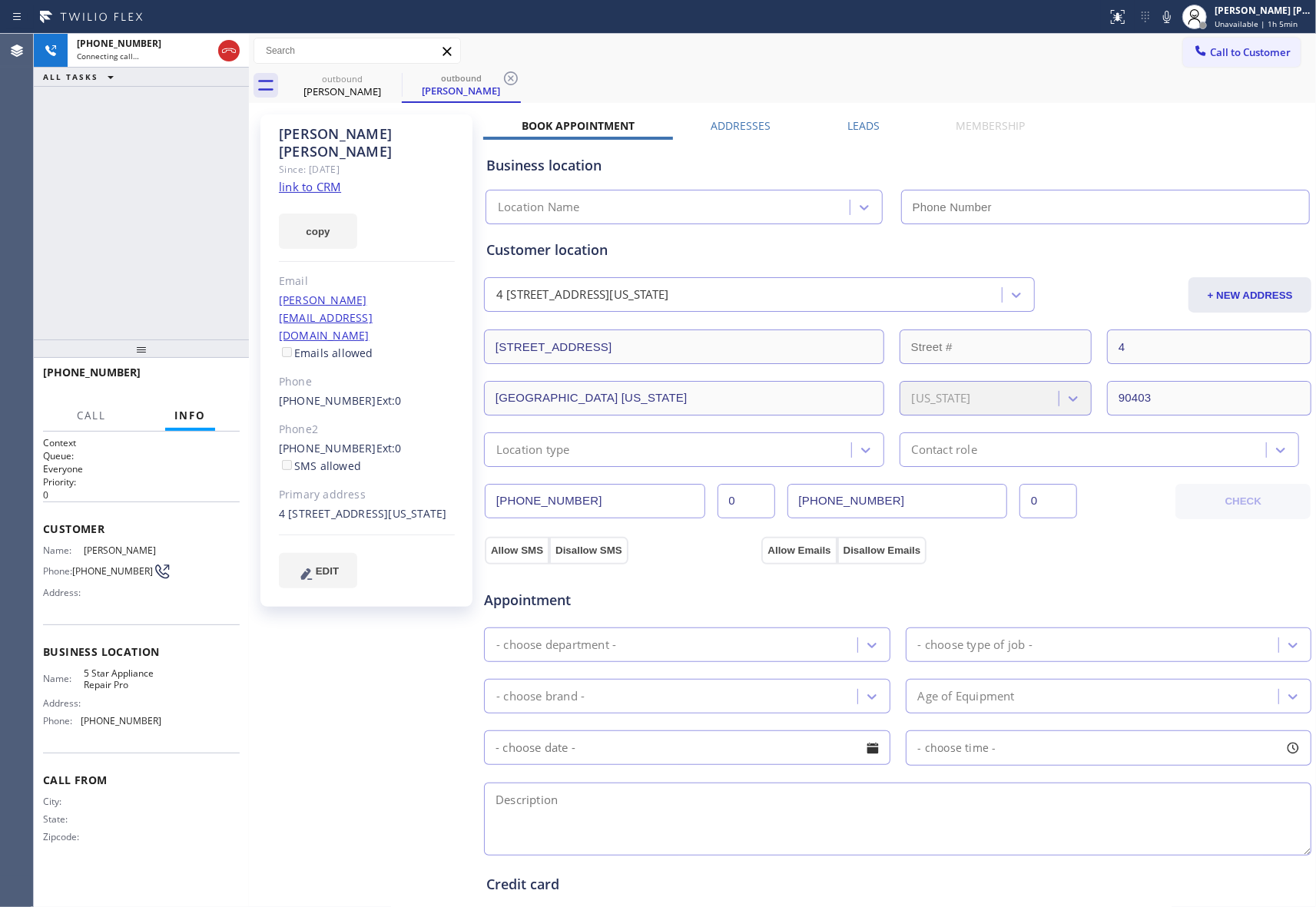
type input "[PHONE_NUMBER]"
click at [847, 131] on label "Leads" at bounding box center [862, 125] width 32 height 15
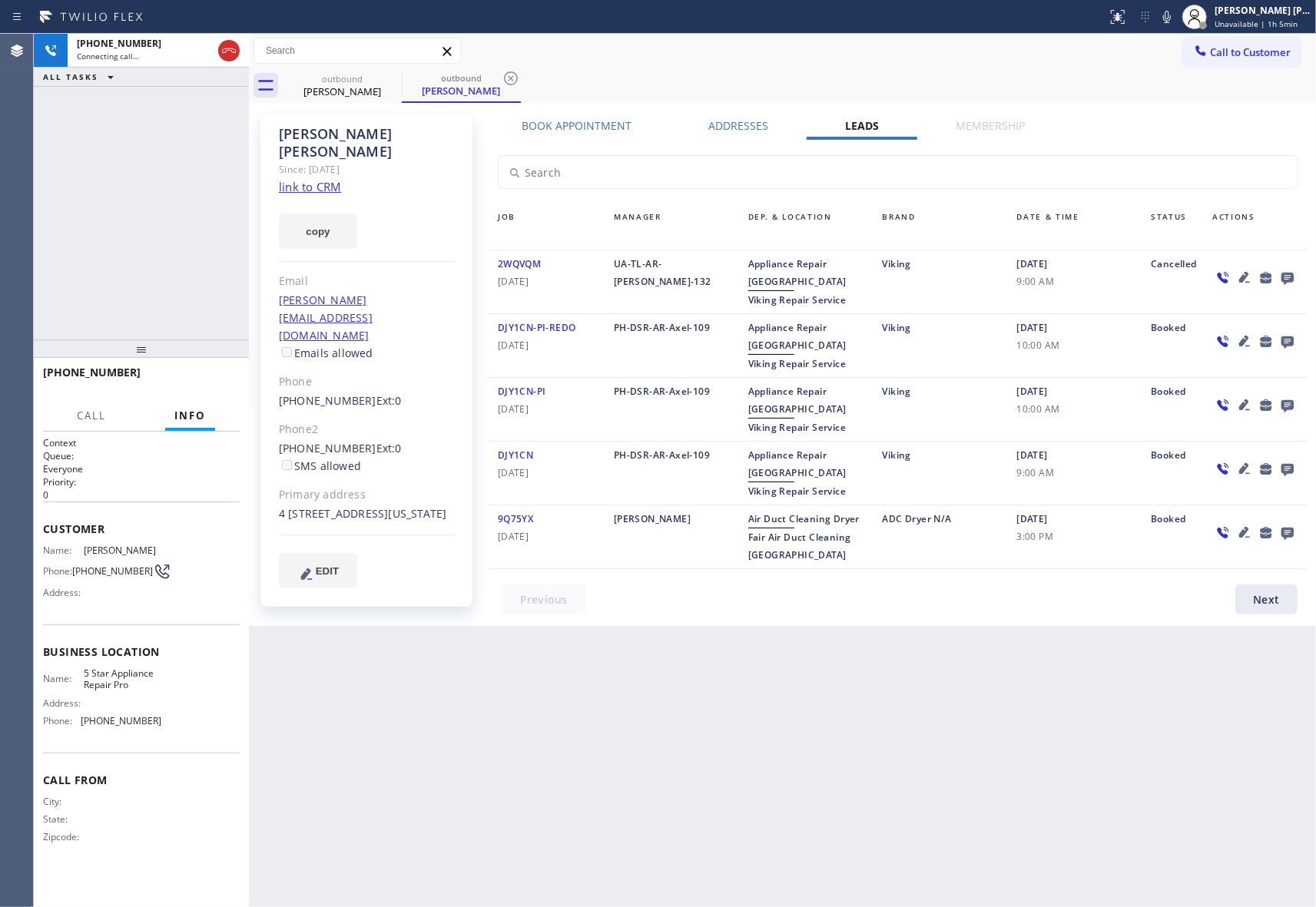
click at [1289, 277] on icon at bounding box center [1287, 277] width 18 height 19
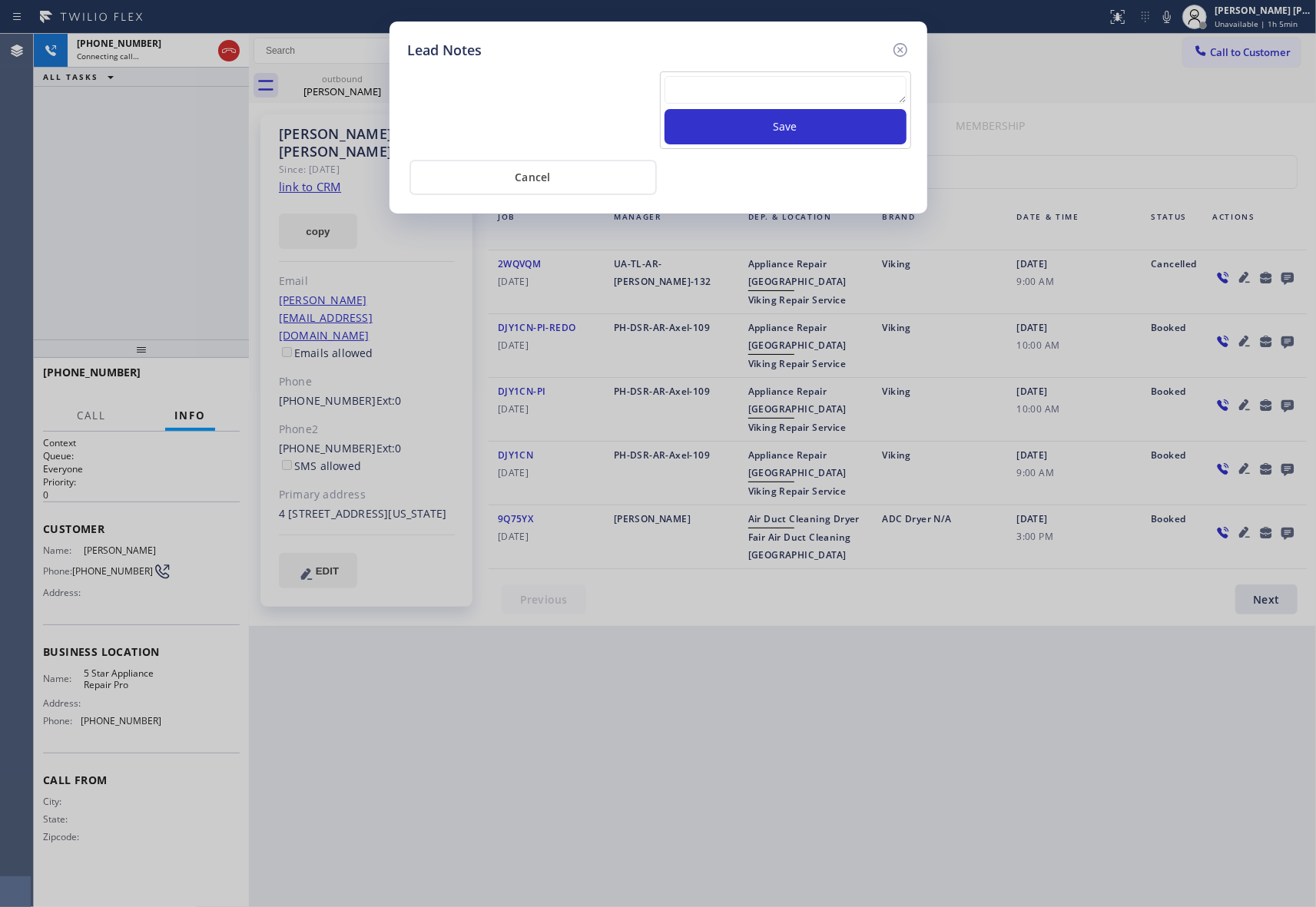
click at [742, 96] on textarea at bounding box center [785, 90] width 242 height 27
paste textarea "please transfer if cx calls back"
type textarea "please transfer if cx calls back"
click at [793, 133] on button "Save" at bounding box center [785, 126] width 242 height 36
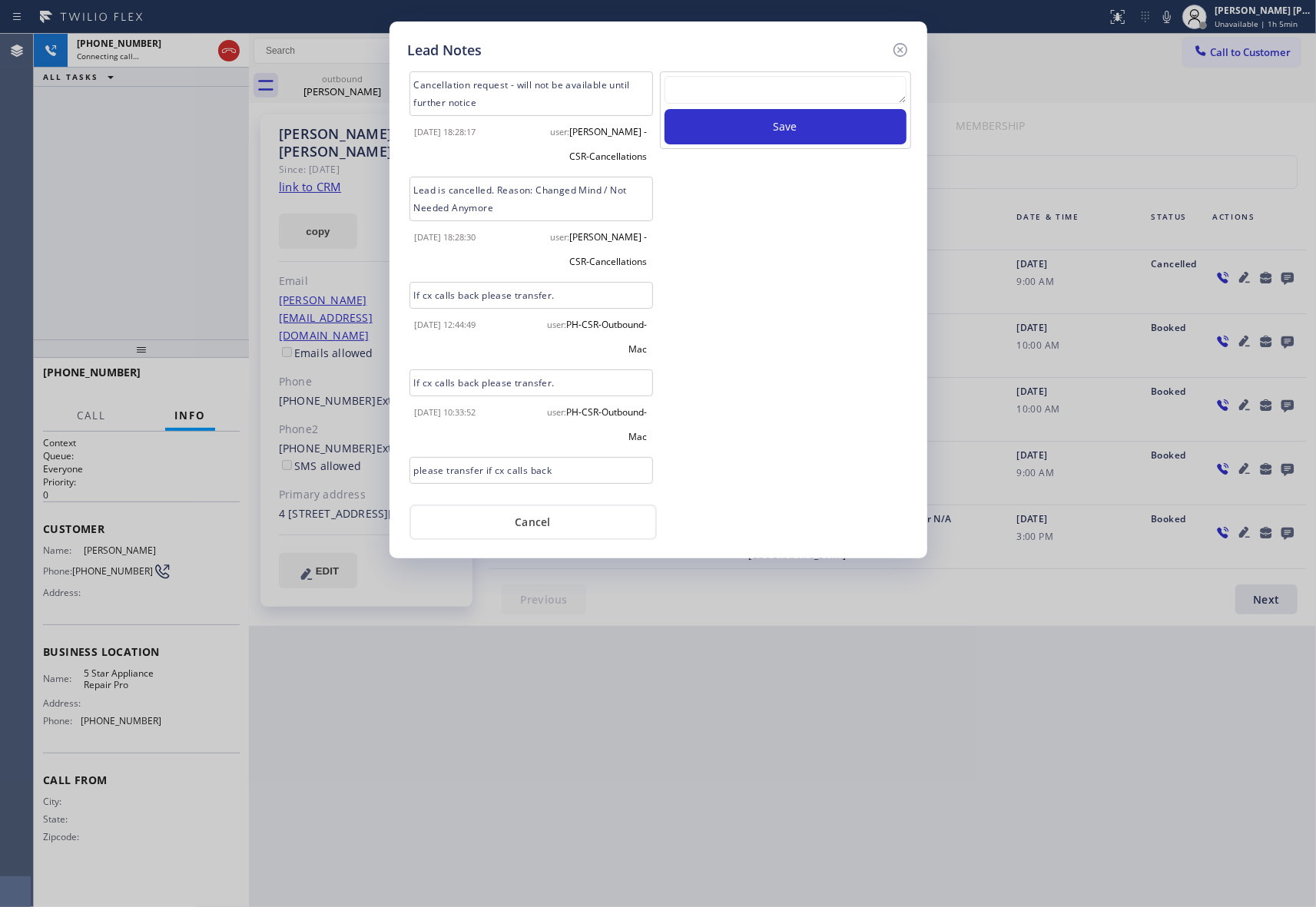
scroll to position [0, 0]
click at [899, 38] on div "Lead Notes Cancellation request - will not be available until further notice [D…" at bounding box center [658, 290] width 538 height 537
click at [904, 53] on icon at bounding box center [900, 50] width 18 height 18
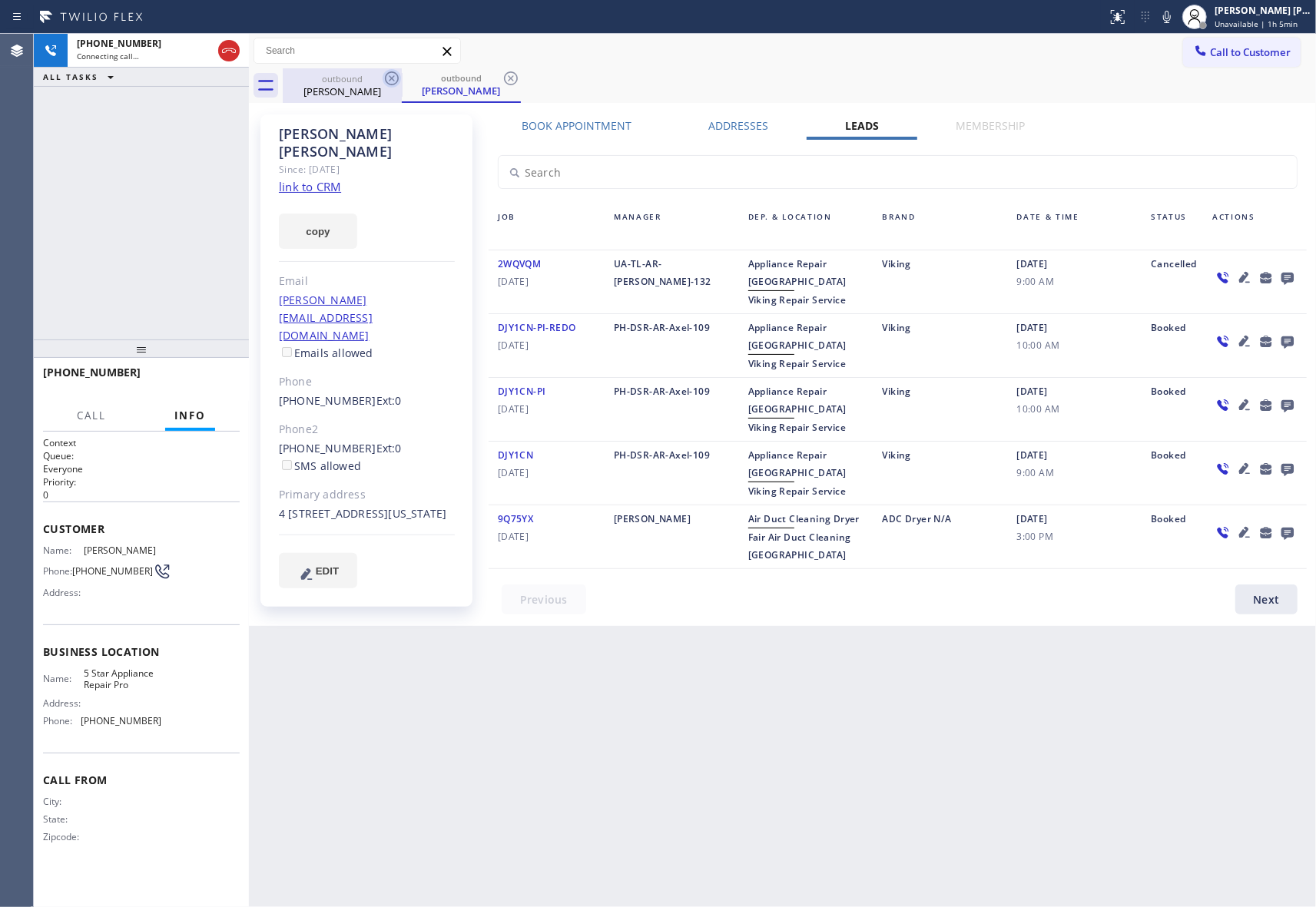
click at [382, 86] on icon at bounding box center [391, 79] width 18 height 18
click at [387, 81] on icon at bounding box center [391, 78] width 14 height 14
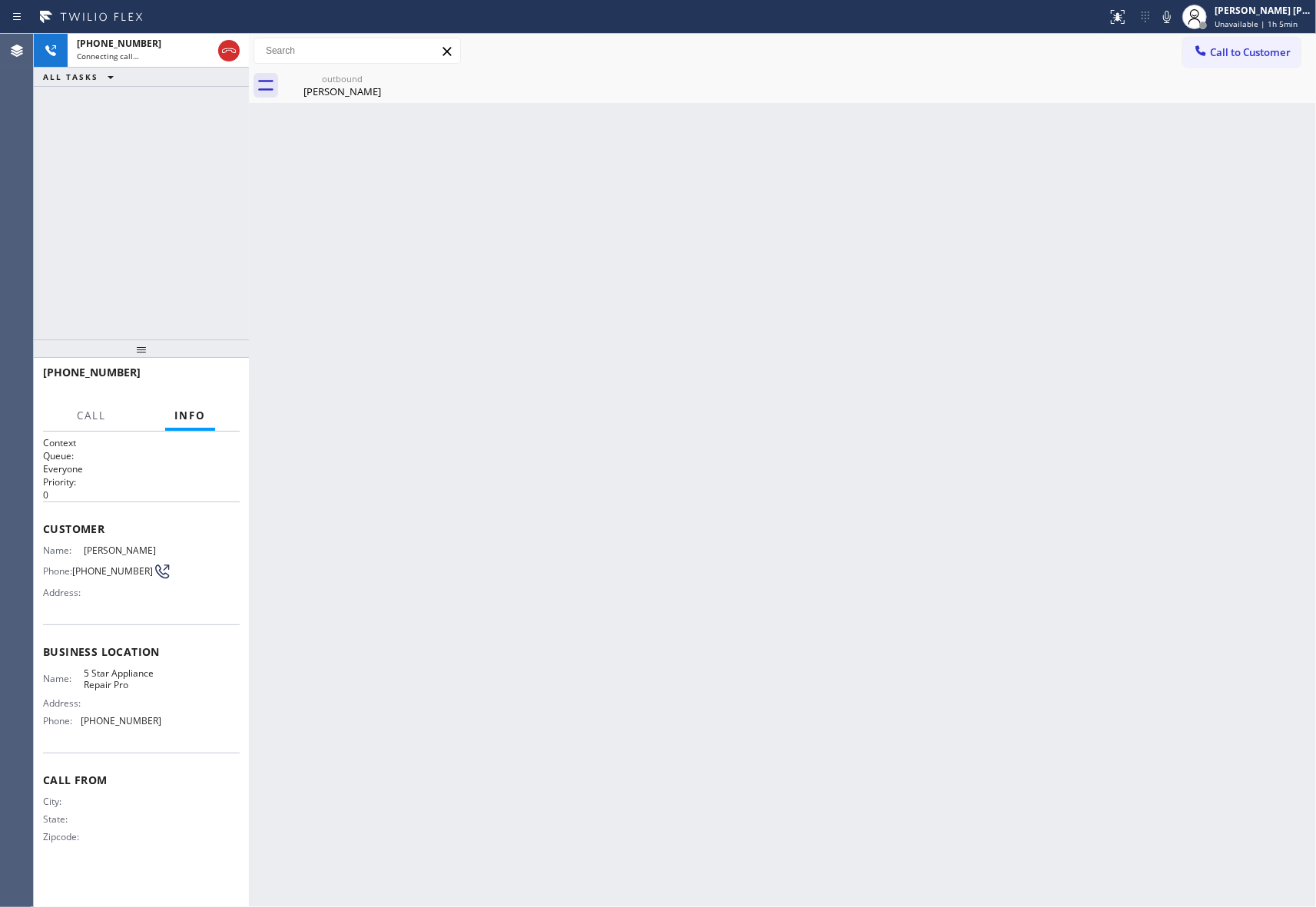
click at [387, 81] on div "outbound [PERSON_NAME]" at bounding box center [342, 86] width 119 height 35
click at [0, 0] on icon at bounding box center [0, 0] width 0 height 0
click at [387, 81] on div at bounding box center [799, 86] width 1033 height 35
click at [231, 50] on icon at bounding box center [229, 50] width 14 height 5
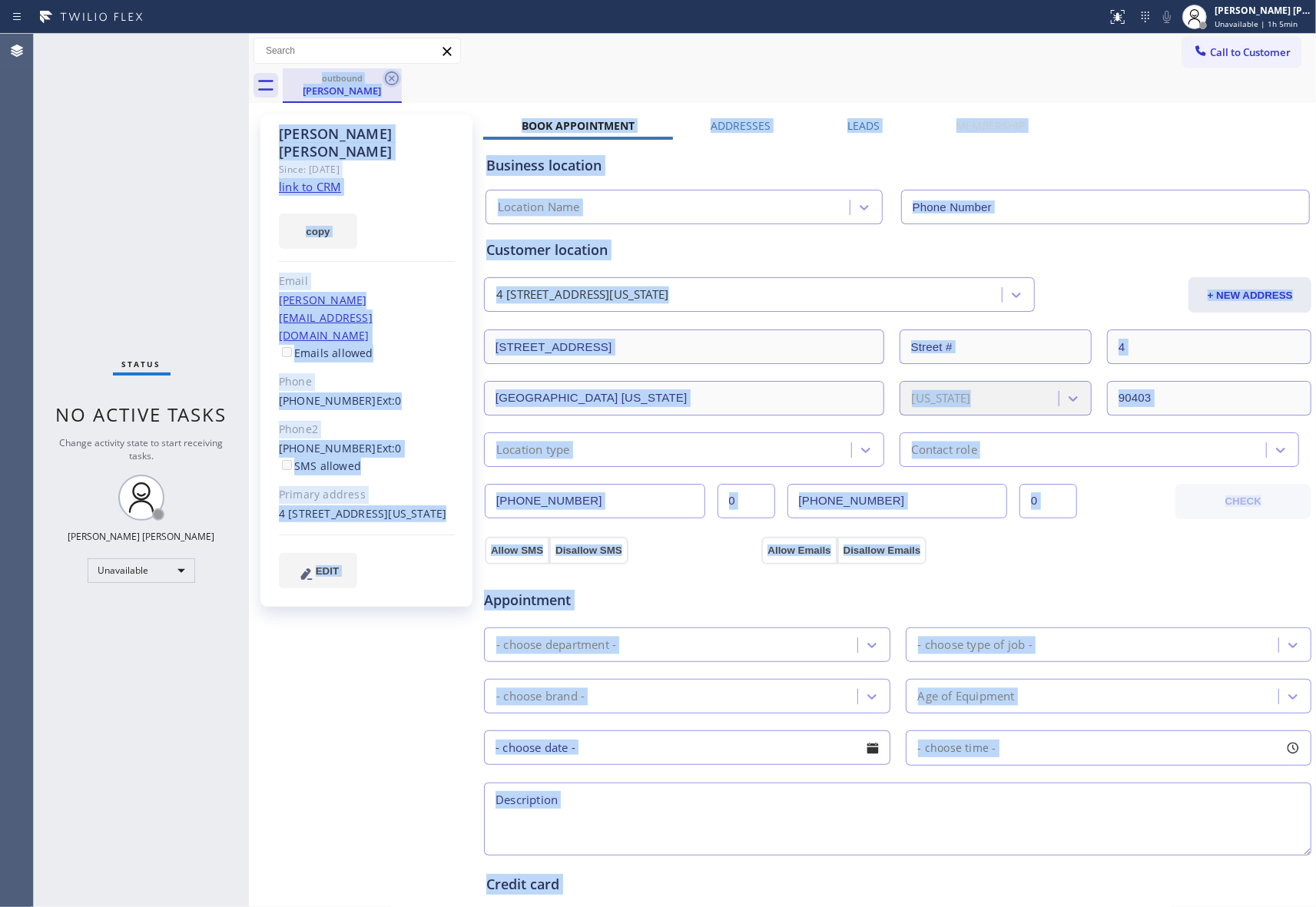
type input "[PHONE_NUMBER]"
click at [384, 74] on icon at bounding box center [391, 79] width 18 height 18
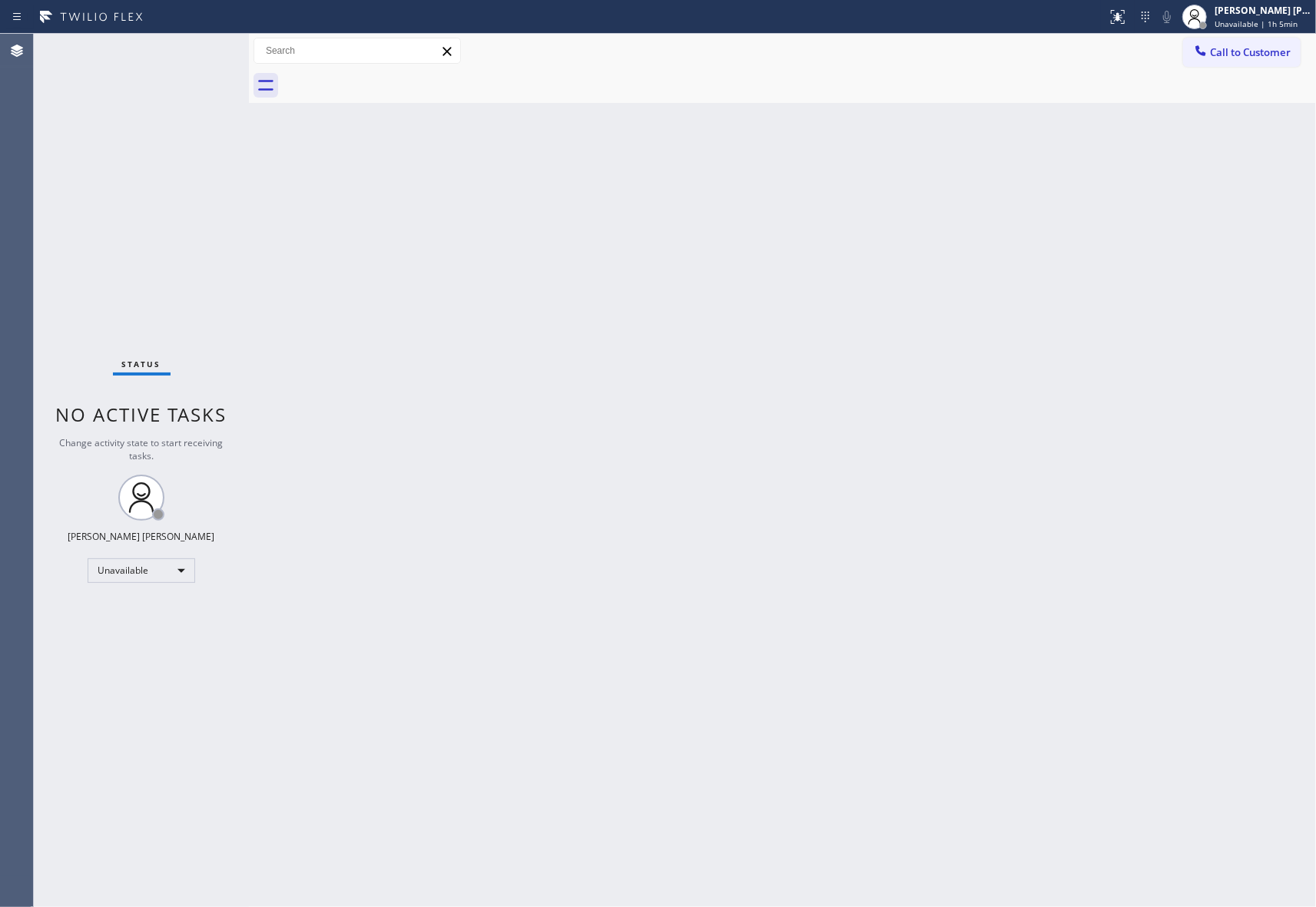
click at [388, 80] on div at bounding box center [799, 86] width 1033 height 35
click at [1267, 46] on span "Call to Customer" at bounding box center [1250, 52] width 80 height 14
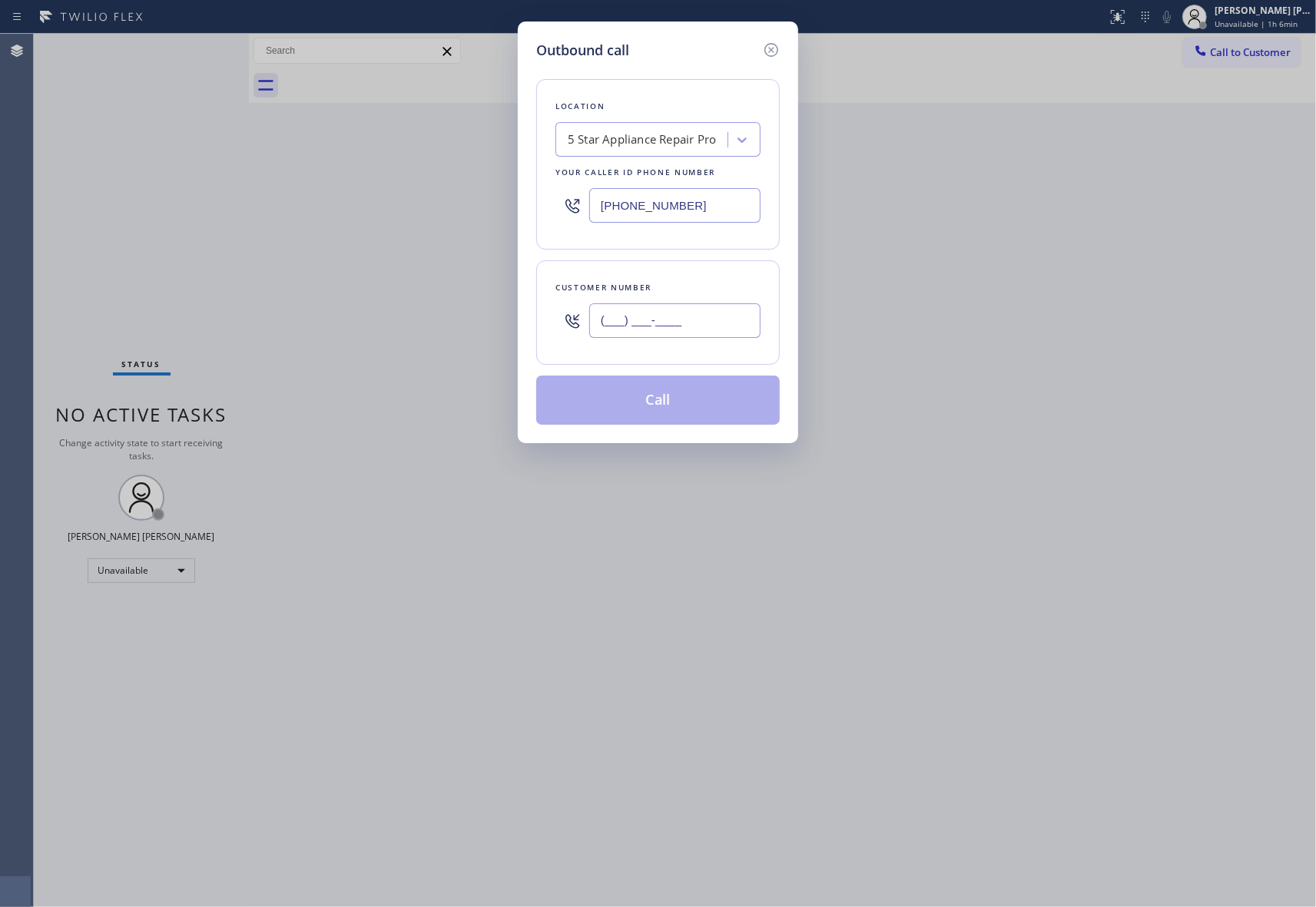
click at [676, 328] on input "(___) ___-____" at bounding box center [674, 321] width 171 height 35
paste input "609) 937-7405"
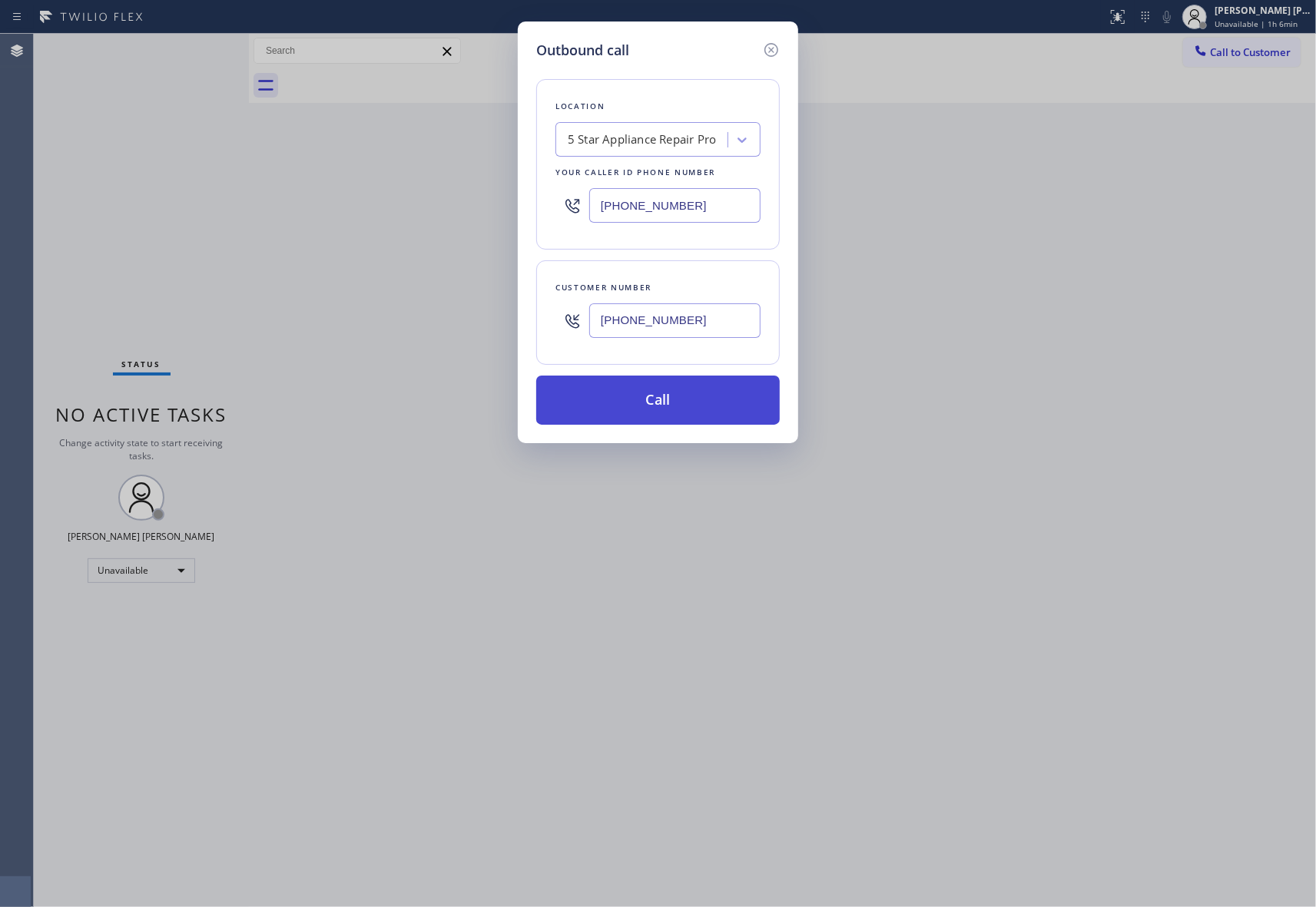
type input "[PHONE_NUMBER]"
click at [679, 404] on button "Call" at bounding box center [658, 400] width 243 height 49
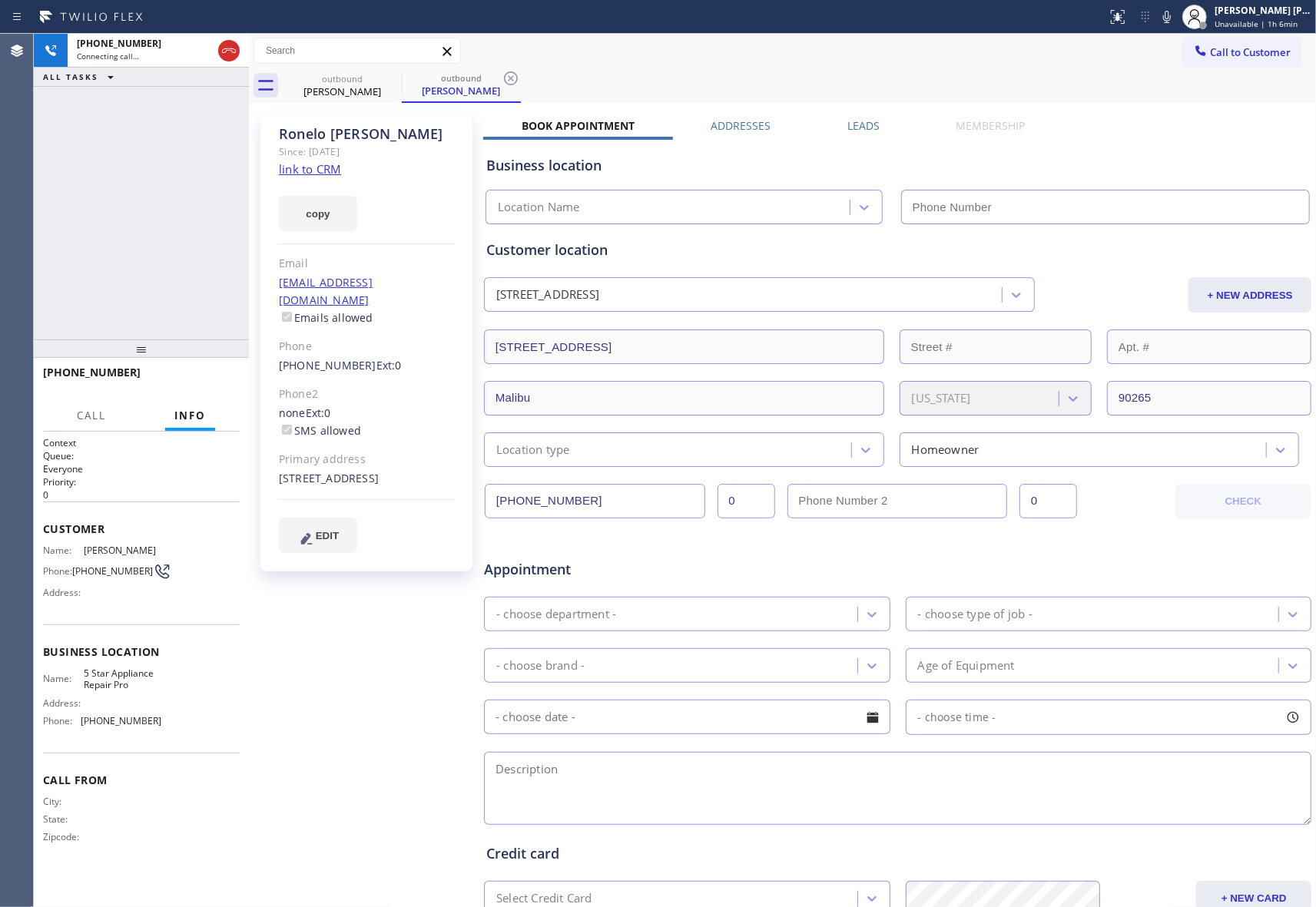
type input "[PHONE_NUMBER]"
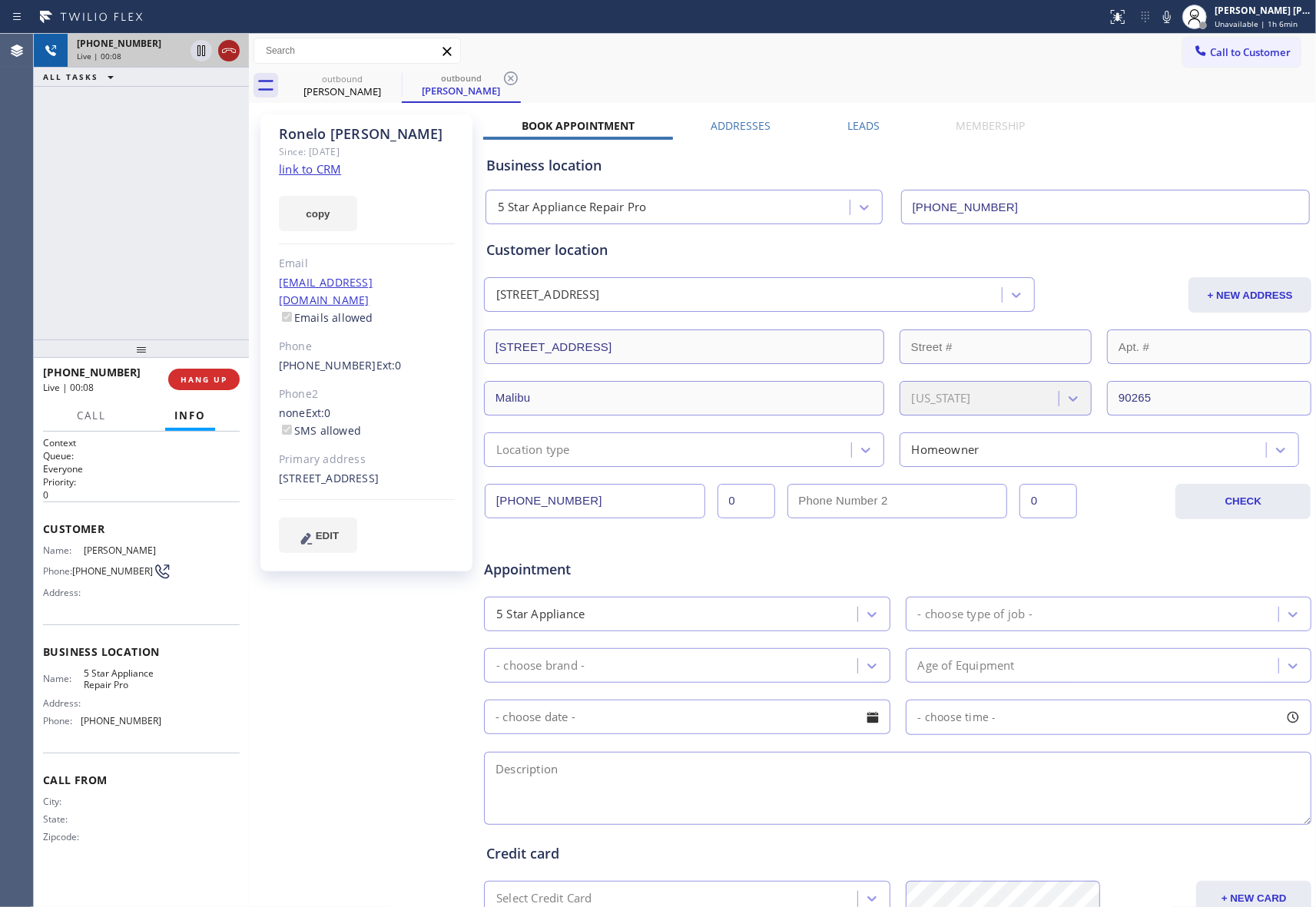
click at [229, 49] on icon at bounding box center [229, 50] width 18 height 18
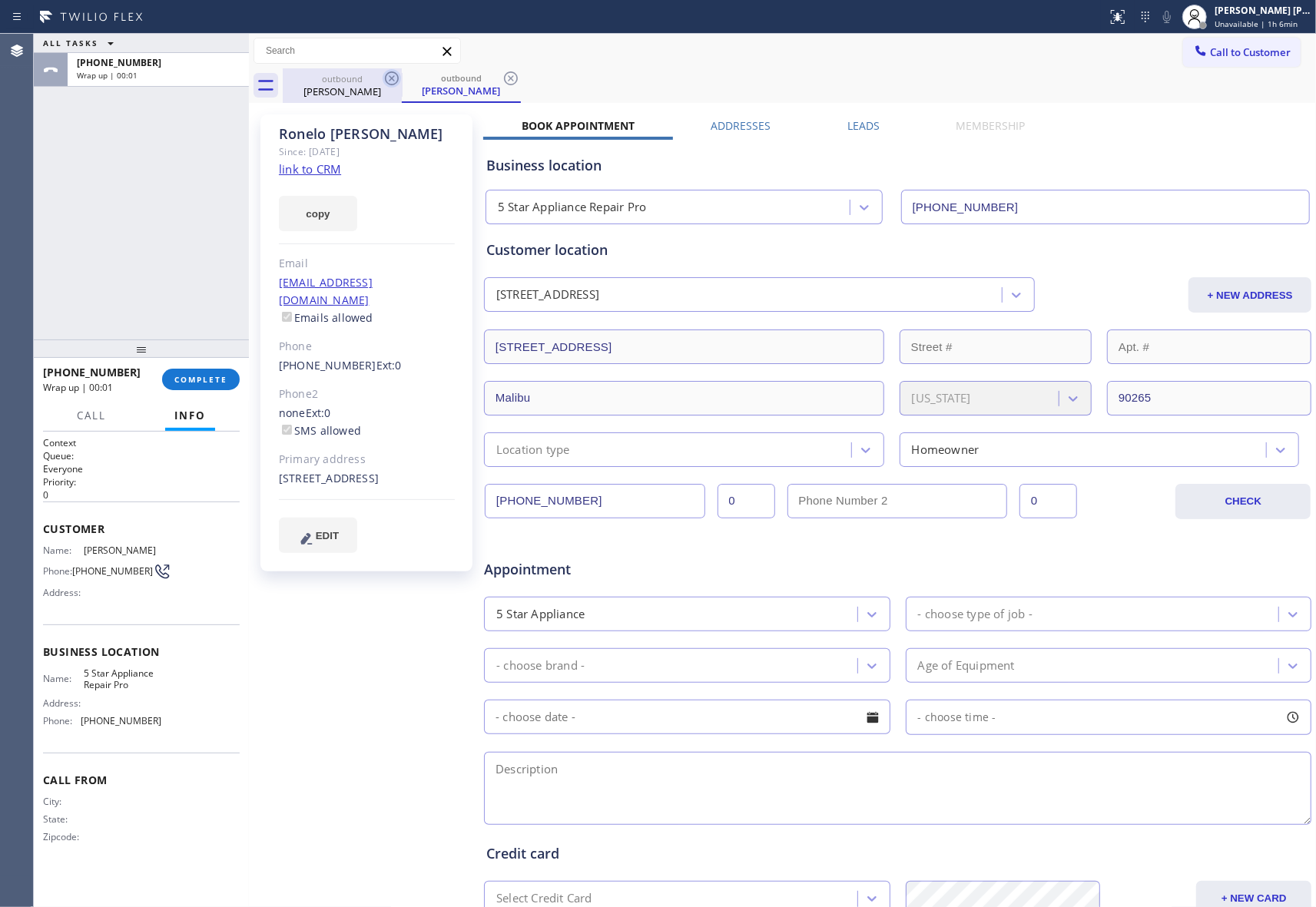
click at [389, 79] on icon at bounding box center [391, 79] width 18 height 18
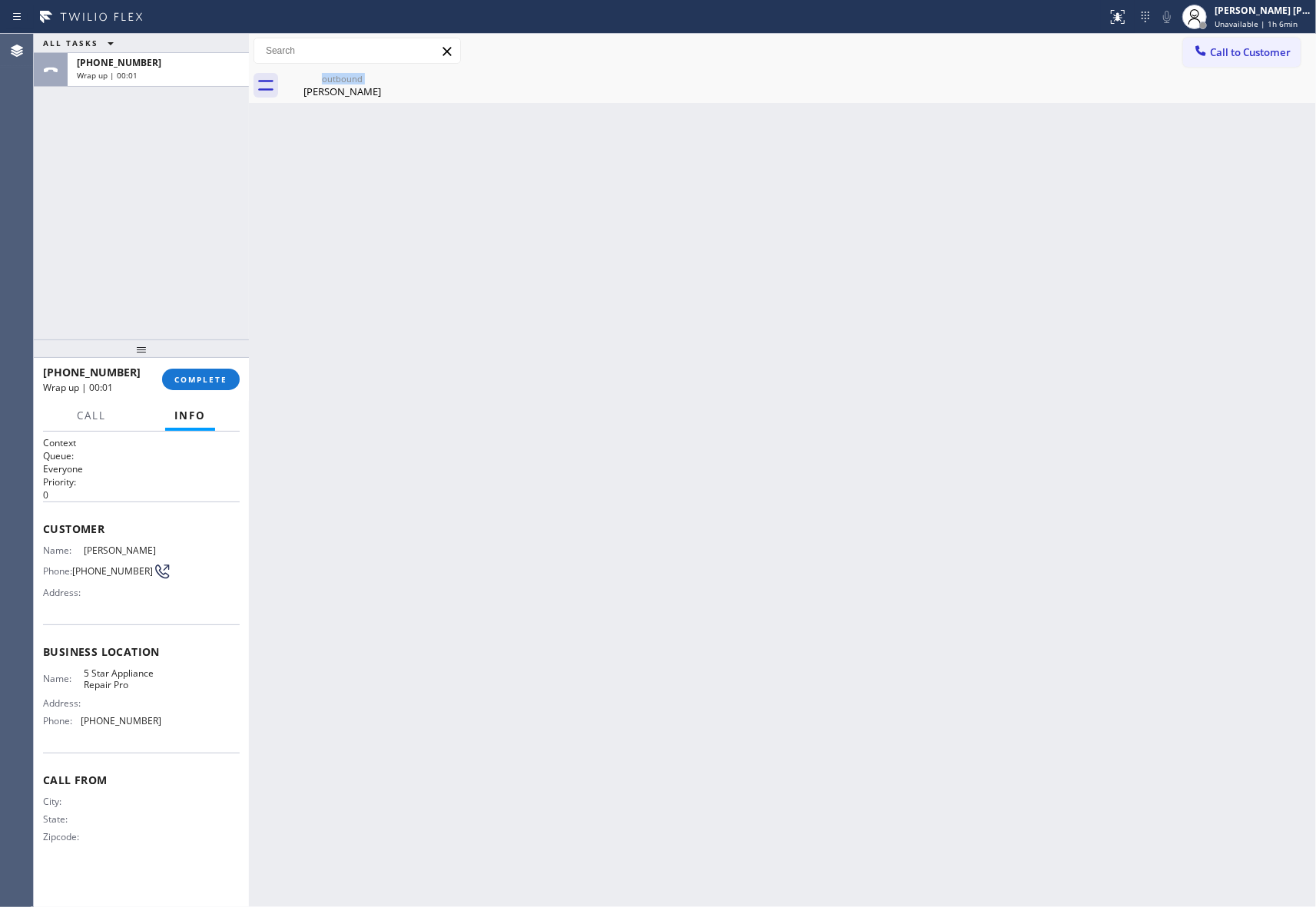
click at [389, 79] on div "outbound [PERSON_NAME]" at bounding box center [342, 86] width 119 height 35
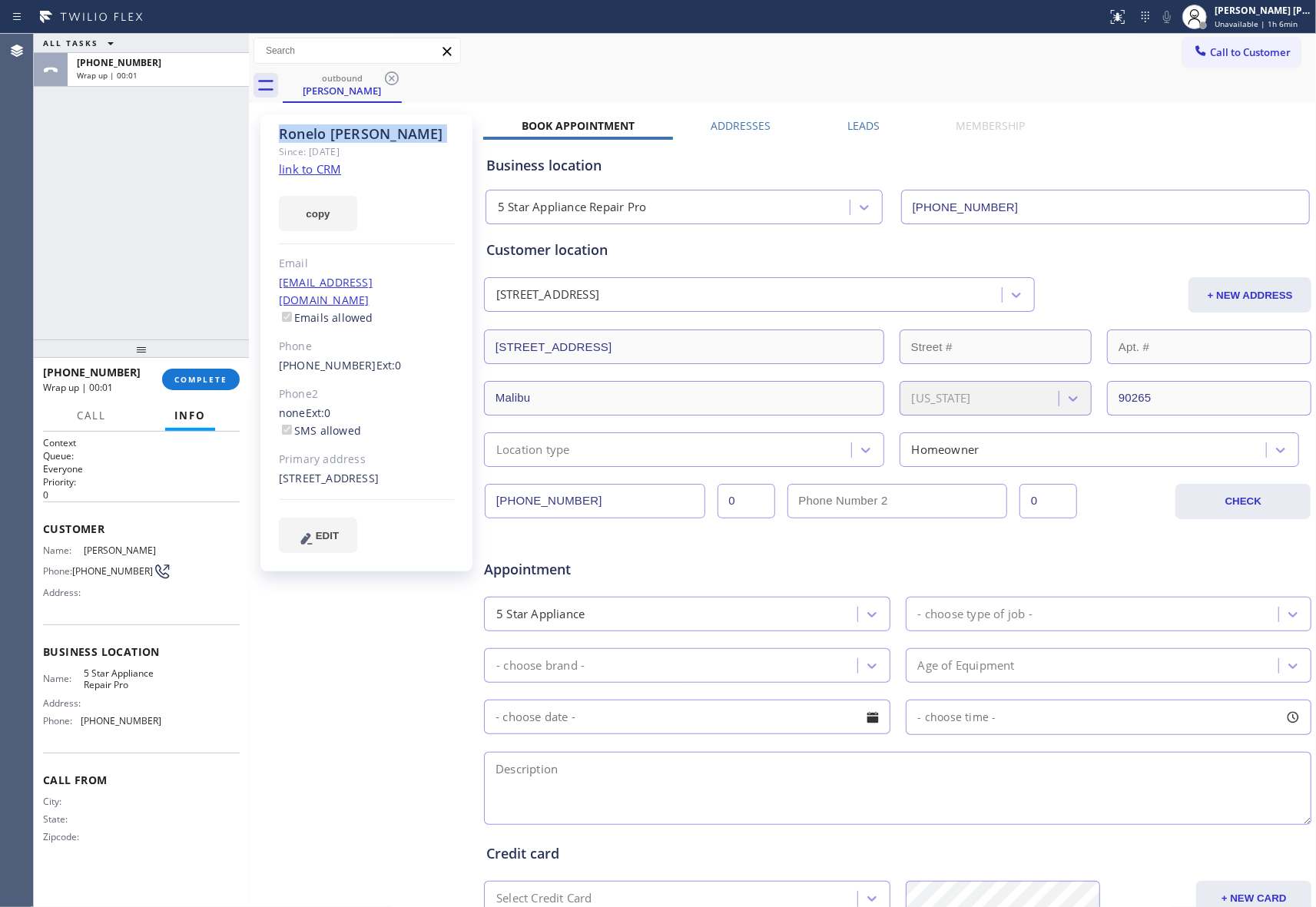
click at [389, 79] on icon at bounding box center [391, 79] width 18 height 18
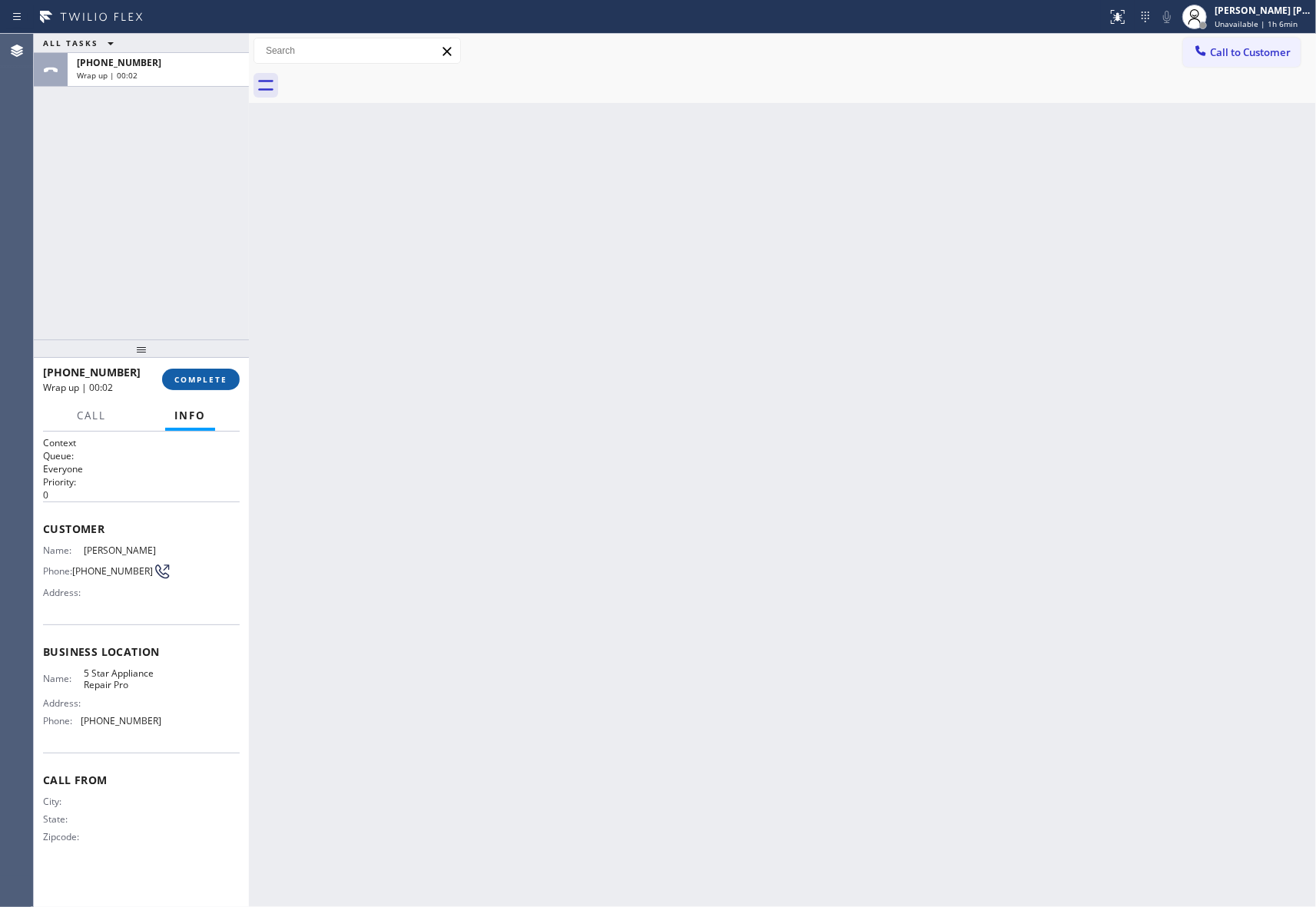
click at [217, 381] on span "COMPLETE" at bounding box center [201, 379] width 53 height 11
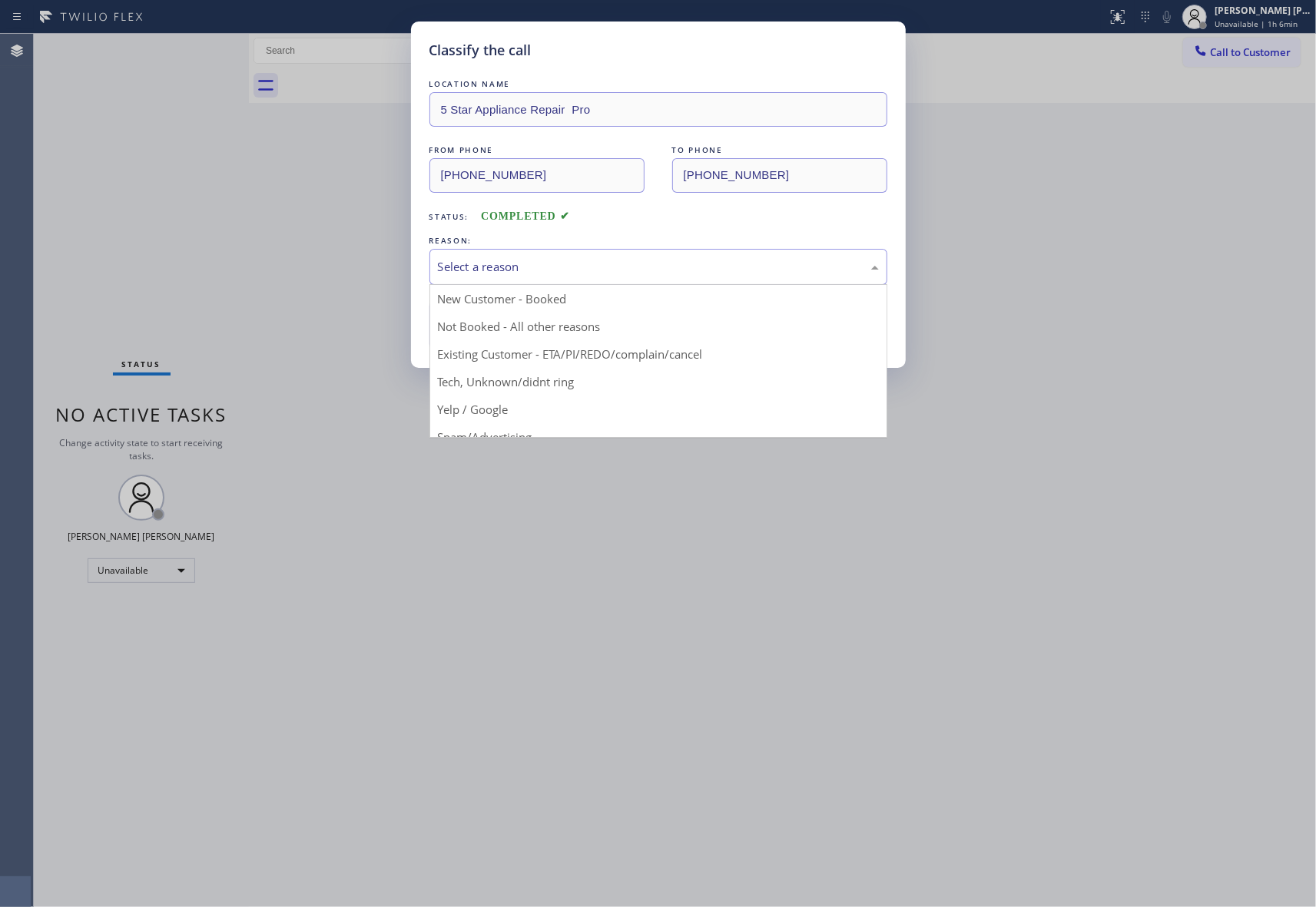
click at [581, 265] on div "Select a reason" at bounding box center [658, 266] width 441 height 17
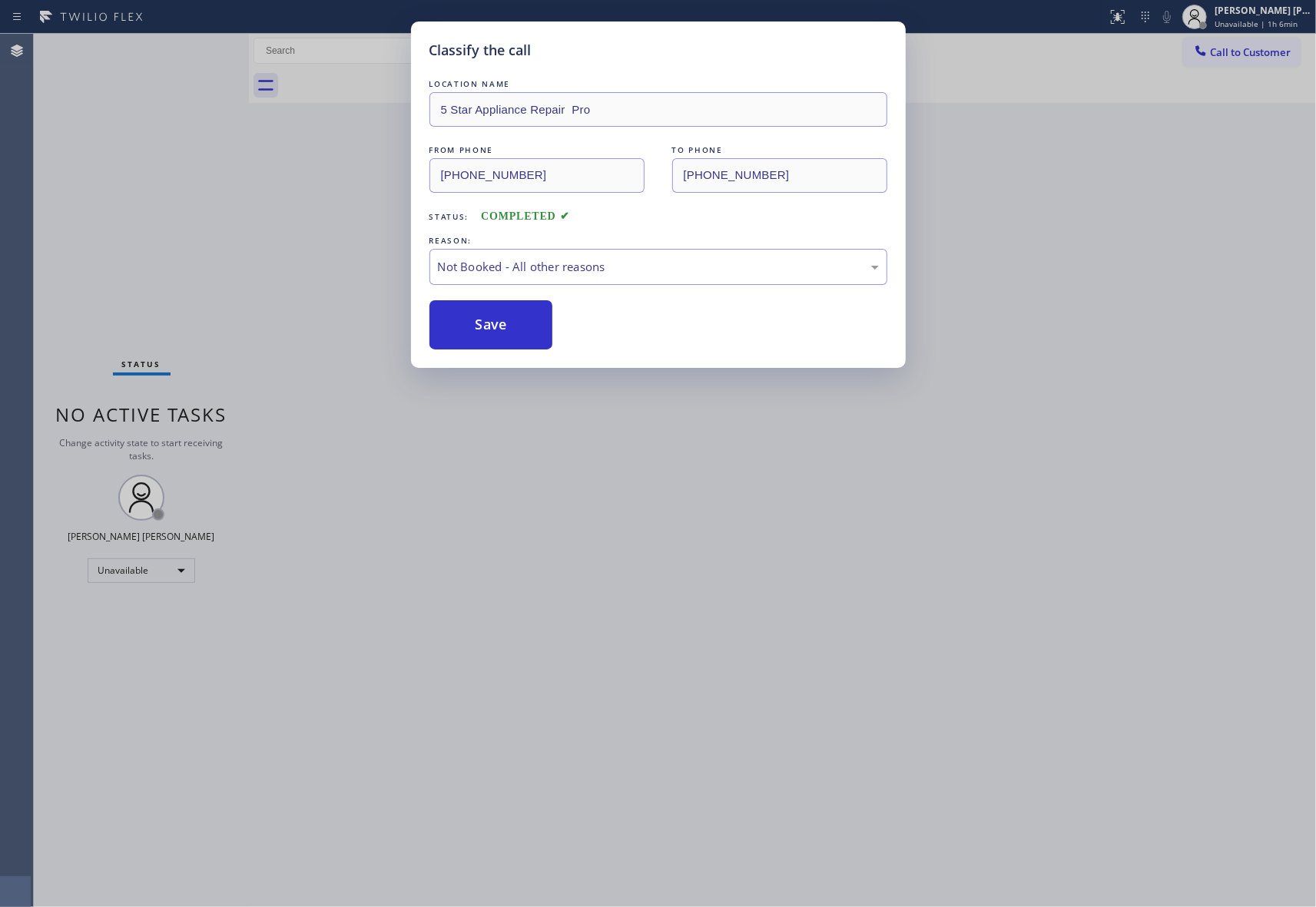
click at [501, 329] on button "Save" at bounding box center [490, 325] width 123 height 49
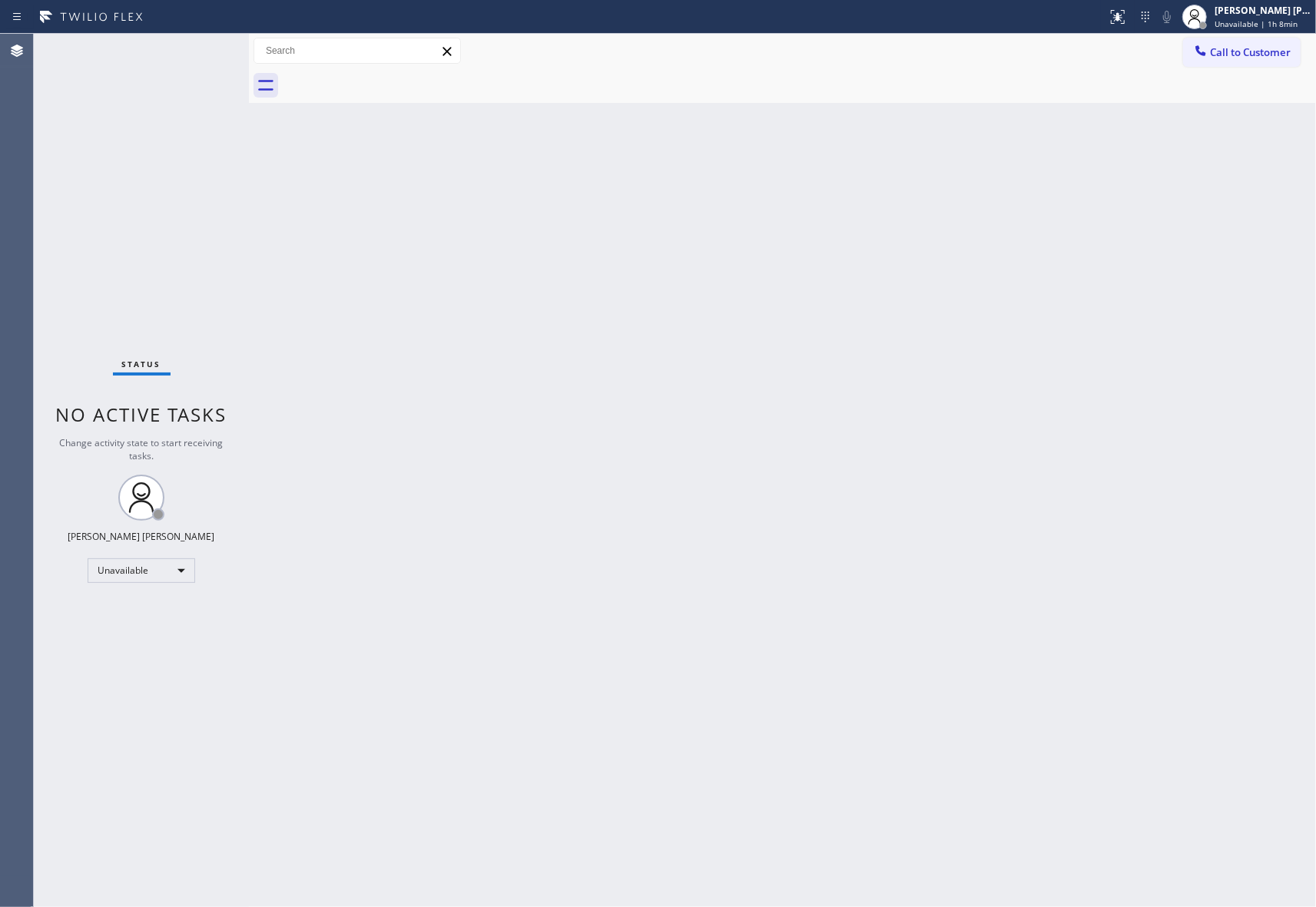
click at [1252, 57] on span "Call to Customer" at bounding box center [1250, 52] width 80 height 14
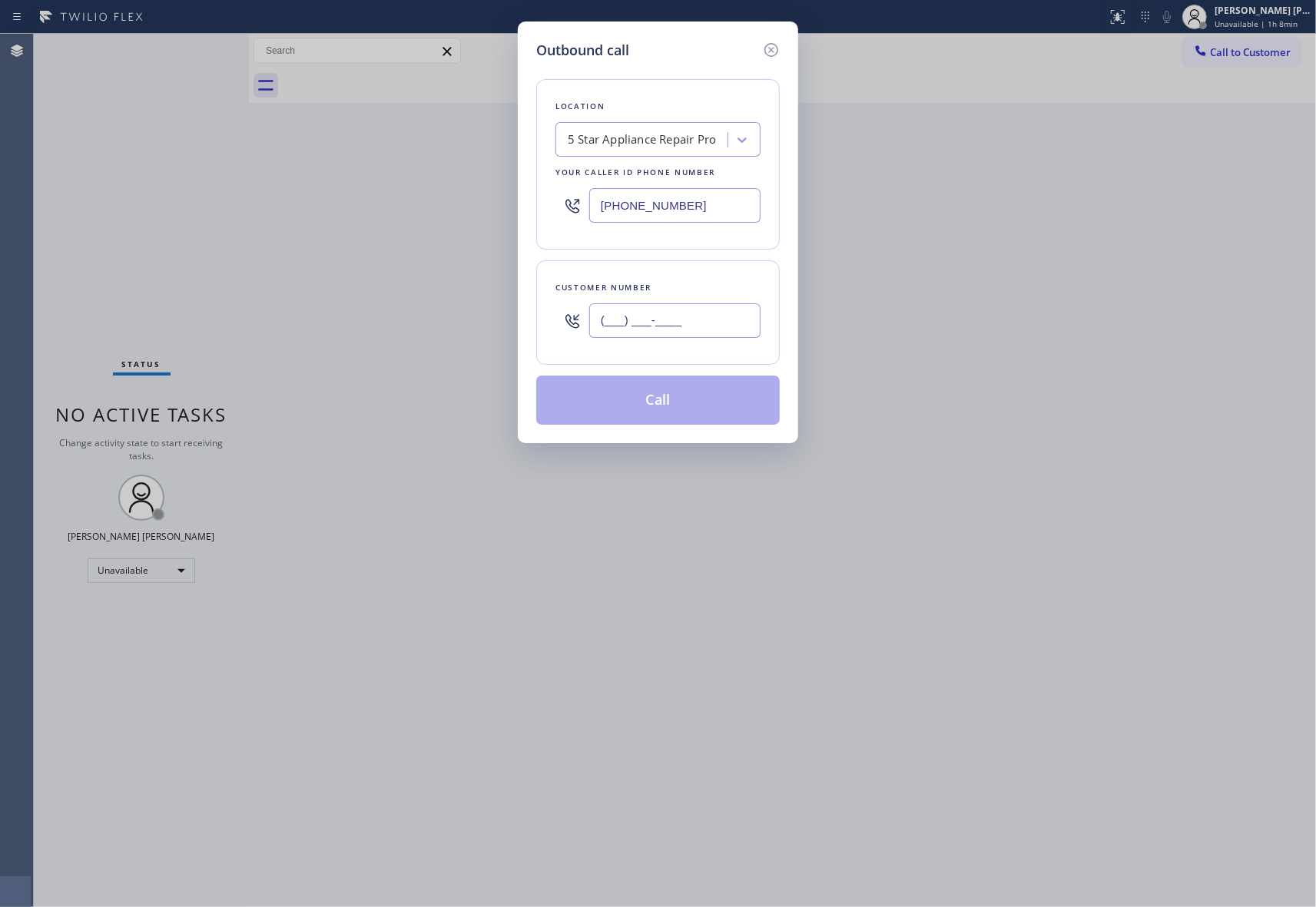
click at [664, 329] on input "(___) ___-____" at bounding box center [674, 321] width 171 height 35
paste input "954) 336-2244"
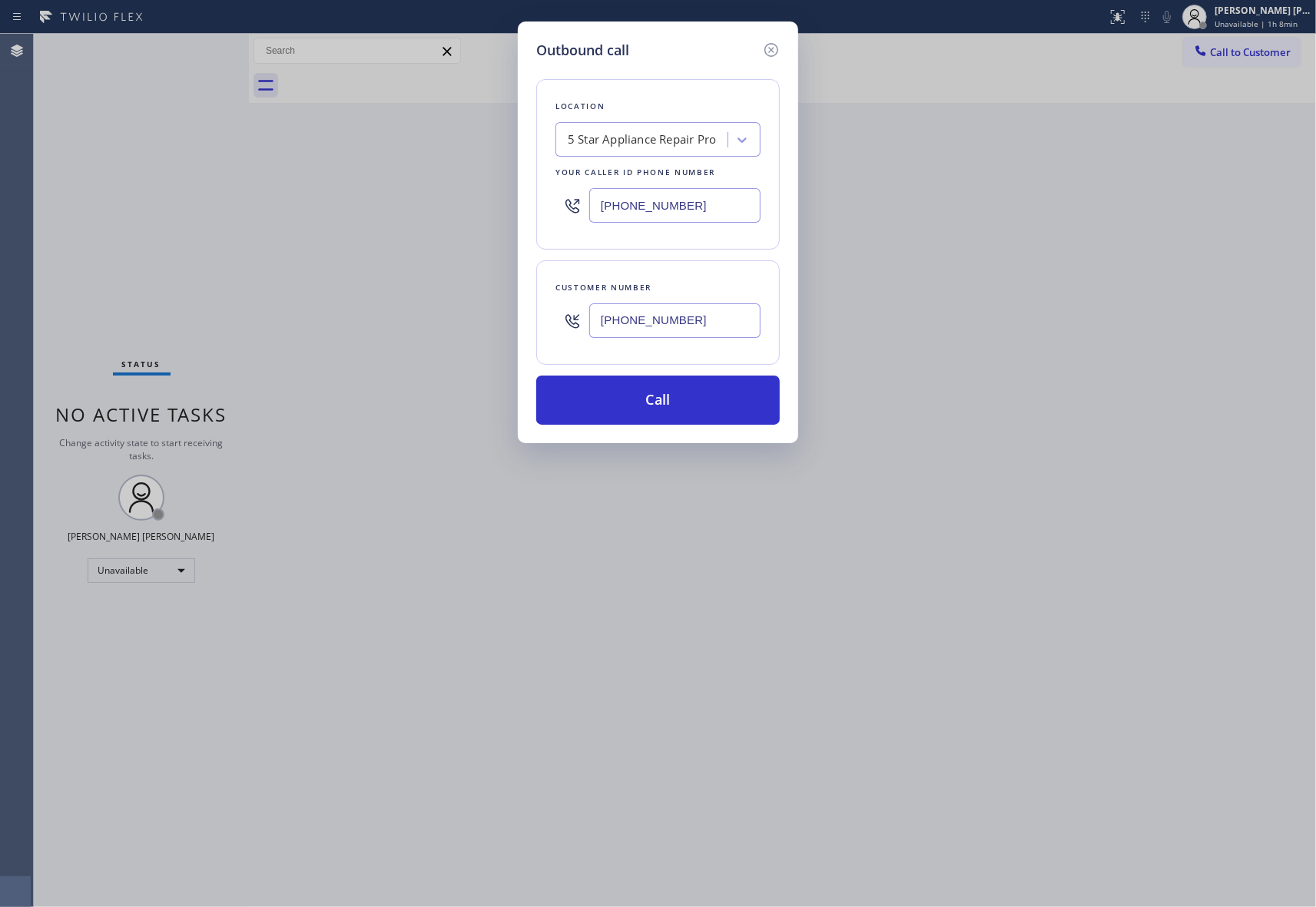
type input "[PHONE_NUMBER]"
drag, startPoint x: 591, startPoint y: 198, endPoint x: 437, endPoint y: 183, distance: 154.7
click at [437, 183] on div "Outbound call Location 5 Star Appliance Repair Pro Your caller id phone number …" at bounding box center [658, 454] width 1316 height 907
paste input "786) 661-1755"
type input "[PHONE_NUMBER]"
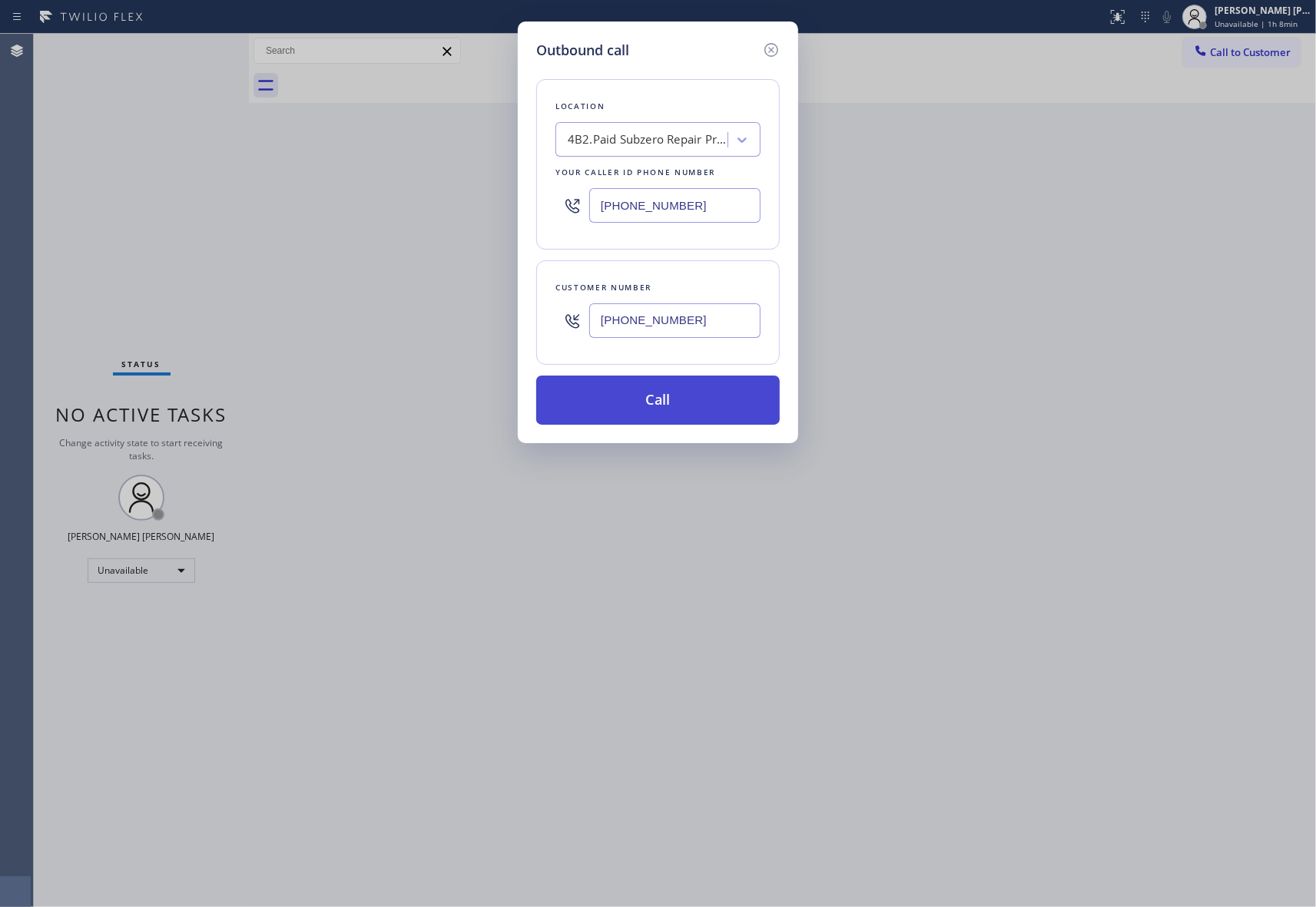
click at [668, 397] on button "Call" at bounding box center [658, 400] width 243 height 49
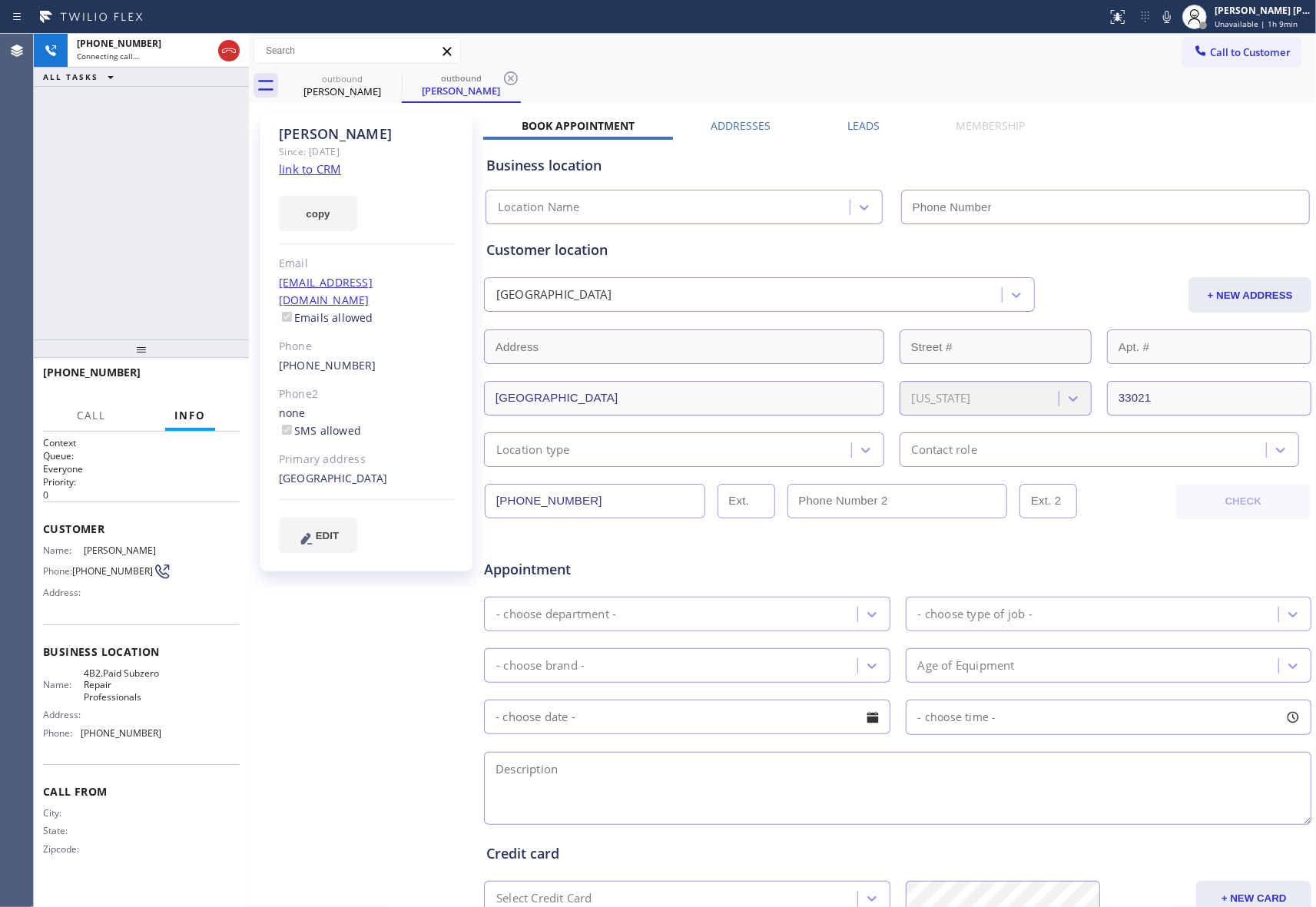
type input "[PHONE_NUMBER]"
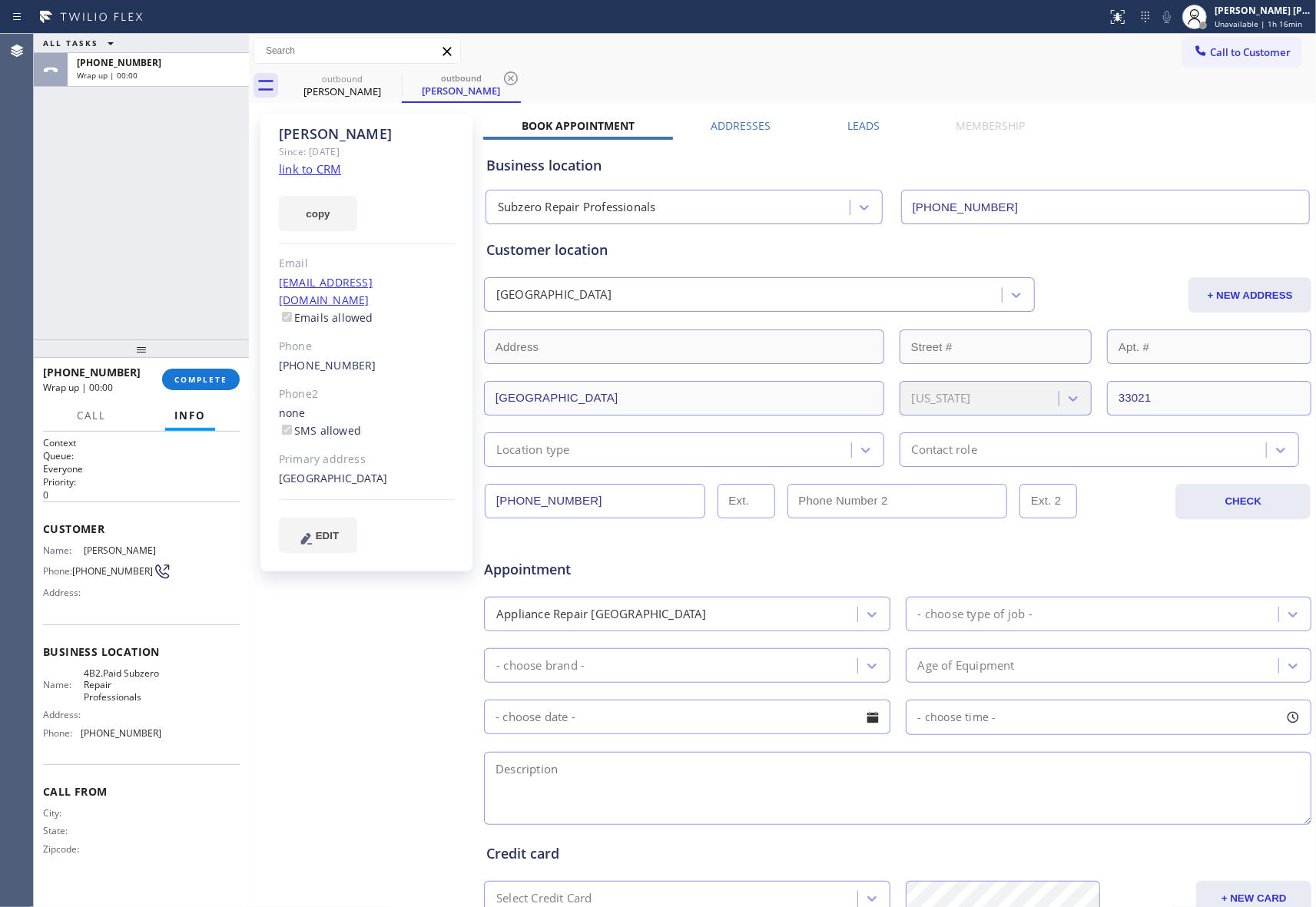
click at [225, 69] on div "Wrap up | 00:00" at bounding box center [158, 75] width 163 height 11
click at [215, 375] on span "COMPLETE" at bounding box center [201, 379] width 53 height 11
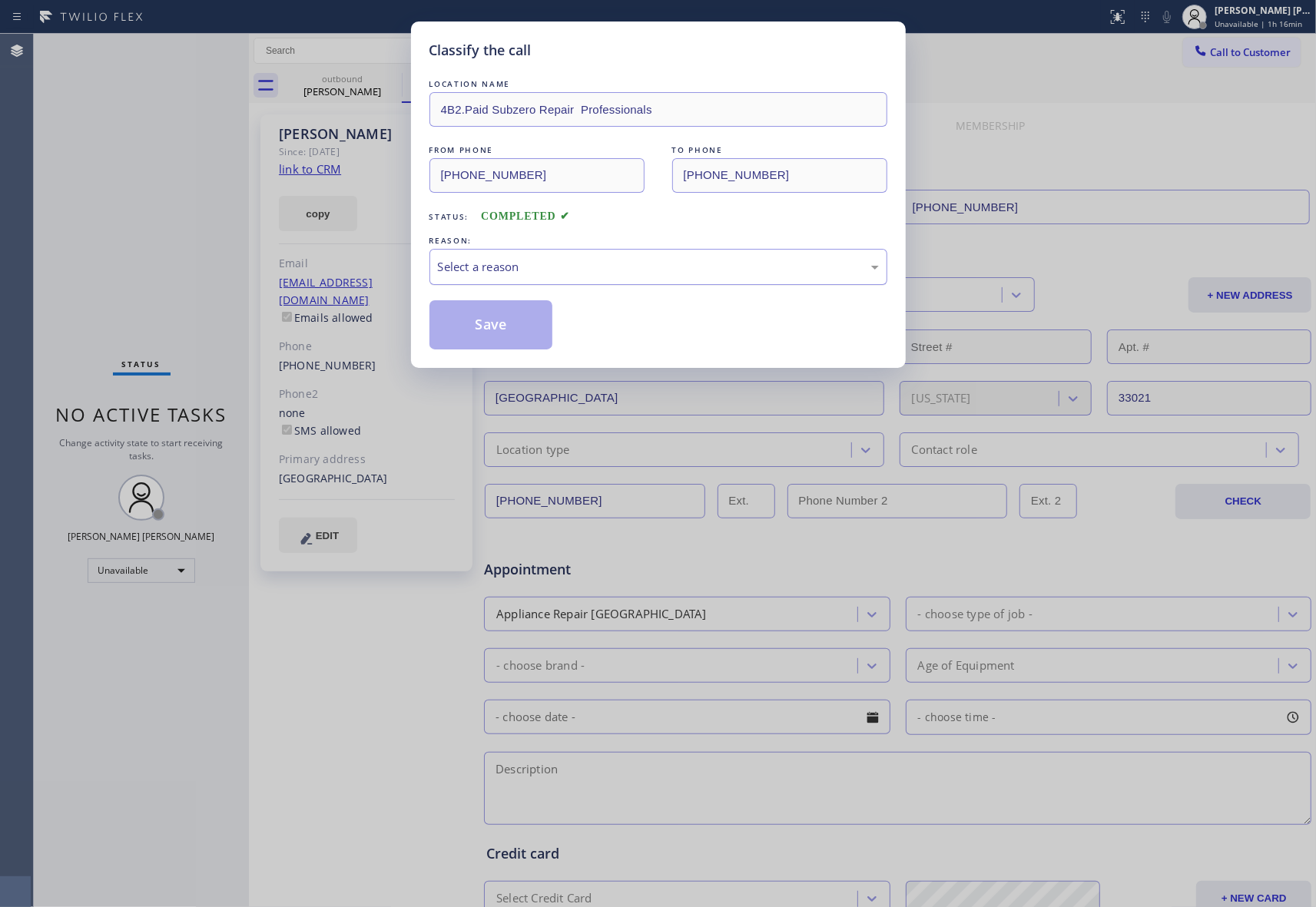
click at [525, 275] on div "Select a reason" at bounding box center [658, 266] width 441 height 17
click at [496, 327] on button "Save" at bounding box center [490, 325] width 123 height 49
